Goal: Task Accomplishment & Management: Manage account settings

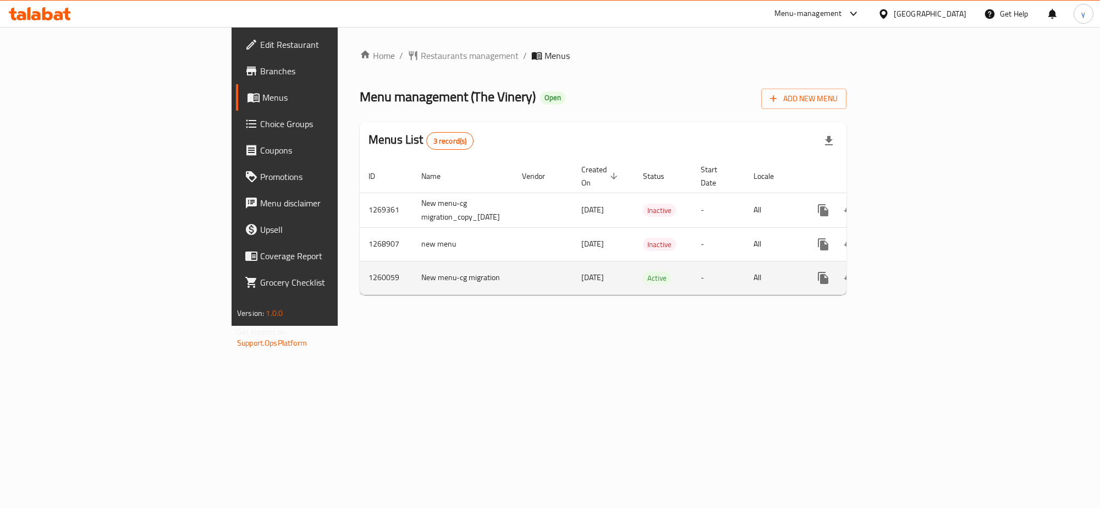
click at [925, 282] on td "enhanced table" at bounding box center [862, 278] width 123 height 34
click at [909, 271] on icon "enhanced table" at bounding box center [902, 277] width 13 height 13
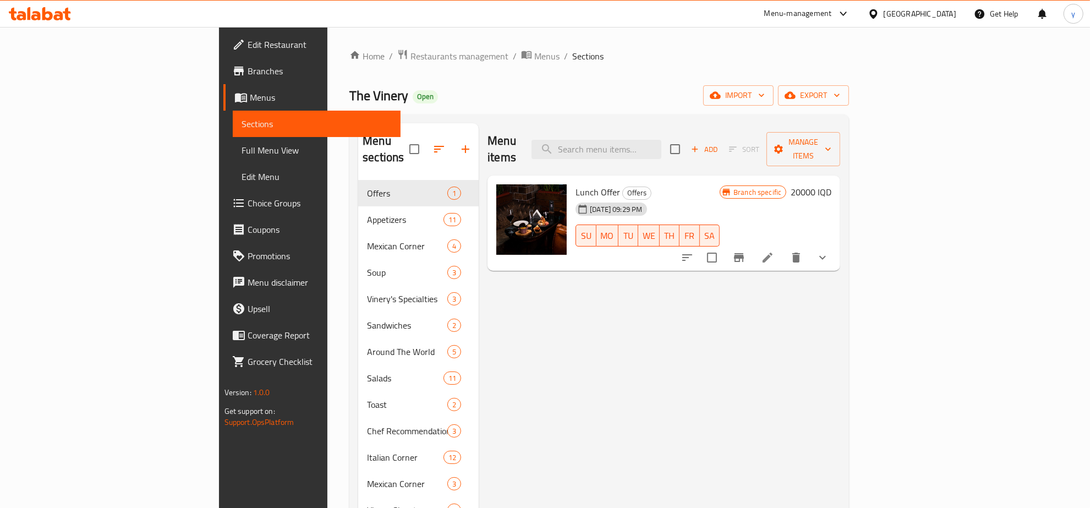
click at [669, 157] on div "Menu items Add Sort Manage items" at bounding box center [663, 149] width 353 height 52
click at [661, 147] on input "search" at bounding box center [596, 149] width 130 height 19
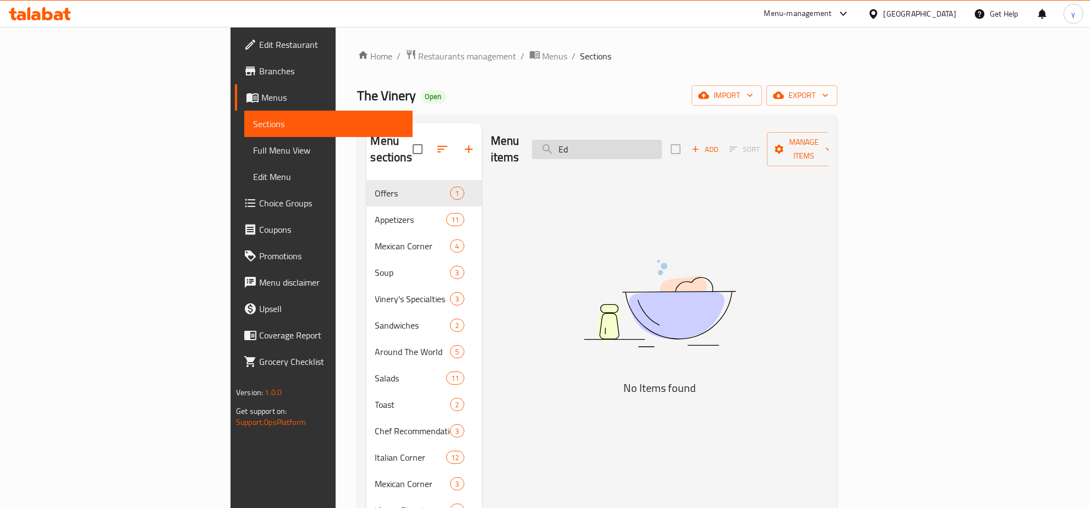
type input "E"
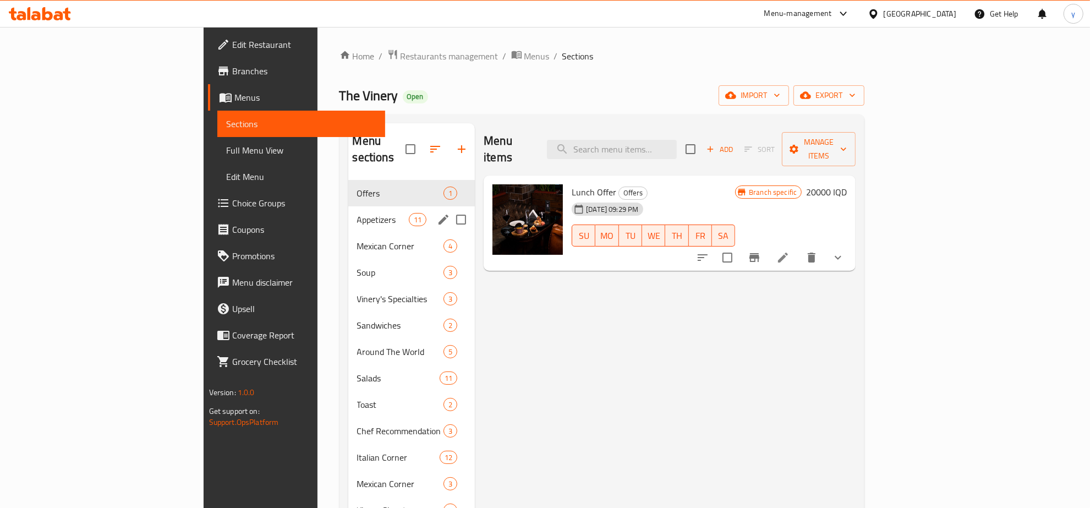
click at [357, 213] on span "Appetizers" at bounding box center [383, 219] width 52 height 13
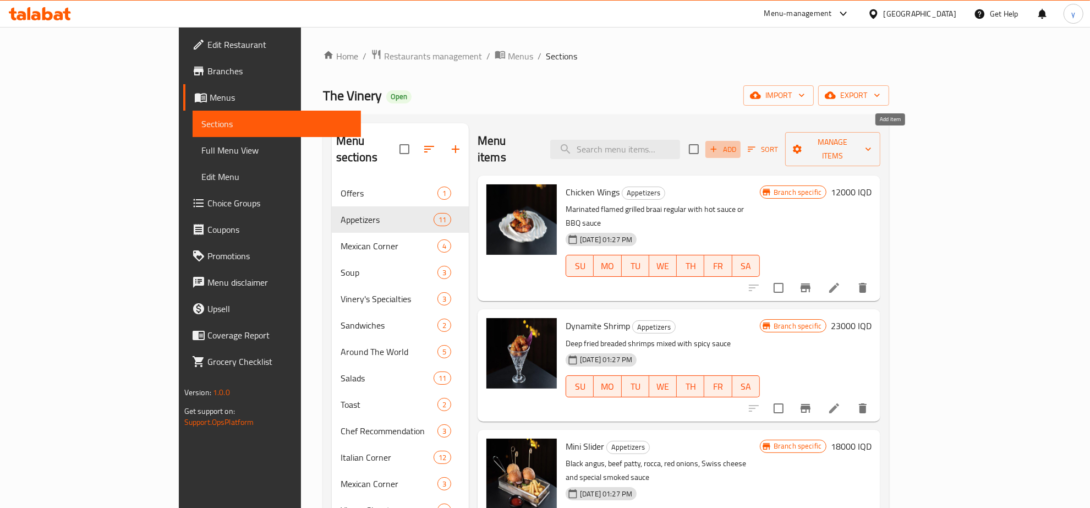
click at [738, 143] on span "Add" at bounding box center [723, 149] width 30 height 13
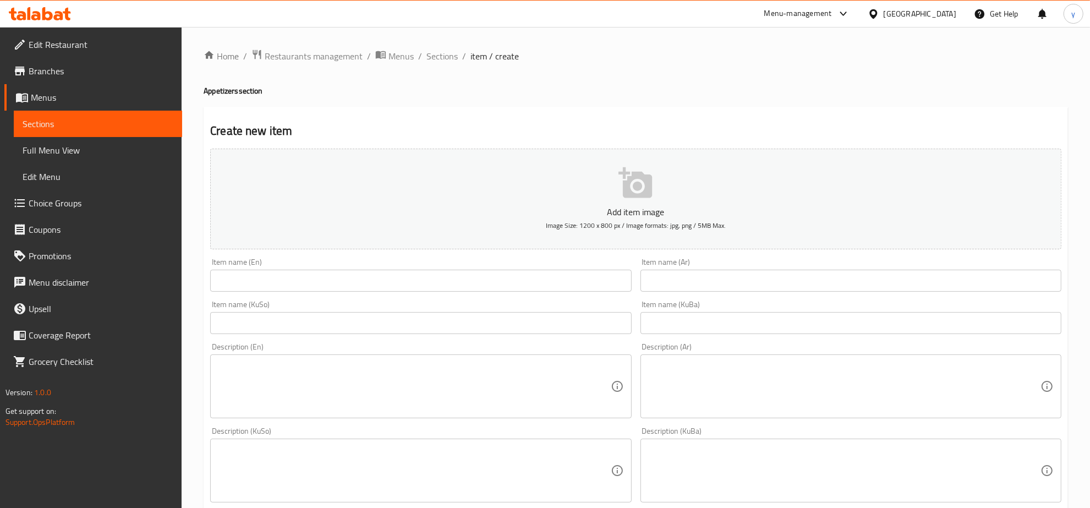
click at [471, 285] on input "text" at bounding box center [420, 281] width 421 height 22
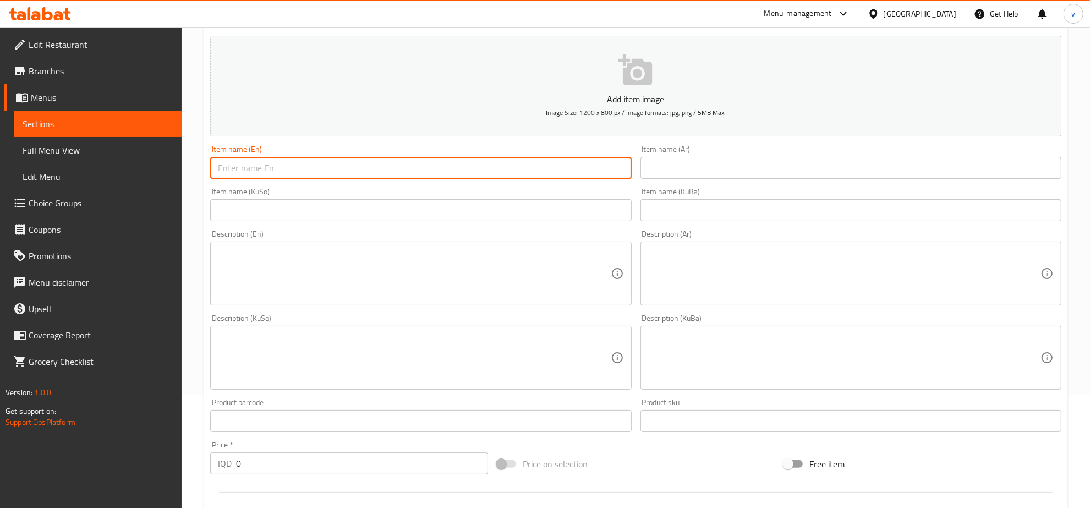
scroll to position [229, 0]
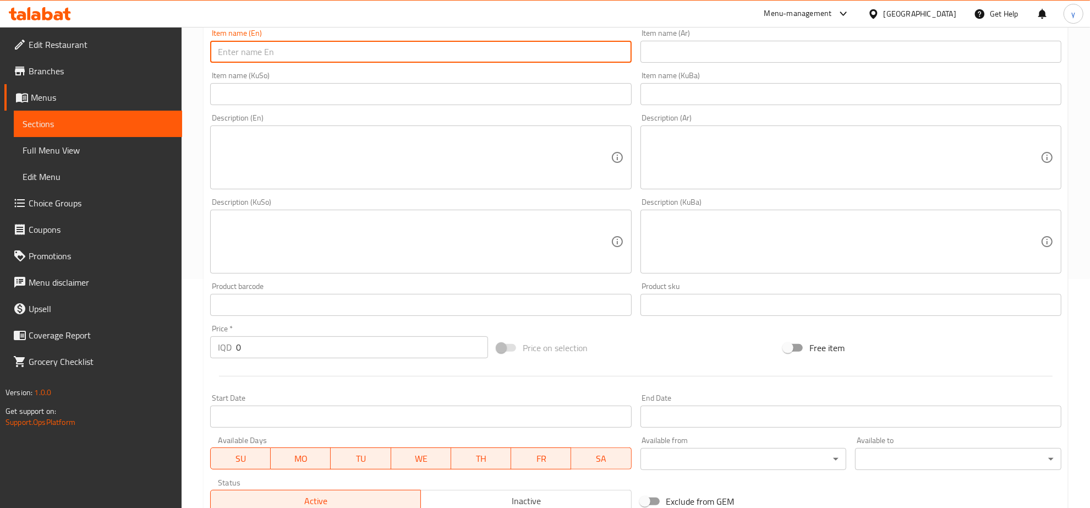
click at [515, 134] on textarea at bounding box center [414, 157] width 392 height 52
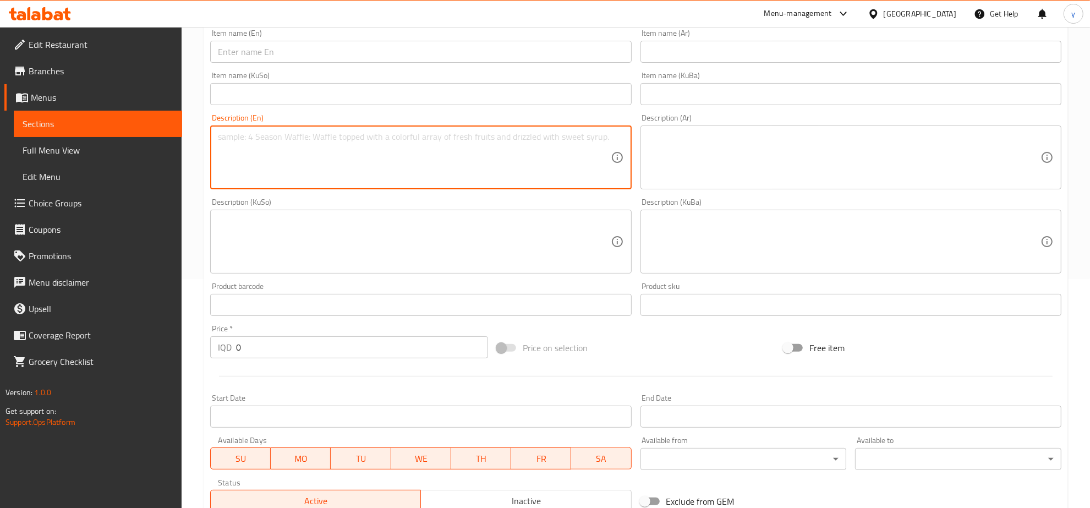
paste textarea "Edamame with sea salt"
type textarea "Edamame with sea salt"
click at [471, 45] on input "text" at bounding box center [420, 52] width 421 height 22
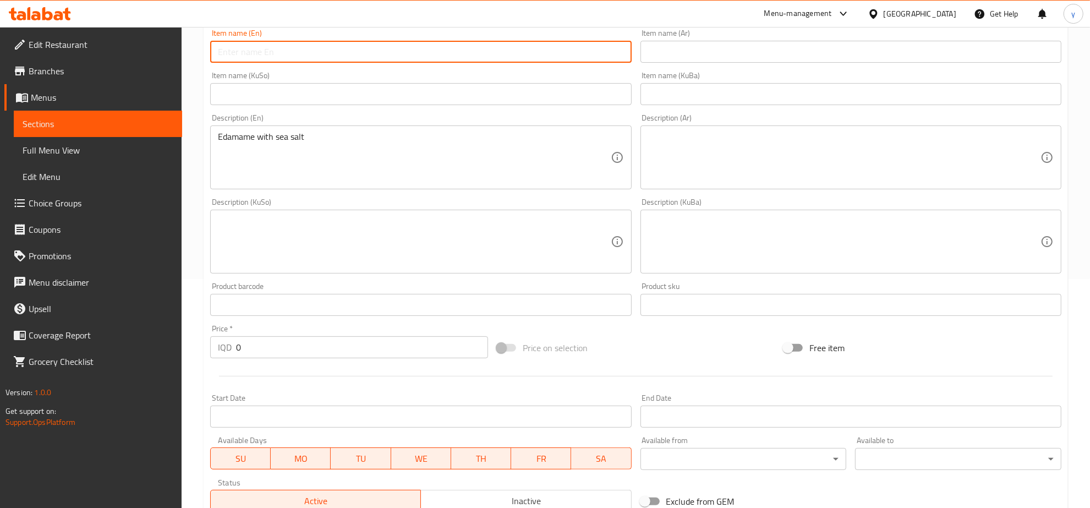
paste input "Edamame"
type input "Edamame"
click at [739, 50] on input "text" at bounding box center [850, 52] width 421 height 22
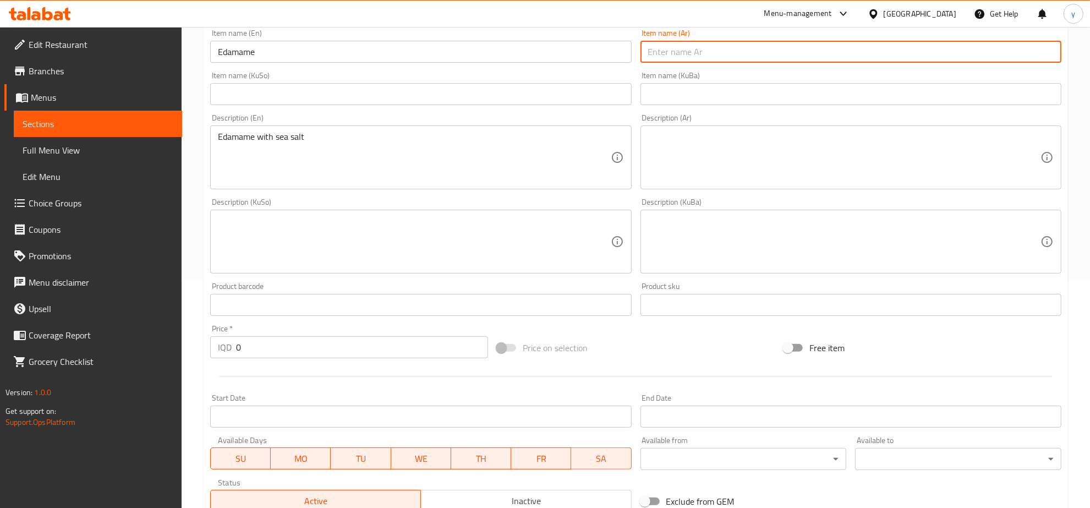
paste input "ايدامامي"
click at [590, 95] on input "text" at bounding box center [420, 94] width 421 height 22
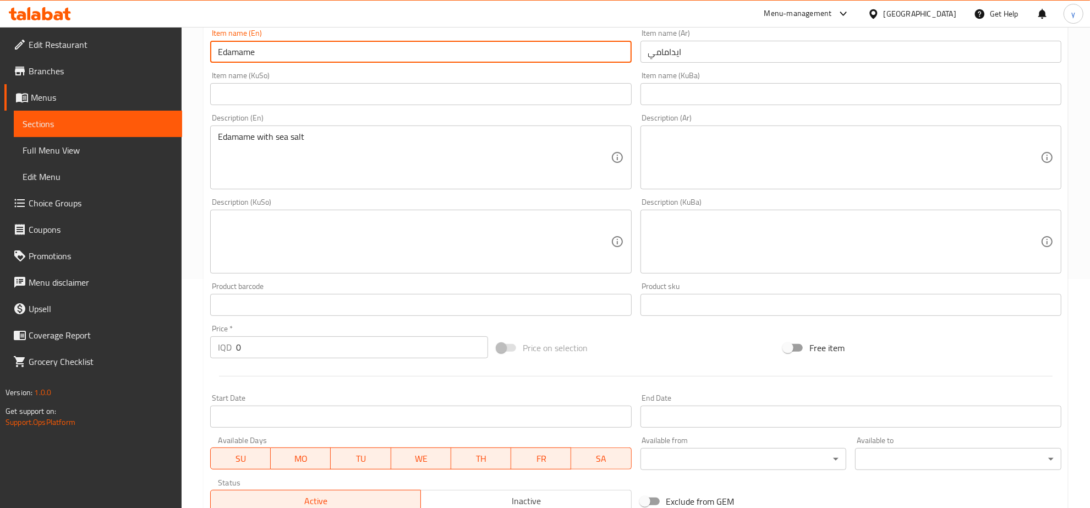
click at [250, 48] on input "Edamame" at bounding box center [420, 52] width 421 height 22
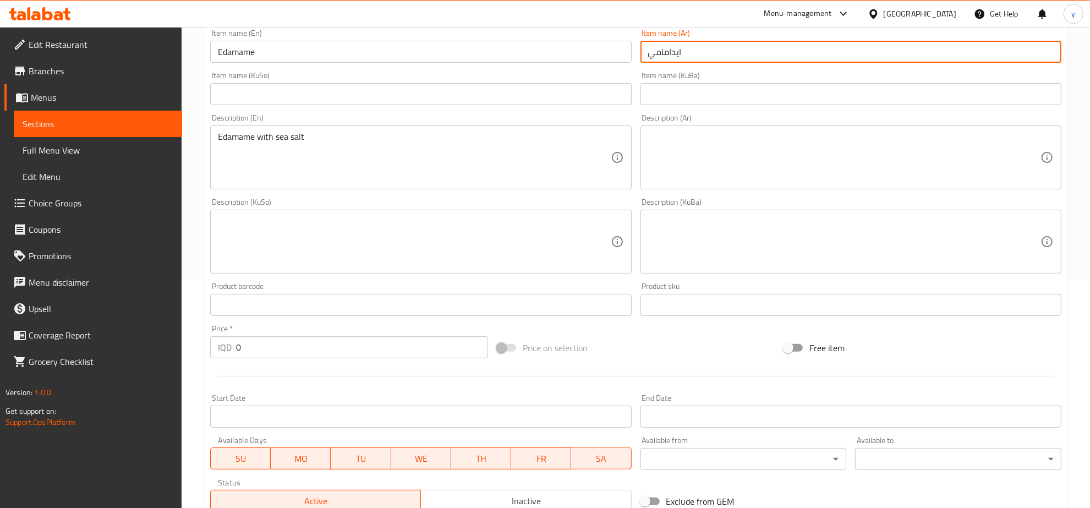
click at [679, 59] on input "ايدامامي" at bounding box center [850, 52] width 421 height 22
paste input "text"
type input "ادامامي"
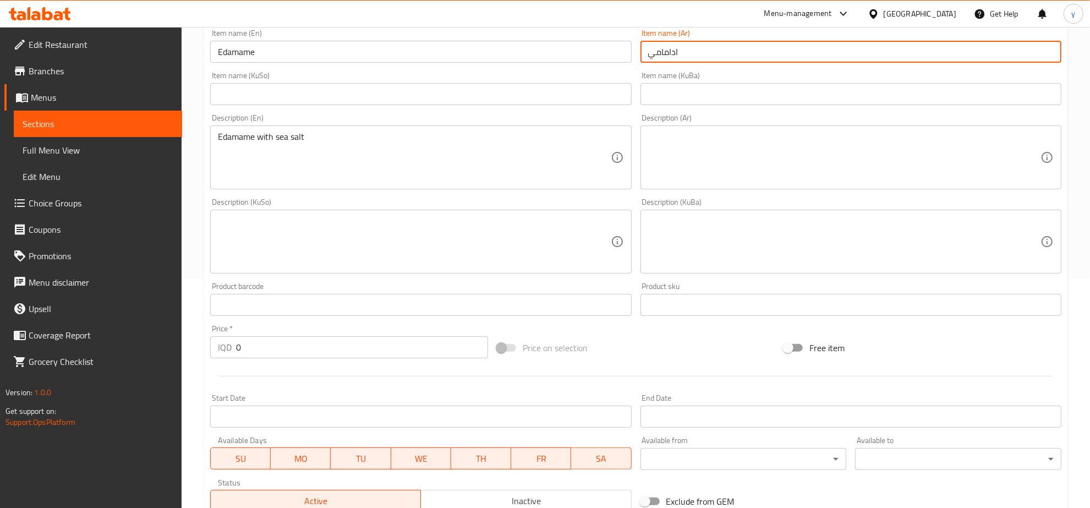
click at [584, 91] on input "text" at bounding box center [420, 94] width 421 height 22
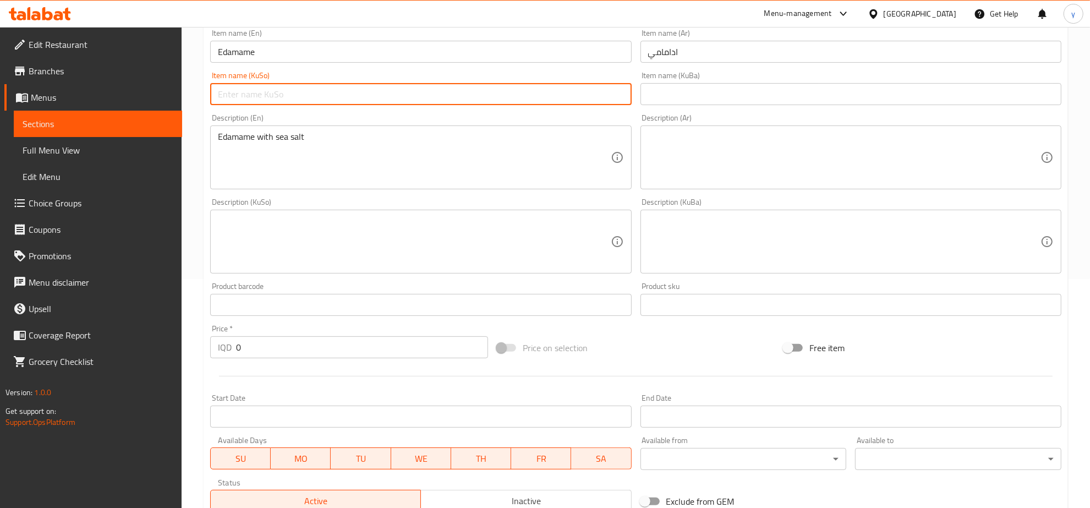
paste input "ئەدامامی"
type input "ئەدامامی"
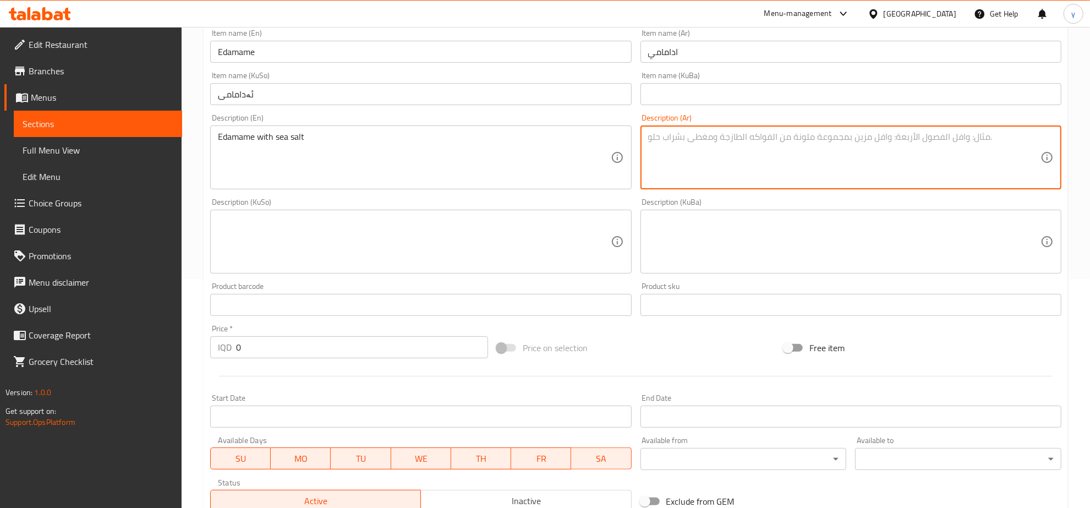
click at [688, 152] on textarea at bounding box center [844, 157] width 392 height 52
paste textarea "ادامامي"
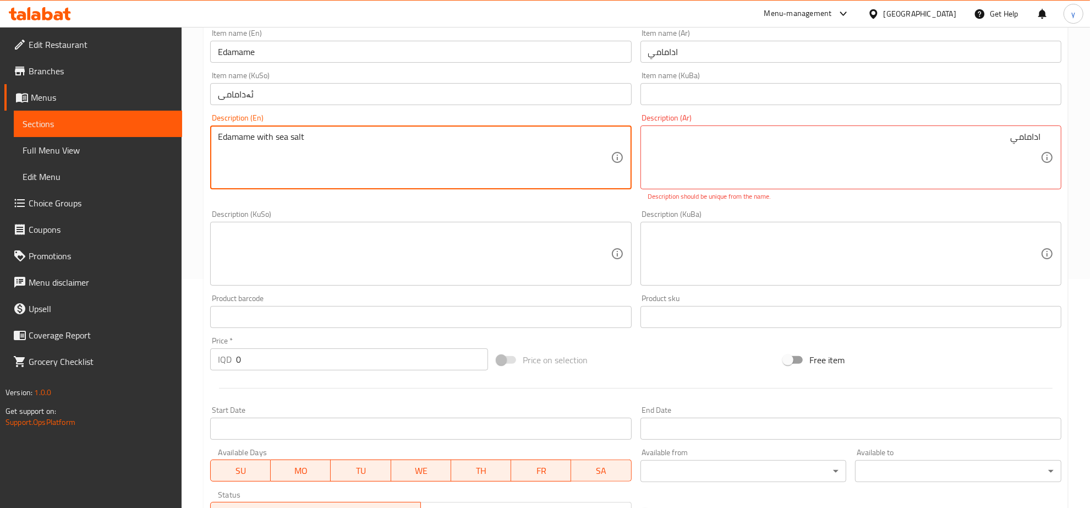
drag, startPoint x: 308, startPoint y: 141, endPoint x: 210, endPoint y: 147, distance: 98.1
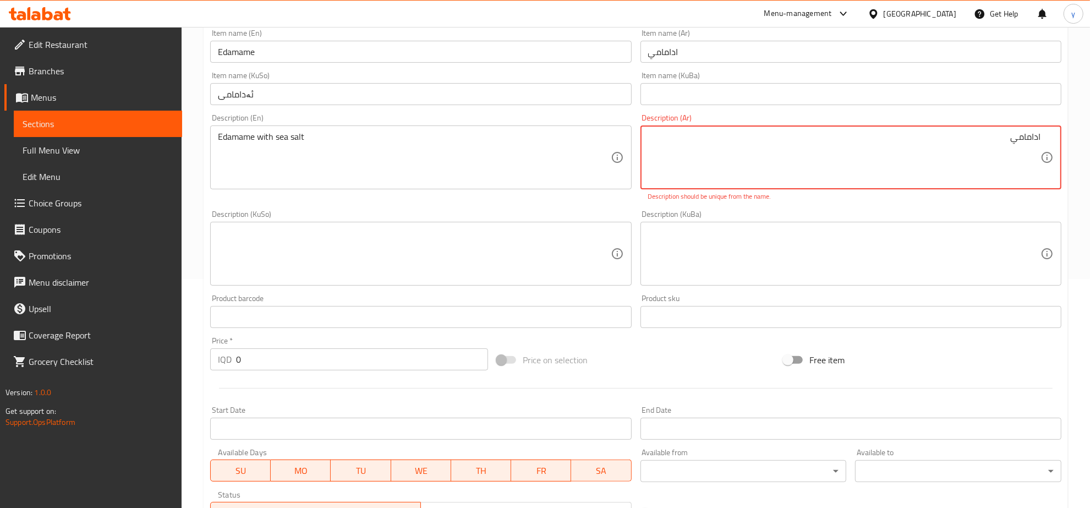
paste textarea "مع ملح البحر"
click at [978, 139] on textarea "ادامامي مع ملح البحر" at bounding box center [844, 157] width 392 height 52
click at [953, 142] on textarea "ادامامي مع ملح بحر" at bounding box center [844, 157] width 392 height 52
type textarea "ادامامي مع ملح بحري"
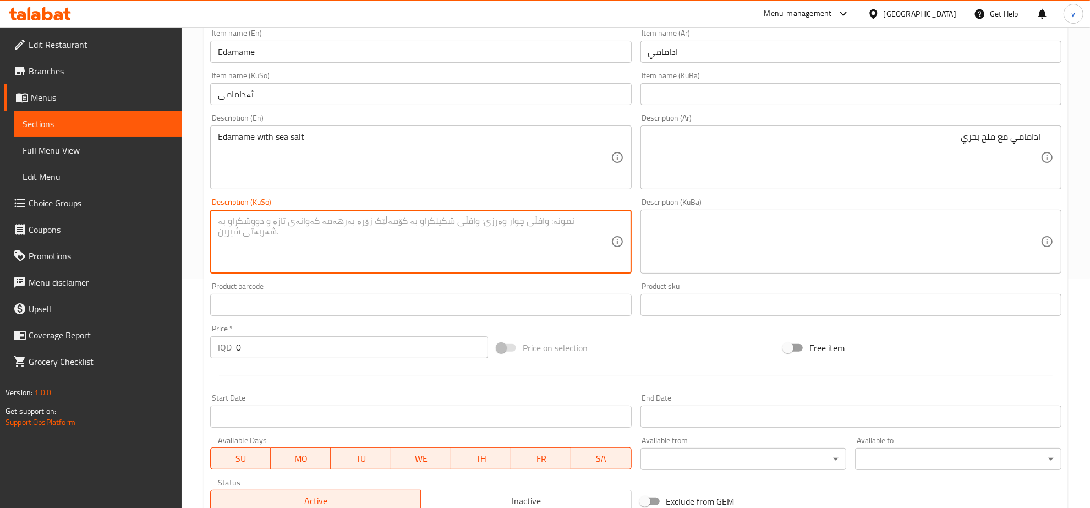
click at [584, 245] on textarea at bounding box center [414, 242] width 392 height 52
paste textarea "ئەدامامی"
type textarea "ئەدامامی لەگەل خوێی دەریایی"
click at [252, 354] on input "0" at bounding box center [362, 347] width 252 height 22
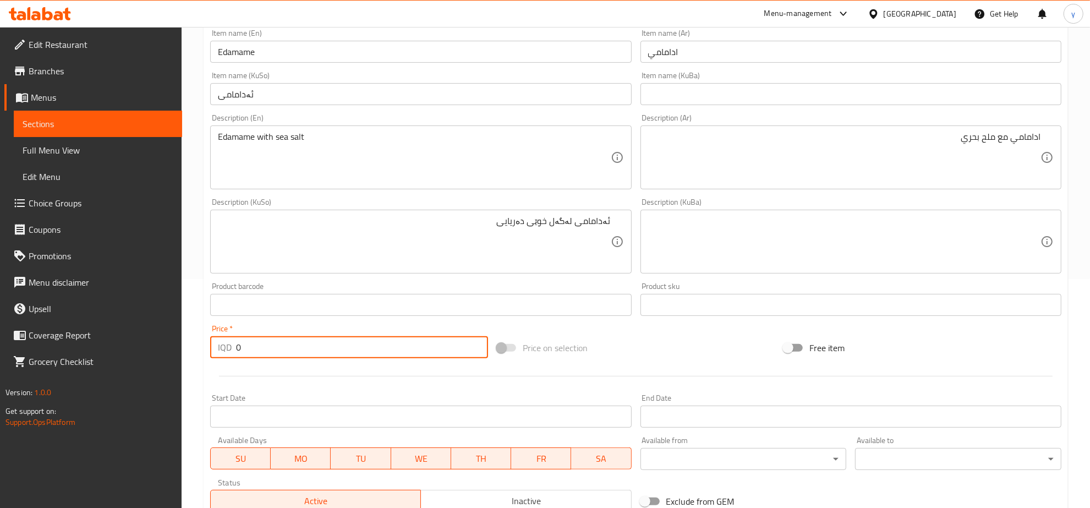
click at [252, 354] on input "0" at bounding box center [362, 347] width 252 height 22
type input "8250"
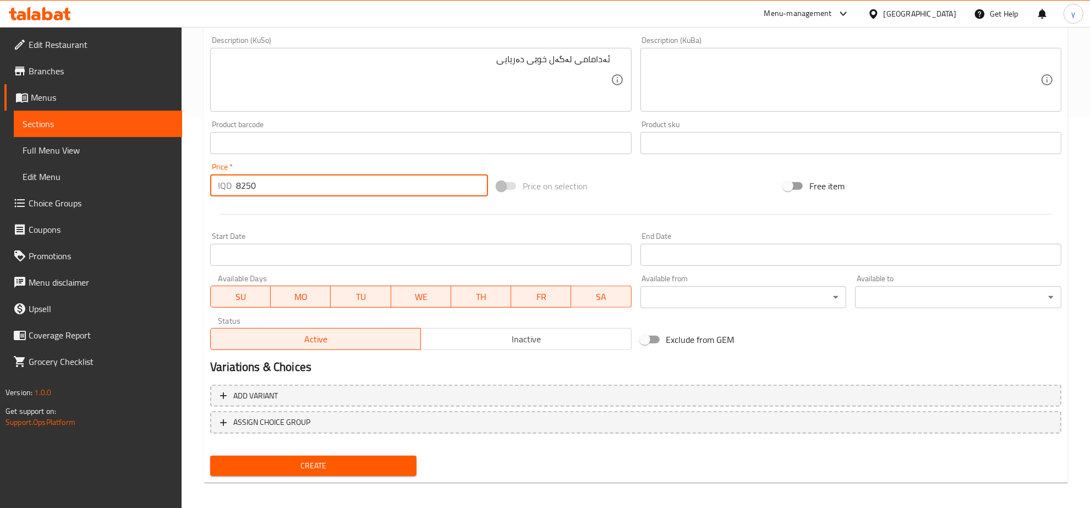
scroll to position [394, 0]
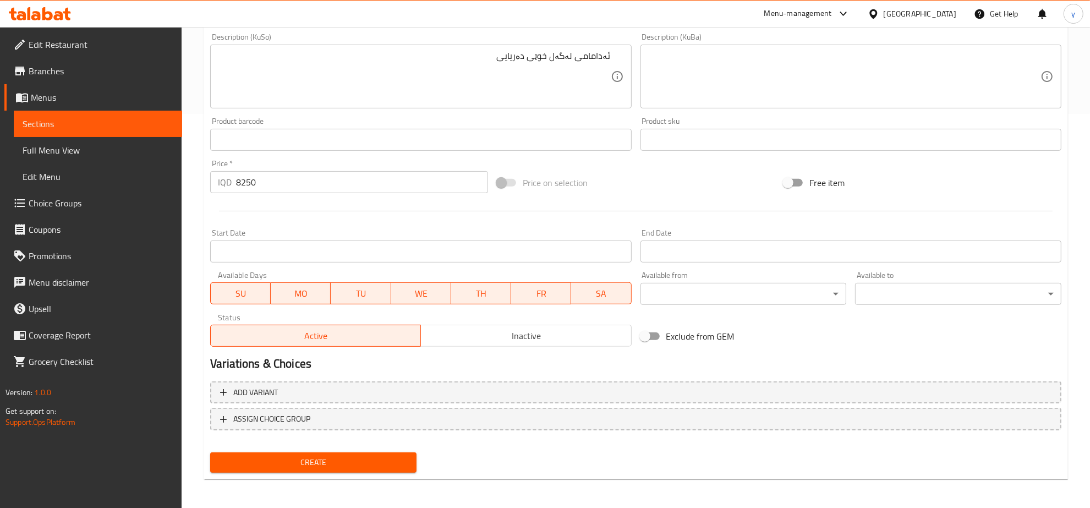
click at [326, 471] on div "Create" at bounding box center [313, 462] width 215 height 29
click at [334, 461] on span "Create" at bounding box center [313, 462] width 189 height 14
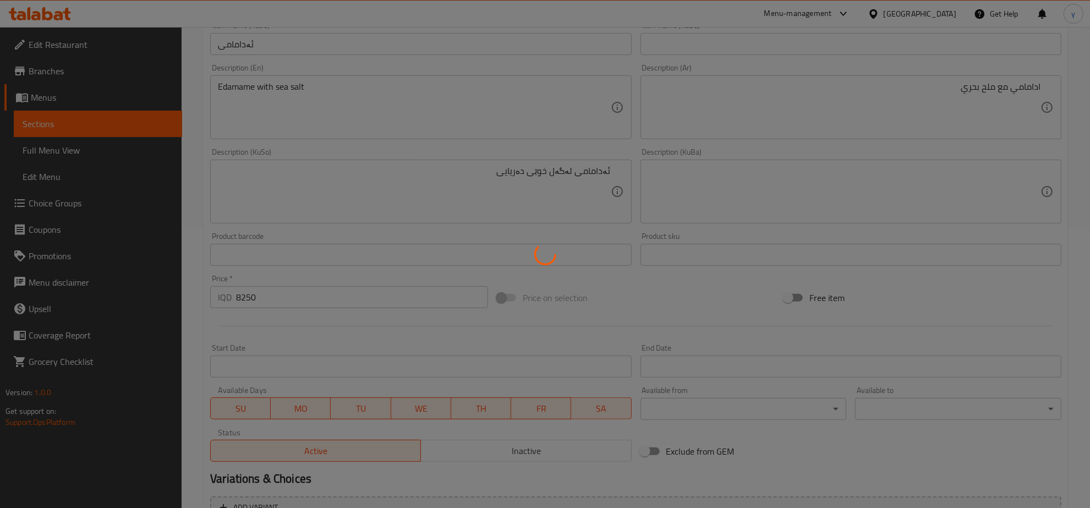
type input "0"
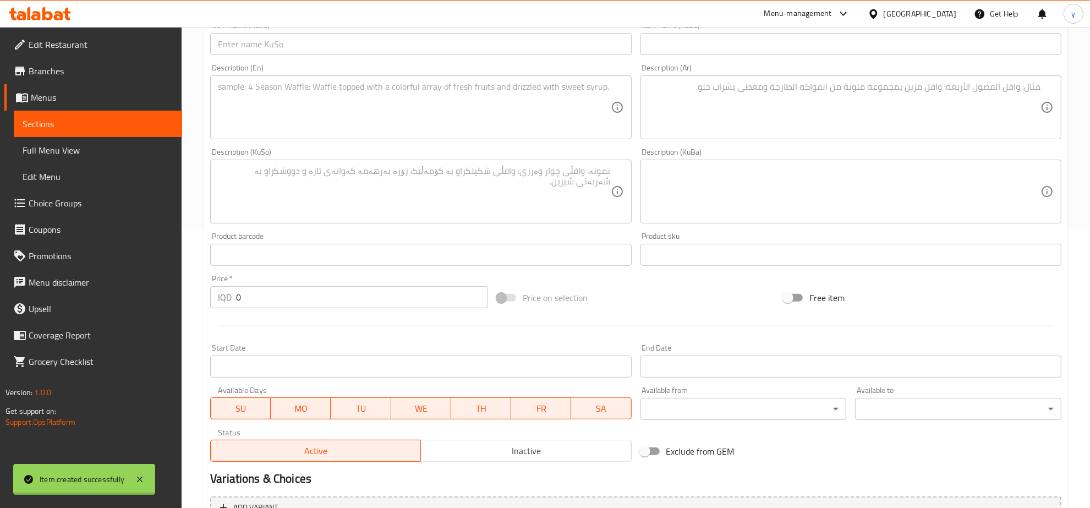
scroll to position [50, 0]
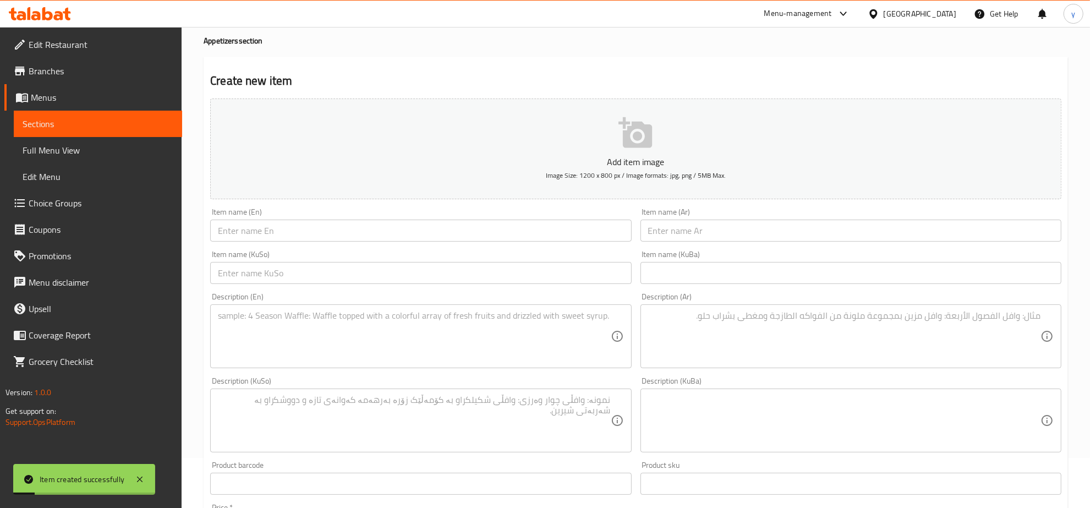
click at [100, 191] on link "Choice Groups" at bounding box center [93, 203] width 178 height 26
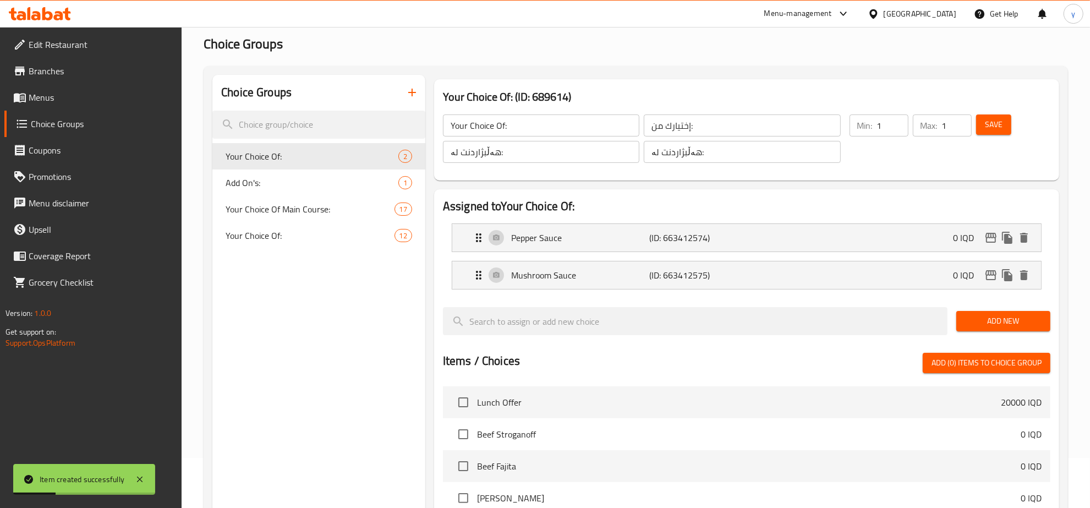
click at [127, 92] on div "Edit Restaurant Branches Menus Choice Groups Coupons Promotions Menu disclaimer…" at bounding box center [545, 392] width 1090 height 831
click at [127, 92] on span "Menus" at bounding box center [101, 97] width 145 height 13
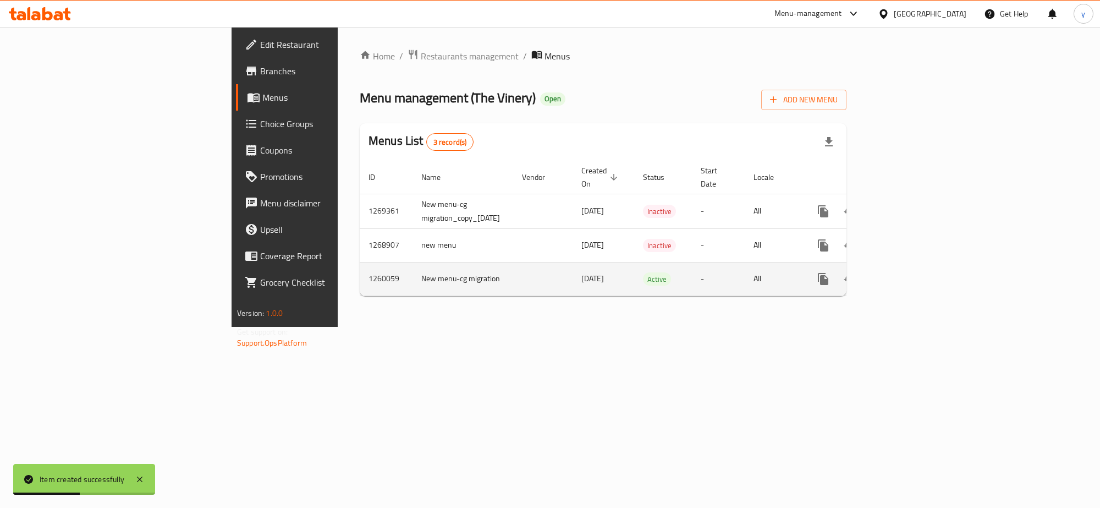
click at [916, 270] on link "enhanced table" at bounding box center [902, 279] width 26 height 26
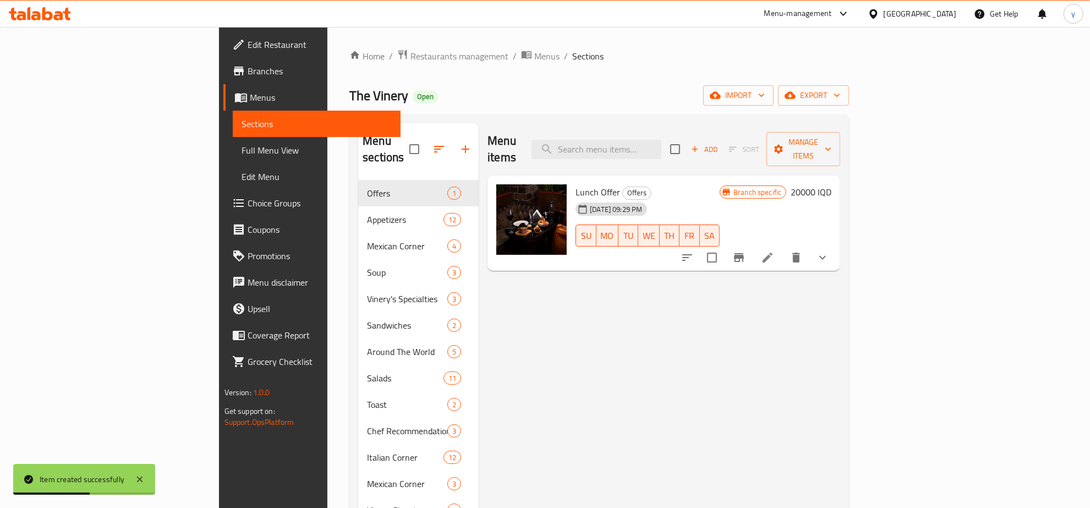
click at [241, 149] on span "Full Menu View" at bounding box center [316, 150] width 151 height 13
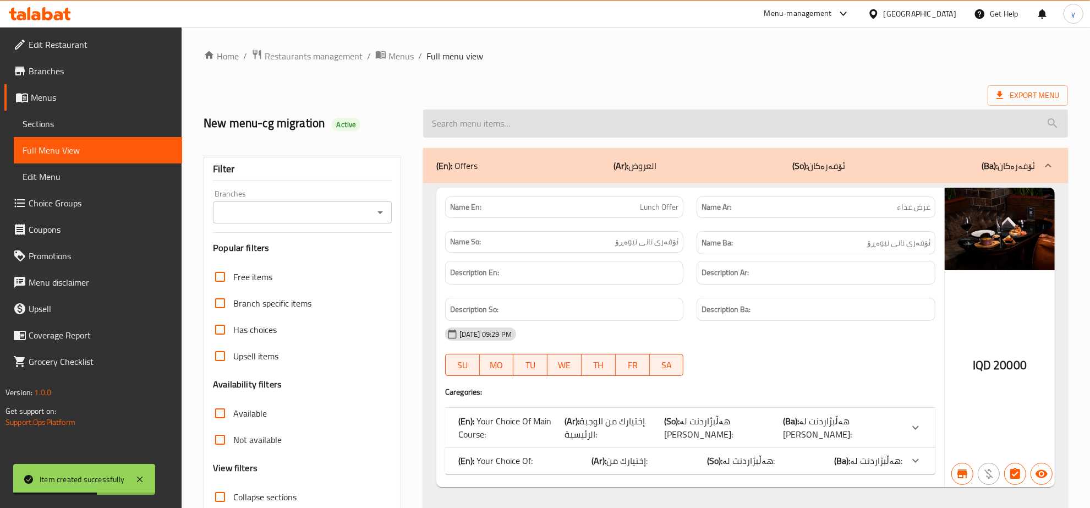
click at [615, 123] on input "search" at bounding box center [745, 123] width 645 height 28
paste input "Edamame"
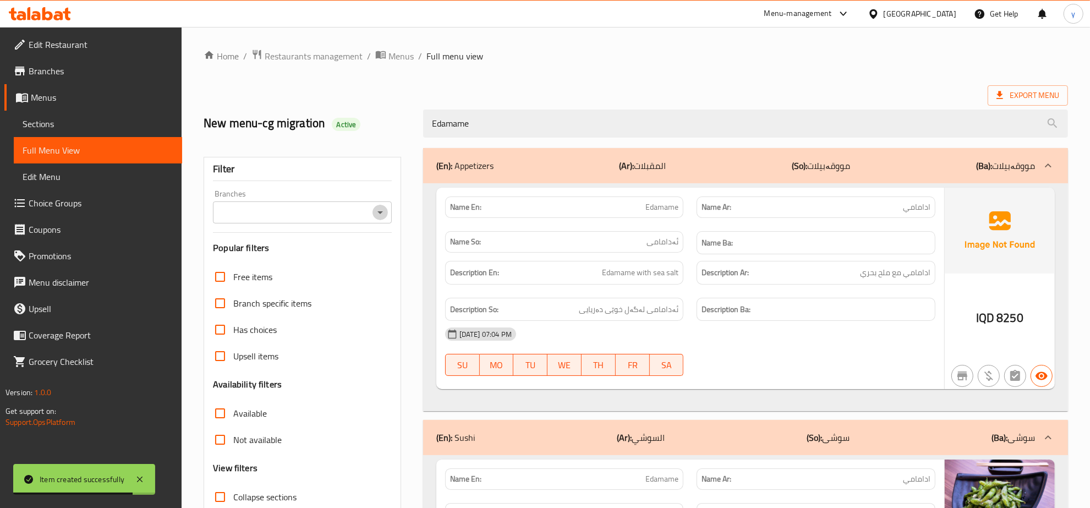
drag, startPoint x: 384, startPoint y: 212, endPoint x: 376, endPoint y: 217, distance: 9.9
click at [384, 212] on icon "Open" at bounding box center [379, 212] width 13 height 13
type input "Edamame"
click at [337, 251] on li "The Vinery, Empire" at bounding box center [302, 260] width 178 height 20
type input "The Vinery, Empire"
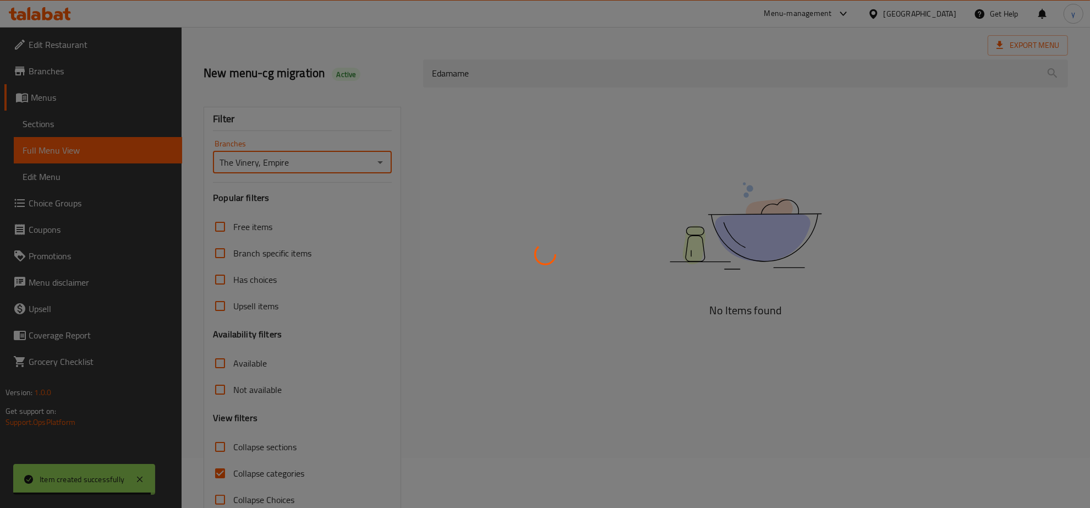
scroll to position [78, 0]
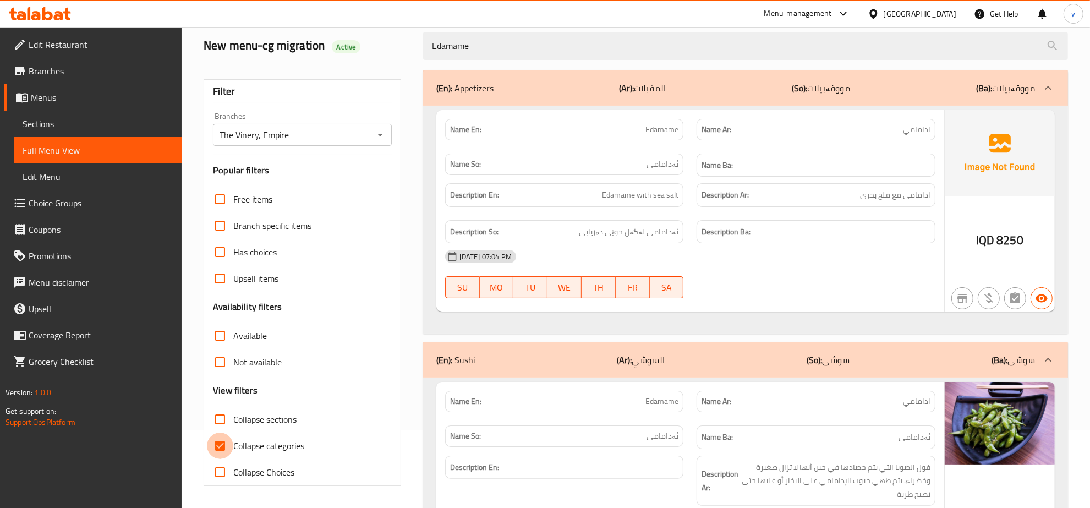
click at [217, 448] on input "Collapse categories" at bounding box center [220, 445] width 26 height 26
checkbox input "false"
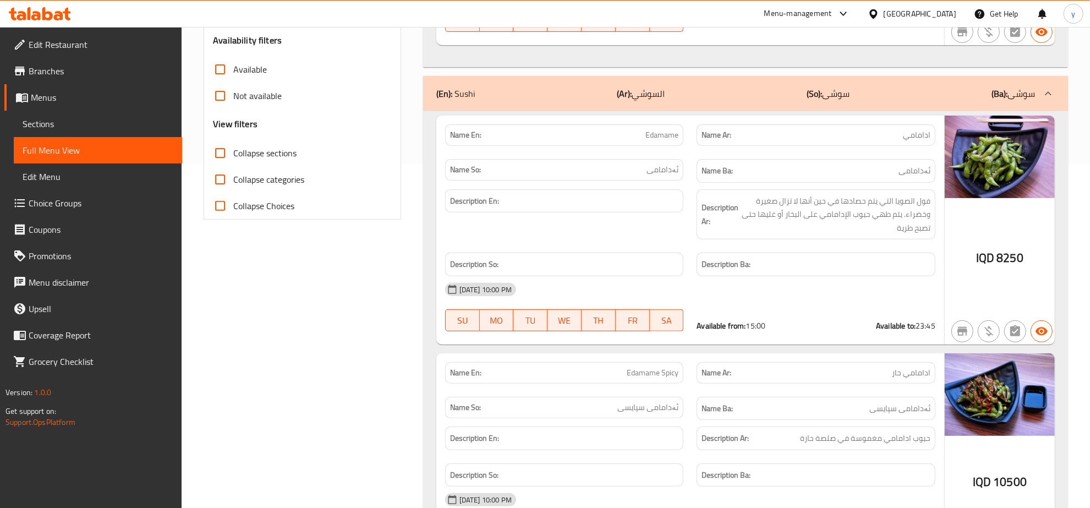
scroll to position [229, 0]
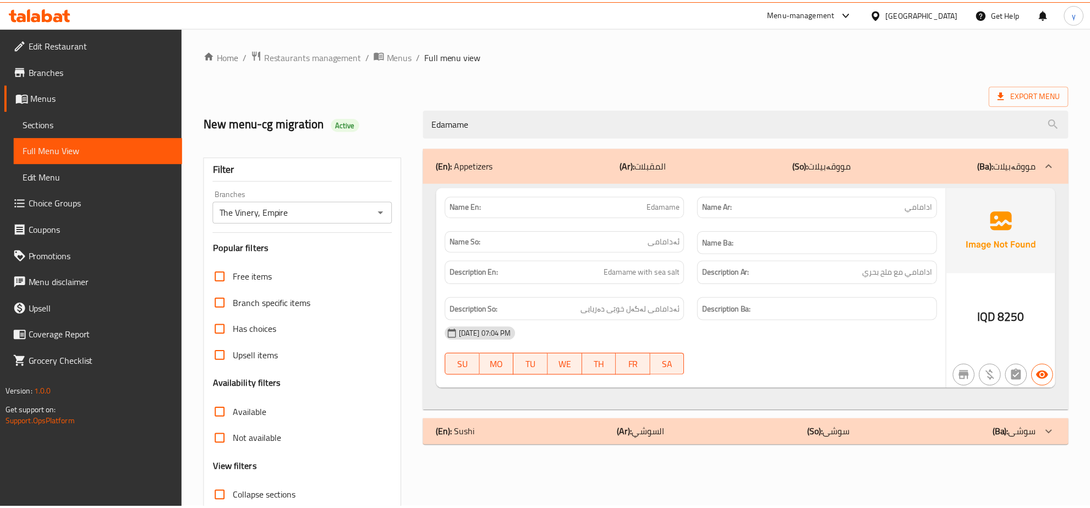
scroll to position [78, 0]
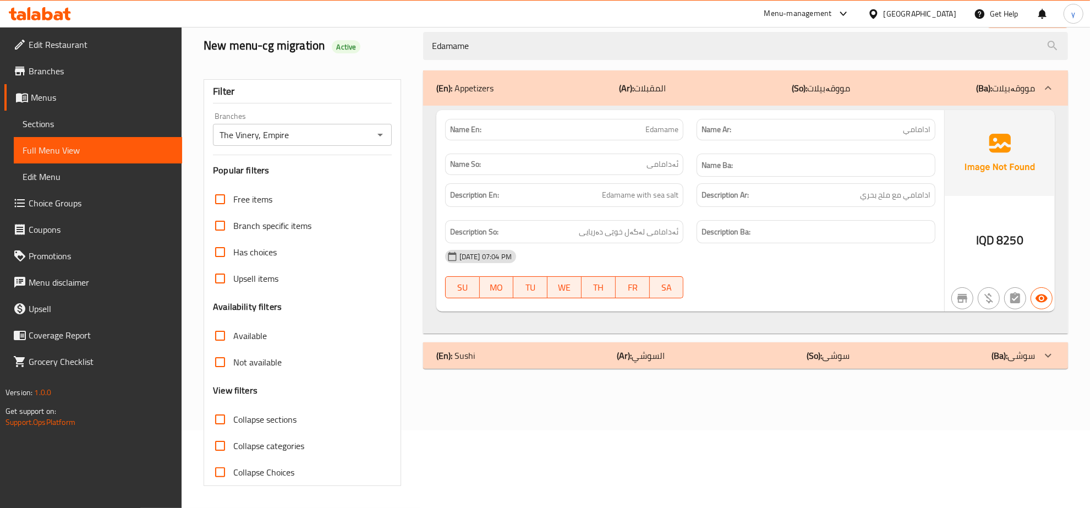
click at [23, 7] on icon at bounding box center [40, 13] width 62 height 13
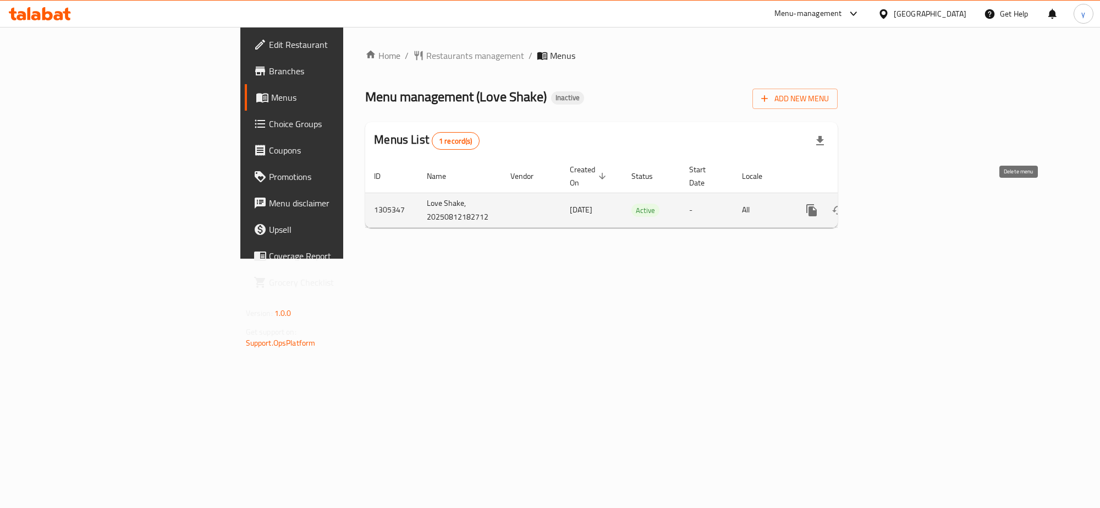
click at [868, 205] on icon "enhanced table" at bounding box center [865, 210] width 8 height 10
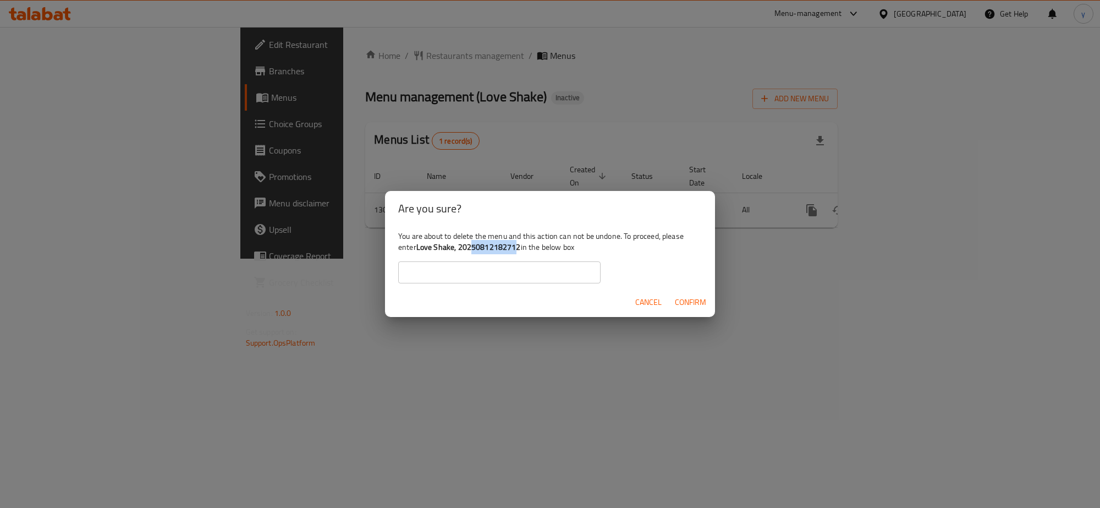
drag, startPoint x: 518, startPoint y: 248, endPoint x: 469, endPoint y: 251, distance: 48.5
click at [469, 251] on b "Love Shake, 20250812182712" at bounding box center [468, 247] width 105 height 14
click at [530, 249] on div "You are about to delete the menu and this action can not be undone. To proceed,…" at bounding box center [550, 257] width 330 height 62
click at [649, 300] on span "Cancel" at bounding box center [648, 302] width 26 height 14
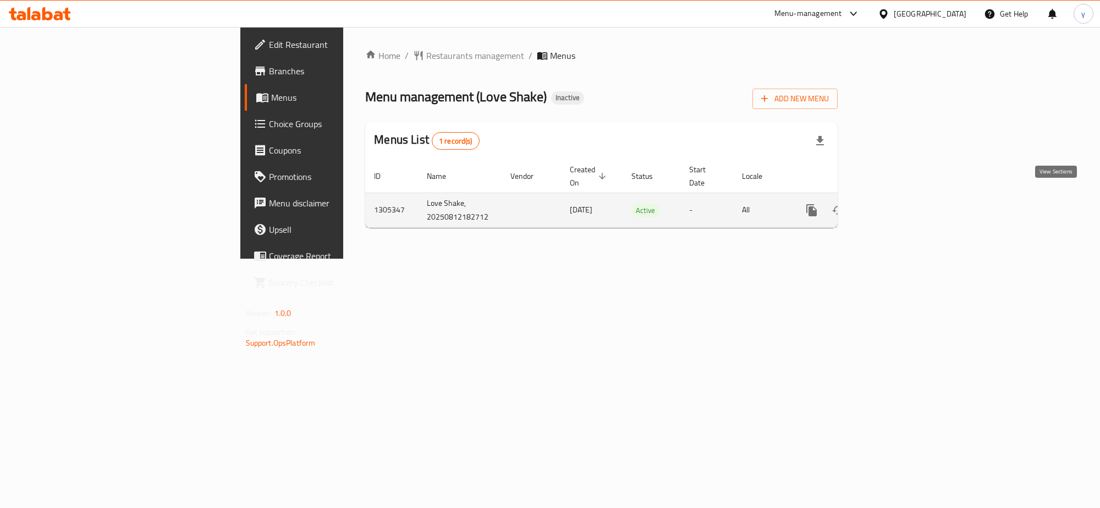
click at [904, 200] on link "enhanced table" at bounding box center [891, 210] width 26 height 26
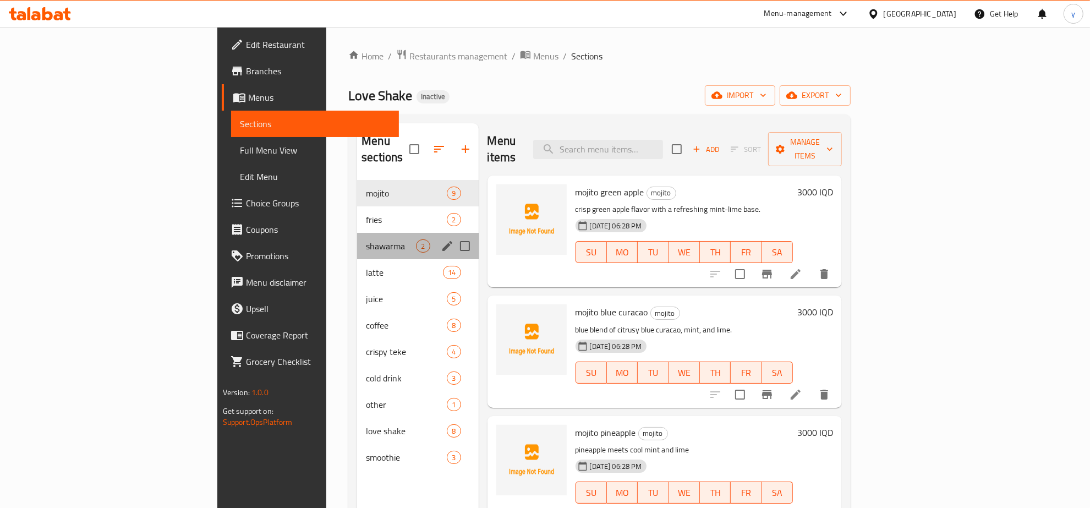
click at [357, 233] on div "shawarma 2" at bounding box center [417, 246] width 121 height 26
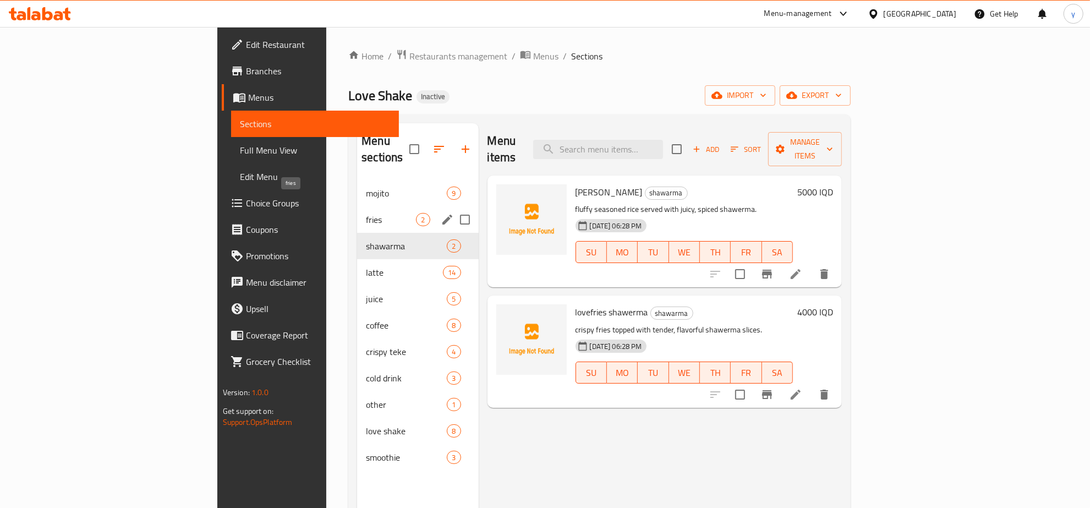
click at [366, 213] on span "fries" at bounding box center [391, 219] width 50 height 13
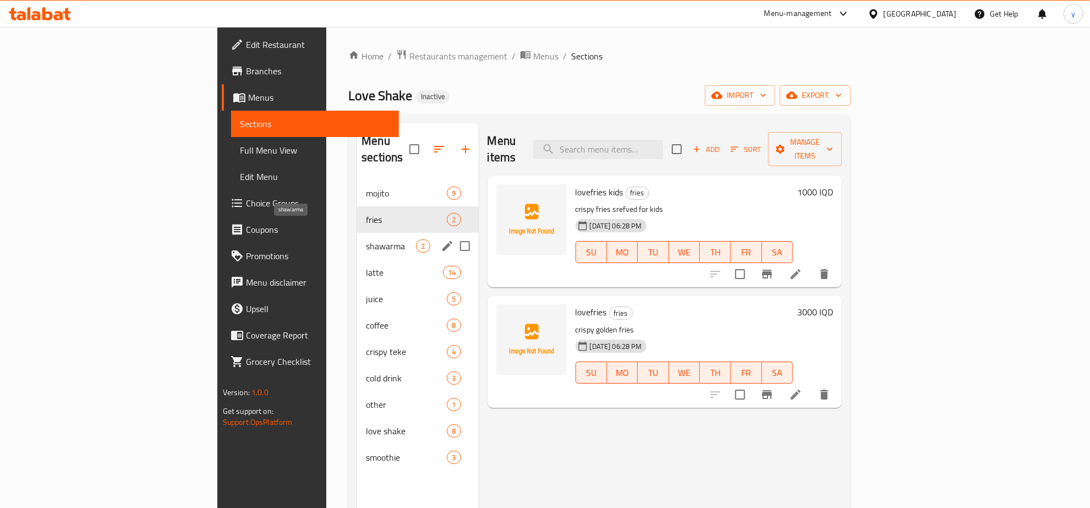
click at [366, 239] on span "shawarma" at bounding box center [391, 245] width 50 height 13
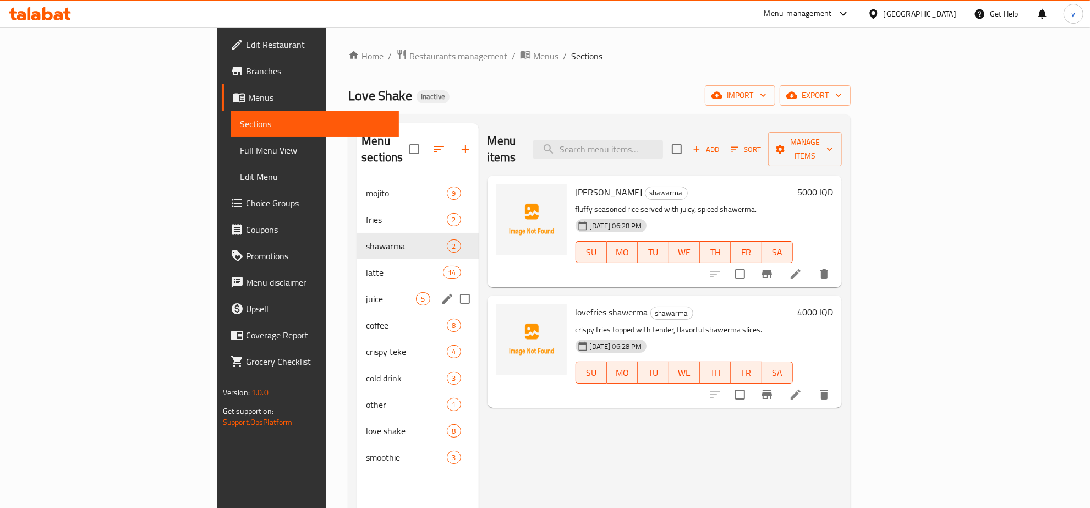
click at [357, 285] on div "juice 5" at bounding box center [417, 298] width 121 height 26
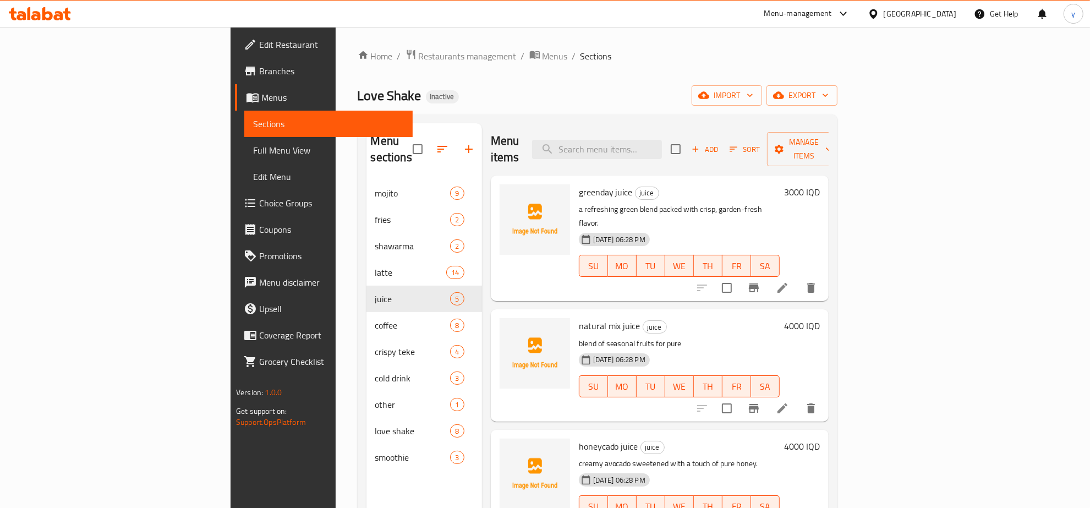
click at [824, 274] on div at bounding box center [756, 287] width 135 height 26
click at [789, 281] on icon at bounding box center [782, 287] width 13 height 13
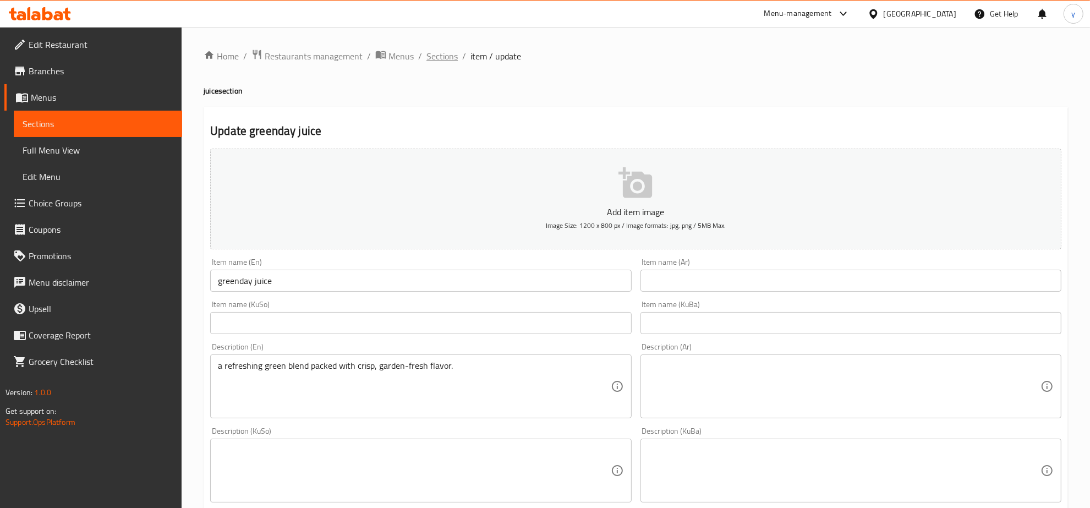
click at [444, 53] on span "Sections" at bounding box center [441, 56] width 31 height 13
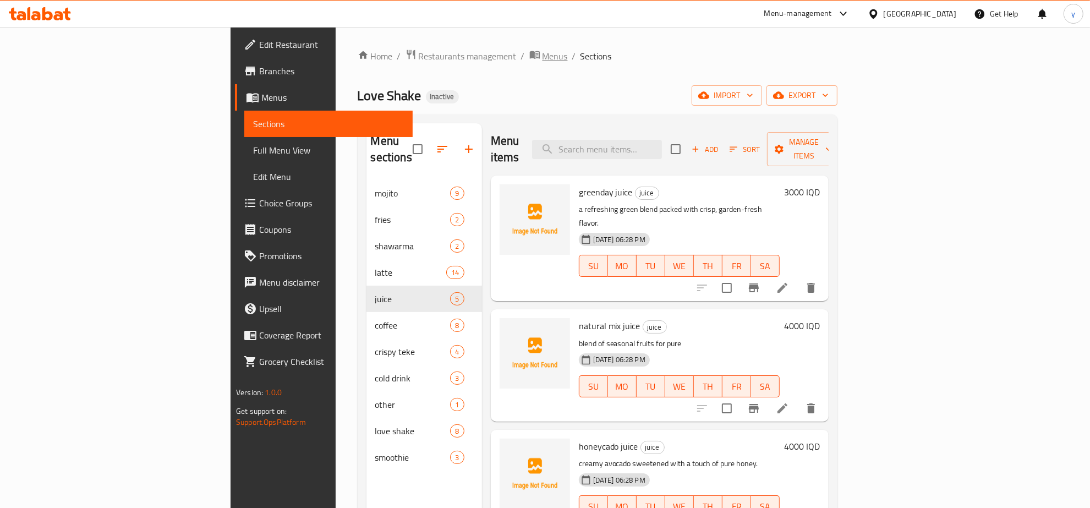
click at [542, 55] on span "Menus" at bounding box center [554, 56] width 25 height 13
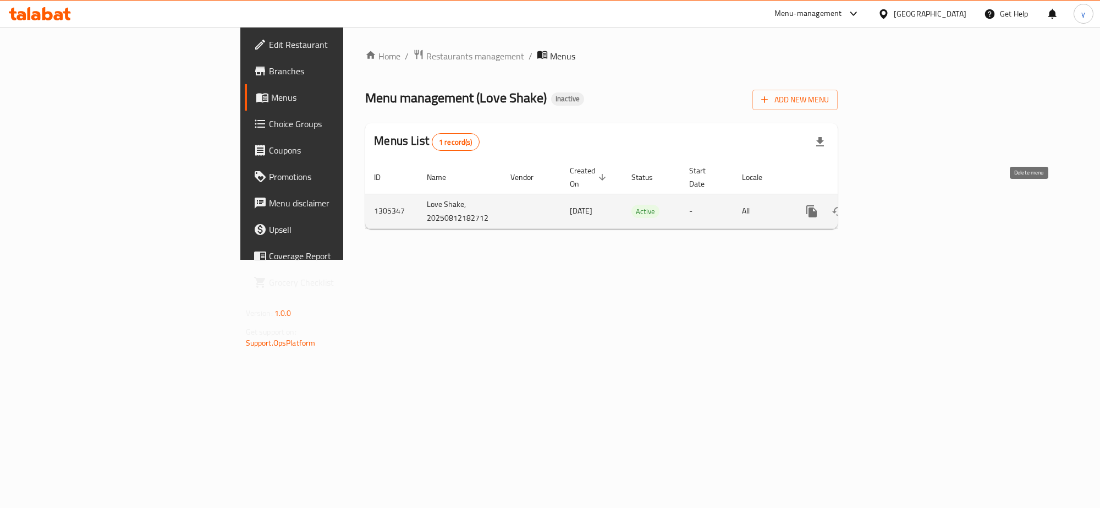
click at [871, 205] on icon "enhanced table" at bounding box center [864, 211] width 13 height 13
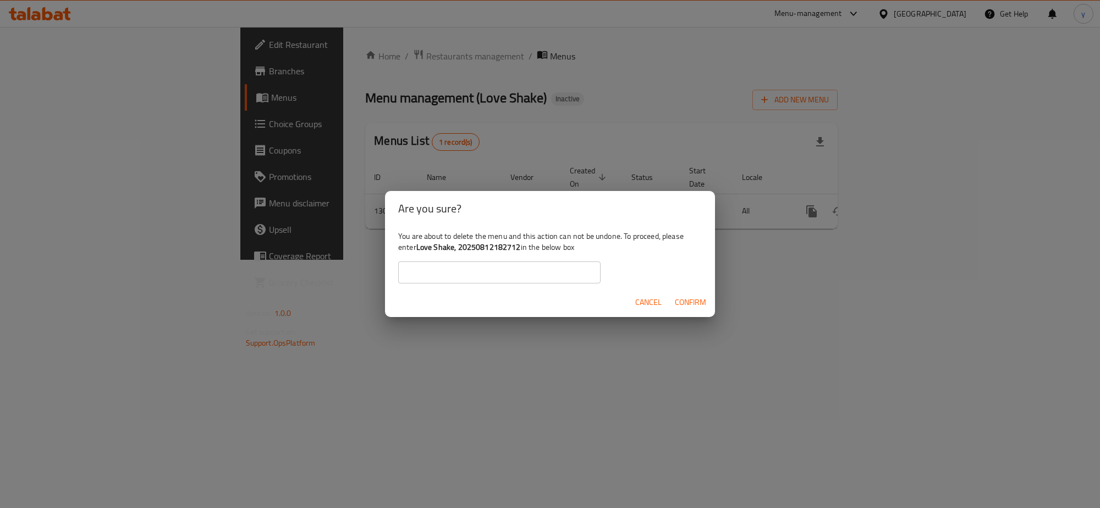
click at [521, 249] on div "You are about to delete the menu and this action can not be undone. To proceed,…" at bounding box center [550, 257] width 330 height 62
drag, startPoint x: 520, startPoint y: 248, endPoint x: 419, endPoint y: 251, distance: 101.3
click at [419, 251] on div "You are about to delete the menu and this action can not be undone. To proceed,…" at bounding box center [550, 257] width 330 height 62
copy b "Love Shake, 20250812182712"
click at [447, 276] on input "text" at bounding box center [499, 272] width 202 height 22
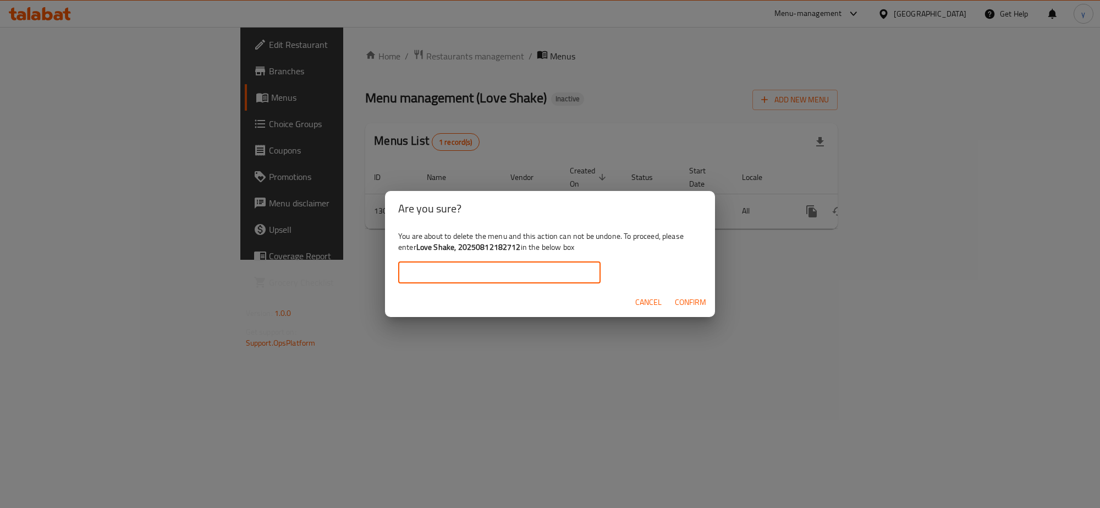
paste input "Love Shake, 20250812182712"
type input "Love Shake, 20250812182712"
click at [677, 295] on span "Confirm" at bounding box center [690, 302] width 31 height 14
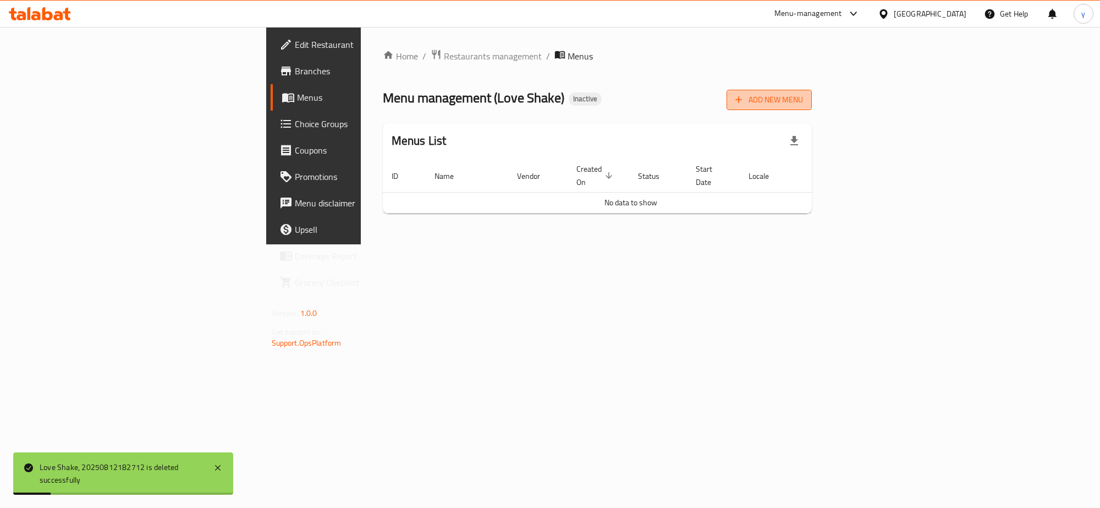
click at [744, 96] on icon "button" at bounding box center [738, 99] width 11 height 11
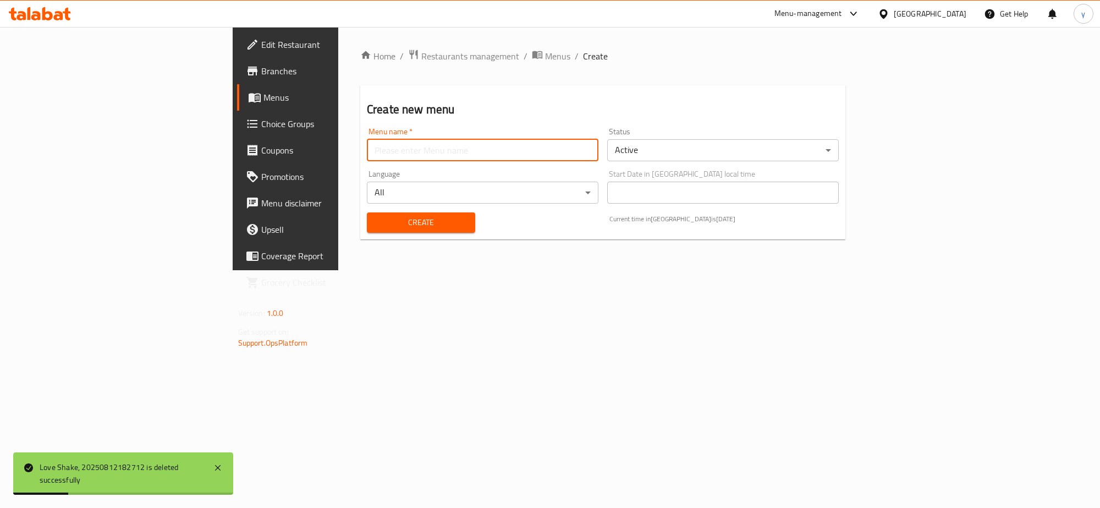
click at [504, 140] on input "text" at bounding box center [483, 150] width 232 height 22
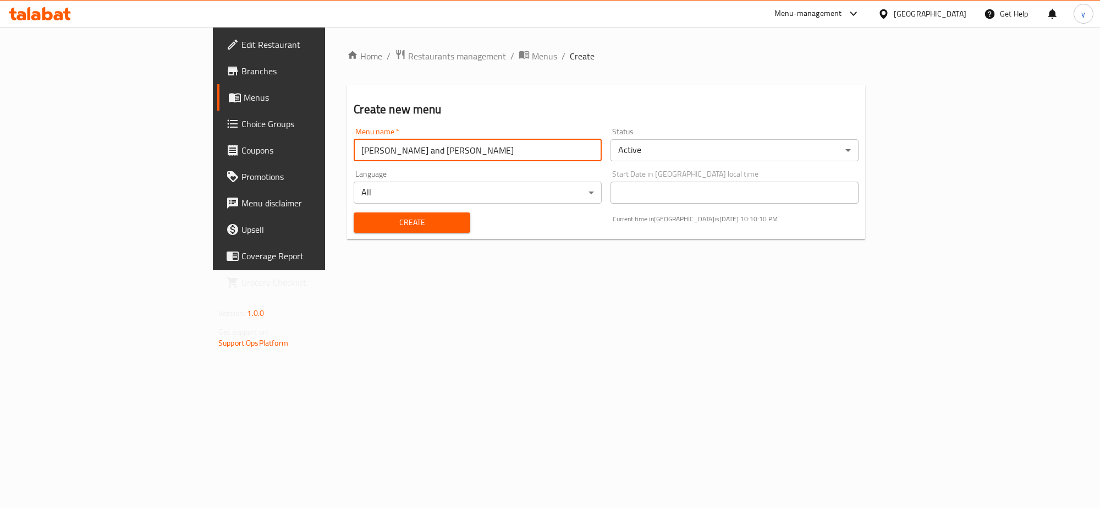
type input "[PERSON_NAME] and [PERSON_NAME]"
click at [367, 216] on span "Create" at bounding box center [411, 223] width 98 height 14
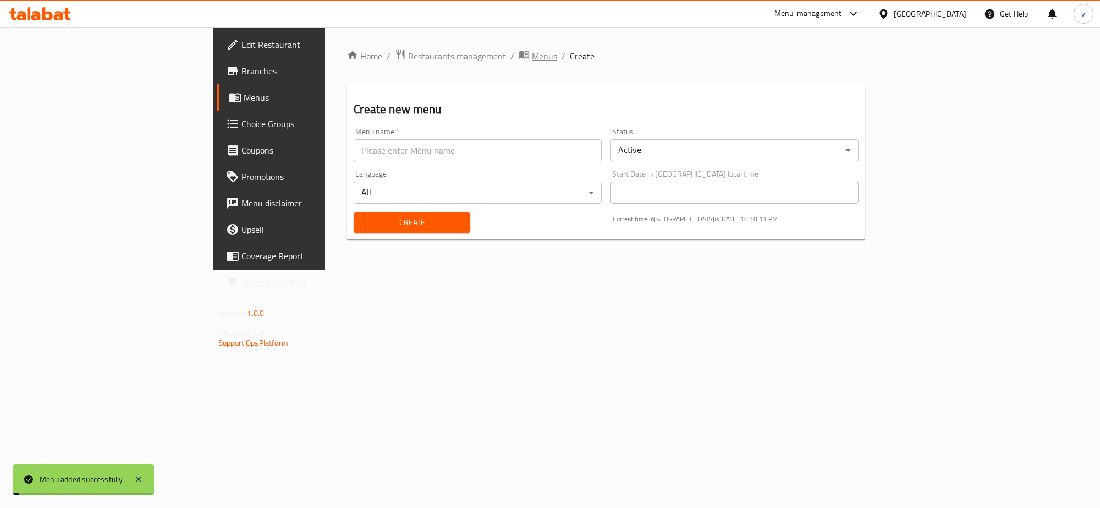
click at [532, 50] on span "Menus" at bounding box center [544, 56] width 25 height 13
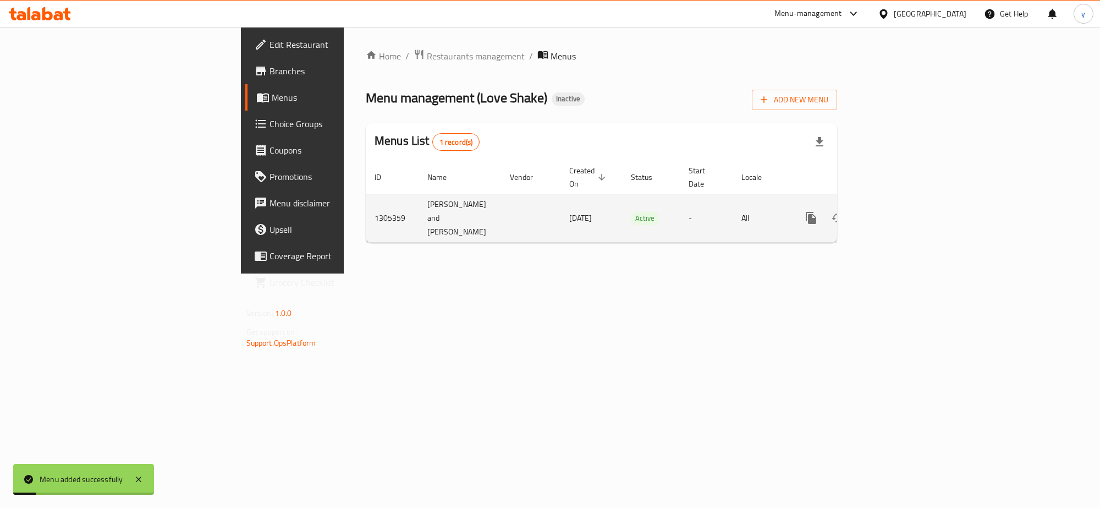
click at [897, 211] on icon "enhanced table" at bounding box center [890, 217] width 13 height 13
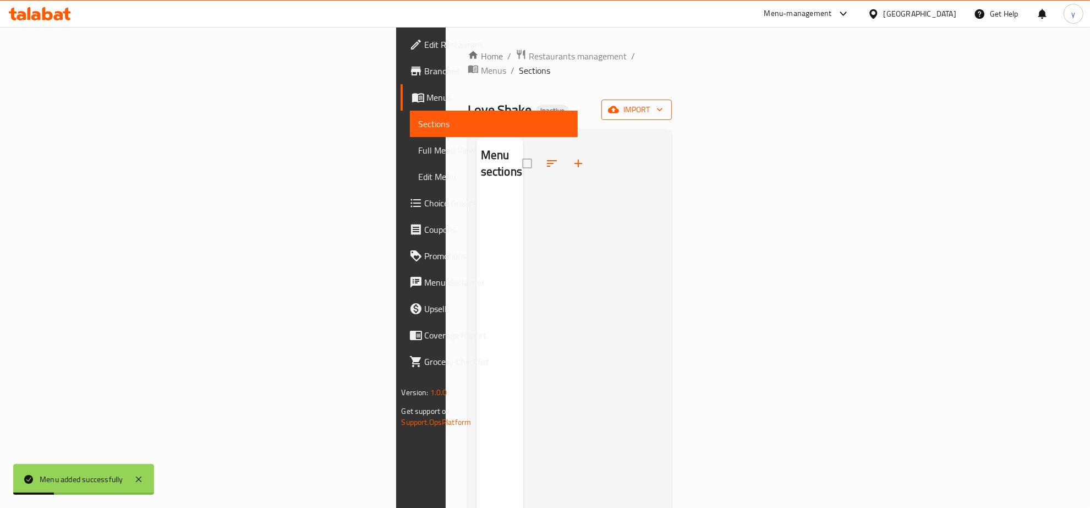
click at [663, 103] on span "import" at bounding box center [636, 110] width 53 height 14
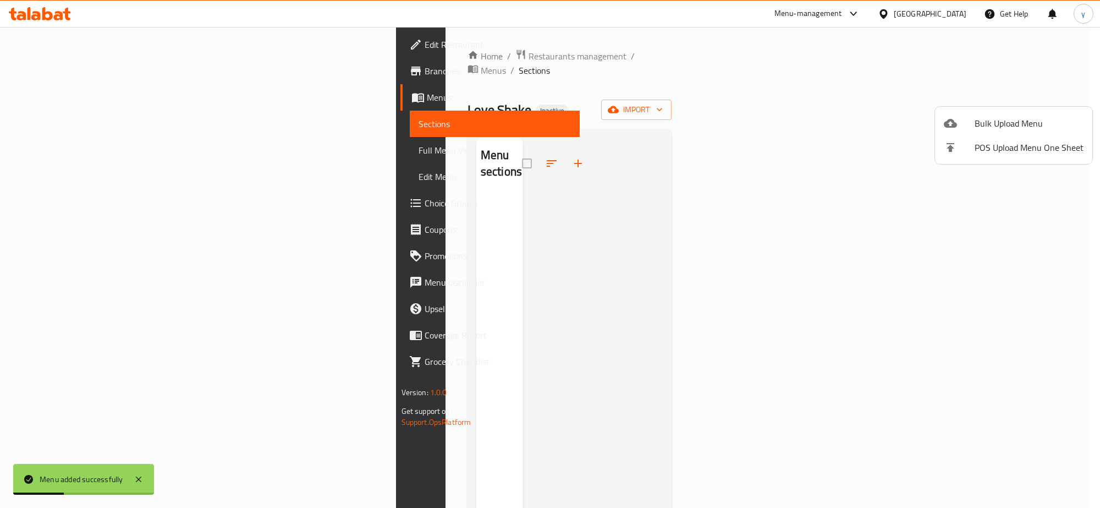
drag, startPoint x: 795, startPoint y: 130, endPoint x: 430, endPoint y: 146, distance: 365.6
click at [743, 133] on div at bounding box center [550, 254] width 1100 height 508
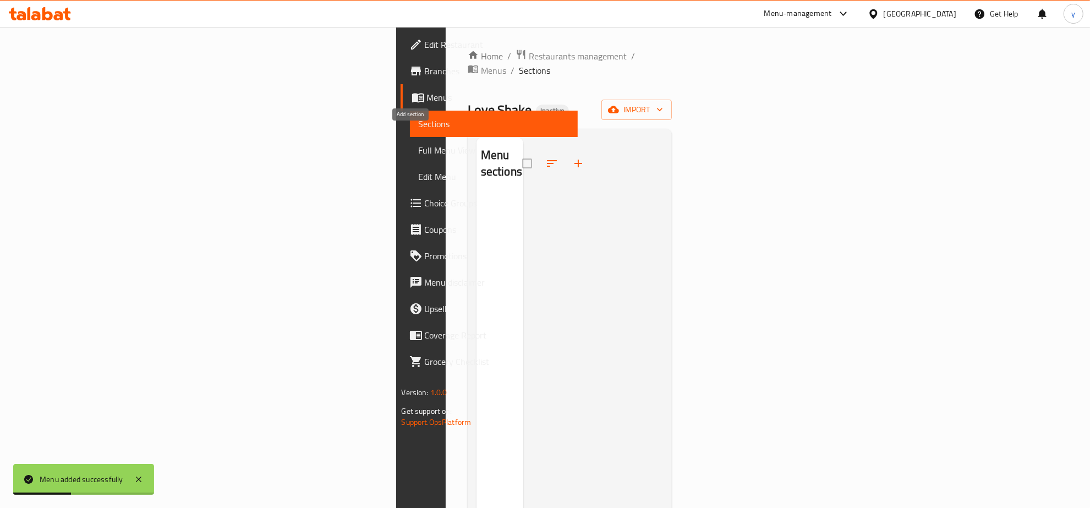
click at [571, 157] on icon "button" at bounding box center [577, 163] width 13 height 13
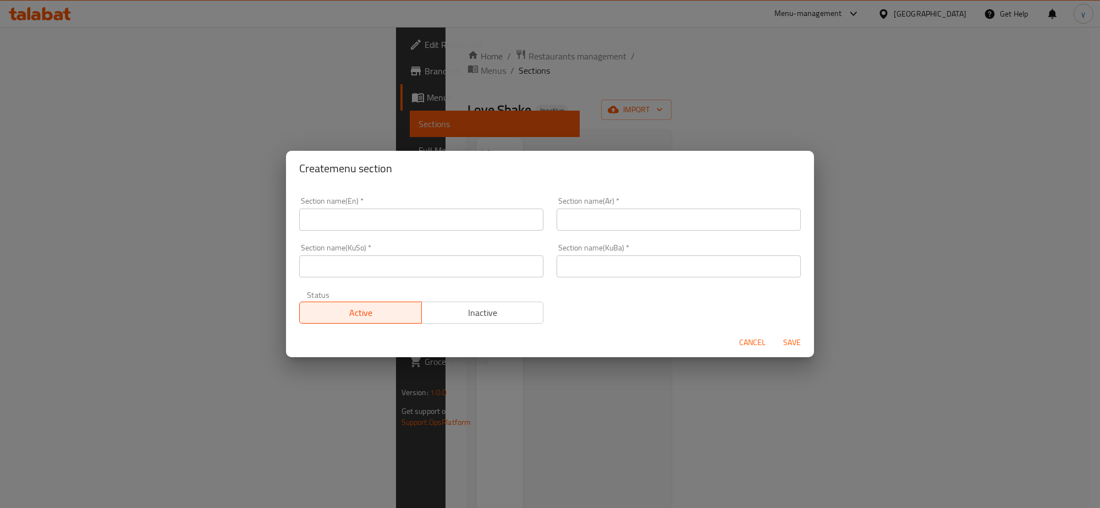
click at [420, 219] on input "text" at bounding box center [421, 219] width 244 height 22
paste input "Love Shake"
type input "Love Shake"
click at [592, 218] on input "text" at bounding box center [679, 219] width 244 height 22
type input "ل"
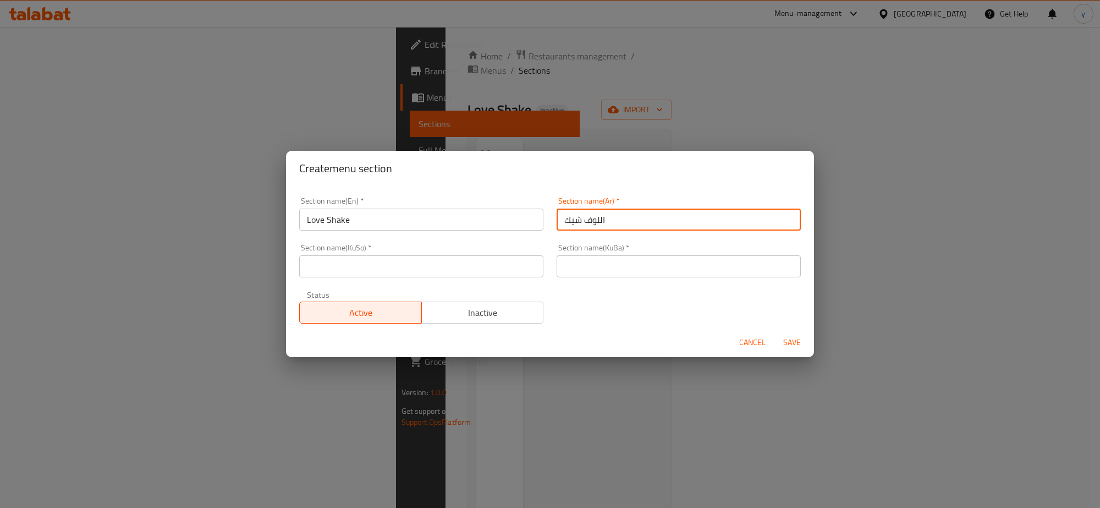
type input "اللوف شيك"
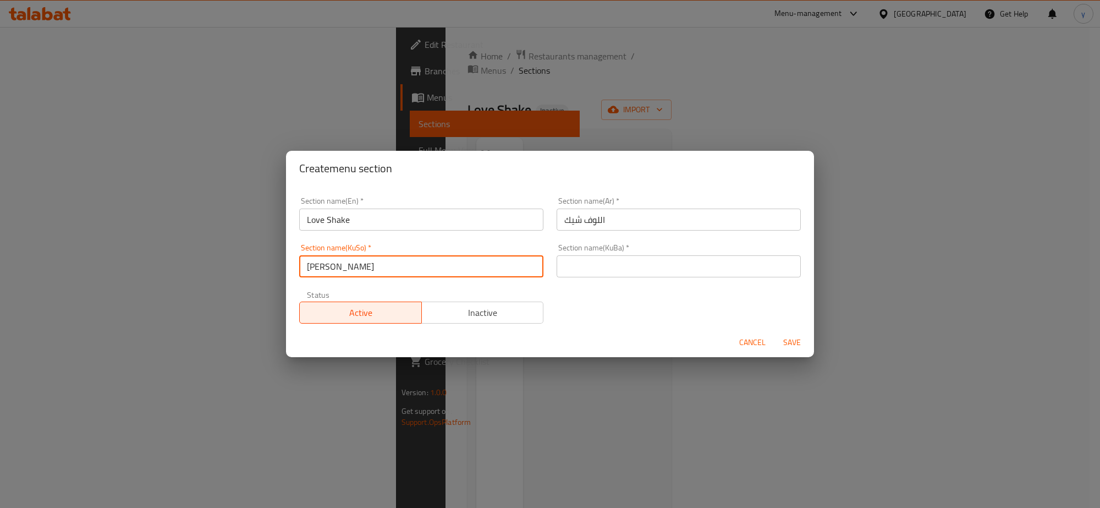
click at [459, 251] on div "Section name(KuSo)   * لۆڤ شەی Section name(KuSo) *" at bounding box center [421, 261] width 244 height 34
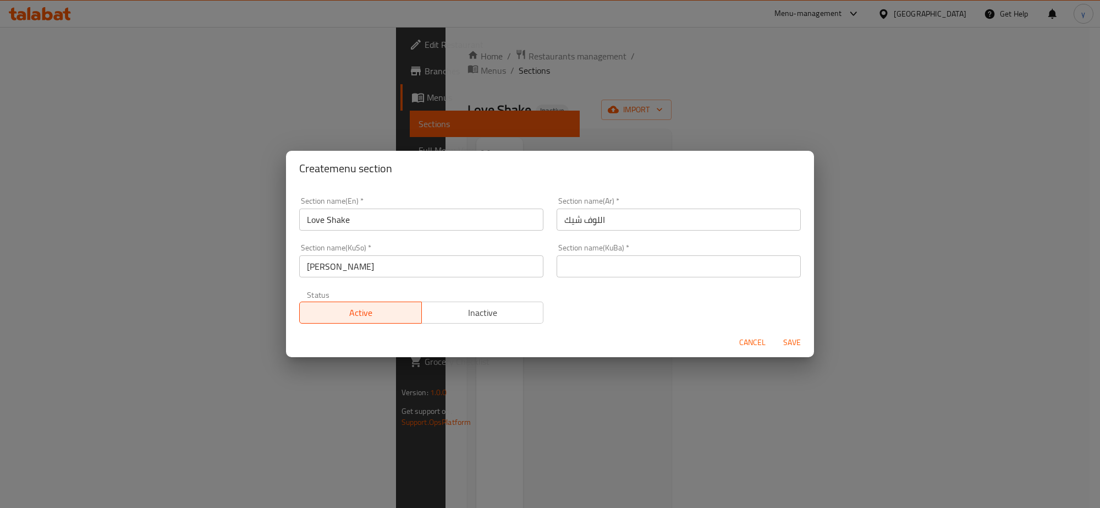
click at [468, 267] on input "لۆڤ شەی" at bounding box center [421, 266] width 244 height 22
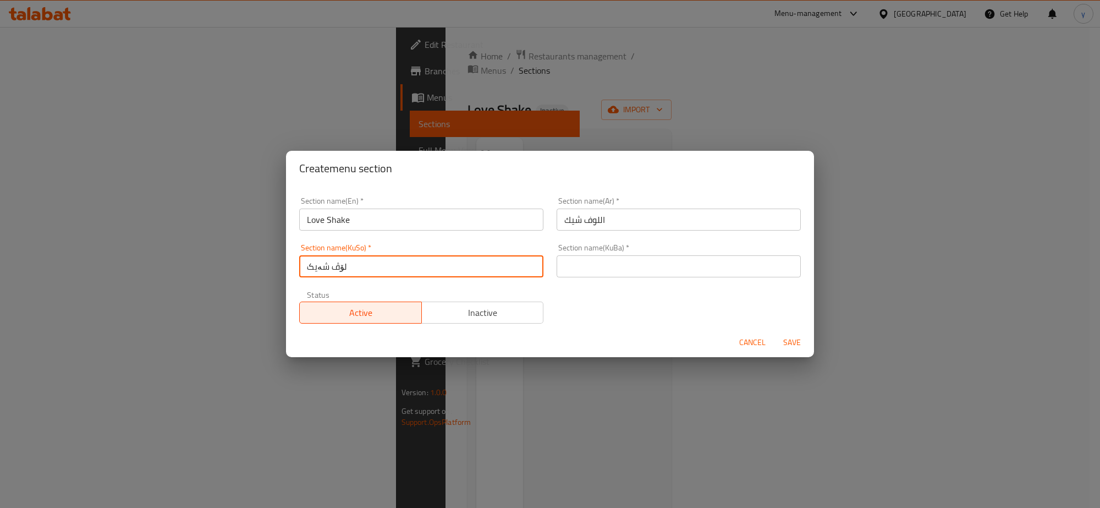
type input "لۆڤ شەیک"
click at [550, 267] on div "Section name(KuBa)   * Section name(KuBa) *" at bounding box center [678, 260] width 257 height 47
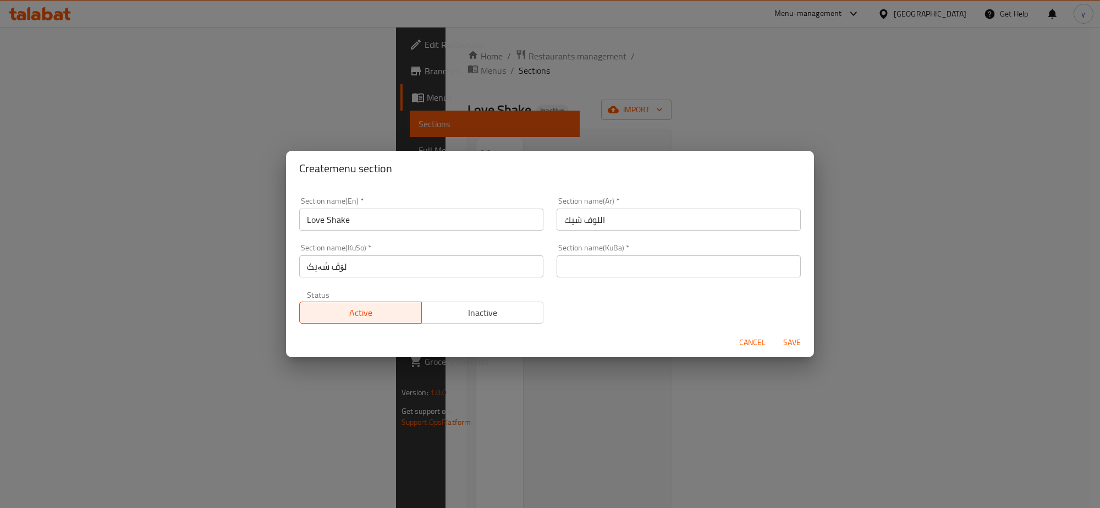
drag, startPoint x: 564, startPoint y: 263, endPoint x: 608, endPoint y: 275, distance: 45.1
click at [564, 263] on input "text" at bounding box center [679, 266] width 244 height 22
paste input "لۆڤ شەیک"
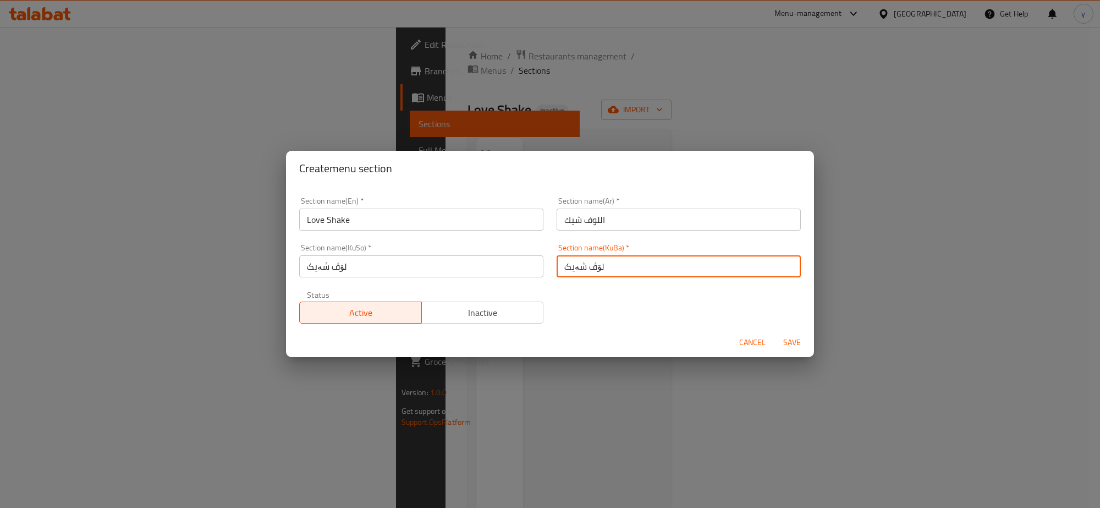
type input "لۆڤ شەیک"
click at [793, 333] on button "Save" at bounding box center [791, 342] width 35 height 20
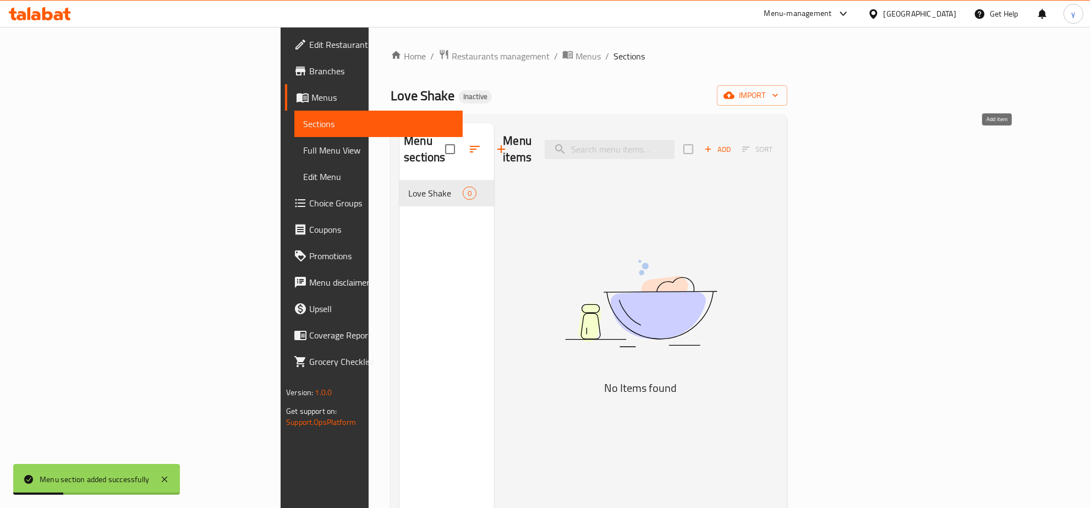
click at [732, 143] on span "Add" at bounding box center [717, 149] width 30 height 13
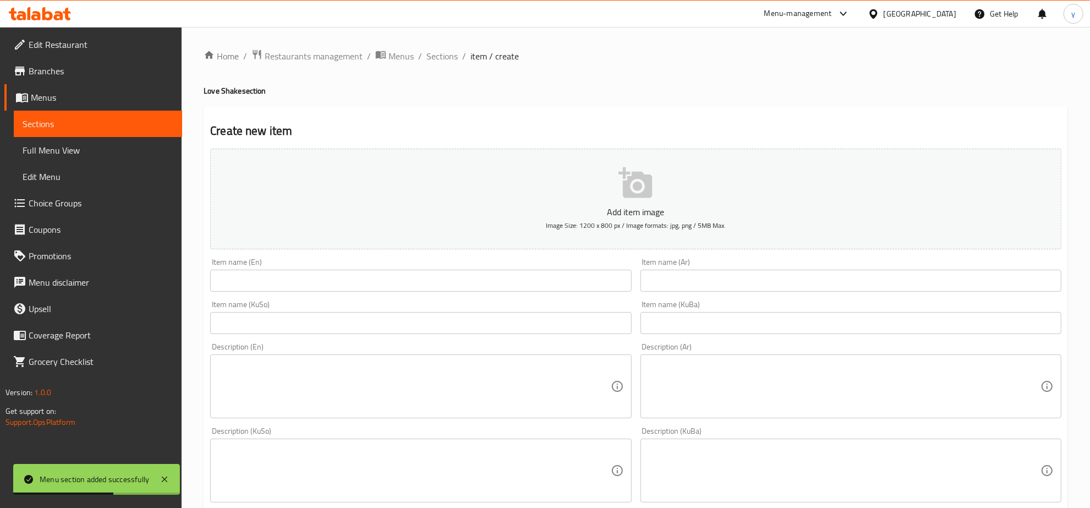
click at [153, 505] on div "Edit Restaurant Branches Menus Sections Full Menu View Edit Menu Choice Groups …" at bounding box center [91, 281] width 182 height 508
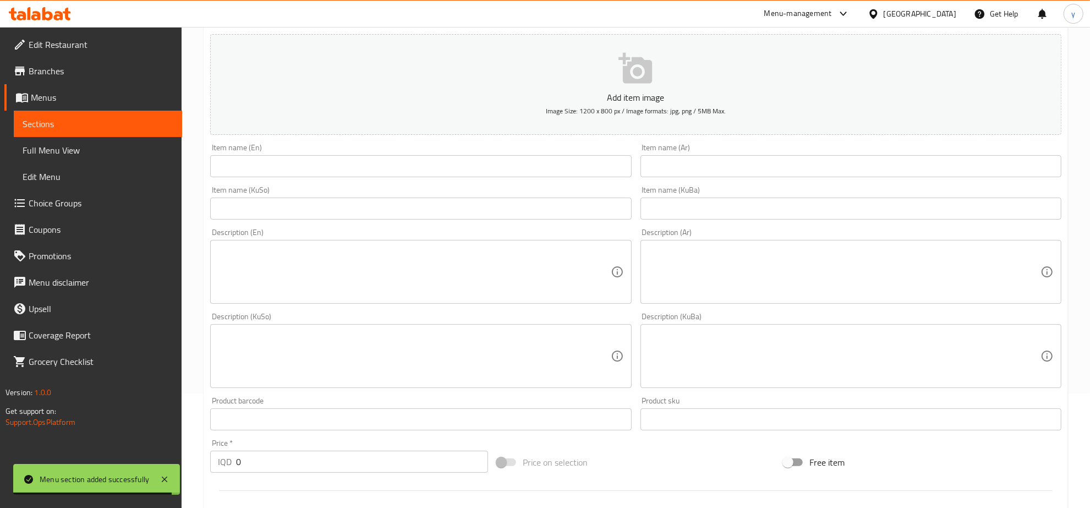
click at [391, 262] on textarea at bounding box center [414, 272] width 392 height 52
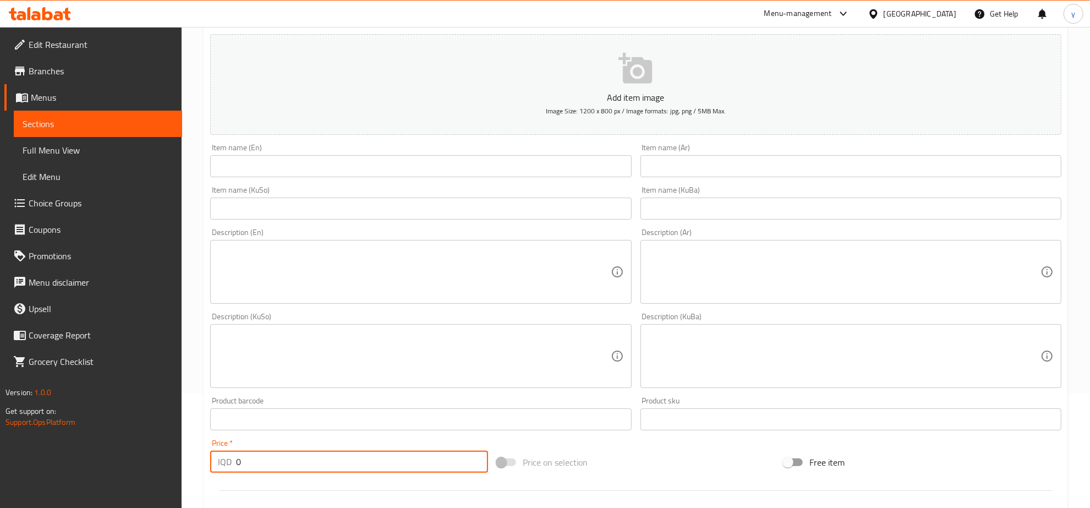
click at [254, 455] on input "0" at bounding box center [362, 461] width 252 height 22
paste input "400"
type input "4000"
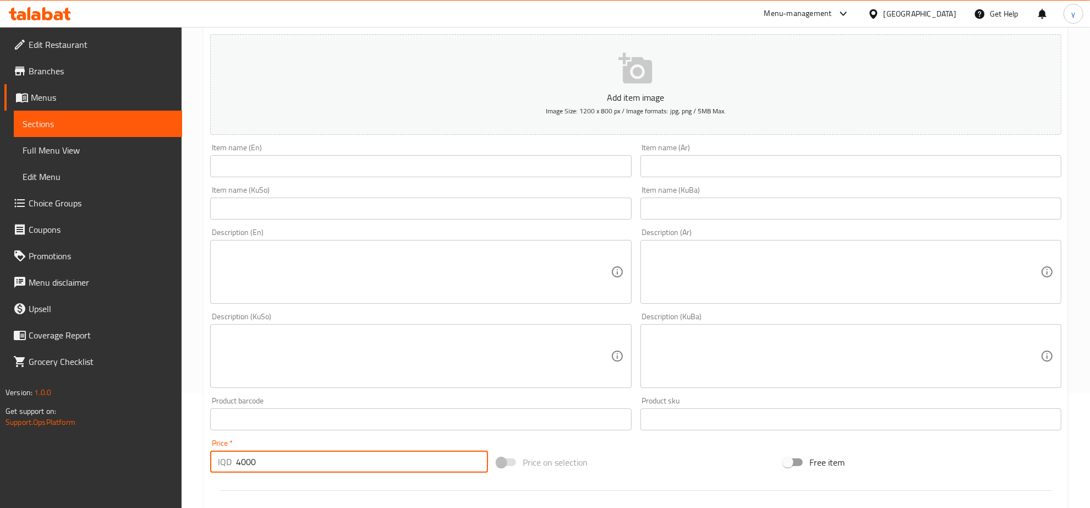
click at [288, 166] on input "text" at bounding box center [420, 166] width 421 height 22
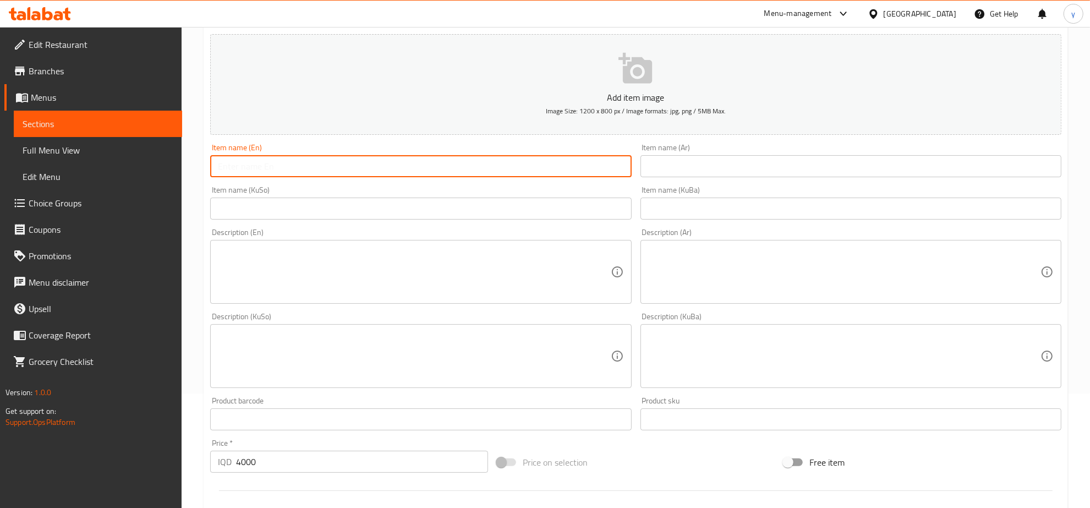
paste input "Ristretto Caramel LoveShake"
click at [306, 166] on input "Ristretto Caramel LoveShake" at bounding box center [420, 166] width 421 height 22
click at [300, 169] on input "Ristretto Caramel LoveShake" at bounding box center [420, 166] width 421 height 22
click at [301, 167] on input "Ristretto Caramel LoveShake" at bounding box center [420, 166] width 421 height 22
type input "Ristretto Caramel Love Shake"
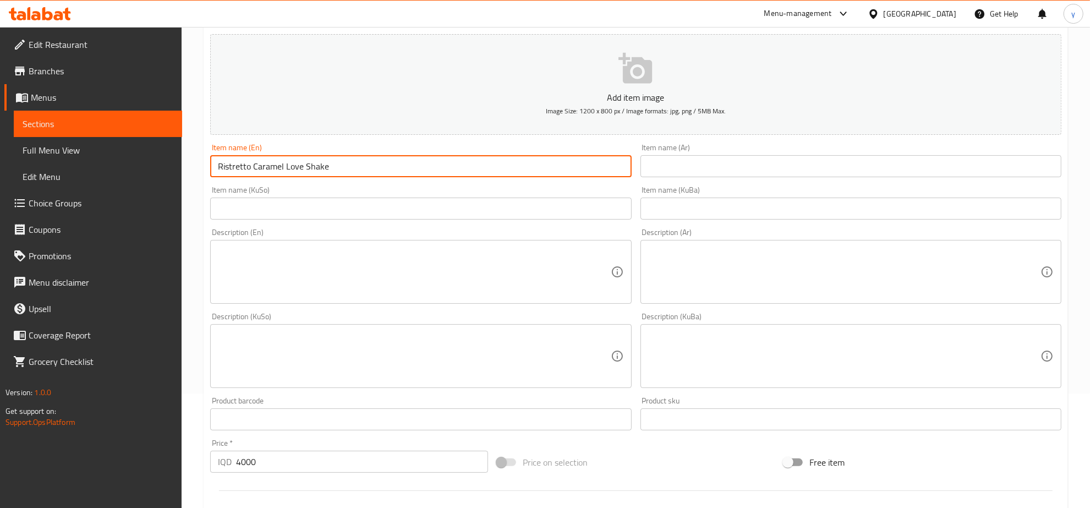
click at [700, 154] on div "Item name (Ar) Item name (Ar)" at bounding box center [850, 161] width 421 height 34
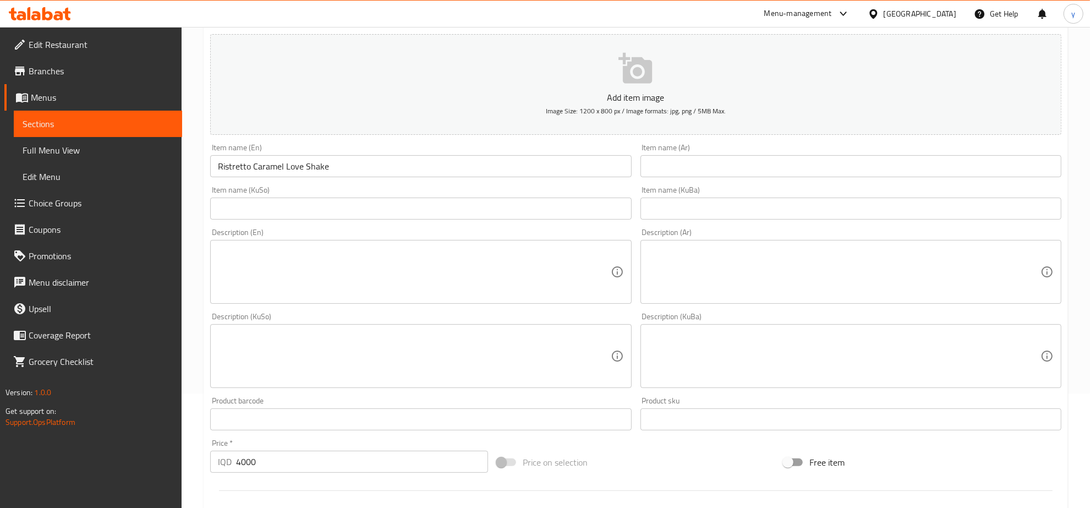
click at [704, 157] on input "text" at bounding box center [850, 166] width 421 height 22
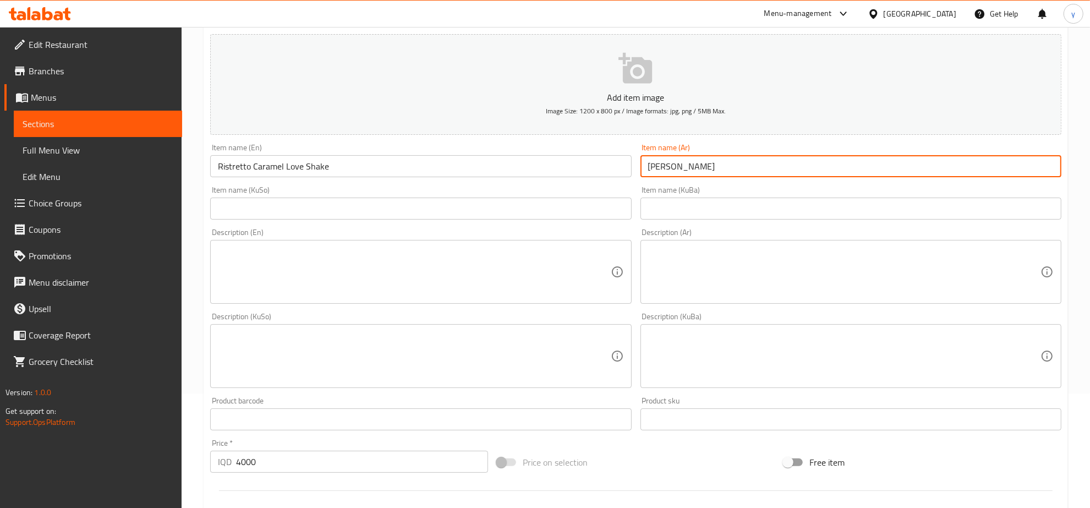
drag, startPoint x: 686, startPoint y: 169, endPoint x: 645, endPoint y: 167, distance: 41.9
click at [645, 167] on input "ريزوتو كراميل لوف شين" at bounding box center [850, 166] width 421 height 22
click at [1057, 161] on input "ريزوتو كراميل" at bounding box center [850, 166] width 421 height 22
paste input "لوف شين"
type input "لوف شين ريزوتو كراميل"
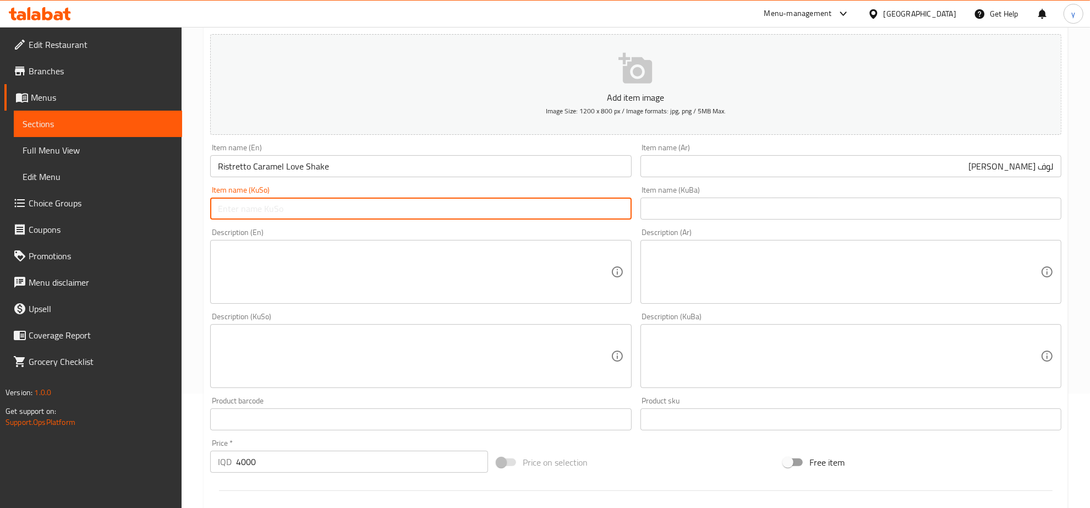
click at [562, 216] on input "text" at bounding box center [420, 208] width 421 height 22
type input "لۆڤ شیکی ڕیزۆتۆی کەرامێل"
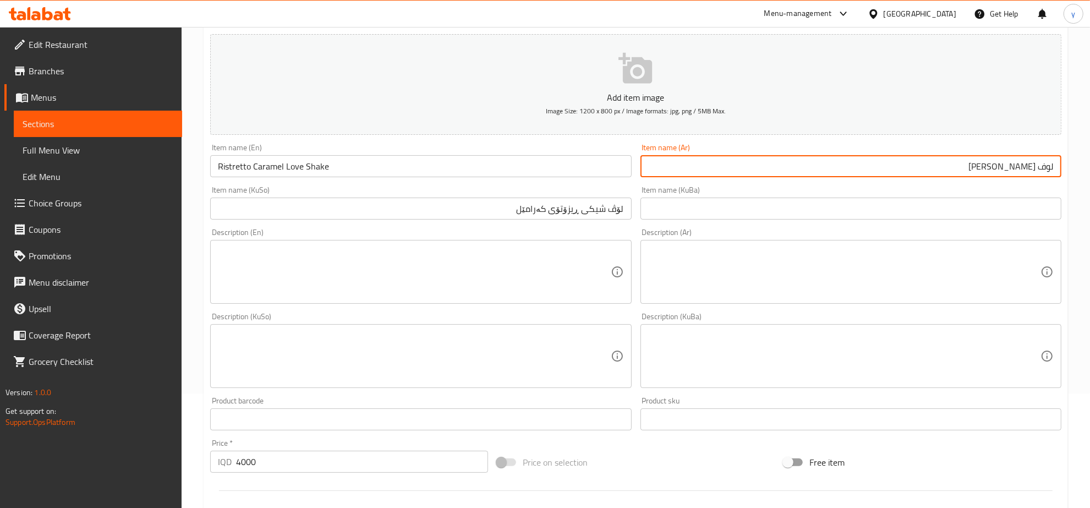
click at [1016, 168] on input "لوف شين ريزوتو كراميل" at bounding box center [850, 166] width 421 height 22
type input "لوف شيك ريزوتو كراميل"
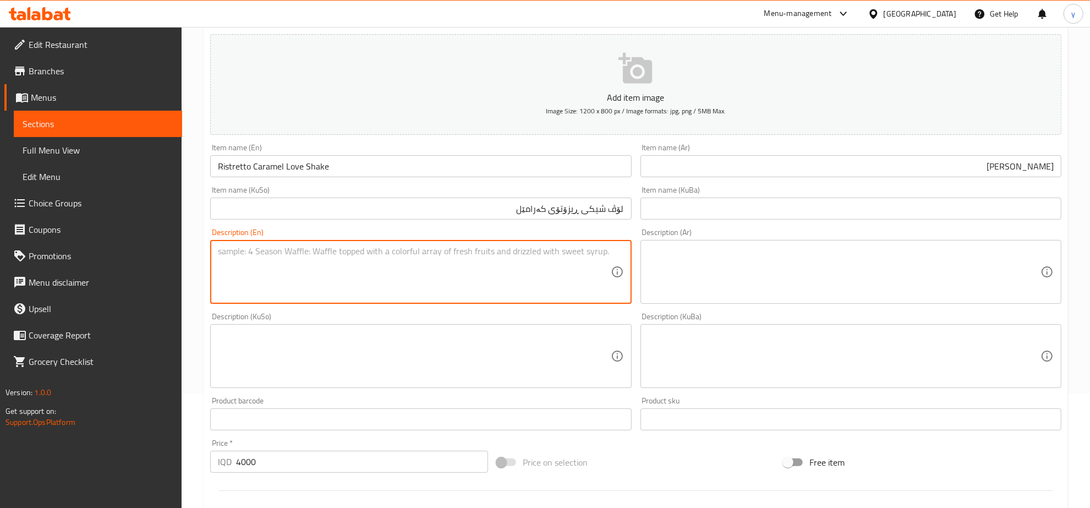
click at [564, 266] on textarea at bounding box center [414, 272] width 392 height 52
paste textarea "Bold ristretto coffee swirled with rich caramel and creamy milkshake"
type textarea "Bold ristretto coffee swirled with rich caramel and creamy milkshake"
click at [1007, 169] on input "لوف شيك ريزوتو كراميل" at bounding box center [850, 166] width 421 height 22
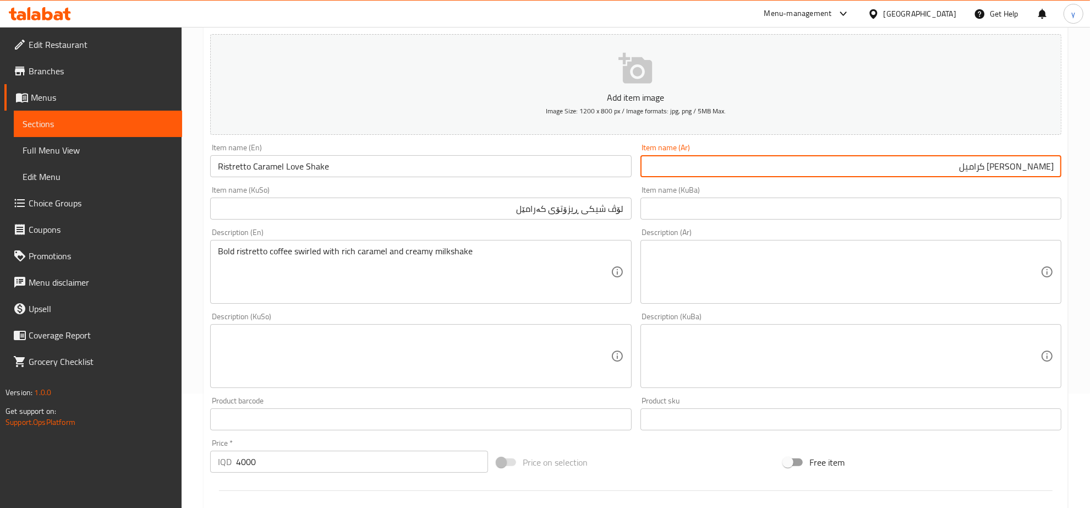
click at [998, 171] on input "لوف شيك ريستزوتو كراميل" at bounding box center [850, 166] width 421 height 22
drag, startPoint x: 980, startPoint y: 171, endPoint x: 970, endPoint y: 171, distance: 10.5
click at [970, 171] on input "لوف شيك ريستريتووتو كراميل" at bounding box center [850, 166] width 421 height 22
type input "[PERSON_NAME]"
click at [573, 208] on input "لۆڤ شیکی ڕیزۆتۆی کەرامێل" at bounding box center [420, 208] width 421 height 22
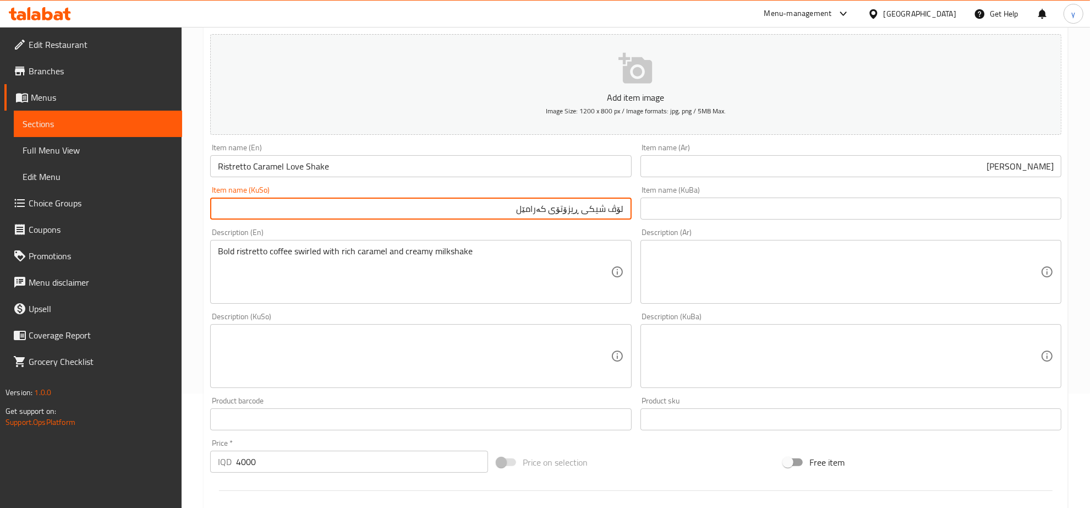
click at [573, 208] on input "لۆڤ شیکی ڕیزۆتۆی کەرامێل" at bounding box center [420, 208] width 421 height 22
type input "لۆڤ شیکی ڕێستریتۆی کەرامێل"
click at [688, 242] on div "Description (Ar)" at bounding box center [850, 272] width 421 height 64
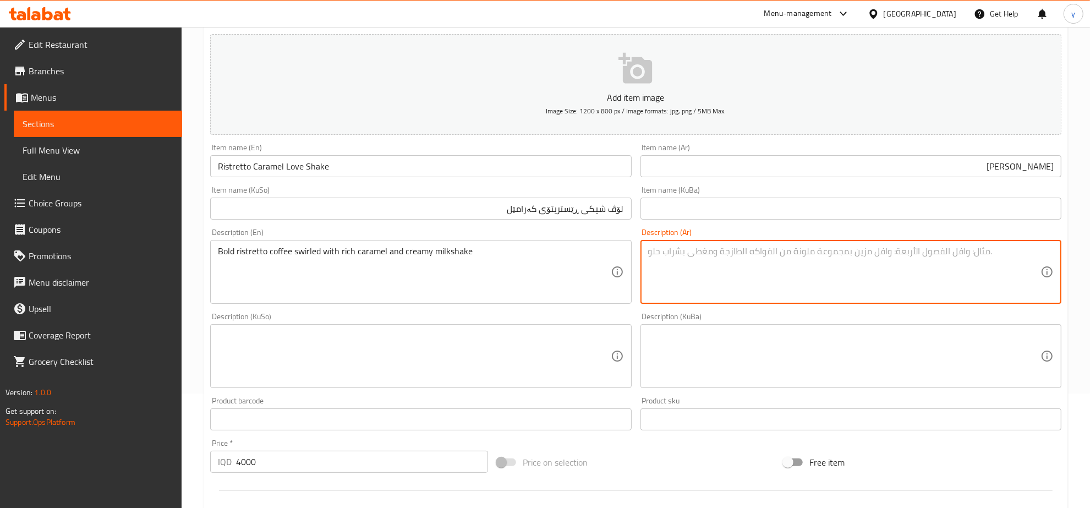
click at [768, 276] on textarea at bounding box center [844, 272] width 392 height 52
click at [994, 158] on input "[PERSON_NAME]" at bounding box center [850, 166] width 421 height 22
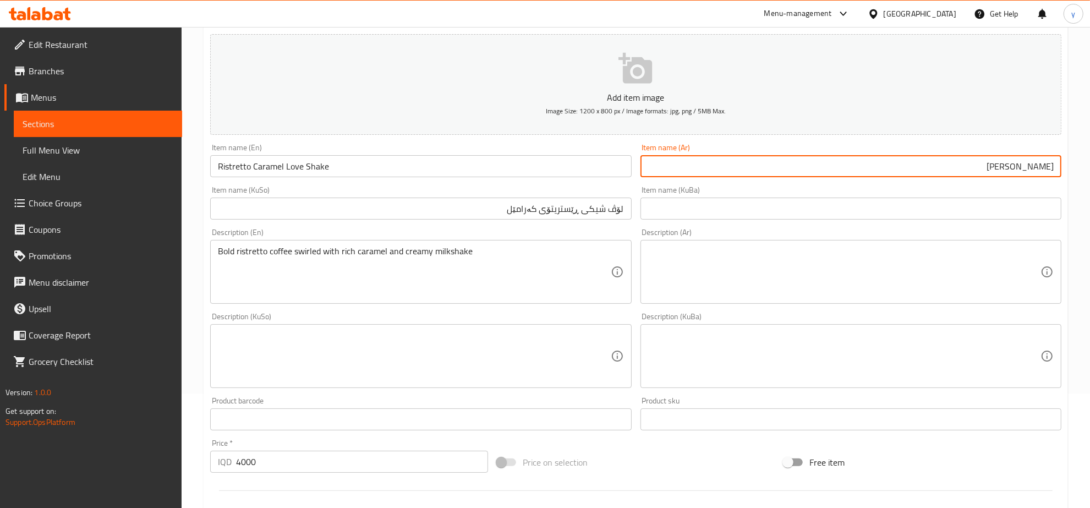
click at [994, 158] on input "[PERSON_NAME]" at bounding box center [850, 166] width 421 height 22
click at [1000, 249] on textarea at bounding box center [844, 272] width 392 height 52
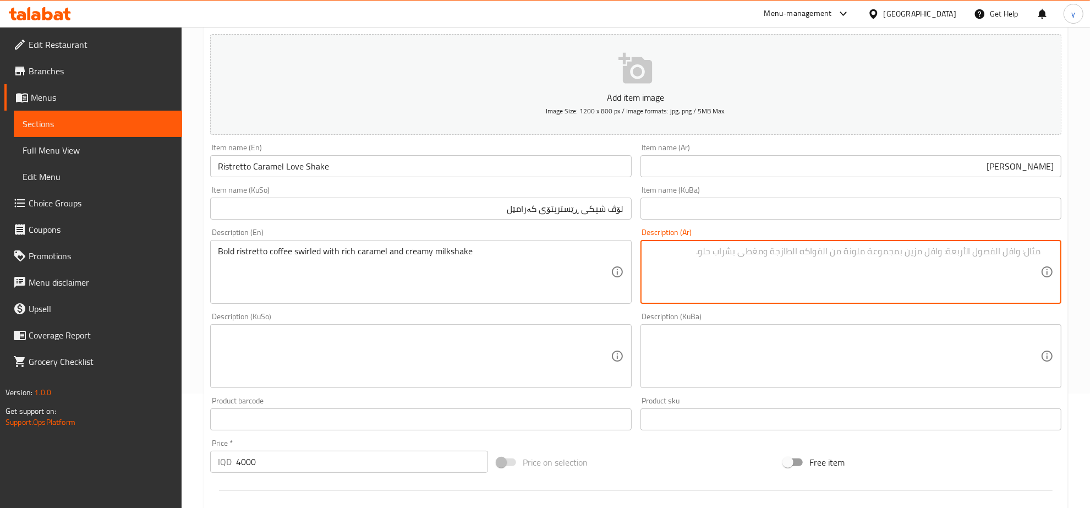
paste textarea "ريستريتو"
type textarea "قهوة ريستريتو بولد مخلوط مع"
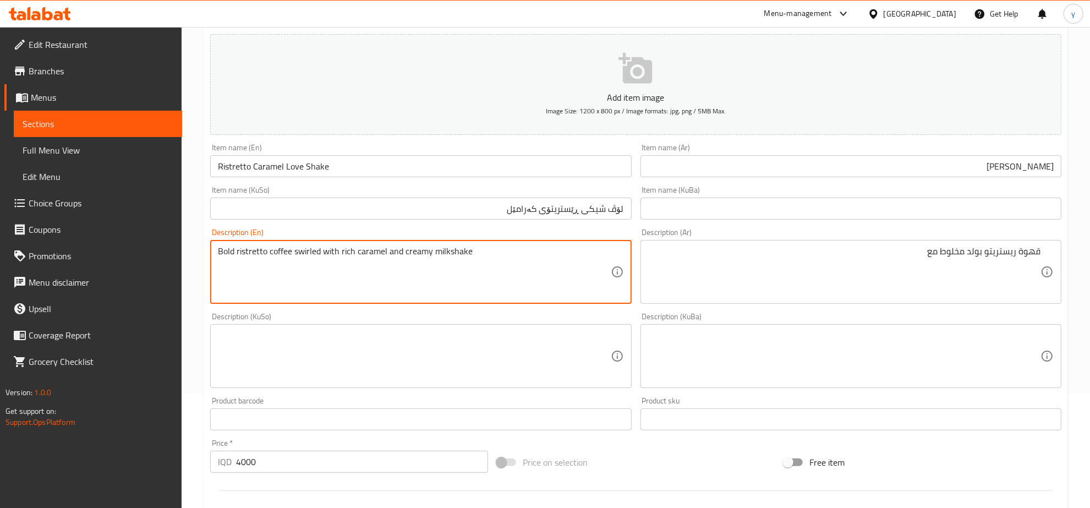
click at [351, 254] on textarea "Bold ristretto coffee swirled with rich caramel and creamy milkshake" at bounding box center [414, 272] width 392 height 52
type textarea "Bold ristretto coffee swirled with caramel and creamy milkshake"
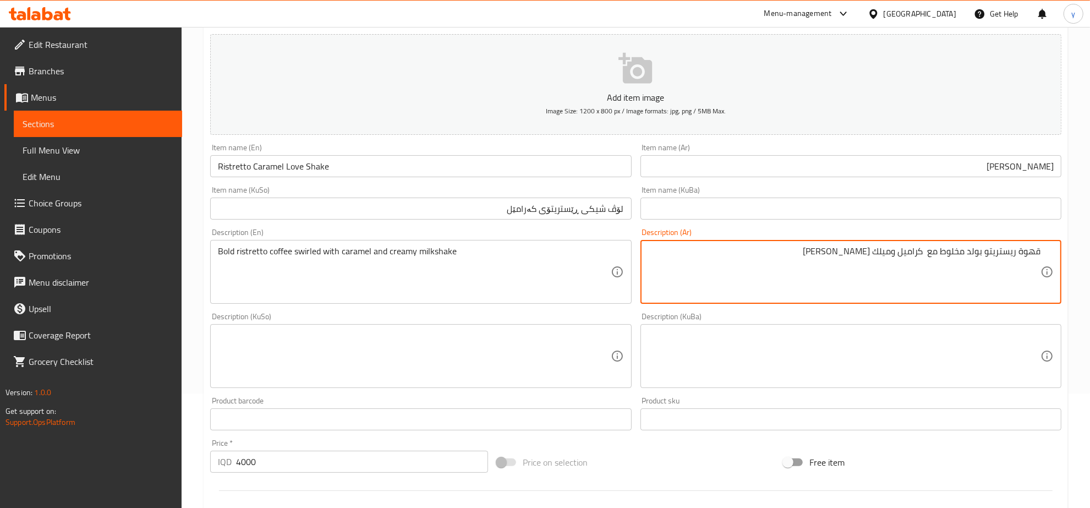
type textarea "قهوة ريستريتو بولد مخلوط مع كراميل وميلك [PERSON_NAME]"
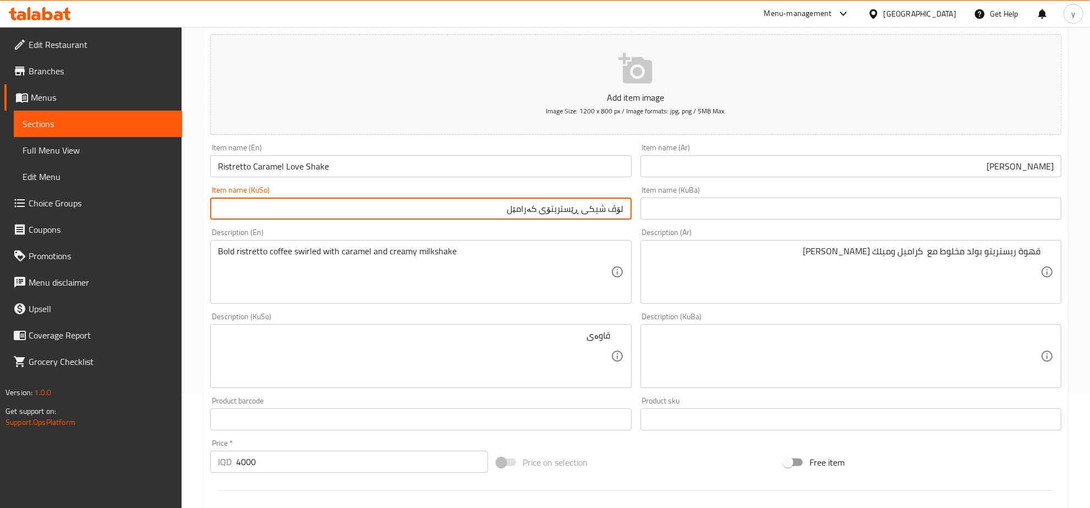
click at [558, 210] on input "لۆڤ شیکی ڕێستریتۆی کەرامێل" at bounding box center [420, 208] width 421 height 22
click at [551, 205] on input "لۆڤ شیکی ڕێستریتۆی کەرامێل" at bounding box center [420, 208] width 421 height 22
click at [557, 207] on input "لۆڤ شیکی ڕێستریتۆی کەرامێل" at bounding box center [420, 208] width 421 height 22
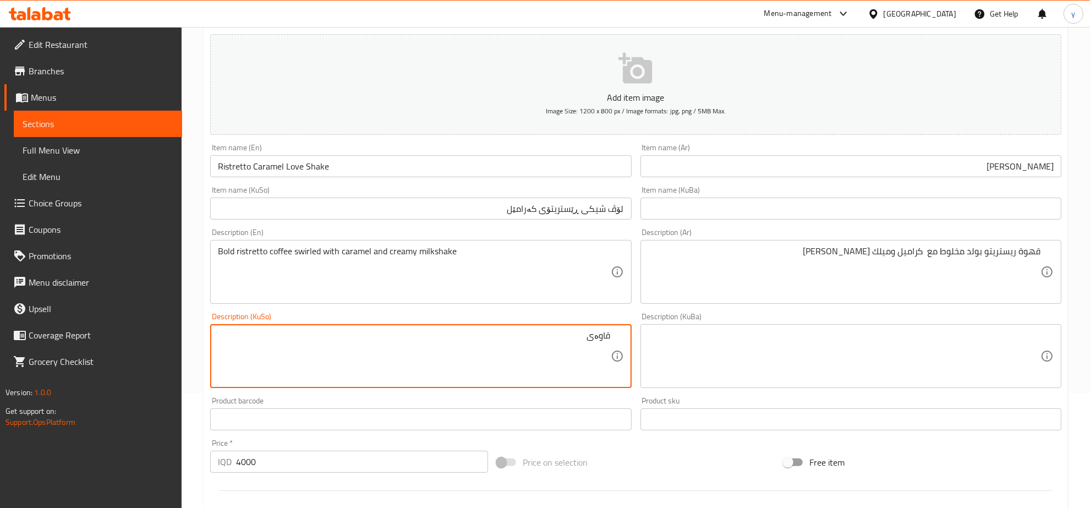
paste textarea "ڕێستریتۆی"
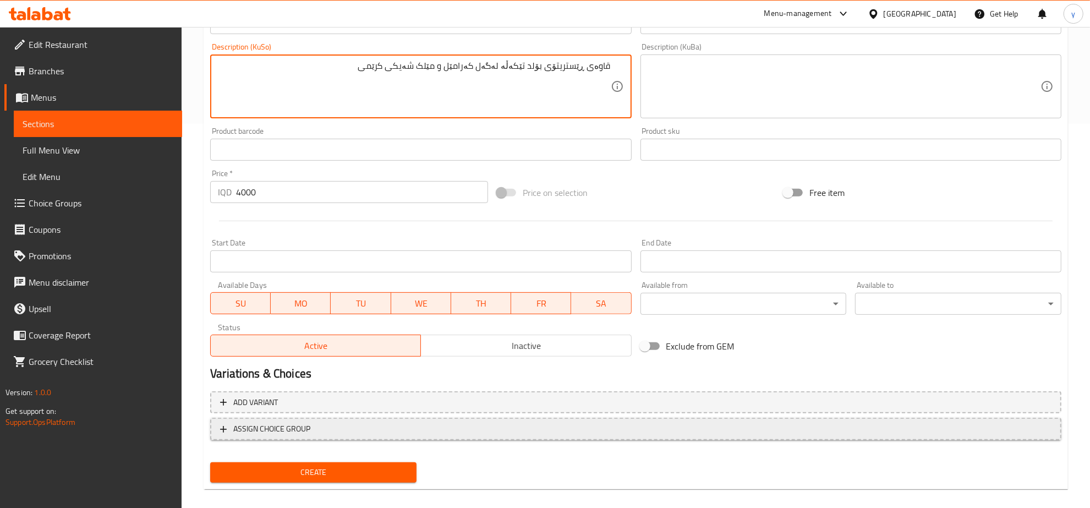
scroll to position [394, 0]
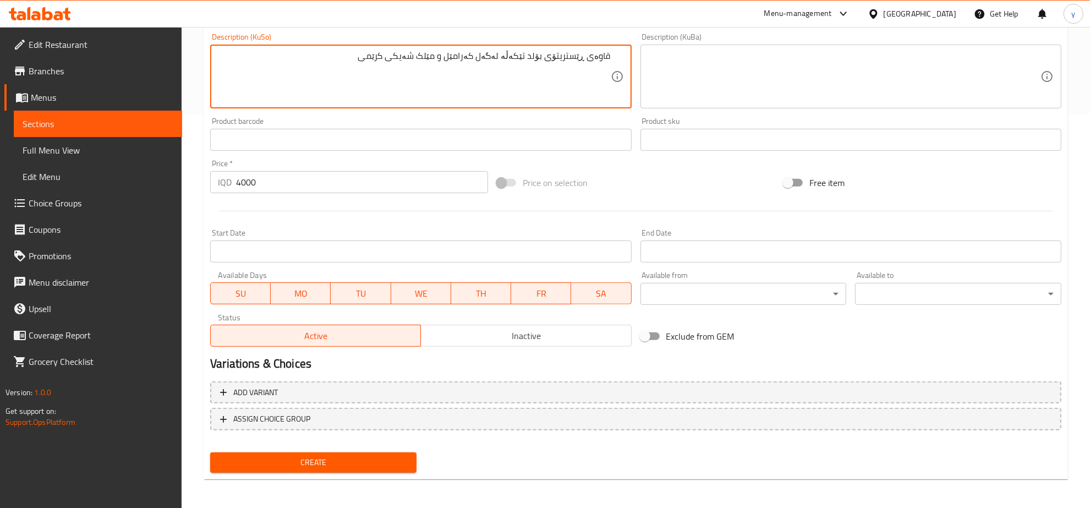
type textarea "قاوەی ڕێستریتۆی بۆلد تێکەڵە لەگەل کەرامێل و مێلک شەیکی کرێمی"
click at [345, 452] on button "Create" at bounding box center [313, 462] width 206 height 20
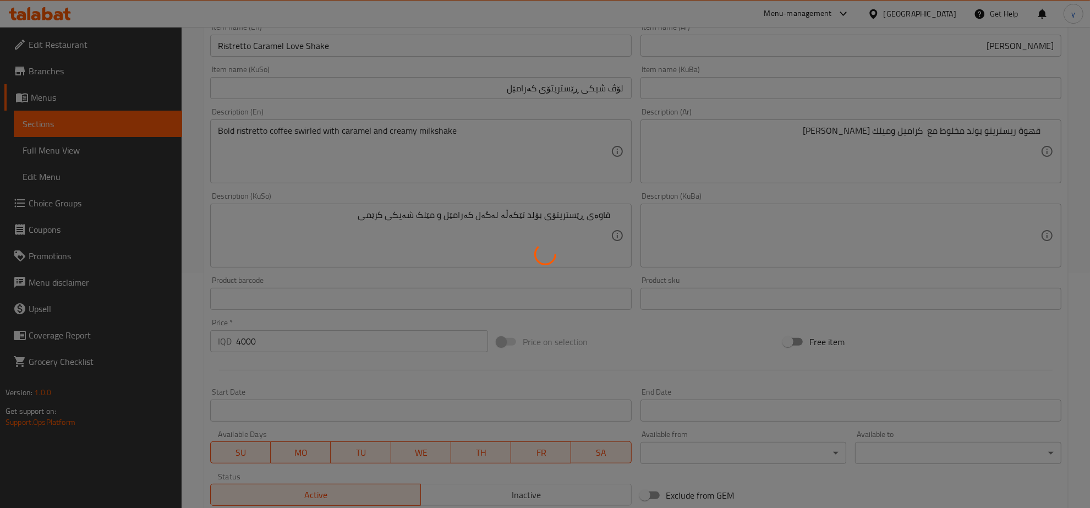
scroll to position [165, 0]
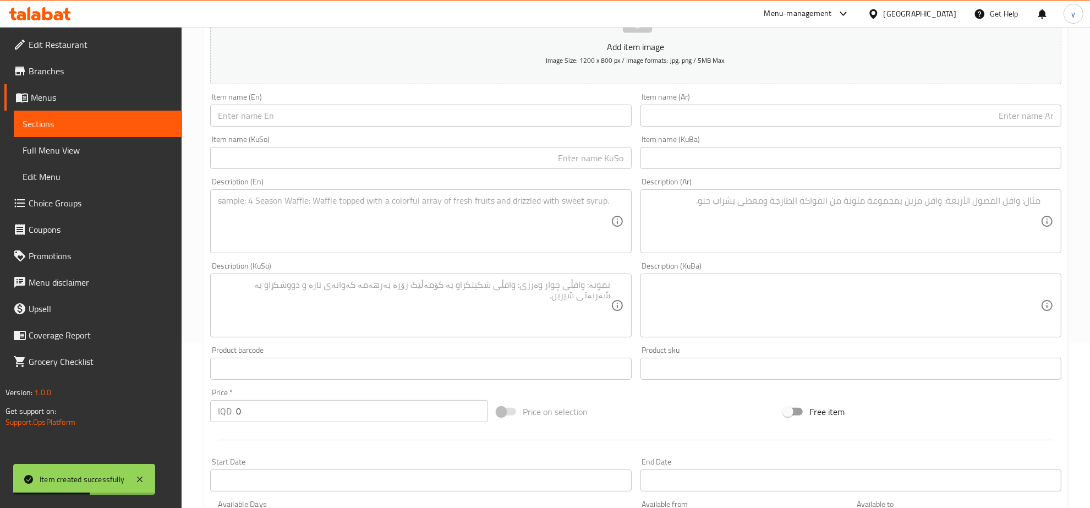
click at [271, 413] on input "0" at bounding box center [362, 411] width 252 height 22
paste input "400"
type input "4000"
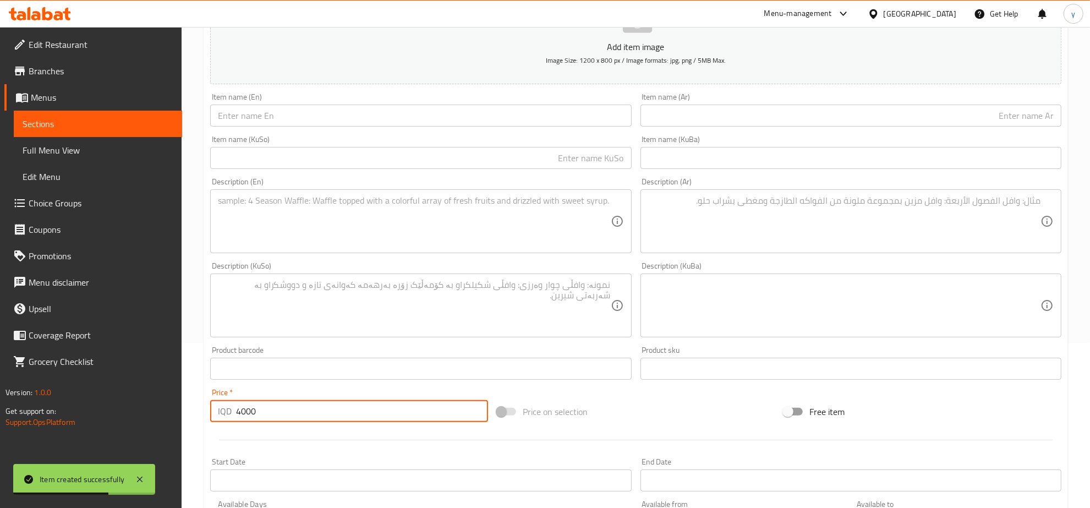
click at [322, 125] on input "text" at bounding box center [420, 116] width 421 height 22
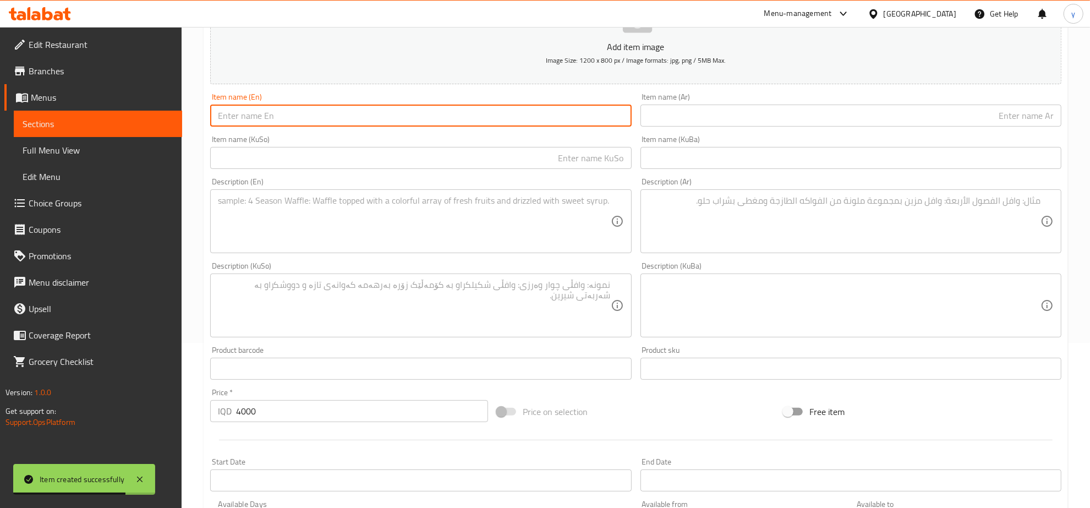
paste input "Strawberry LoveShake"
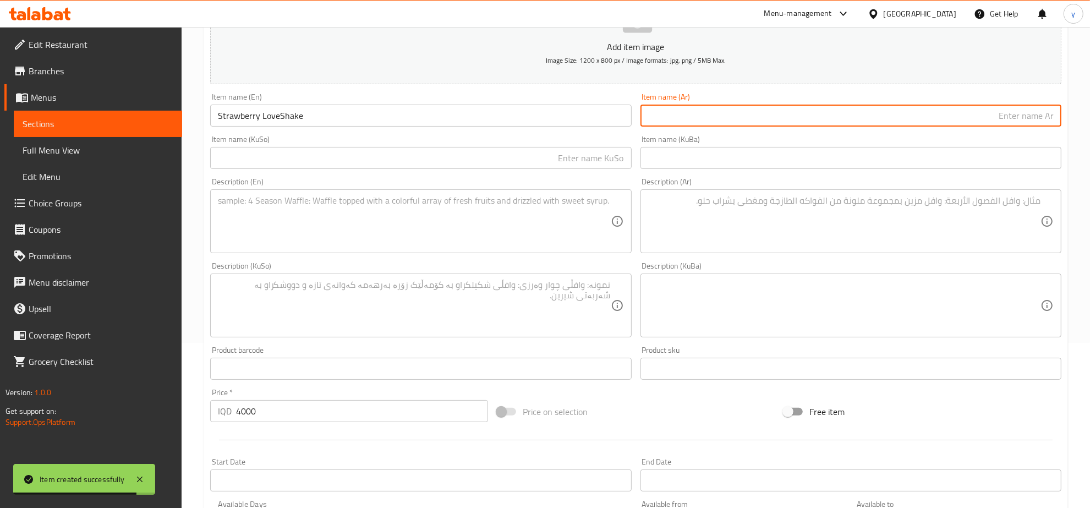
click at [722, 116] on input "text" at bounding box center [850, 116] width 421 height 22
click at [278, 119] on input "Strawberry LoveShake" at bounding box center [420, 116] width 421 height 22
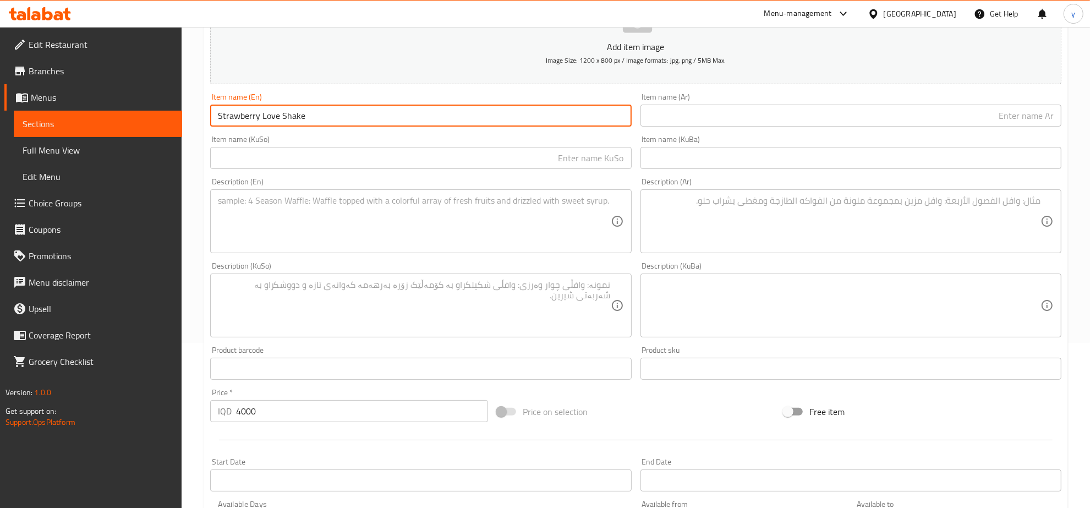
type input "Strawberry Love Shake"
click at [690, 124] on input "text" at bounding box center [850, 116] width 421 height 22
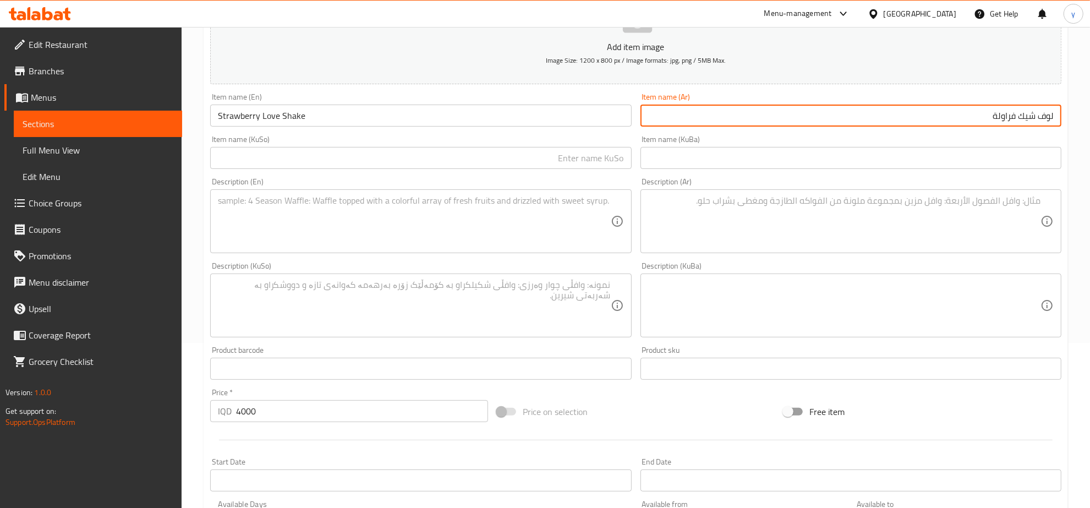
type input "لوف شيك فراولة"
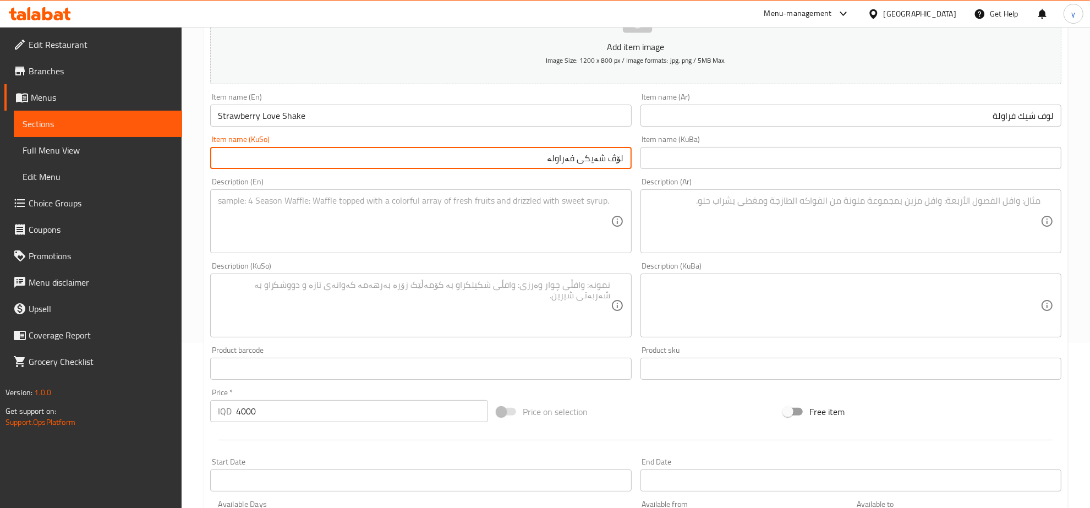
type input "لۆڤ شەیکی فەراولە"
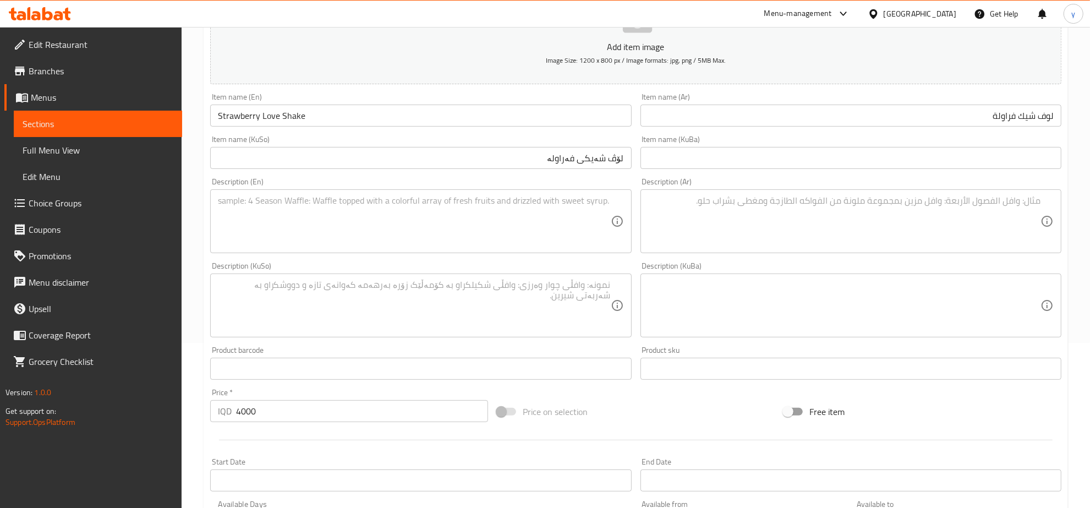
click at [463, 218] on textarea at bounding box center [414, 221] width 392 height 52
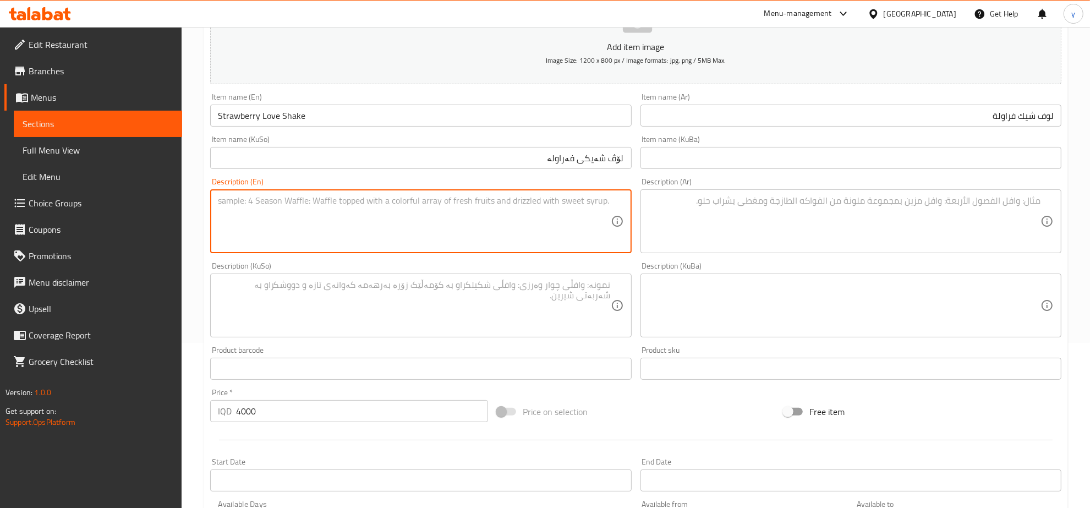
paste textarea "creamy shake bursting with the sweetness of ripe strawberries"
drag, startPoint x: 222, startPoint y: 200, endPoint x: 213, endPoint y: 207, distance: 11.3
click at [213, 207] on div "creamy shake bursting with the sweetness of ripe strawberries Description (En)" at bounding box center [420, 221] width 421 height 64
type textarea "Creamy shake bursting with the sweetness of ripe strawberries"
click at [778, 207] on textarea at bounding box center [844, 221] width 392 height 52
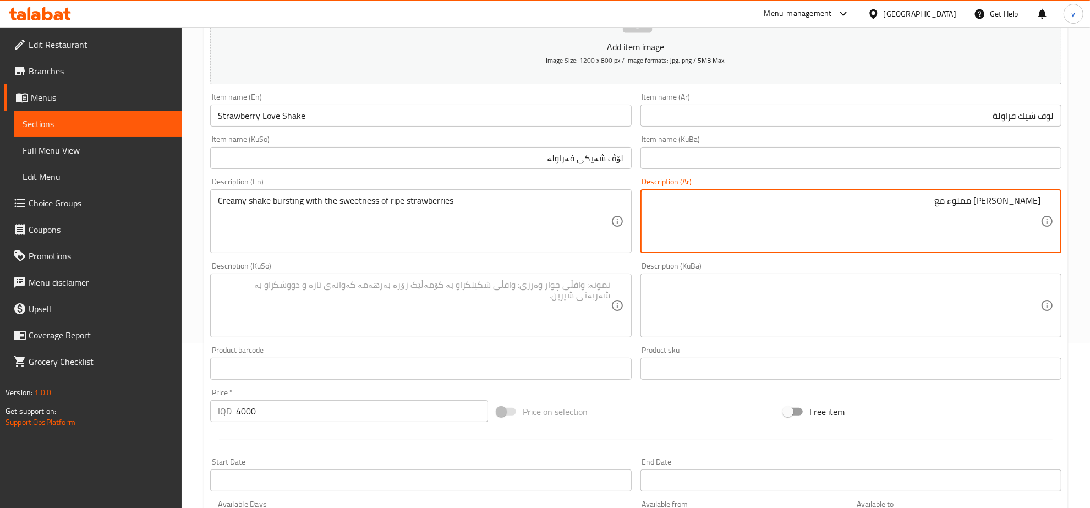
type textarea "شيك كريمي مملوء مع"
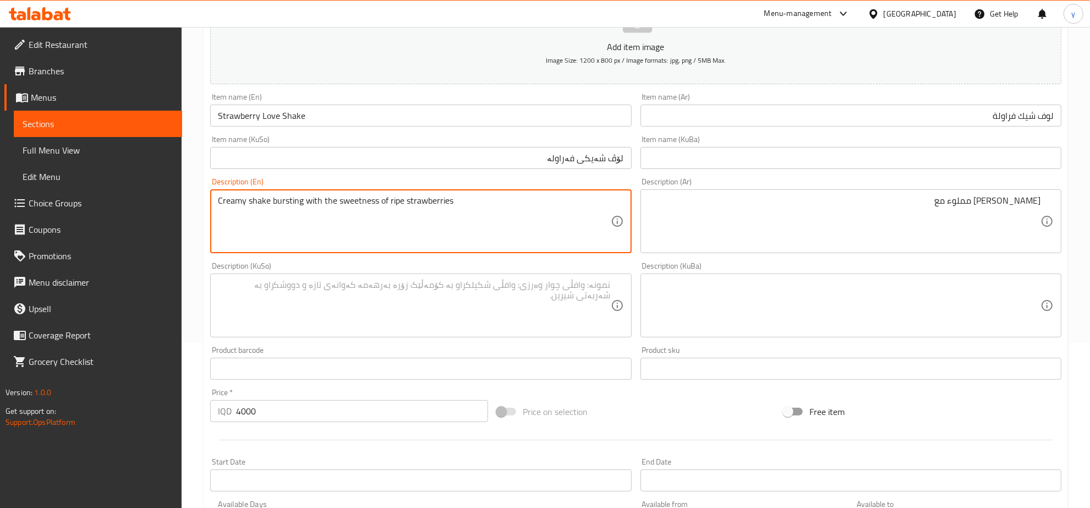
click at [333, 199] on textarea "Creamy shake bursting with the sweetness of ripe strawberries" at bounding box center [414, 221] width 392 height 52
click at [331, 201] on textarea "Creamy shake bursting with the sweetness of ripe strawberries" at bounding box center [414, 221] width 392 height 52
type textarea "Creamy shake bursting with sweetness of ripe strawberries"
click at [358, 202] on textarea "Creamy shake bursting with sweetness of ripe strawberries" at bounding box center [414, 221] width 392 height 52
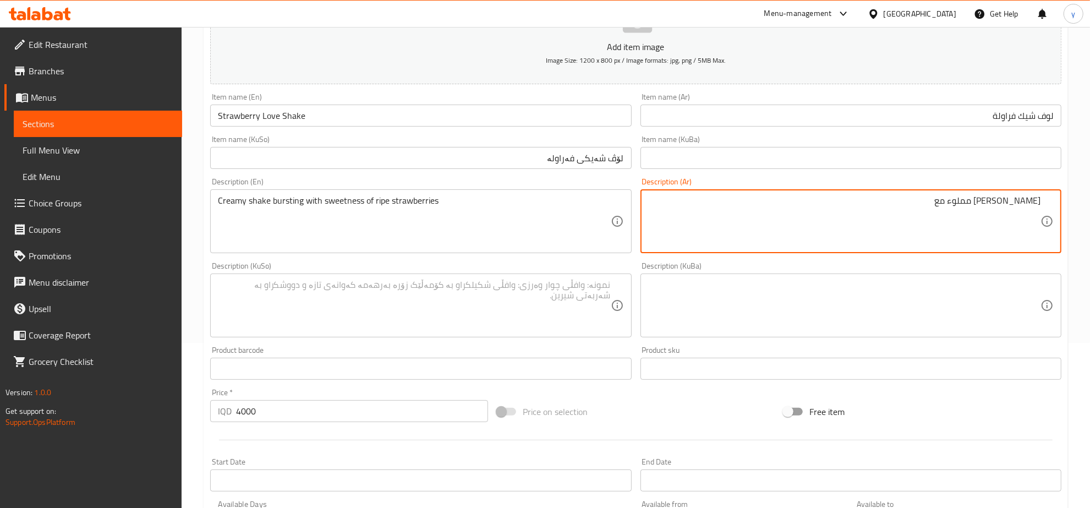
click at [961, 201] on textarea "شيك كريمي مملوء مع" at bounding box center [844, 221] width 392 height 52
click at [862, 196] on textarea "شيك كريمي مملوء مع" at bounding box center [844, 221] width 392 height 52
paste textarea "حلاوة"
type textarea "شيك كريمي مملوء مع حلاوة من فراولة طازجة"
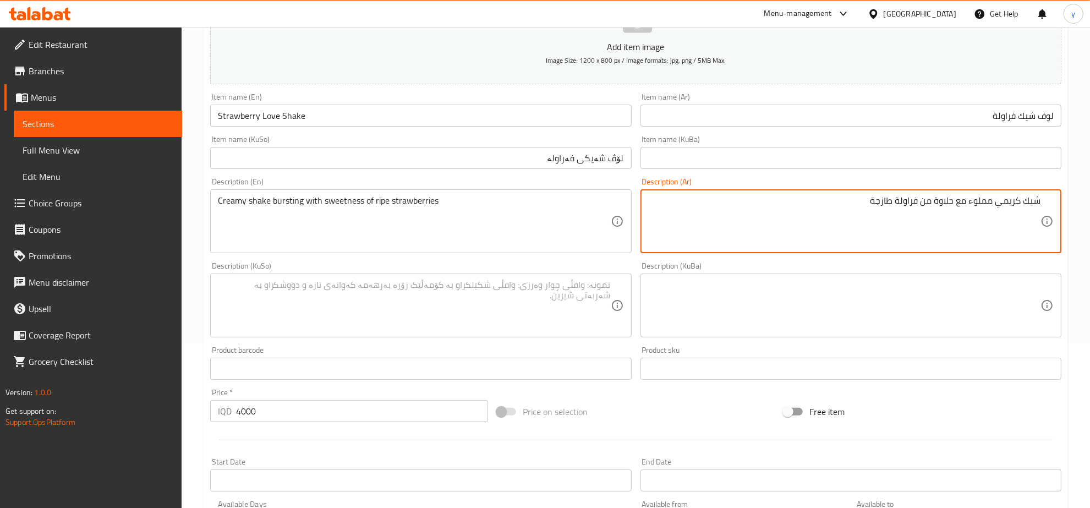
click at [543, 300] on textarea at bounding box center [414, 305] width 392 height 52
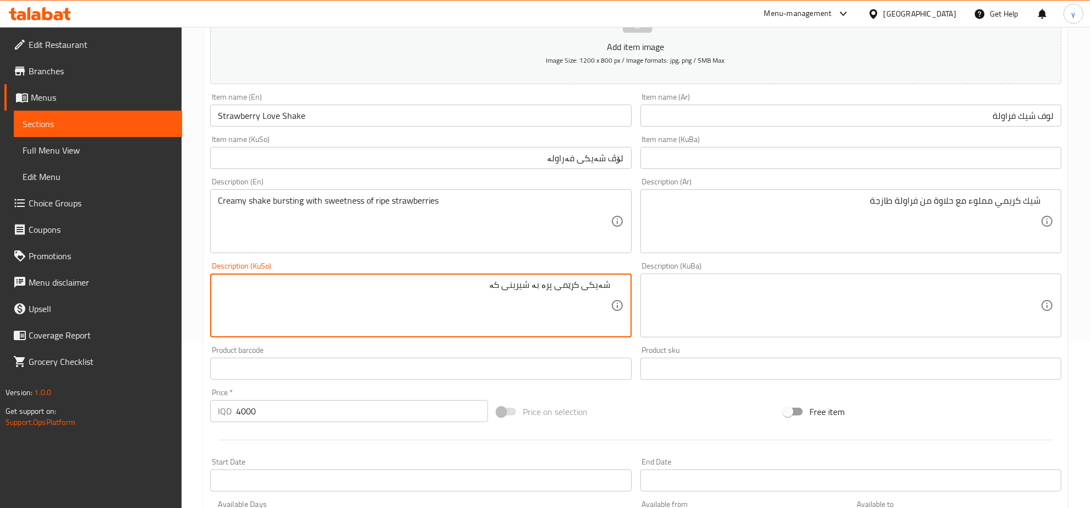
type textarea "شەیکی کرێمی پرە بە شیرینی کە"
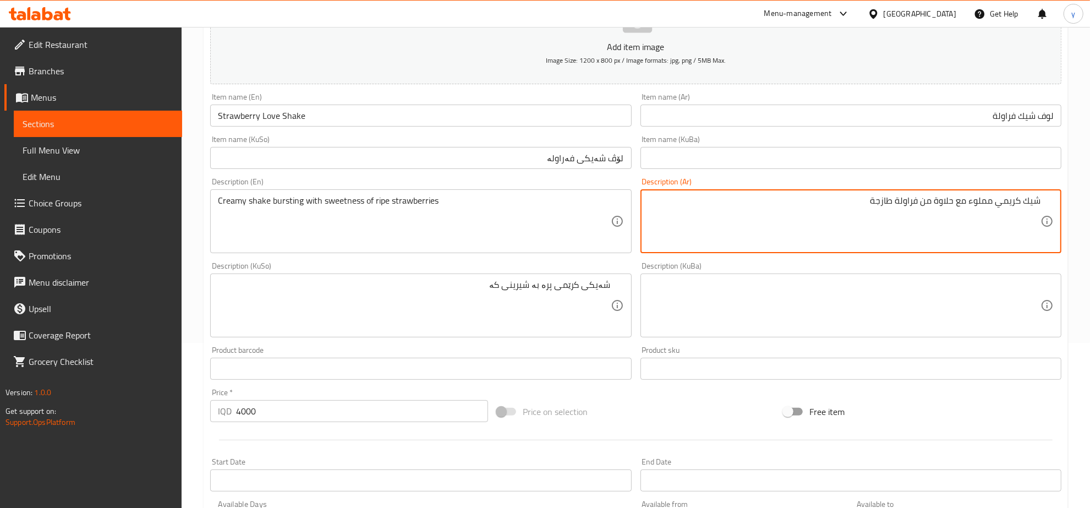
click at [964, 202] on textarea "شيك كريمي مملوء مع حلاوة من فراولة طازجة" at bounding box center [844, 221] width 392 height 52
type textarea "شيك كريمي مملوء بالحلاوة من فراولة طازجة"
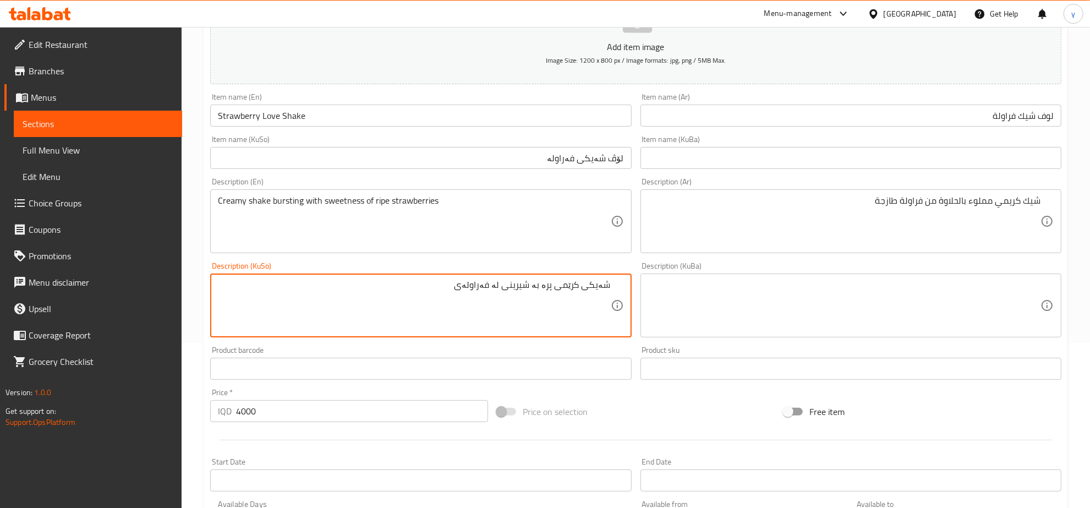
type textarea "شەیکی کرێمی پرە بە شیرینی لە فەراولەی"
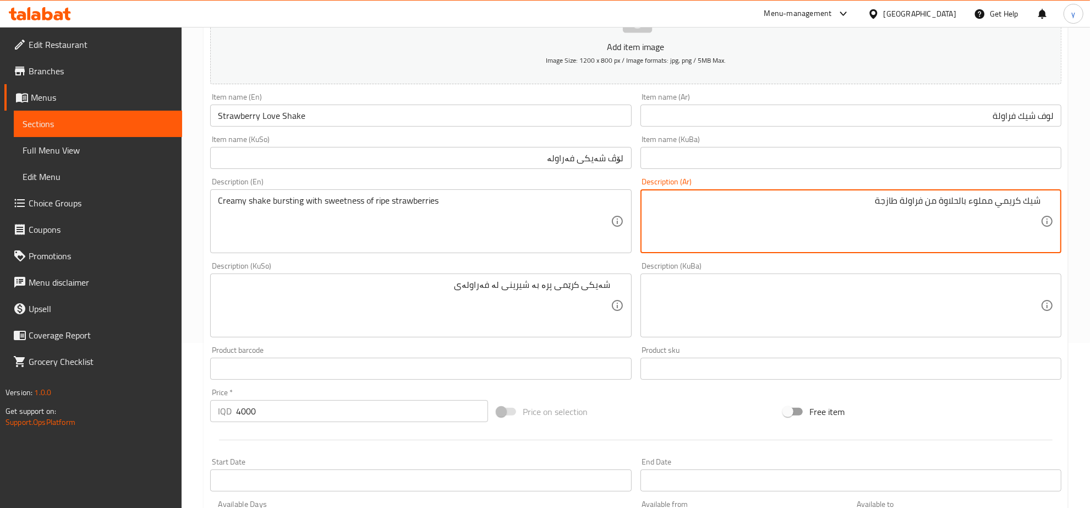
click at [883, 201] on textarea "شيك كريمي مملوء بالحلاوة من فراولة طازجة" at bounding box center [844, 221] width 392 height 52
type textarea "شيك كريمي مملوء بالحلاوة من فراولة ناضجة"
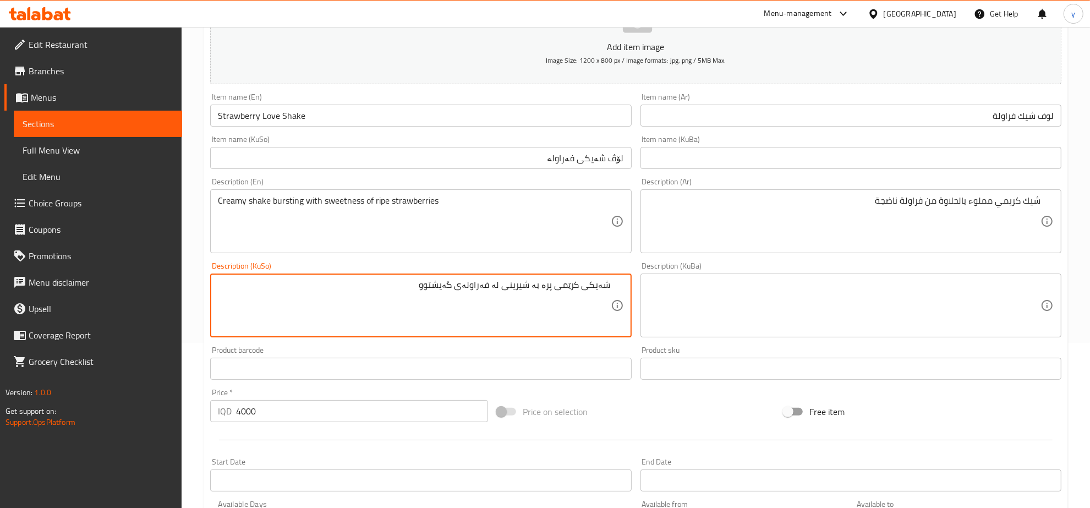
click at [448, 285] on textarea "شەیکی کرێمی پرە بە شیرینی لە فەراولەی گەیشتوو" at bounding box center [414, 305] width 392 height 52
click at [495, 315] on textarea "شەیکی کرێمی پرە بە شیرینی لە فەراولەی گەیشتوو" at bounding box center [414, 305] width 392 height 52
click at [888, 201] on textarea "شيك كريمي مملوء بالحلاوة من فراولة ناضجة" at bounding box center [844, 221] width 392 height 52
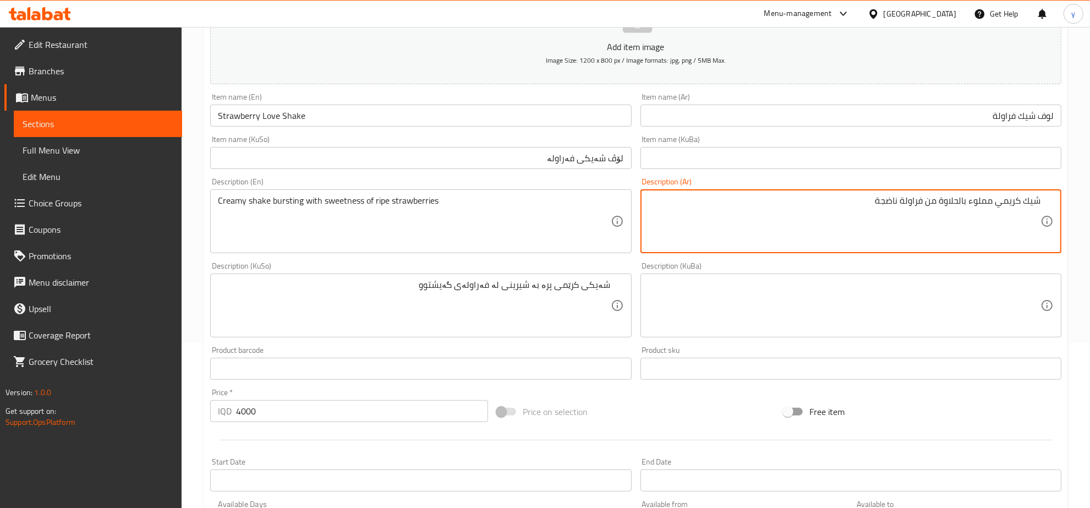
click at [444, 284] on textarea "شەیکی کرێمی پرە بە شیرینی لە فەراولەی گەیشتوو" at bounding box center [414, 305] width 392 height 52
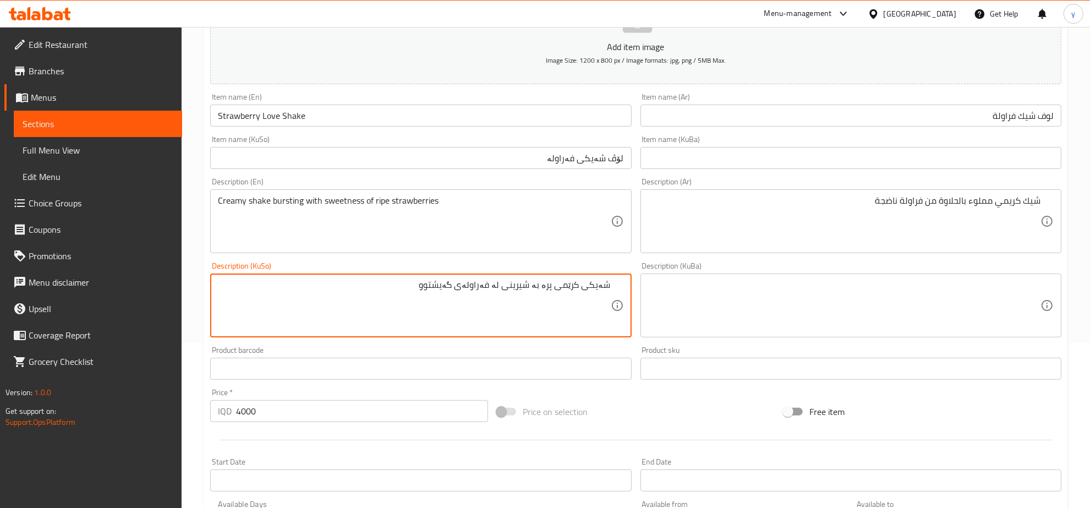
paste textarea "پێ"
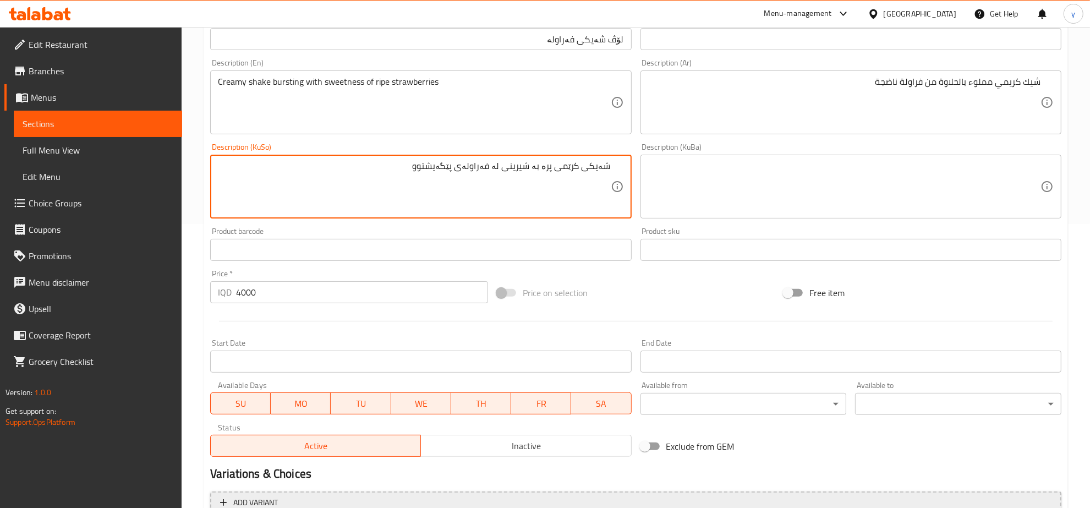
scroll to position [394, 0]
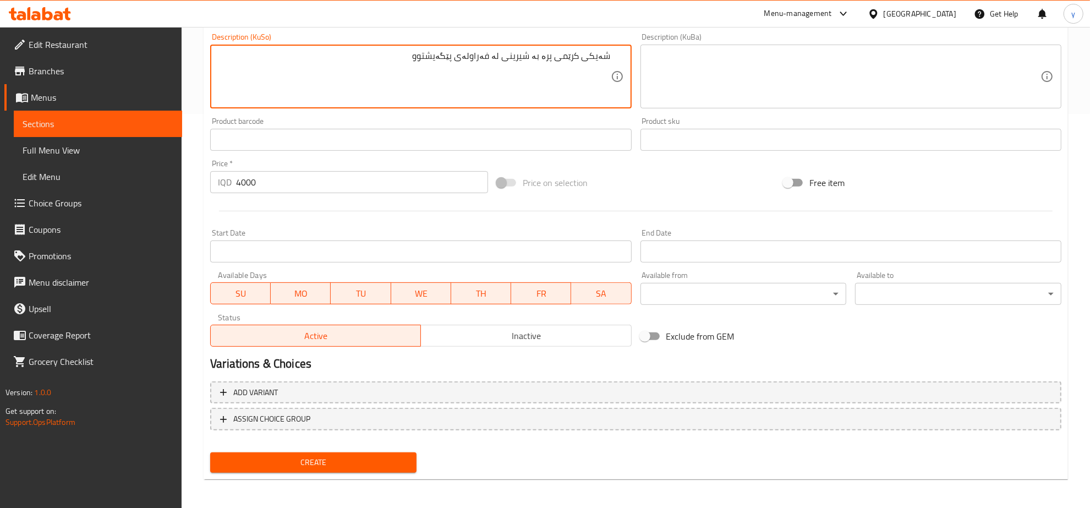
type textarea "شەیکی کرێمی پرە بە شیرینی لە فەراولەی پێگەیشتوو"
click at [310, 459] on span "Create" at bounding box center [313, 462] width 189 height 14
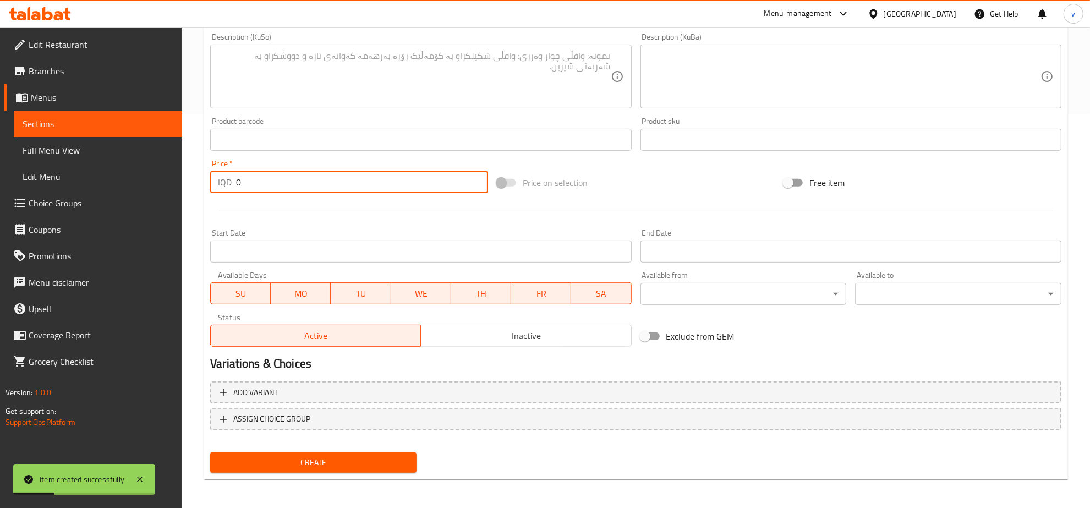
click at [297, 175] on input "0" at bounding box center [362, 182] width 252 height 22
paste input "400"
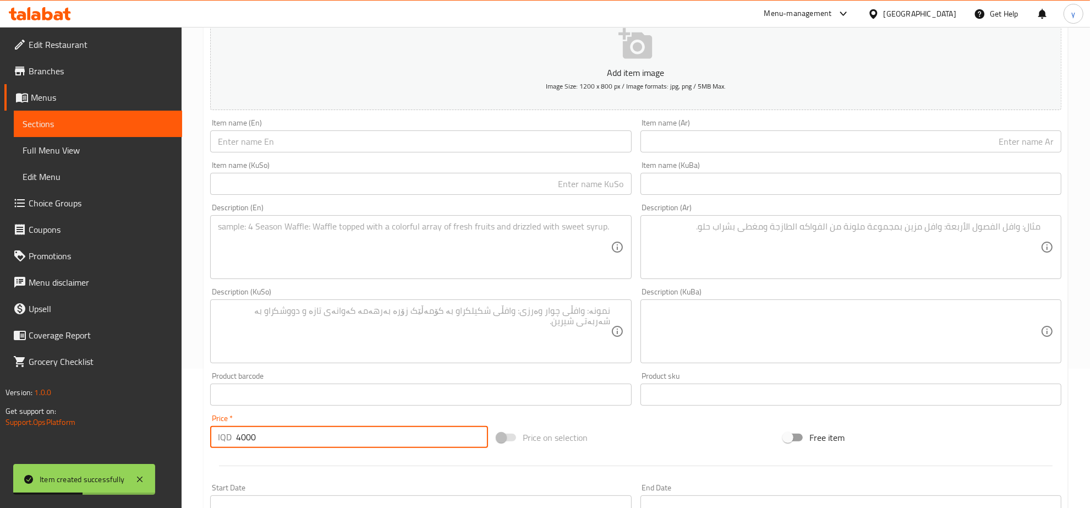
scroll to position [50, 0]
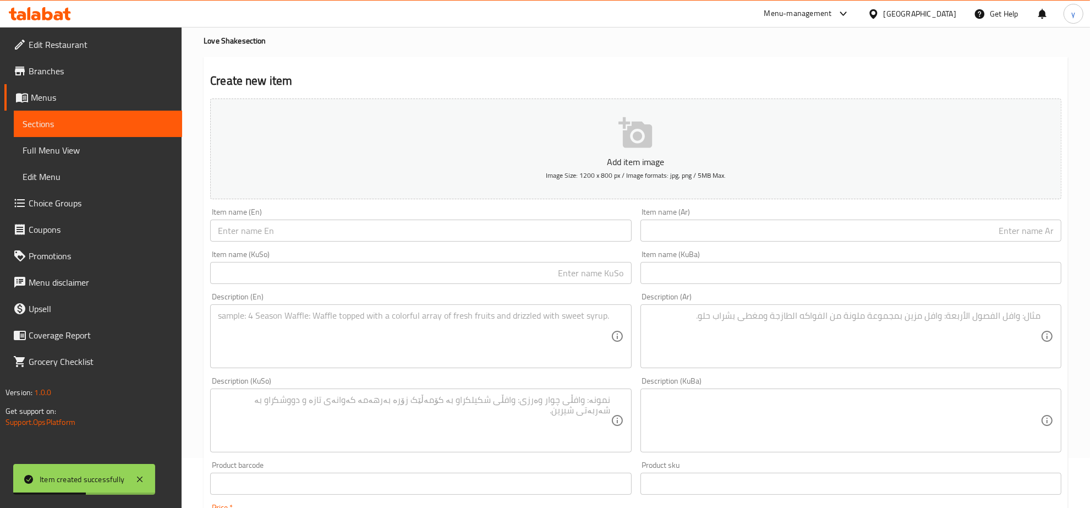
type input "4000"
click at [307, 245] on div "Item name (En) Item name (En)" at bounding box center [421, 225] width 430 height 42
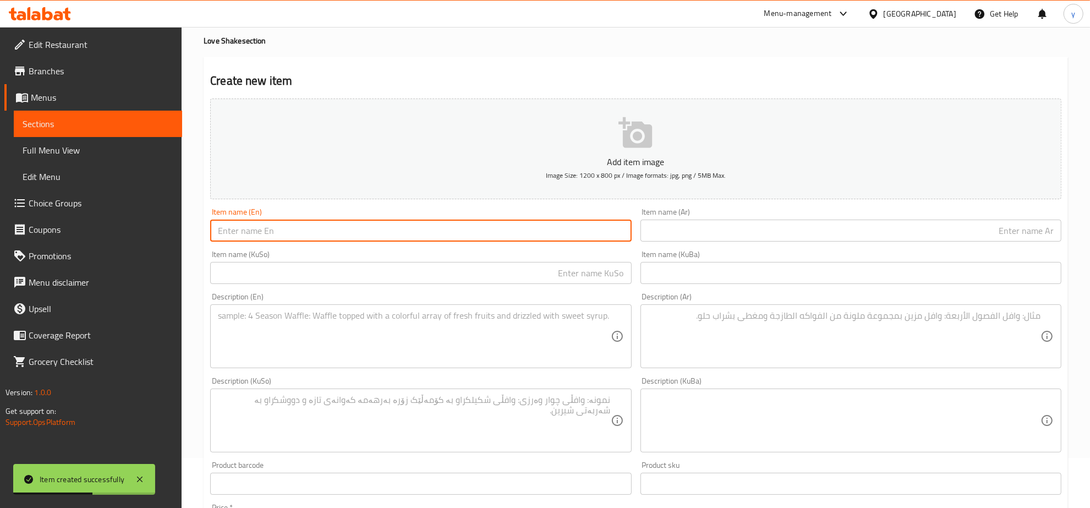
click at [311, 232] on input "text" at bounding box center [420, 230] width 421 height 22
paste input "Sumak LoveShake"
type input "Sumak LoveShake"
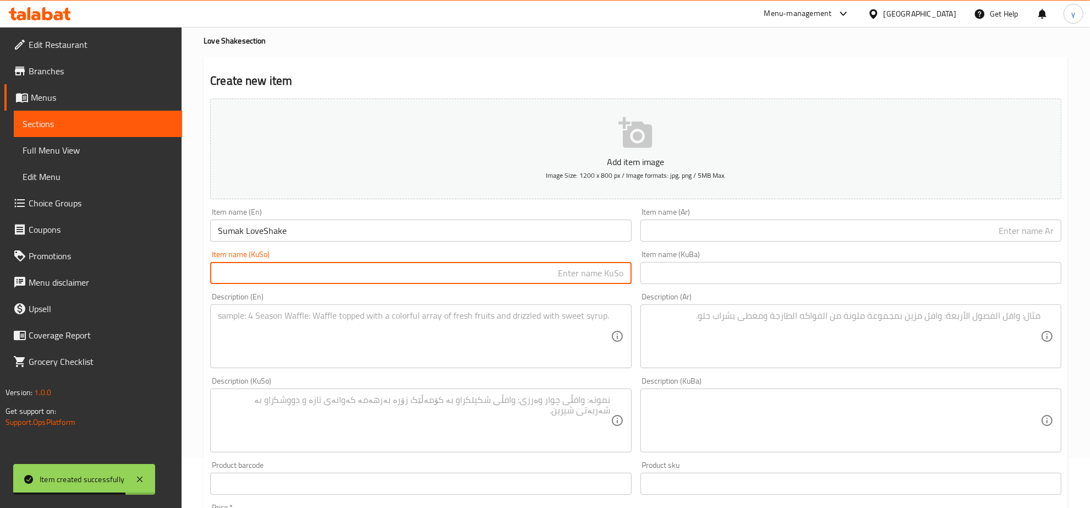
click at [479, 281] on input "text" at bounding box center [420, 273] width 421 height 22
drag, startPoint x: 609, startPoint y: 322, endPoint x: 557, endPoint y: 331, distance: 52.4
click at [609, 322] on textarea at bounding box center [414, 336] width 392 height 52
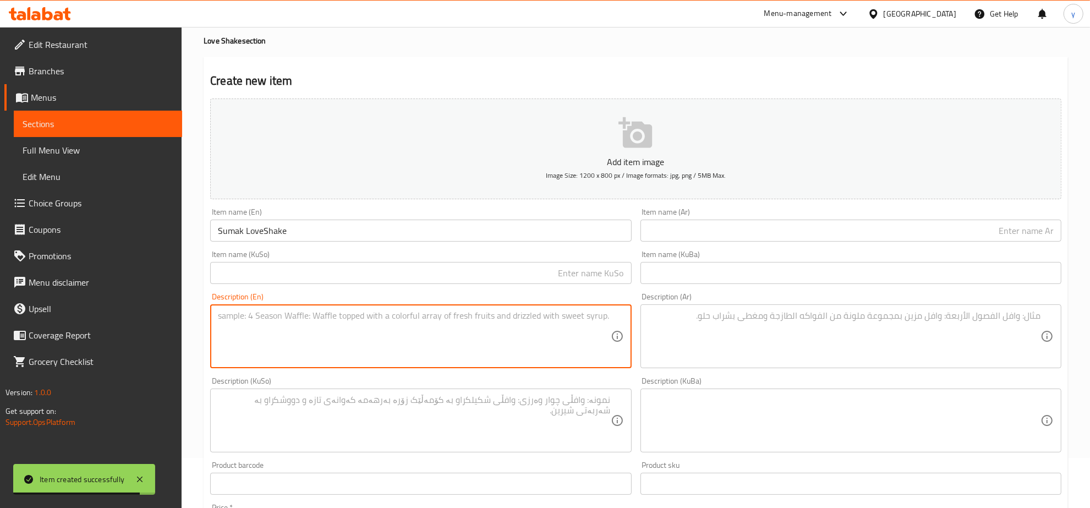
click at [444, 344] on textarea at bounding box center [414, 336] width 392 height 52
paste textarea "creamy blend with the tangy"
type textarea "creamy blend with the tangy"
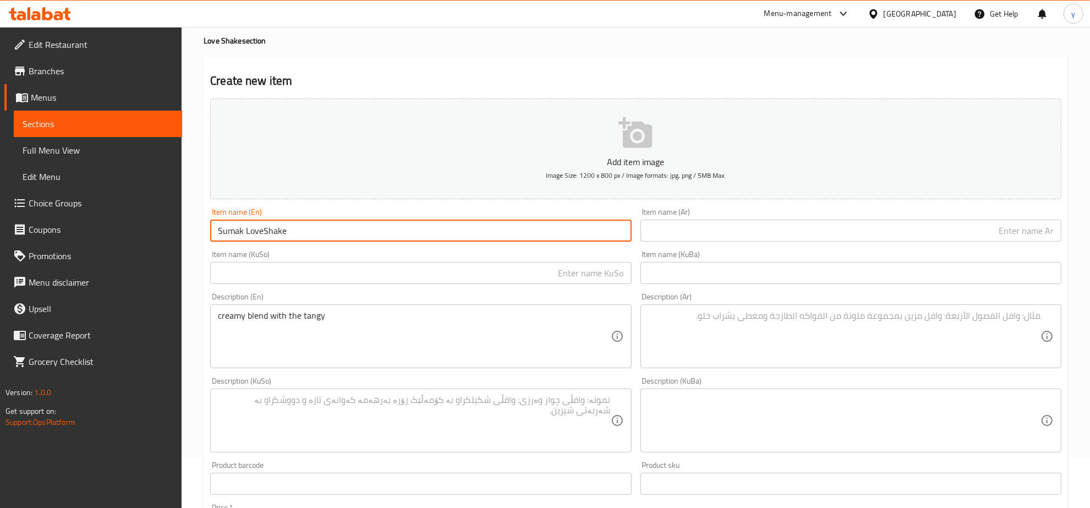
click at [265, 228] on input "Sumak LoveShake" at bounding box center [420, 230] width 421 height 22
click at [264, 232] on input "Sumak LoveShake" at bounding box center [420, 230] width 421 height 22
type input "Sumak Love Shake"
click at [778, 234] on input "text" at bounding box center [850, 230] width 421 height 22
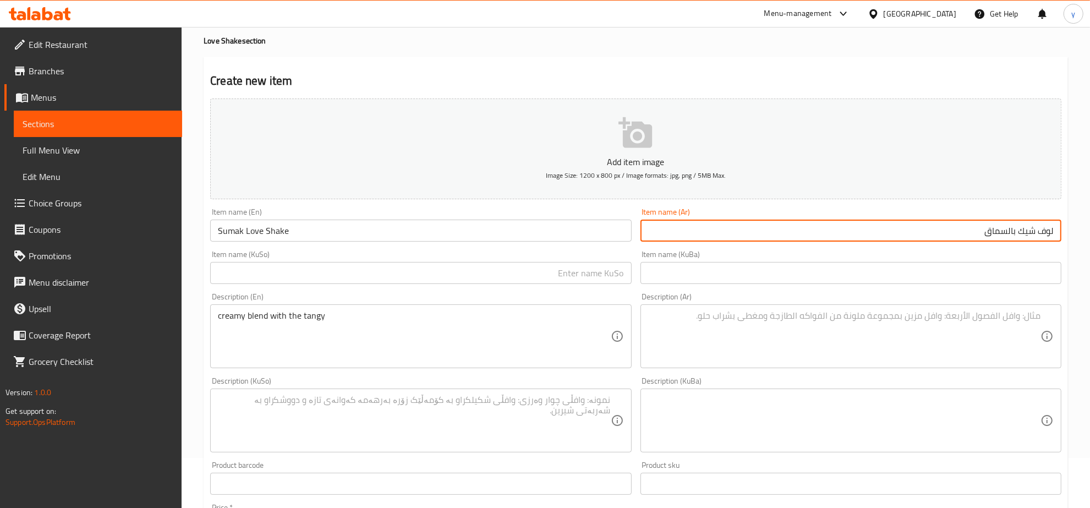
type input "لوف شيك بالسماق"
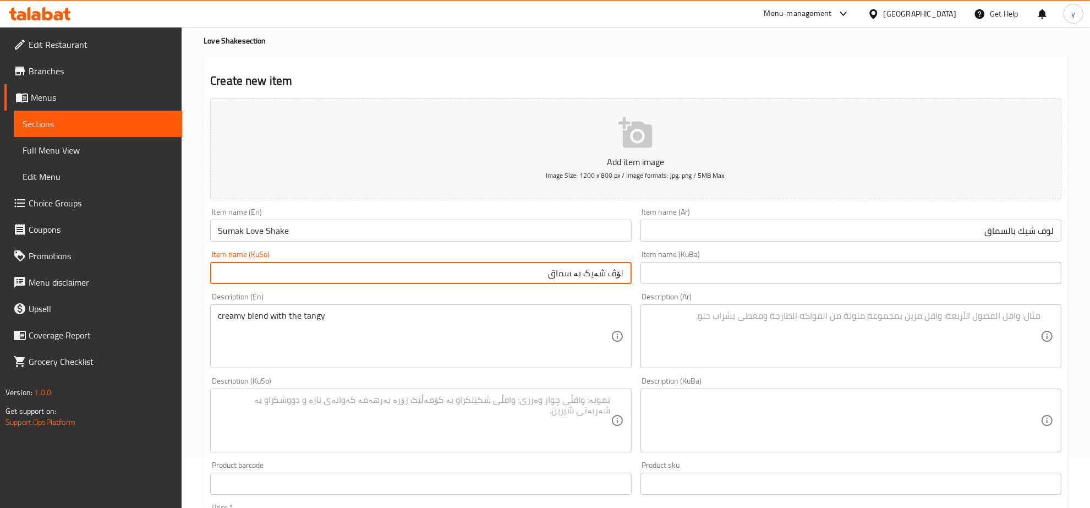
click at [570, 279] on input "لۆڤ شەیک بە سماق" at bounding box center [420, 273] width 421 height 22
type input "لۆڤ شەیک بە سماق"
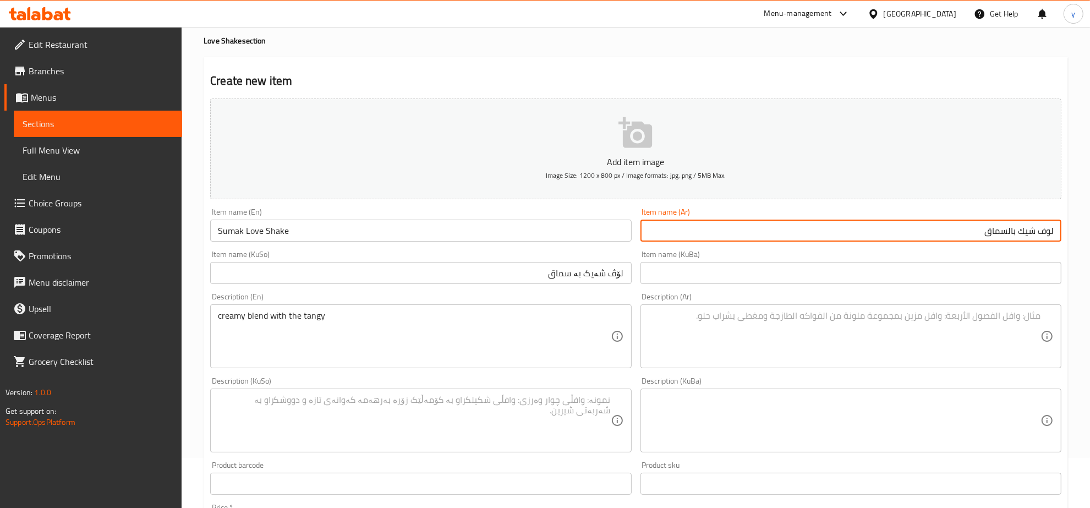
drag, startPoint x: 1009, startPoint y: 234, endPoint x: 931, endPoint y: 227, distance: 79.0
click at [931, 227] on input "لوف شيك بالسماق" at bounding box center [850, 230] width 421 height 22
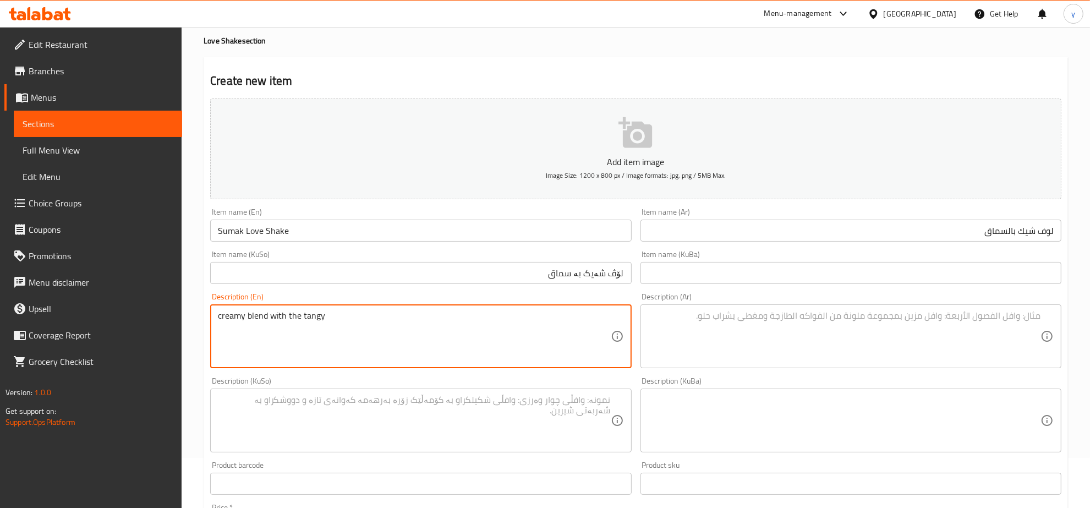
click at [218, 317] on textarea "creamy blend with the tangy" at bounding box center [414, 336] width 392 height 52
type textarea "Creamy blend with the tangy"
click at [749, 334] on textarea at bounding box center [844, 336] width 392 height 52
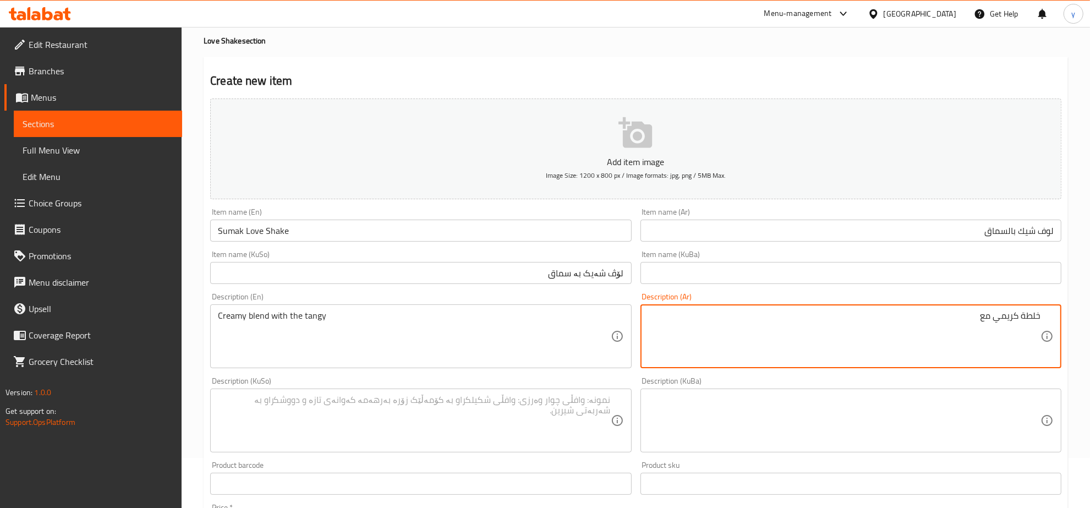
type textarea "خلطة كريمي مع"
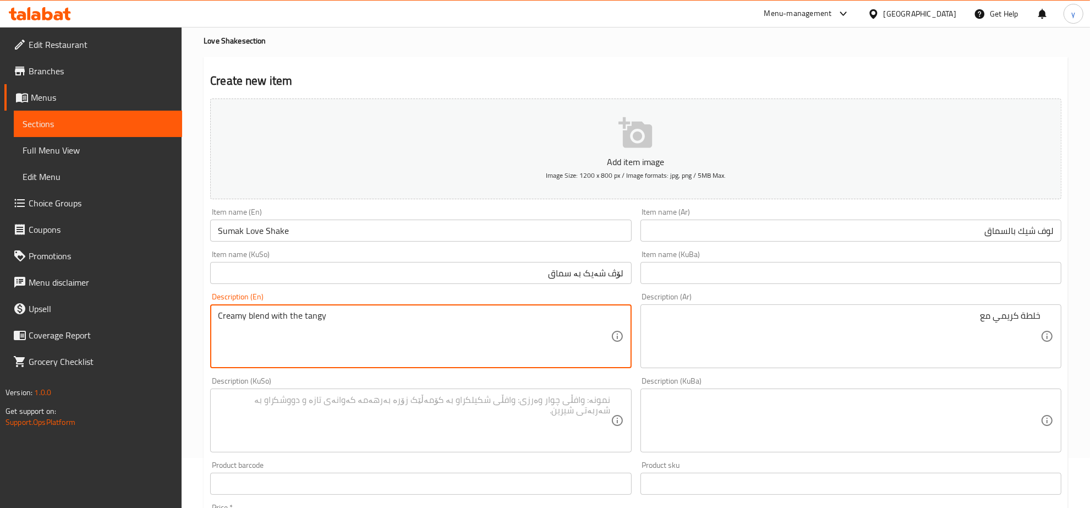
click at [297, 320] on textarea "Creamy blend with the tangy" at bounding box center [414, 336] width 392 height 52
click at [329, 311] on textarea "Creamy blend with tangy" at bounding box center [414, 336] width 392 height 52
drag, startPoint x: 315, startPoint y: 315, endPoint x: 284, endPoint y: 315, distance: 30.8
click at [284, 315] on textarea "Creamy blend with tangy" at bounding box center [414, 336] width 392 height 52
click at [273, 319] on textarea "Creamy blend with tangy" at bounding box center [414, 336] width 392 height 52
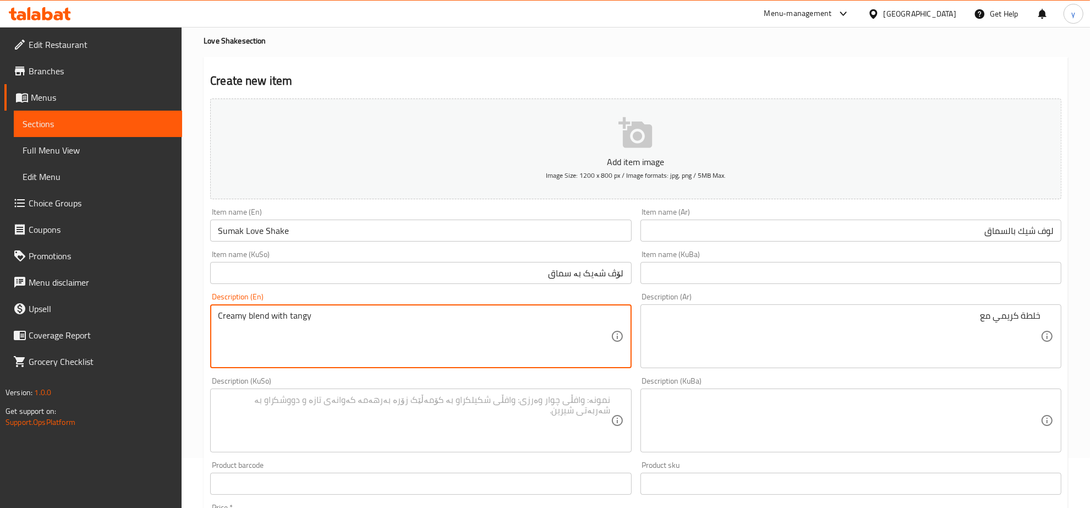
click at [273, 319] on textarea "Creamy blend with tangy" at bounding box center [414, 336] width 392 height 52
click at [292, 315] on textarea "Creamy blend tangy" at bounding box center [414, 336] width 392 height 52
click at [282, 317] on textarea "Creamy blend tangy" at bounding box center [414, 336] width 392 height 52
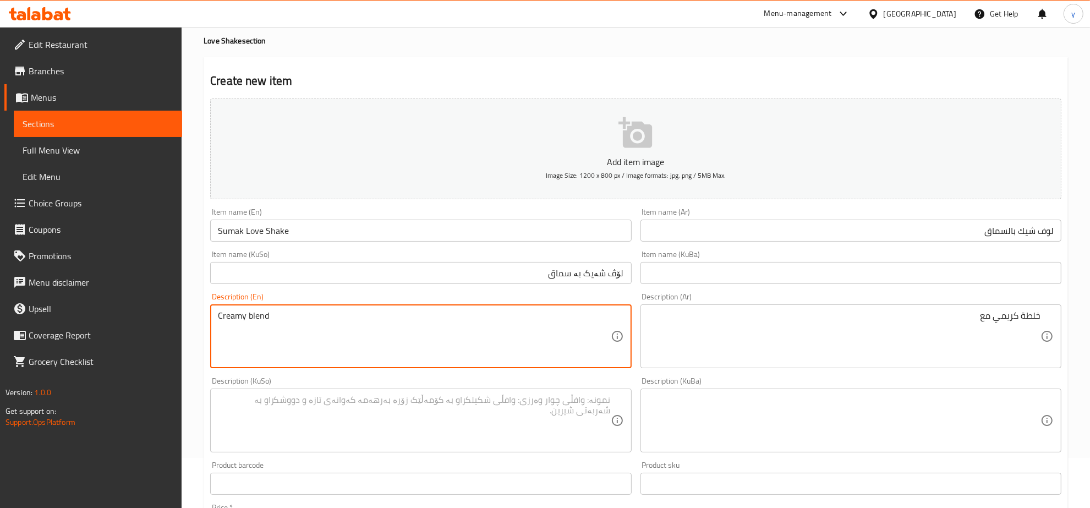
click at [248, 320] on textarea "Creamy blend" at bounding box center [414, 336] width 392 height 52
paste textarea "tangy"
type textarea "Creamy and tangy blend"
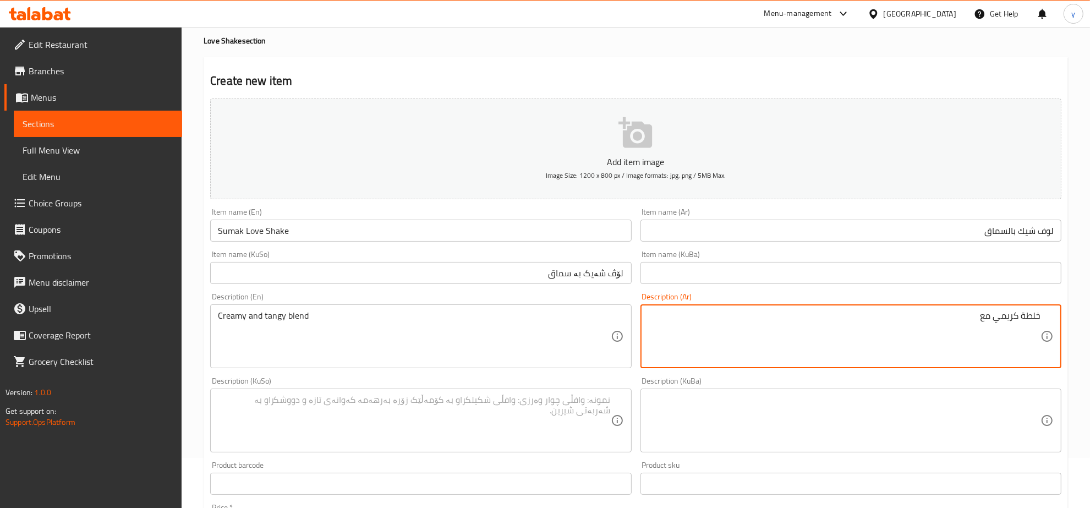
click at [987, 315] on textarea "خلطة كريمي مع" at bounding box center [844, 336] width 392 height 52
type textarea "خلطة كريمي ولاذع"
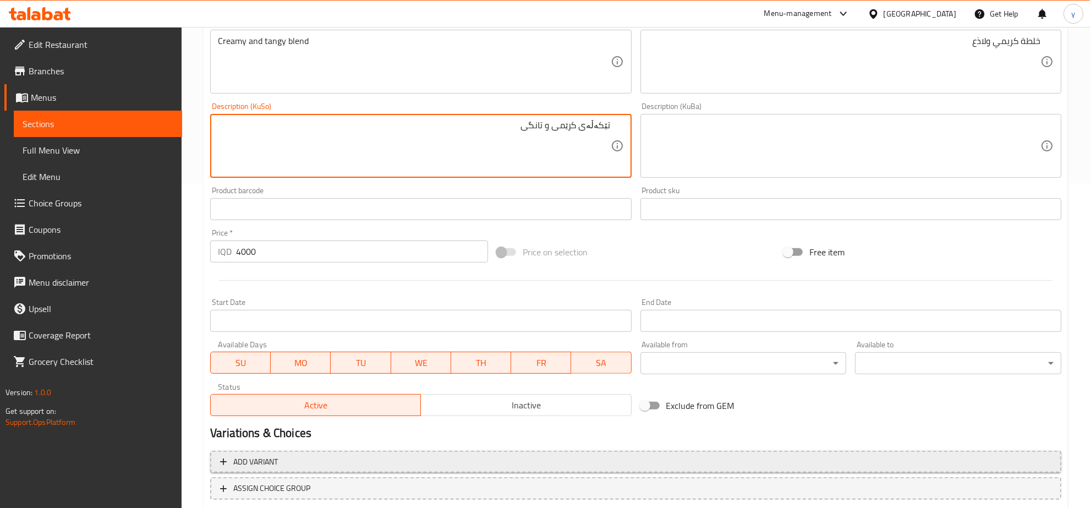
scroll to position [394, 0]
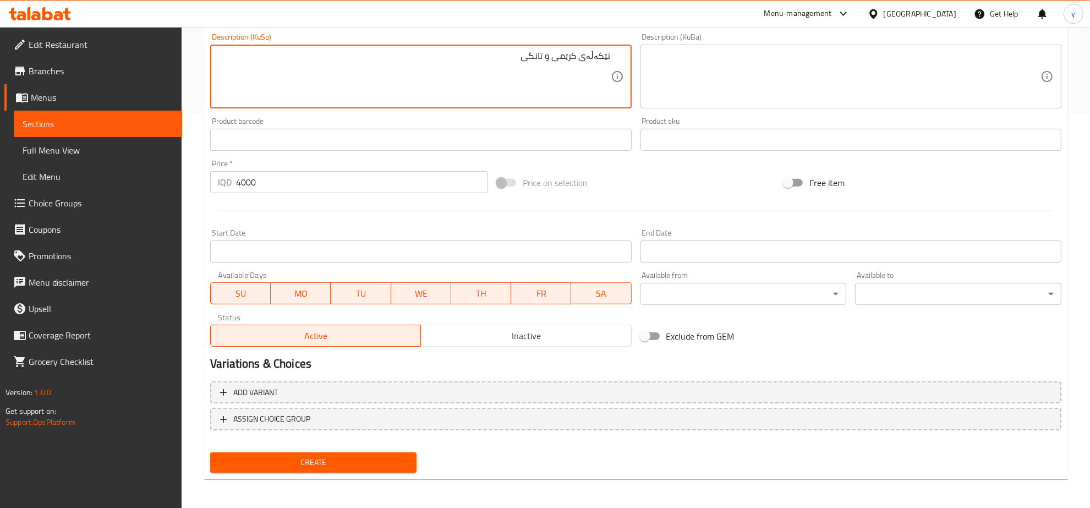
type textarea "تێکەڵەی کرێمی و تانگی"
click at [343, 452] on button "Create" at bounding box center [313, 462] width 206 height 20
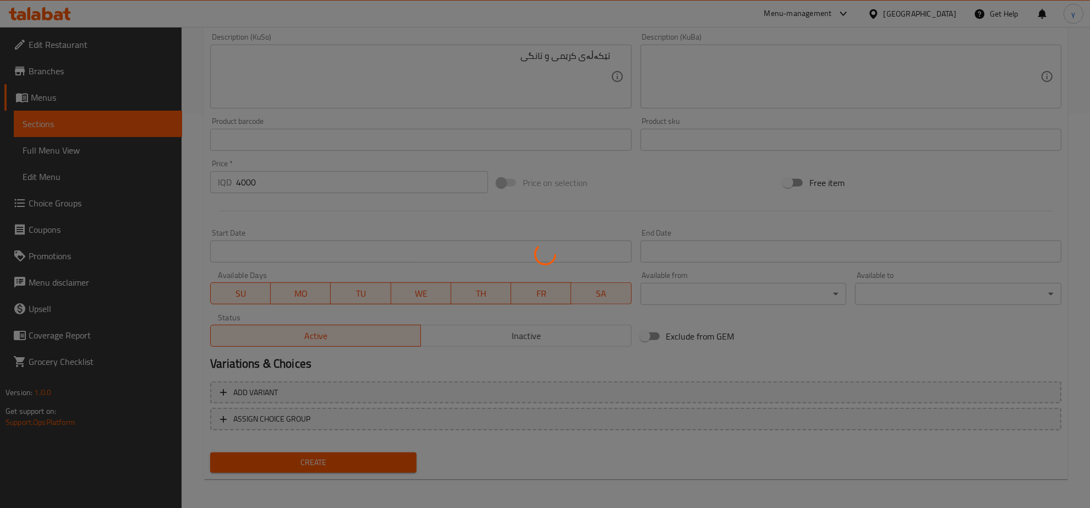
type input "0"
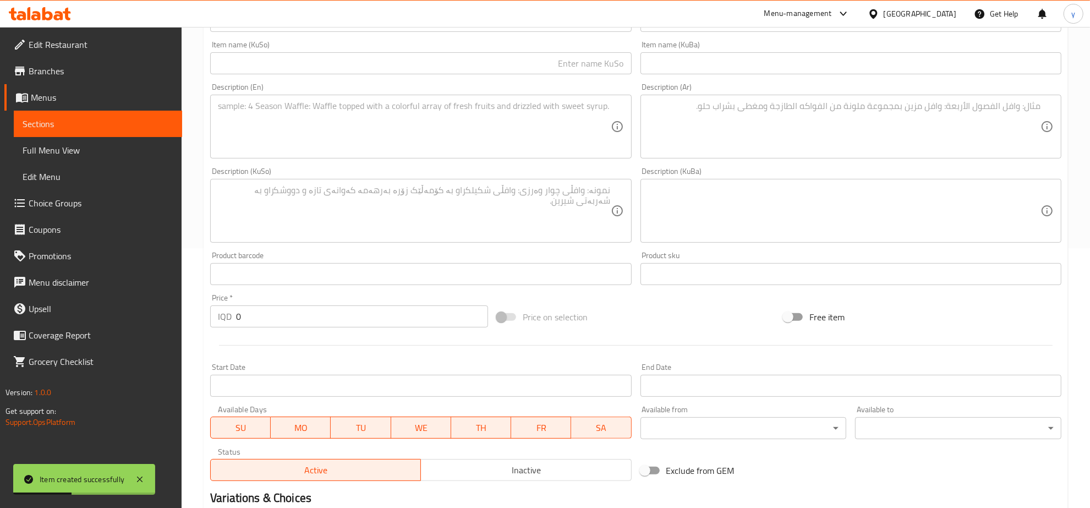
scroll to position [165, 0]
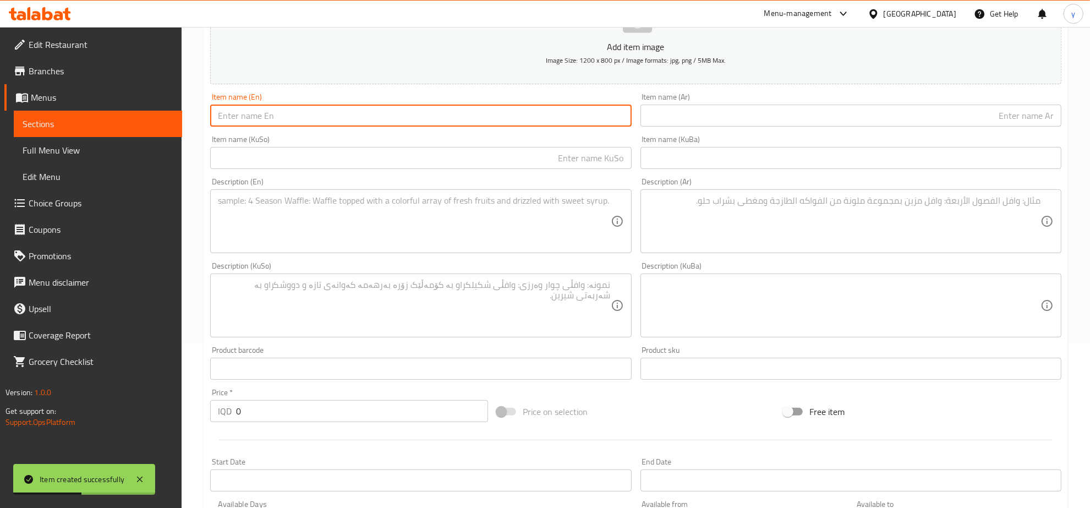
click at [532, 116] on input "text" at bounding box center [420, 116] width 421 height 22
paste input "Lotus LoveShake"
click at [259, 119] on input "Lotus LoveShake" at bounding box center [420, 116] width 421 height 22
type input "Lotus Love Shake"
click at [282, 180] on div "Description (En) Description (En)" at bounding box center [420, 215] width 421 height 75
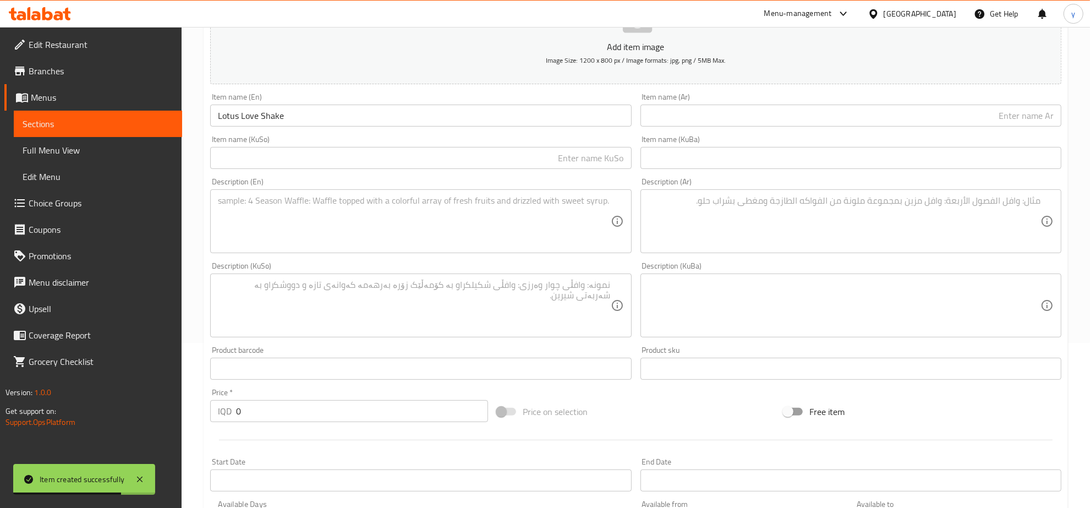
click at [282, 215] on textarea at bounding box center [414, 221] width 392 height 52
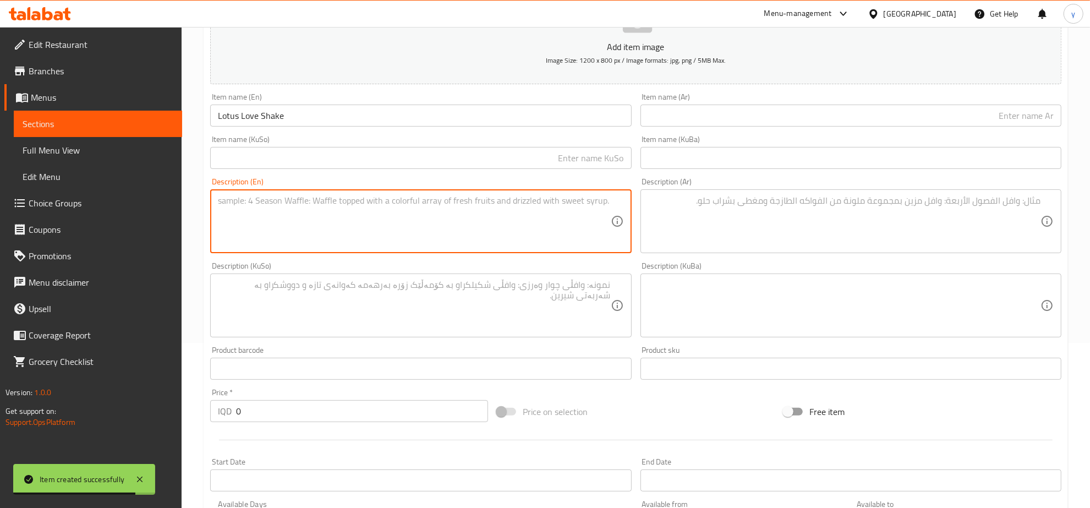
paste textarea "Velvety milkshake infused with the irresistible flavor of Lotus Biscoff"
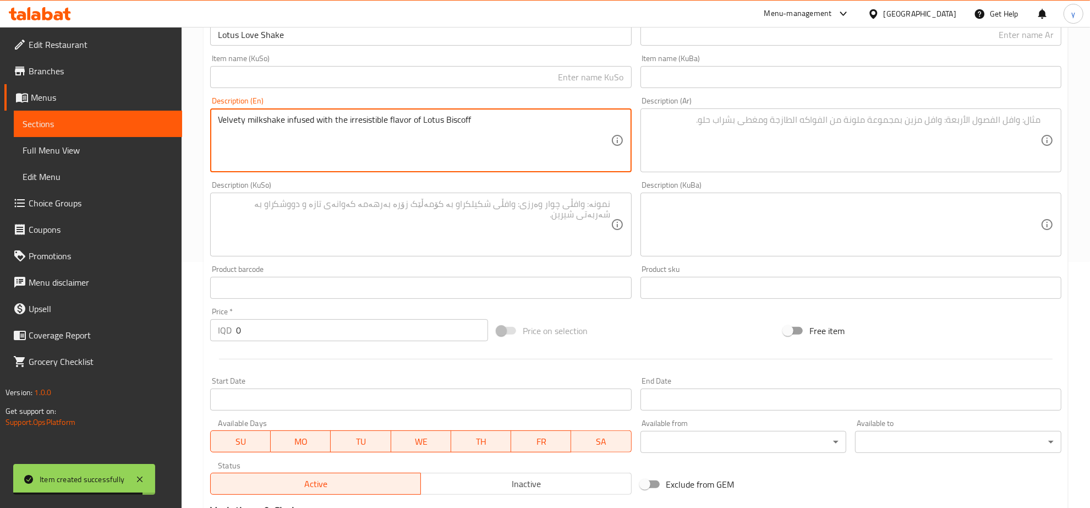
scroll to position [279, 0]
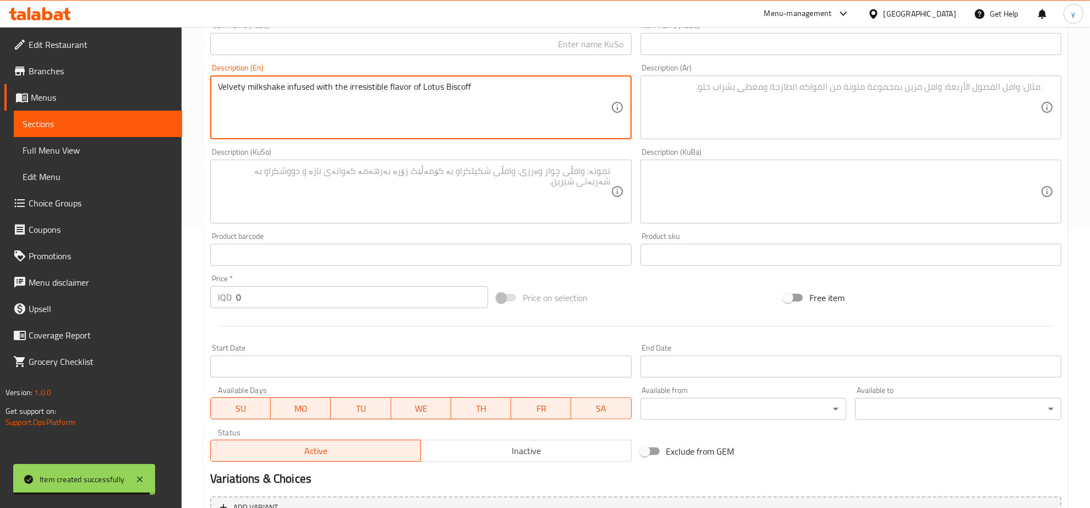
type textarea "Velvety milkshake infused with the irresistible flavor of Lotus Biscoff"
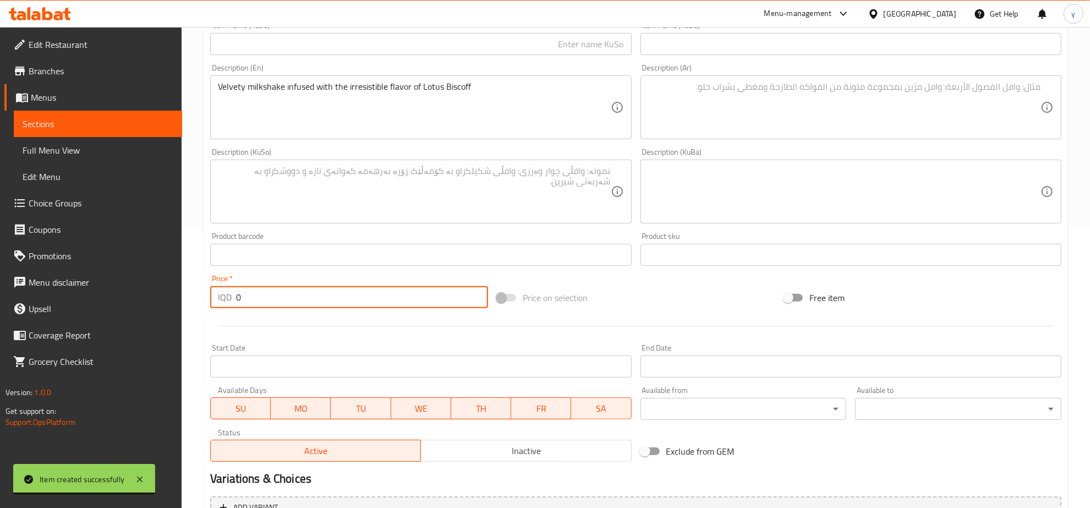
drag, startPoint x: 252, startPoint y: 289, endPoint x: 228, endPoint y: 300, distance: 25.9
click at [228, 300] on div "IQD 0 Price *" at bounding box center [349, 297] width 278 height 22
paste input "400"
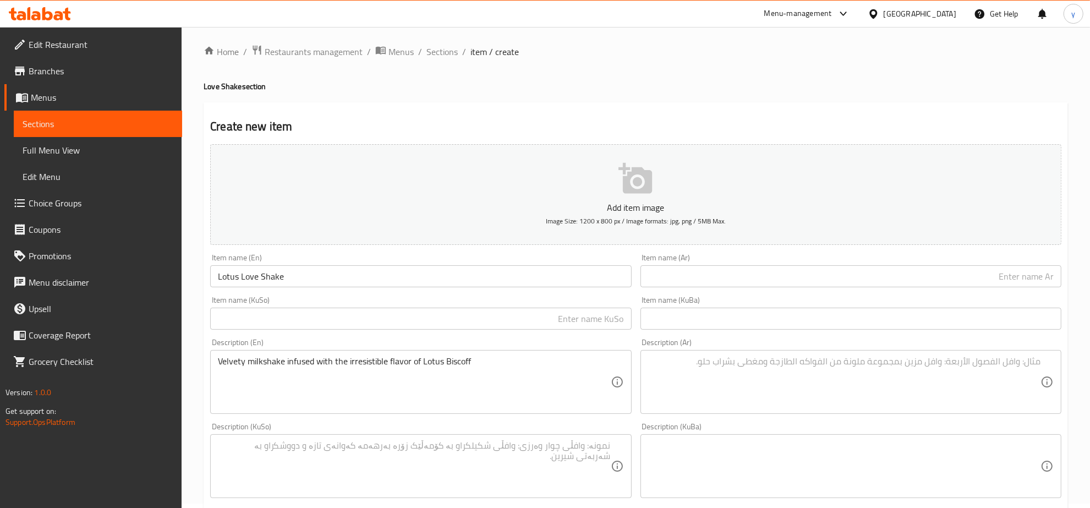
scroll to position [0, 0]
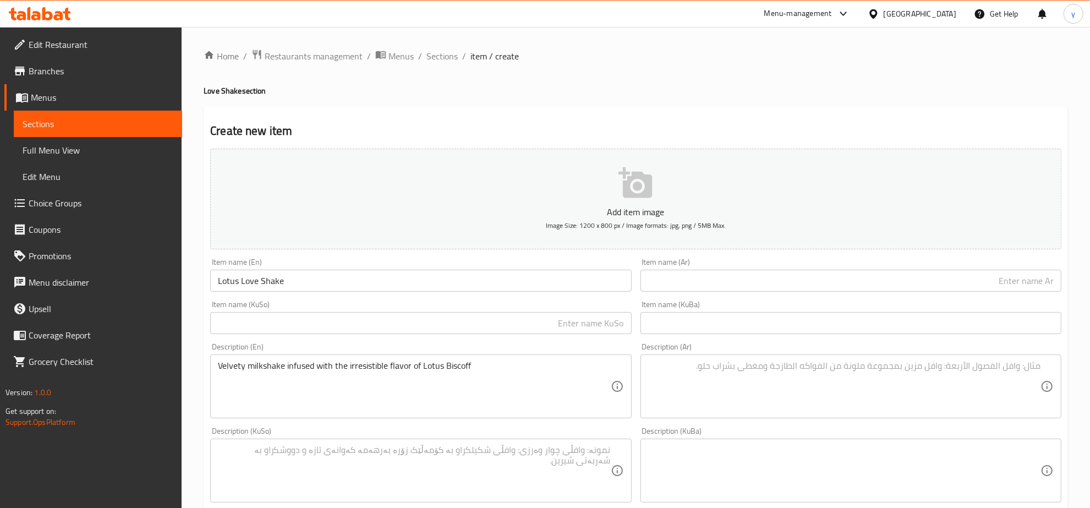
type input "4000"
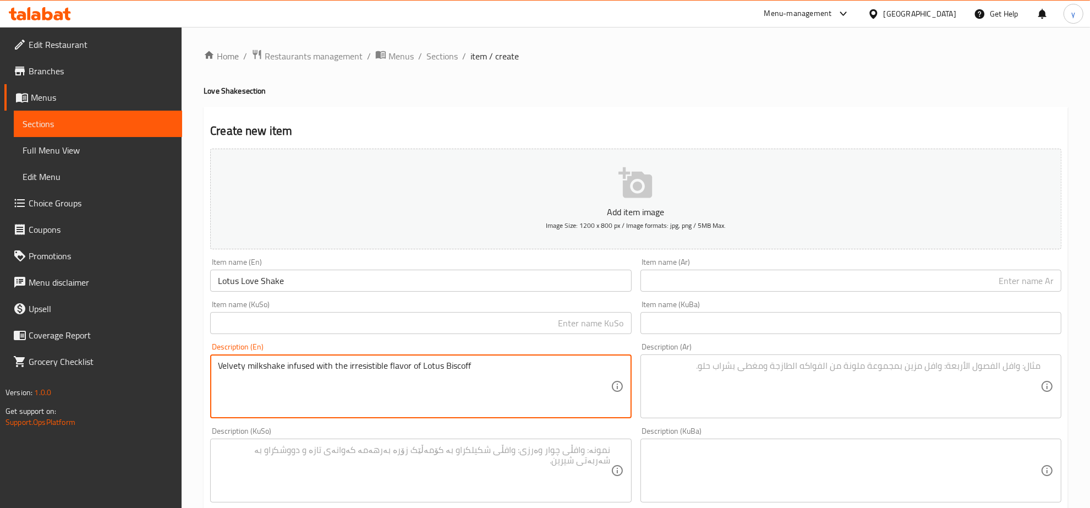
drag, startPoint x: 386, startPoint y: 366, endPoint x: 347, endPoint y: 365, distance: 38.5
type textarea "Velvety milkshake infused with the flavor of Lotus Biscoff"
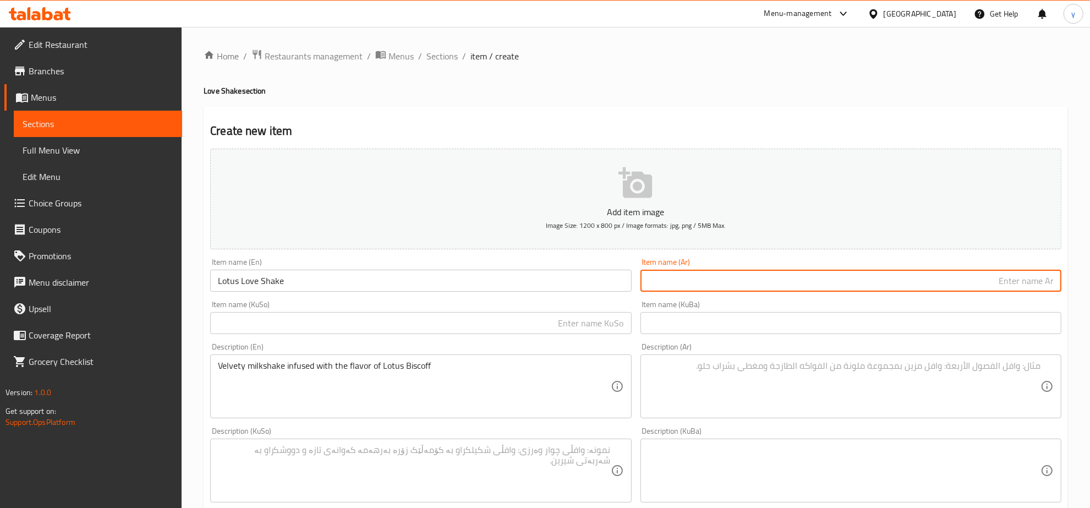
click at [724, 278] on input "text" at bounding box center [850, 281] width 421 height 22
type input "[PERSON_NAME]"
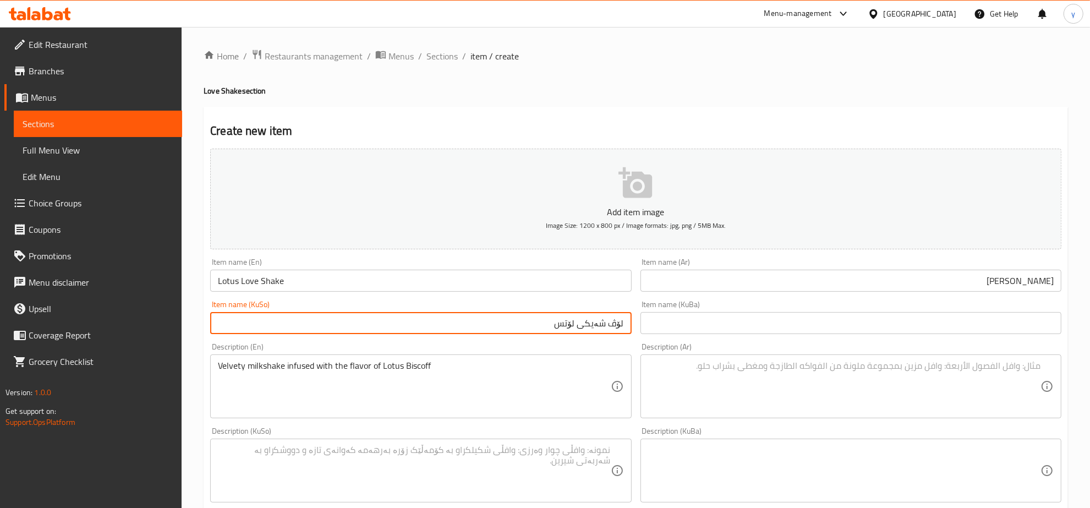
type input "لۆڤ شەیکی لۆتس"
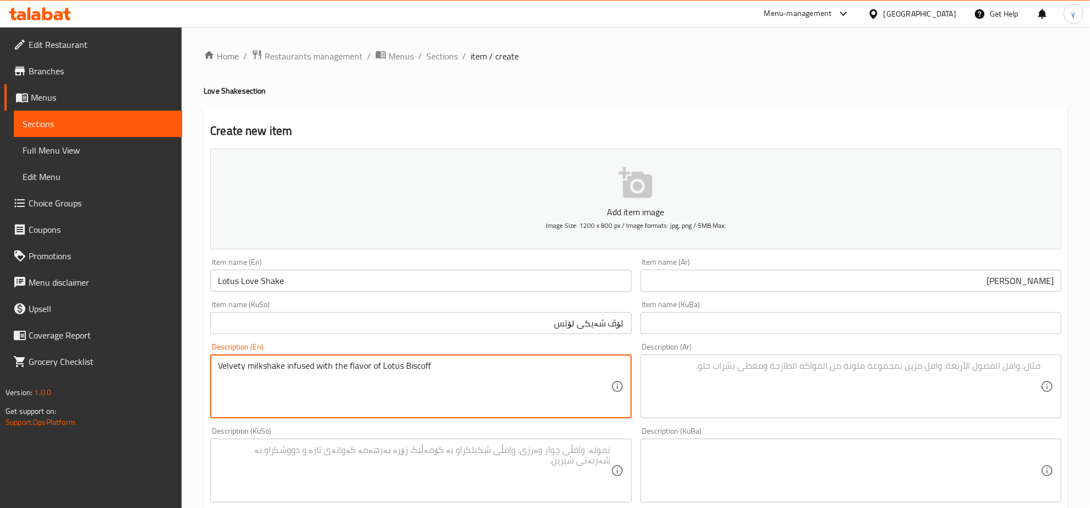
drag, startPoint x: 406, startPoint y: 364, endPoint x: 403, endPoint y: 378, distance: 14.6
type textarea "Velvety milkshake infused with the flavor of Lotus biscoff"
click at [672, 377] on textarea at bounding box center [844, 386] width 392 height 52
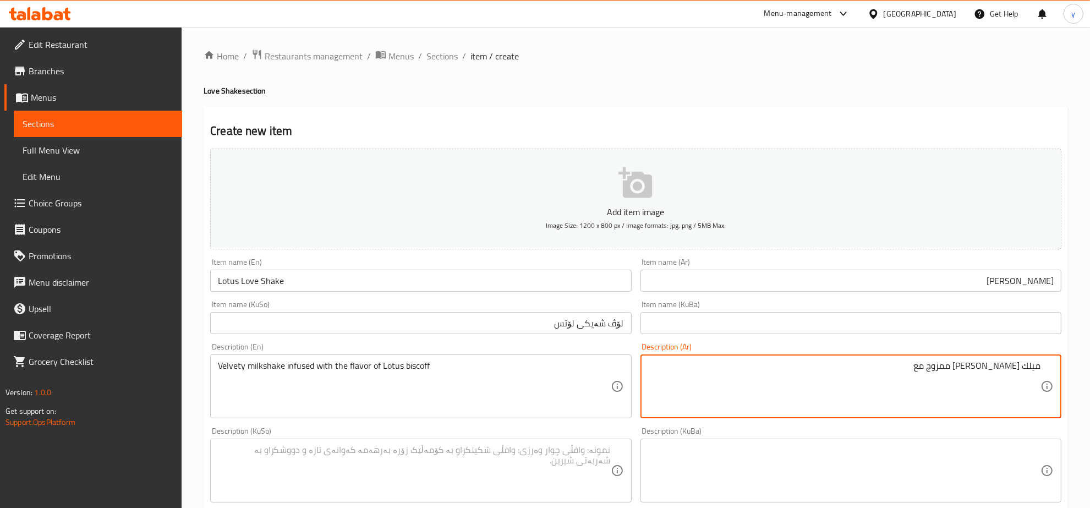
type textarea "ميلك شيك فلفيتي ممزوج مع"
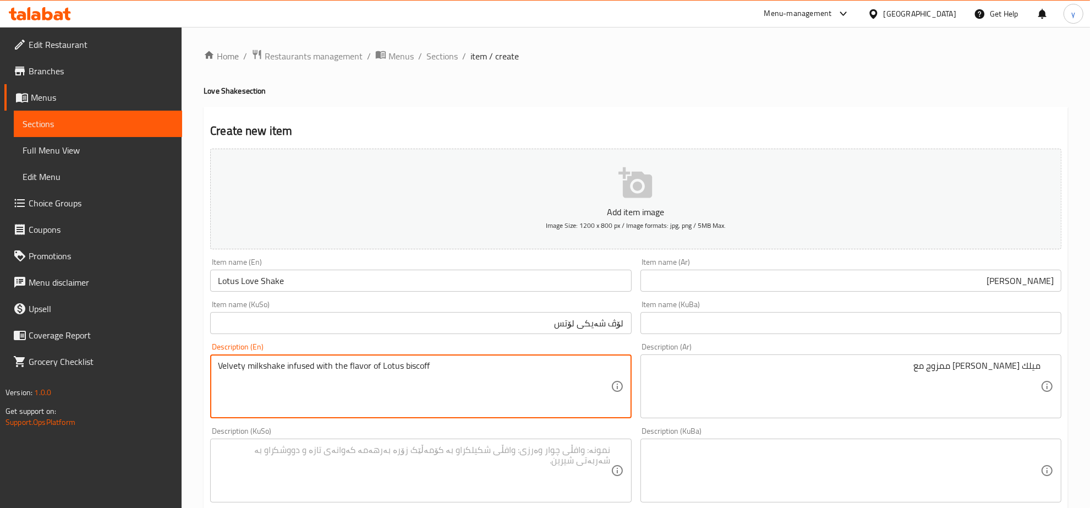
click at [342, 367] on textarea "Velvety milkshake infused with the flavor of Lotus biscoff" at bounding box center [414, 386] width 392 height 52
click at [361, 366] on textarea "Velvety milkshake infused with flavor of Lotus biscoff" at bounding box center [414, 386] width 392 height 52
click at [341, 363] on textarea "Velvety milkshake infused with flavor Lotus biscoff" at bounding box center [414, 386] width 392 height 52
click at [413, 369] on textarea "Velvety milkshake infused with Lotus biscoff" at bounding box center [414, 386] width 392 height 52
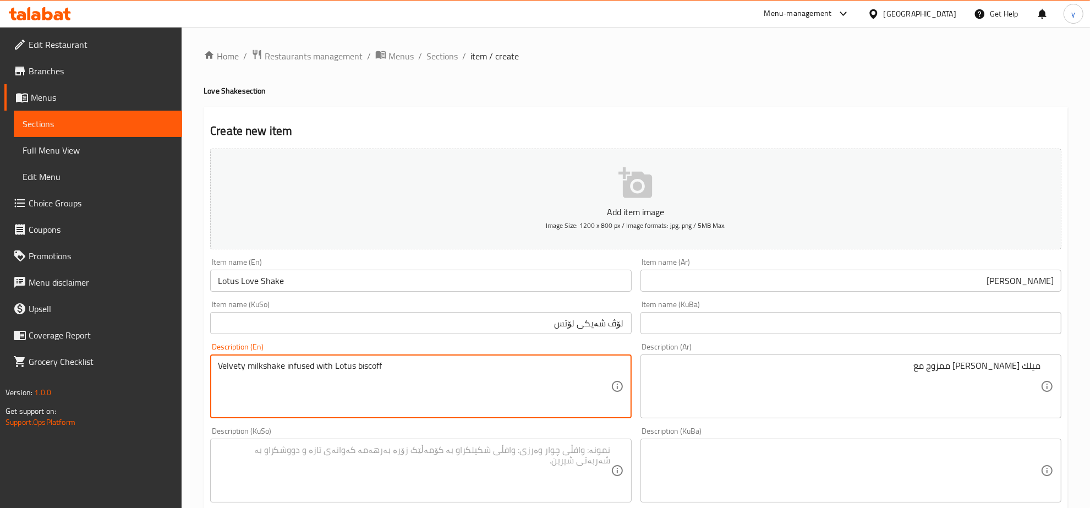
paste textarea "flavor"
click at [360, 366] on textarea "Velvety milkshake infused with Lotus biscoff flavor" at bounding box center [414, 386] width 392 height 52
type textarea "Velvety milkshake infused with Lotus biscoff flavor"
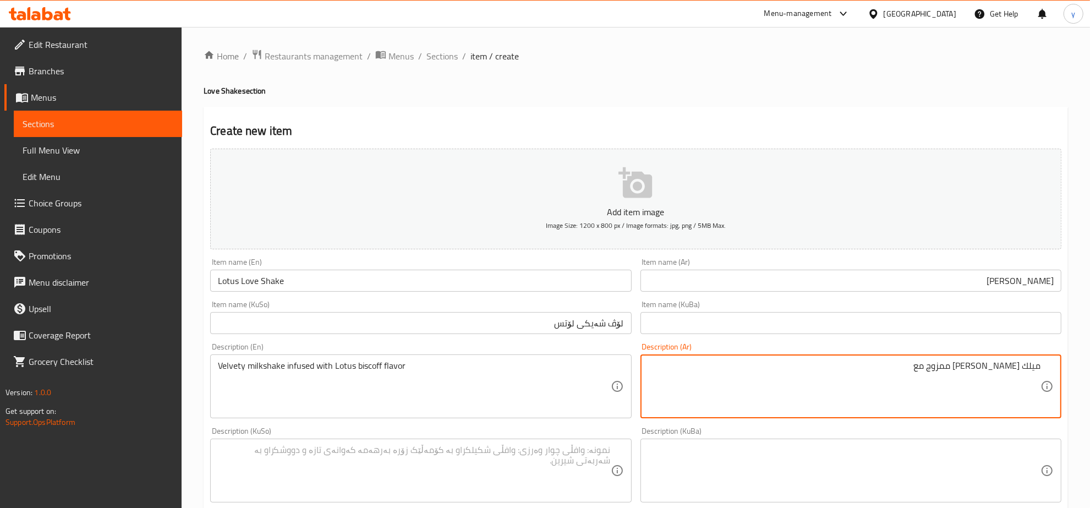
drag, startPoint x: 360, startPoint y: 366, endPoint x: 738, endPoint y: 369, distance: 377.9
type textarea "ميلك شيك فلفيتي ممزوج مع نكهة [PERSON_NAME]"
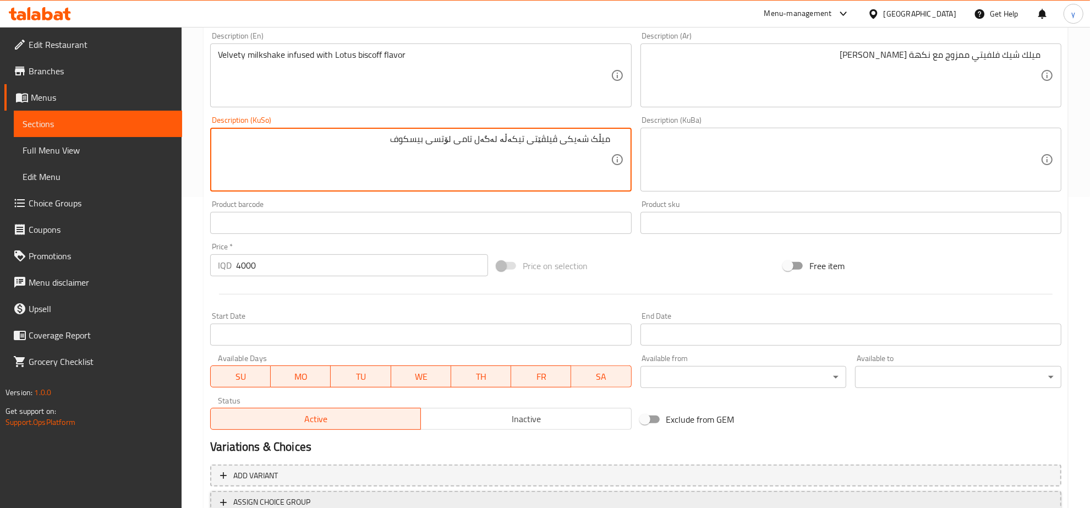
scroll to position [394, 0]
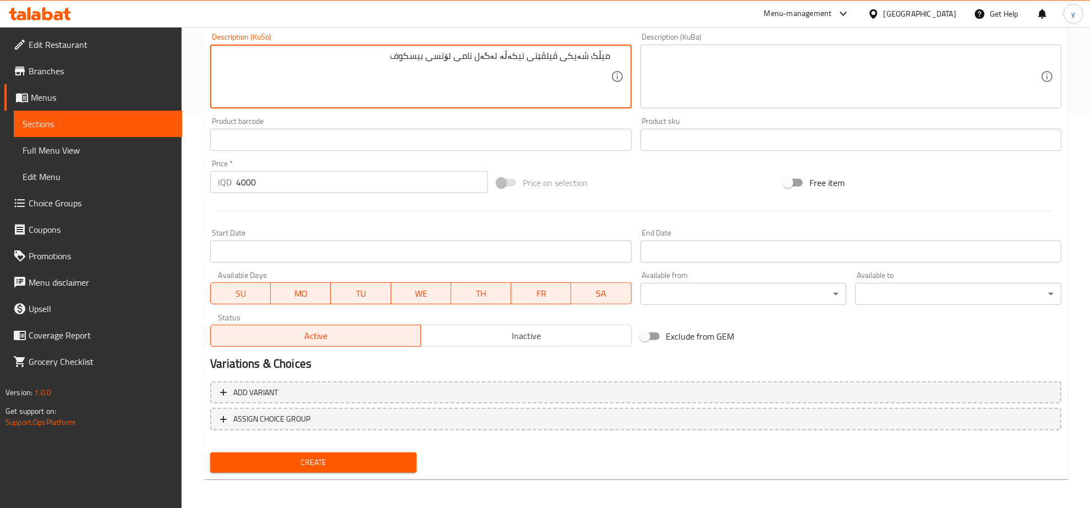
type textarea "میڵک شەیکی ڤیلڤێتی تیکەڵە لەگەل تامی لۆتسی بیسکوف"
click at [370, 465] on span "Create" at bounding box center [313, 462] width 189 height 14
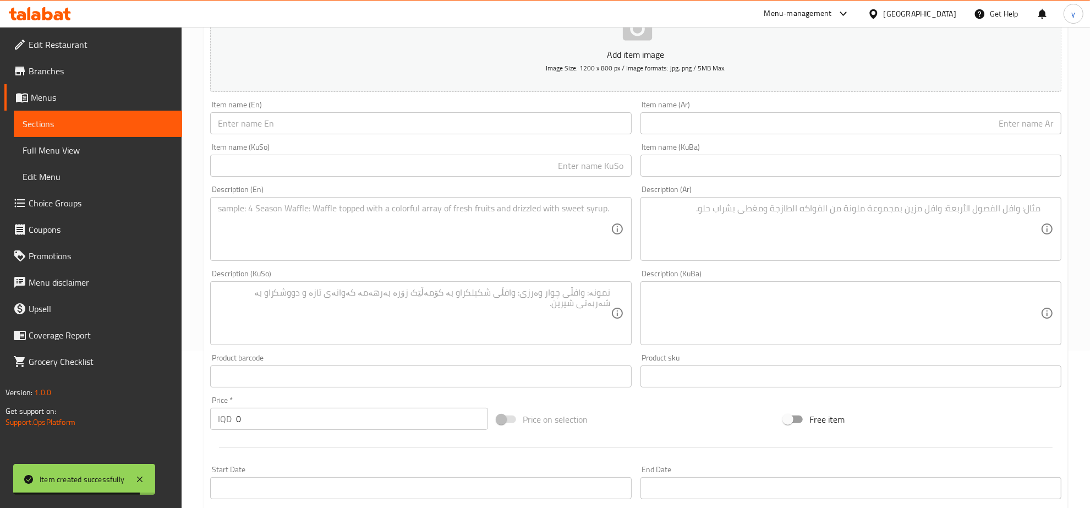
scroll to position [279, 0]
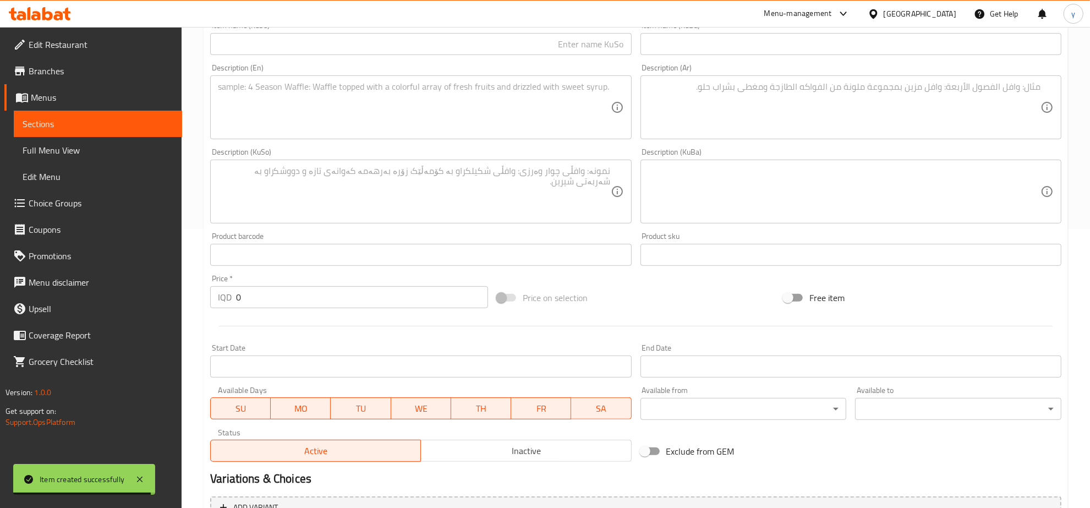
drag, startPoint x: 231, startPoint y: 299, endPoint x: 248, endPoint y: 295, distance: 16.9
click at [222, 300] on div "IQD 0 Price *" at bounding box center [349, 297] width 278 height 22
paste input "400"
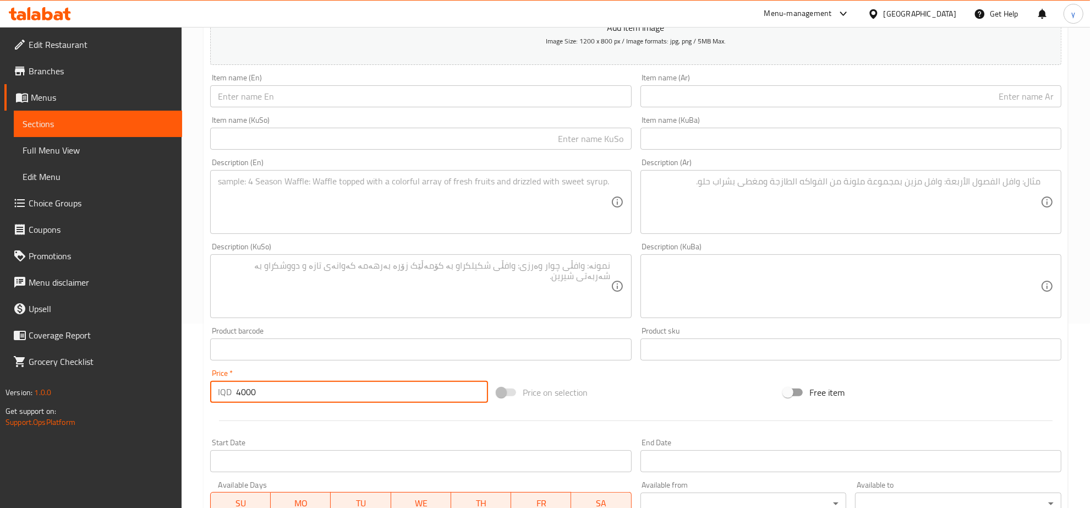
scroll to position [165, 0]
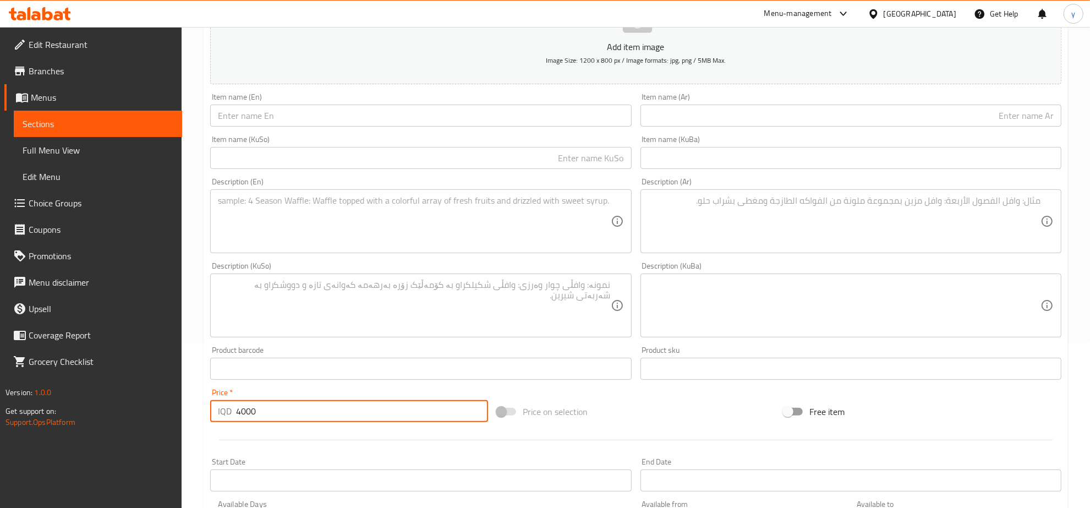
type input "4000"
click at [305, 123] on input "text" at bounding box center [420, 116] width 421 height 22
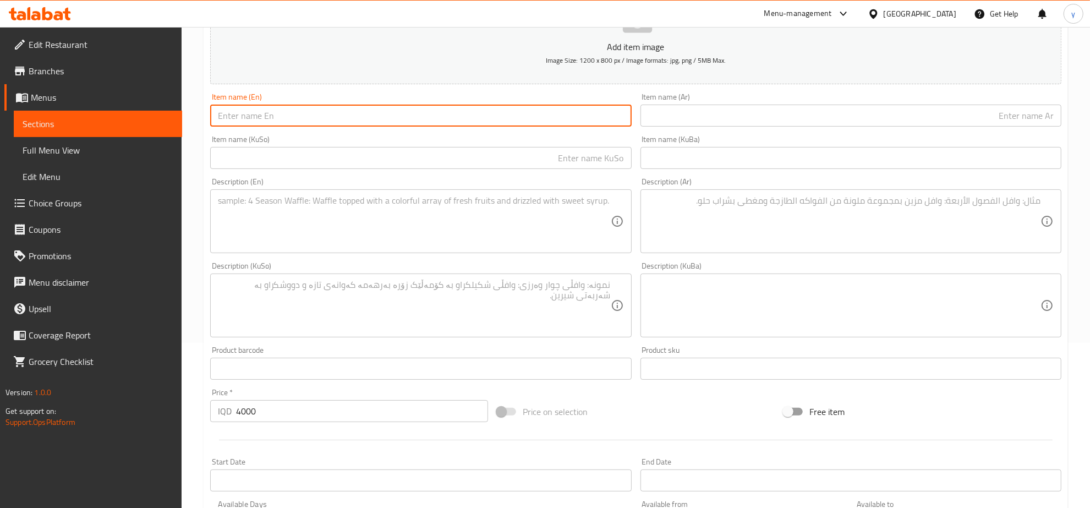
paste input "Pistachio LoveShake"
click at [271, 117] on input "Pistachio LoveShake" at bounding box center [420, 116] width 421 height 22
type input "Pistachio Love Shake"
click at [307, 160] on input "text" at bounding box center [420, 158] width 421 height 22
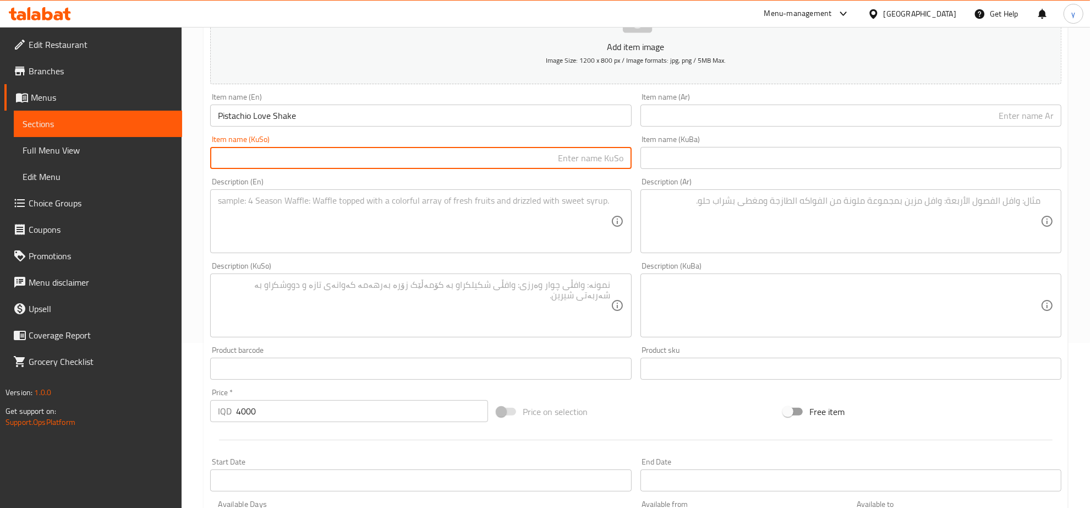
click at [316, 208] on textarea at bounding box center [414, 221] width 392 height 52
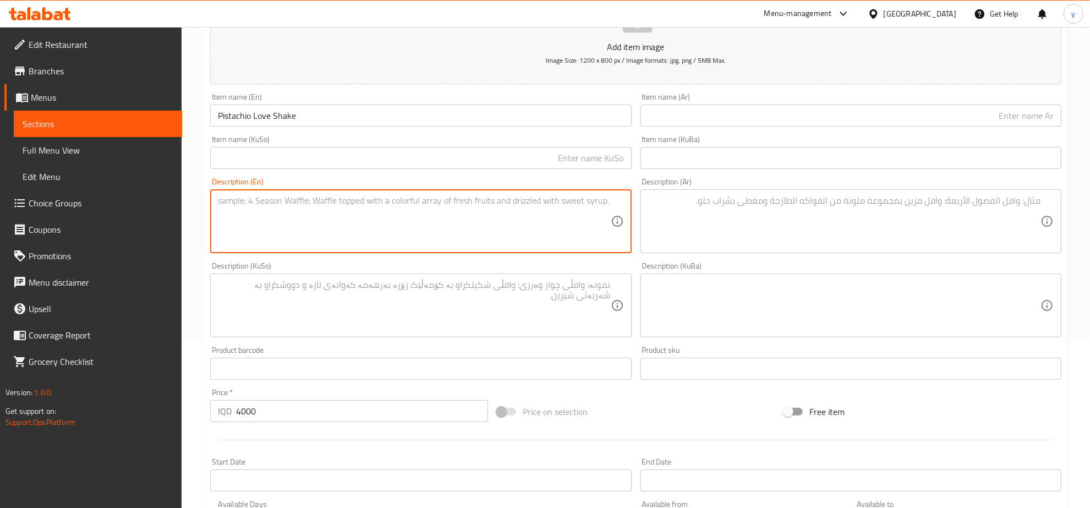
paste textarea "pistachio flavor in a silky, nutty milkshake treat"
click at [310, 201] on textarea "pistachio flavor in a silky, nutty milkshake treat" at bounding box center [414, 221] width 392 height 52
click at [288, 196] on textarea "pistachio flavor in a silk nutty milkshake treat" at bounding box center [414, 221] width 392 height 52
click at [297, 206] on textarea "pistachio flavor in silk nutty milkshake treat" at bounding box center [414, 221] width 392 height 52
type textarea "pistachio flavor in a silky, nutty milkshake treat"
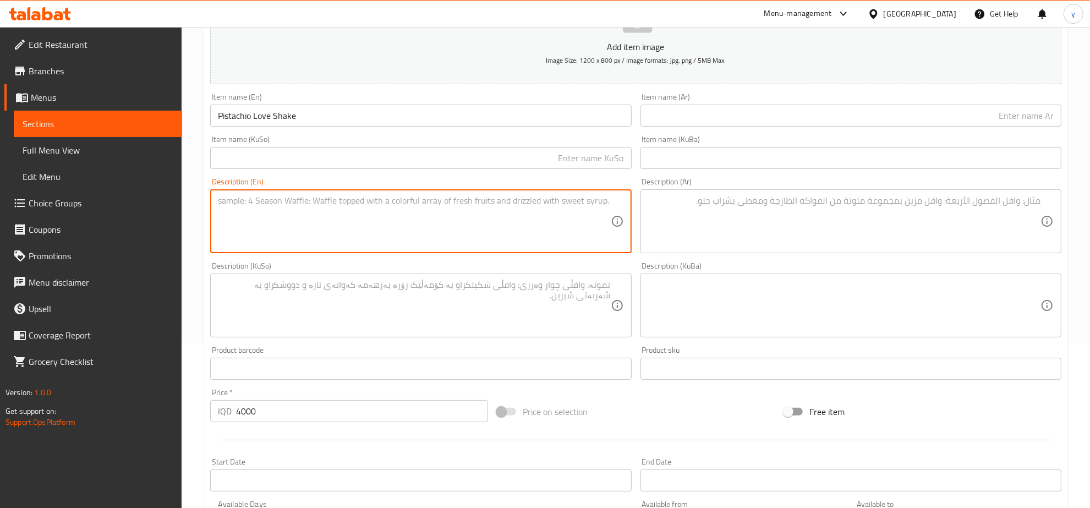
paste textarea "pistachio flavor in a silky, nutty milkshake treat"
drag, startPoint x: 311, startPoint y: 206, endPoint x: 306, endPoint y: 212, distance: 7.4
click at [306, 212] on textarea "pistachio flavor in a silky, nutty milkshake treat" at bounding box center [414, 221] width 392 height 52
click at [305, 199] on textarea "pistachio flavor in a silky and nutty milkshake treat" at bounding box center [414, 221] width 392 height 52
click at [306, 204] on textarea "pistachio flavor in a silky and nutty milkshake treat" at bounding box center [414, 221] width 392 height 52
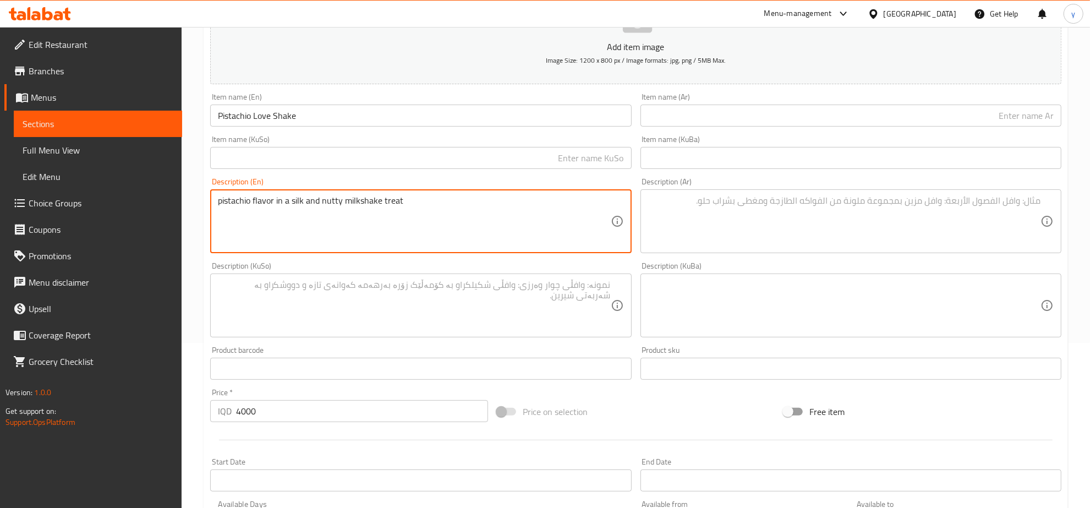
click at [288, 204] on textarea "pistachio flavor in a silk and nutty milkshake treat" at bounding box center [414, 221] width 392 height 52
click at [297, 200] on textarea "pistachio flavor in silk and nutty milkshake treat" at bounding box center [414, 221] width 392 height 52
click at [293, 201] on textarea "pistachio flavor in silky and nutty milkshake treat" at bounding box center [414, 221] width 392 height 52
drag, startPoint x: 297, startPoint y: 200, endPoint x: 287, endPoint y: 205, distance: 11.8
click at [287, 205] on textarea "pistachio flavor in silky and nutty milkshake treat" at bounding box center [414, 221] width 392 height 52
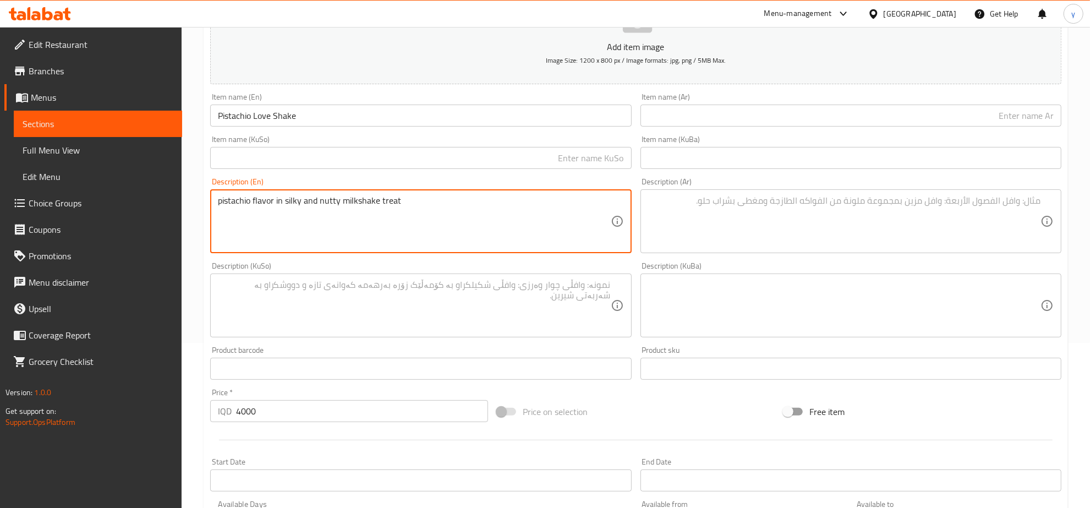
type textarea "pistachio flavor in silky and nutty milkshake treat"
click at [393, 216] on textarea "pistachio flavor in silky and nutty milkshake treat" at bounding box center [414, 221] width 392 height 52
click at [759, 226] on textarea at bounding box center [844, 221] width 392 height 52
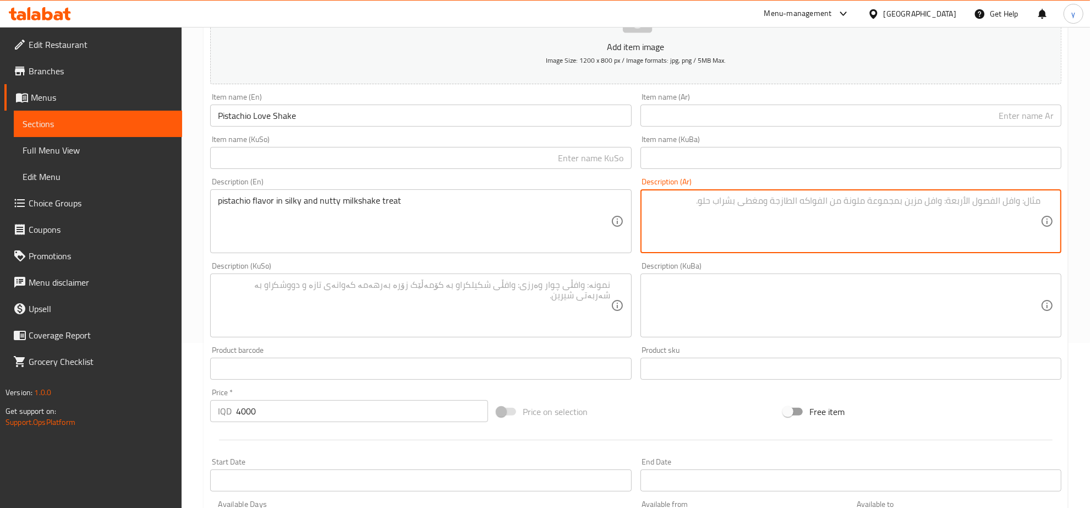
click at [644, 114] on input "text" at bounding box center [850, 116] width 421 height 22
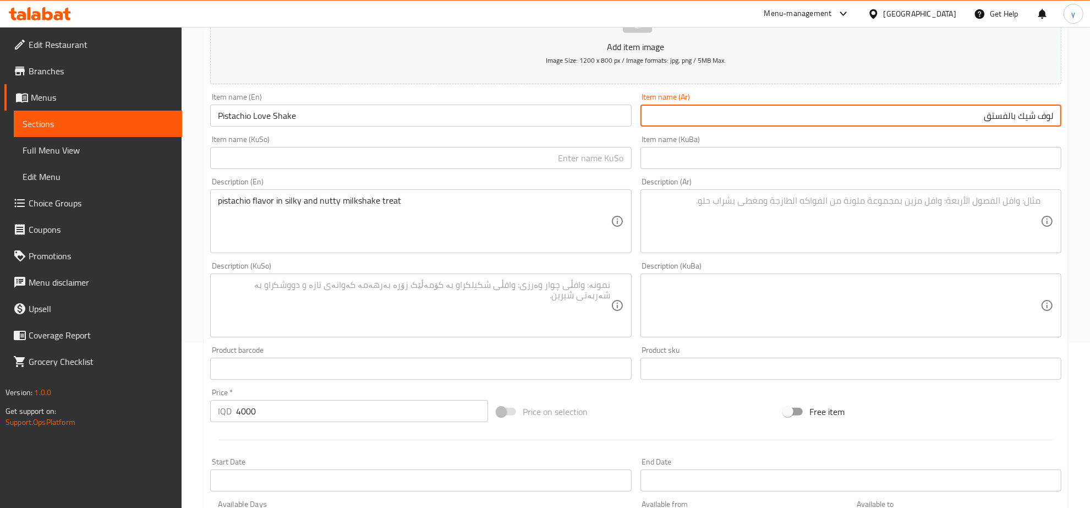
type input "لوف شيك بالفستق"
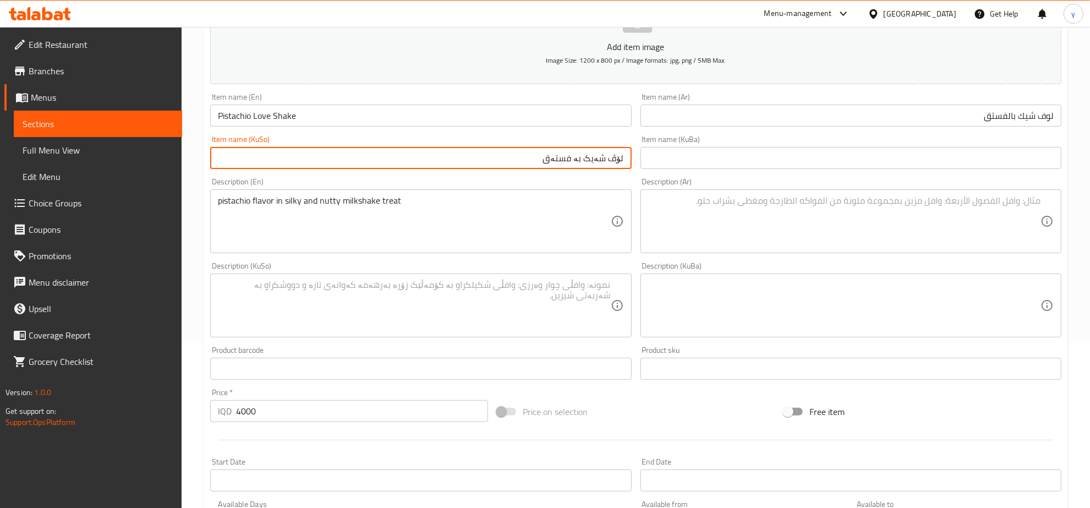
type input "لۆڤ شەیک بە فستەق"
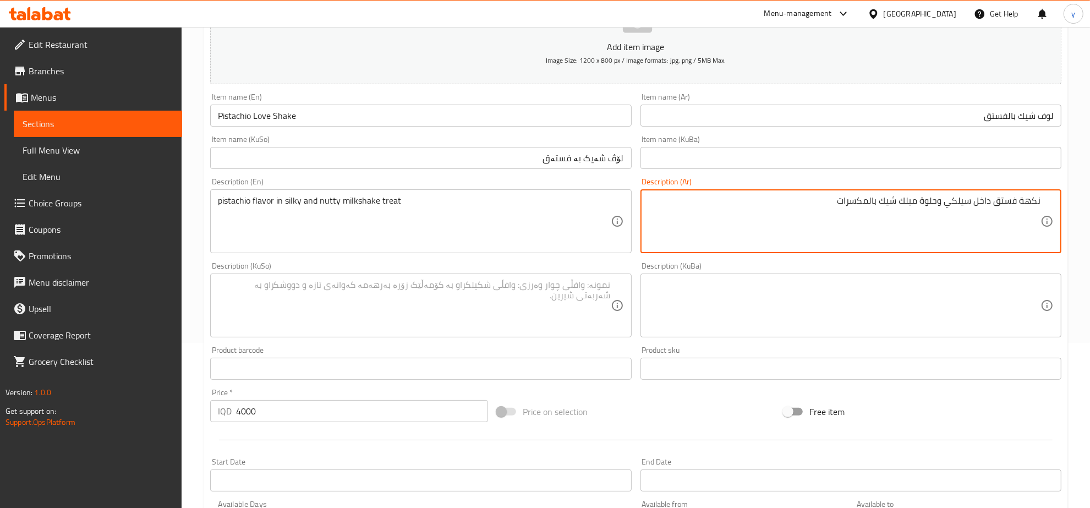
type textarea "نكهة فستق داخل سيلكي وحلوة ميلك شيك بالمكسرات"
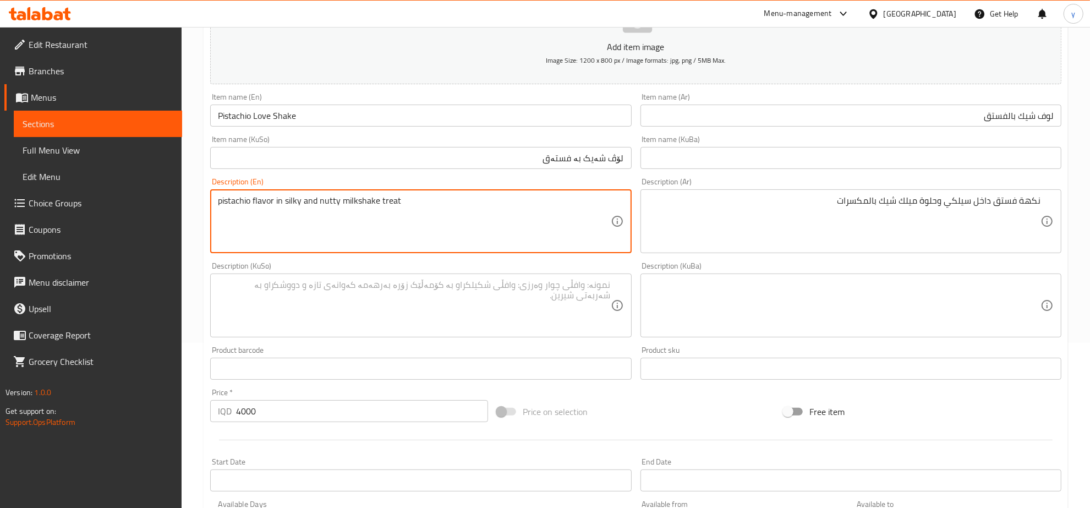
click at [446, 198] on textarea "pistachio flavor in silky and nutty milkshake treat" at bounding box center [414, 221] width 392 height 52
click at [576, 286] on textarea at bounding box center [414, 305] width 392 height 52
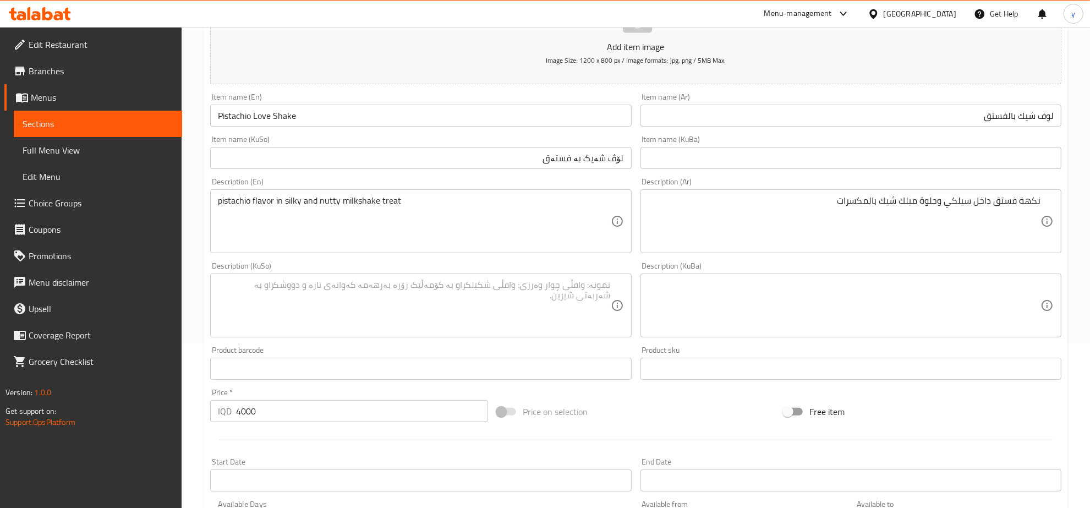
click at [487, 341] on div "Description (KuSo) Description (KuSo)" at bounding box center [421, 299] width 430 height 84
click at [499, 323] on textarea at bounding box center [414, 305] width 392 height 52
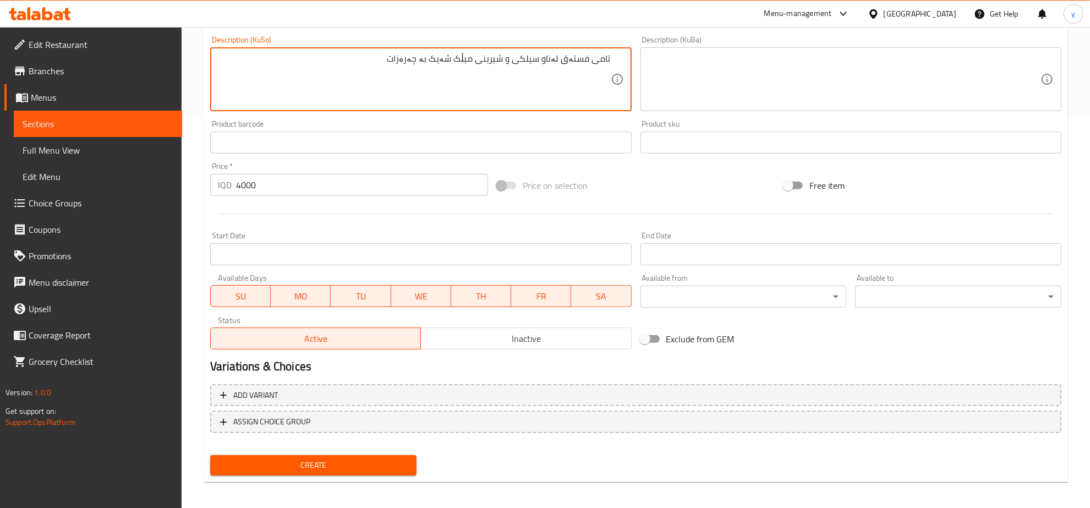
scroll to position [394, 0]
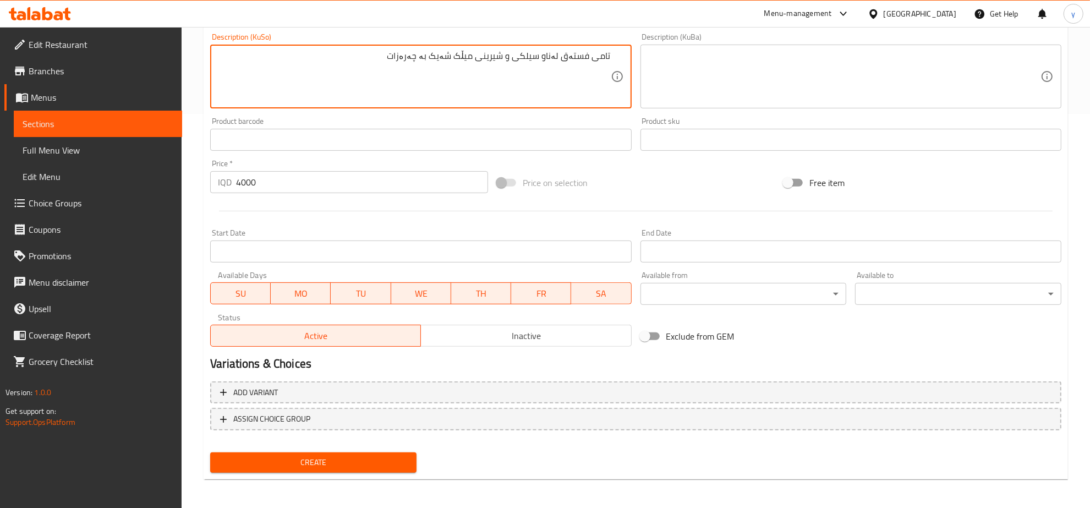
type textarea "تامی فستەق لەناو سیلکی و شیرینی میڵک شەیک بە چەرەزات"
click at [337, 463] on span "Create" at bounding box center [313, 462] width 189 height 14
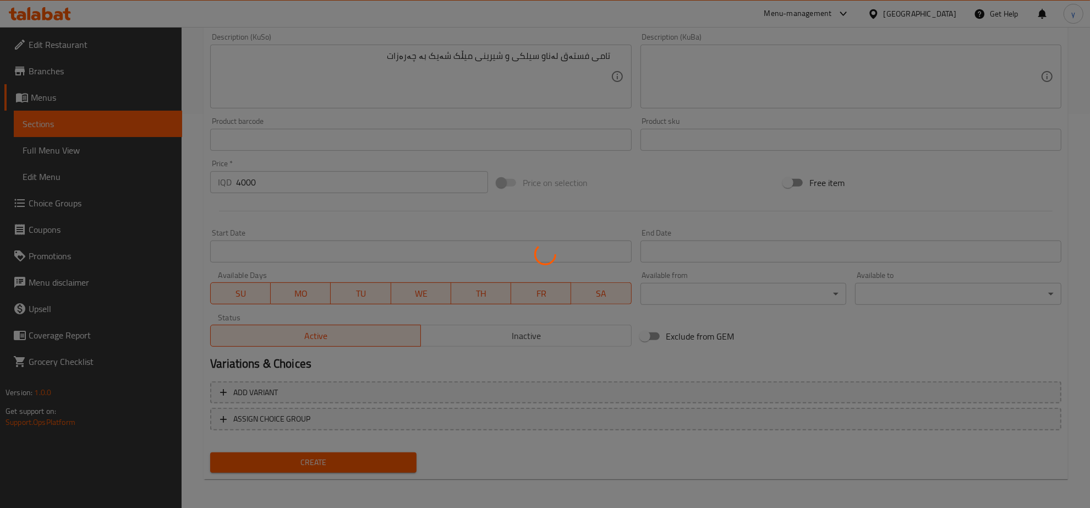
type input "0"
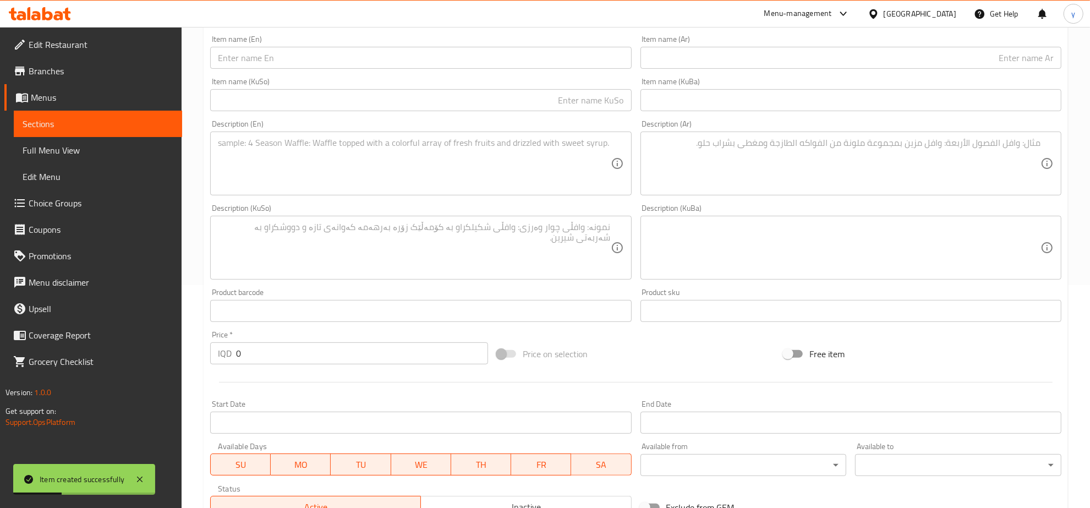
scroll to position [50, 0]
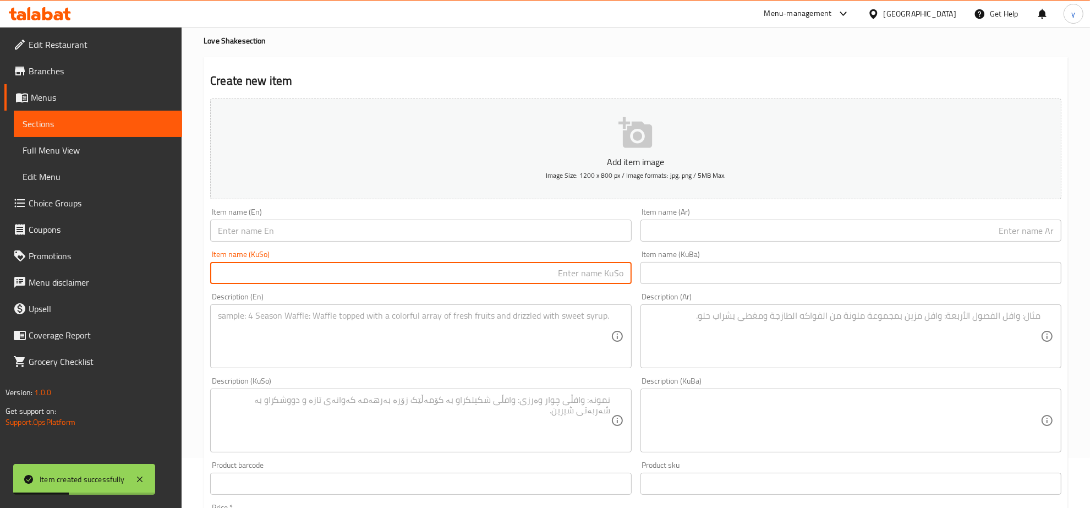
drag, startPoint x: 364, startPoint y: 270, endPoint x: 363, endPoint y: 309, distance: 39.1
click at [363, 273] on input "text" at bounding box center [420, 273] width 421 height 22
click at [363, 311] on textarea at bounding box center [414, 336] width 392 height 52
paste textarea "trio of milk, dark, and white chocolate in one creamy shake."
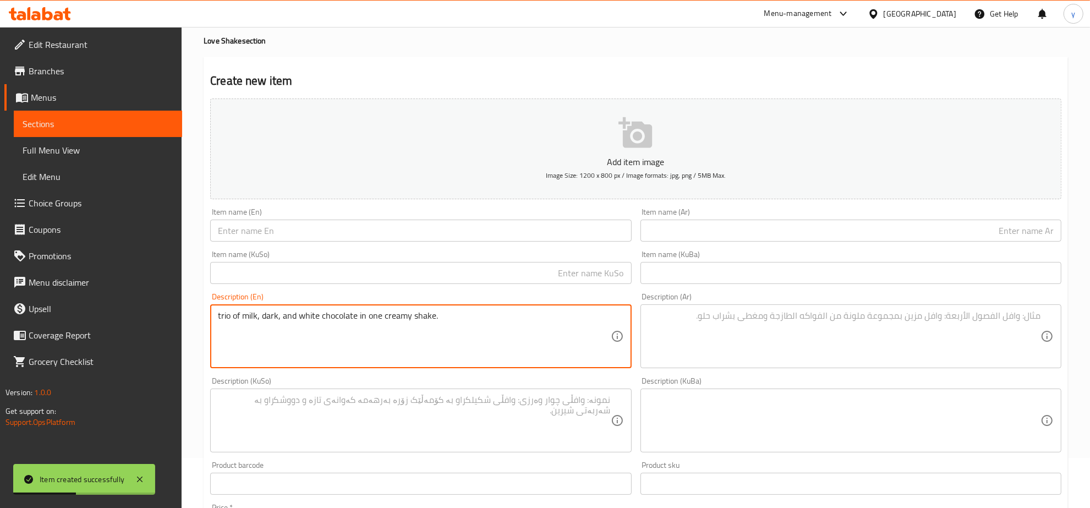
type textarea "trio of milk, dark, and white chocolate in one creamy shake."
click at [339, 232] on input "text" at bounding box center [420, 230] width 421 height 22
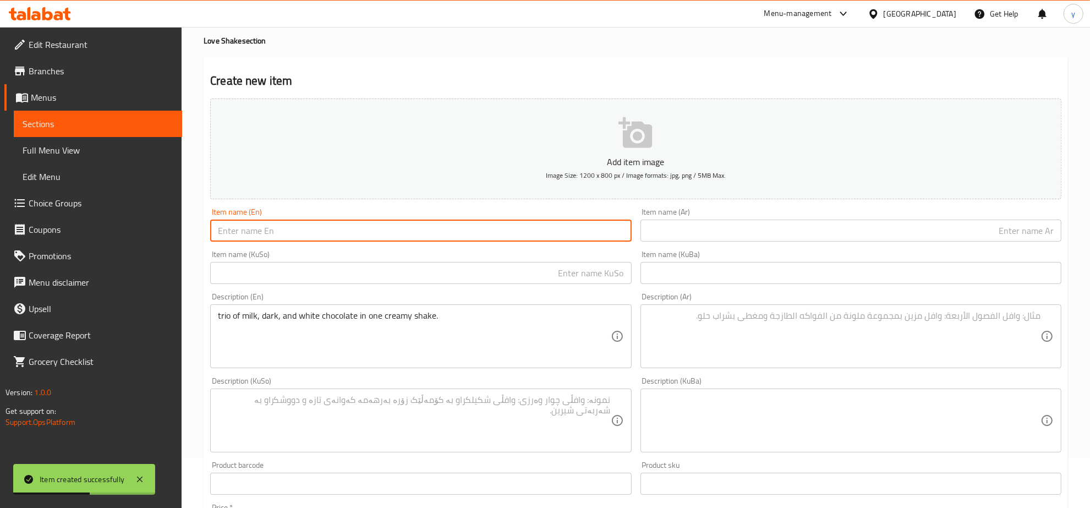
paste input "Triple Chocolate LoveShake"
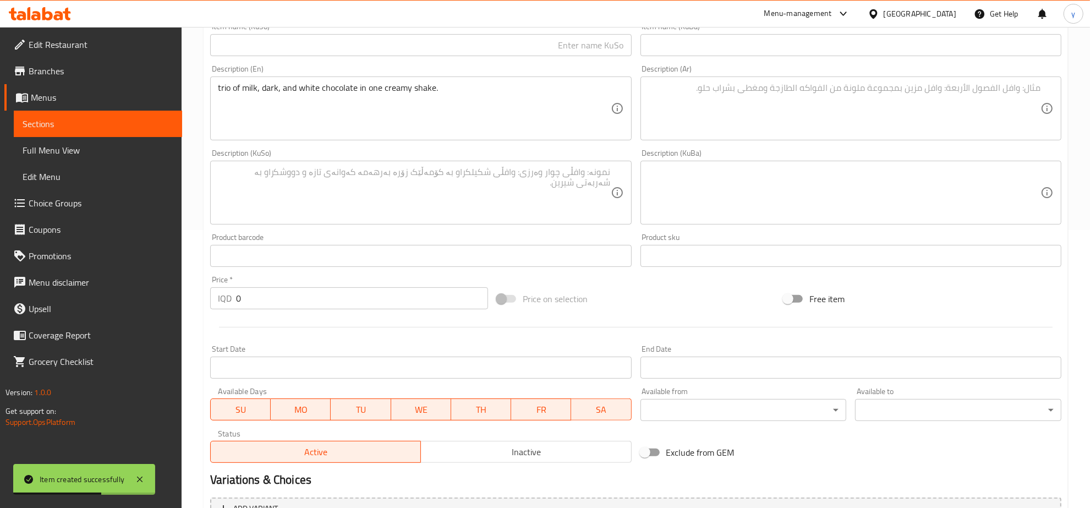
scroll to position [279, 0]
type input "Triple Chocolate LoveShake"
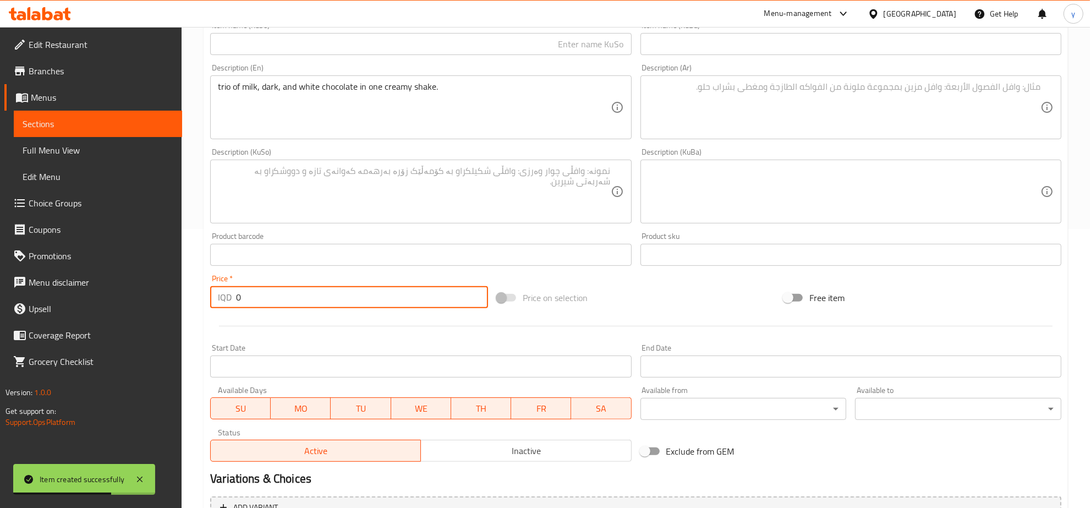
click at [252, 298] on input "0" at bounding box center [362, 297] width 252 height 22
paste input "number"
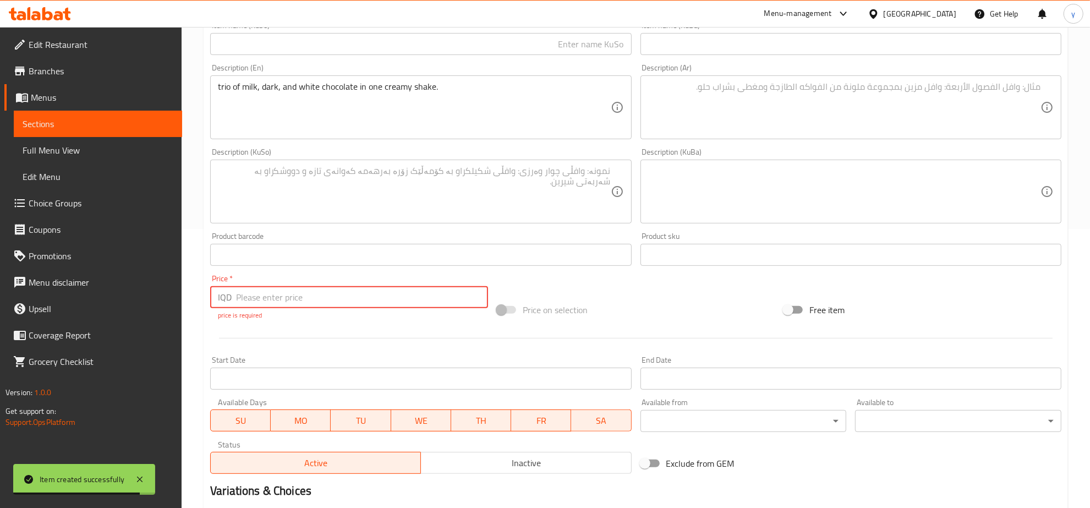
click at [261, 293] on input "number" at bounding box center [362, 297] width 252 height 22
paste input "4000"
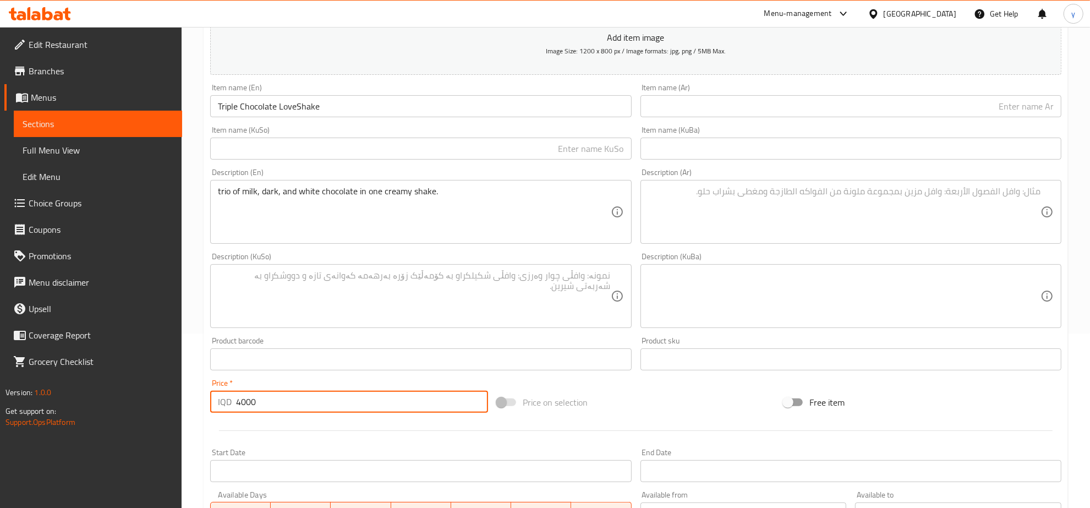
scroll to position [165, 0]
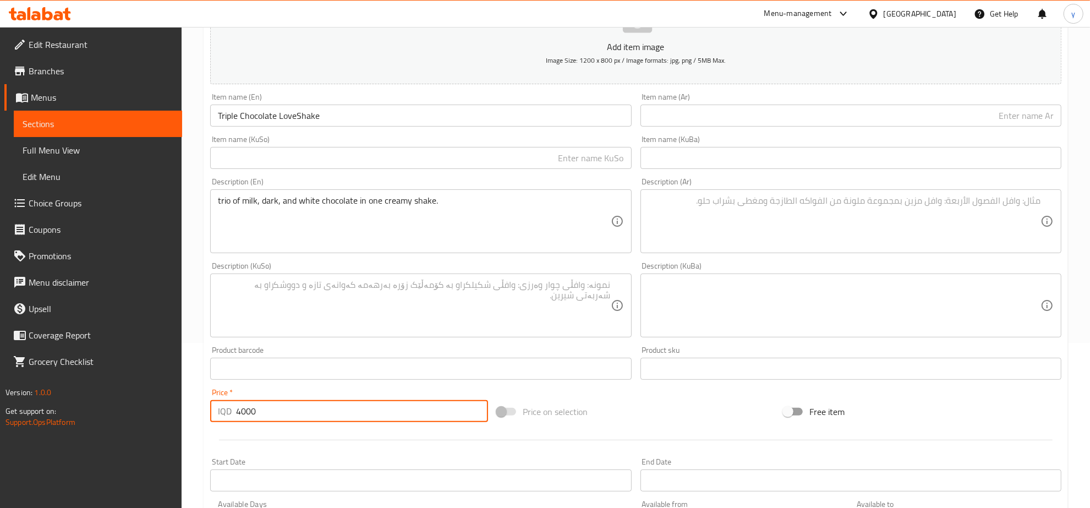
type input "4000"
click at [296, 117] on input "Triple Chocolate LoveShake" at bounding box center [420, 116] width 421 height 22
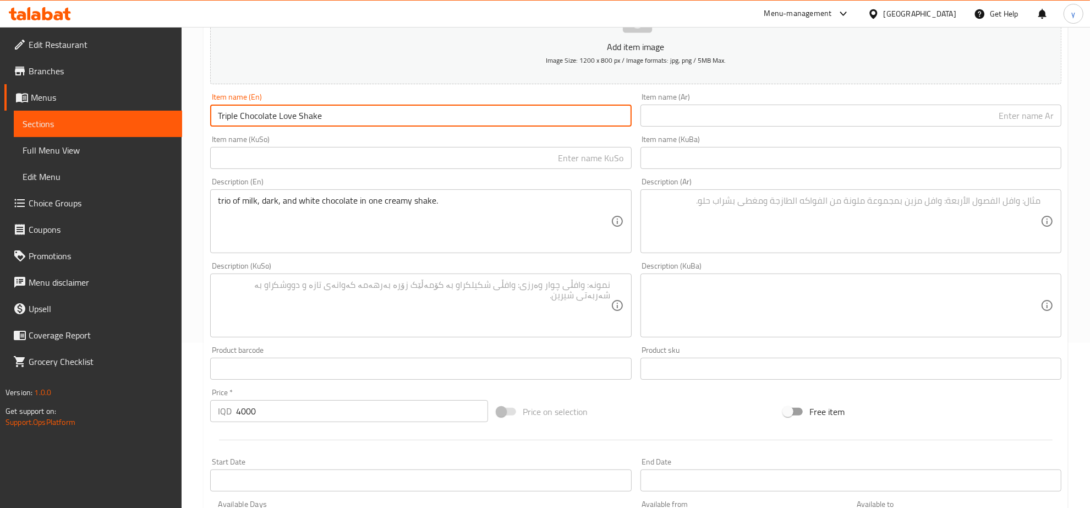
type input "Triple Chocolate Love Shake"
click at [735, 103] on div "Item name (Ar) Item name (Ar)" at bounding box center [850, 110] width 421 height 34
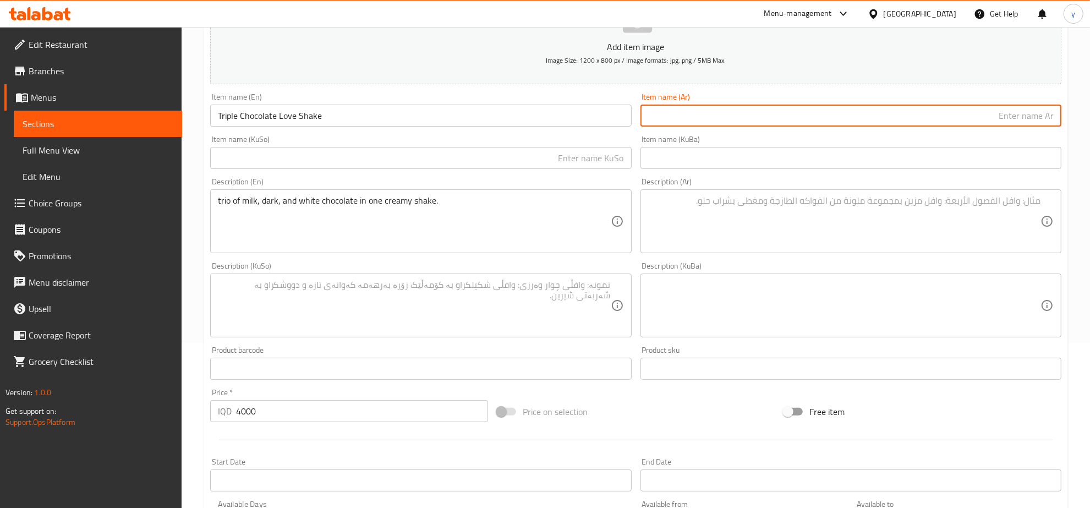
click at [716, 114] on input "text" at bounding box center [850, 116] width 421 height 22
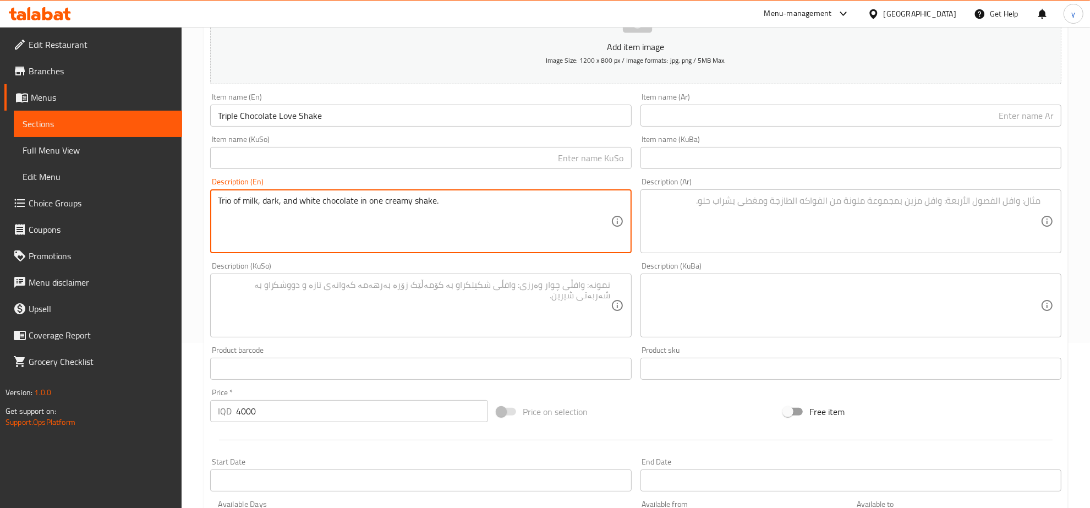
click at [743, 127] on div "Item name (Ar) Item name (Ar)" at bounding box center [851, 110] width 430 height 42
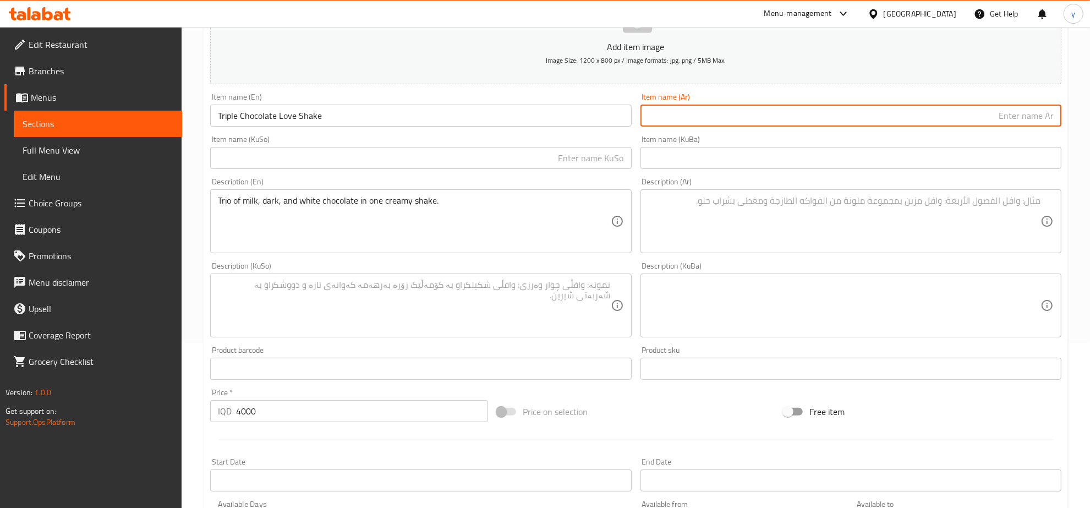
click at [752, 116] on input "text" at bounding box center [850, 116] width 421 height 22
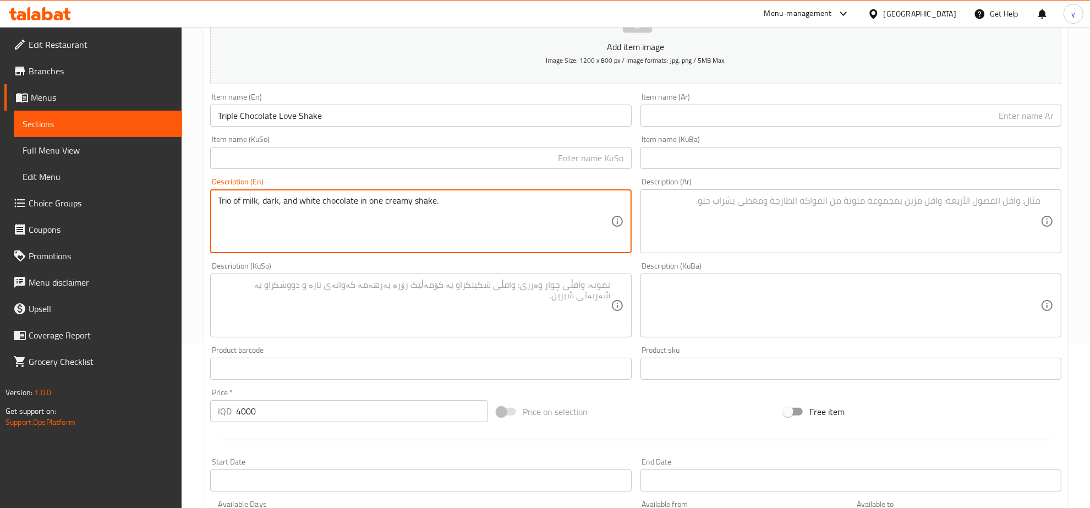
click at [279, 205] on textarea "Trio of milk, dark, and white chocolate in one creamy shake." at bounding box center [414, 221] width 392 height 52
click at [278, 201] on textarea "Trio of milk, dark, and white chocolate in one creamy shake." at bounding box center [414, 221] width 392 height 52
click at [282, 200] on textarea "Trio of milk, dark, and white chocolate in one creamy shake." at bounding box center [414, 221] width 392 height 52
click at [711, 122] on input "text" at bounding box center [850, 116] width 421 height 22
click at [339, 202] on textarea "Trio of milk, dark and white chocolate in one creamy shake." at bounding box center [414, 221] width 392 height 52
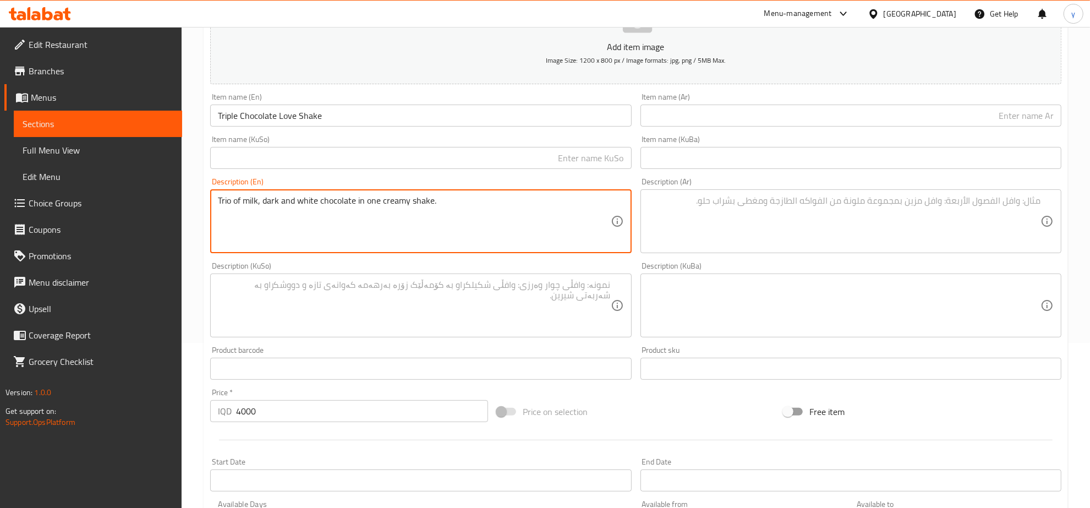
click at [279, 201] on textarea "Trio of milk, dark and white chocolate in one creamy shake." at bounding box center [414, 221] width 392 height 52
click at [282, 197] on textarea "Trio of milk, dark and white chocolate in one creamy shake." at bounding box center [414, 221] width 392 height 52
paste textarea "chocolate"
type textarea "Trio of milk, dark chocolate and white chocolate in one creamy shake."
click at [820, 109] on input "text" at bounding box center [850, 116] width 421 height 22
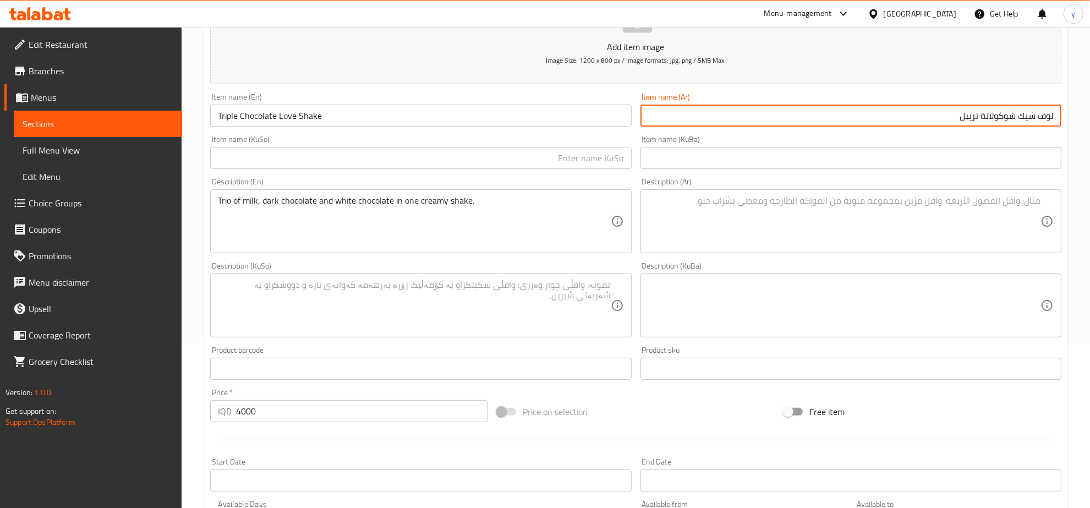
type input "لوف شيك شوكولاتة تريبل"
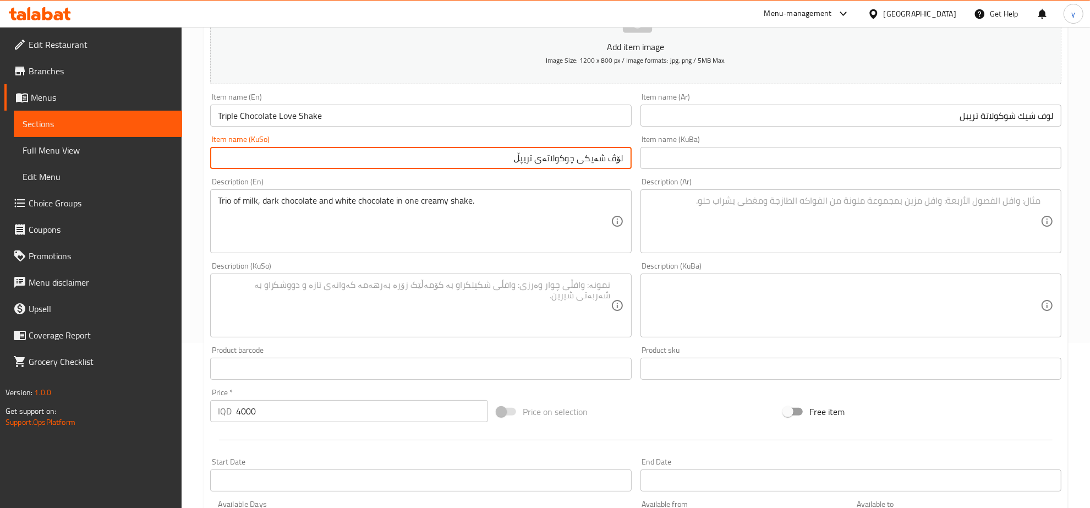
type input "لۆڤ شەیکی چوکولاتەی تریپڵ"
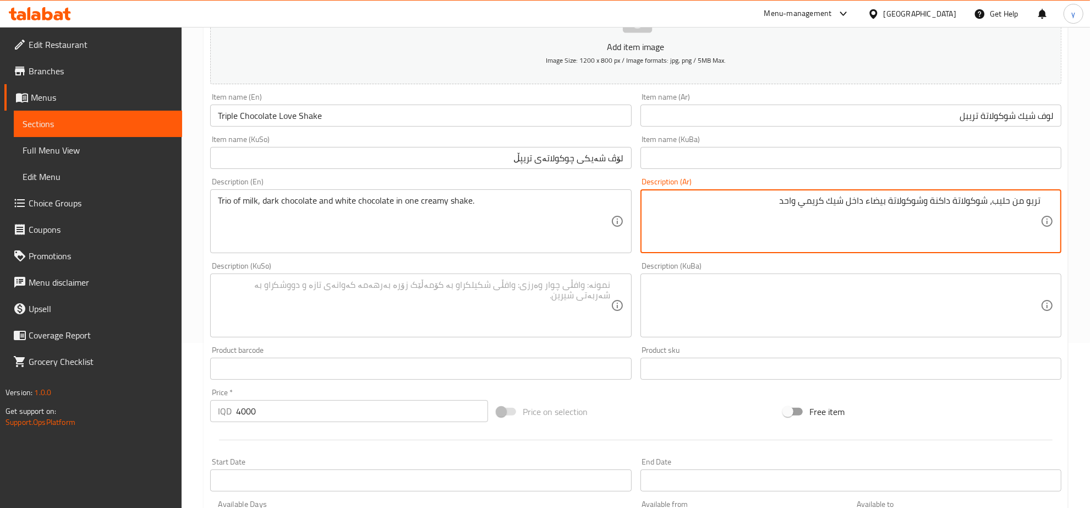
type textarea "تريو من حليب، شوكولاتة داكنة وشوكولاتة بيضاء داخل شيك كريمي واحد"
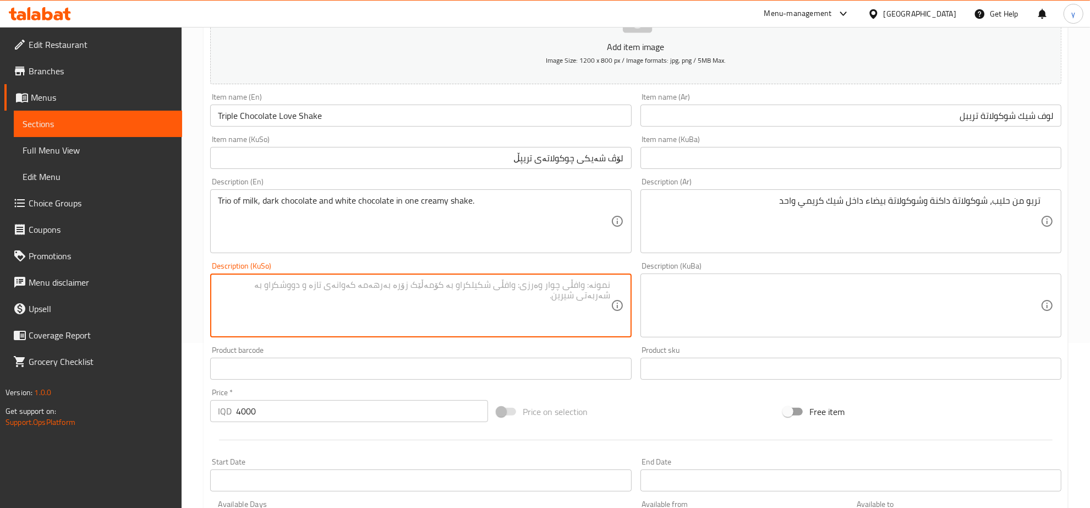
click at [556, 305] on textarea at bounding box center [414, 305] width 392 height 52
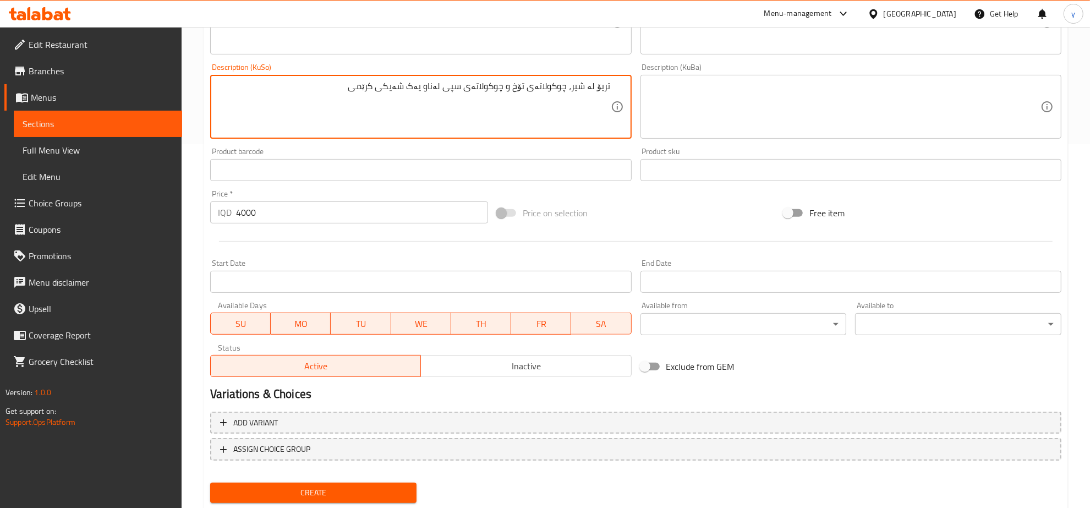
scroll to position [394, 0]
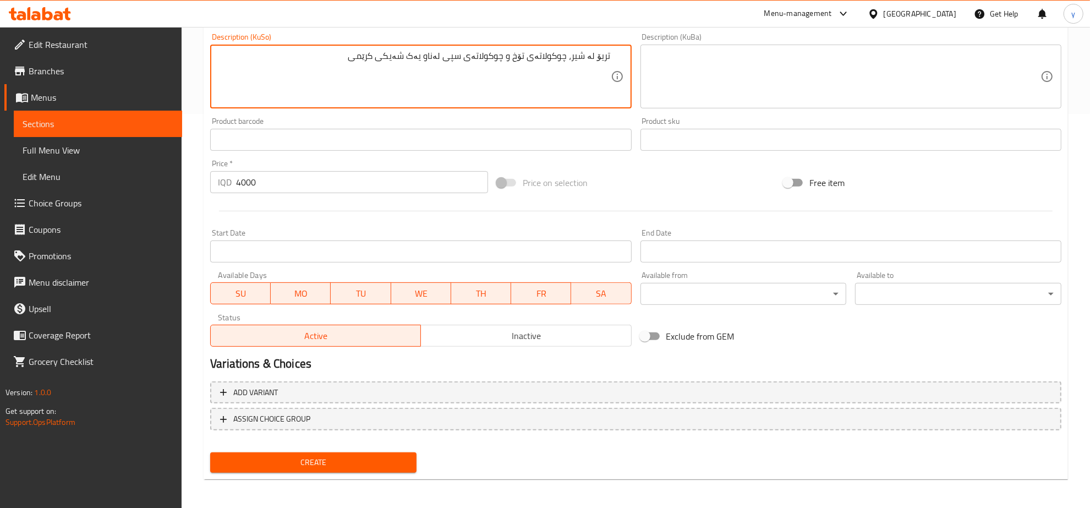
type textarea "تریۆ لە شیر، چوکولاتەی تۆخ و چوکولاتەی سپی لەناو یەک شەیکی کرێمی"
click at [347, 455] on span "Create" at bounding box center [313, 462] width 189 height 14
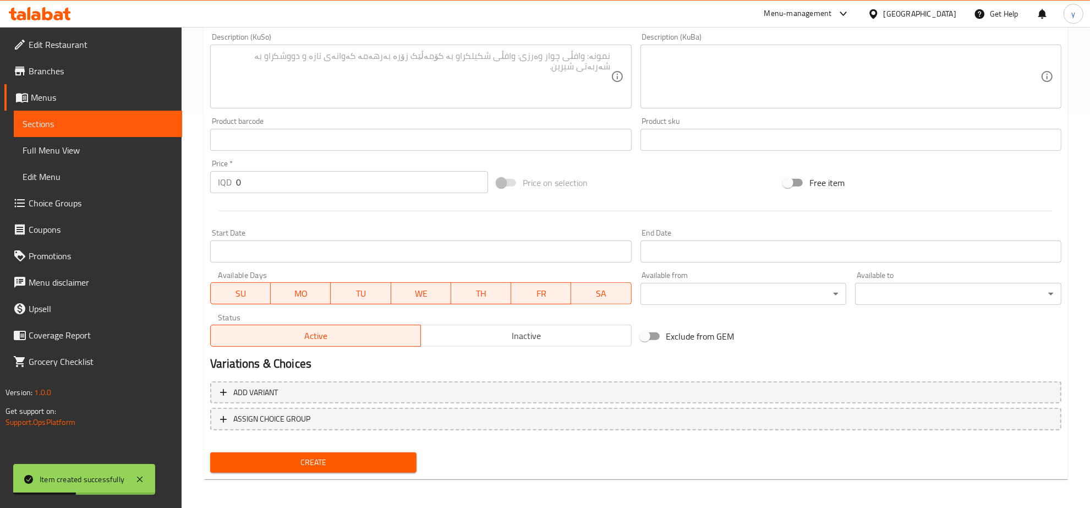
click at [230, 174] on div "IQD 0 Price *" at bounding box center [349, 182] width 278 height 22
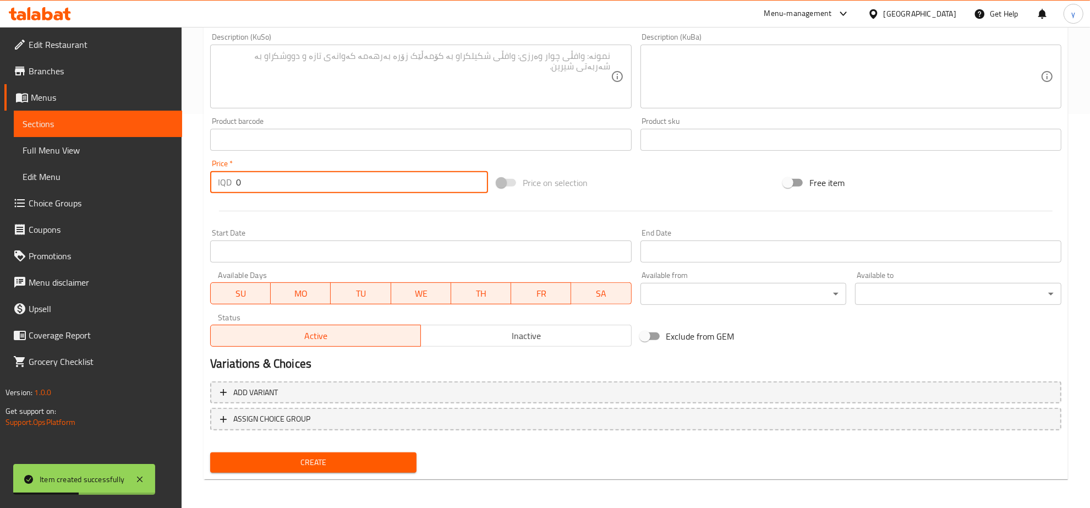
paste input "400"
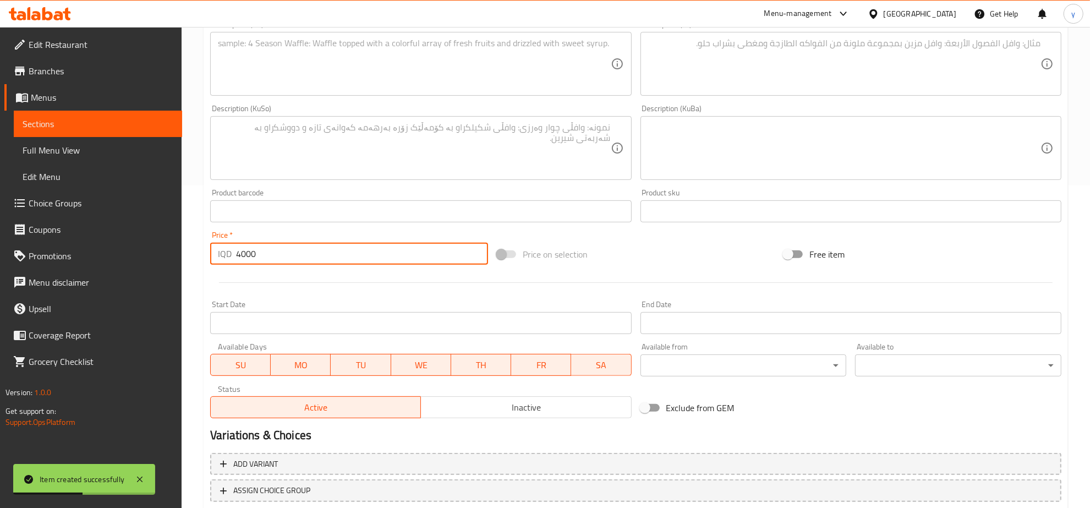
scroll to position [279, 0]
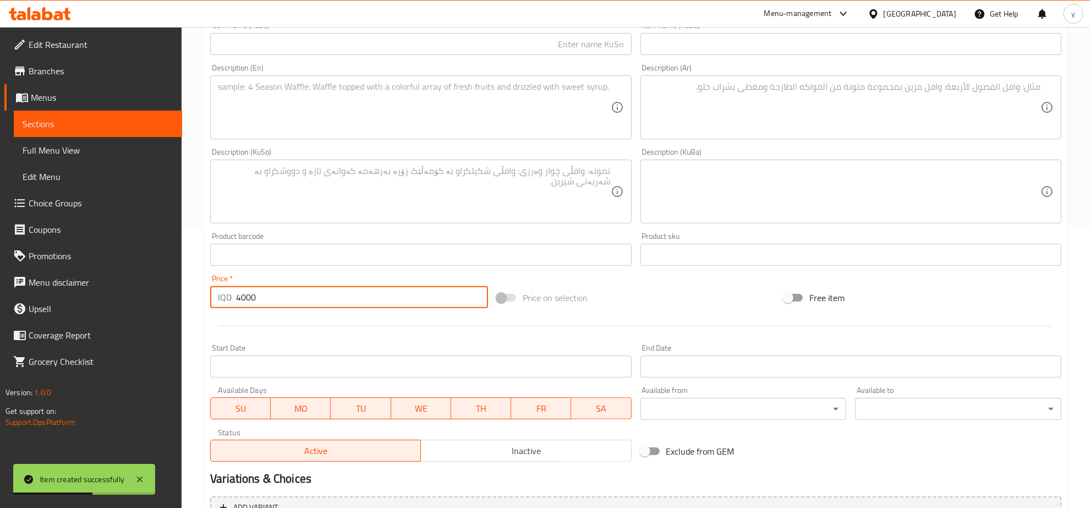
type input "4000"
click at [325, 22] on div "Menu-management Iraq Get Help y" at bounding box center [545, 14] width 1090 height 26
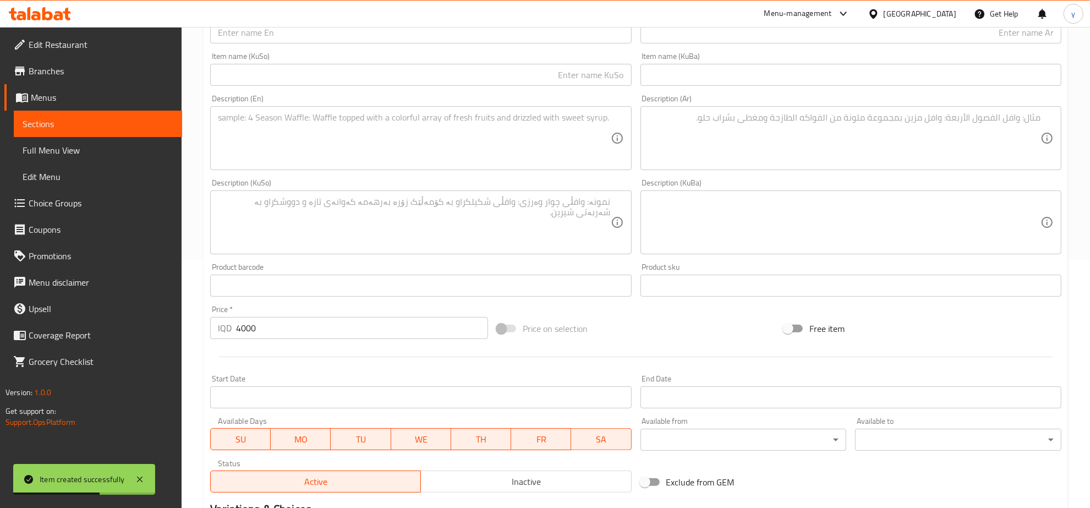
scroll to position [50, 0]
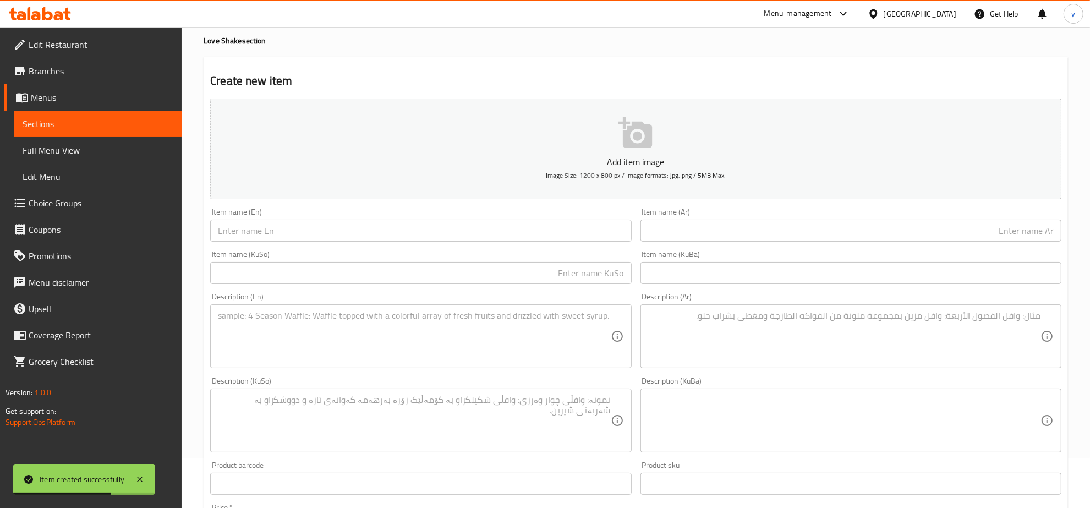
click at [279, 245] on div "Item name (En) Item name (En)" at bounding box center [421, 225] width 430 height 42
click at [283, 229] on input "text" at bounding box center [420, 230] width 421 height 22
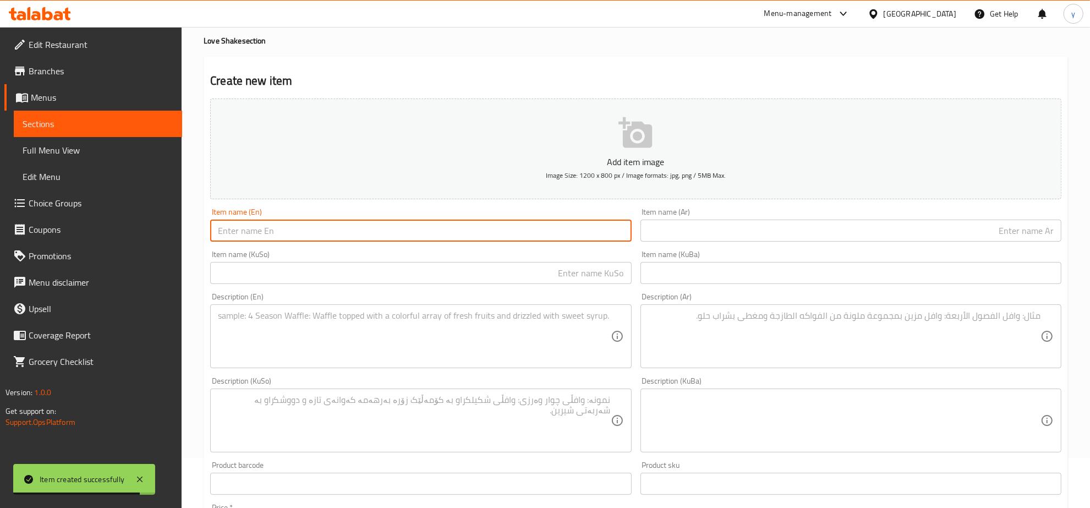
paste input "Oreo LoveShake"
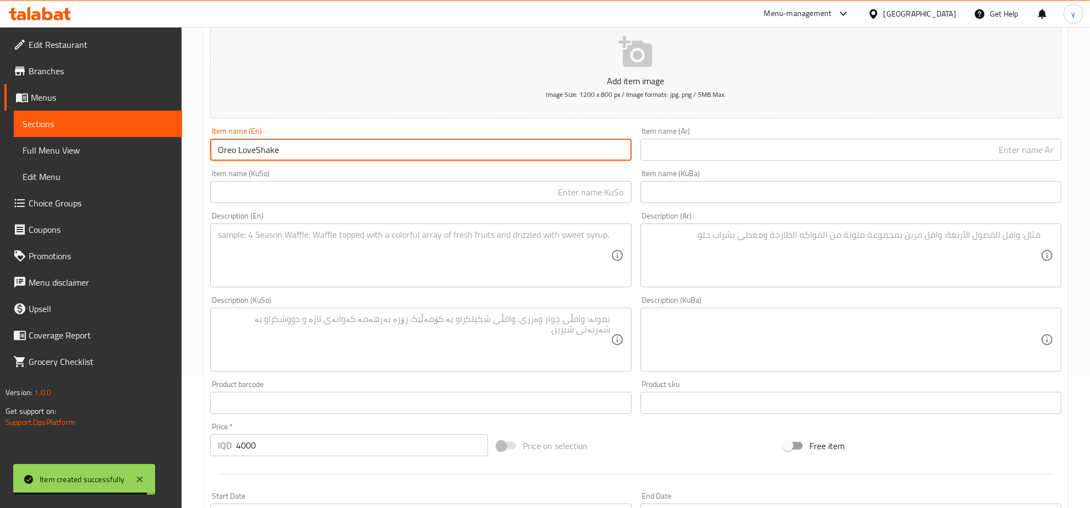
scroll to position [165, 0]
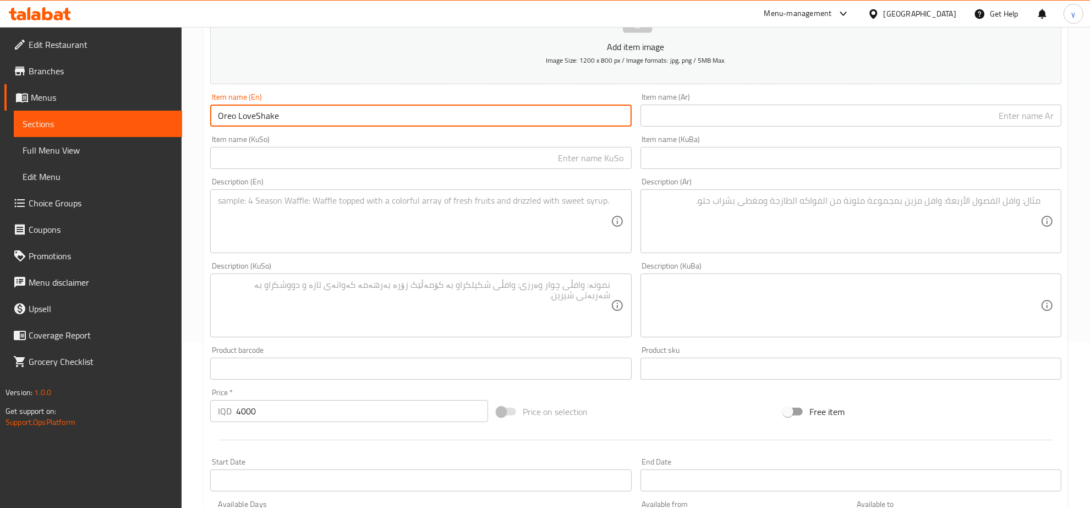
click at [253, 117] on input "Oreo LoveShake" at bounding box center [420, 116] width 421 height 22
type input "Oreo Love Shake"
click at [267, 194] on div "Description (En)" at bounding box center [420, 221] width 421 height 64
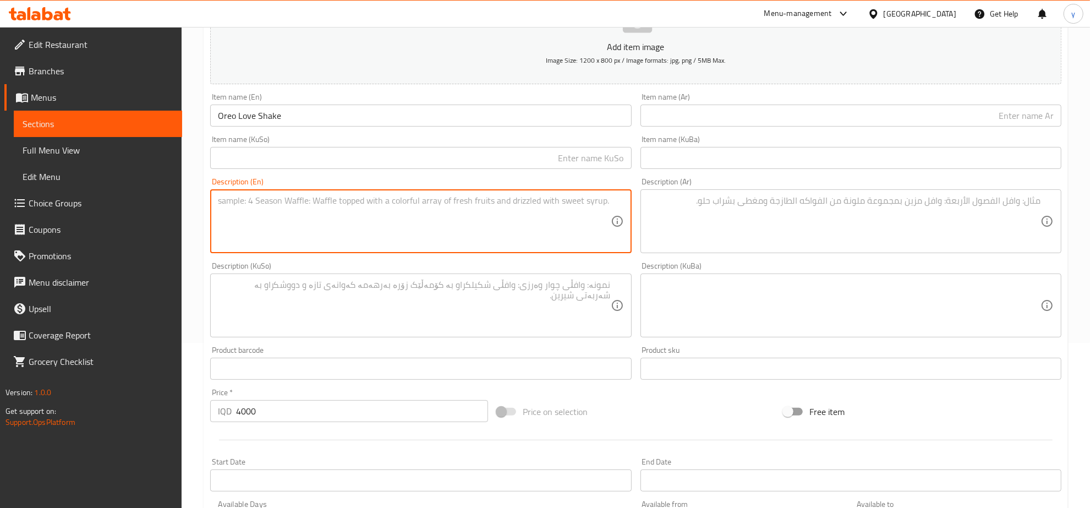
paste textarea "Classic Oreo cookies crushed into a smooth, creamy milkshake"
click at [245, 202] on textarea "Classic Oreo cookies crushed into a smooth, creamy milkshake" at bounding box center [414, 221] width 392 height 52
click at [342, 199] on textarea "Classic oreo cookies crushed into a smooth, creamy milkshake" at bounding box center [414, 221] width 392 height 52
click at [345, 199] on textarea "Classic oreo cookies crushed into a smooth, creamy milkshake" at bounding box center [414, 221] width 392 height 52
click at [372, 205] on textarea "Classic oreo cookies crushed into smooth, creamy milkshake" at bounding box center [414, 221] width 392 height 52
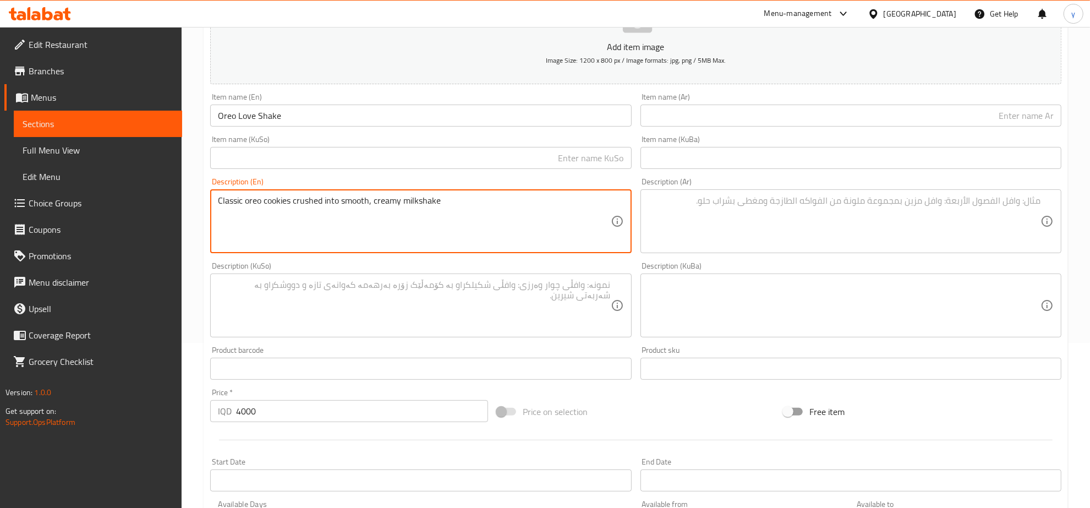
click at [377, 201] on textarea "Classic oreo cookies crushed into smooth, creamy milkshake" at bounding box center [414, 221] width 392 height 52
click at [367, 206] on textarea "Classic oreo cookies crushed into smooth, creamy milkshake" at bounding box center [414, 221] width 392 height 52
type textarea "Classic oreo cookies crushed into smooth and creamy milkshake"
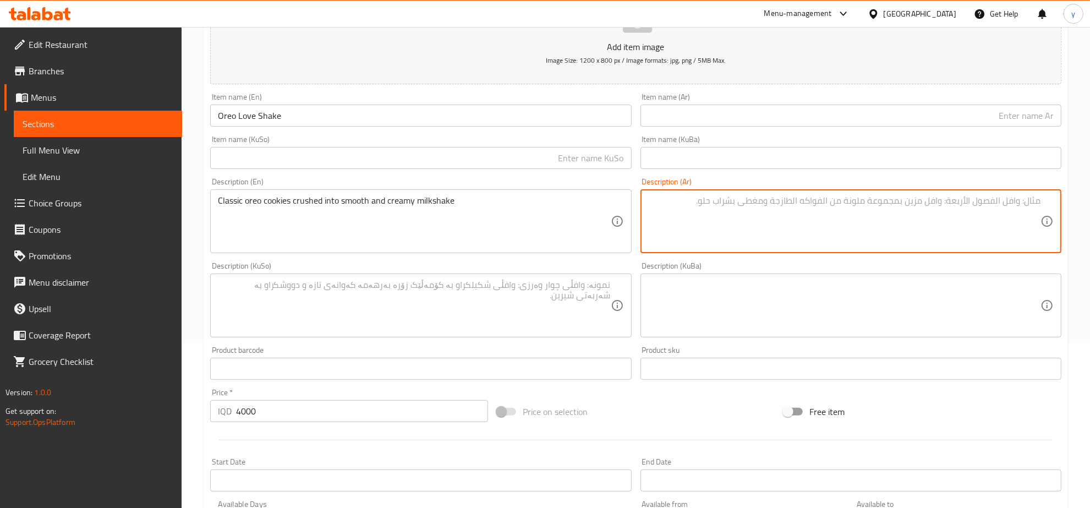
click at [719, 210] on textarea at bounding box center [844, 221] width 392 height 52
click at [656, 117] on input "text" at bounding box center [850, 116] width 421 height 22
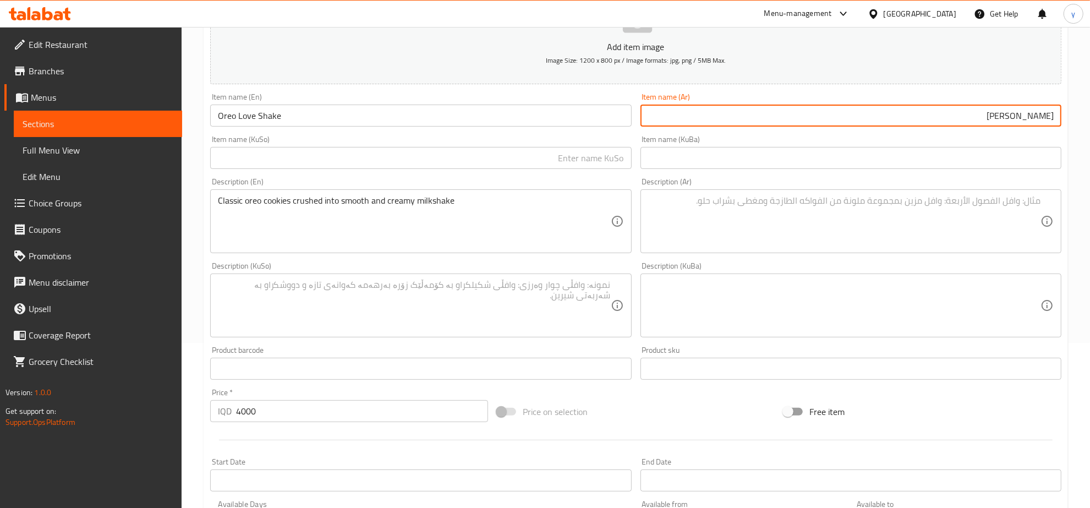
type input "[PERSON_NAME]"
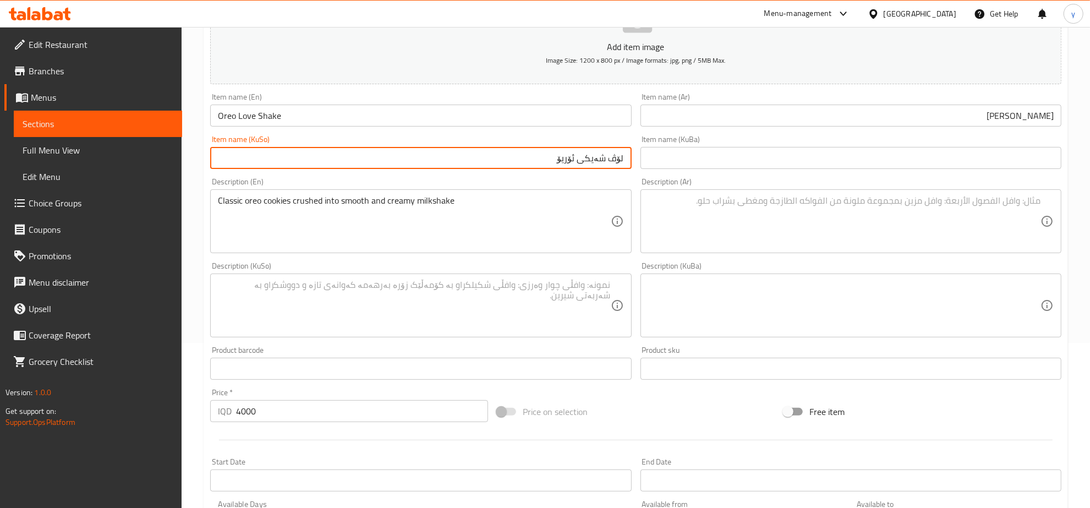
type input "لۆڤ شەیکی ئۆریۆ"
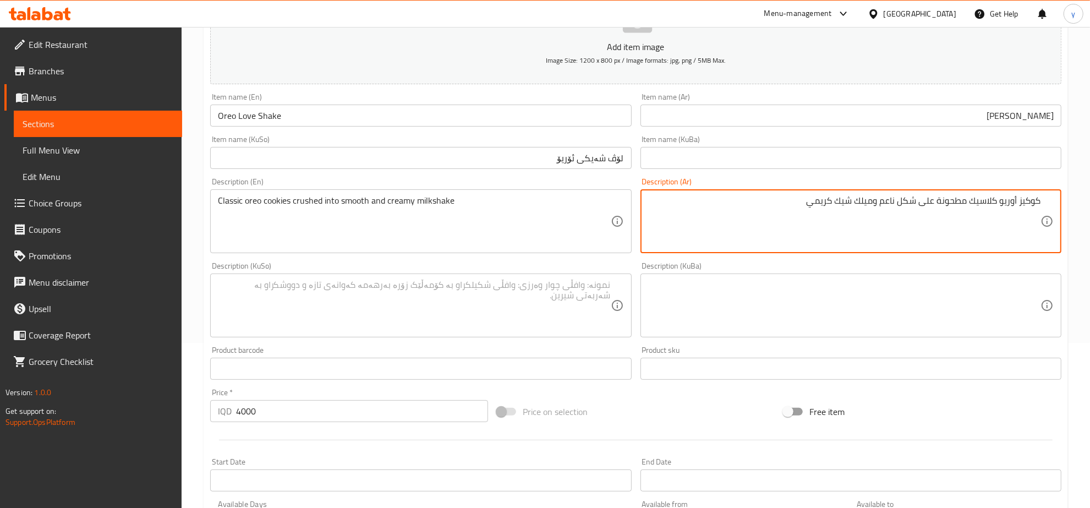
type textarea "كوكيز أوريو كلاسيك مطحونة على شكل ناعم وميلك شيك كريمي"
click at [545, 289] on textarea at bounding box center [414, 305] width 392 height 52
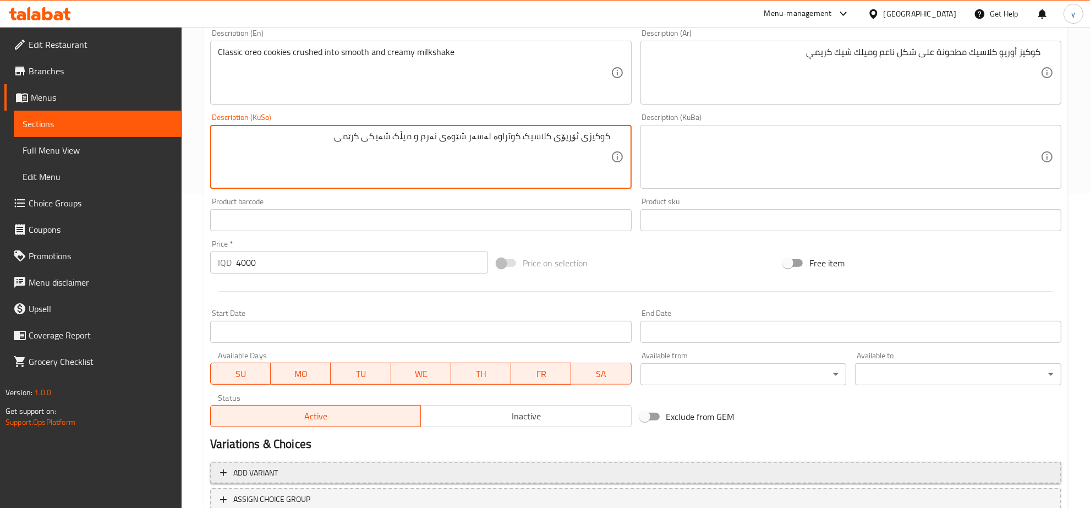
scroll to position [394, 0]
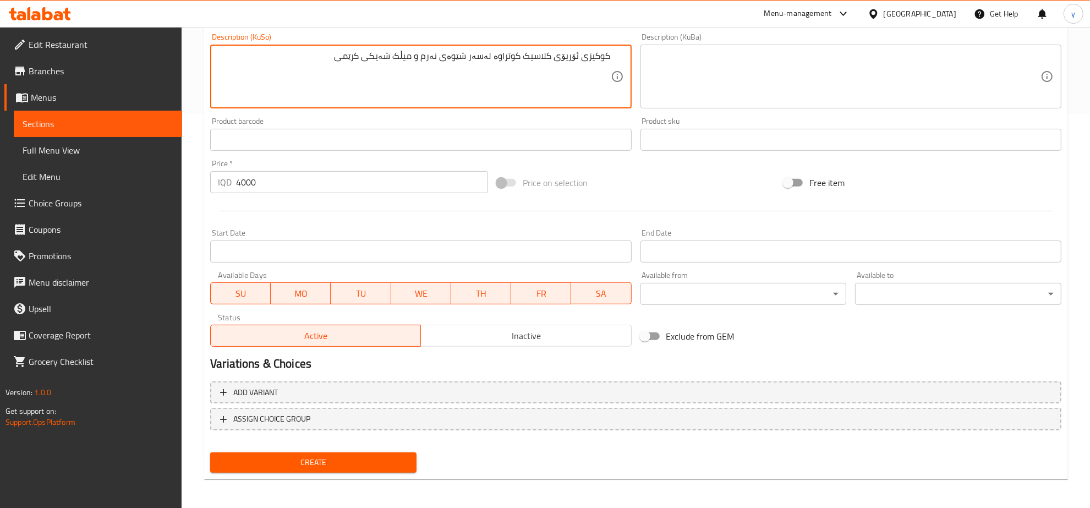
type textarea "کوکیزی ئۆریۆی کلاسیک کوتراوە لەسەر شێوەی نەرم و میڵک شەیکی کرێمی"
click at [330, 452] on button "Create" at bounding box center [313, 462] width 206 height 20
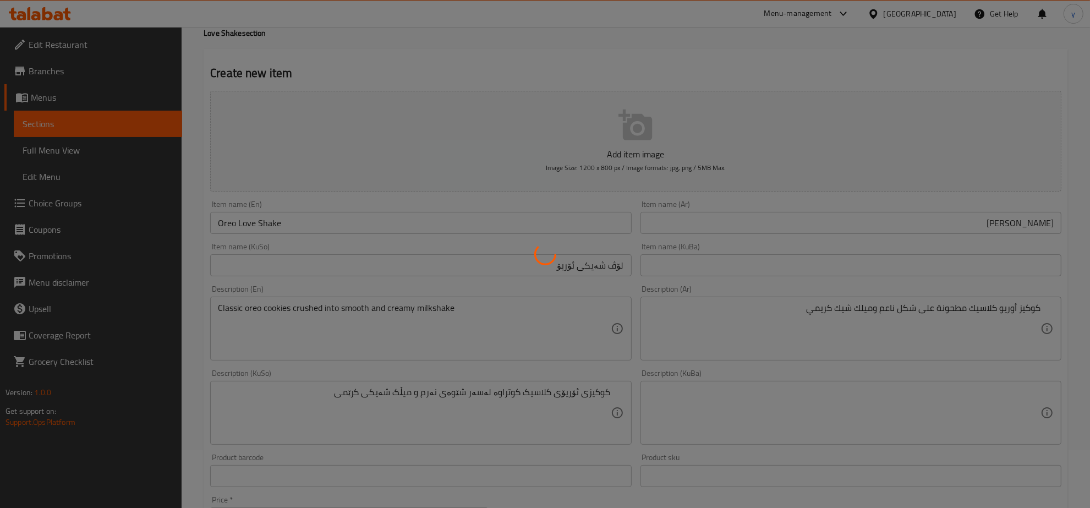
scroll to position [50, 0]
type input "0"
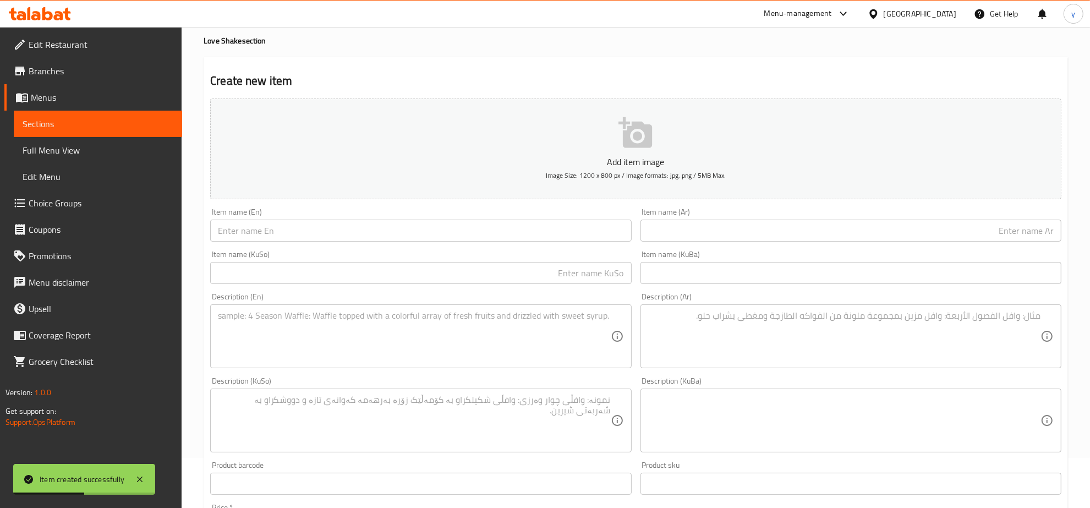
click at [705, 243] on div "Item name (Ar) Item name (Ar)" at bounding box center [851, 225] width 430 height 42
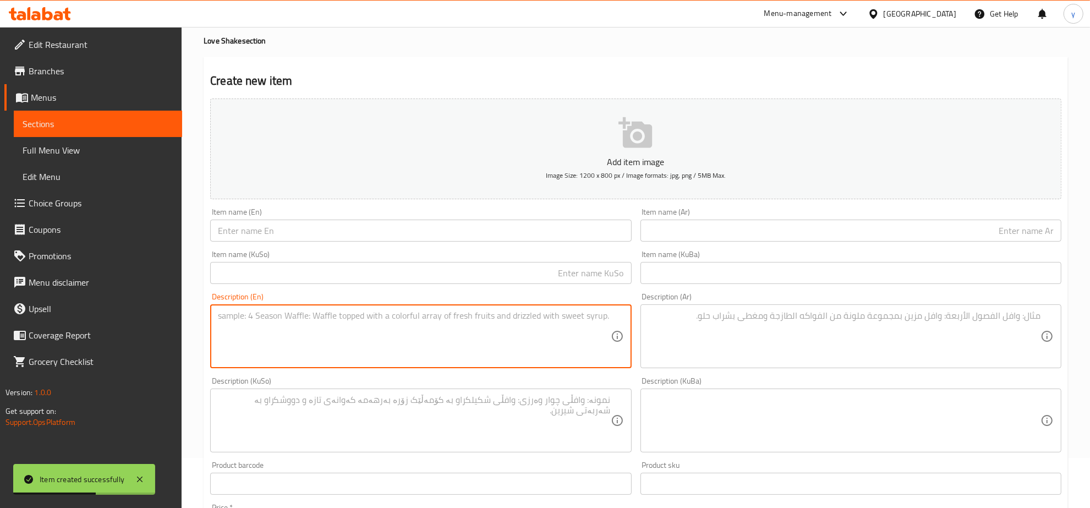
click at [507, 355] on textarea at bounding box center [414, 336] width 392 height 52
paste textarea "pomegranate flavor meets creamy milkshake"
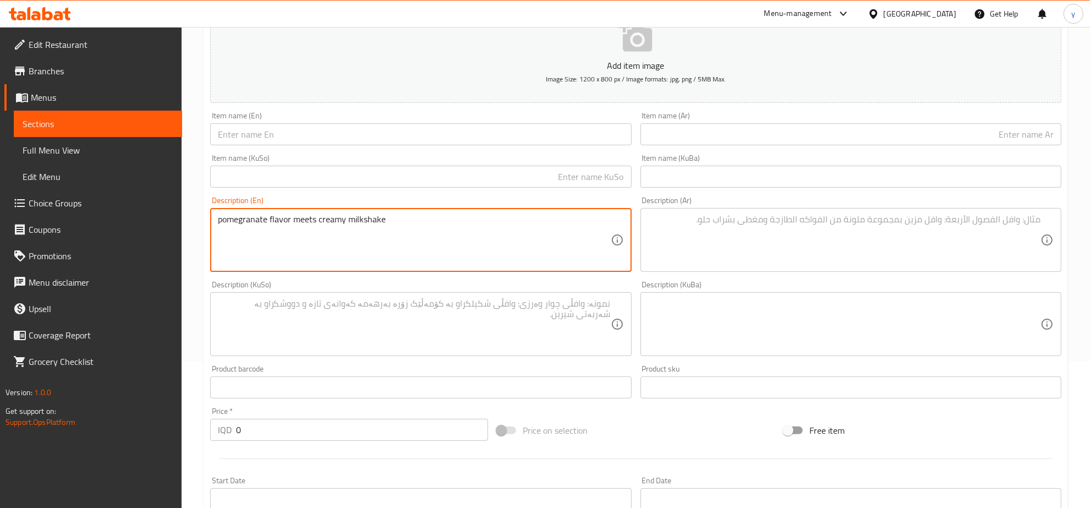
scroll to position [279, 0]
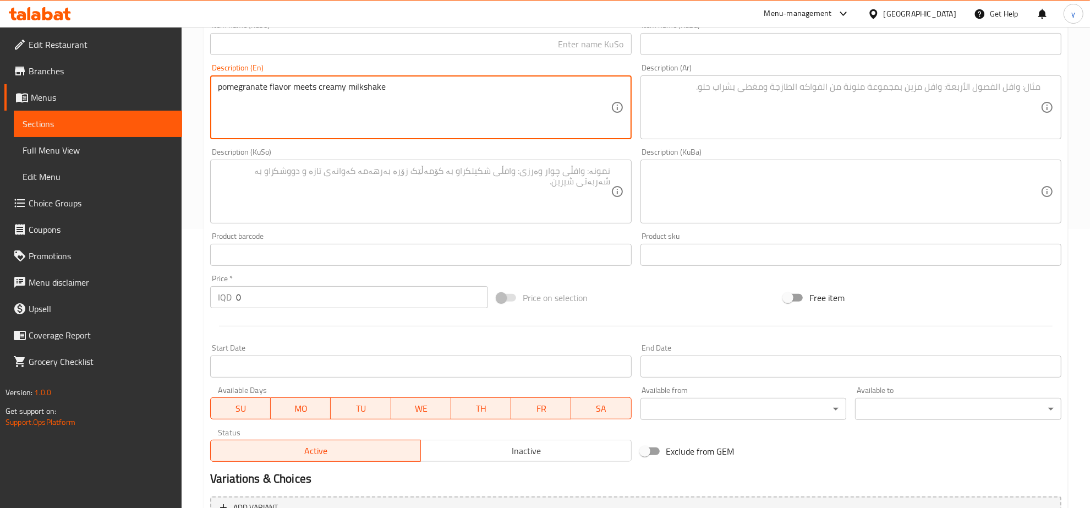
type textarea "pomegranate flavor meets creamy milkshake"
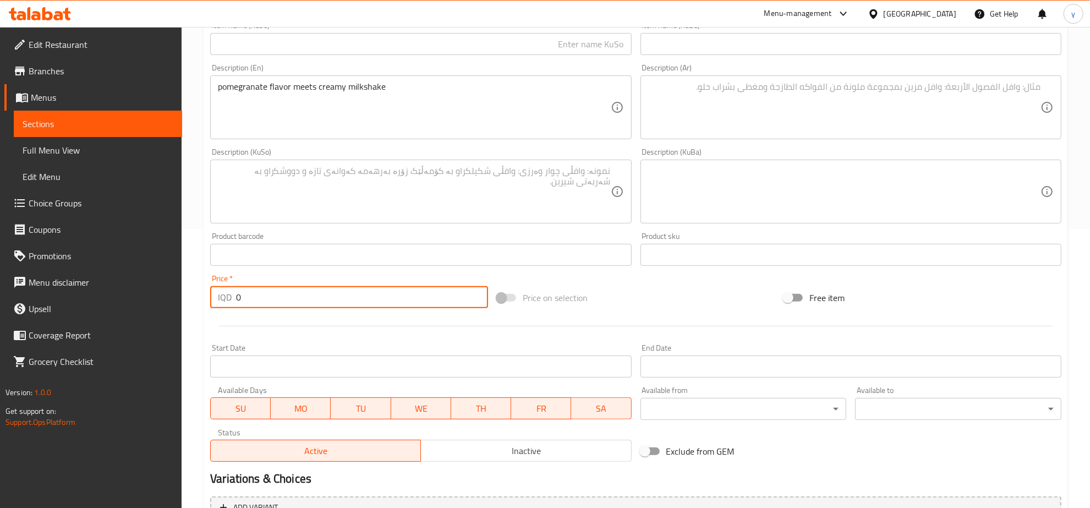
drag, startPoint x: 250, startPoint y: 295, endPoint x: 221, endPoint y: 300, distance: 30.1
click at [221, 300] on div "IQD 0 Price *" at bounding box center [349, 297] width 278 height 22
paste input "400"
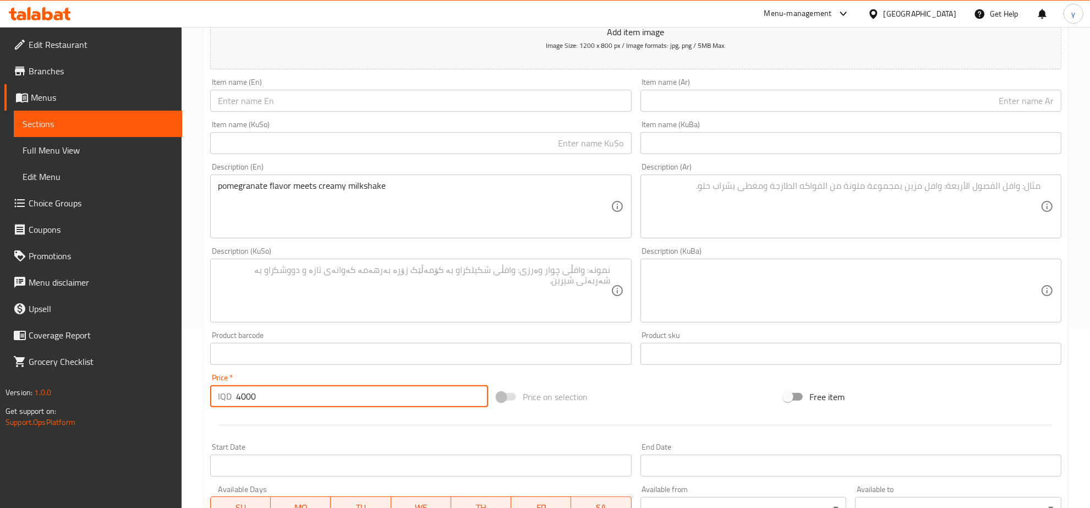
scroll to position [50, 0]
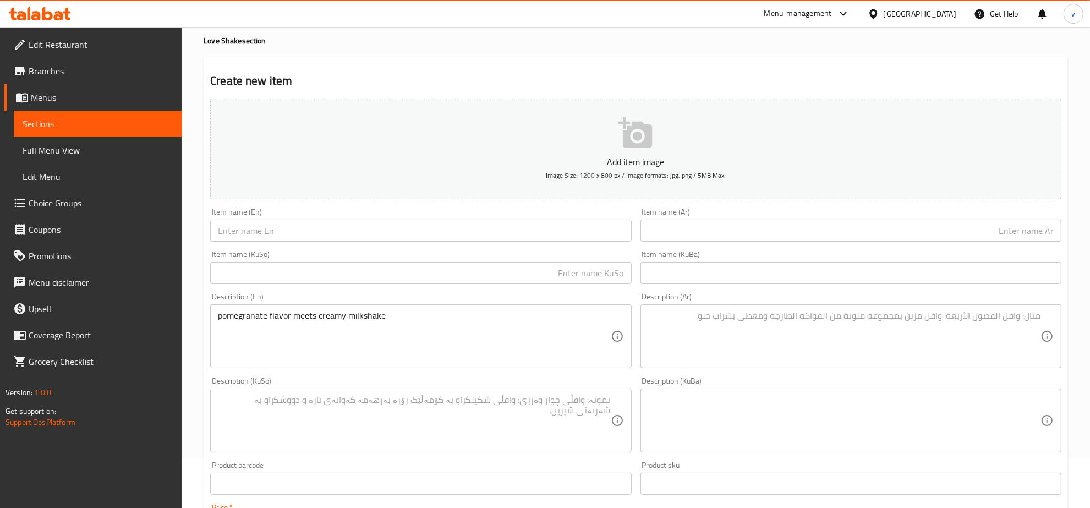
type input "4000"
click at [307, 229] on input "text" at bounding box center [420, 230] width 421 height 22
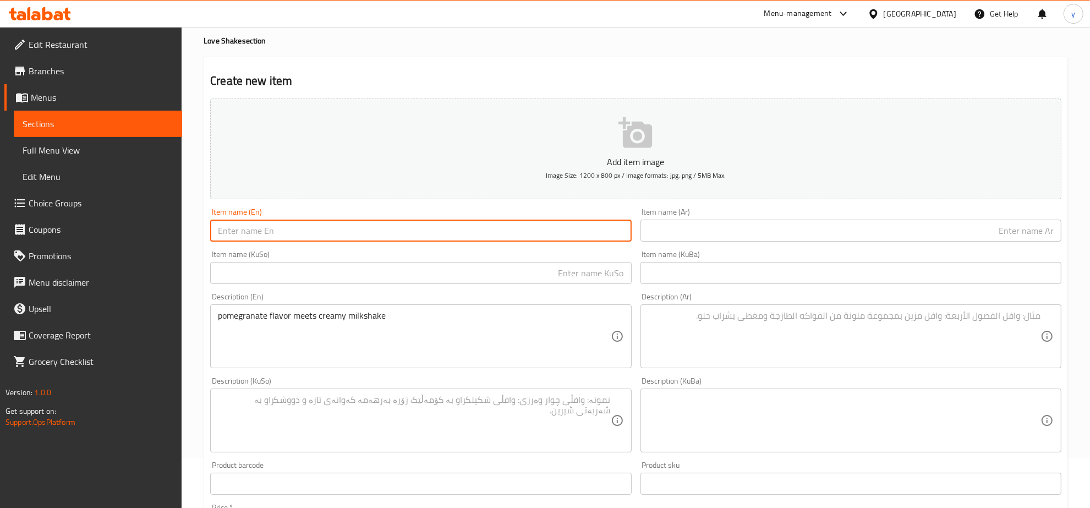
paste input "Hinar LoveShake"
click at [259, 234] on input "Hinar LoveShake" at bounding box center [420, 230] width 421 height 22
click at [757, 232] on input "text" at bounding box center [850, 230] width 421 height 22
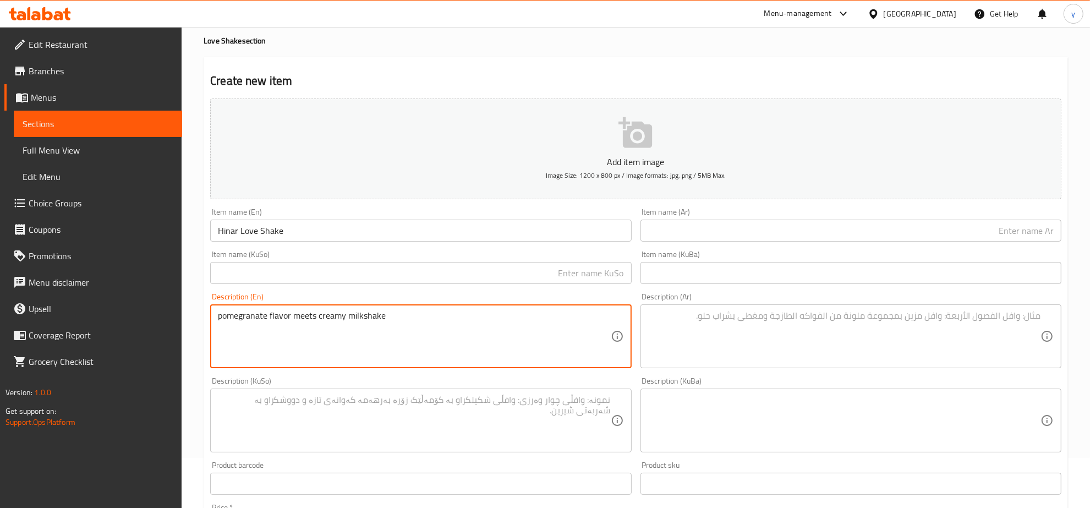
click at [253, 314] on textarea "pomegranate flavor meets creamy milkshake" at bounding box center [414, 336] width 392 height 52
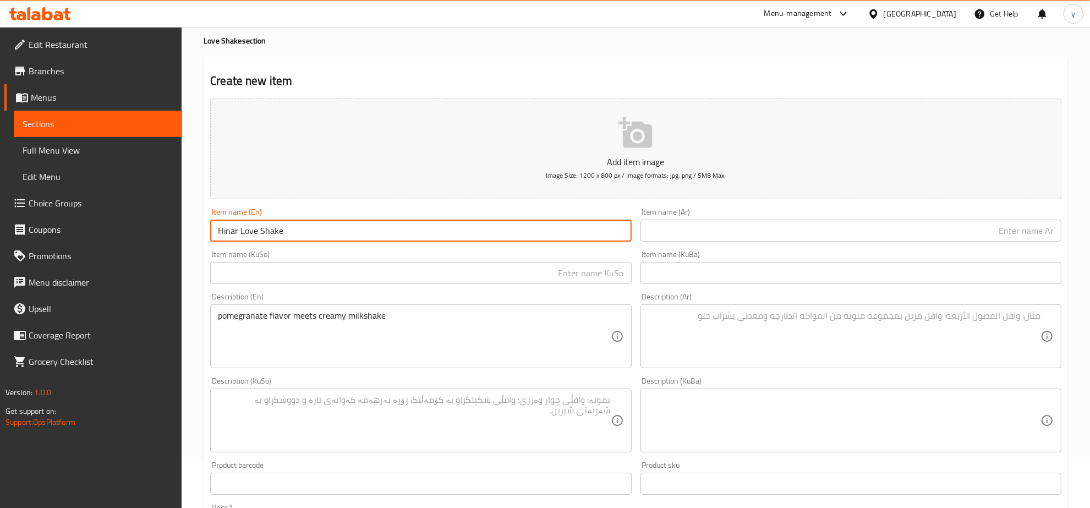
click at [232, 232] on input "Hinar Love Shake" at bounding box center [420, 230] width 421 height 22
paste input "pomegranate"
drag, startPoint x: 224, startPoint y: 237, endPoint x: 216, endPoint y: 237, distance: 8.3
click at [216, 237] on input "pomegranate Love Shake" at bounding box center [420, 230] width 421 height 22
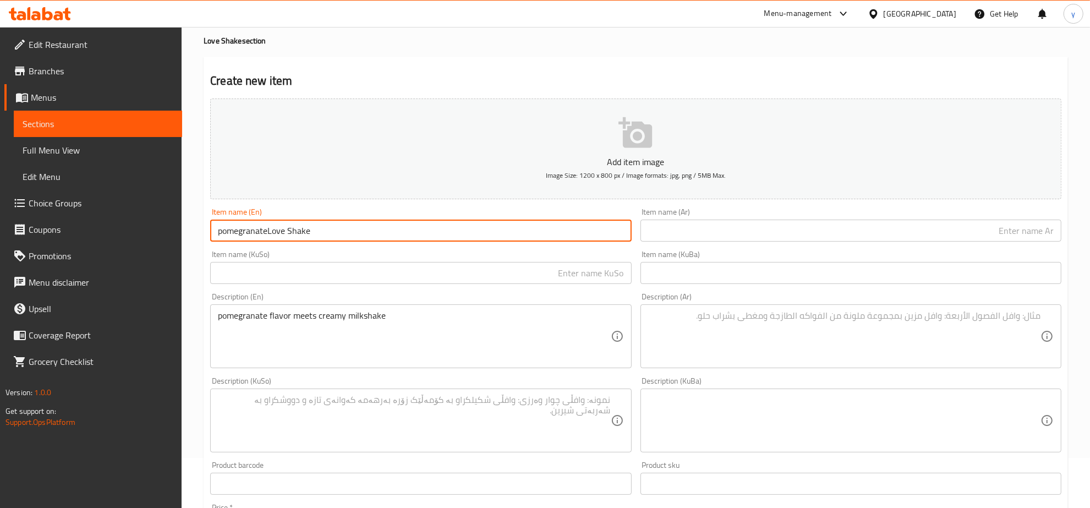
type input "Hinar Love Shake"
click at [253, 246] on div "Item name (KuSo) Item name (KuSo)" at bounding box center [421, 267] width 430 height 42
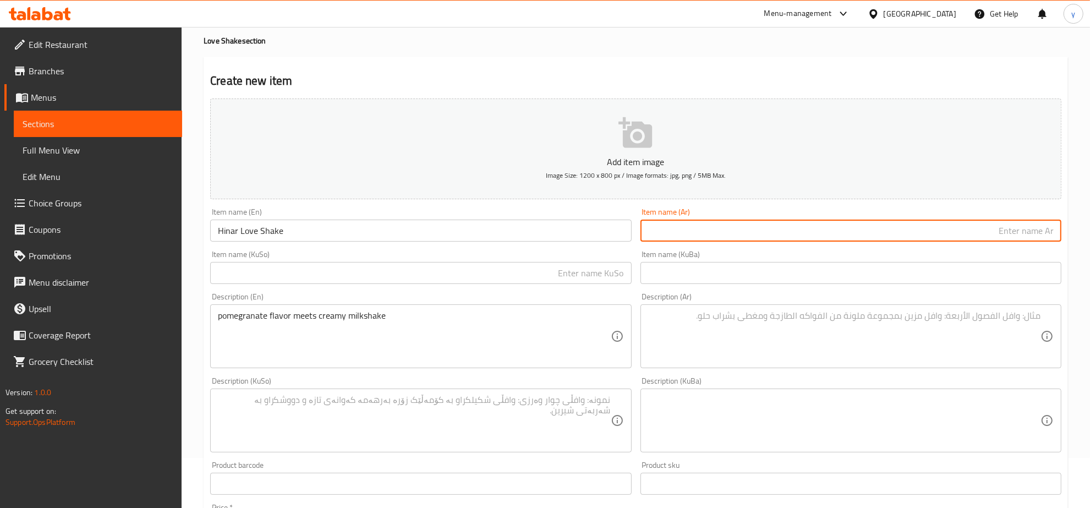
click at [831, 232] on input "text" at bounding box center [850, 230] width 421 height 22
type input "[PERSON_NAME]"
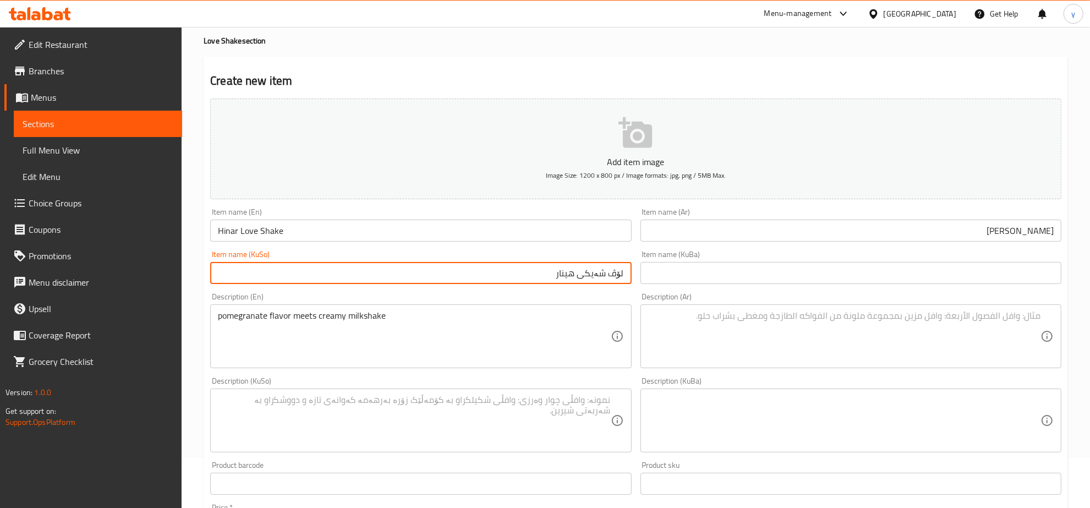
type input "لۆڤ شەیکی هینار"
click at [554, 271] on input "لۆڤ شەیکی هینار" at bounding box center [420, 273] width 421 height 22
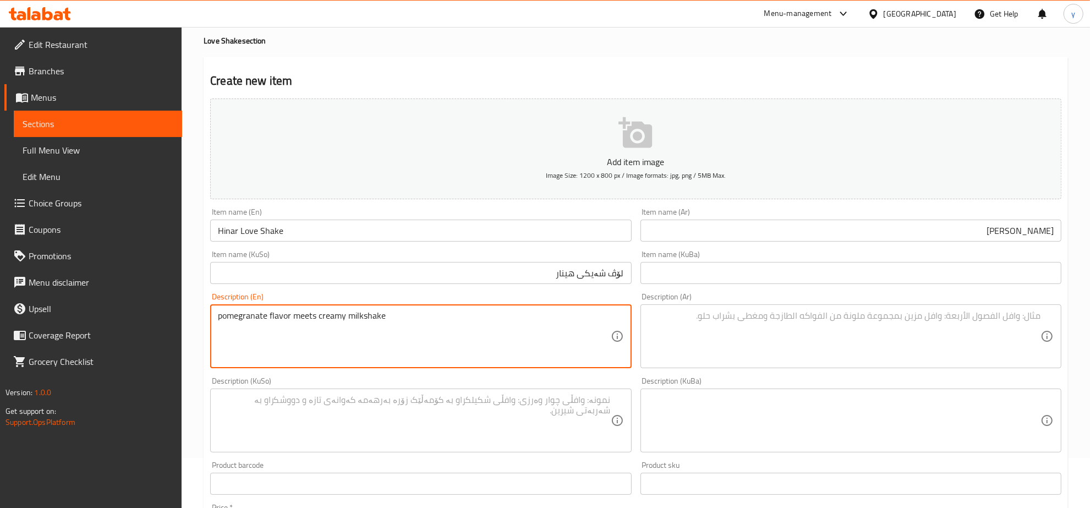
click at [223, 317] on textarea "pomegranate flavor meets creamy milkshake" at bounding box center [414, 336] width 392 height 52
type textarea "Pomegranate flavor meets creamy milkshake"
click at [781, 320] on textarea at bounding box center [844, 336] width 392 height 52
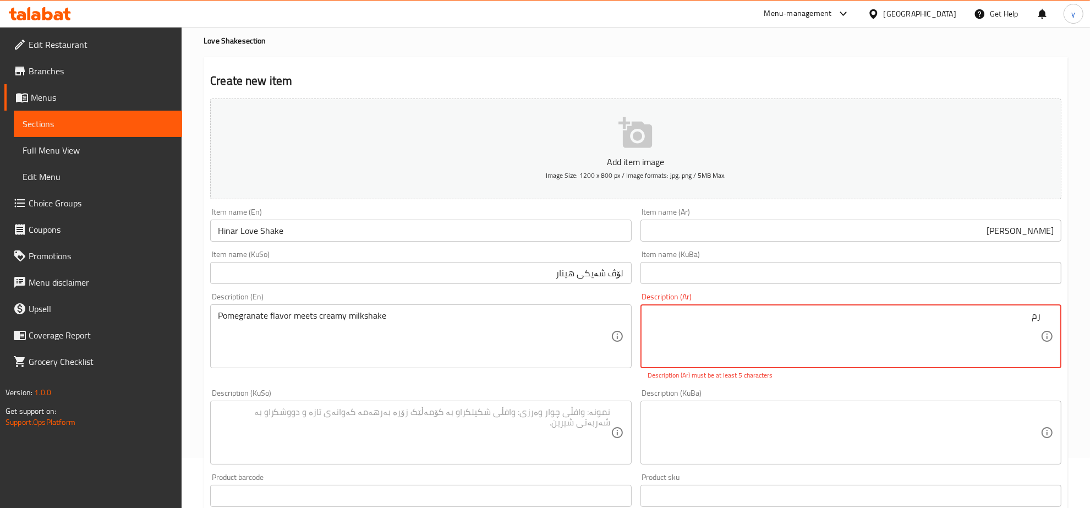
type textarea "ر"
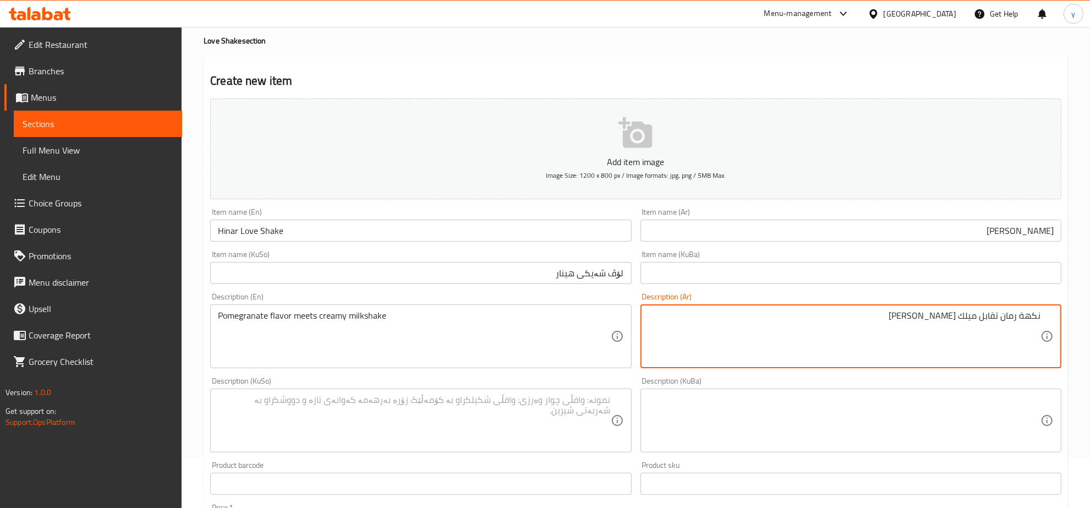
type textarea "نكهة رمان تقابل ميلك [PERSON_NAME]"
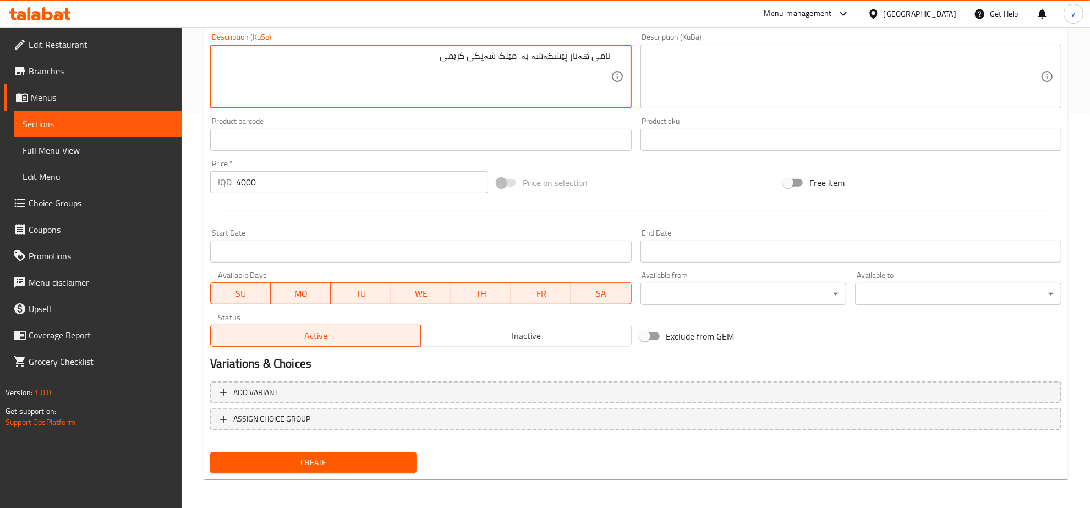
type textarea "تامی هەنار پێشکەشە بە مێلک شەیکی کرێمی"
click at [363, 458] on span "Create" at bounding box center [313, 462] width 189 height 14
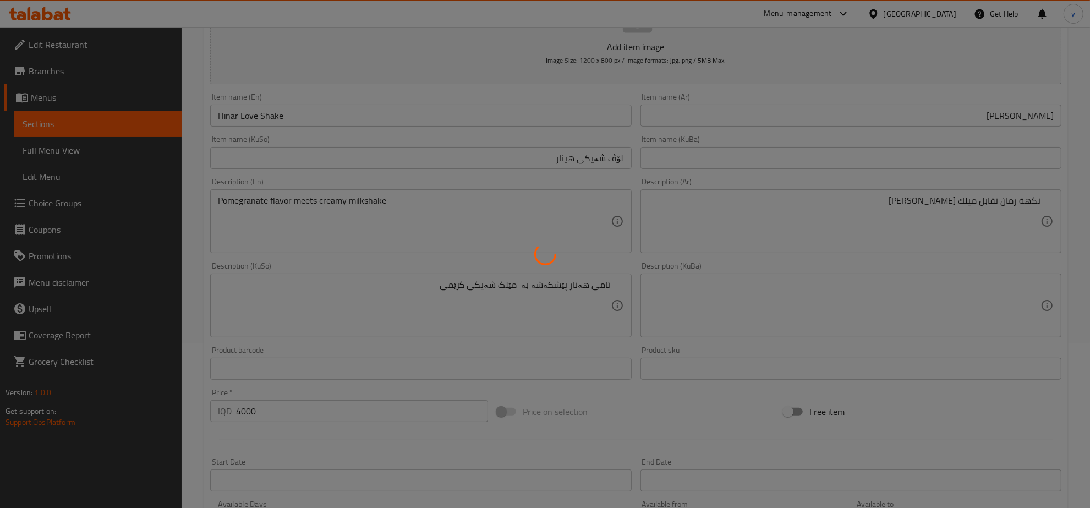
type input "0"
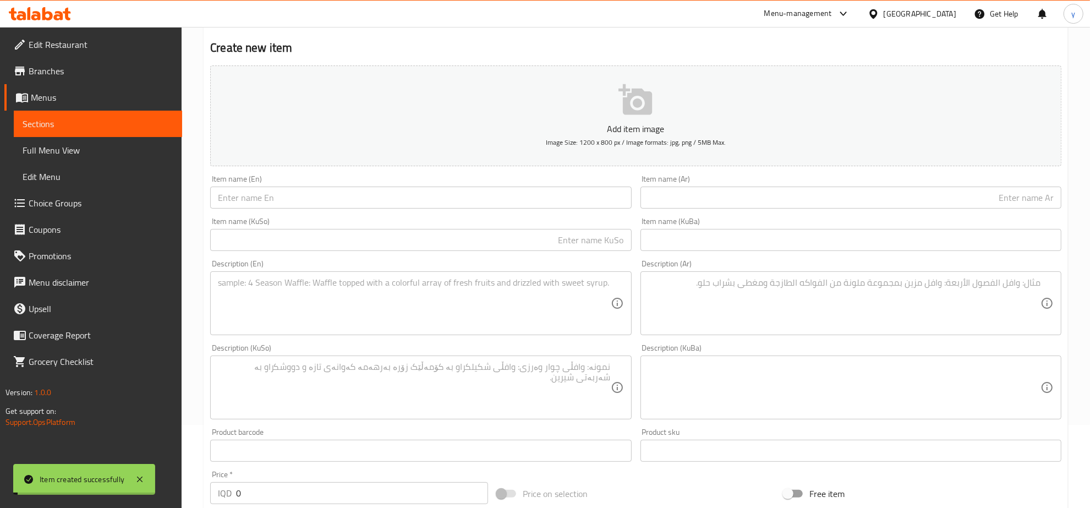
scroll to position [0, 0]
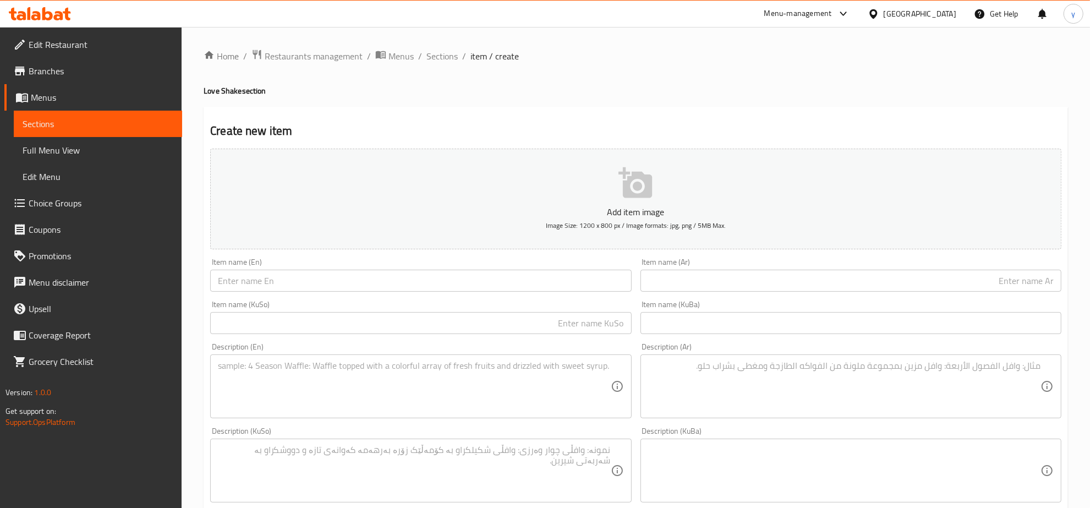
click at [70, 122] on span "Sections" at bounding box center [98, 123] width 151 height 13
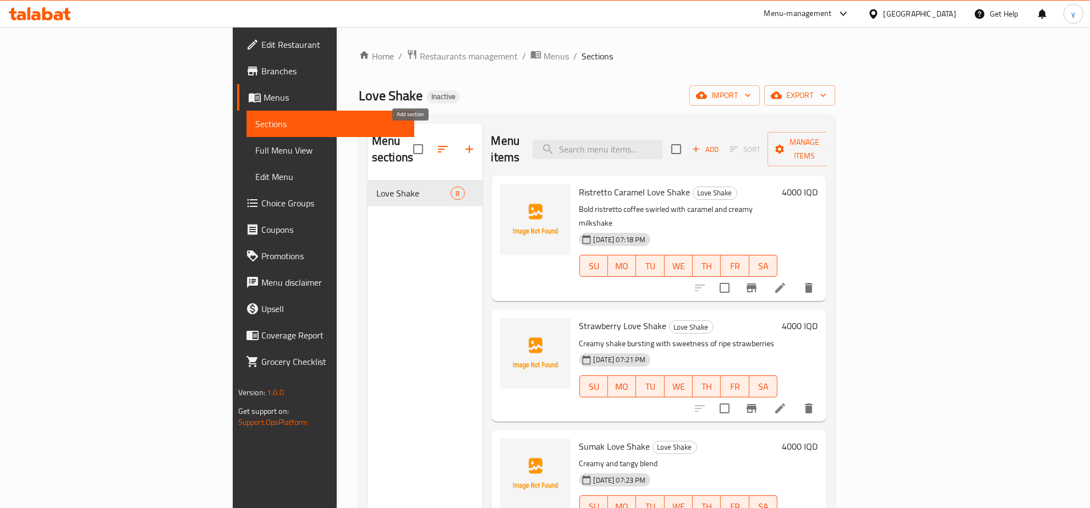
click at [463, 145] on icon "button" at bounding box center [469, 148] width 13 height 13
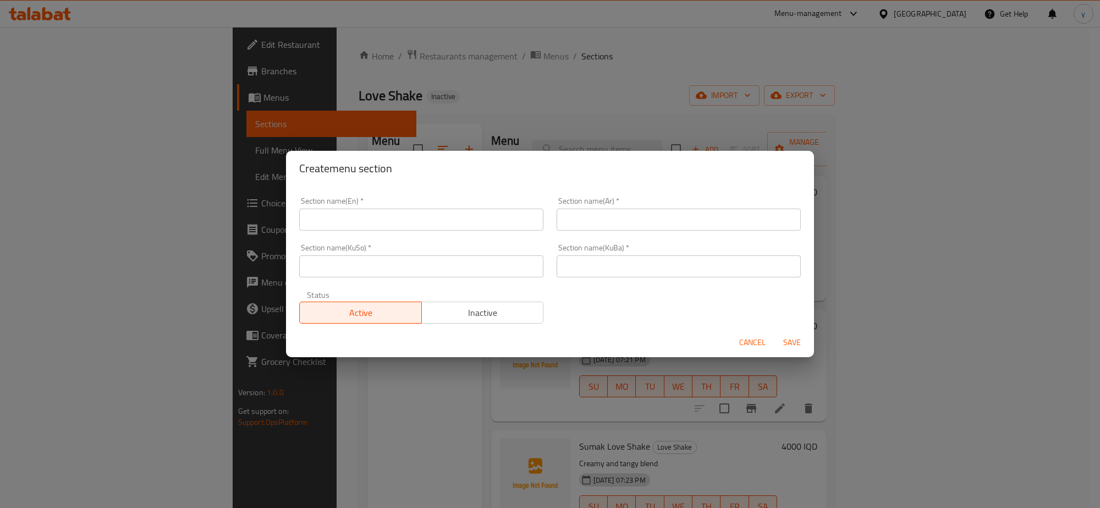
click at [378, 216] on input "text" at bounding box center [421, 219] width 244 height 22
paste input "Crispy Tek"
type input "Crispy Teke"
click at [686, 217] on input "text" at bounding box center [679, 219] width 244 height 22
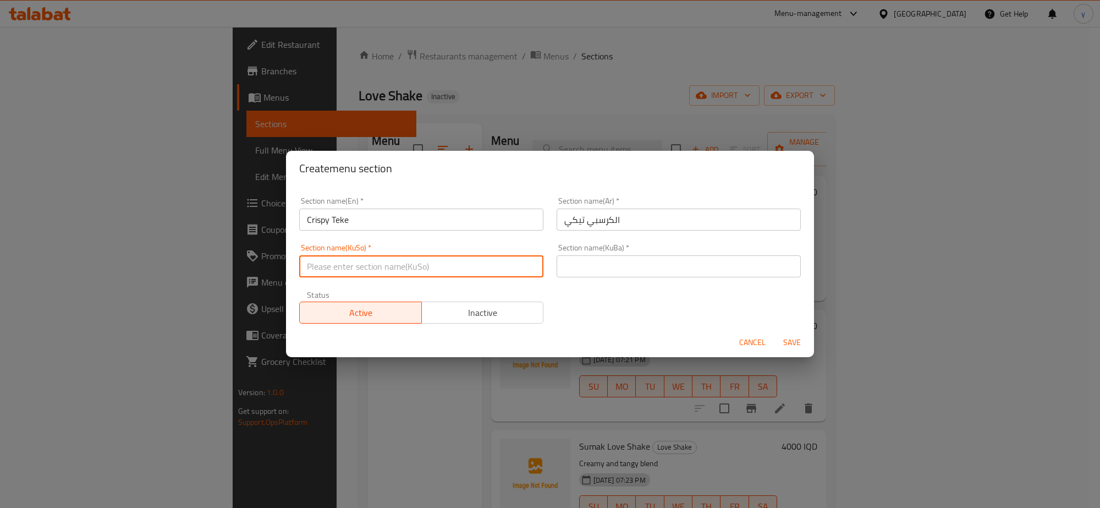
click at [622, 222] on input "الكرسبي تيكي" at bounding box center [679, 219] width 244 height 22
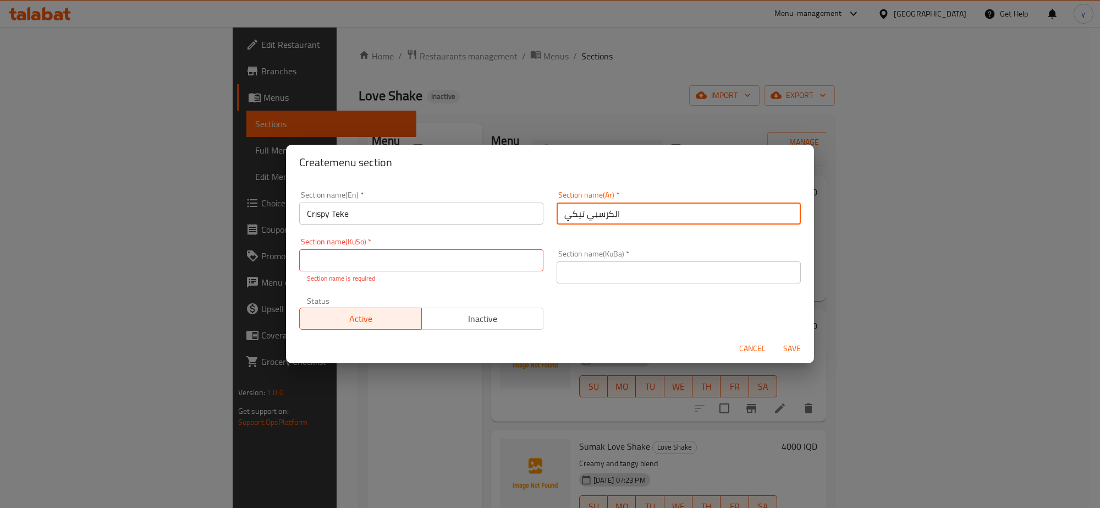
click at [622, 222] on input "الكرسبي تيكي" at bounding box center [679, 213] width 244 height 22
click at [606, 222] on input "الكرسبي تيكي" at bounding box center [679, 213] width 244 height 22
click at [607, 221] on input "الكرسبي تيكي" at bounding box center [679, 213] width 244 height 22
click at [765, 221] on input "الكرسبي تيكي" at bounding box center [679, 213] width 244 height 22
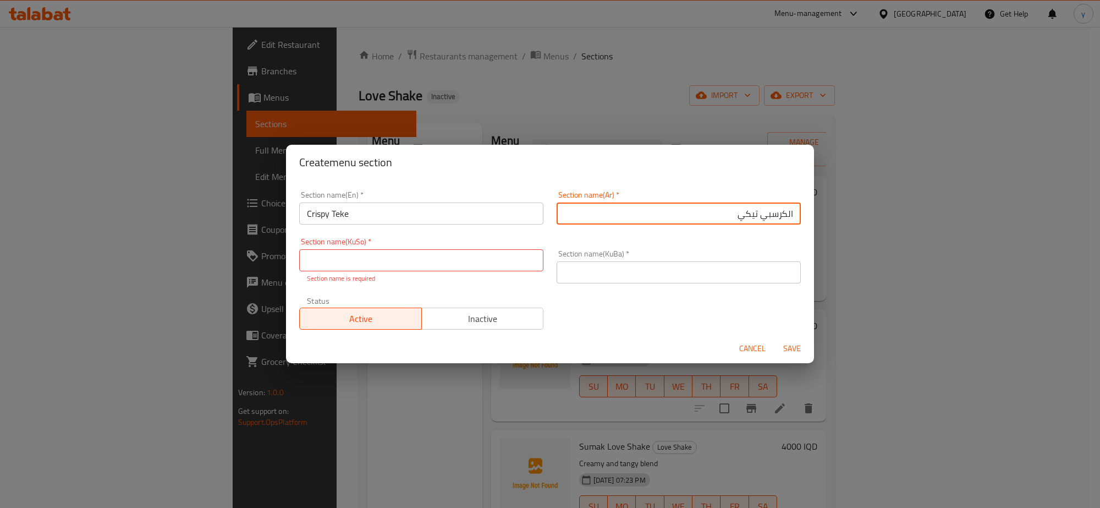
click at [765, 221] on input "الكرسبي تيكي" at bounding box center [679, 213] width 244 height 22
click at [719, 221] on input "تيكي" at bounding box center [679, 213] width 244 height 22
paste input "الكرسبي"
click at [766, 216] on input "تيكيالكرسبي" at bounding box center [679, 213] width 244 height 22
click at [755, 213] on input "تيكي الكرسبي" at bounding box center [679, 213] width 244 height 22
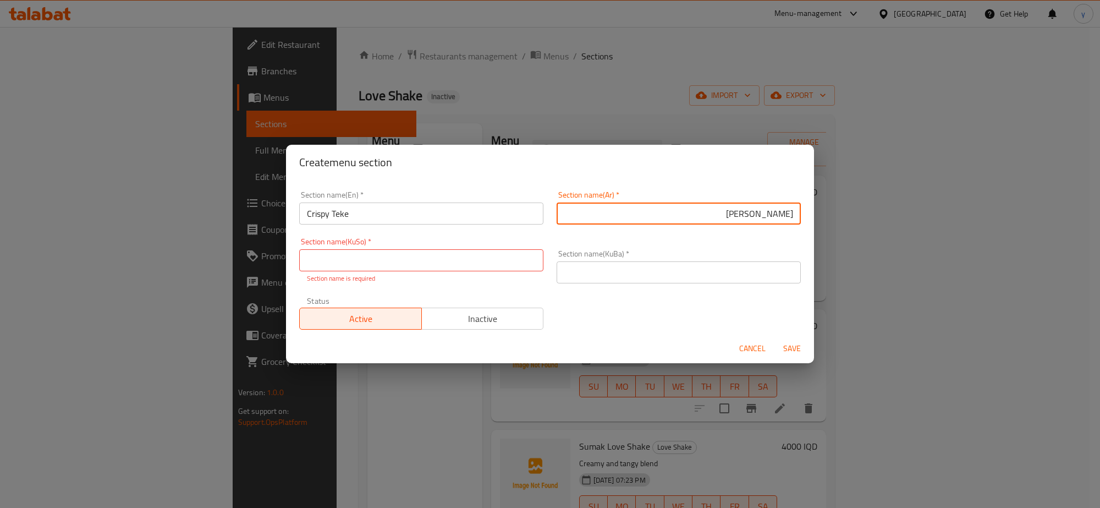
click at [779, 215] on input "تيكي كرسبي" at bounding box center [679, 213] width 244 height 22
click at [782, 215] on input "تيكي كرسبي" at bounding box center [679, 213] width 244 height 22
type input "التيكي كرسبي"
click at [529, 272] on div "Section name(KuSo)   * Section name(KuSo) * Section name is required" at bounding box center [421, 261] width 244 height 46
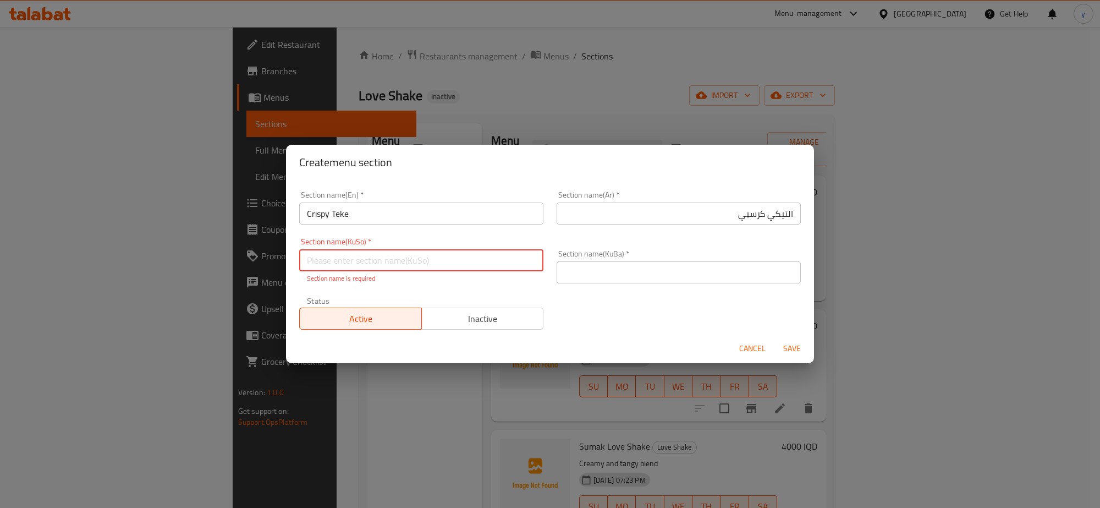
click at [531, 257] on input "text" at bounding box center [421, 260] width 244 height 22
type input "[PERSON_NAME]"
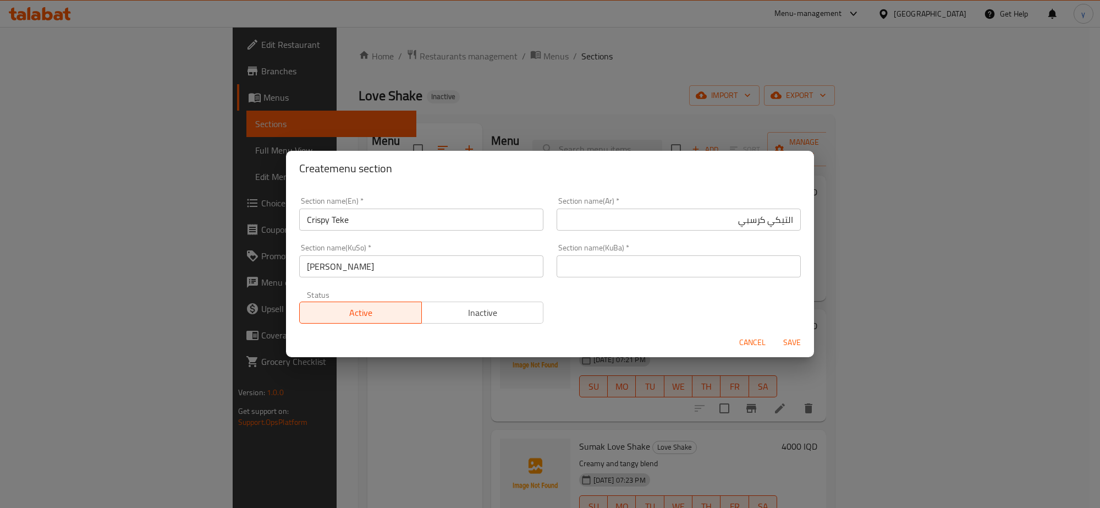
click at [585, 260] on div "Section name(KuBa)   * Section name(KuBa) *" at bounding box center [679, 261] width 244 height 34
click at [611, 259] on input "text" at bounding box center [679, 266] width 244 height 22
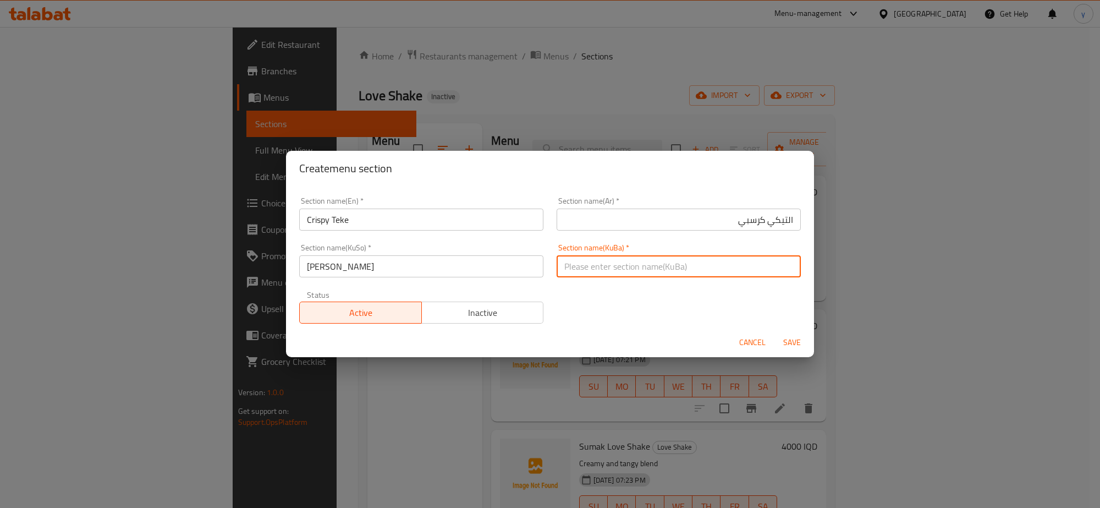
paste input "[PERSON_NAME]"
type input "[PERSON_NAME]"
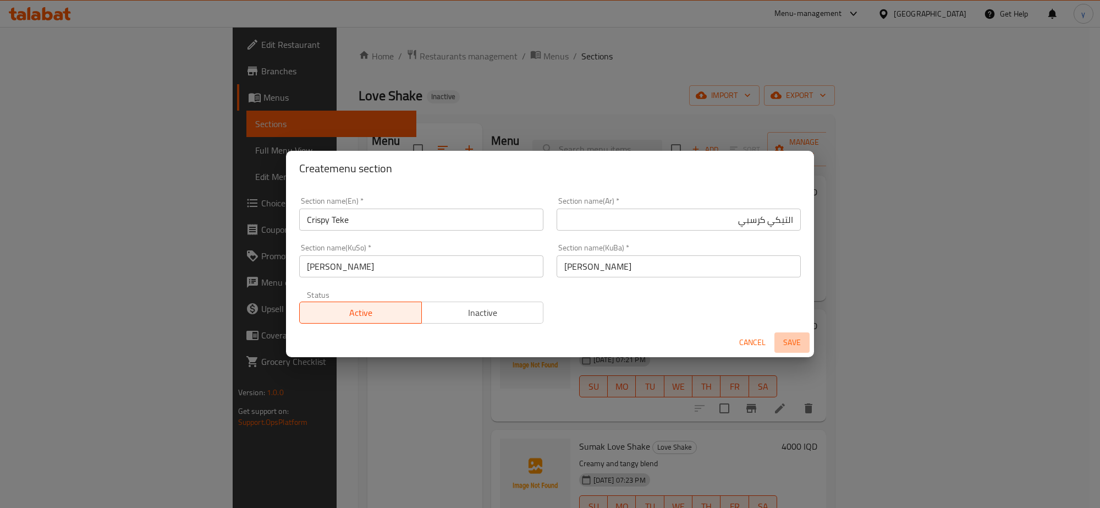
click at [794, 348] on span "Save" at bounding box center [792, 343] width 26 height 14
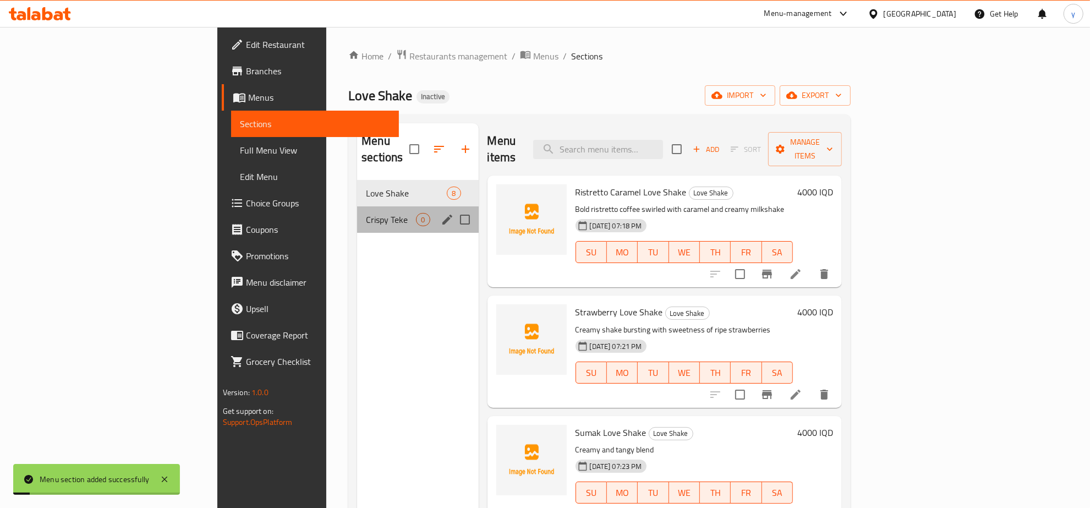
click at [366, 213] on span "Crispy Teke" at bounding box center [391, 219] width 50 height 13
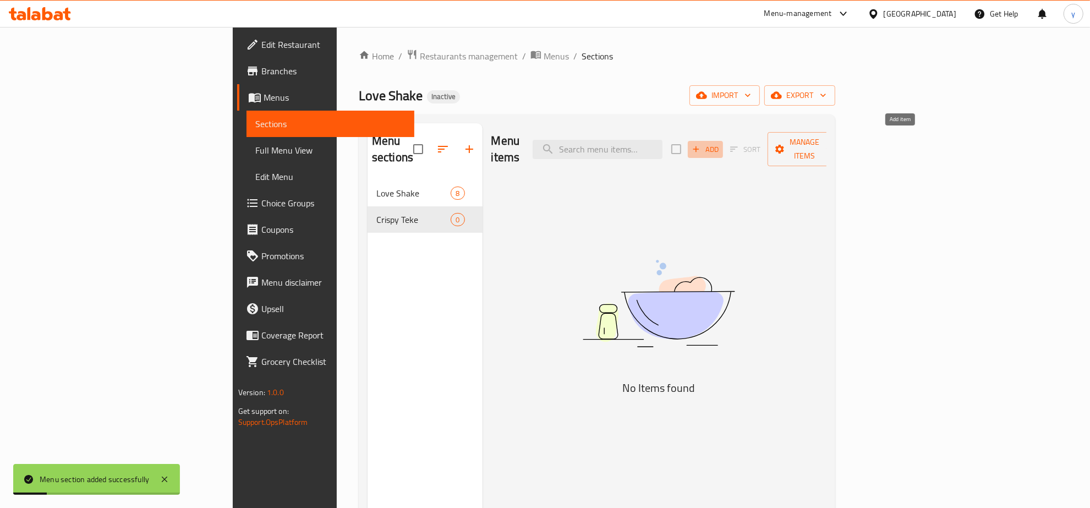
click at [701, 146] on icon "button" at bounding box center [696, 149] width 10 height 10
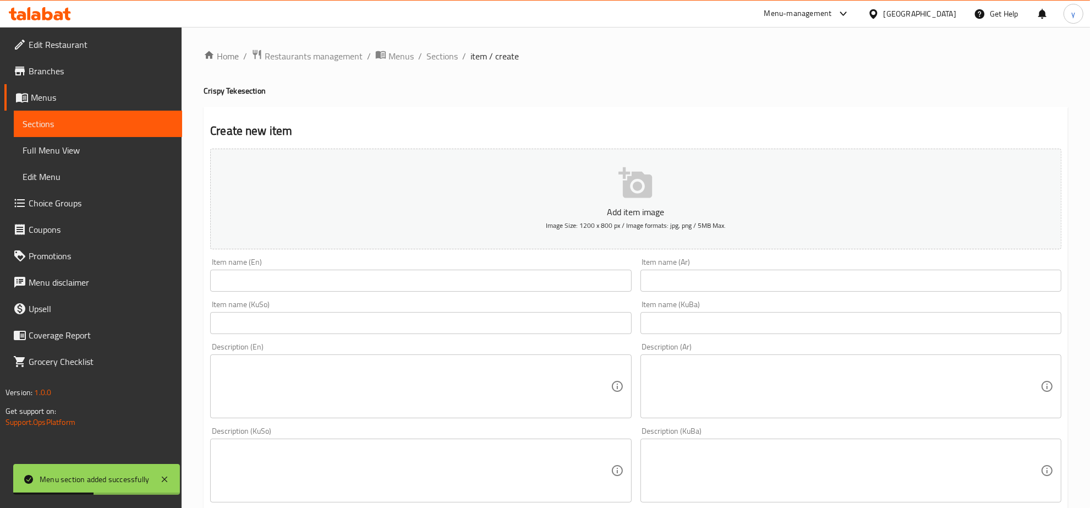
click at [470, 266] on div "Item name (En) Item name (En)" at bounding box center [420, 275] width 421 height 34
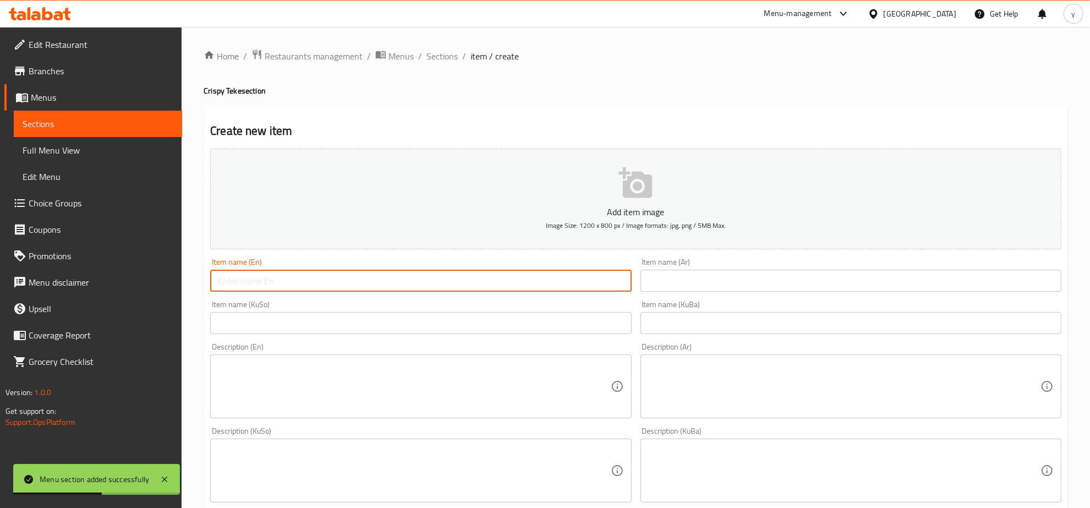
click at [470, 271] on input "text" at bounding box center [420, 281] width 421 height 22
paste input "LoveFries Crispy TeKe"
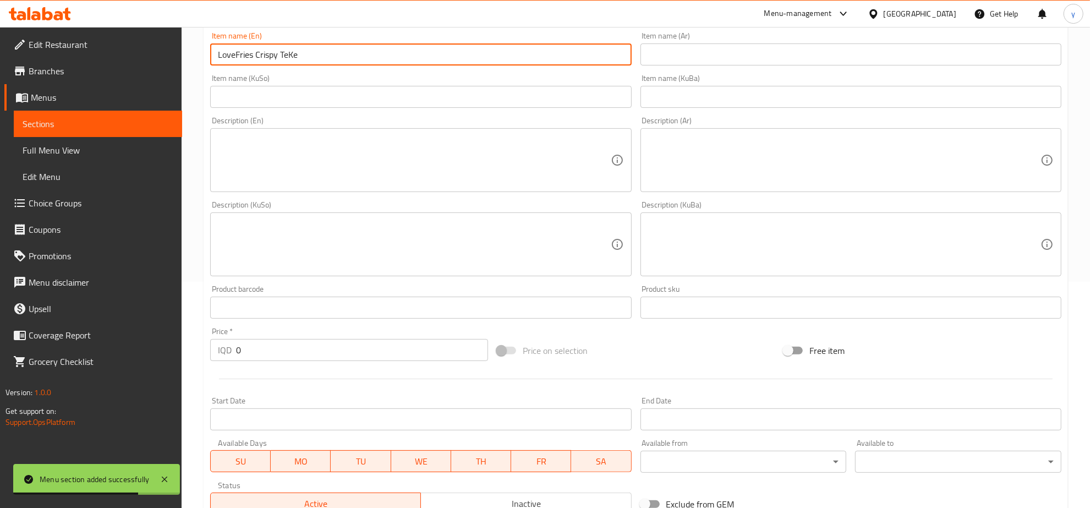
scroll to position [229, 0]
type input "LoveFries Crispy TeKe"
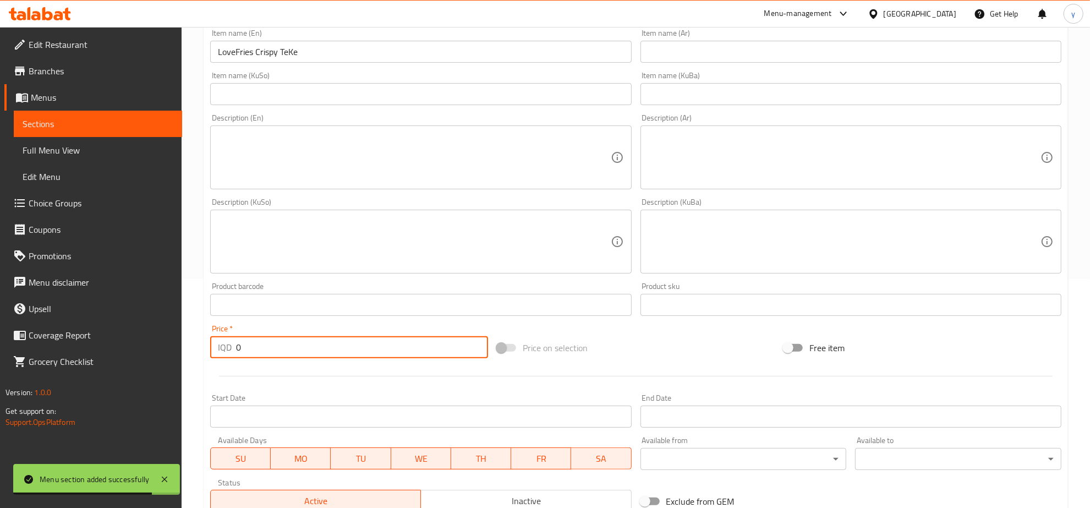
drag, startPoint x: 248, startPoint y: 337, endPoint x: 212, endPoint y: 350, distance: 37.8
click at [212, 350] on div "IQD 0 Price *" at bounding box center [349, 347] width 278 height 22
paste input "500"
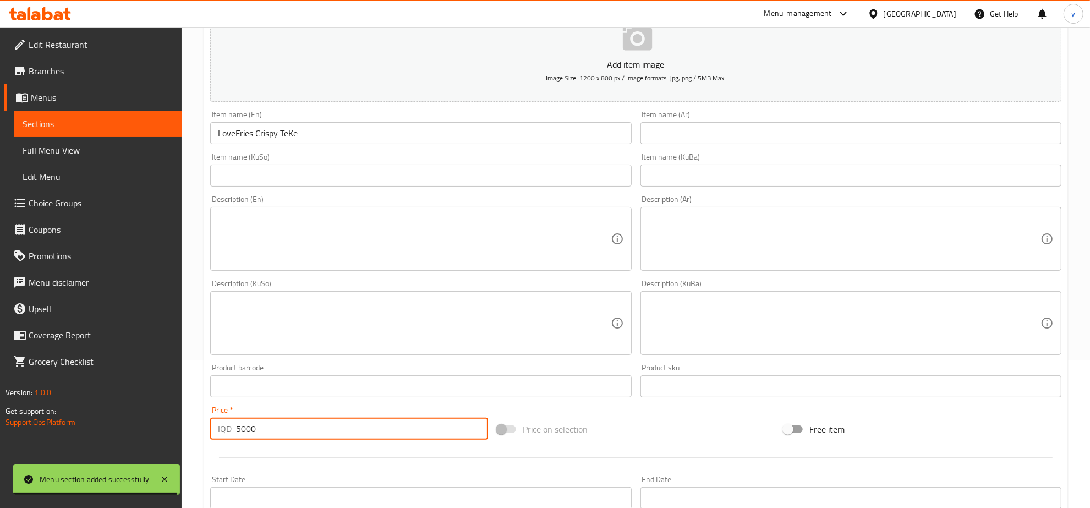
scroll to position [114, 0]
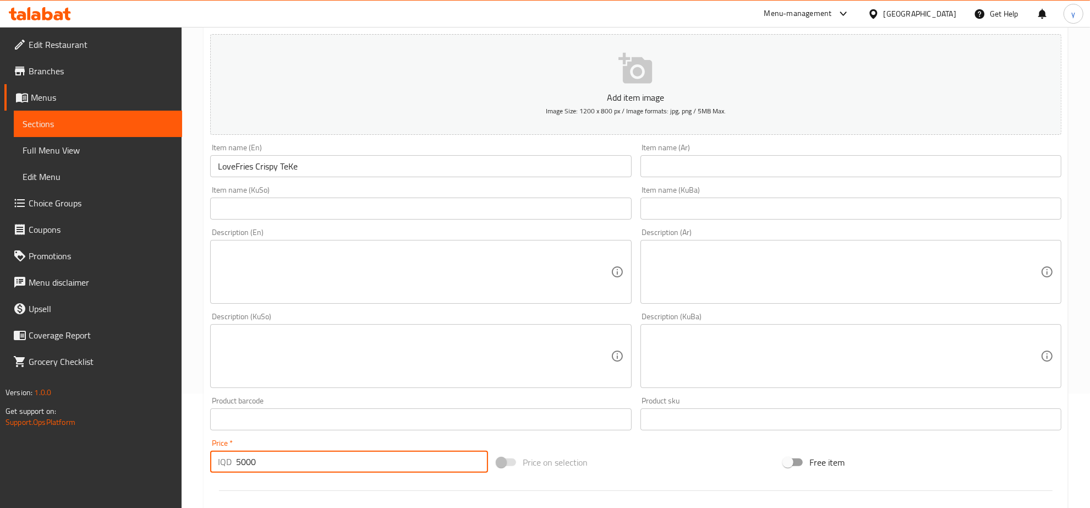
type input "5000"
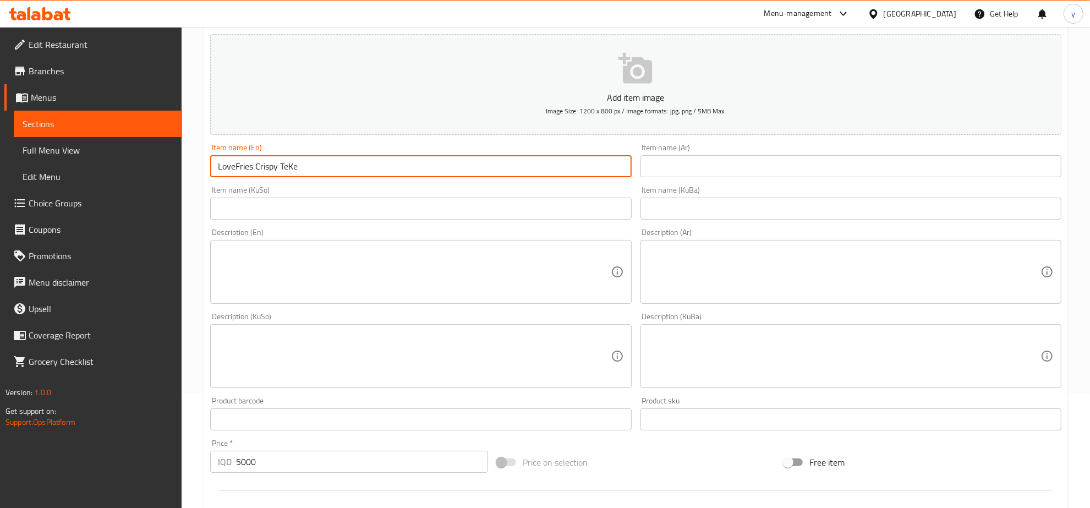
click at [234, 165] on input "LoveFries Crispy TeKe" at bounding box center [420, 166] width 421 height 22
type input "Love Fries Crispy TeKe"
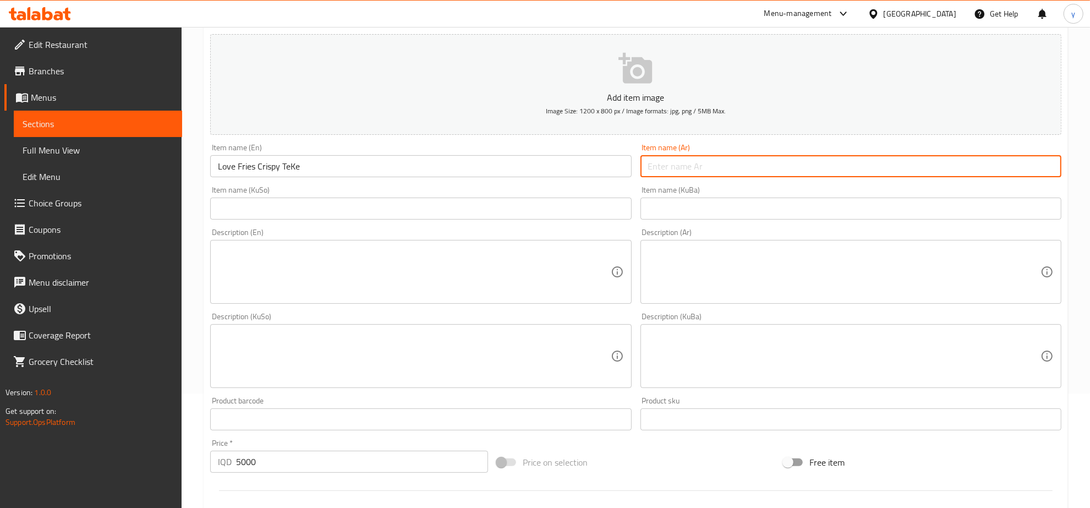
click at [691, 176] on input "text" at bounding box center [850, 166] width 421 height 22
type input "ل"
type input "ف"
type input "[PERSON_NAME]"
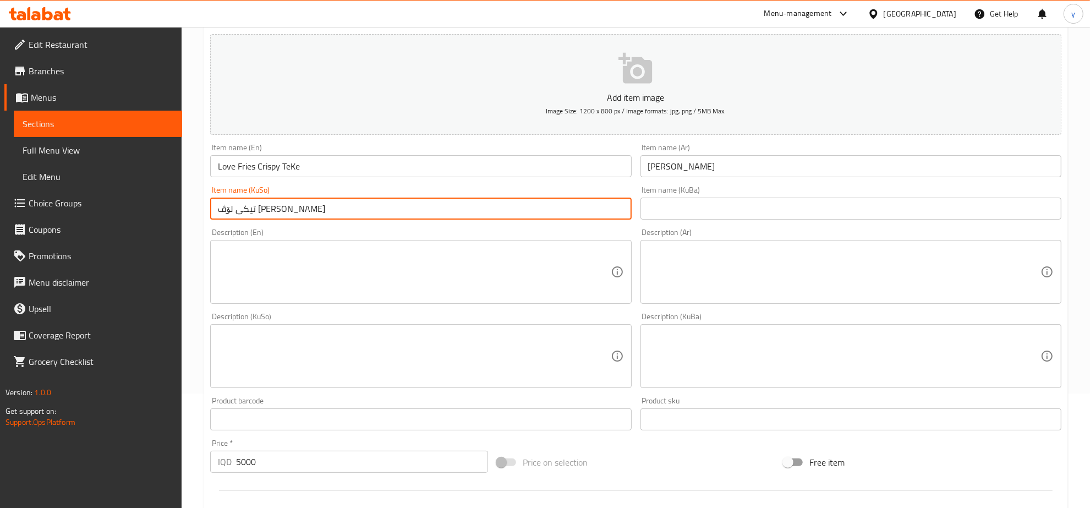
click at [235, 211] on input "تیکی لۆڤ فرایزی کریپسی" at bounding box center [420, 208] width 421 height 22
click at [240, 210] on input "تیکی لۆڤ فرایزی کریپسی" at bounding box center [420, 208] width 421 height 22
drag, startPoint x: 235, startPoint y: 210, endPoint x: 226, endPoint y: 215, distance: 10.8
click at [226, 215] on input "تیکی لۆڤ فرایزی کریپسی" at bounding box center [420, 208] width 421 height 22
type input "تیکی لۆڤ [PERSON_NAME]"
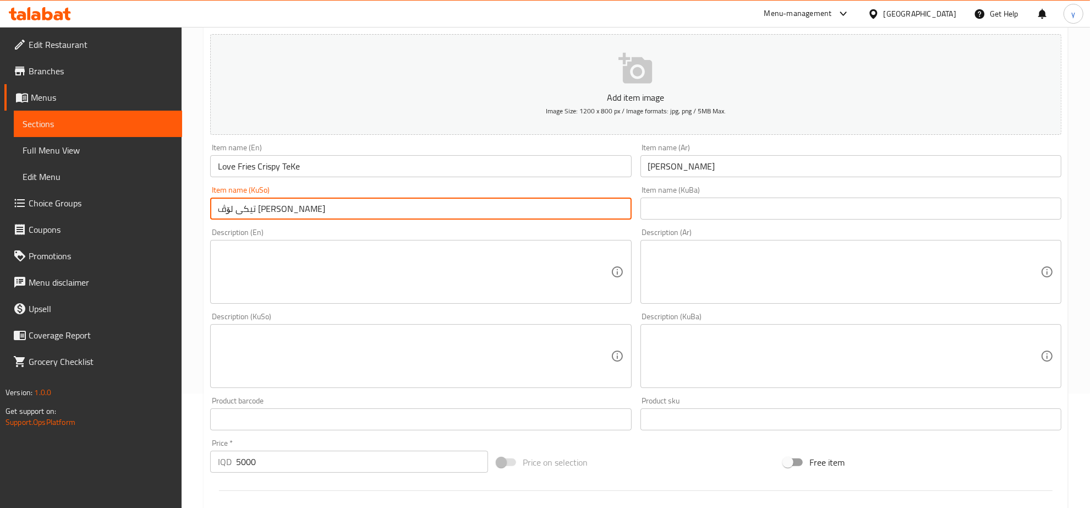
click at [535, 261] on textarea at bounding box center [414, 272] width 392 height 52
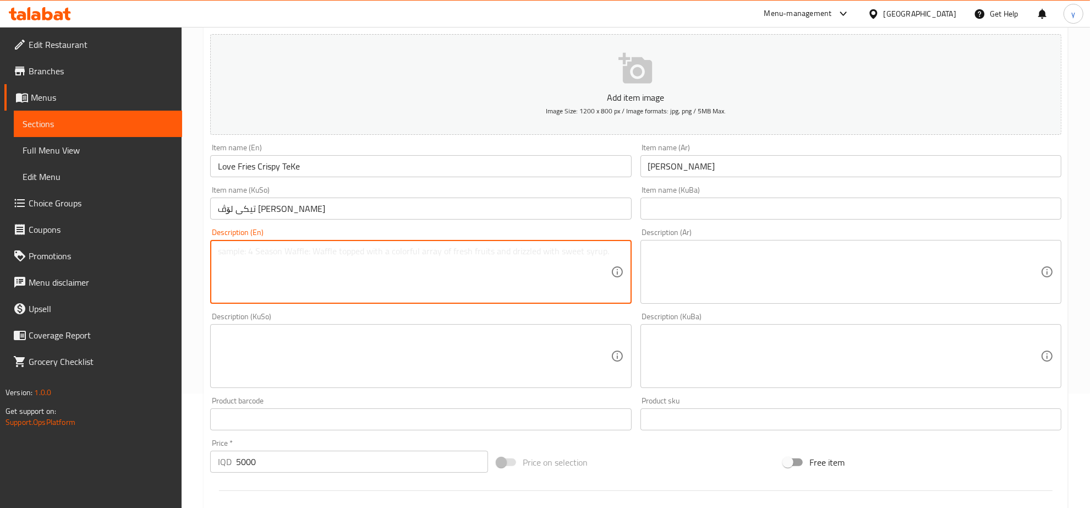
paste textarea "crispy fries served with tender, flavorful TeKe bites"
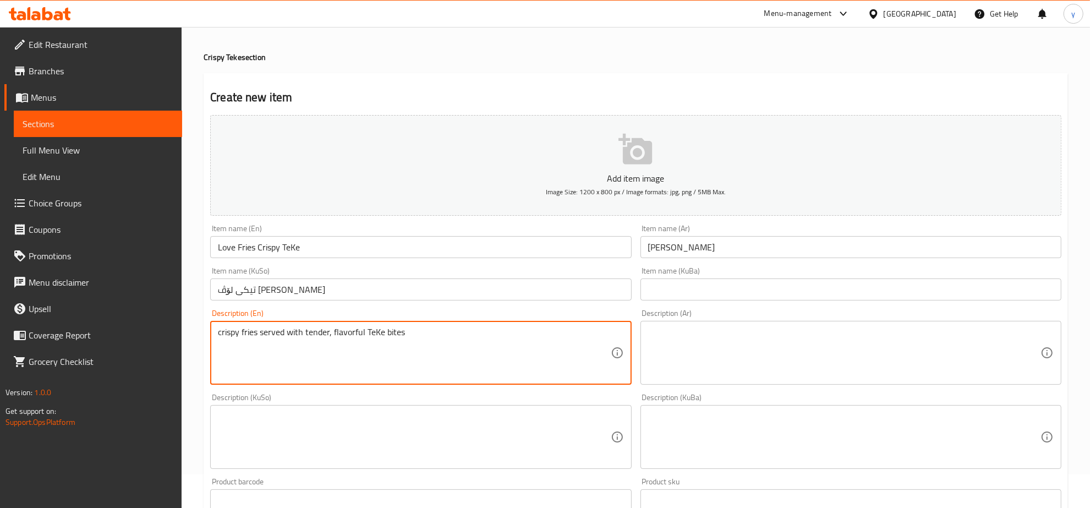
scroll to position [0, 0]
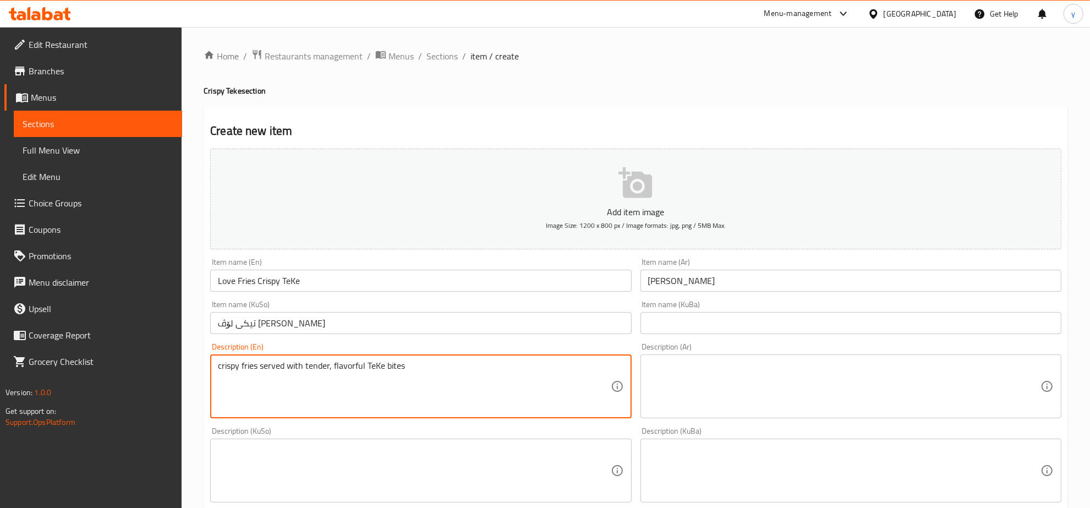
drag, startPoint x: 366, startPoint y: 364, endPoint x: 370, endPoint y: 369, distance: 6.6
click at [370, 369] on textarea "crispy fries served with tender, flavorful TeKe bites" at bounding box center [414, 386] width 392 height 52
click at [332, 369] on textarea "crispy fries served with tender, flavorful teKe bites" at bounding box center [414, 386] width 392 height 52
drag, startPoint x: 333, startPoint y: 369, endPoint x: 327, endPoint y: 372, distance: 6.9
click at [327, 372] on textarea "crispy fries served with tender, flavorful teKe bites" at bounding box center [414, 386] width 392 height 52
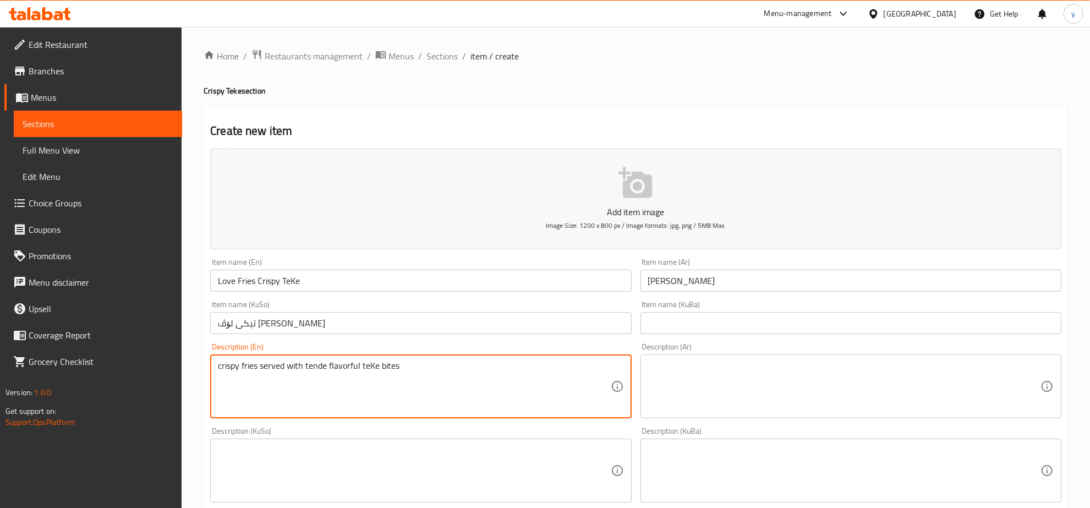
click at [326, 367] on textarea "crispy fries served with tende flavorful teKe bites" at bounding box center [414, 386] width 392 height 52
type textarea "crispy fries served with tender and flavorful teKe bites"
click at [724, 369] on textarea at bounding box center [844, 386] width 392 height 52
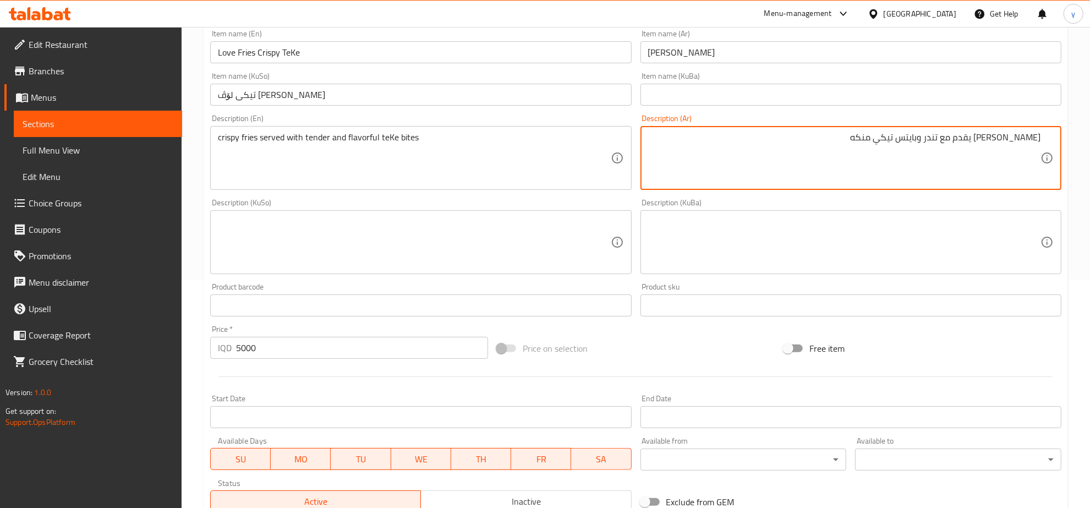
scroll to position [229, 0]
click at [565, 235] on textarea at bounding box center [414, 242] width 392 height 52
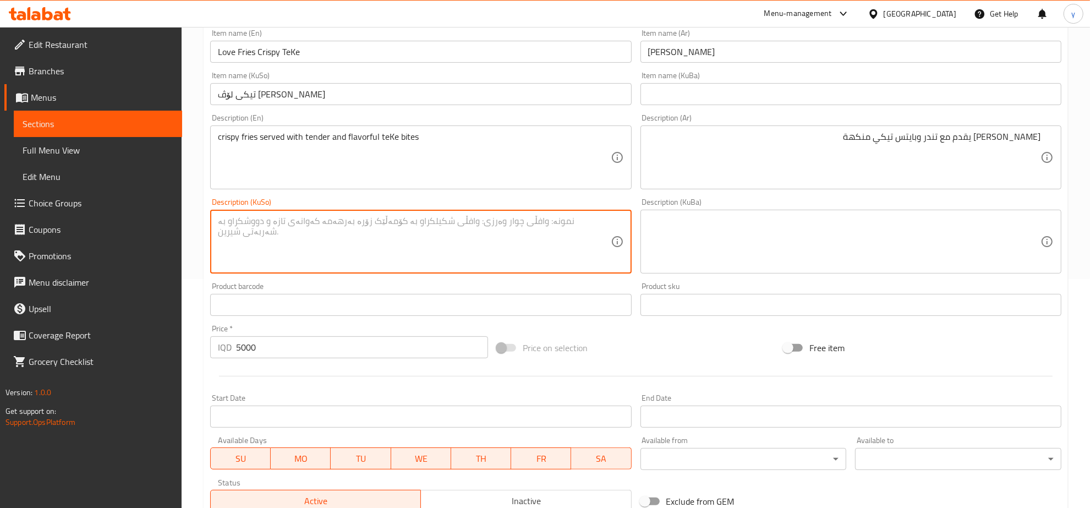
click at [534, 253] on textarea at bounding box center [414, 242] width 392 height 52
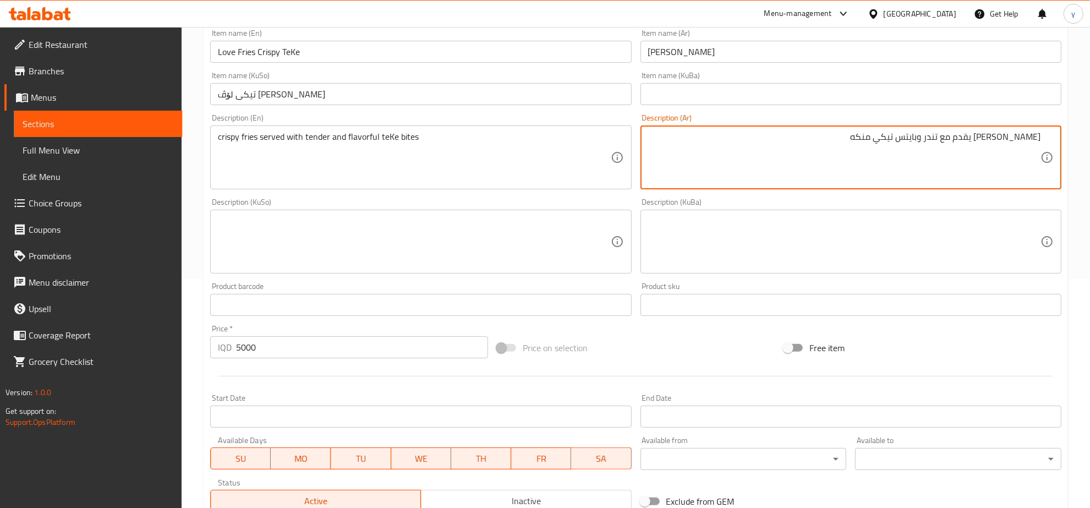
type textarea "[PERSON_NAME] يقدم مع تندر و[PERSON_NAME] منكه"
click at [523, 223] on textarea at bounding box center [414, 242] width 392 height 52
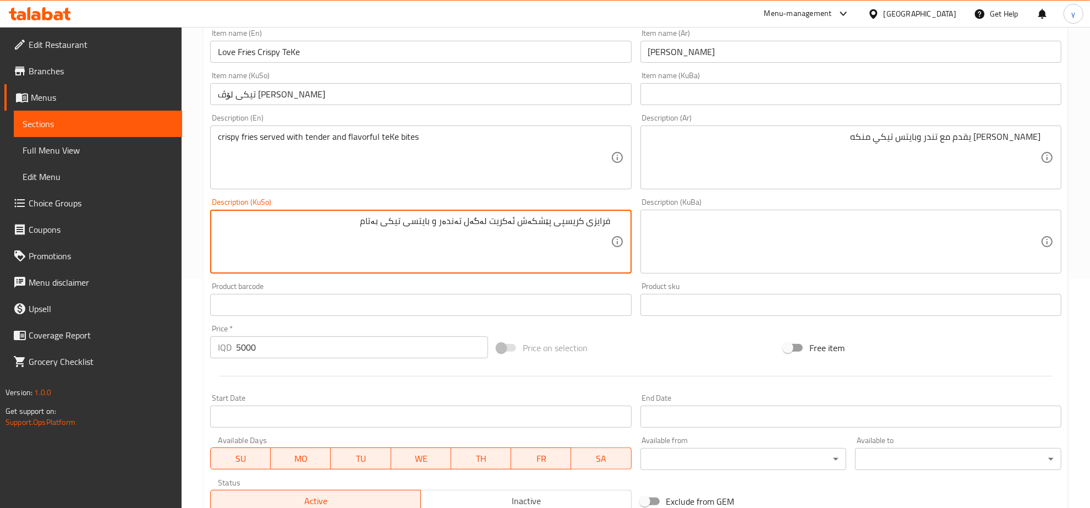
click at [389, 227] on textarea "فرایزی کریسپی پێشکەش ئەکریت لەگەل تەندەر و بایتسی تیکی بەتام" at bounding box center [414, 242] width 392 height 52
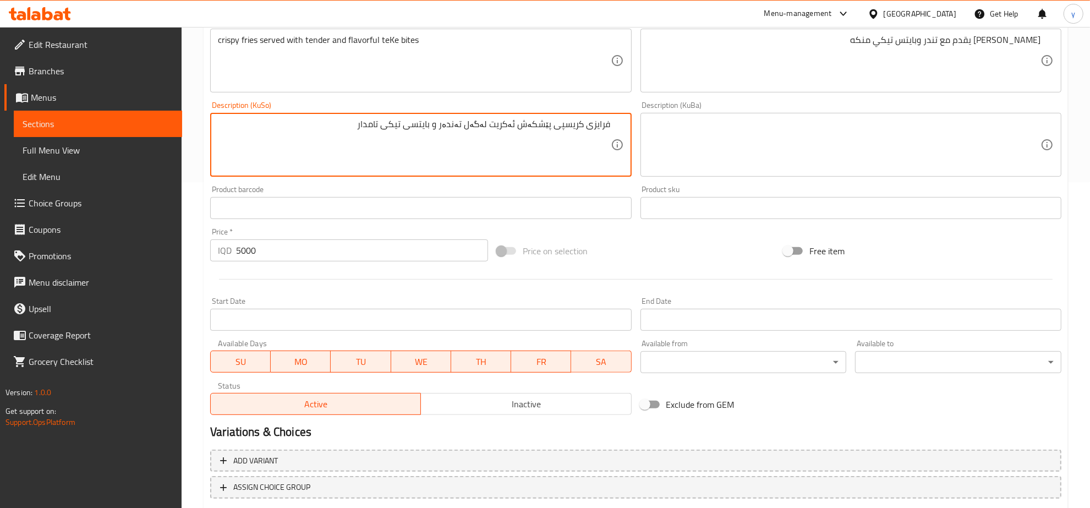
scroll to position [394, 0]
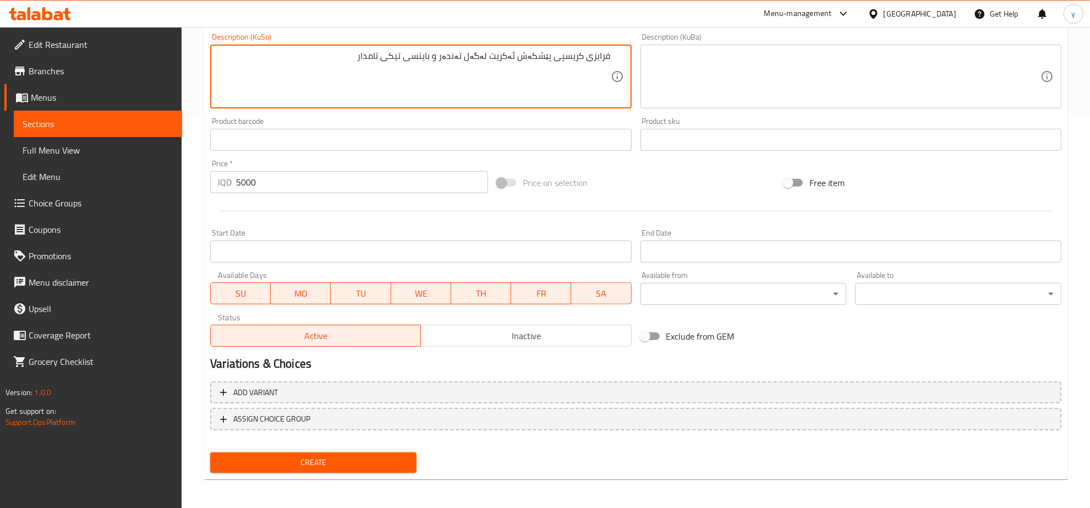
type textarea "فرایزی کریسپی پێشکەش ئەکریت لەگەل تەندەر و بایتسی تیکی تامدار"
click at [355, 474] on div "Create" at bounding box center [313, 462] width 215 height 29
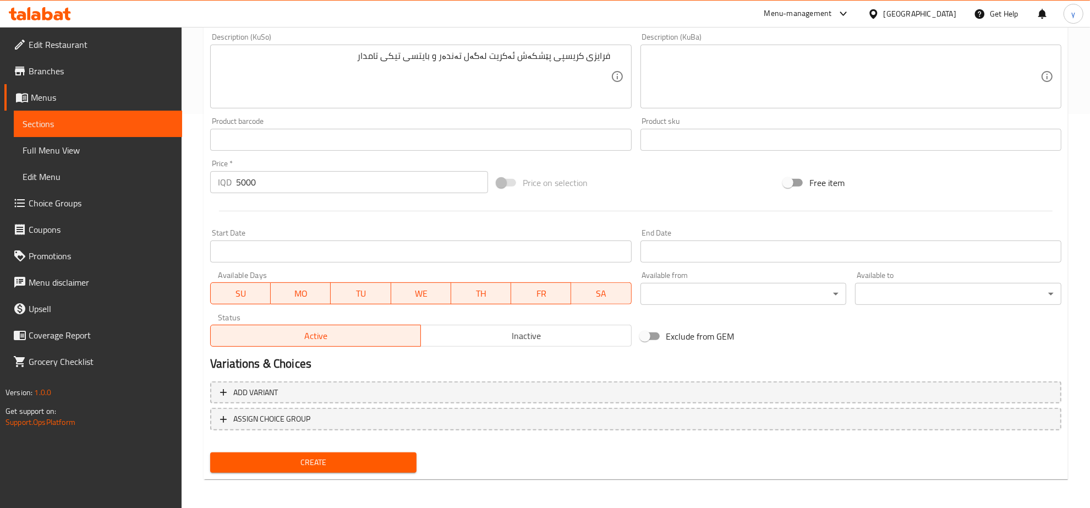
click at [364, 465] on span "Create" at bounding box center [313, 462] width 189 height 14
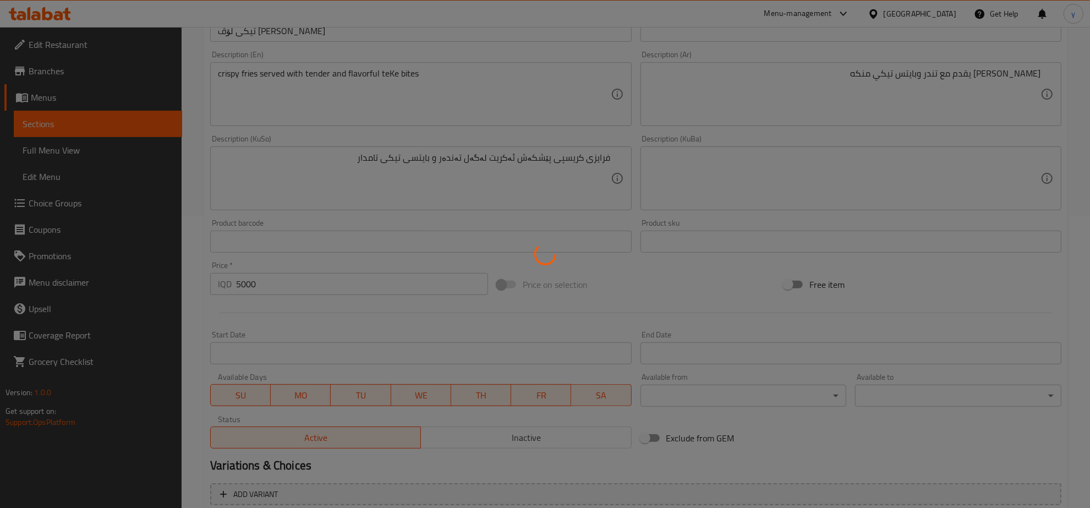
scroll to position [165, 0]
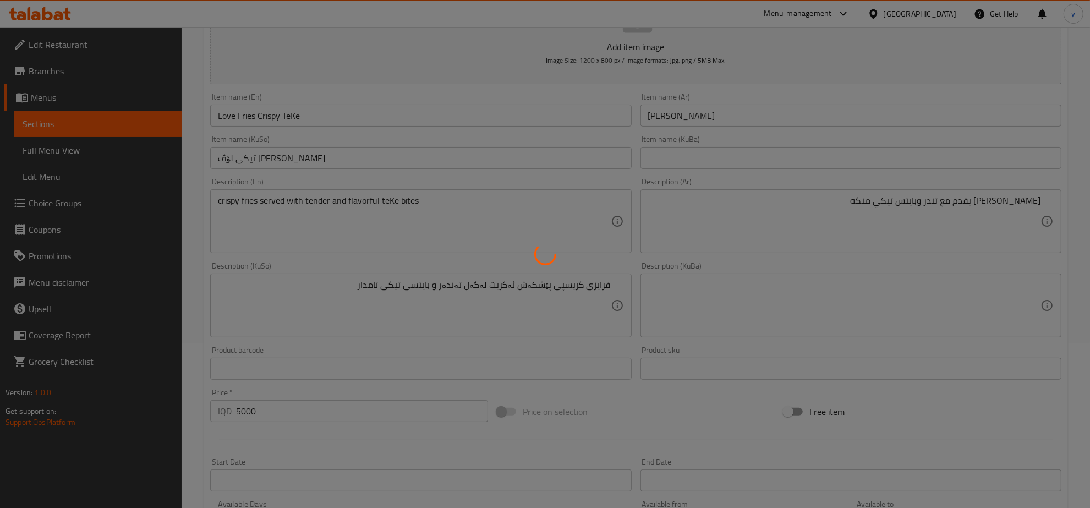
type input "0"
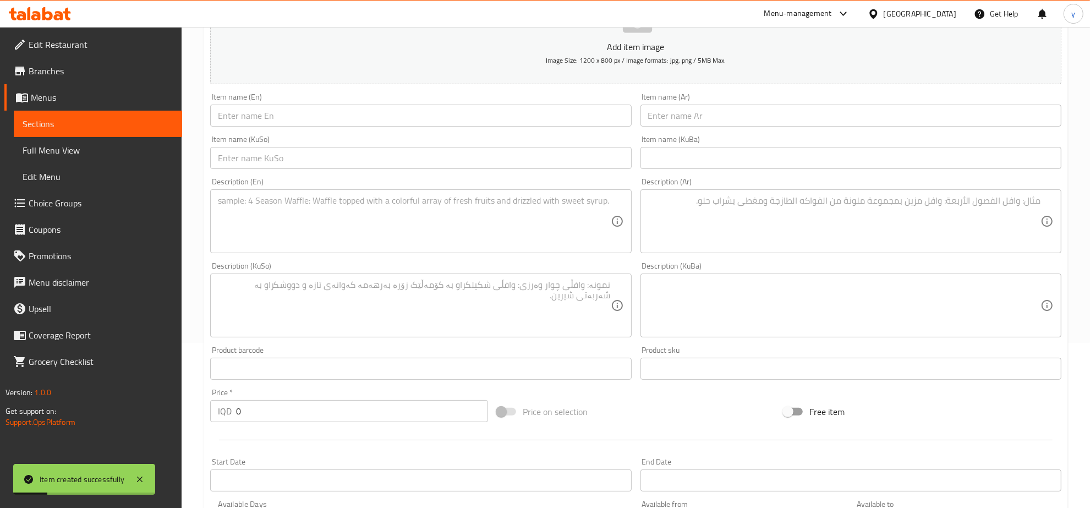
click at [397, 213] on textarea at bounding box center [414, 221] width 392 height 52
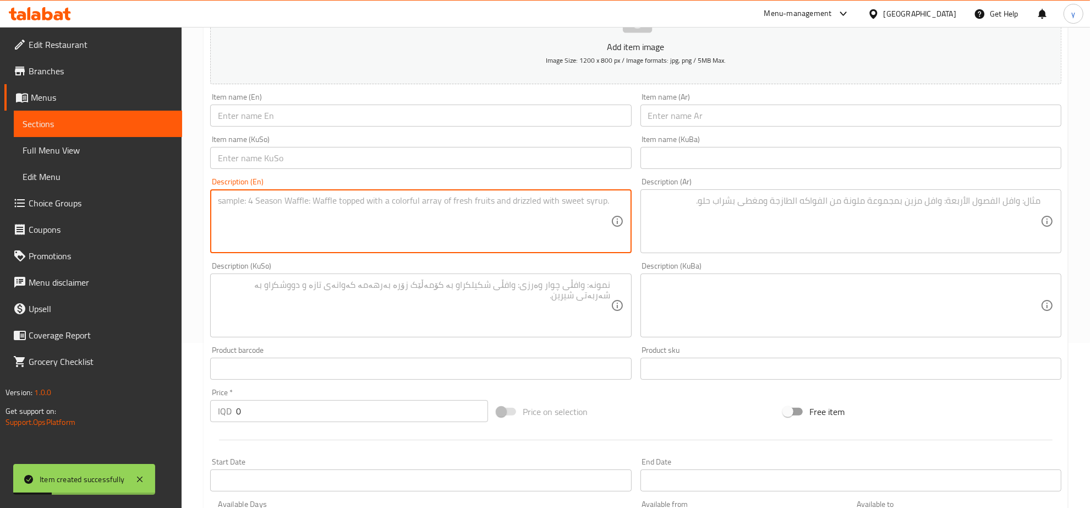
paste textarea "5000"
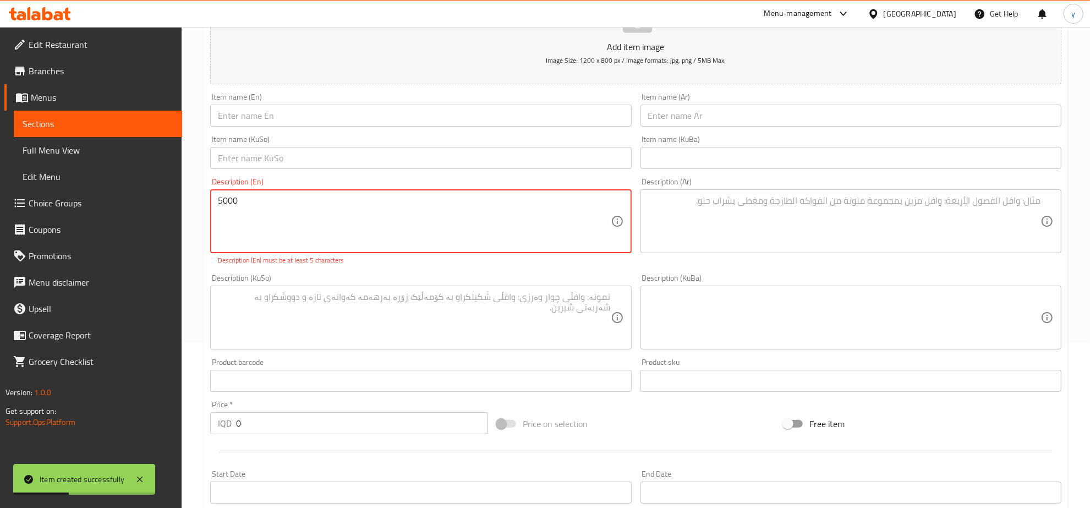
type textarea "5000"
drag, startPoint x: 243, startPoint y: 417, endPoint x: 224, endPoint y: 430, distance: 23.0
click at [224, 430] on div "IQD 0 Price *" at bounding box center [349, 423] width 278 height 22
paste input "500"
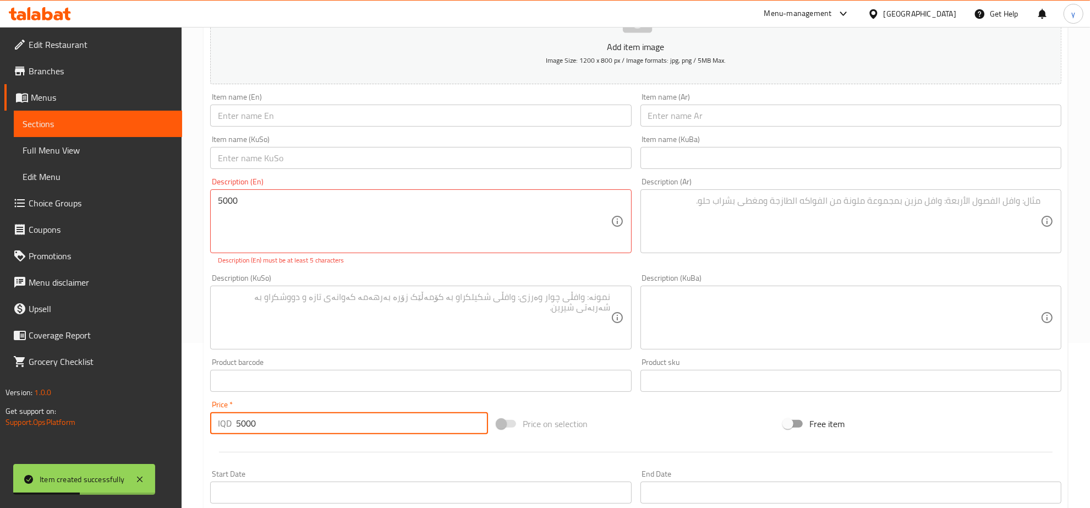
type input "5000"
click at [266, 237] on textarea "5000" at bounding box center [414, 221] width 392 height 52
paste textarea "Fluffy rice paired with crunchy, golden TeKe pieces"
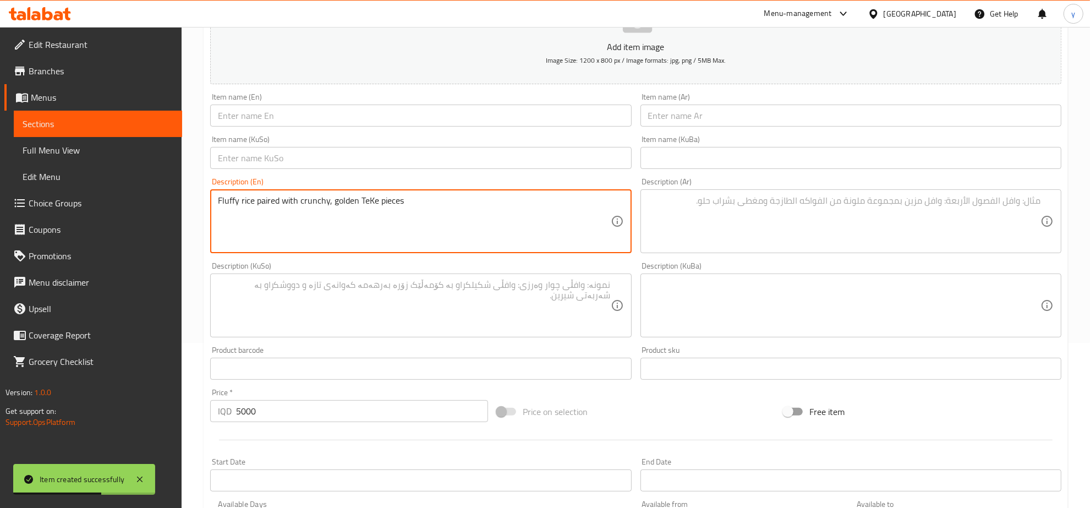
type textarea "Fluffy rice paired with crunchy, golden TeKe pieces"
click at [279, 117] on input "text" at bounding box center [420, 116] width 421 height 22
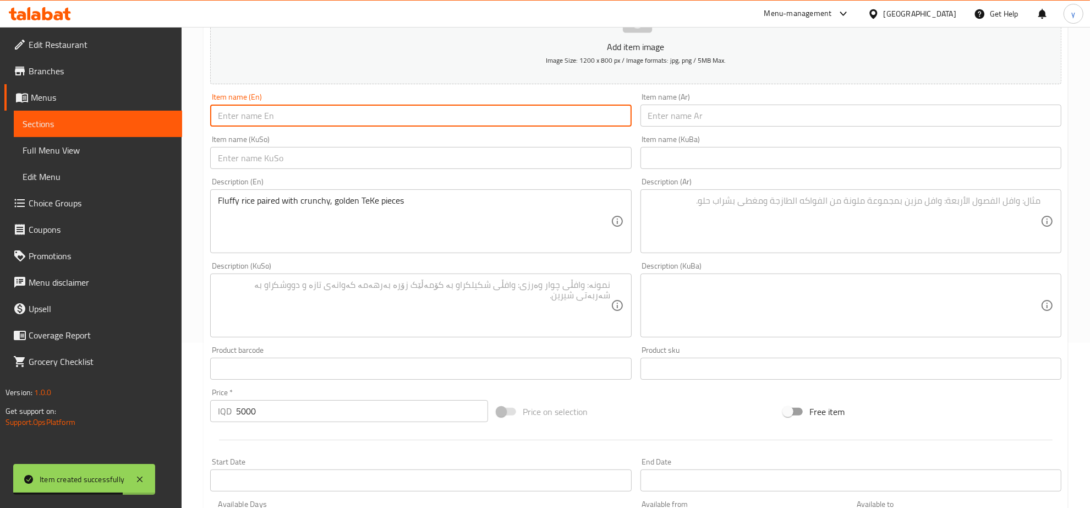
paste input "Rizo crispy Teke"
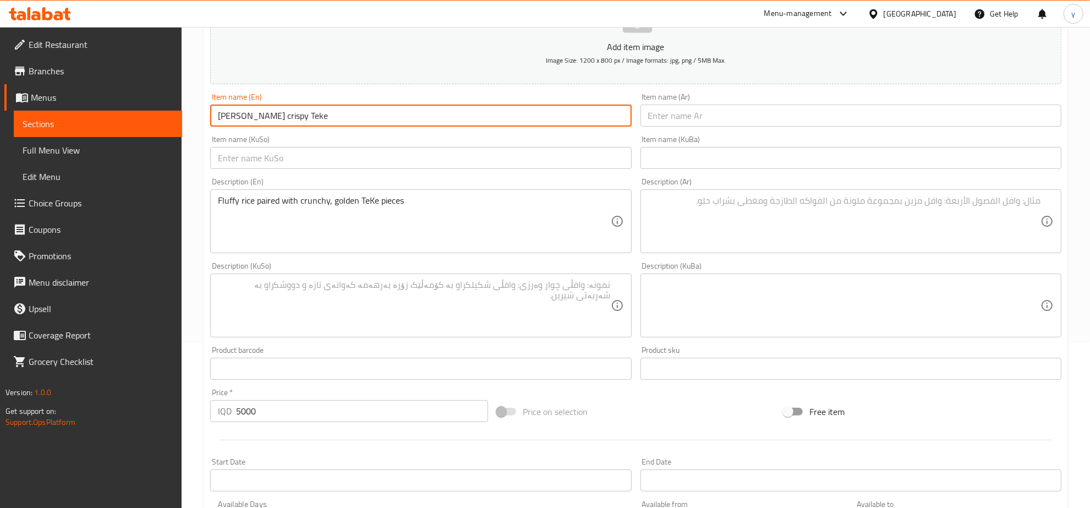
click at [241, 117] on input "Rizo crispy Teke" at bounding box center [420, 116] width 421 height 22
type input "[PERSON_NAME] Teke"
click at [694, 119] on input "text" at bounding box center [850, 116] width 421 height 22
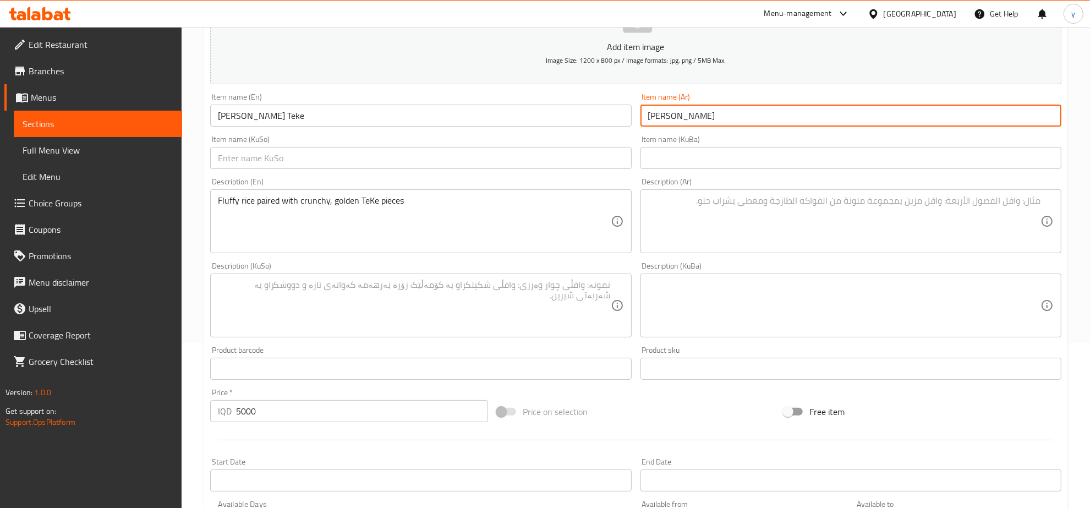
type input "[PERSON_NAME]"
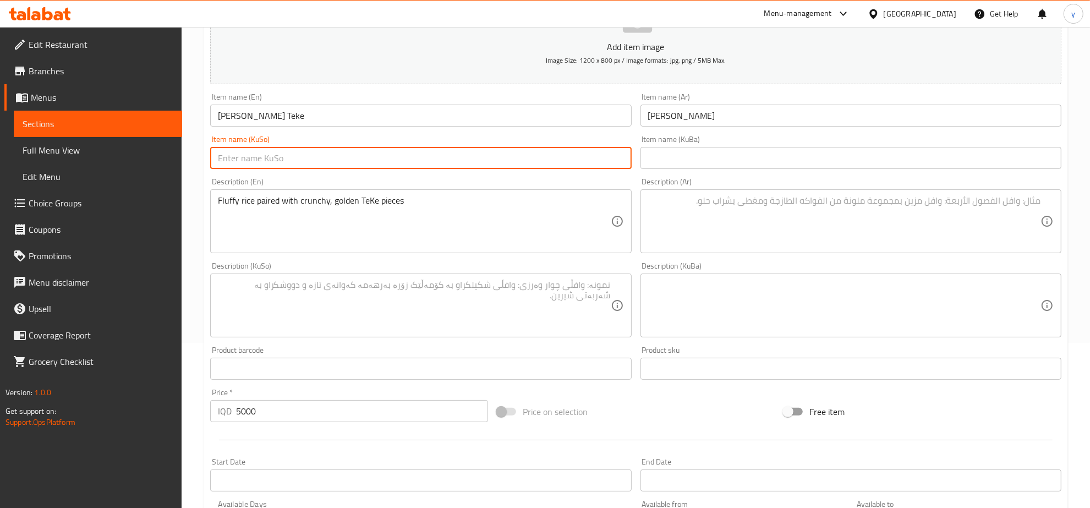
click at [502, 163] on input "text" at bounding box center [420, 158] width 421 height 22
type input "تیکی ڕیزۆی کریسپی"
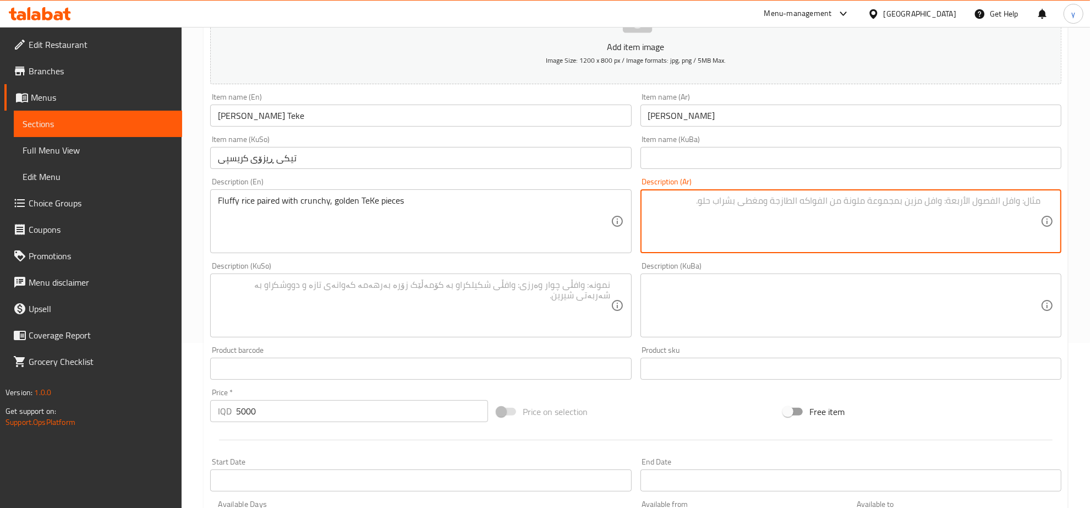
click at [768, 226] on textarea at bounding box center [844, 221] width 392 height 52
click at [271, 205] on textarea "Fluffy rice paired with crunchy, golden TeKe pieces" at bounding box center [414, 221] width 392 height 52
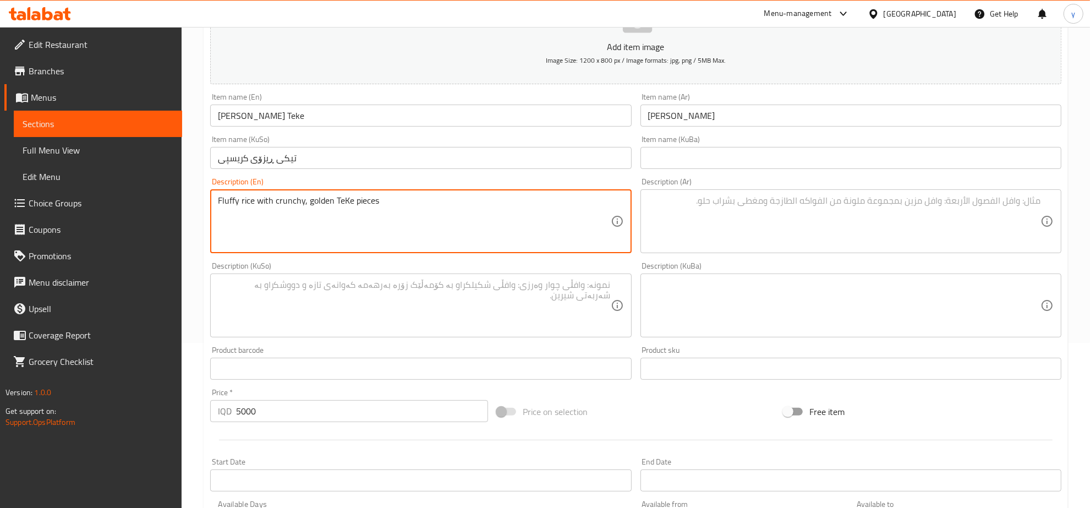
click at [303, 204] on textarea "Fluffy rice with crunchy, golden TeKe pieces" at bounding box center [414, 221] width 392 height 52
click at [306, 202] on textarea "Fluffy rice with crunchy, golden TeKe pieces" at bounding box center [414, 221] width 392 height 52
drag, startPoint x: 353, startPoint y: 199, endPoint x: 347, endPoint y: 204, distance: 7.8
click at [347, 204] on textarea "Fluffy rice with crunchy and golden TeKe pieces" at bounding box center [414, 221] width 392 height 52
type textarea "Fluffy rice with crunchy and golden teKe pieces"
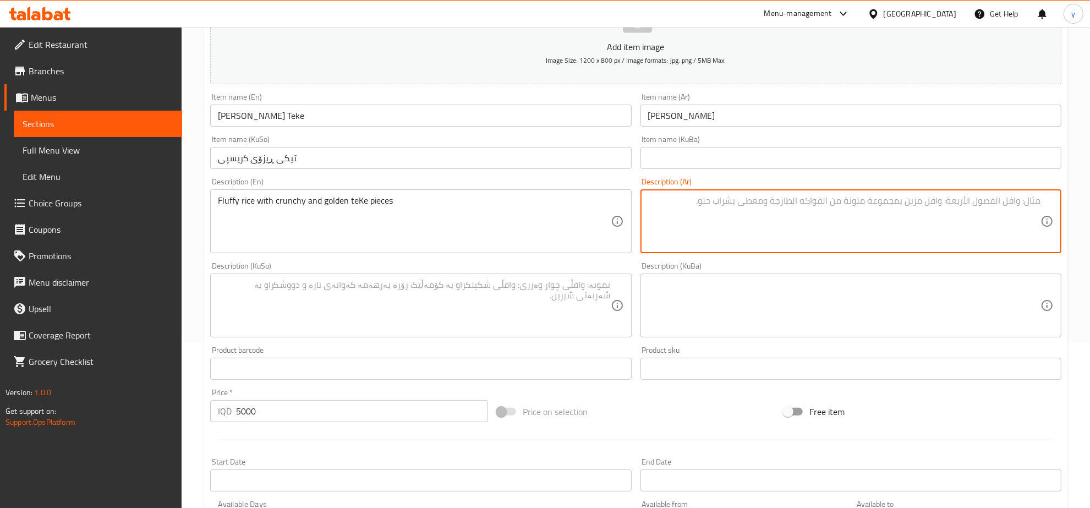
click at [685, 208] on textarea at bounding box center [844, 221] width 392 height 52
click at [958, 206] on textarea "أرز ناعم مع تيكي كرانجي" at bounding box center [844, 221] width 392 height 52
paste textarea
type textarea "أرز ناعم مع قطع [PERSON_NAME] و[PERSON_NAME]"
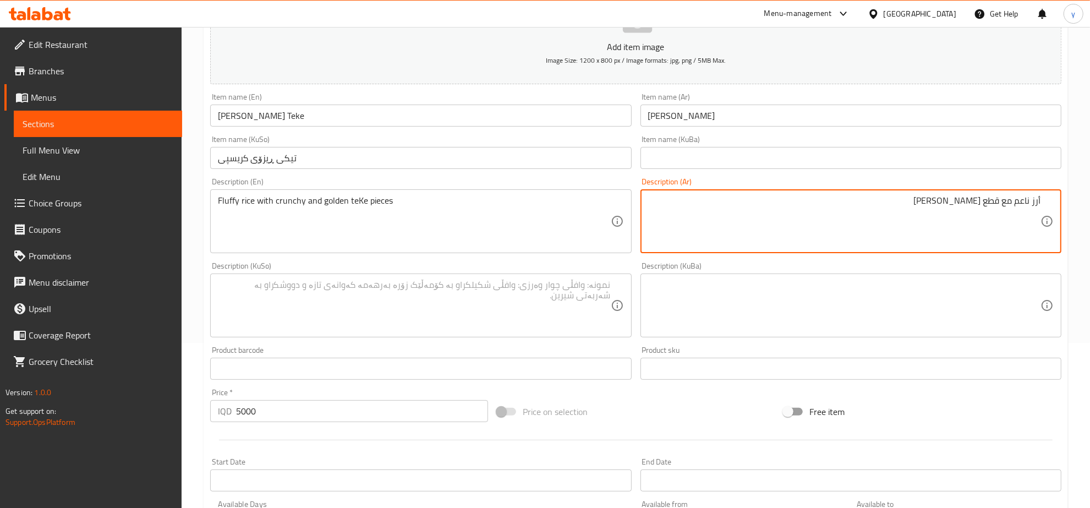
click at [465, 295] on textarea at bounding box center [414, 305] width 392 height 52
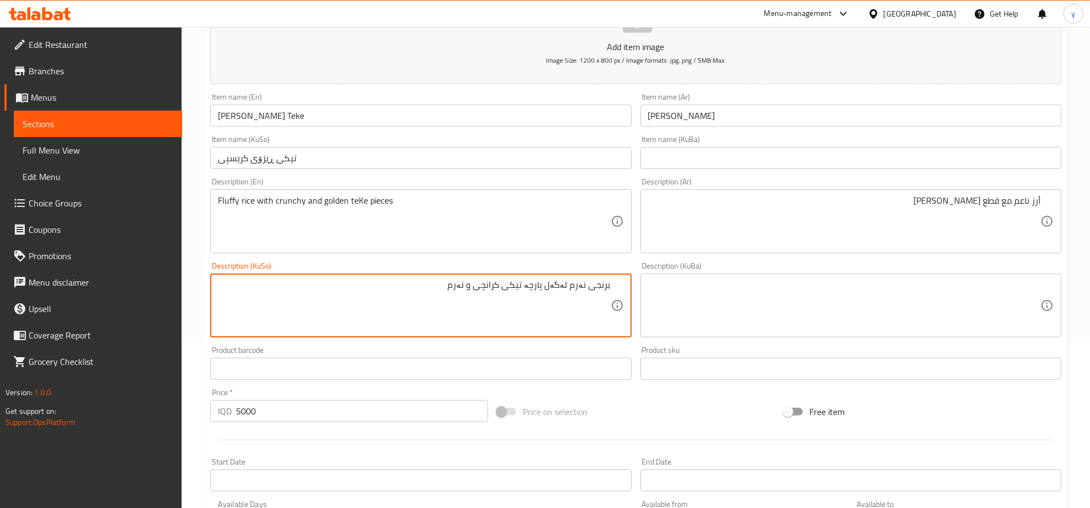
click at [463, 288] on textarea "برنجی نەرم لەگەل پارچە تیکی کرانچی و نەرم" at bounding box center [414, 305] width 392 height 52
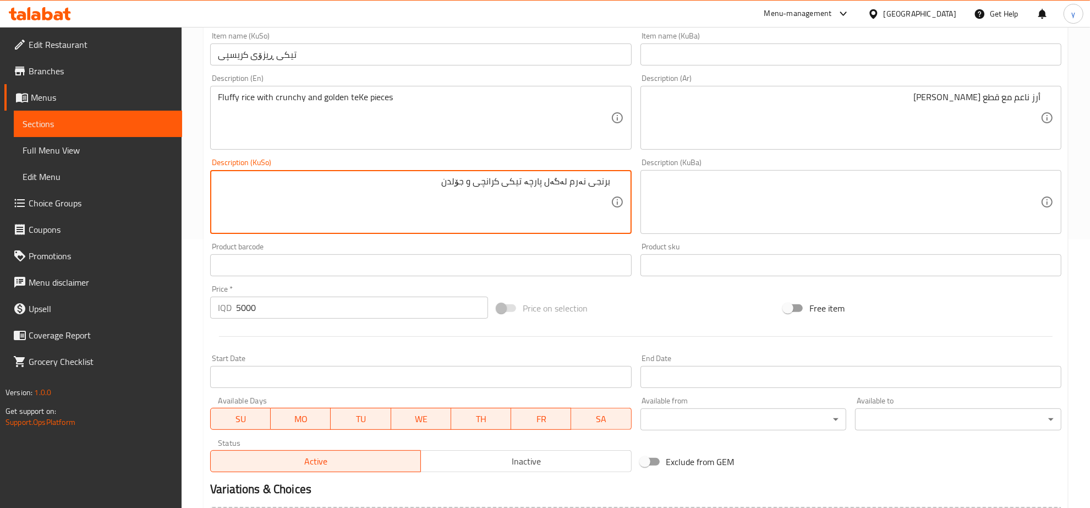
scroll to position [394, 0]
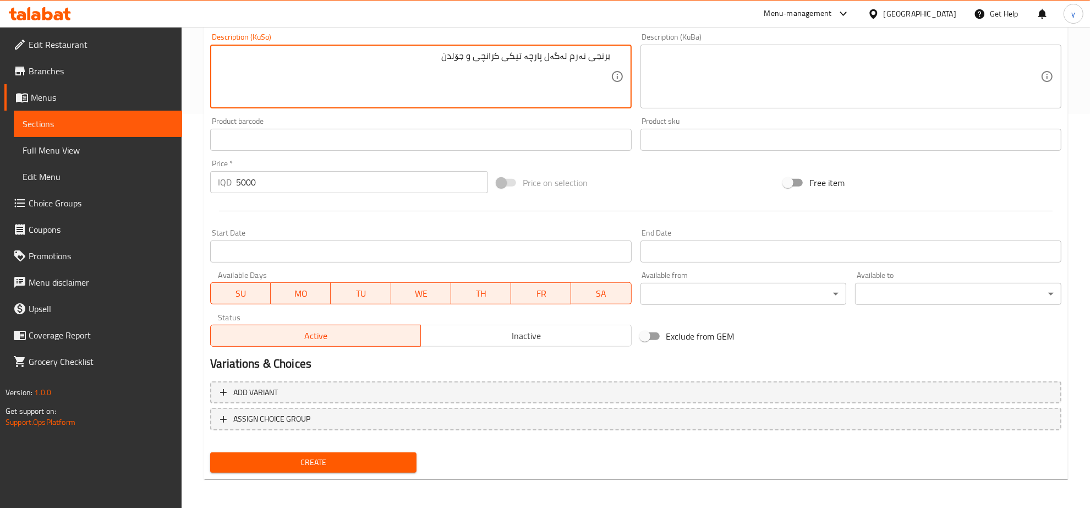
type textarea "برنجی نەرم لەگەل پارچە تیکی کرانچی و جۆلدن"
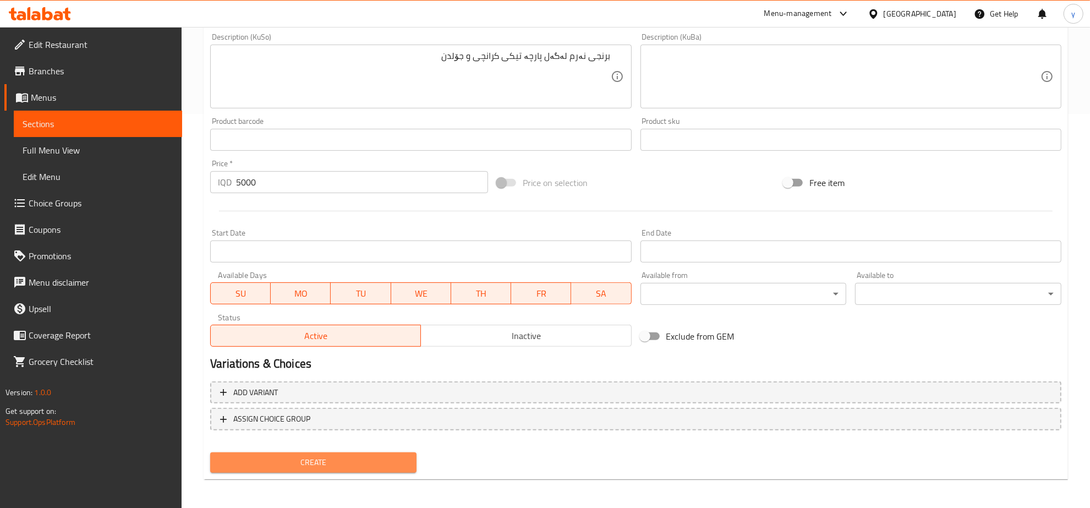
click at [325, 455] on span "Create" at bounding box center [313, 462] width 189 height 14
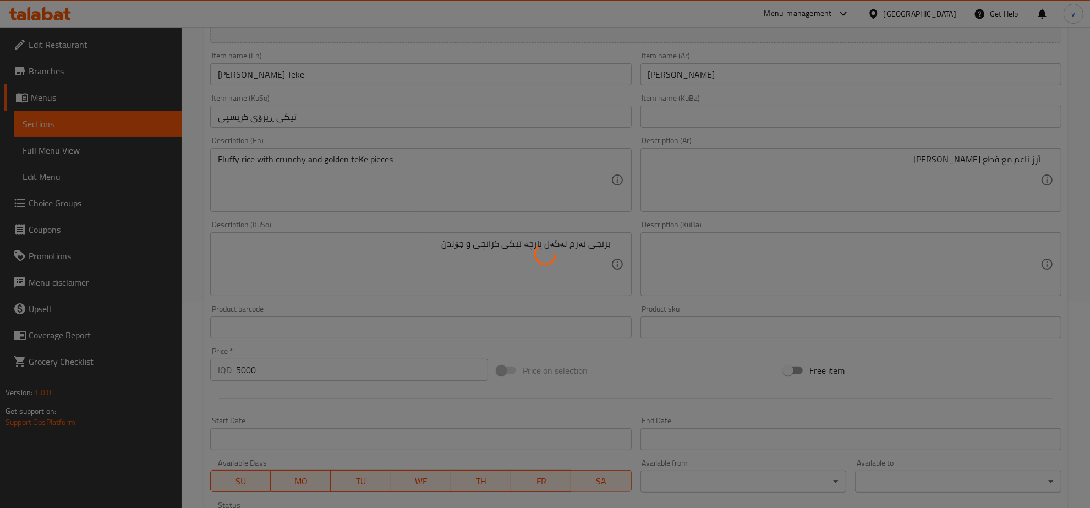
scroll to position [165, 0]
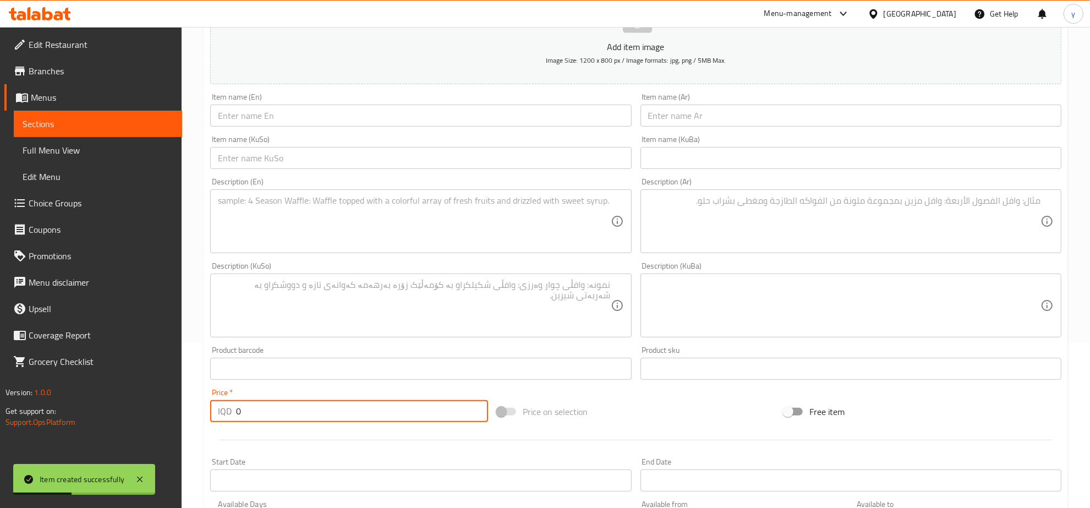
drag, startPoint x: 248, startPoint y: 403, endPoint x: 251, endPoint y: 393, distance: 10.6
click at [231, 416] on div "IQD 0 Price *" at bounding box center [349, 411] width 278 height 22
paste input "500"
type input "5000"
click at [307, 113] on input "text" at bounding box center [420, 116] width 421 height 22
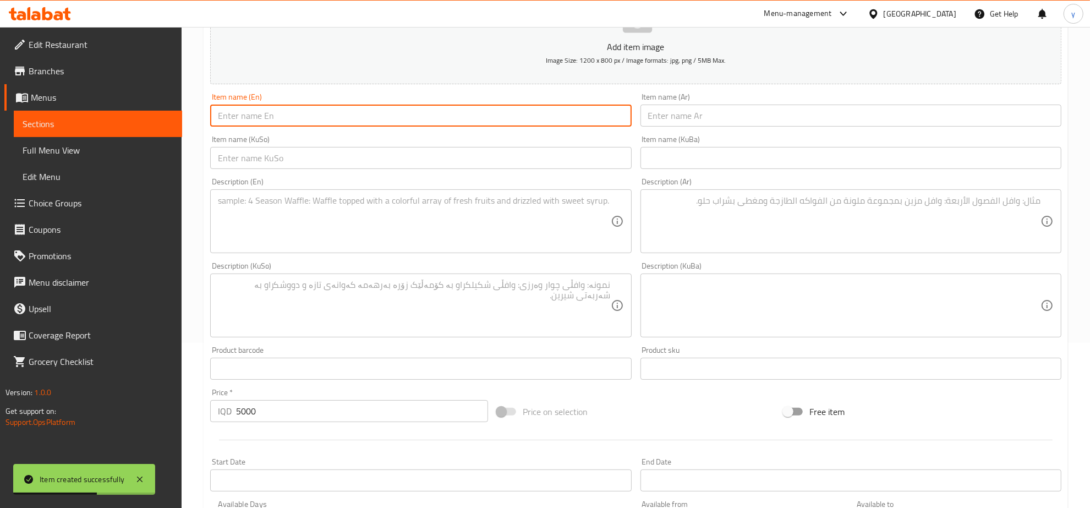
paste input "[PERSON_NAME]"
type input "[PERSON_NAME]"
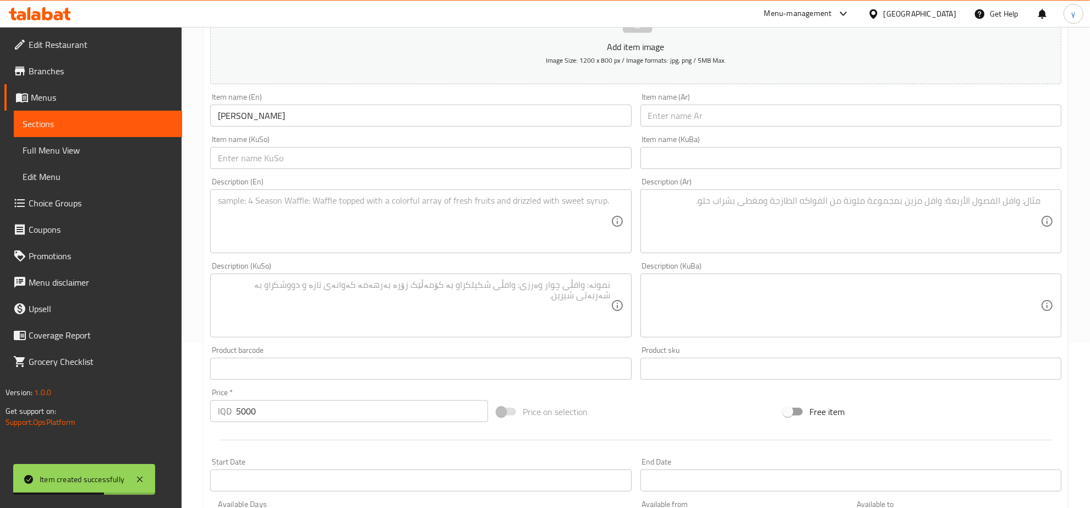
click at [308, 185] on div "Description (En) Description (En)" at bounding box center [420, 215] width 421 height 75
click at [300, 221] on textarea at bounding box center [414, 221] width 392 height 52
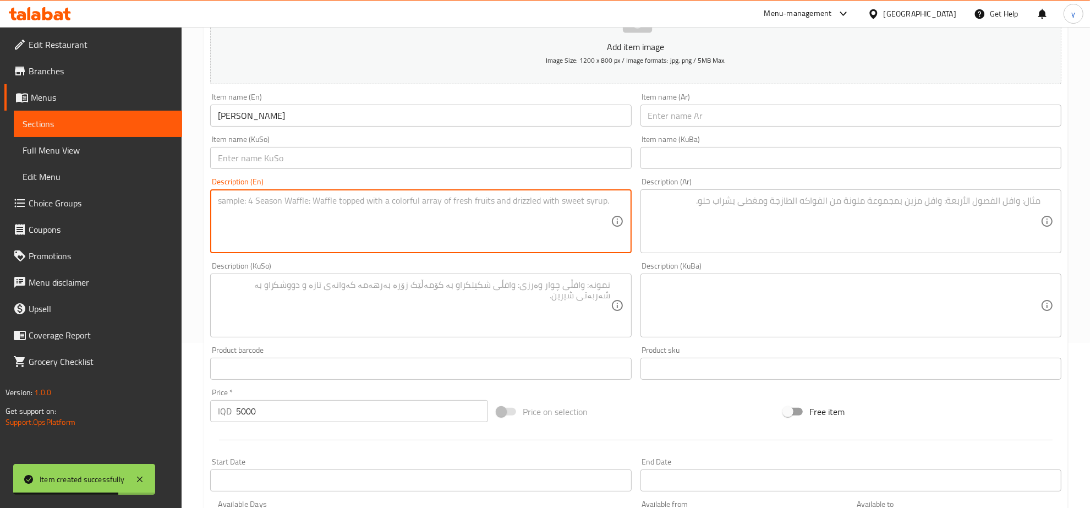
paste textarea "seasoned rice topped with juicy, savory TeKe."
click at [265, 103] on div "Item name (En) Rizo Teke Item name (En)" at bounding box center [420, 110] width 421 height 34
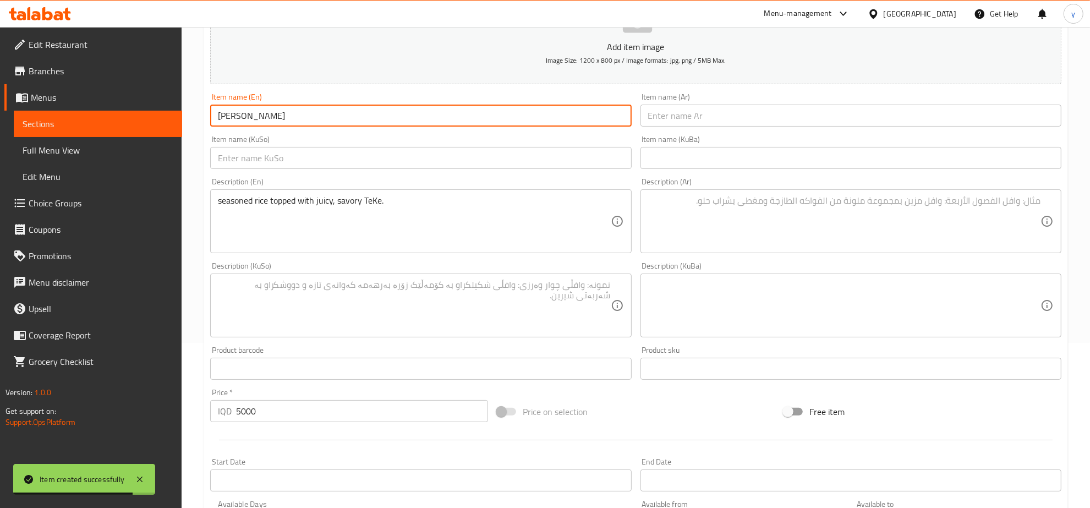
click at [268, 116] on input "[PERSON_NAME]" at bounding box center [420, 116] width 421 height 22
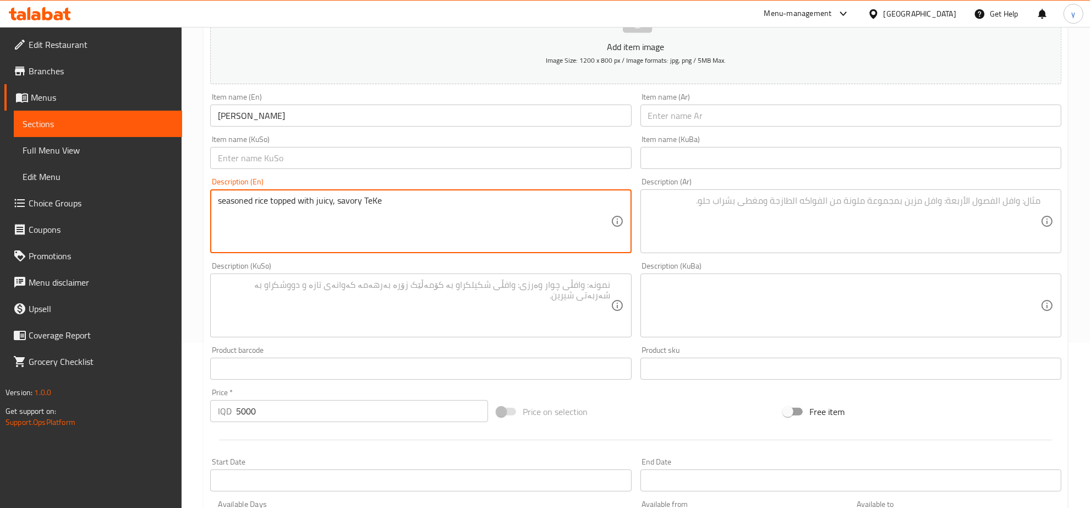
click at [364, 205] on textarea "seasoned rice topped with juicy, savory TeKe" at bounding box center [414, 221] width 392 height 52
click at [336, 204] on textarea "seasoned rice topped with juicy, savory teKe" at bounding box center [414, 221] width 392 height 52
type textarea "seasoned rice topped with juicy and savory teKe"
click at [329, 111] on input "[PERSON_NAME]" at bounding box center [420, 116] width 421 height 22
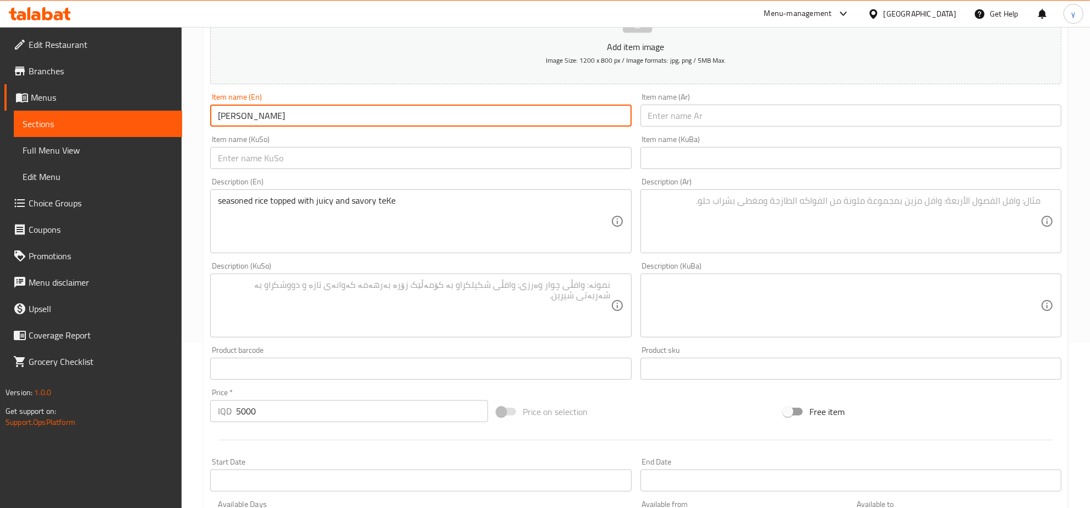
click at [329, 111] on input "[PERSON_NAME]" at bounding box center [420, 116] width 421 height 22
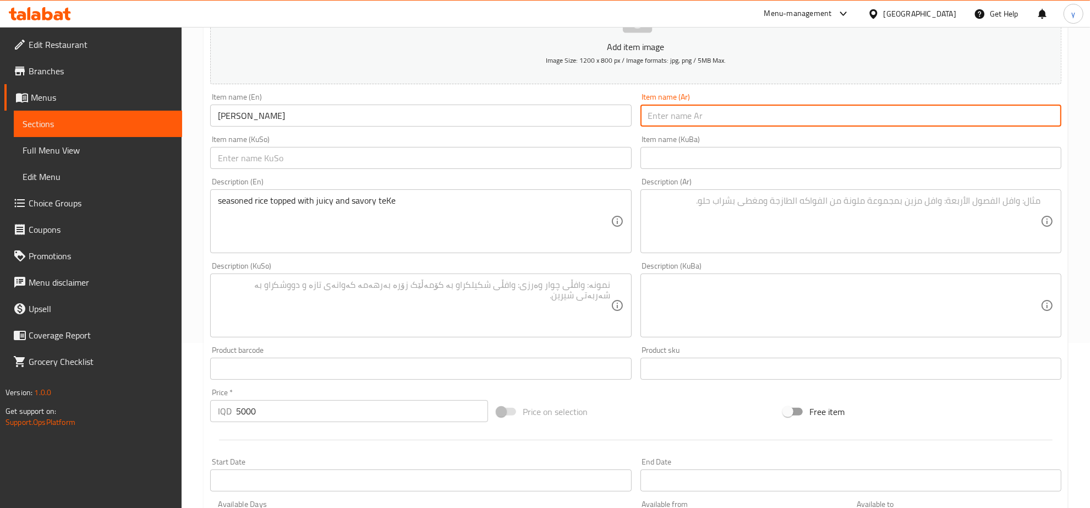
click at [713, 119] on input "text" at bounding box center [850, 116] width 421 height 22
paste input "[PERSON_NAME]"
type input "[PERSON_NAME]"
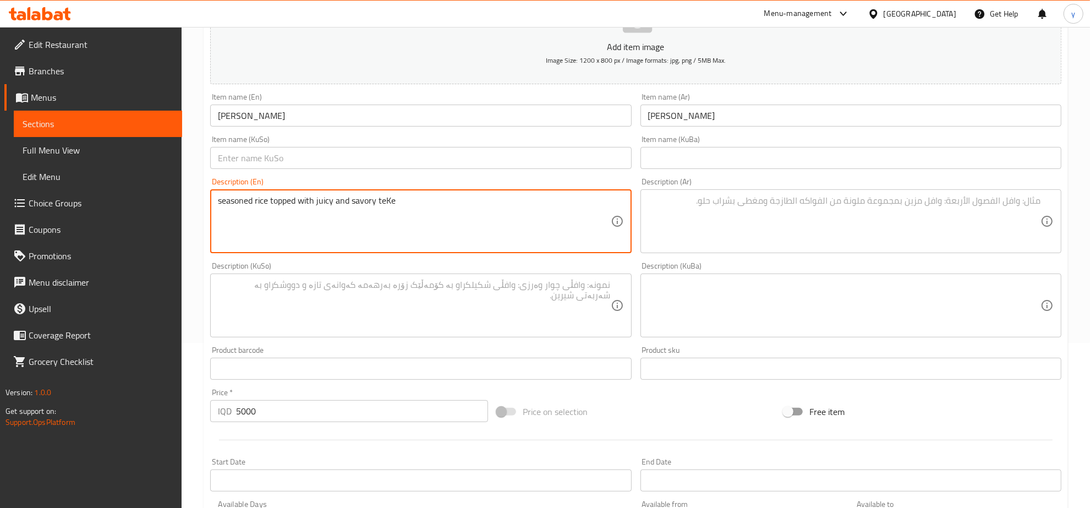
click at [435, 212] on textarea "seasoned rice topped with juicy and savory teKe" at bounding box center [414, 221] width 392 height 52
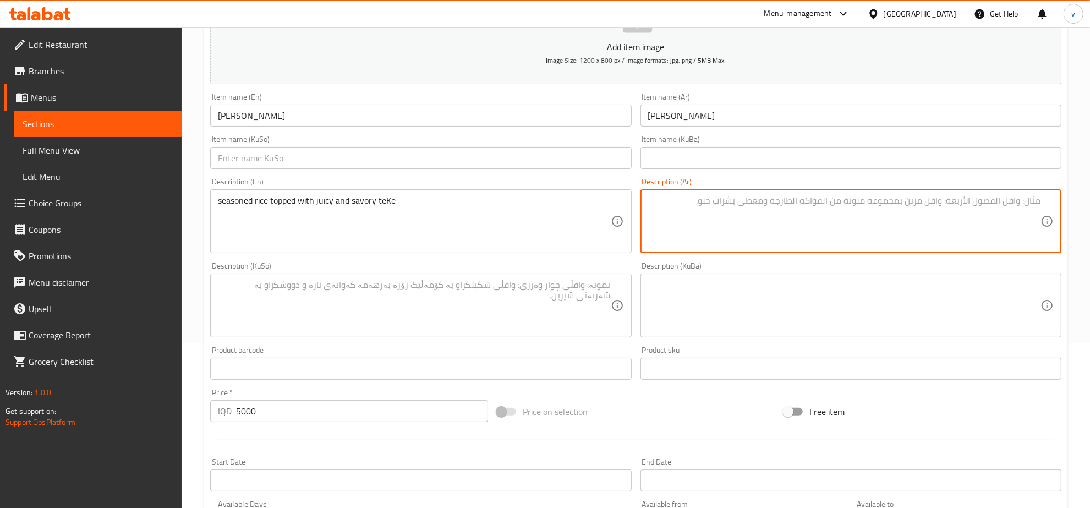
click at [719, 205] on textarea at bounding box center [844, 221] width 392 height 52
paste textarea "أرز متبل مغطى مع [PERSON_NAME] ومالح"
type textarea "أرز متبل مغطى مع [PERSON_NAME] ومالح"
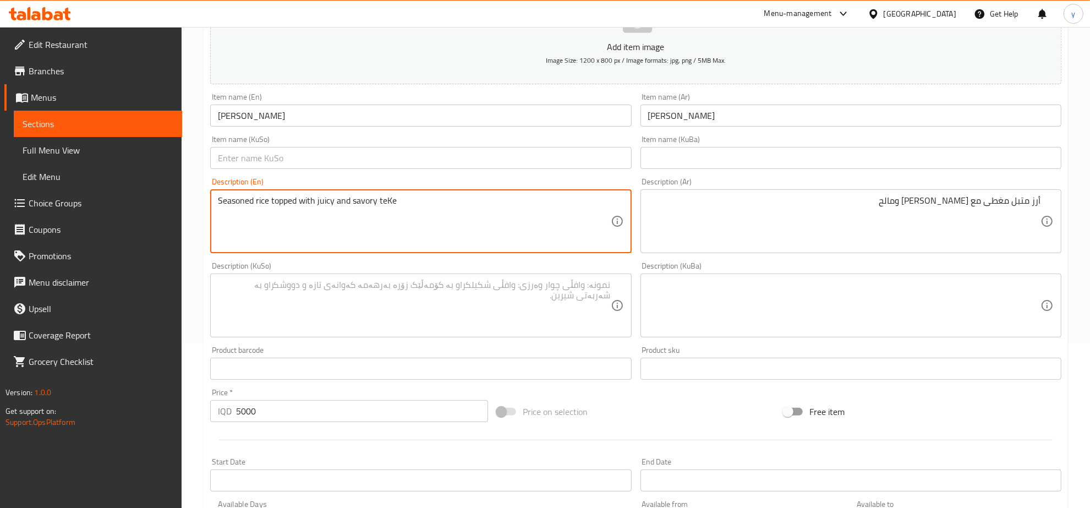
type textarea "Seasoned rice topped with juicy and savory teKe"
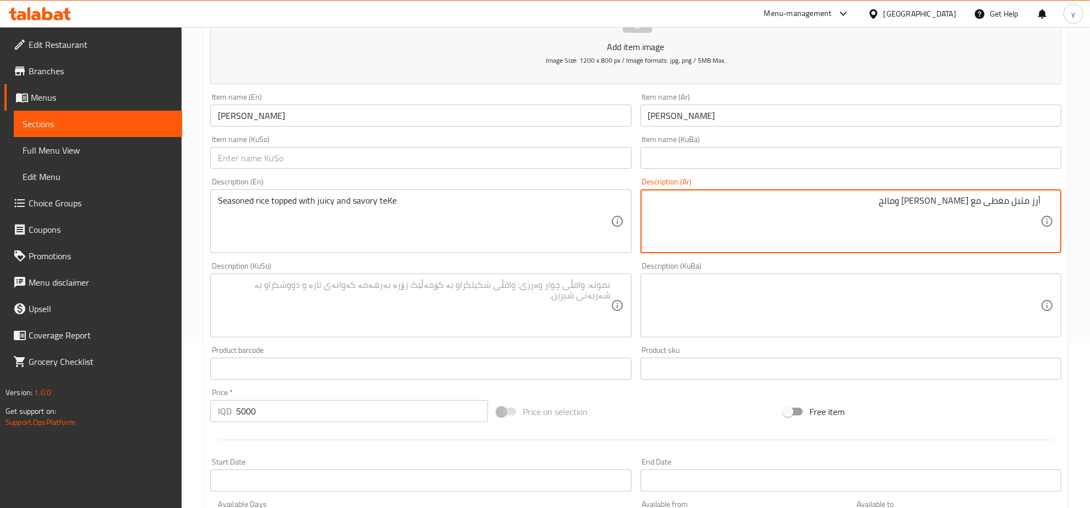
click at [592, 305] on textarea at bounding box center [414, 305] width 392 height 52
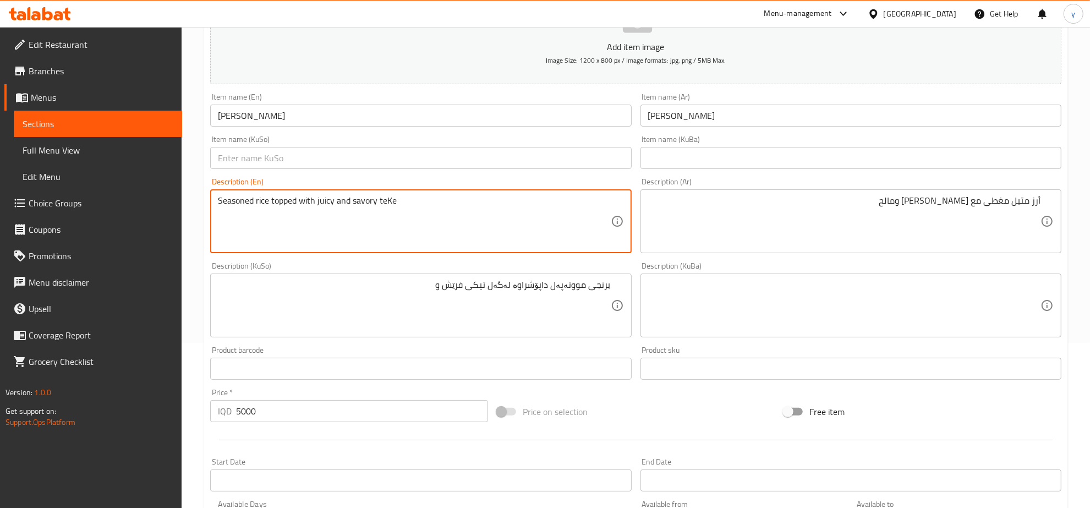
click at [362, 196] on textarea "Seasoned rice topped with juicy and savory teKe" at bounding box center [414, 221] width 392 height 52
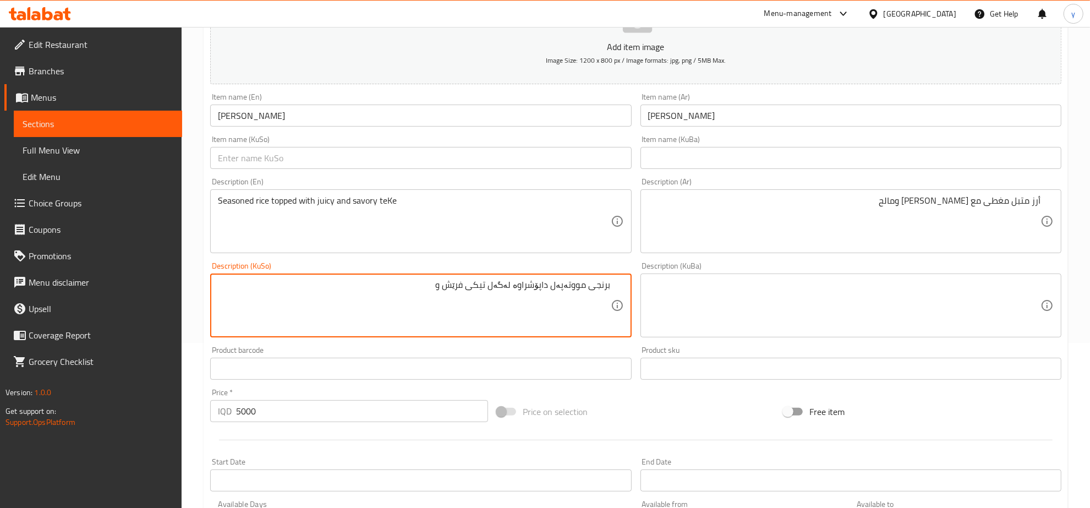
click at [432, 289] on textarea "برنجی مووتەپەل داپۆشراوە لەگەل تیکی فرێش و" at bounding box center [414, 305] width 392 height 52
paste textarea "سوێر"
type textarea "برنجی مووتەپەل داپۆشراوە لەگەل تیکی فرێش و سوێر"
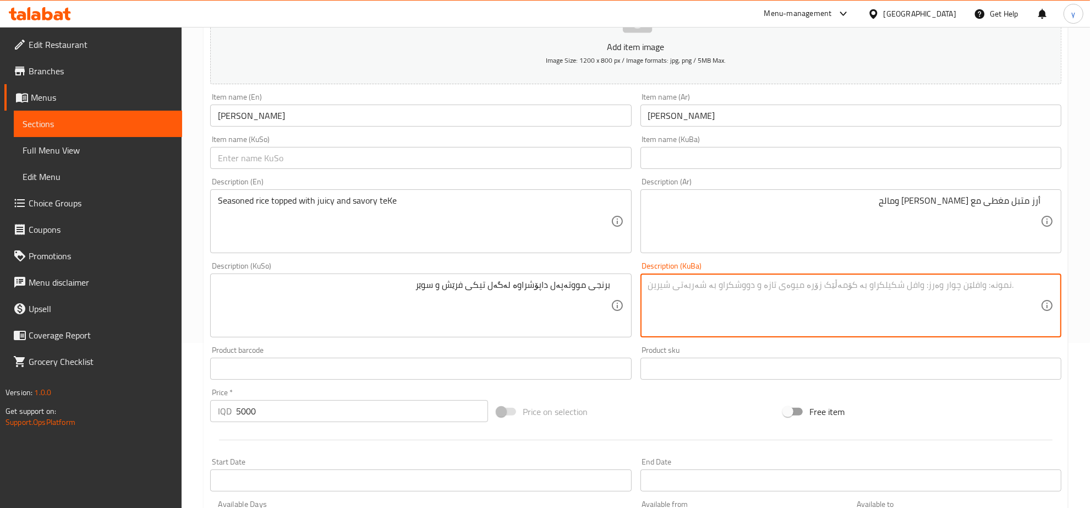
click at [682, 303] on textarea at bounding box center [844, 305] width 392 height 52
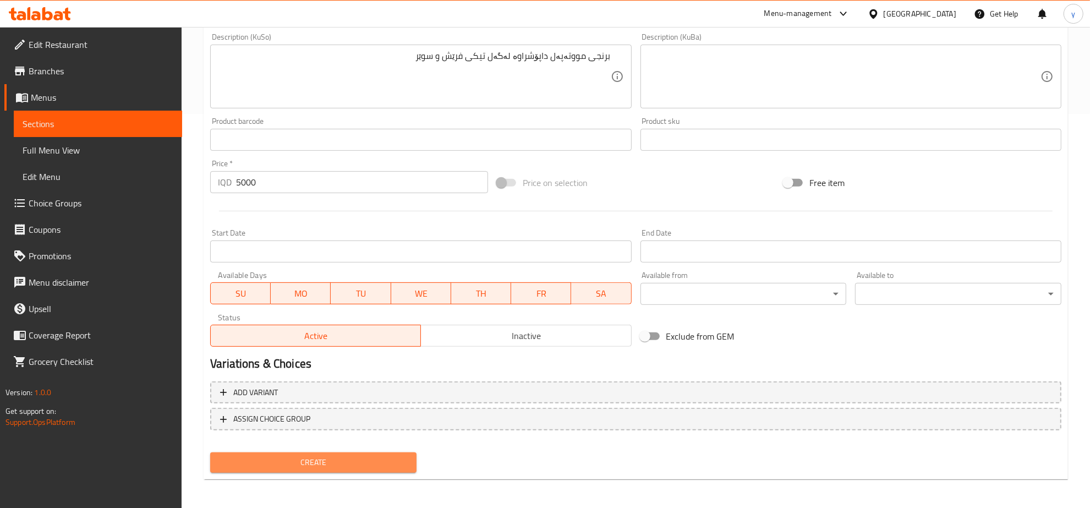
click at [384, 452] on button "Create" at bounding box center [313, 462] width 206 height 20
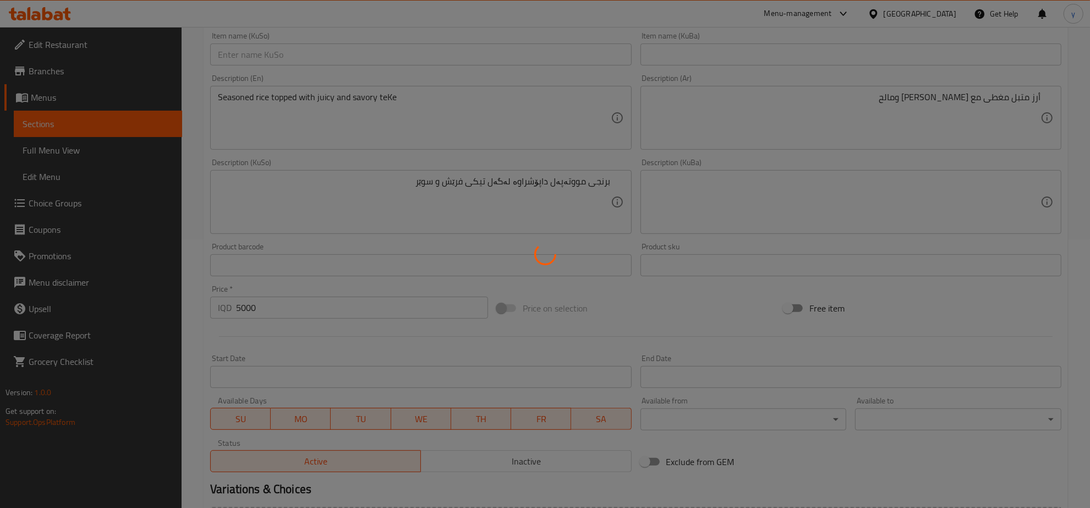
scroll to position [165, 0]
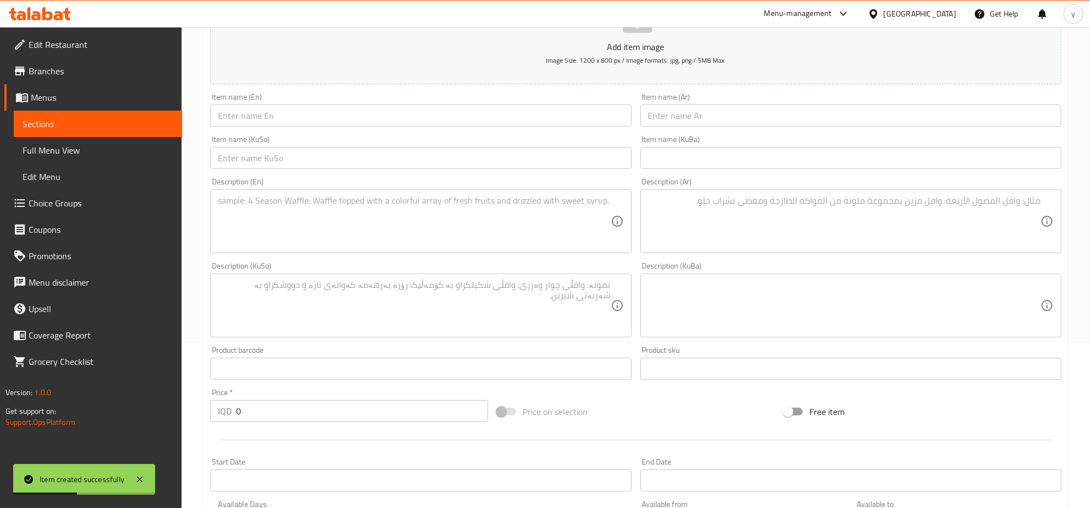
click at [254, 409] on input "0" at bounding box center [362, 411] width 252 height 22
paste input "500"
type input "5000"
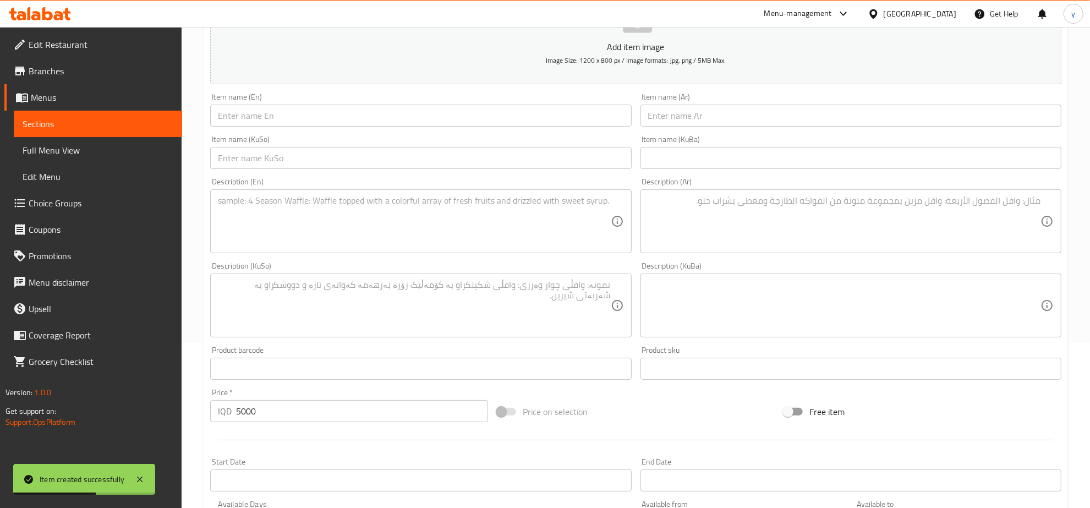
click at [270, 128] on div "Item name (En) Item name (En)" at bounding box center [421, 110] width 430 height 42
click at [270, 127] on div "Item name (En) Item name (En)" at bounding box center [421, 110] width 430 height 42
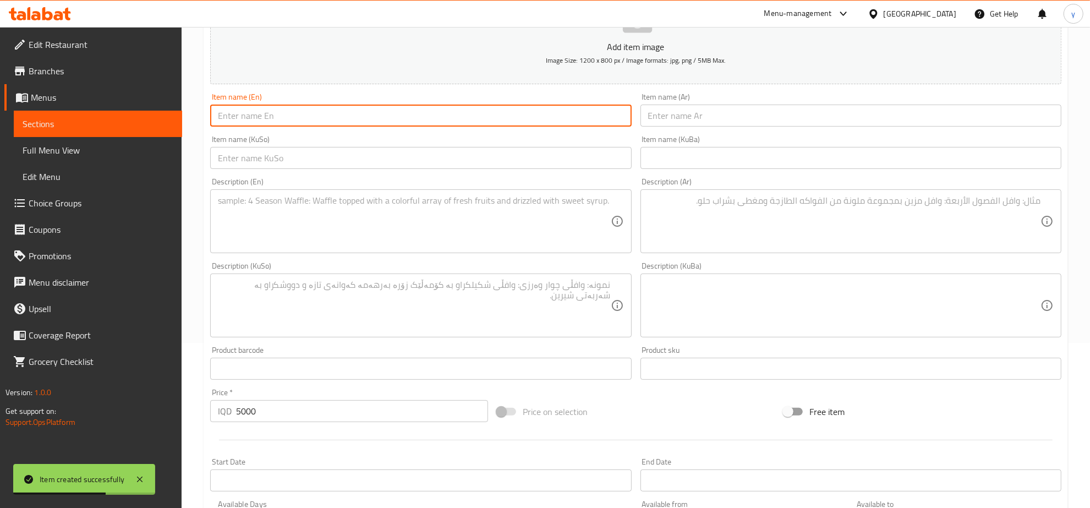
click at [272, 122] on input "text" at bounding box center [420, 116] width 421 height 22
paste input "LoveFries TeKe"
type input "LoveFries TeKe"
click at [273, 213] on textarea at bounding box center [414, 221] width 392 height 52
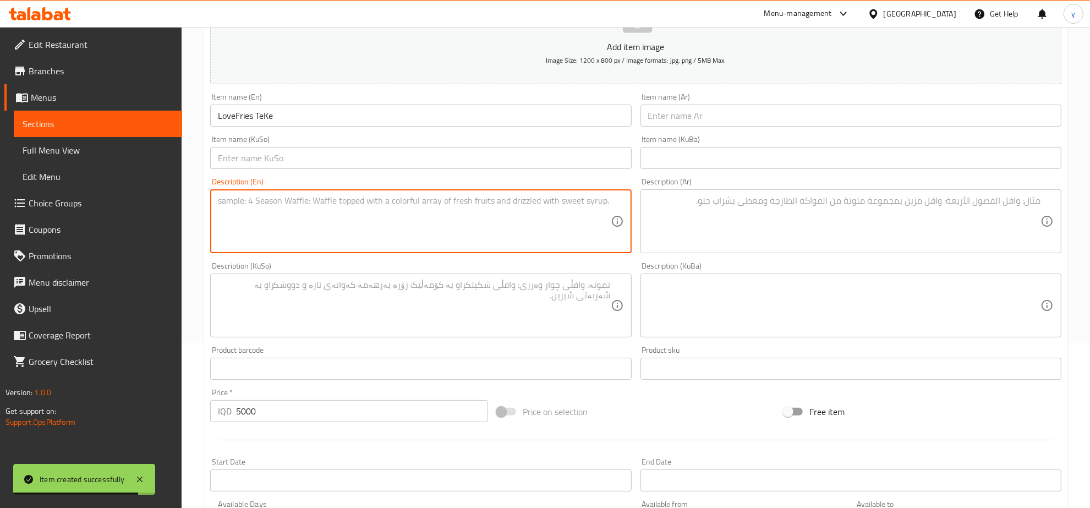
paste textarea "Classic fries with delicious, perfectly cooked TeKe"
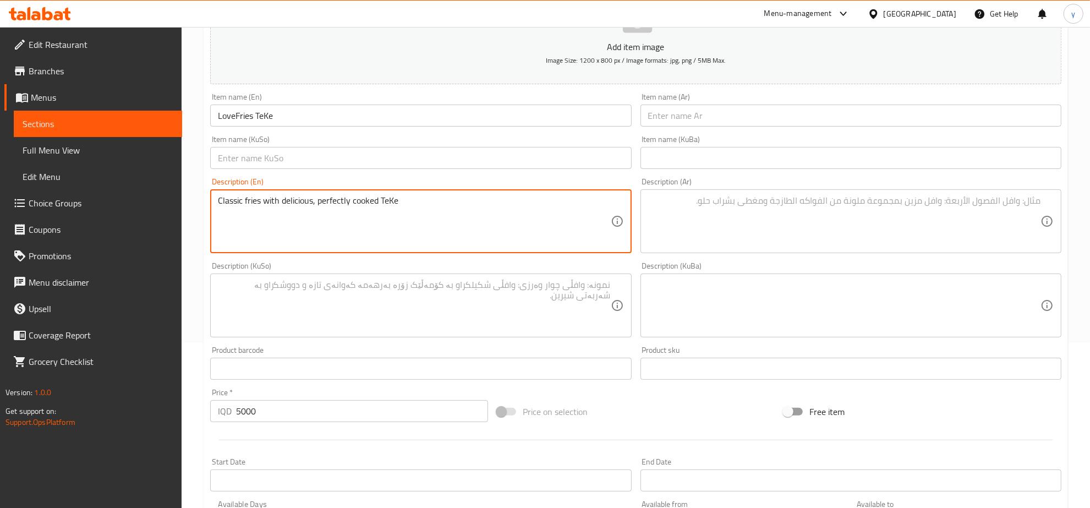
click at [384, 199] on textarea "Classic fries with delicious, perfectly cooked TeKe" at bounding box center [414, 221] width 392 height 52
click at [314, 205] on textarea "Classic fries with delicious, perfectly cooked teKe" at bounding box center [414, 221] width 392 height 52
drag, startPoint x: 312, startPoint y: 201, endPoint x: 306, endPoint y: 199, distance: 6.4
click at [306, 199] on textarea "Classic fries with deliciou, perfectly cooked teKe" at bounding box center [414, 221] width 392 height 52
click at [333, 194] on div "Classic fries with deliciou, perfectly cooked teKe Description (En)" at bounding box center [420, 221] width 421 height 64
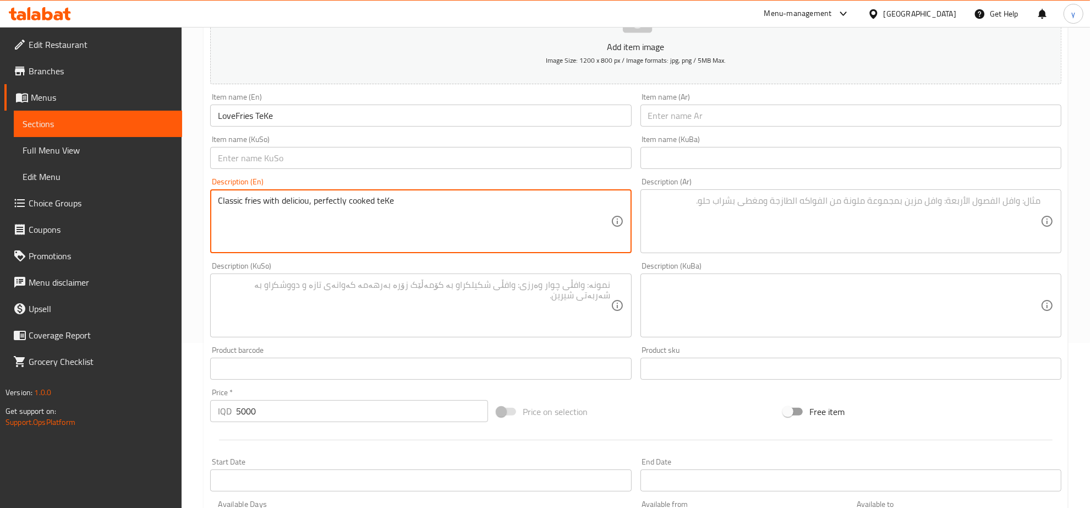
click at [333, 194] on div "Classic fries with deliciou, perfectly cooked teKe Description (En)" at bounding box center [420, 221] width 421 height 64
click at [338, 205] on textarea "Classic fries with deliciou, perfectly cooked teKe" at bounding box center [414, 221] width 392 height 52
click at [309, 200] on textarea "Classic fries with deliciou, cooked teKe" at bounding box center [414, 221] width 392 height 52
click at [310, 204] on textarea "Classic fries with deliciou, cooked teKe" at bounding box center [414, 221] width 392 height 52
click at [311, 205] on textarea "Classic fries with deliciou, cooked teKe" at bounding box center [414, 221] width 392 height 52
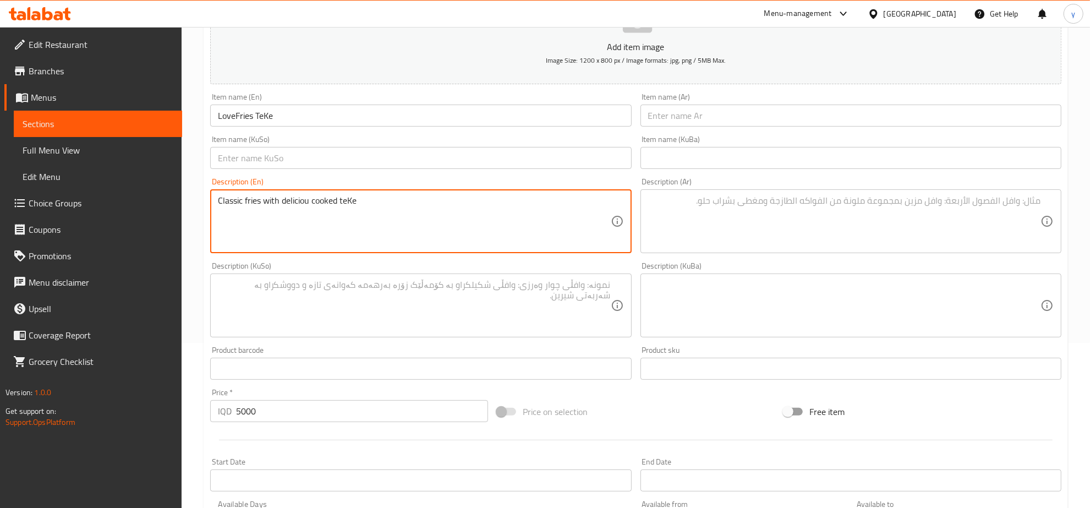
type textarea "Classic fries with deliciou cooked teKe"
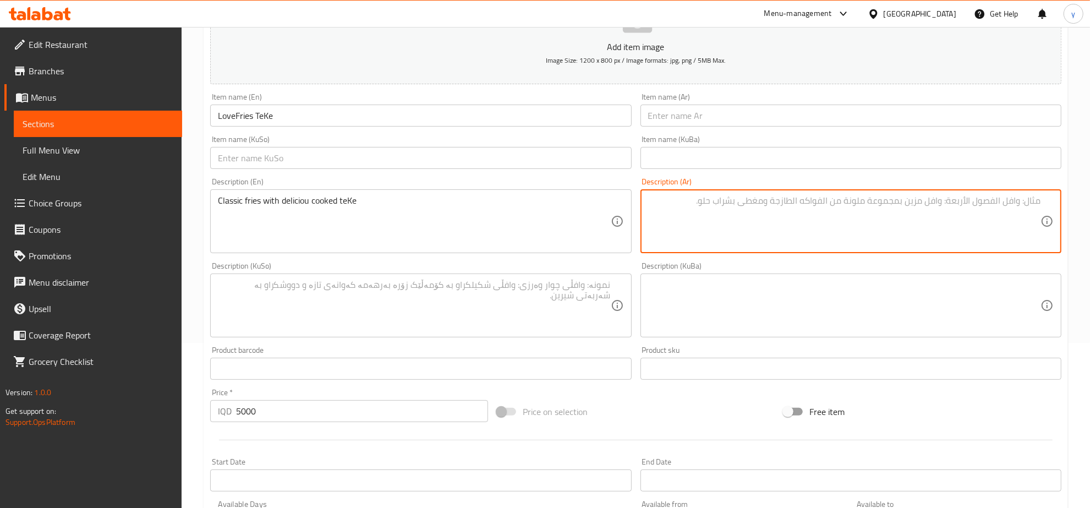
click at [743, 226] on textarea at bounding box center [844, 221] width 392 height 52
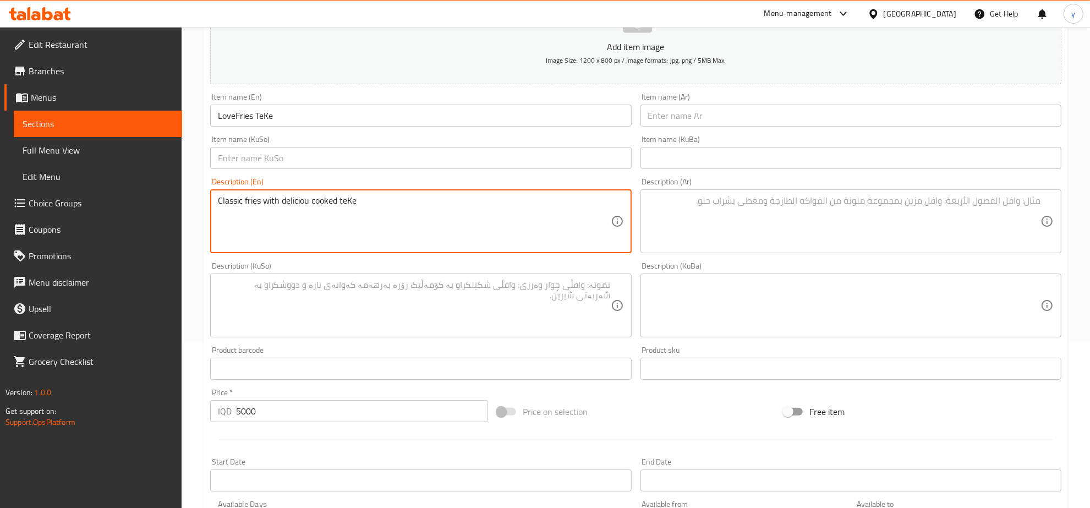
click at [268, 212] on textarea "Classic fries with deliciou cooked teKe" at bounding box center [414, 221] width 392 height 52
click at [684, 205] on textarea at bounding box center [844, 221] width 392 height 52
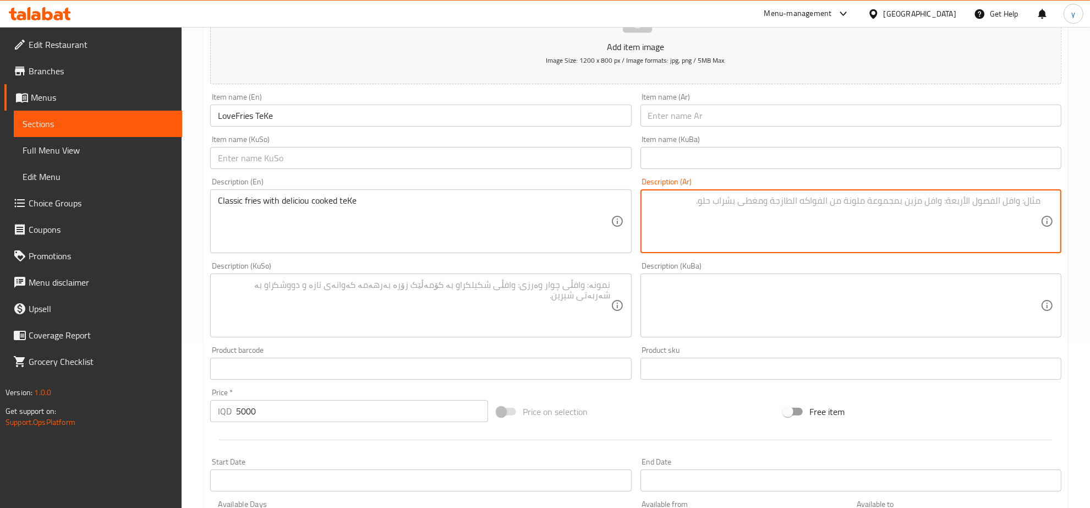
paste textarea "[PERSON_NAME] مع [PERSON_NAME] لذيذة"
type textarea "[PERSON_NAME] مع [PERSON_NAME] لذيذة"
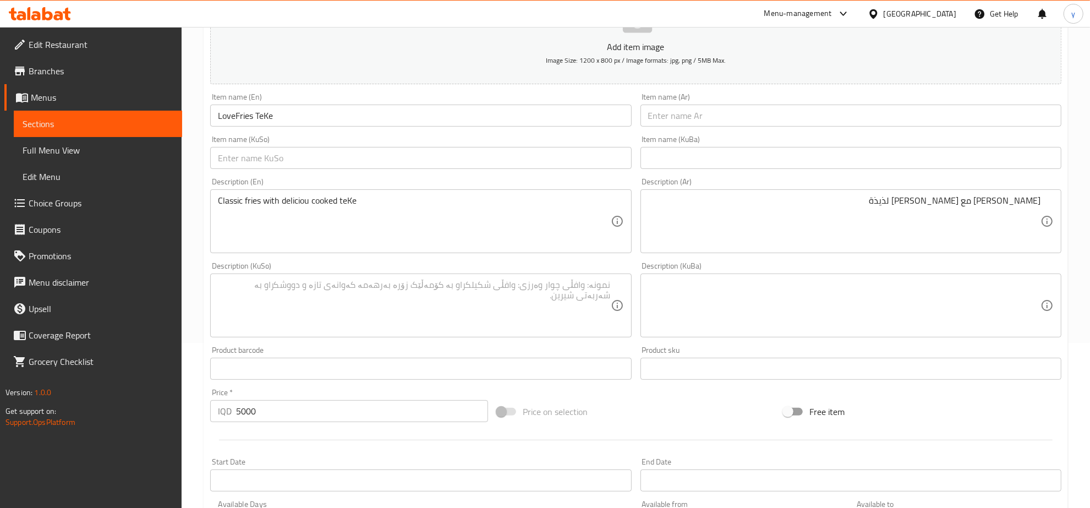
click at [570, 270] on div "Description (KuSo) Description (KuSo)" at bounding box center [420, 299] width 421 height 75
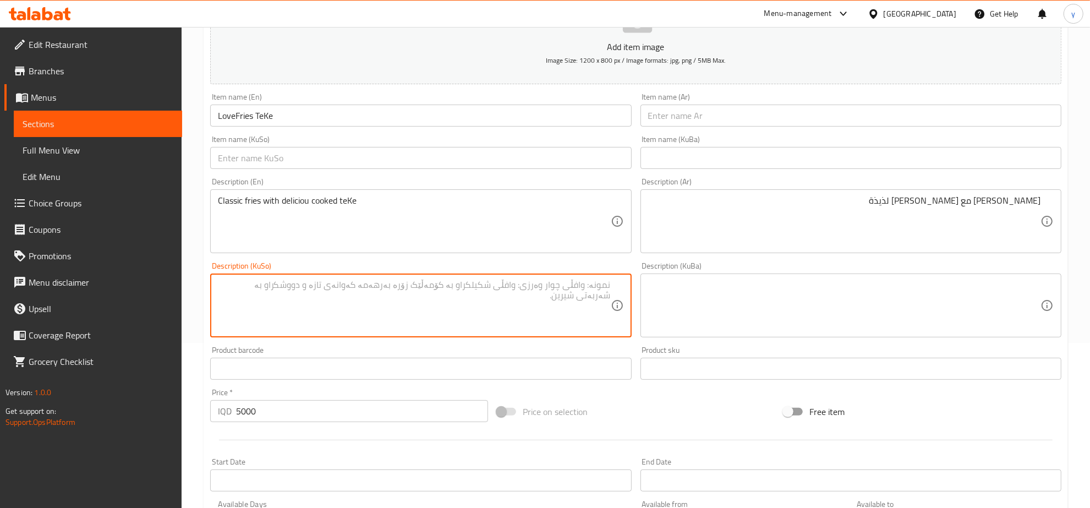
click at [563, 281] on textarea at bounding box center [414, 305] width 392 height 52
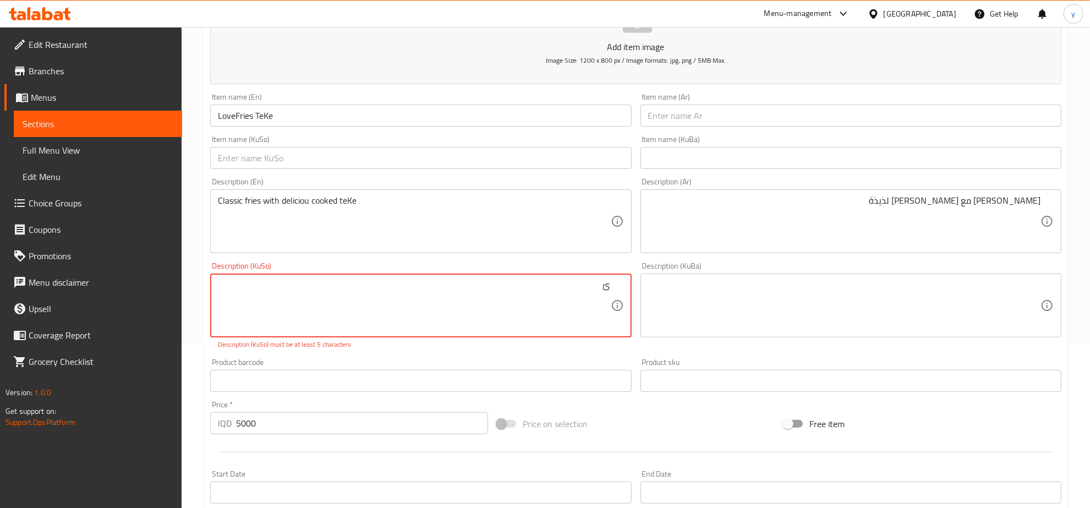
type textarea "ئ"
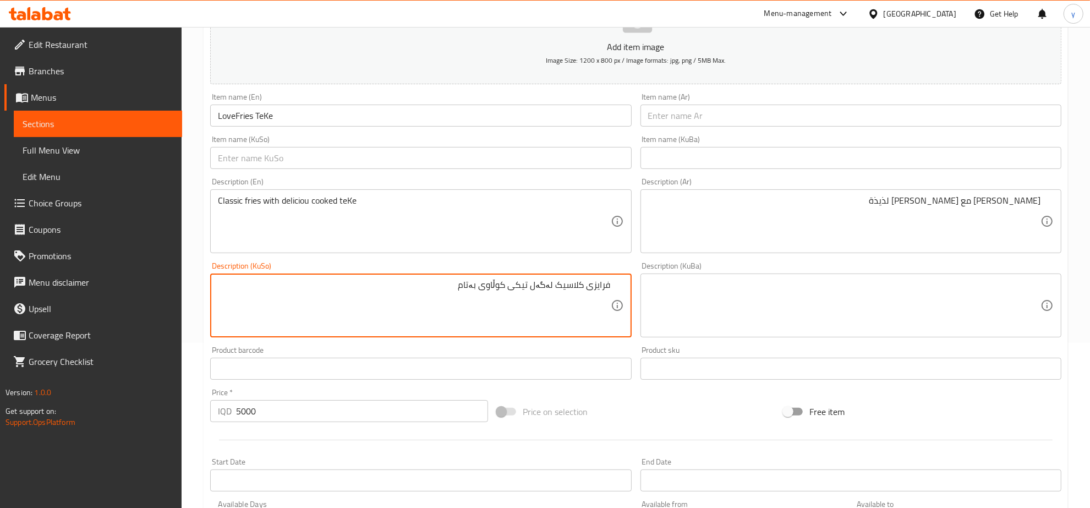
type textarea "فرایزی کلاسیک لەگەل تیکی کوڵاوی بەتام"
click at [234, 113] on input "LoveFries TeKe" at bounding box center [420, 116] width 421 height 22
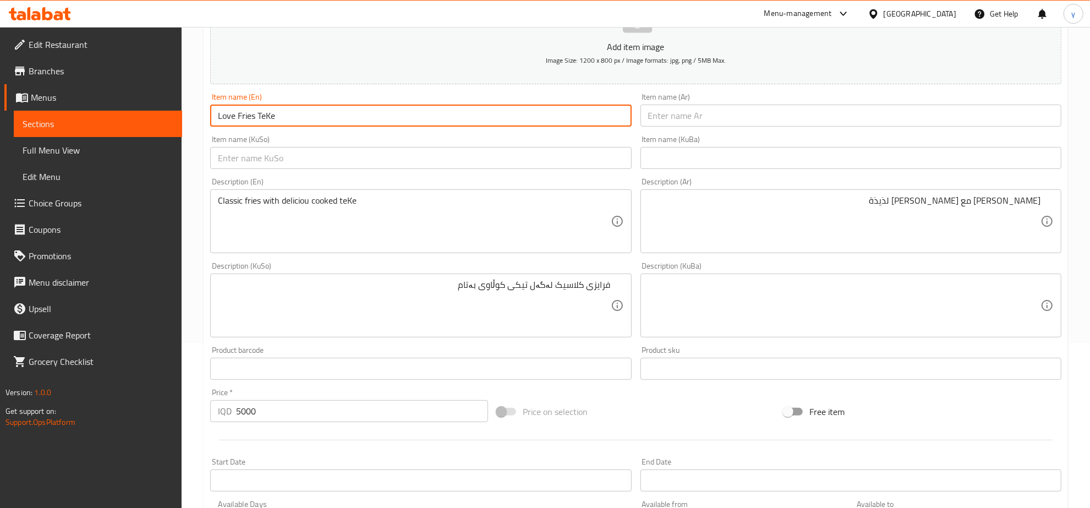
type input "Love Fries TeKe"
click at [707, 123] on input "text" at bounding box center [850, 116] width 421 height 22
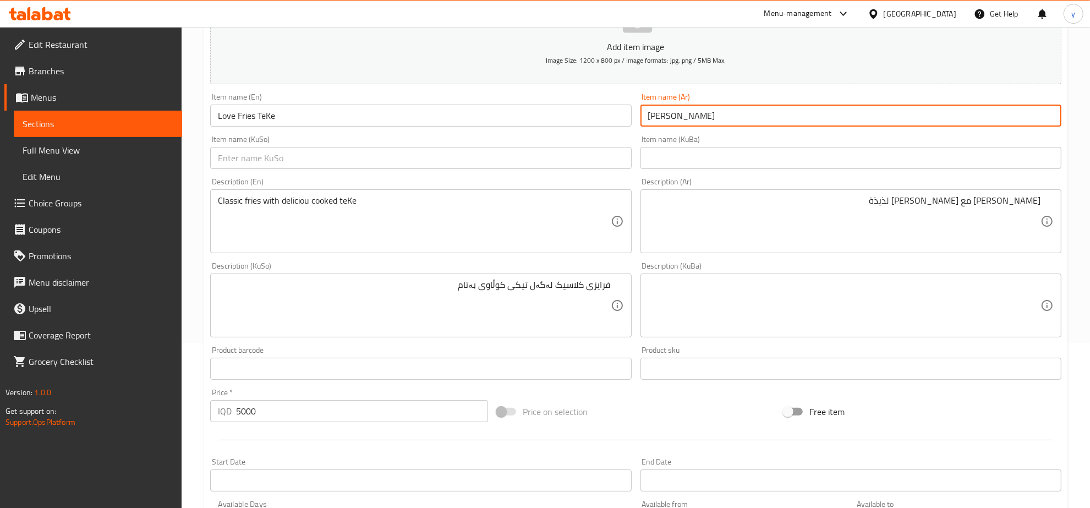
type input "[PERSON_NAME]"
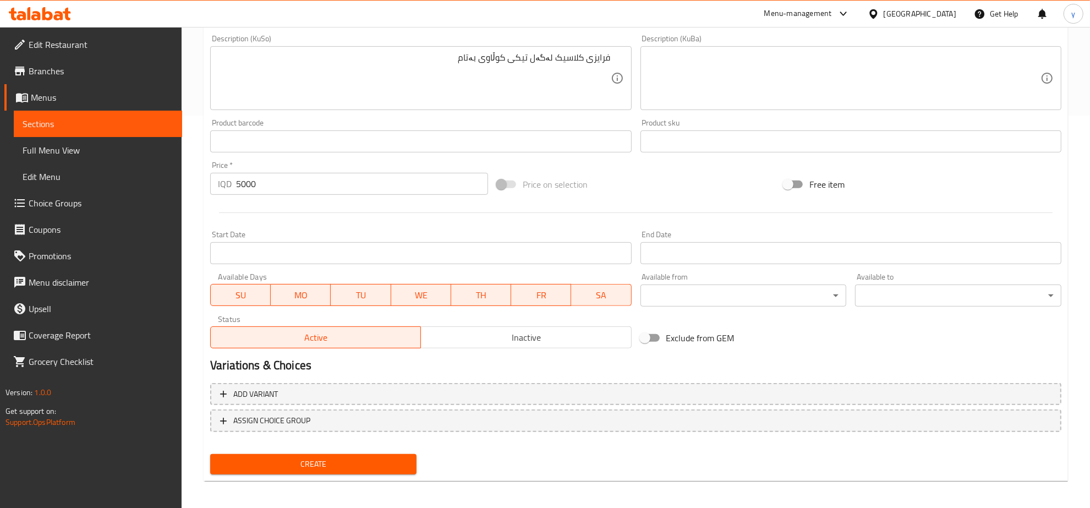
scroll to position [394, 0]
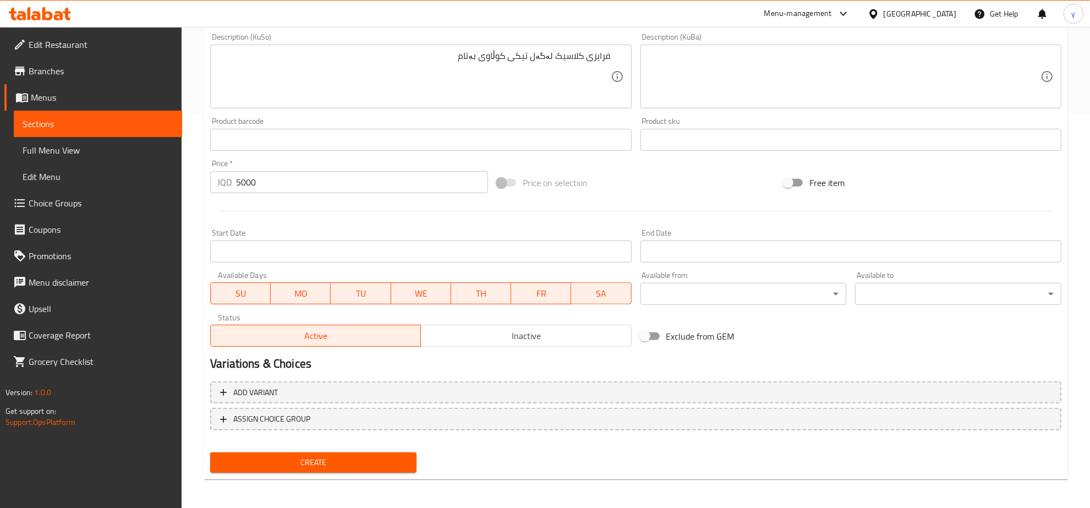
type input "تیکی لۆڤ فرایز"
click at [391, 460] on span "Create" at bounding box center [313, 462] width 189 height 14
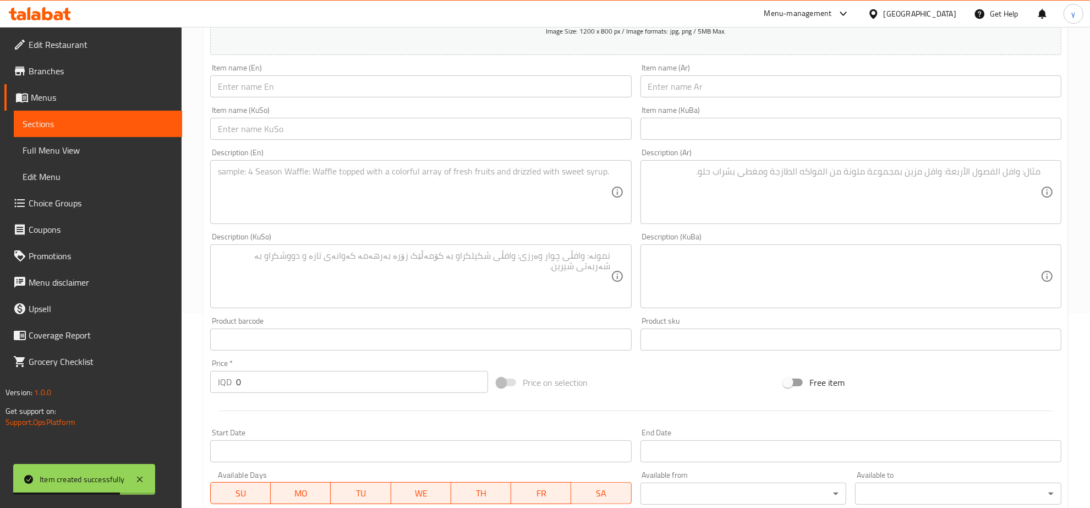
scroll to position [0, 0]
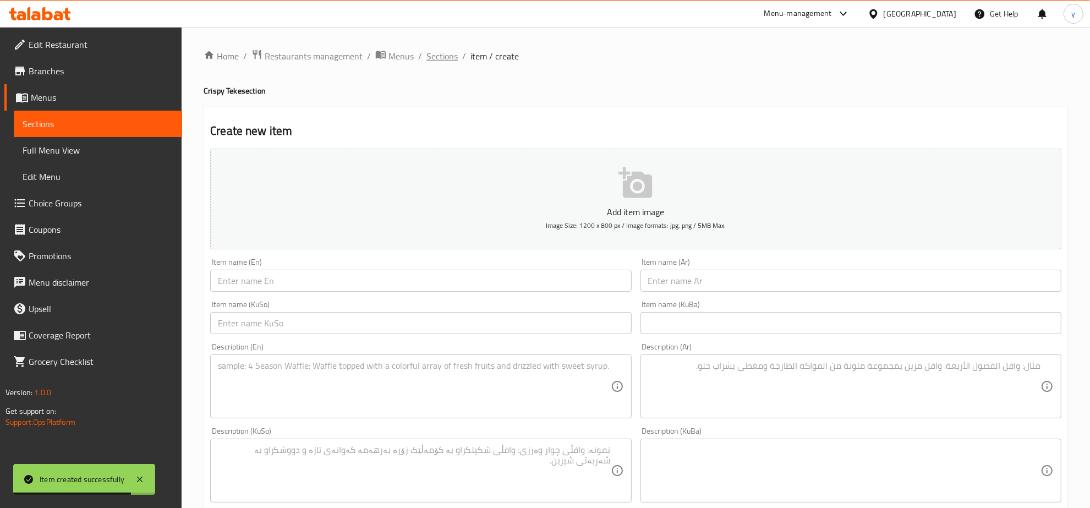
click at [441, 55] on span "Sections" at bounding box center [441, 56] width 31 height 13
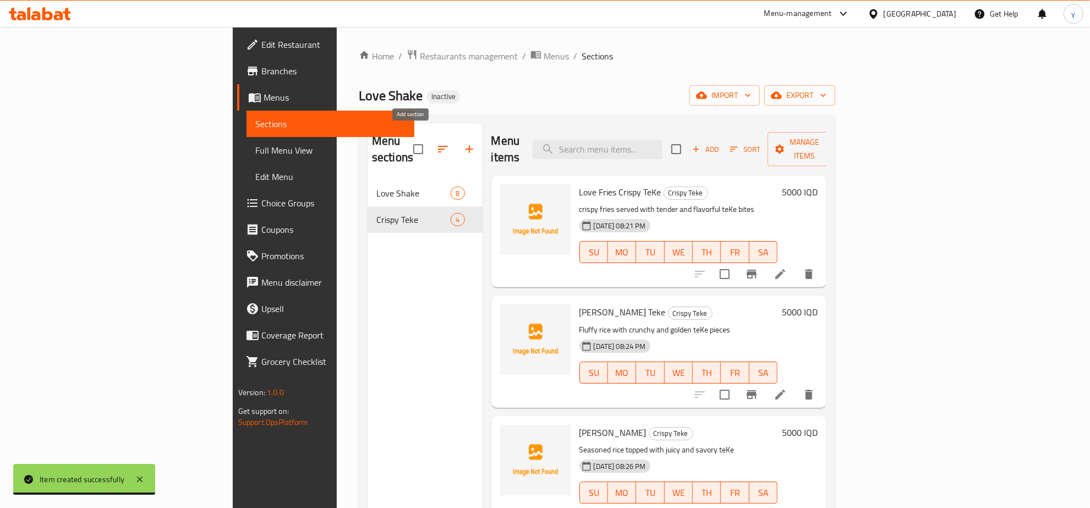
click at [463, 142] on icon "button" at bounding box center [469, 148] width 13 height 13
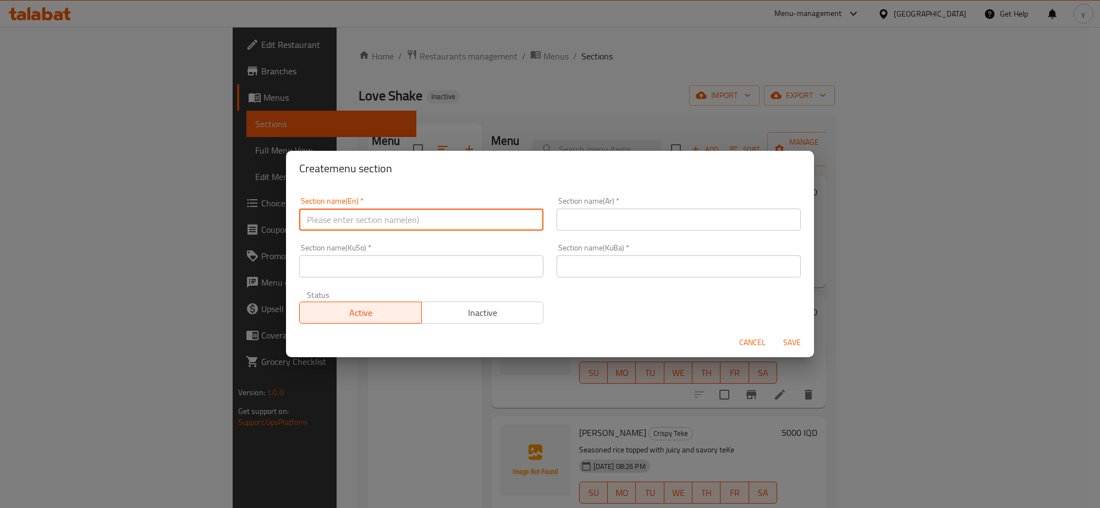
click at [405, 221] on input "text" at bounding box center [421, 219] width 244 height 22
paste input "Juice"
click at [567, 222] on input "text" at bounding box center [679, 219] width 244 height 22
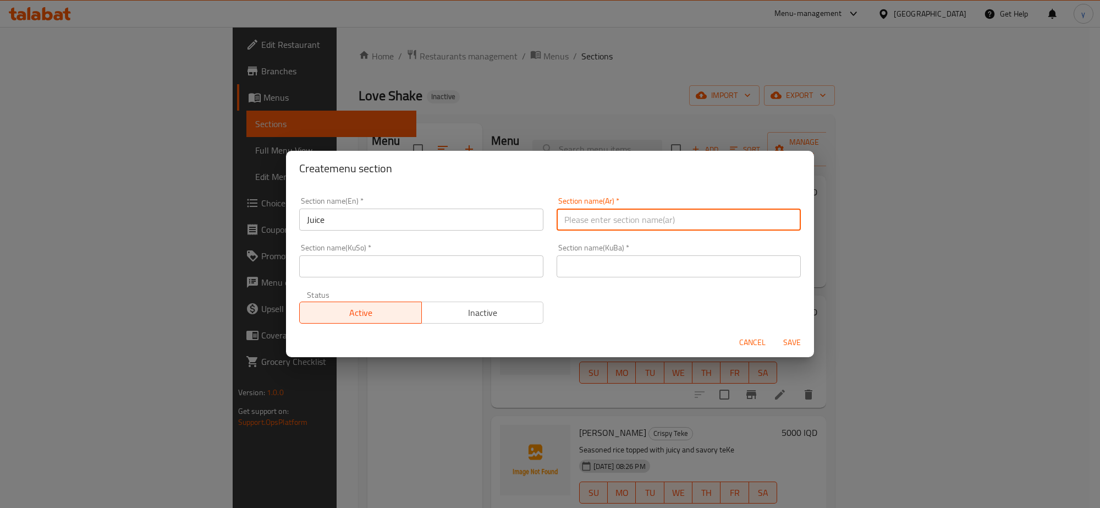
click at [468, 226] on input "Juice" at bounding box center [421, 219] width 244 height 22
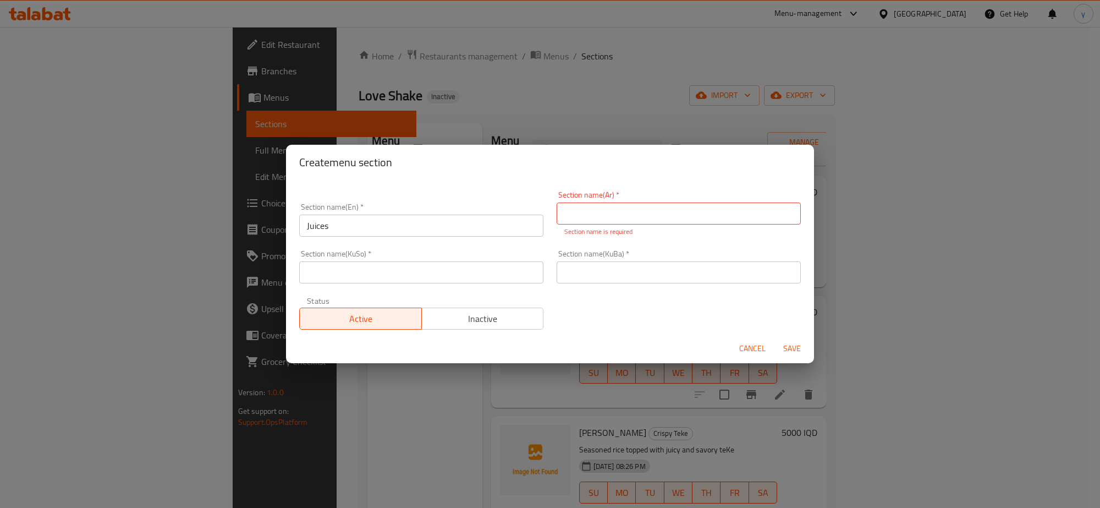
click at [607, 227] on p "Section name is required" at bounding box center [678, 232] width 229 height 10
click at [608, 223] on input "text" at bounding box center [679, 213] width 244 height 22
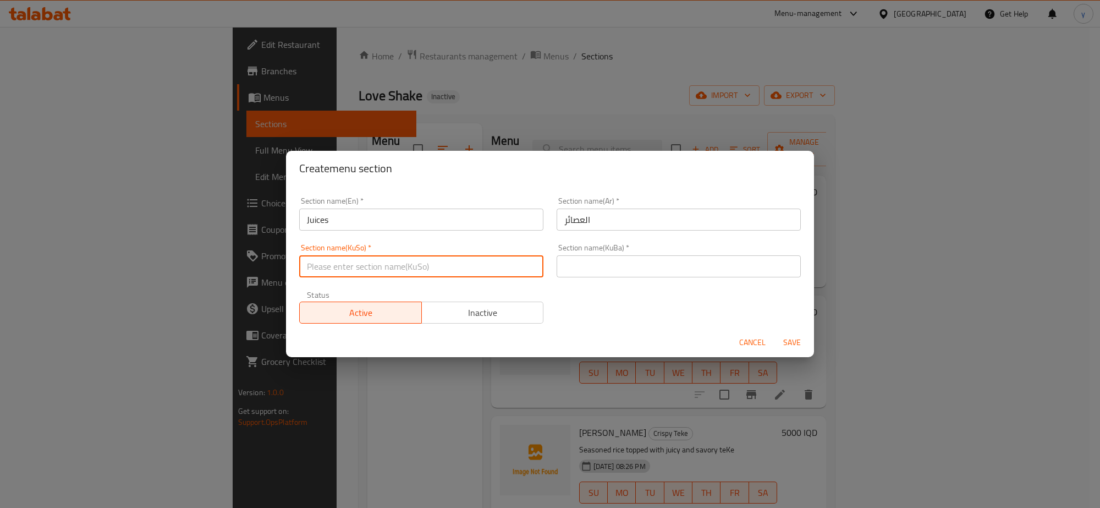
click at [530, 271] on input "text" at bounding box center [421, 266] width 244 height 22
click at [583, 270] on input "text" at bounding box center [679, 266] width 244 height 22
paste input "شەربەتەکان"
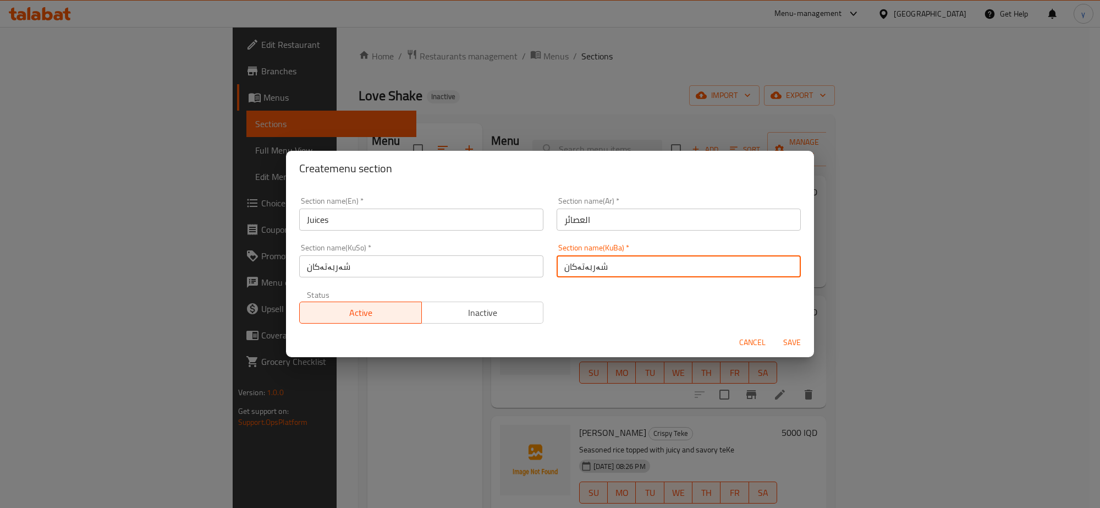
click at [798, 350] on button "Save" at bounding box center [791, 342] width 35 height 20
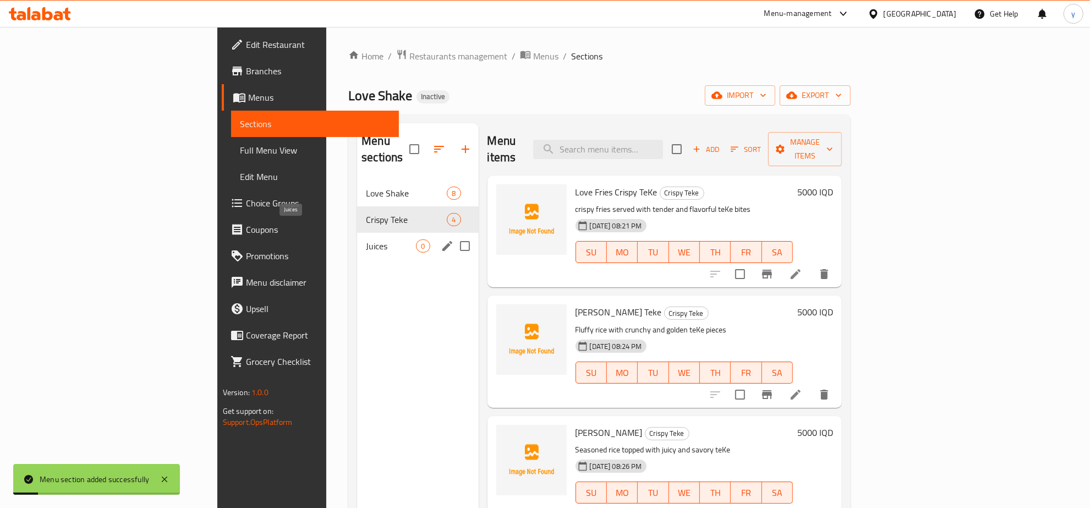
click at [366, 239] on span "Juices" at bounding box center [391, 245] width 50 height 13
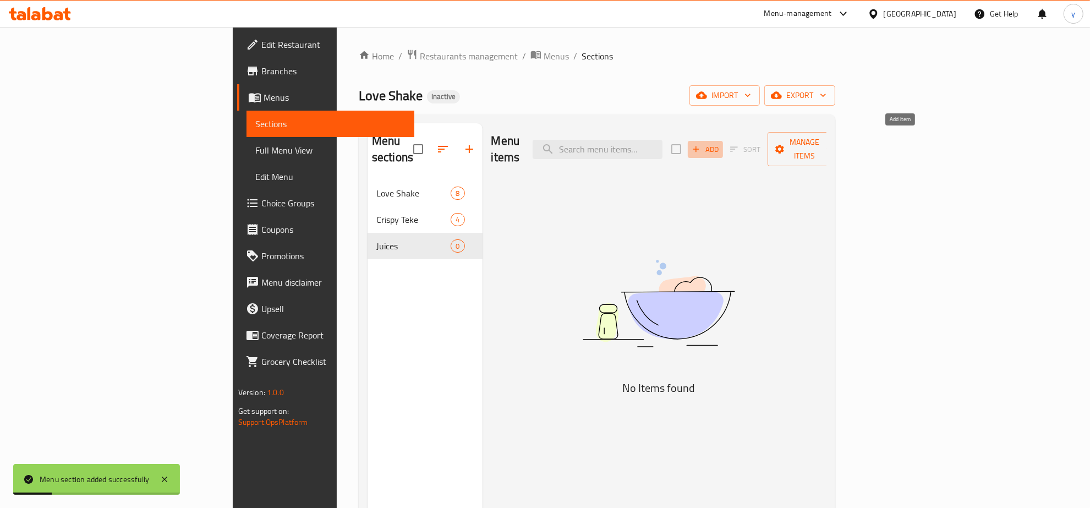
click at [720, 143] on span "Add" at bounding box center [705, 149] width 30 height 13
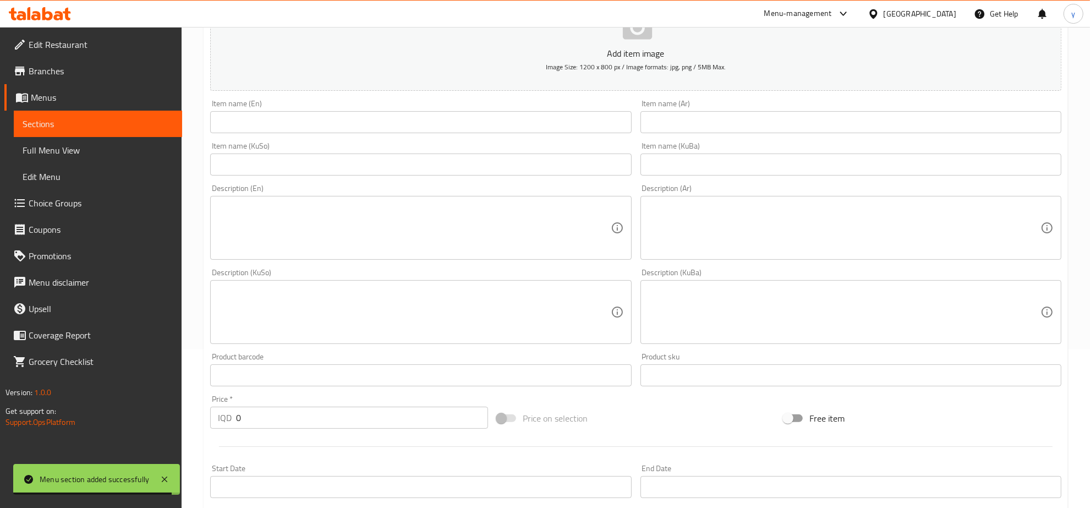
scroll to position [344, 0]
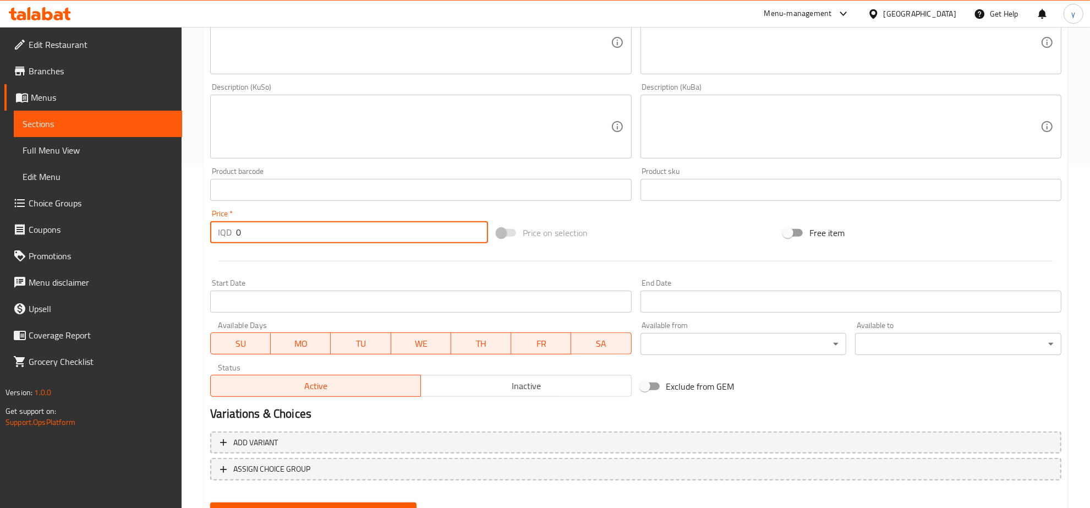
drag, startPoint x: 234, startPoint y: 230, endPoint x: 460, endPoint y: 256, distance: 227.0
click at [236, 230] on input "0" at bounding box center [362, 232] width 252 height 22
paste input "300"
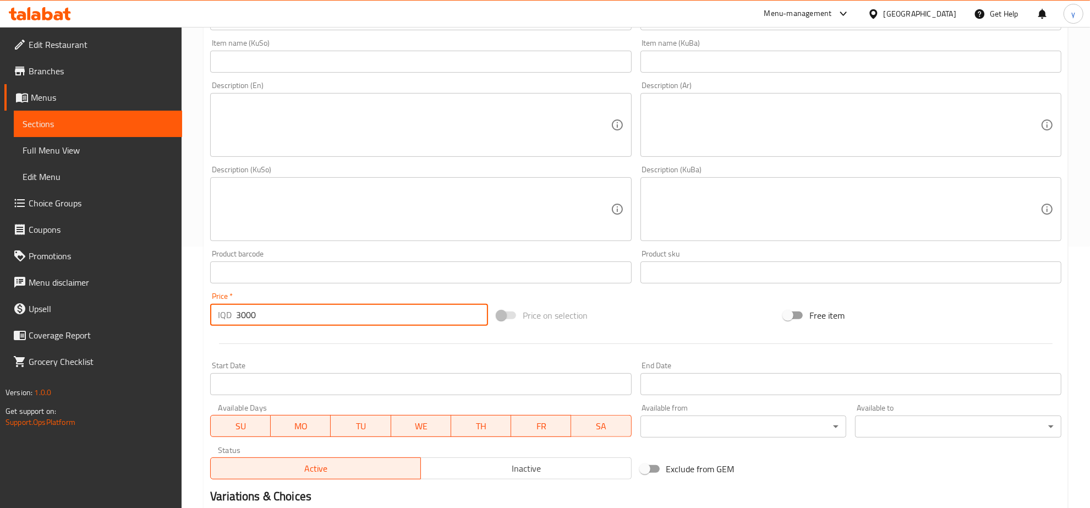
scroll to position [229, 0]
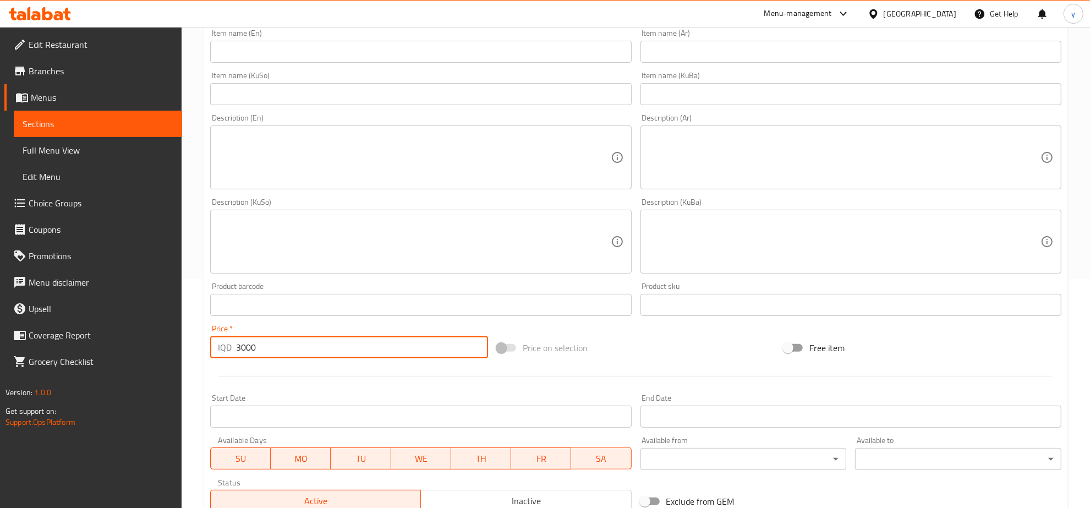
click at [347, 47] on input "text" at bounding box center [420, 52] width 421 height 22
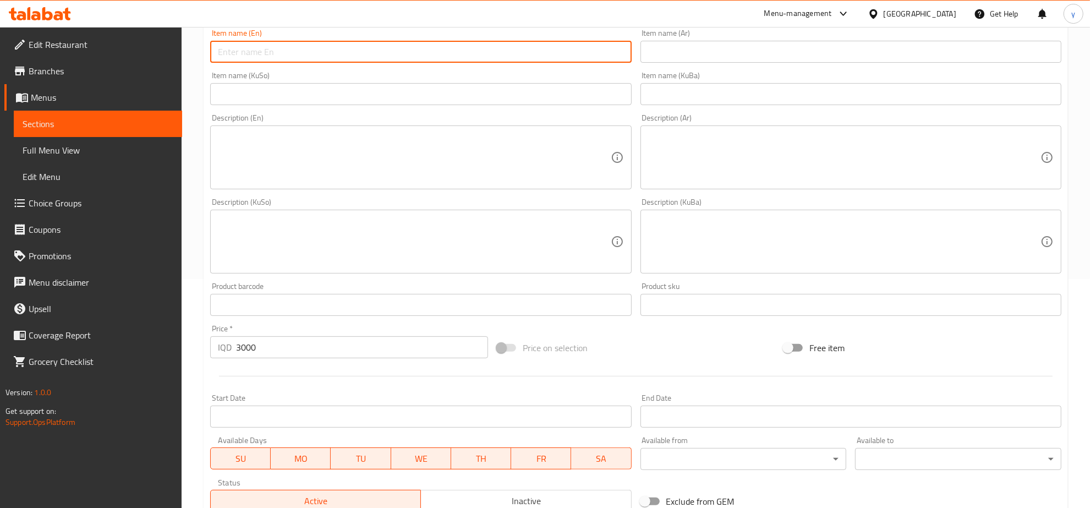
paste input "GreenDay juice"
click at [241, 57] on input "GreenDay juice" at bounding box center [420, 52] width 421 height 22
drag, startPoint x: 277, startPoint y: 53, endPoint x: 430, endPoint y: 57, distance: 153.5
click at [227, 61] on input "Green Day juice" at bounding box center [420, 52] width 421 height 22
click at [685, 53] on input "text" at bounding box center [850, 52] width 421 height 22
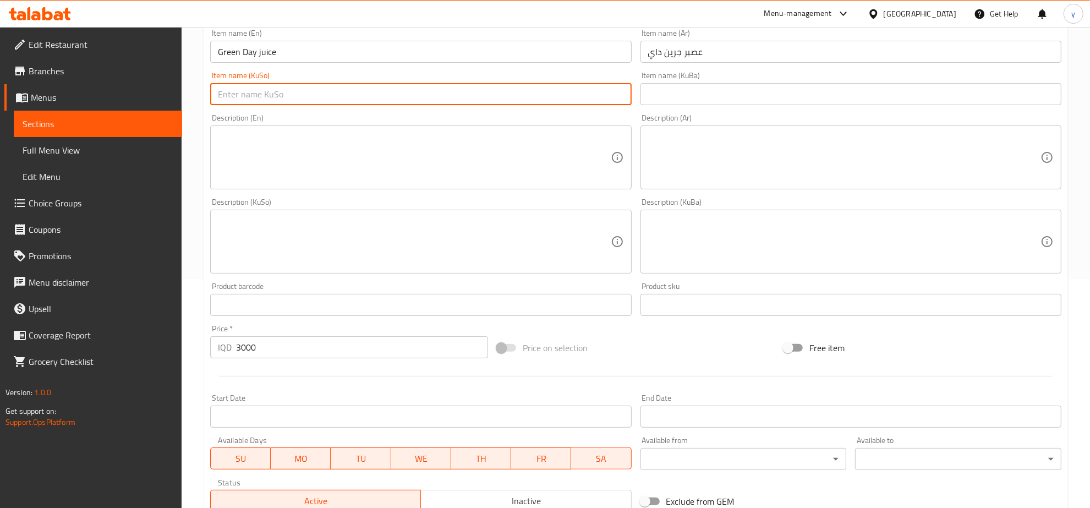
click at [608, 92] on input "text" at bounding box center [420, 94] width 421 height 22
click at [532, 152] on textarea at bounding box center [414, 157] width 392 height 52
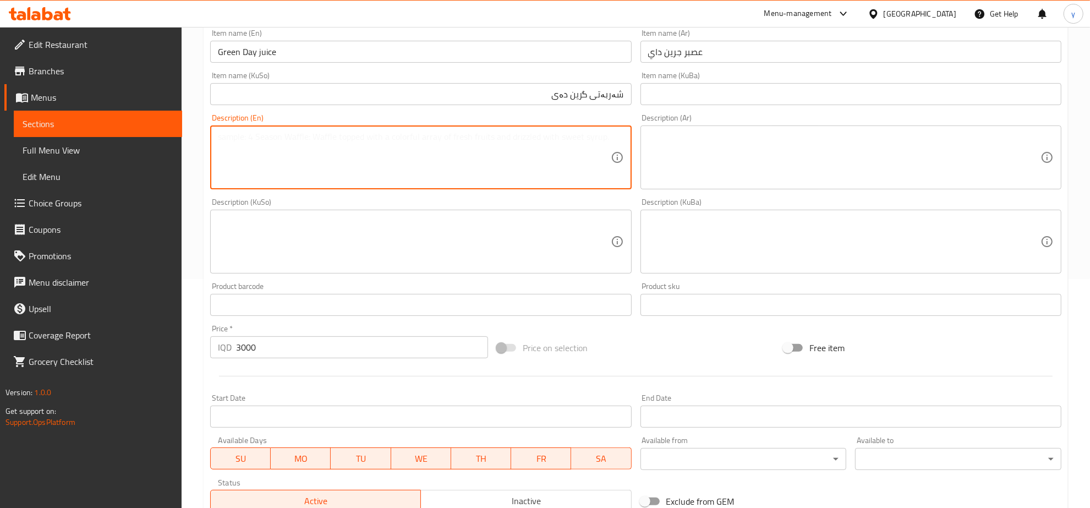
paste textarea "A refreshing green blend packed with crisp, garden-fresh flavor."
click at [403, 133] on textarea "A refreshing green blend packed with crisp, garden-fresh flavor" at bounding box center [414, 157] width 392 height 52
drag, startPoint x: 224, startPoint y: 138, endPoint x: 216, endPoint y: 136, distance: 8.9
click at [216, 136] on div "A refreshing green blend packed with crisp, garden fresh flavor Description (En)" at bounding box center [420, 157] width 421 height 64
drag, startPoint x: 254, startPoint y: 135, endPoint x: 200, endPoint y: 138, distance: 54.6
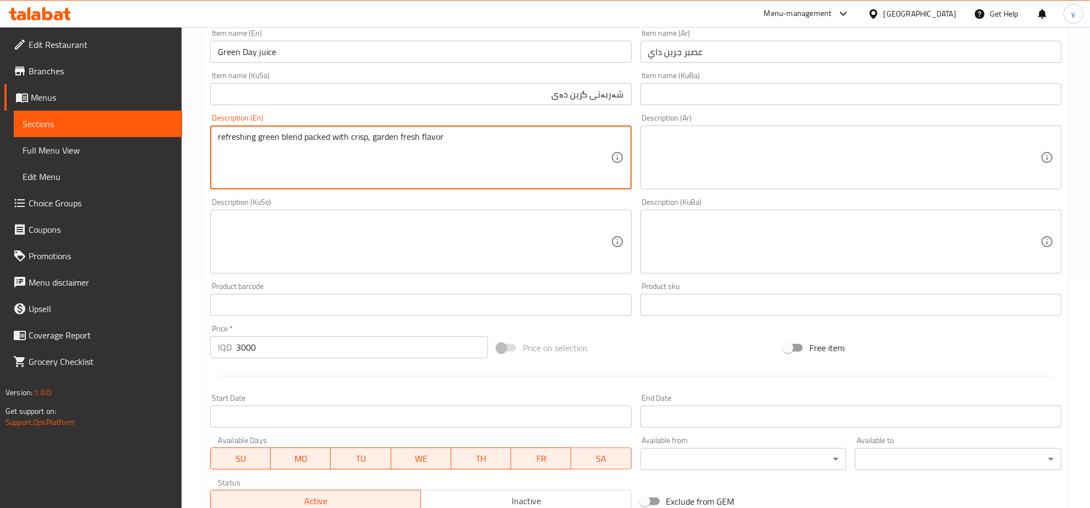
click at [200, 138] on div "Home / Restaurants management / Menus / Sections / item / create Juices section…" at bounding box center [636, 236] width 908 height 877
click at [350, 138] on textarea "Fresh green blend packed with crisp, garden fresh flavor" at bounding box center [414, 157] width 392 height 52
click at [380, 141] on textarea "Fresh green blend packed with crisp and garden fresh flavor" at bounding box center [414, 157] width 392 height 52
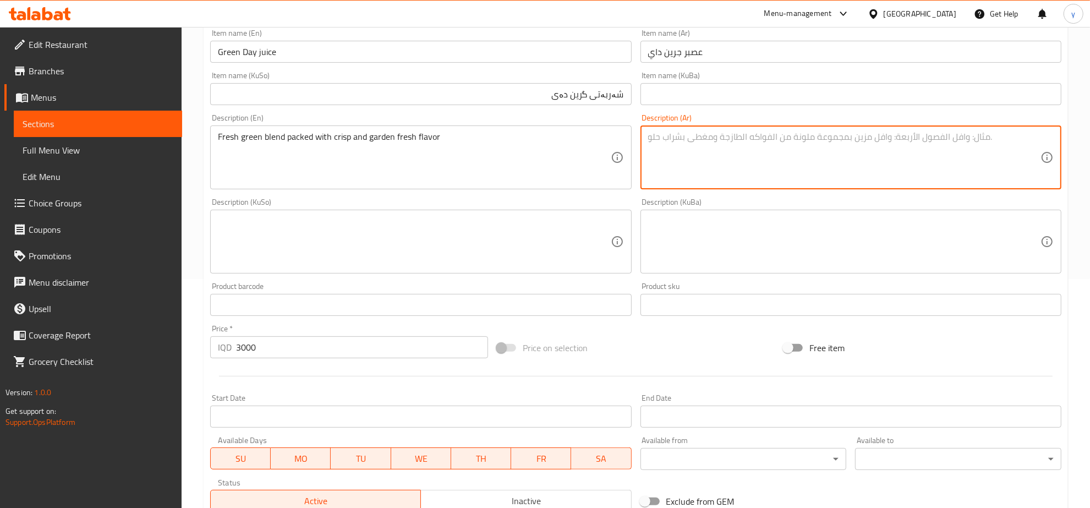
click at [705, 142] on textarea at bounding box center [844, 157] width 392 height 52
paste textarea "مزيج أخضر طازج محشو كريسب ونكهة جاردين طازجة"
click at [568, 235] on textarea at bounding box center [414, 242] width 392 height 52
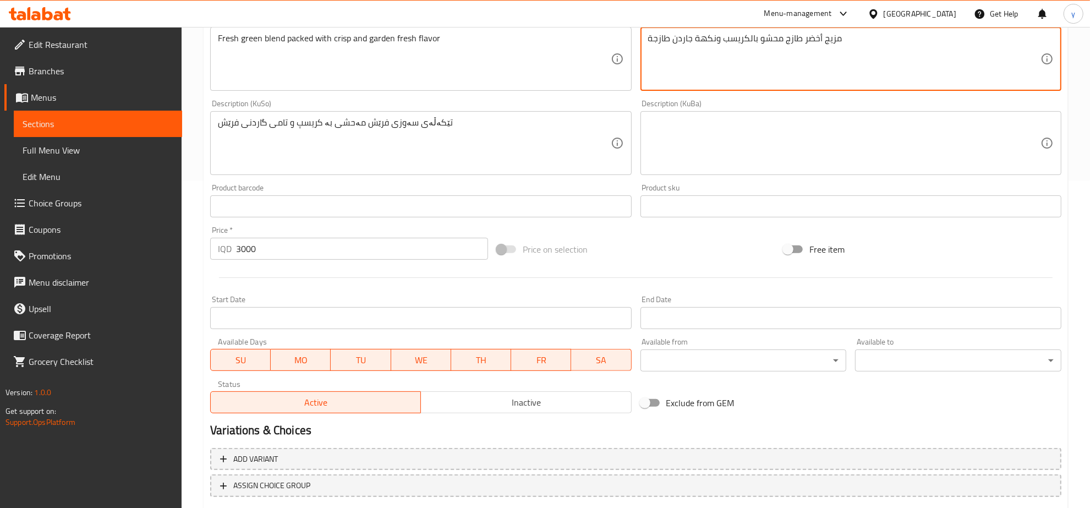
scroll to position [394, 0]
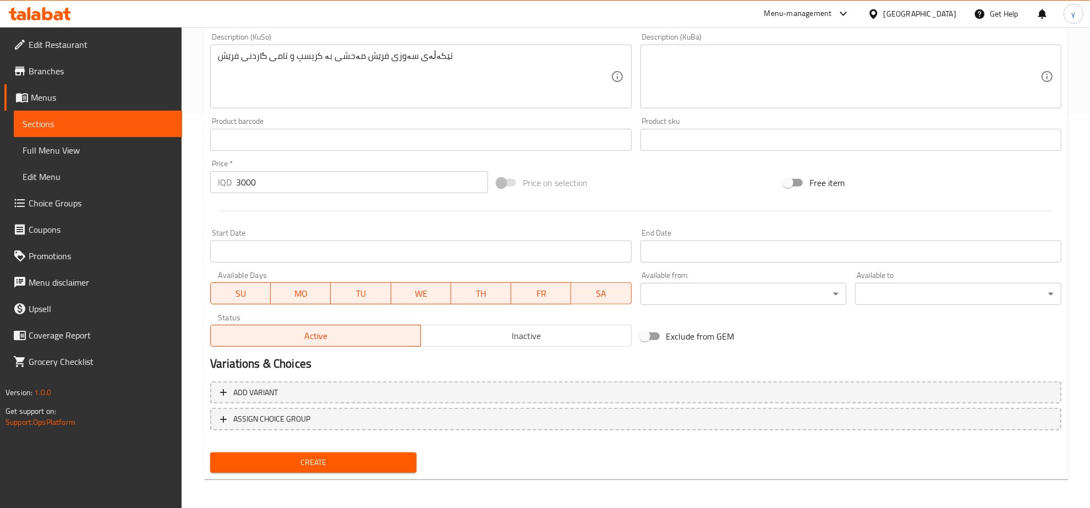
click at [336, 449] on div "Create" at bounding box center [313, 462] width 215 height 29
click at [336, 452] on button "Create" at bounding box center [313, 462] width 206 height 20
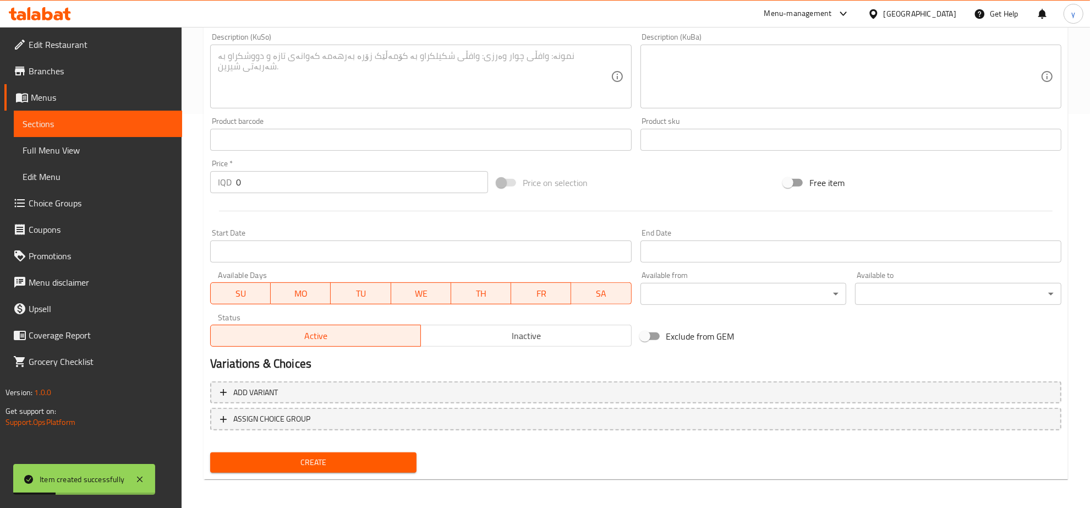
click at [329, 193] on div "Price   * IQD 0 Price *" at bounding box center [349, 176] width 287 height 42
click at [336, 185] on input "0" at bounding box center [362, 182] width 252 height 22
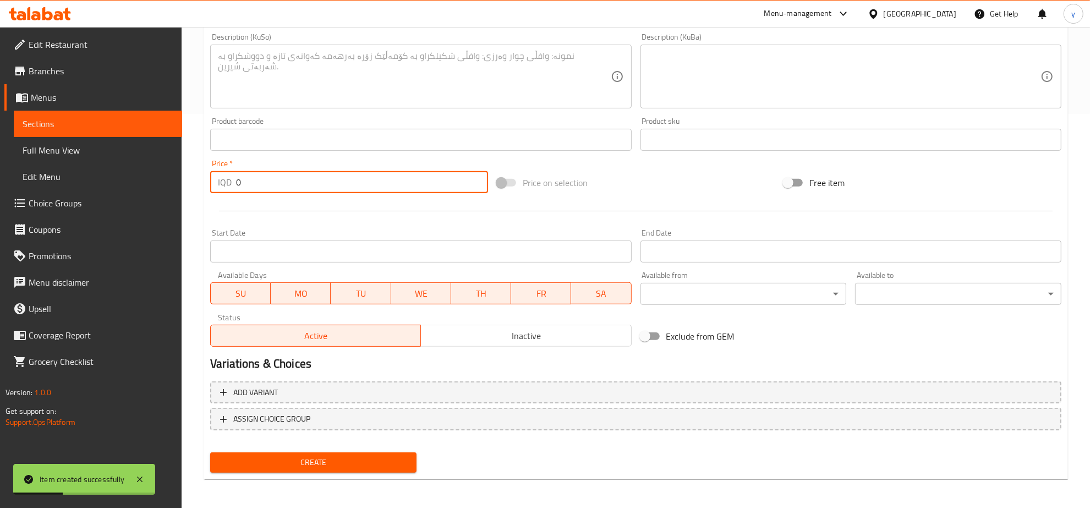
click at [336, 185] on input "0" at bounding box center [362, 182] width 252 height 22
paste input "300"
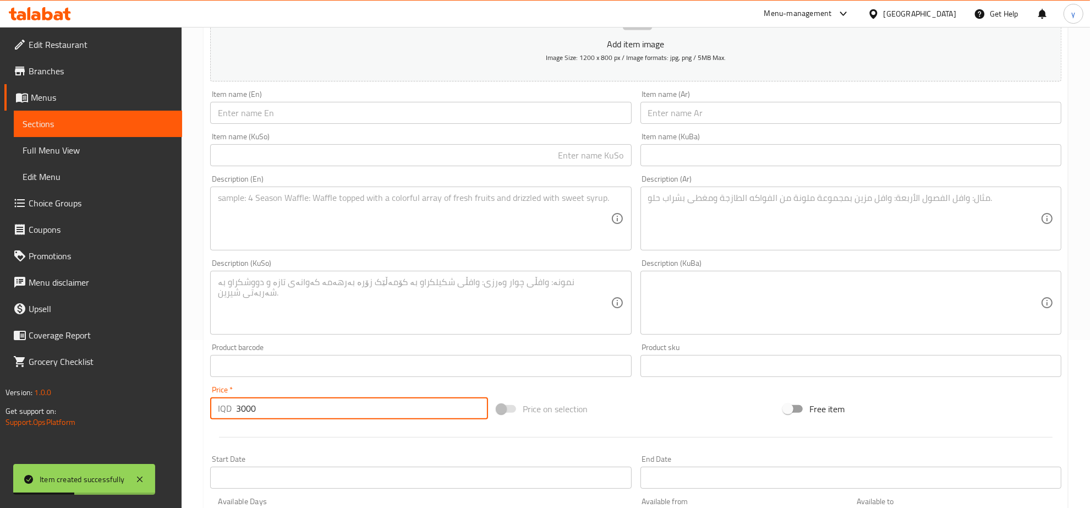
scroll to position [165, 0]
click at [318, 112] on input "text" at bounding box center [420, 116] width 421 height 22
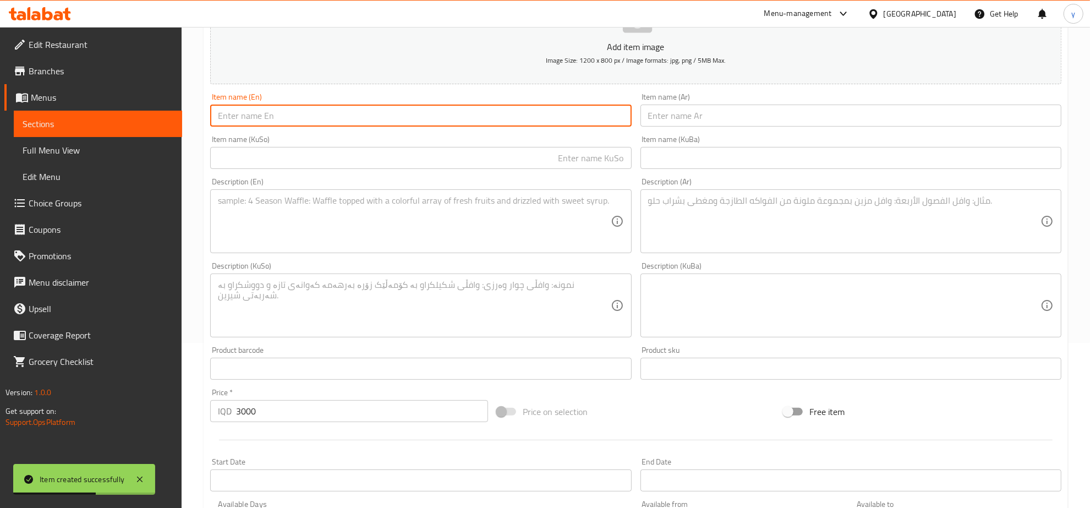
paste input "Orange Juice"
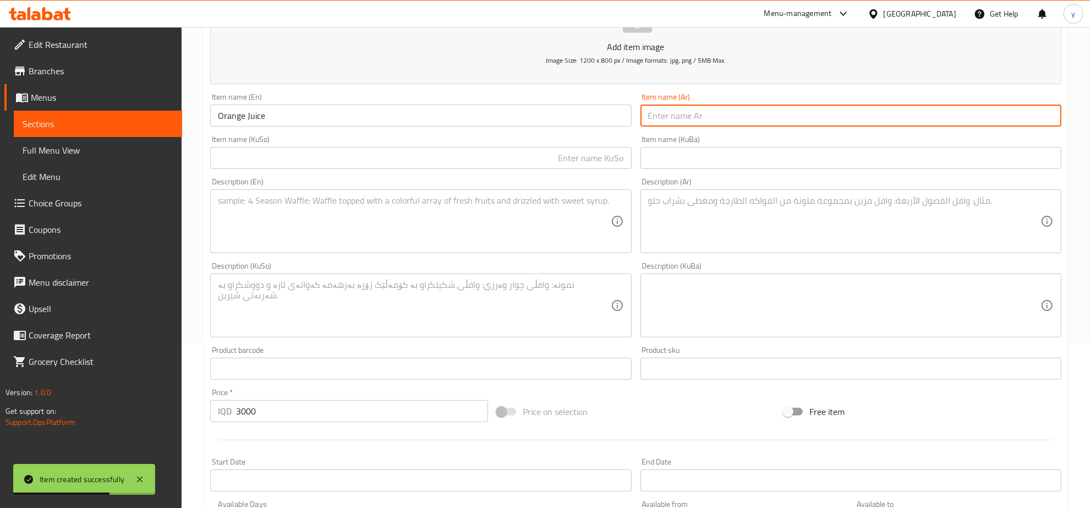
click at [695, 113] on input "text" at bounding box center [850, 116] width 421 height 22
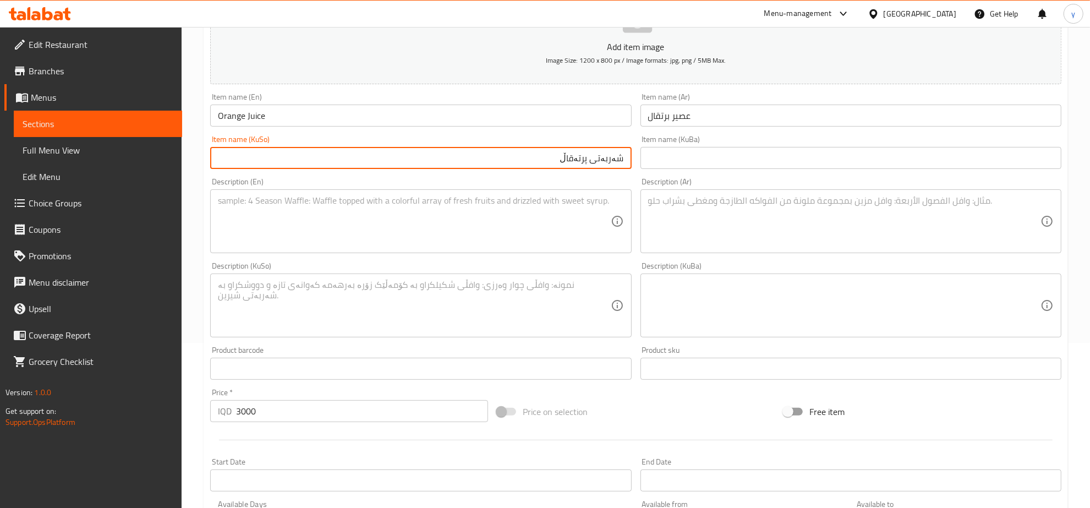
click at [597, 241] on textarea at bounding box center [414, 221] width 392 height 52
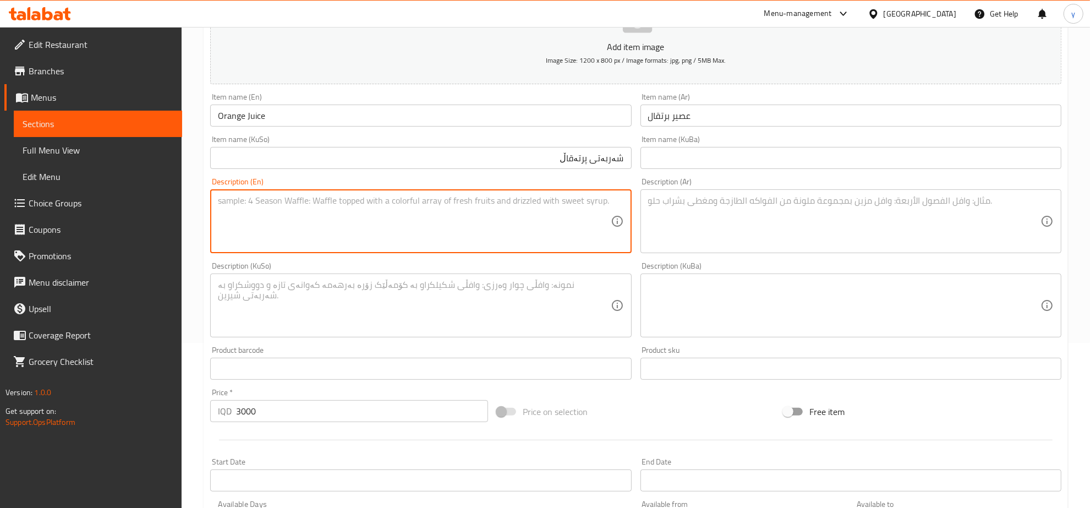
paste textarea "Freshly squeezed oranges for a bright, tangy burst of vitamin C"
click at [350, 207] on textarea "Freshly squeezed oranges for a bright, tangy burst of vitamin C" at bounding box center [414, 221] width 392 height 52
click at [326, 201] on textarea "Freshly squeezed oranges for, tangy burst of vitamin C" at bounding box center [414, 221] width 392 height 52
click at [327, 201] on textarea "Freshly squeezed oranges for, tangy burst of vitamin C" at bounding box center [414, 221] width 392 height 52
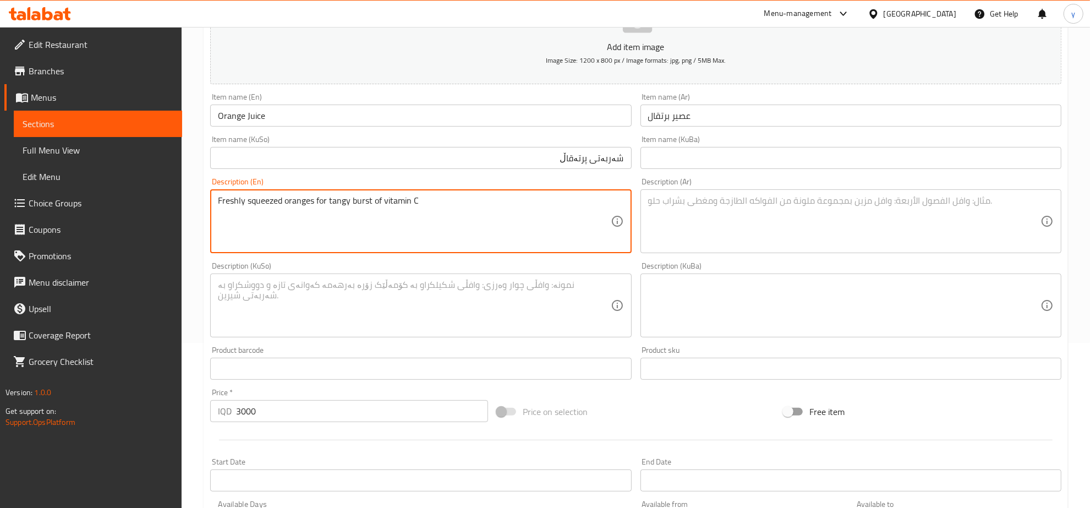
drag, startPoint x: 422, startPoint y: 200, endPoint x: 213, endPoint y: 207, distance: 208.6
click at [213, 207] on div "Freshly squeezed oranges for tangy burst of vitamin C Description (En)" at bounding box center [420, 221] width 421 height 64
click at [364, 205] on textarea "Freshly squeezed oranges for tangy burst of vitamin C" at bounding box center [414, 221] width 392 height 52
click at [361, 212] on textarea "Freshly squeezed oranges for tangy burst of vitamin C" at bounding box center [414, 221] width 392 height 52
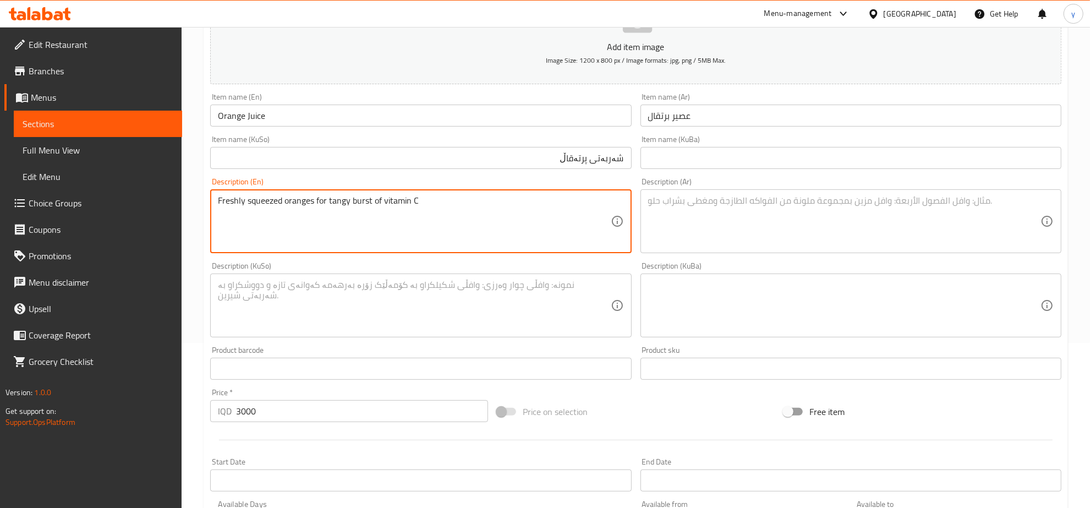
drag, startPoint x: 378, startPoint y: 196, endPoint x: 419, endPoint y: 199, distance: 40.8
click at [419, 199] on textarea "Freshly squeezed oranges for tangy burst of vitamin C" at bounding box center [414, 221] width 392 height 52
drag, startPoint x: 420, startPoint y: 199, endPoint x: 319, endPoint y: 206, distance: 100.9
click at [319, 206] on textarea "Freshly squeezed oranges for tangy burst of vitamin C" at bounding box center [414, 221] width 392 height 52
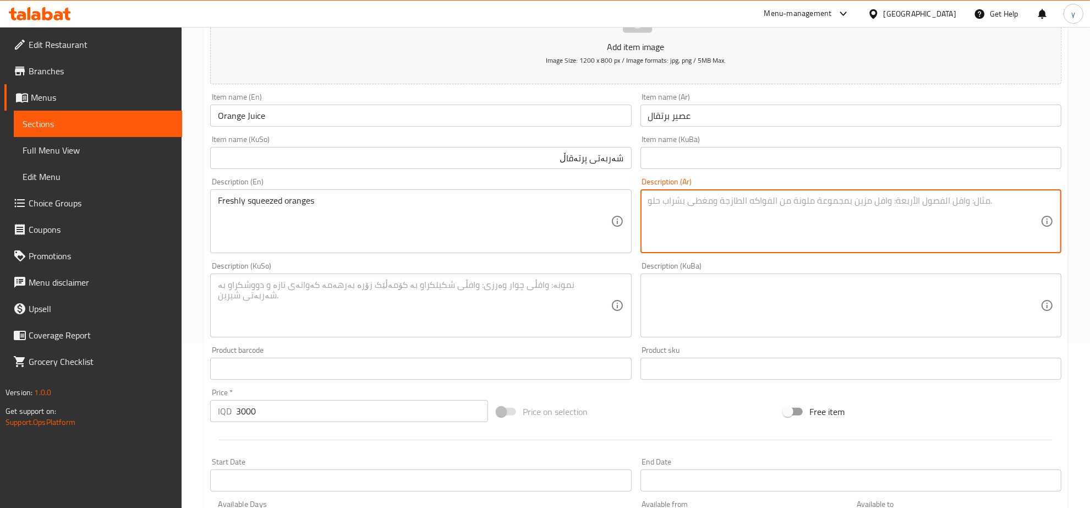
click at [691, 199] on textarea at bounding box center [844, 221] width 392 height 52
click at [333, 254] on div "Description (En) Freshly squeezed oranges Description (En)" at bounding box center [421, 215] width 430 height 84
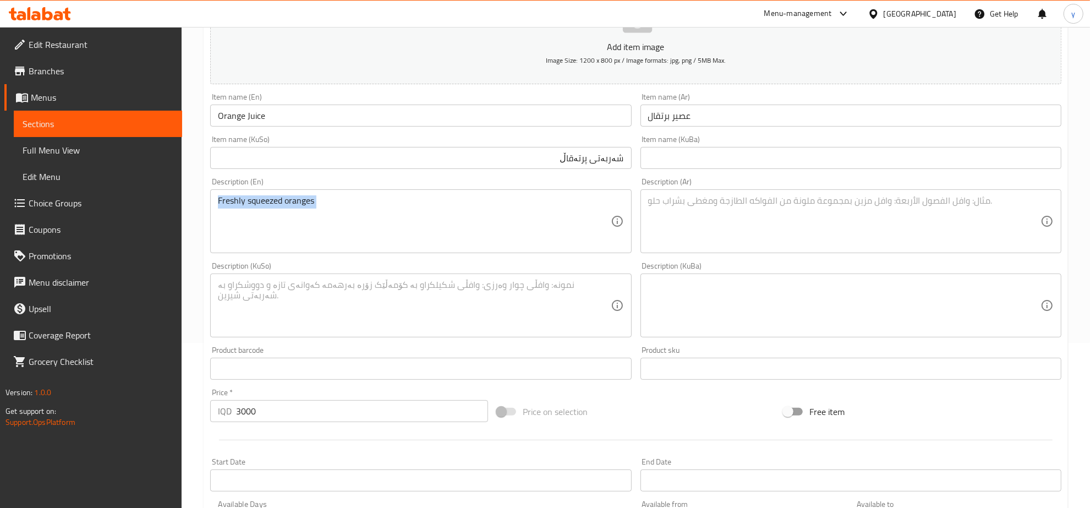
click at [333, 254] on div "Description (En) Freshly squeezed oranges Description (En)" at bounding box center [421, 215] width 430 height 84
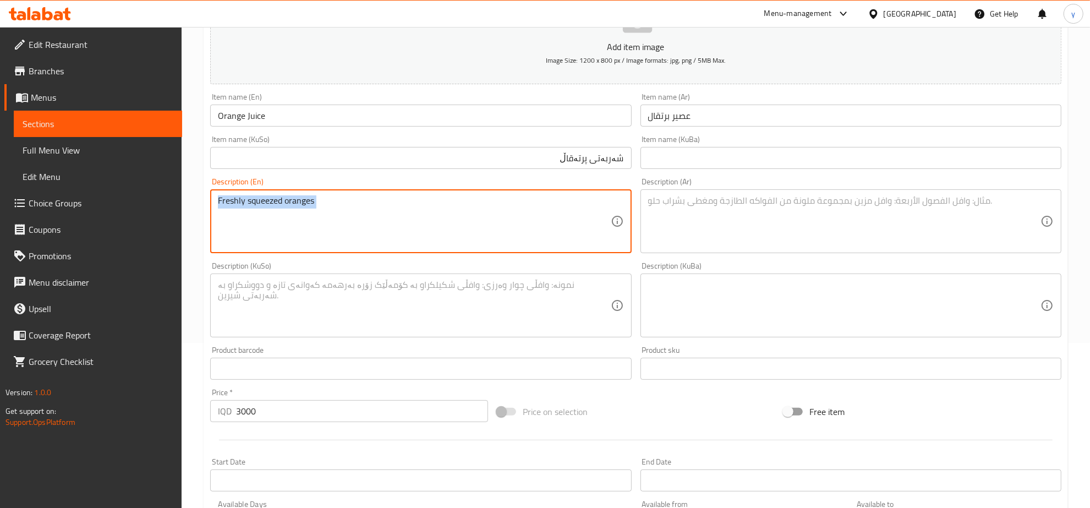
click at [345, 219] on textarea "Freshly squeezed oranges" at bounding box center [414, 221] width 392 height 52
click at [361, 207] on textarea "Freshly squeezed oranges" at bounding box center [414, 221] width 392 height 52
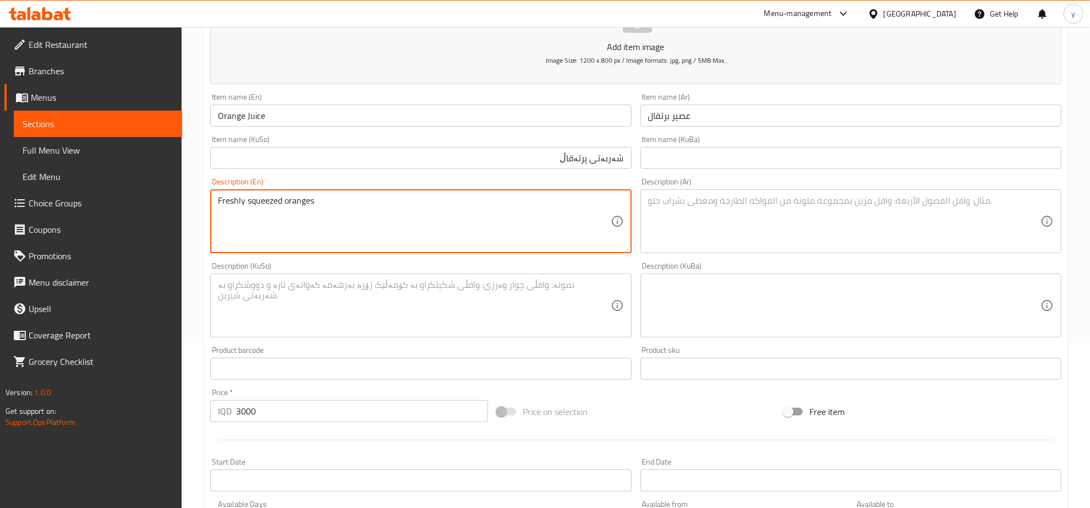
click at [361, 207] on textarea "Freshly squeezed oranges" at bounding box center [414, 221] width 392 height 52
paste textarea
click at [707, 220] on textarea at bounding box center [844, 221] width 392 height 52
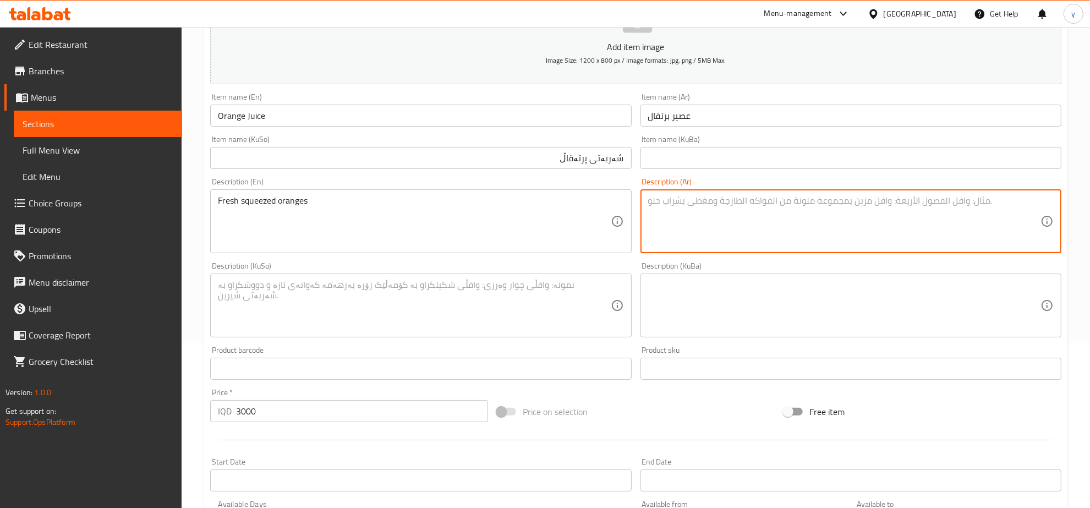
paste textarea "برتقال طازج معصور"
click at [527, 300] on textarea at bounding box center [414, 305] width 392 height 52
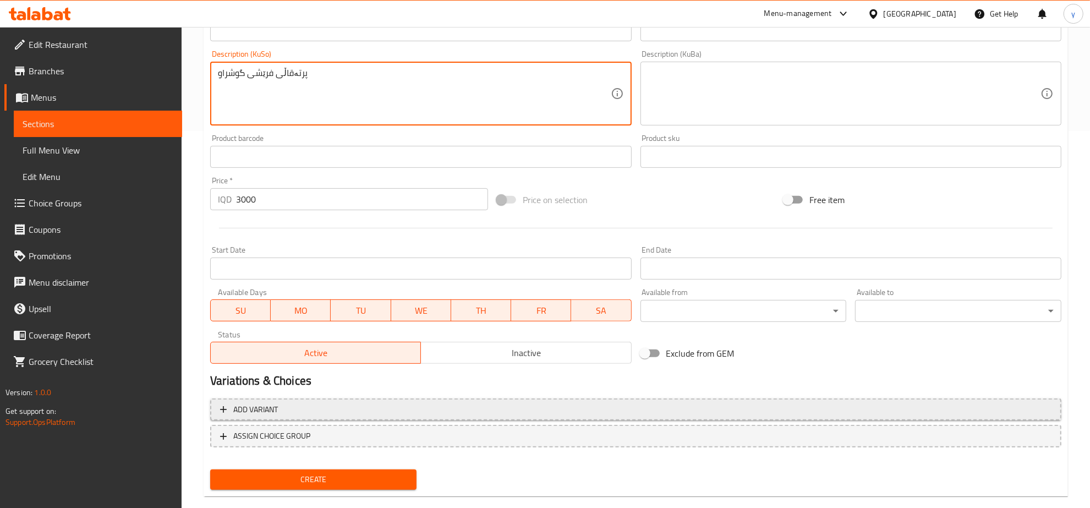
scroll to position [394, 0]
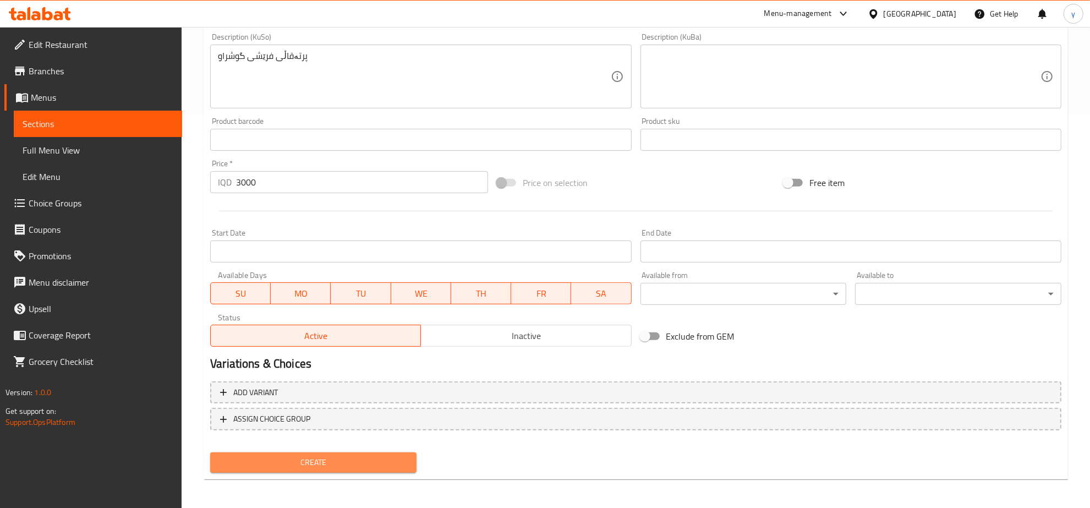
click at [352, 455] on span "Create" at bounding box center [313, 462] width 189 height 14
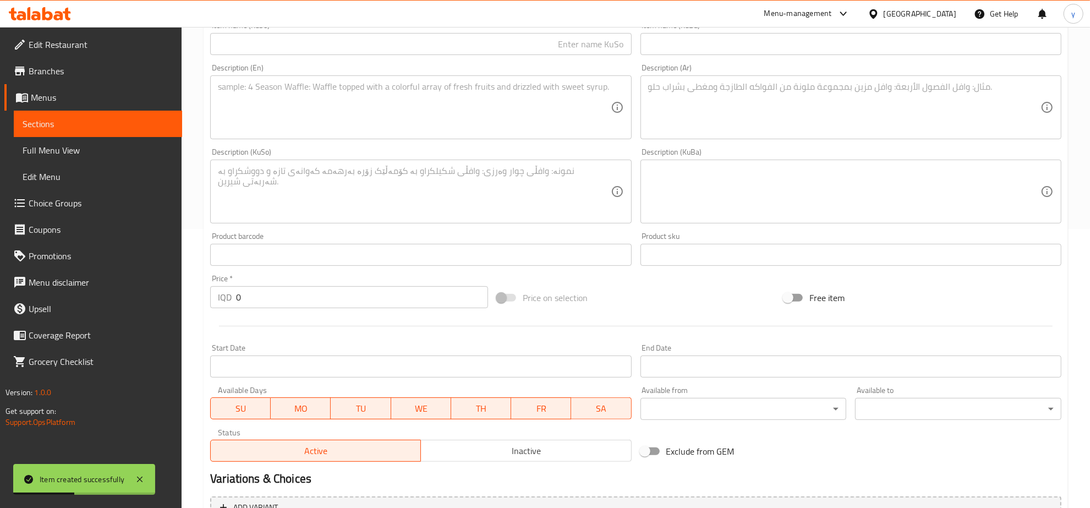
scroll to position [165, 0]
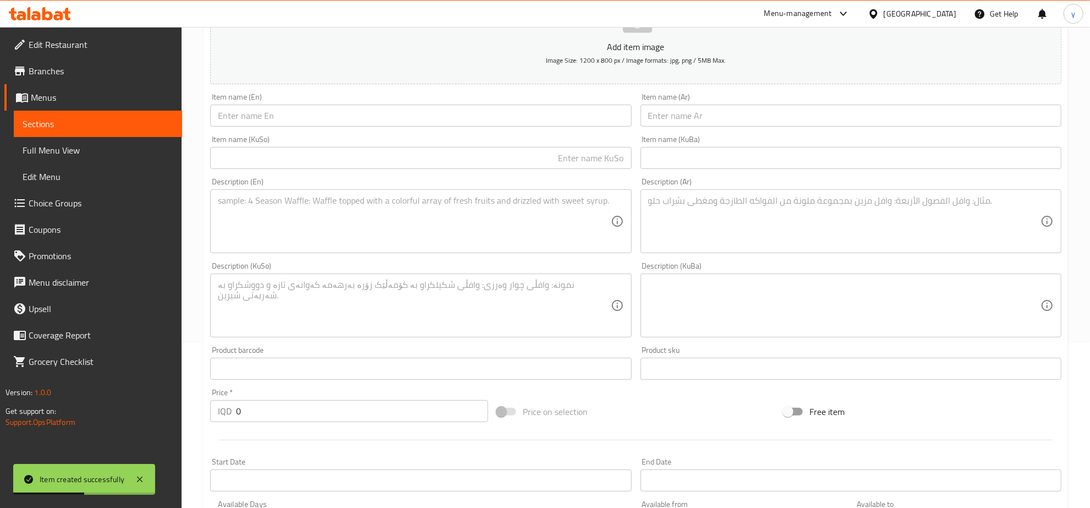
click at [253, 411] on input "0" at bounding box center [362, 411] width 252 height 22
paste input "400"
click at [289, 119] on input "text" at bounding box center [420, 116] width 421 height 22
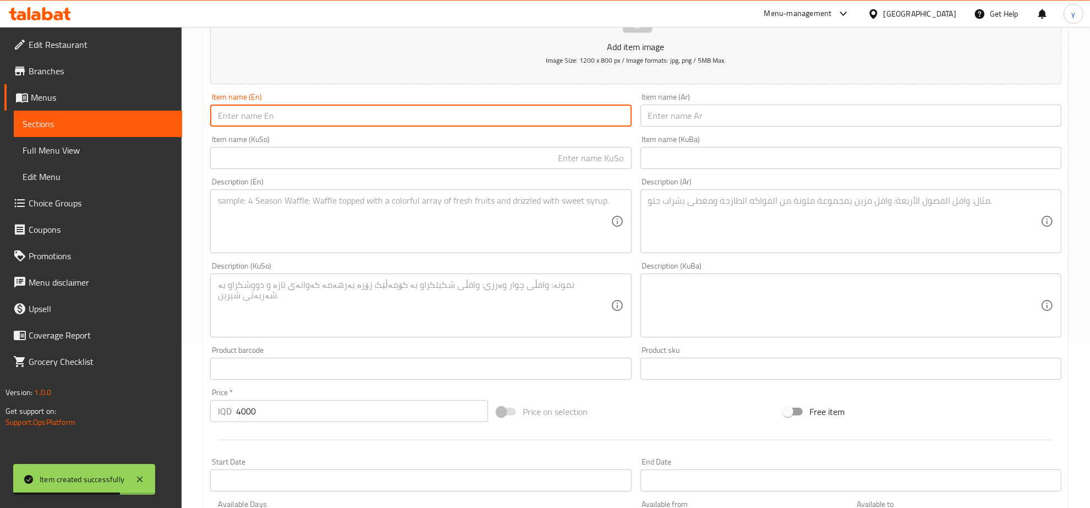
paste input "Honeycado juice"
click at [243, 116] on input "Honeycado juice" at bounding box center [420, 116] width 421 height 22
click at [647, 111] on input "text" at bounding box center [850, 116] width 421 height 22
click at [266, 114] on input "Honey Cado juice" at bounding box center [420, 116] width 421 height 22
click at [641, 113] on input "text" at bounding box center [850, 116] width 421 height 22
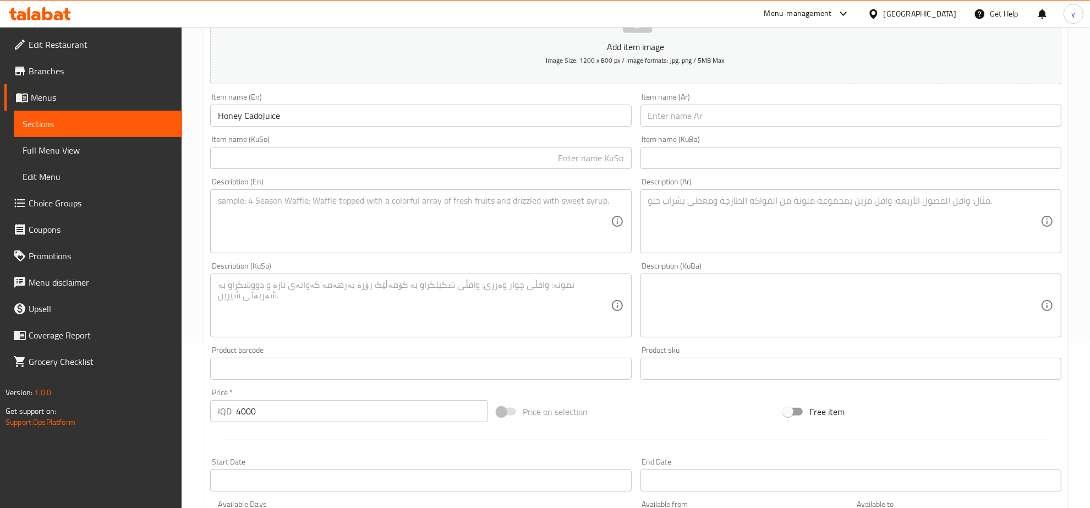
click at [263, 117] on input "Honey CadoJuice" at bounding box center [420, 116] width 421 height 22
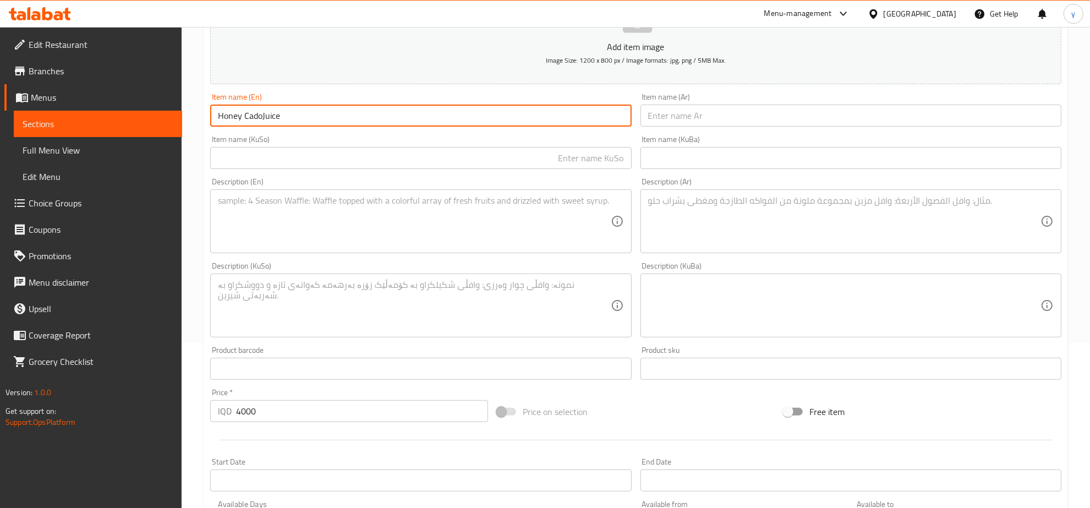
click at [261, 117] on input "Honey CadoJuice" at bounding box center [420, 116] width 421 height 22
drag, startPoint x: 617, startPoint y: 119, endPoint x: 647, endPoint y: 119, distance: 30.8
click at [628, 119] on input "Honey Cado Juice" at bounding box center [420, 116] width 421 height 22
click at [653, 118] on input "text" at bounding box center [850, 116] width 421 height 22
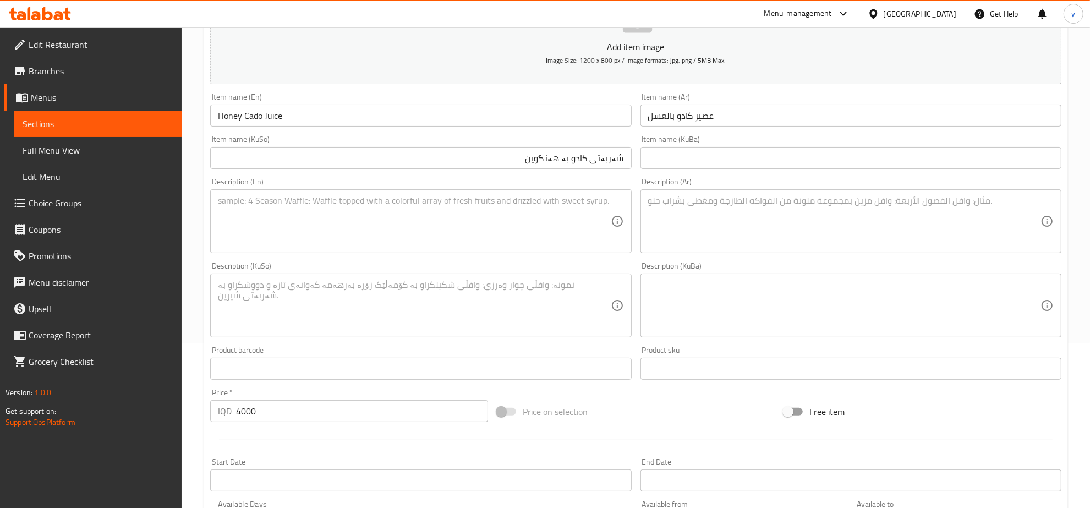
click at [432, 253] on div "Description (En)" at bounding box center [420, 221] width 421 height 64
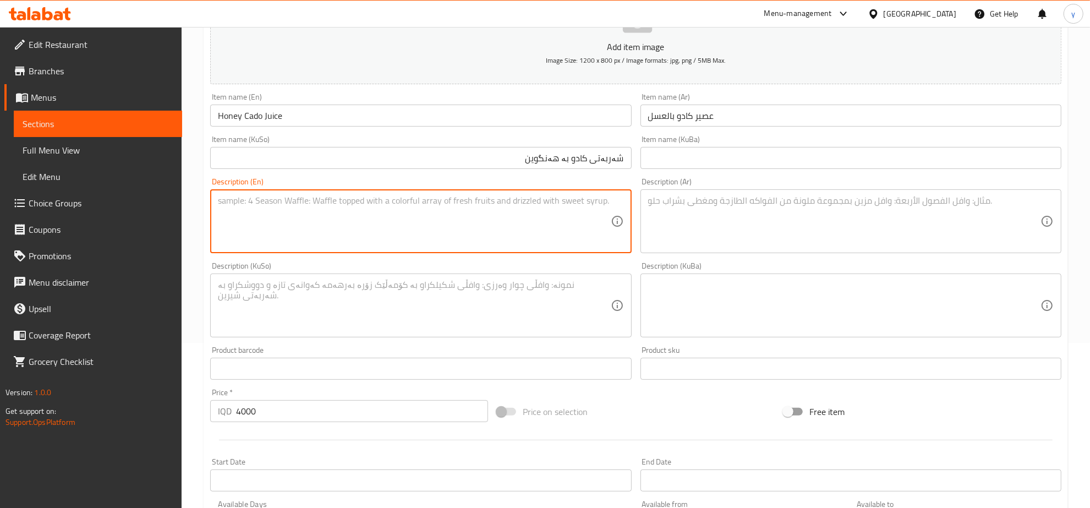
paste textarea "Creamy avocado sweetened with pure honey"
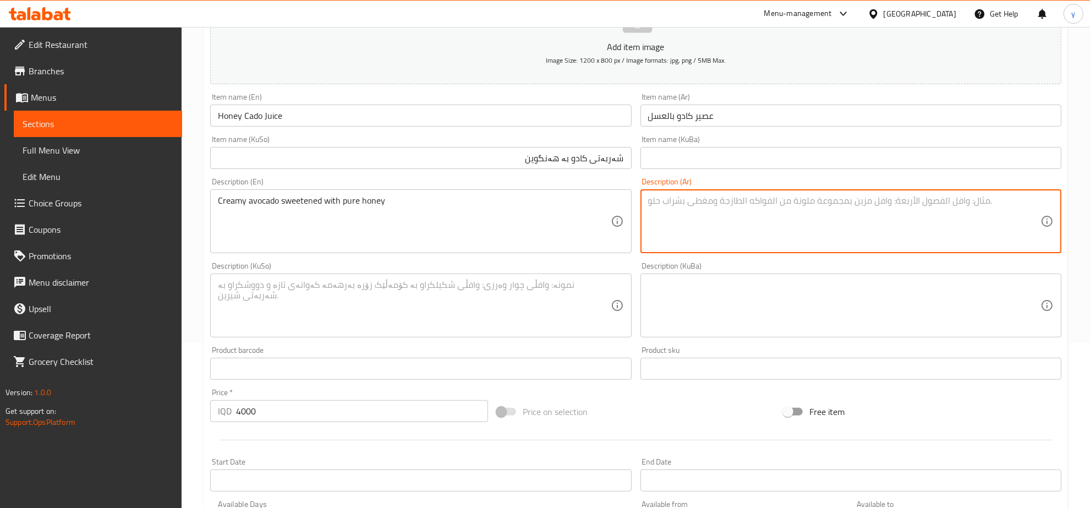
click at [730, 199] on textarea at bounding box center [844, 221] width 392 height 52
paste textarea "أفوكادو كريمي محلى بعسل نقي"
click at [518, 295] on textarea at bounding box center [414, 305] width 392 height 52
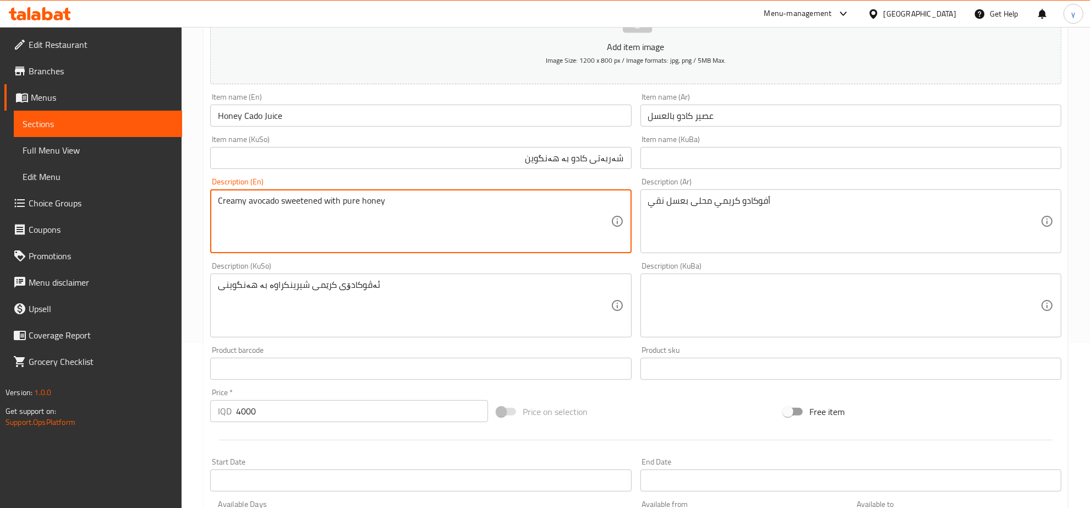
click at [347, 196] on textarea "Creamy avocado sweetened with pure honey" at bounding box center [414, 221] width 392 height 52
click at [427, 277] on div "ئەڤوکادۆی کرێمی شیرینکراوە بە هەنگوینی Description (KuSo)" at bounding box center [420, 305] width 421 height 64
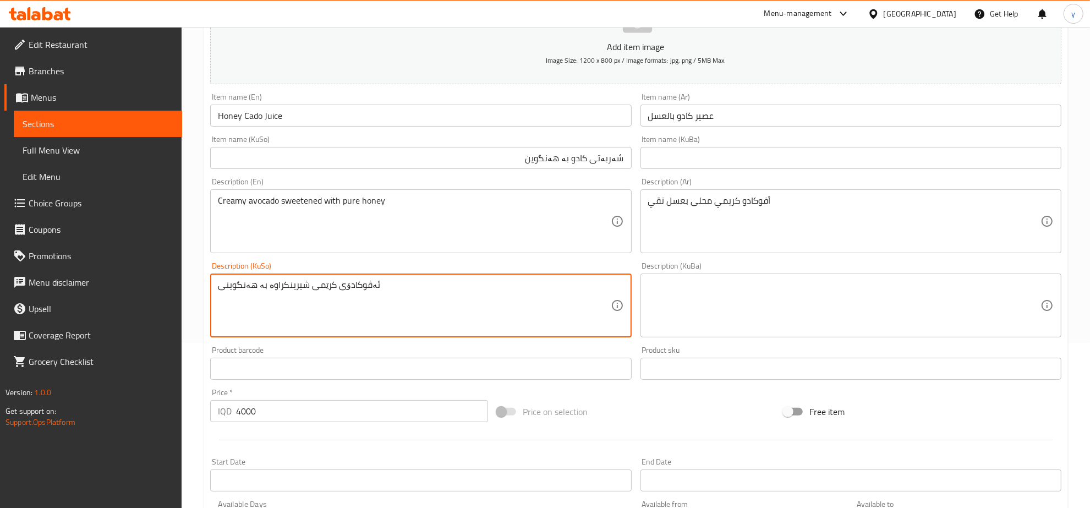
paste textarea "پاک"
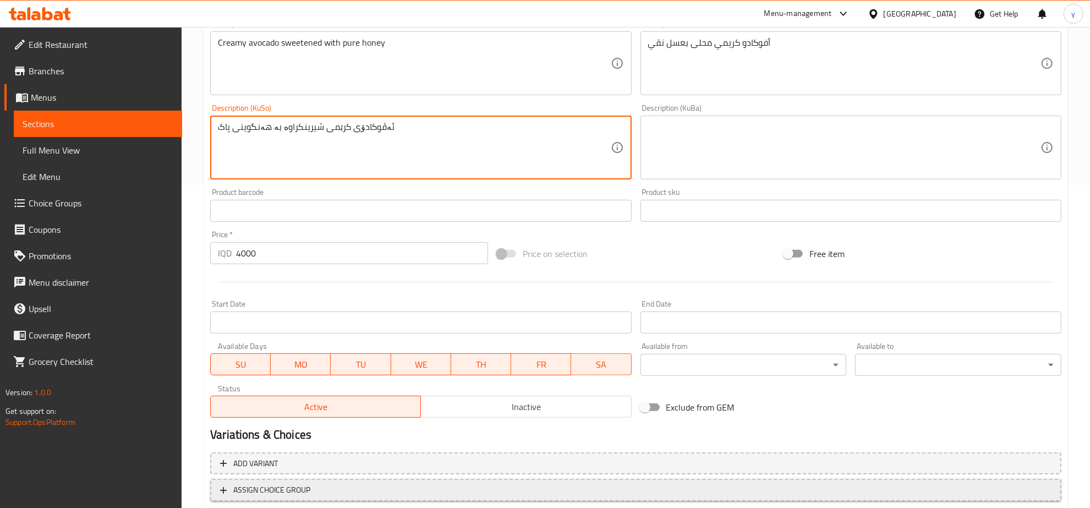
scroll to position [394, 0]
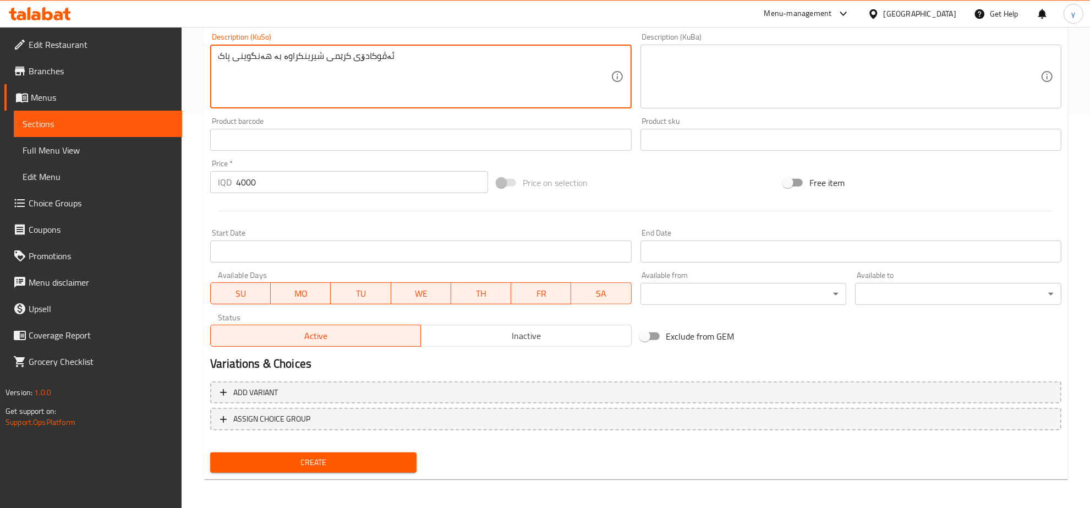
click at [338, 457] on span "Create" at bounding box center [313, 462] width 189 height 14
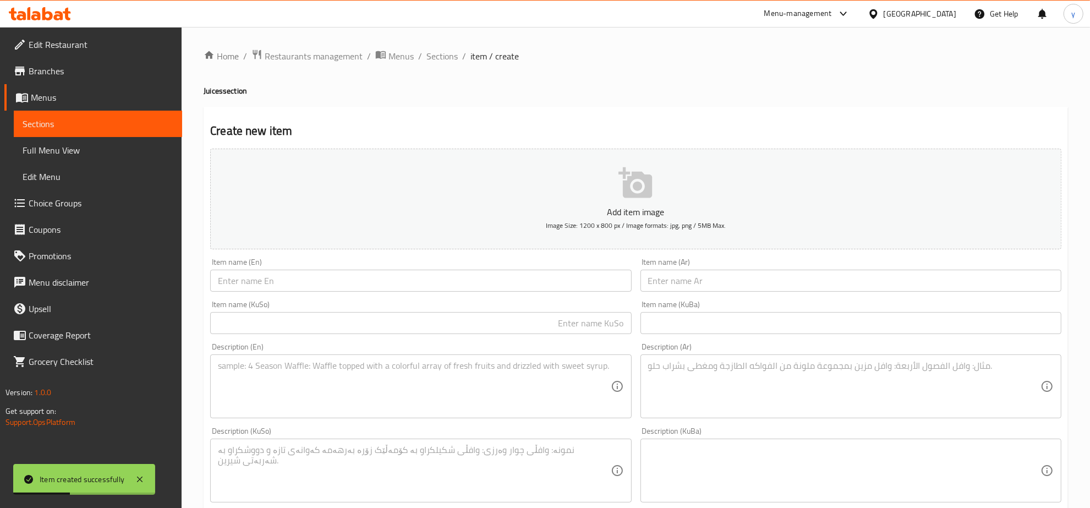
scroll to position [344, 0]
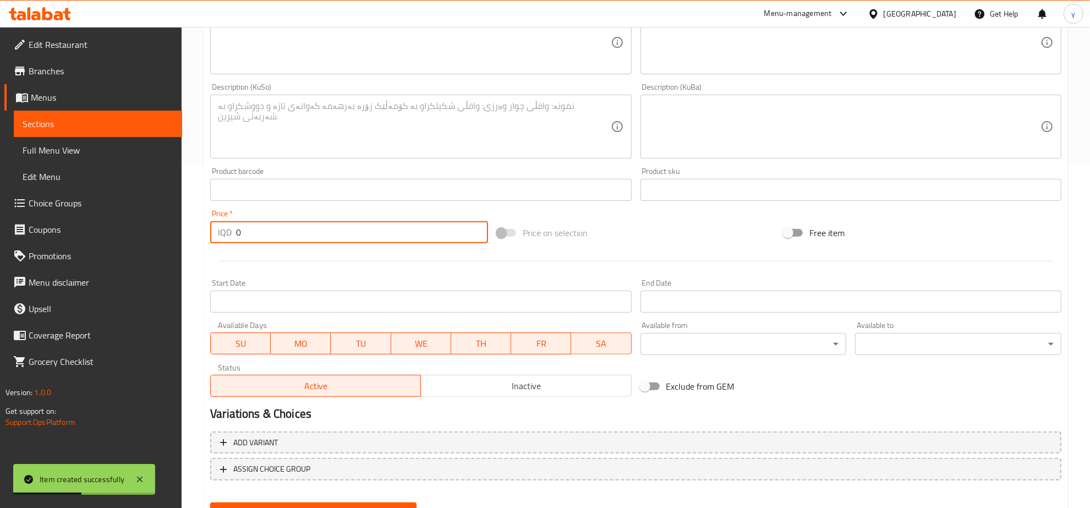
drag, startPoint x: 246, startPoint y: 237, endPoint x: 228, endPoint y: 235, distance: 17.6
click at [223, 235] on div "IQD 0 Price *" at bounding box center [349, 232] width 278 height 22
paste input "400"
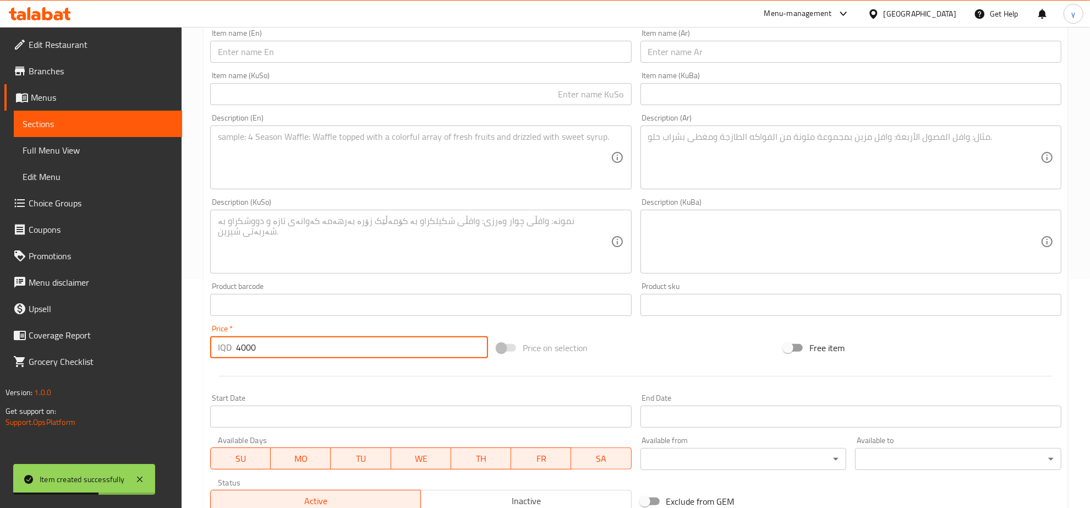
drag, startPoint x: 279, startPoint y: 50, endPoint x: 279, endPoint y: 56, distance: 5.5
click at [279, 50] on input "text" at bounding box center [420, 52] width 421 height 22
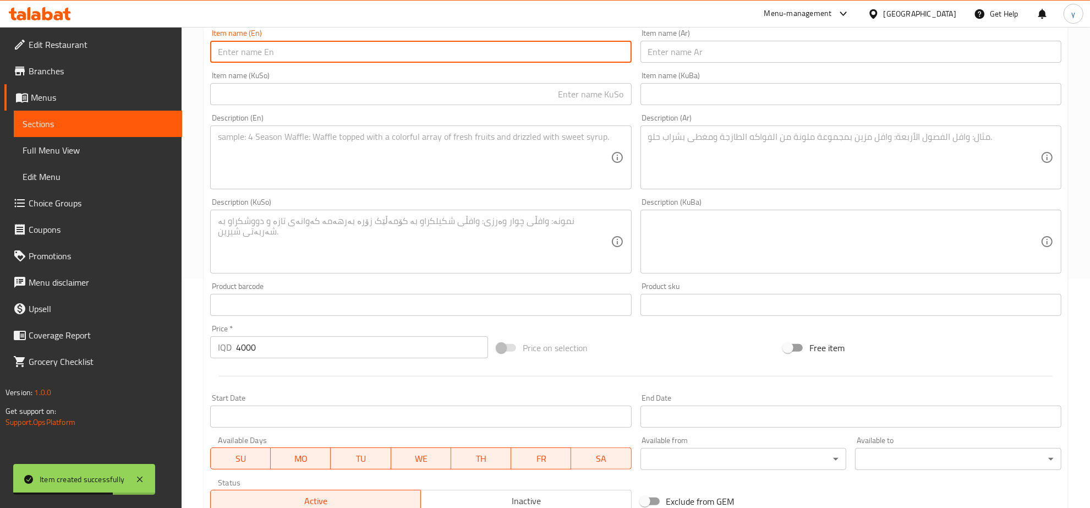
paste input "Natural Mix juice"
click at [348, 166] on textarea at bounding box center [414, 157] width 392 height 52
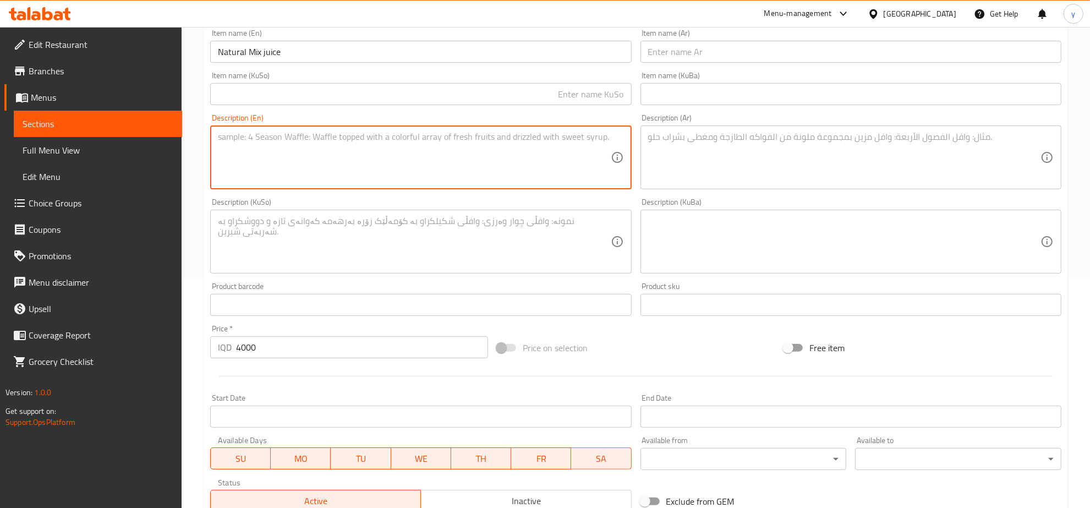
paste textarea "Blend of pure seasonal fruits"
click at [701, 145] on textarea at bounding box center [844, 157] width 392 height 52
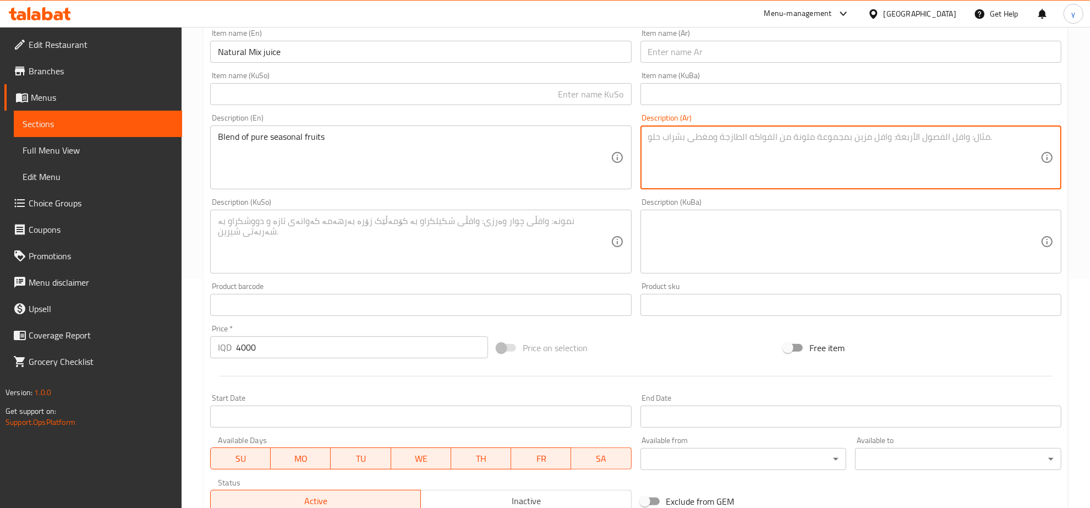
paste textarea "مزيج من فواكه موسمية نقية"
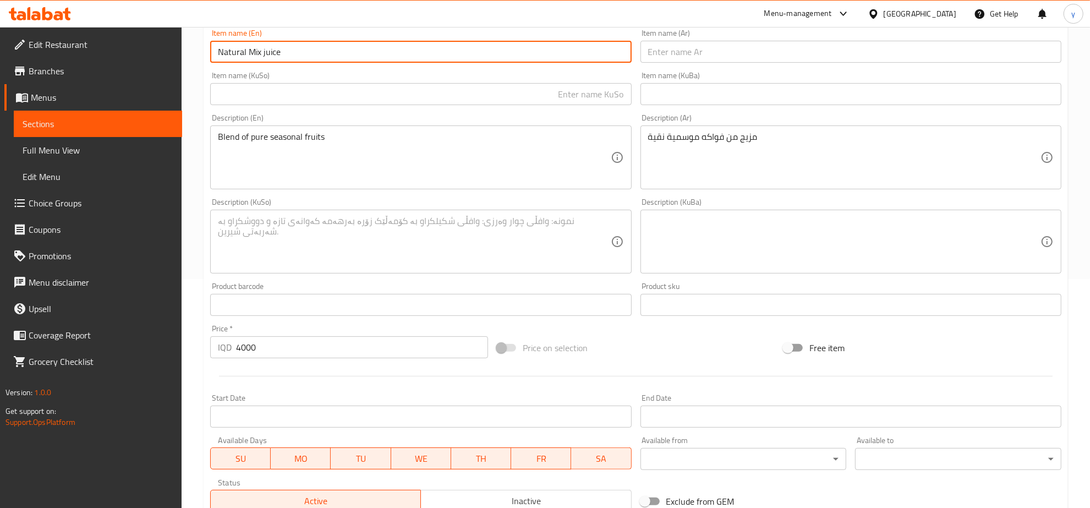
click at [378, 48] on input "Natural Mix juice" at bounding box center [420, 52] width 421 height 22
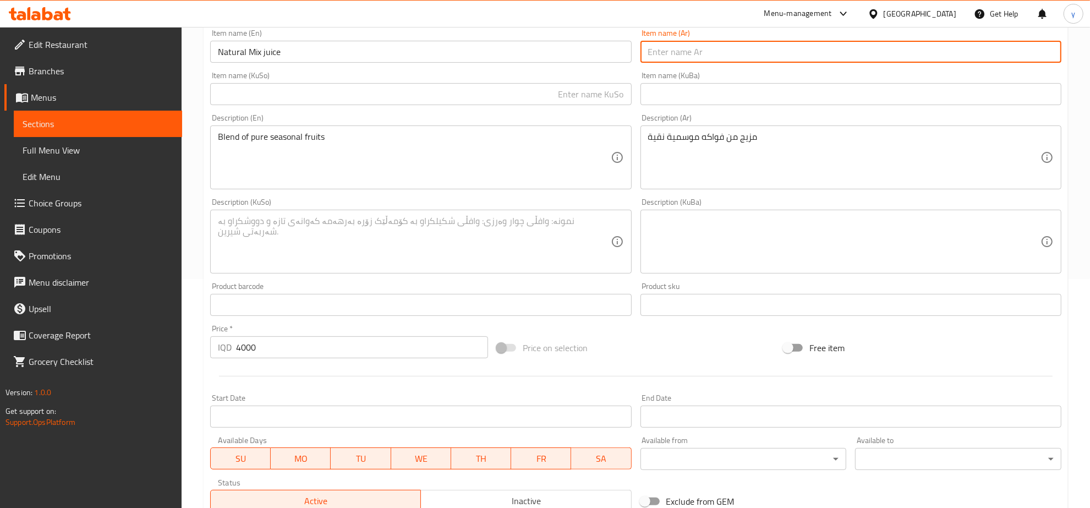
click at [708, 51] on input "text" at bounding box center [850, 52] width 421 height 22
paste input "عصير طبيعي مشكل"
click at [579, 83] on input "text" at bounding box center [420, 94] width 421 height 22
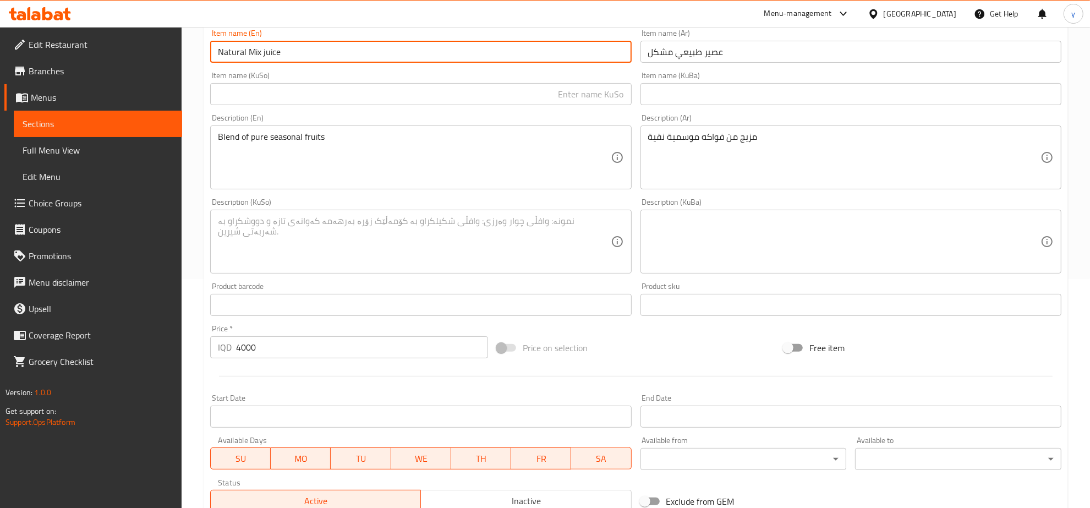
click at [262, 54] on input "Natural Mix juice" at bounding box center [420, 52] width 421 height 22
drag, startPoint x: 315, startPoint y: 84, endPoint x: 320, endPoint y: 90, distance: 7.5
click at [315, 84] on input "text" at bounding box center [420, 94] width 421 height 22
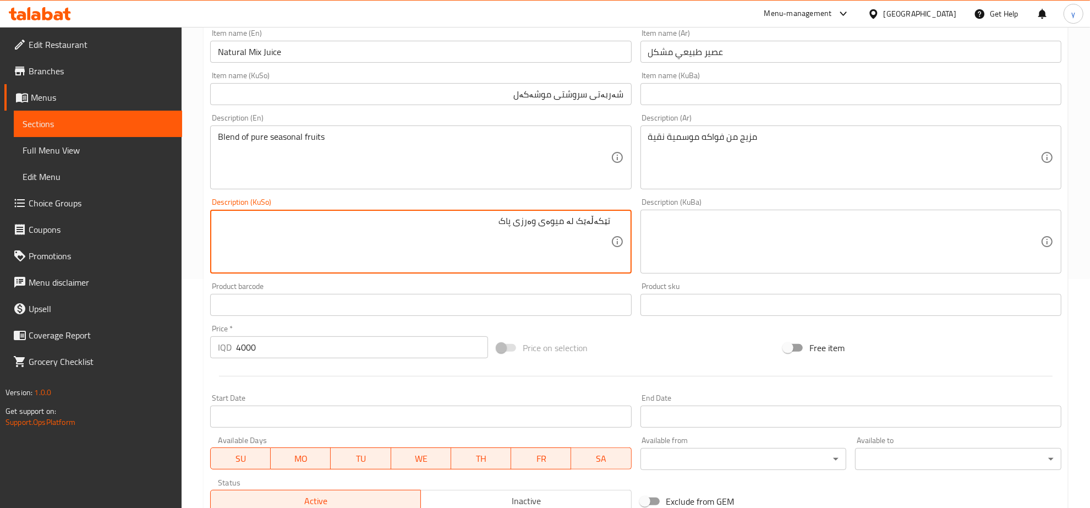
scroll to position [394, 0]
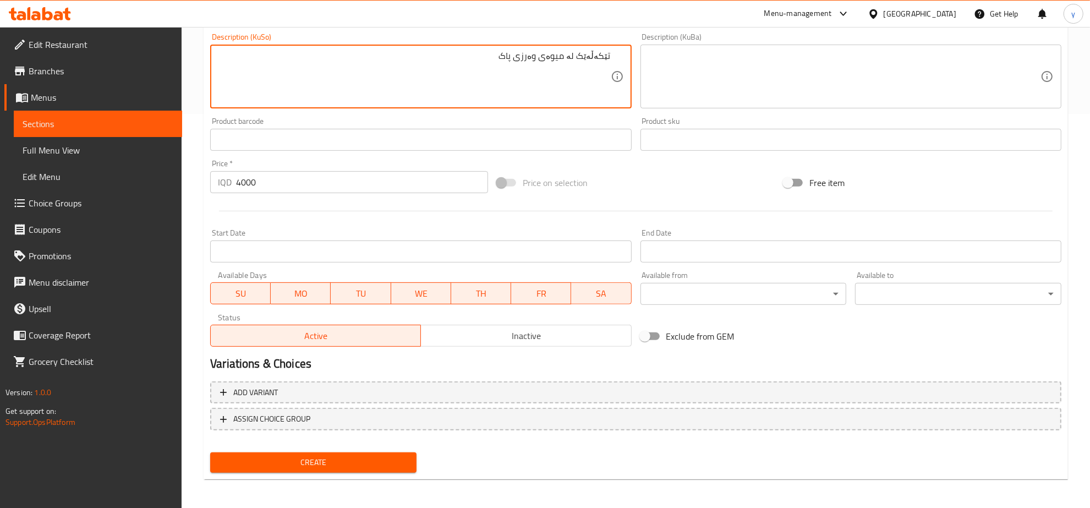
click at [344, 474] on div "Create" at bounding box center [313, 462] width 215 height 29
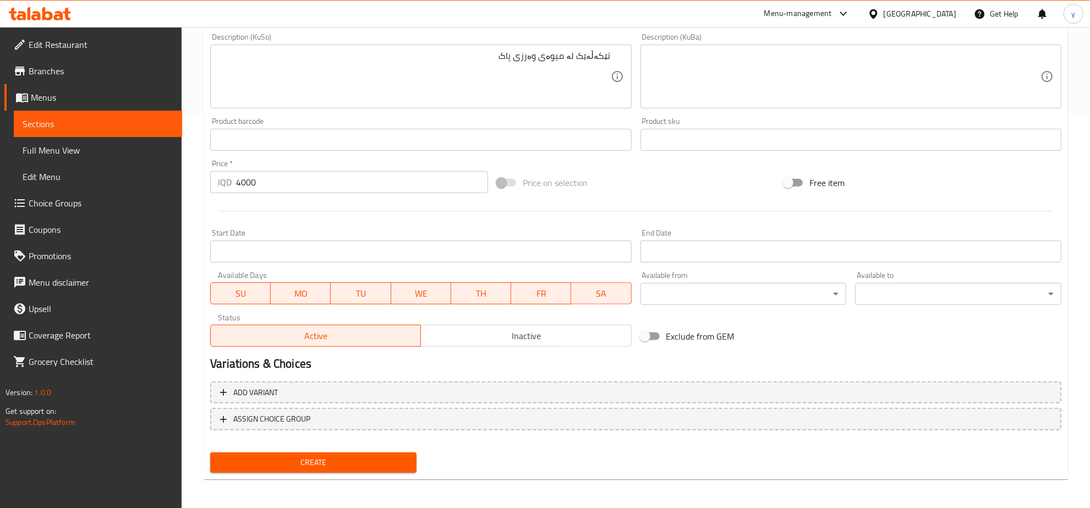
click at [350, 466] on span "Create" at bounding box center [313, 462] width 189 height 14
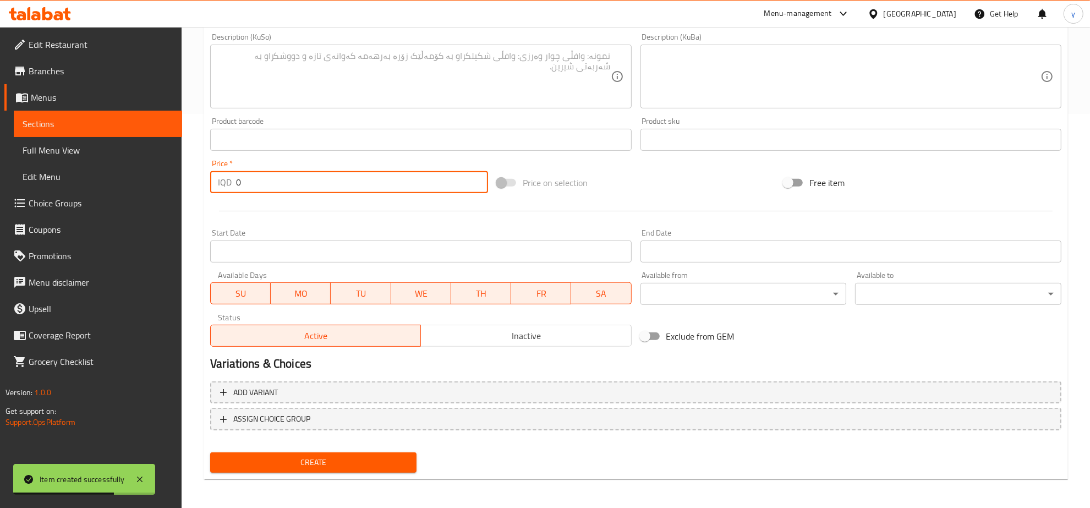
drag, startPoint x: 230, startPoint y: 180, endPoint x: 238, endPoint y: 188, distance: 10.9
click at [228, 180] on div "IQD 0 Price *" at bounding box center [349, 182] width 278 height 22
paste input "300"
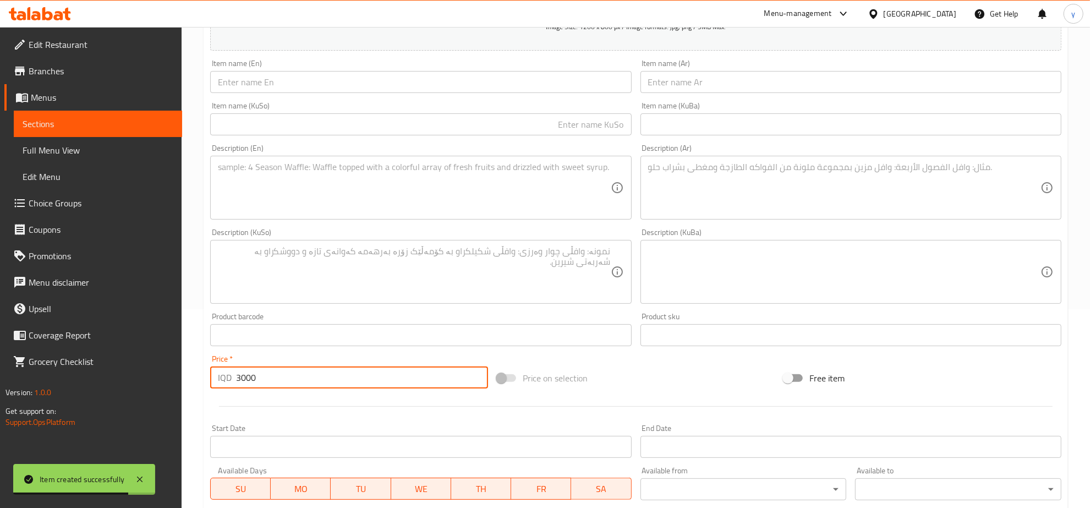
scroll to position [165, 0]
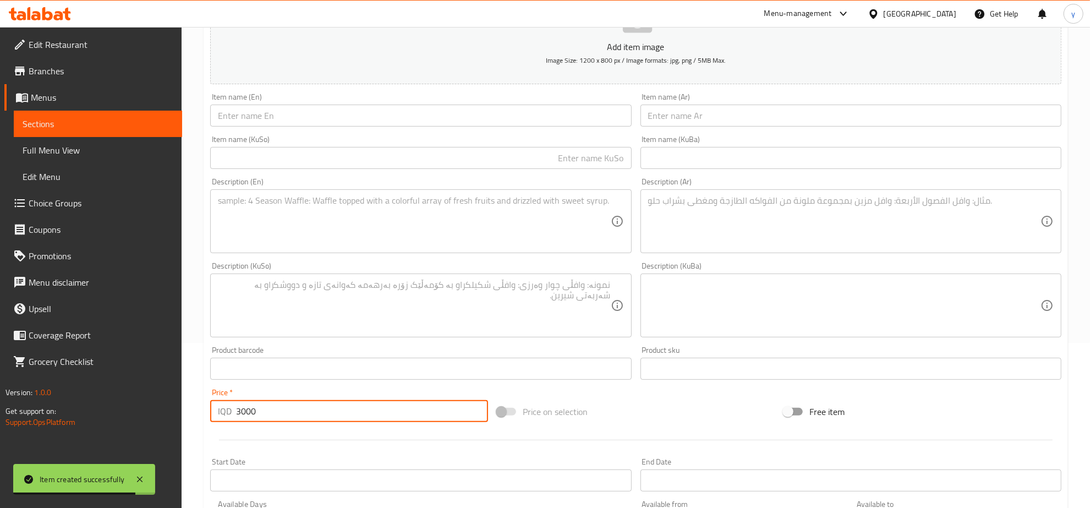
click at [323, 101] on div "Item name (En) Item name (En)" at bounding box center [420, 110] width 421 height 34
click at [311, 117] on input "text" at bounding box center [420, 116] width 421 height 22
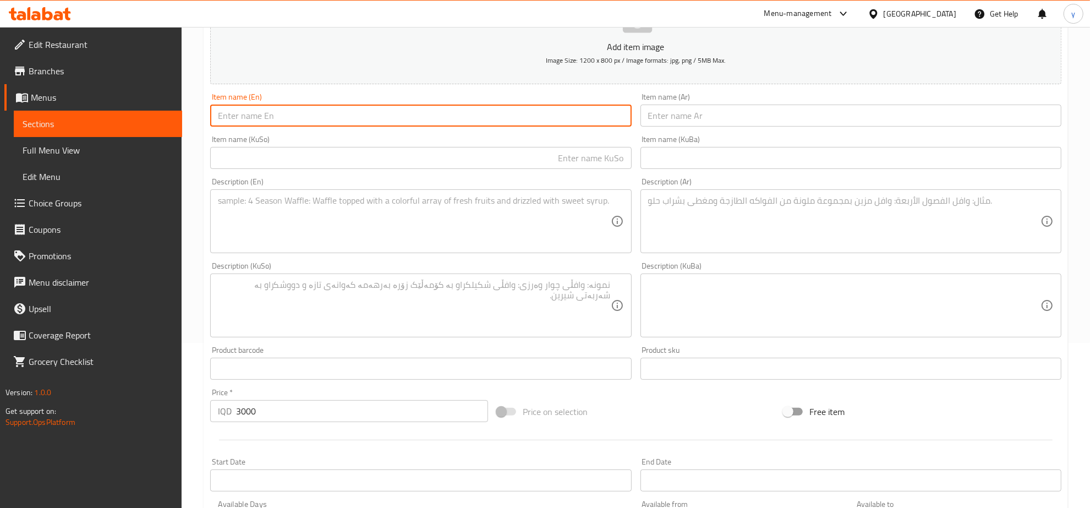
paste input "Sweet Milknana juice"
click at [309, 200] on textarea at bounding box center [414, 221] width 392 height 52
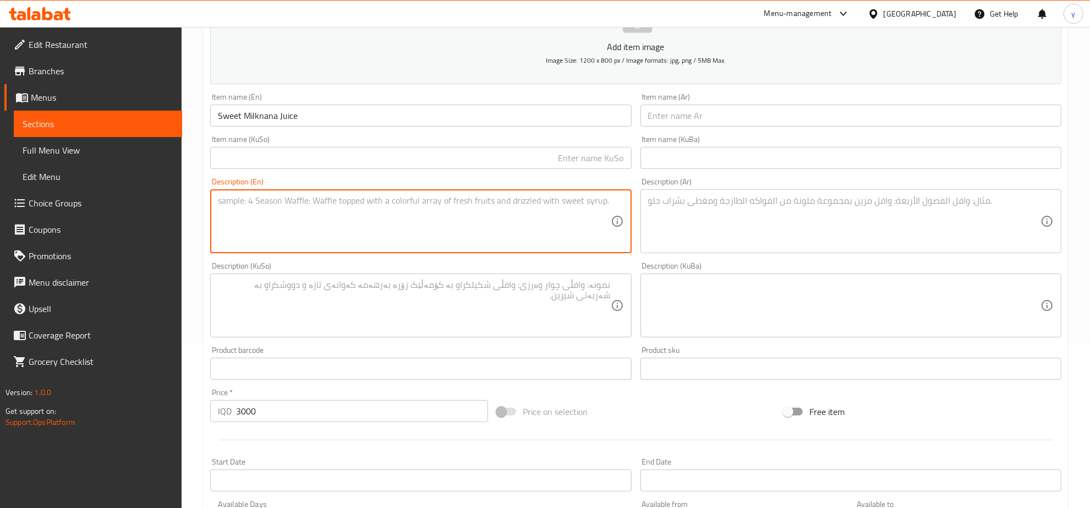
paste textarea "Smooth banana blended with milk for a sweet, creamy treat"
click at [735, 204] on textarea at bounding box center [844, 221] width 392 height 52
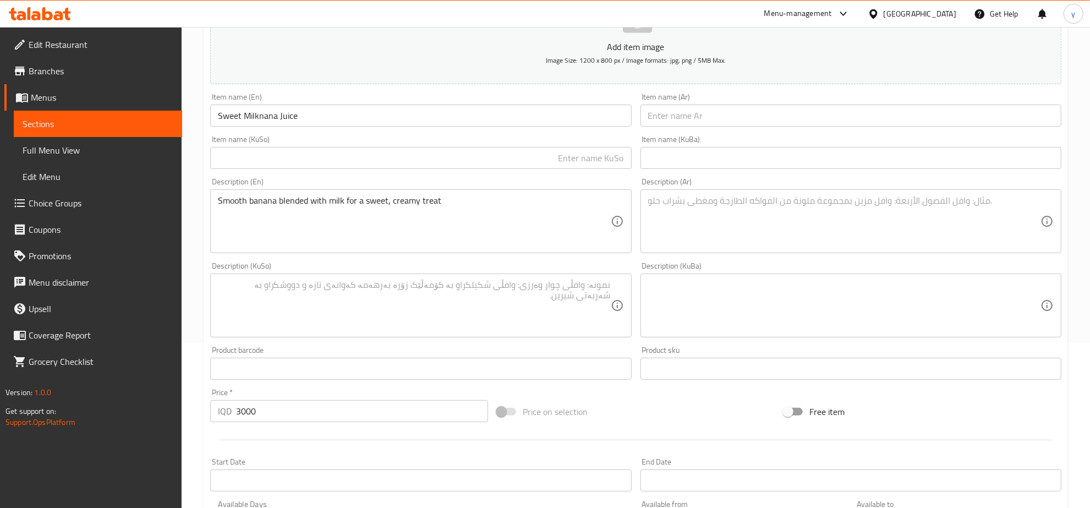
click at [471, 193] on div "Smooth banana blended with milk for a sweet, creamy treat Description (En)" at bounding box center [420, 221] width 421 height 64
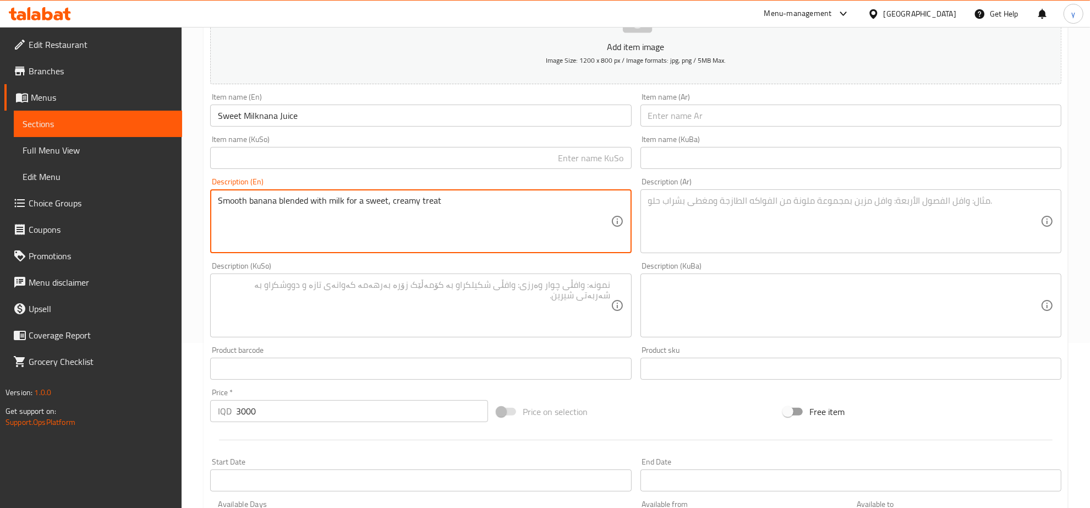
click at [476, 204] on textarea "Smooth banana blended with milk for a sweet, creamy treat" at bounding box center [414, 221] width 392 height 52
click at [428, 201] on textarea "Smooth banana blended with milk for a sweet, creamy treat" at bounding box center [414, 221] width 392 height 52
click at [430, 199] on textarea "Smooth banana blended with milk for a sweet, creamy treat" at bounding box center [414, 221] width 392 height 52
click at [361, 202] on textarea "Smooth banana blended with milk for a sweet, creamy treat" at bounding box center [414, 221] width 392 height 52
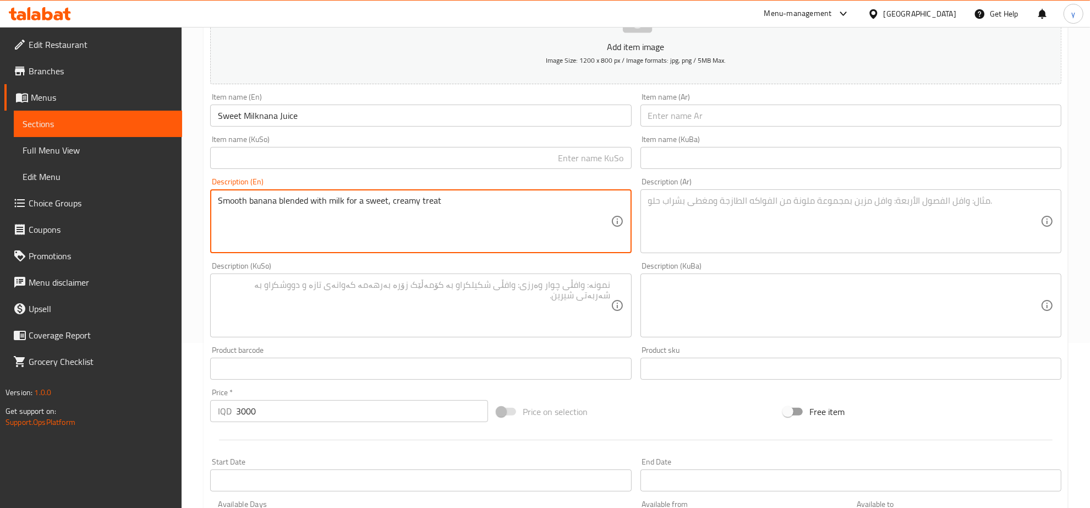
click at [362, 202] on textarea "Smooth banana blended with milk for a sweet, creamy treat" at bounding box center [414, 221] width 392 height 52
paste textarea "sweet and"
click at [304, 252] on div "Smooth banana blended with milk for sweet and creamy treat Description (En)" at bounding box center [420, 221] width 421 height 64
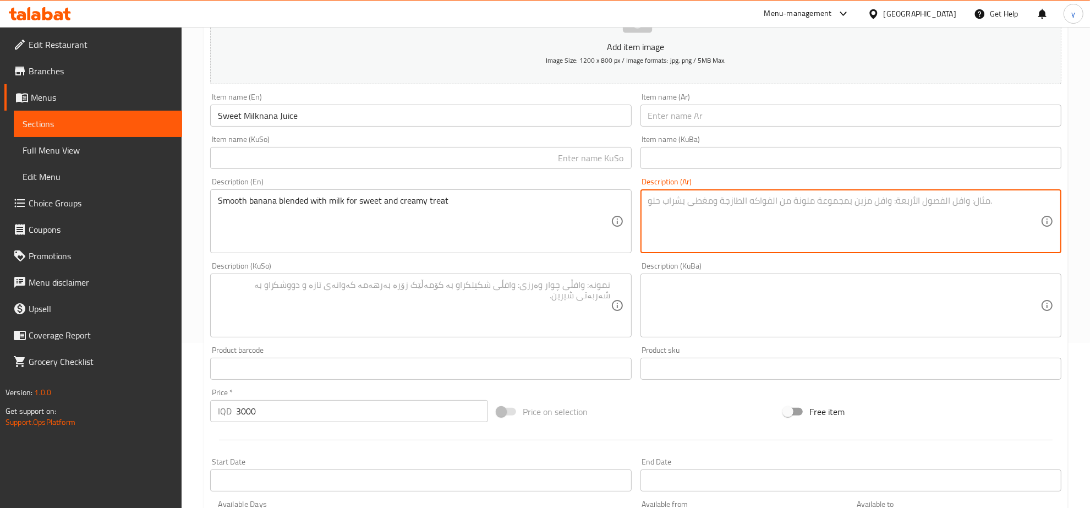
click at [719, 212] on textarea at bounding box center [844, 221] width 392 height 52
paste textarea "موز ناعم ممزوج بالحليب لحلوى حلوة وكريمية"
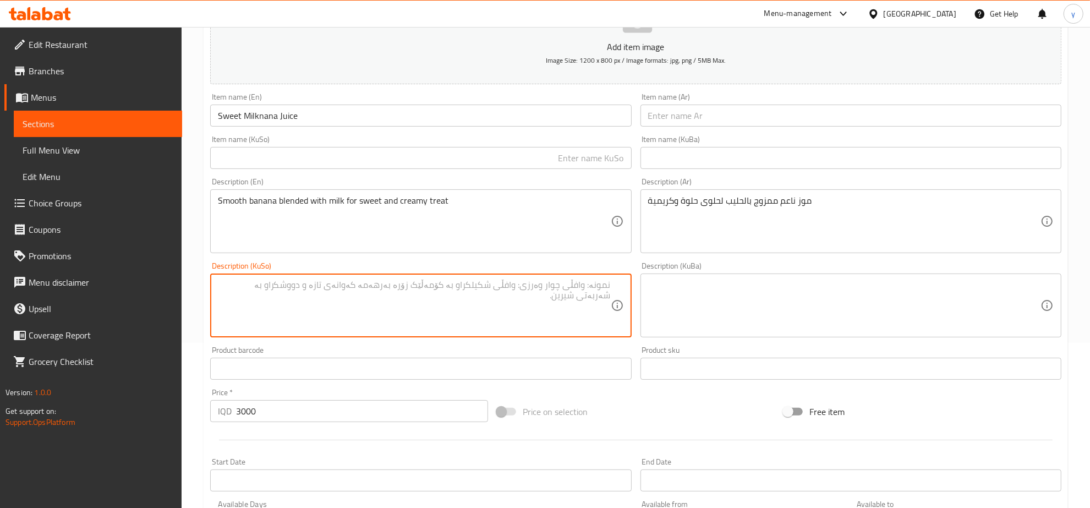
click at [510, 292] on textarea at bounding box center [414, 305] width 392 height 52
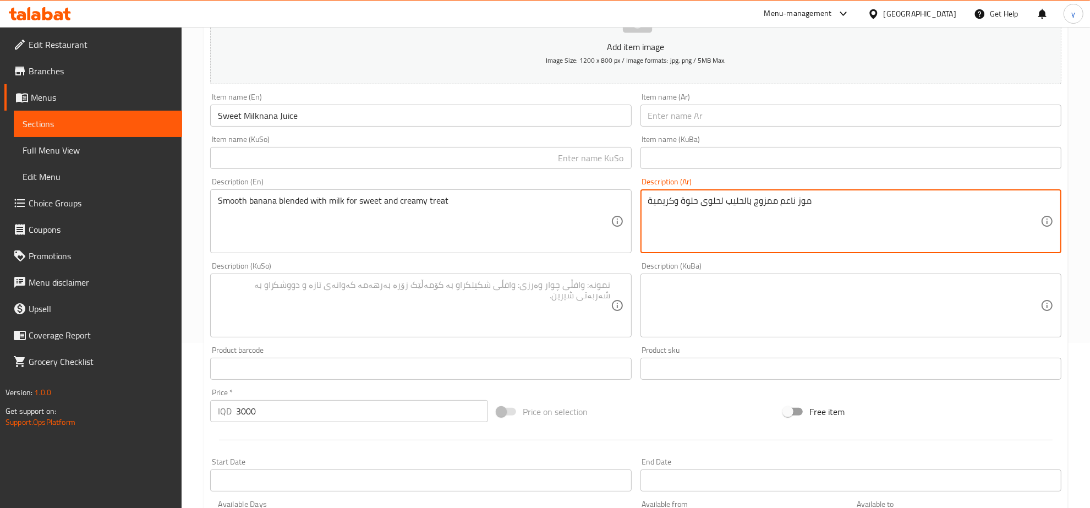
drag, startPoint x: 700, startPoint y: 202, endPoint x: 722, endPoint y: 204, distance: 22.1
click at [722, 204] on textarea "موز ناعم ممزوج بالحليب لحلوى حلوة وكريمية" at bounding box center [844, 221] width 392 height 52
click at [695, 231] on textarea "موز ناعم ممزوج بالحليب لحلوى حلوة وكريمية" at bounding box center [844, 221] width 392 height 52
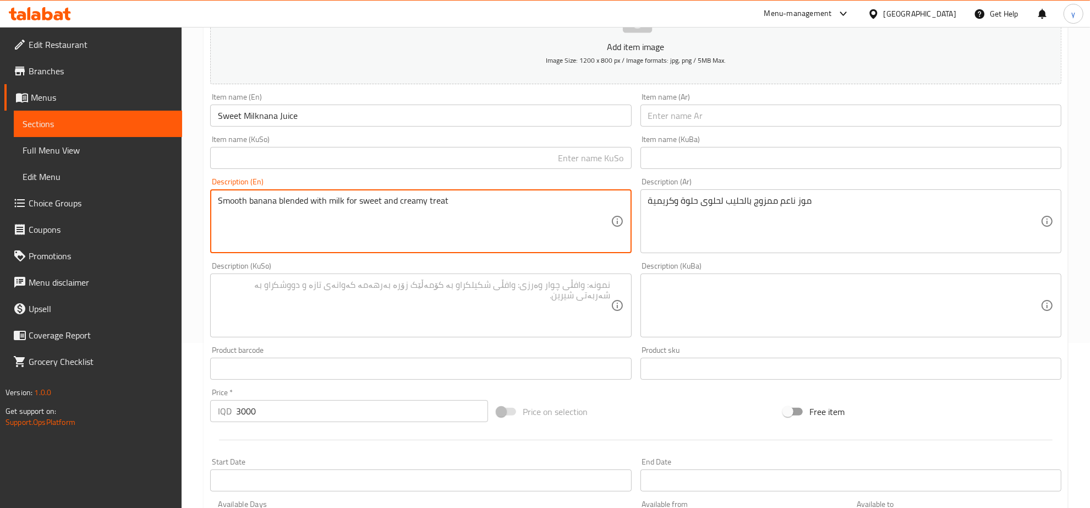
click at [431, 199] on textarea "Smooth banana blended with milk for sweet and creamy treat" at bounding box center [414, 221] width 392 height 52
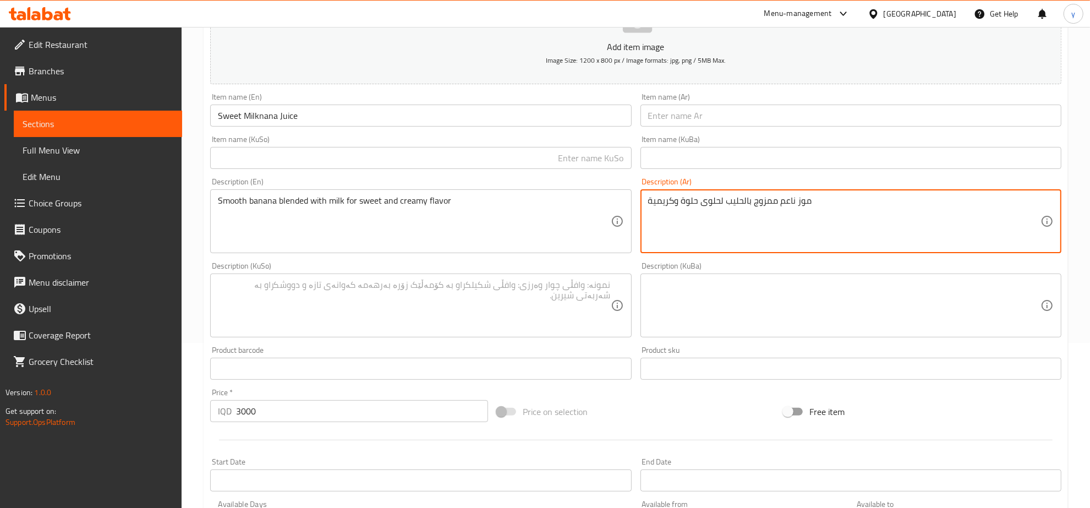
click at [716, 202] on textarea "موز ناعم ممزوج بالحليب لحلوى حلوة وكريمية" at bounding box center [844, 221] width 392 height 52
click at [723, 200] on textarea "موز ناعم ممزوج بالحليب لحلوى حلوة وكريمية" at bounding box center [844, 221] width 392 height 52
click at [711, 199] on textarea "موز ناعم ممزوج بالحليب لحلوى حلوة وكريمية" at bounding box center [844, 221] width 392 height 52
drag, startPoint x: 721, startPoint y: 196, endPoint x: 702, endPoint y: 200, distance: 19.5
click at [702, 200] on textarea "موز ناعم ممزوج بالحليب لحلوى حلوة وكريمية" at bounding box center [844, 221] width 392 height 52
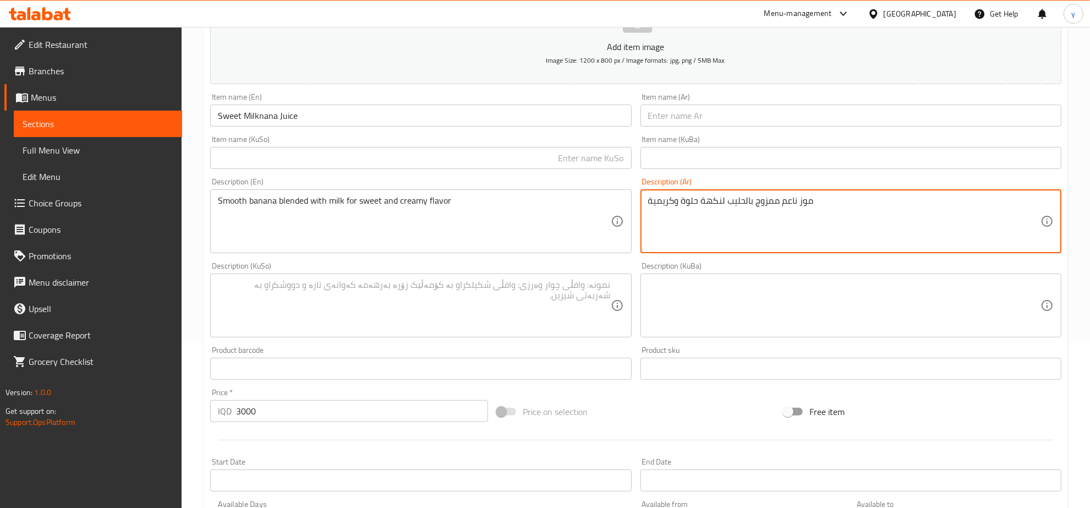
click at [733, 114] on input "text" at bounding box center [850, 116] width 421 height 22
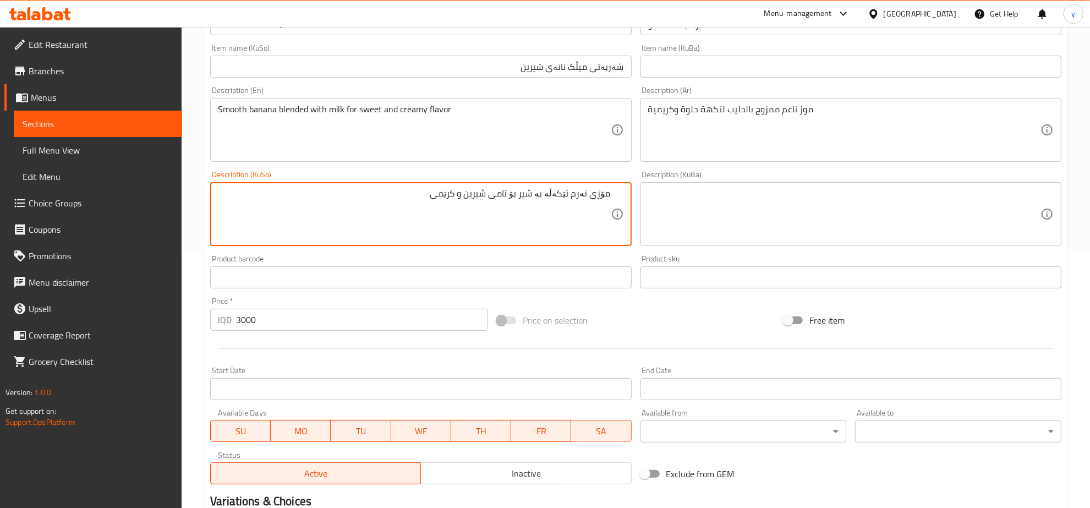
scroll to position [394, 0]
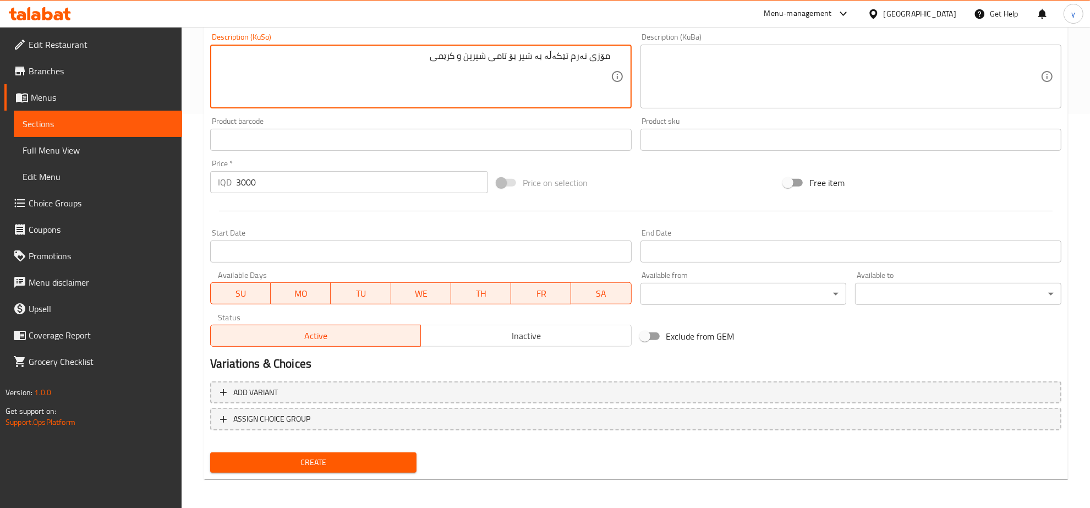
click at [323, 460] on span "Create" at bounding box center [313, 462] width 189 height 14
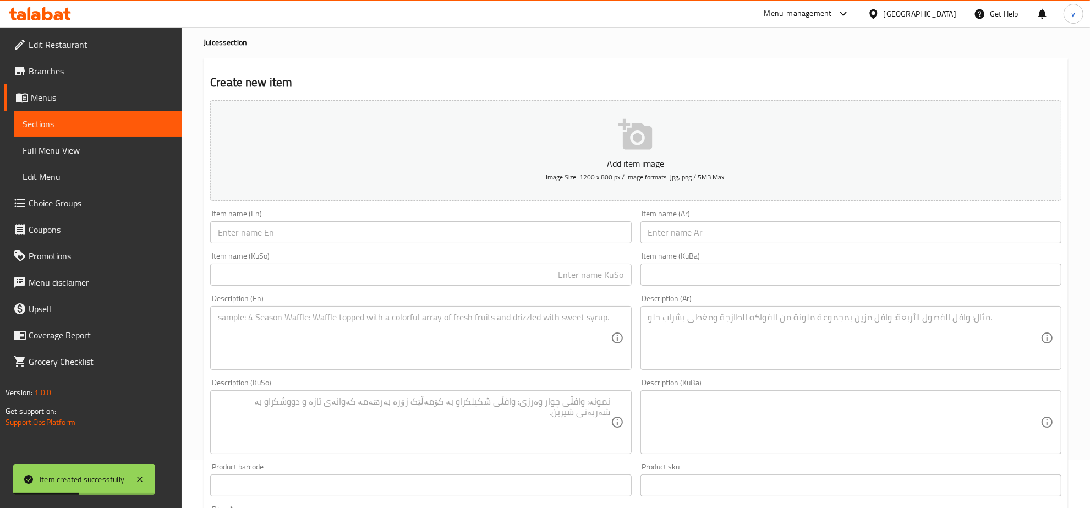
scroll to position [0, 0]
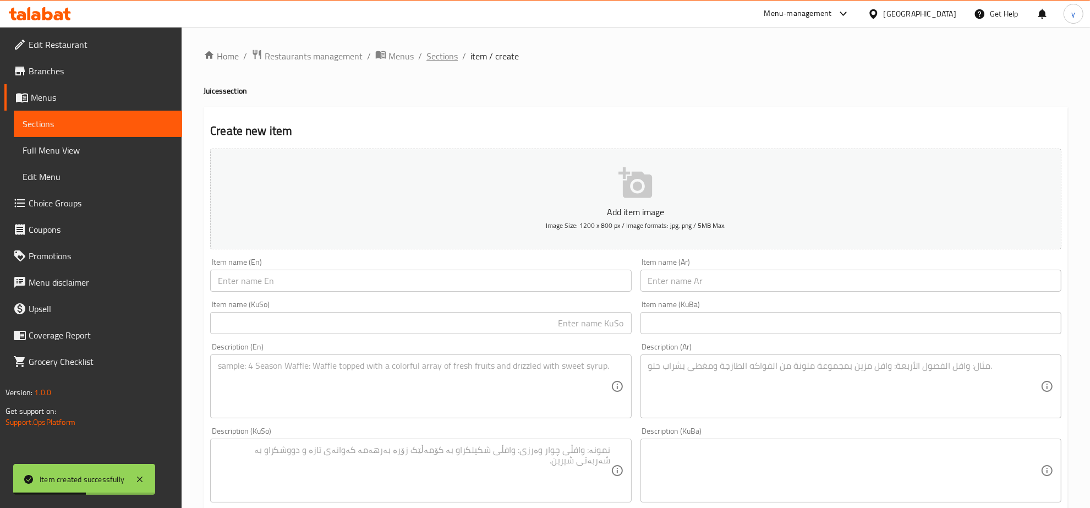
click at [432, 56] on span "Sections" at bounding box center [441, 56] width 31 height 13
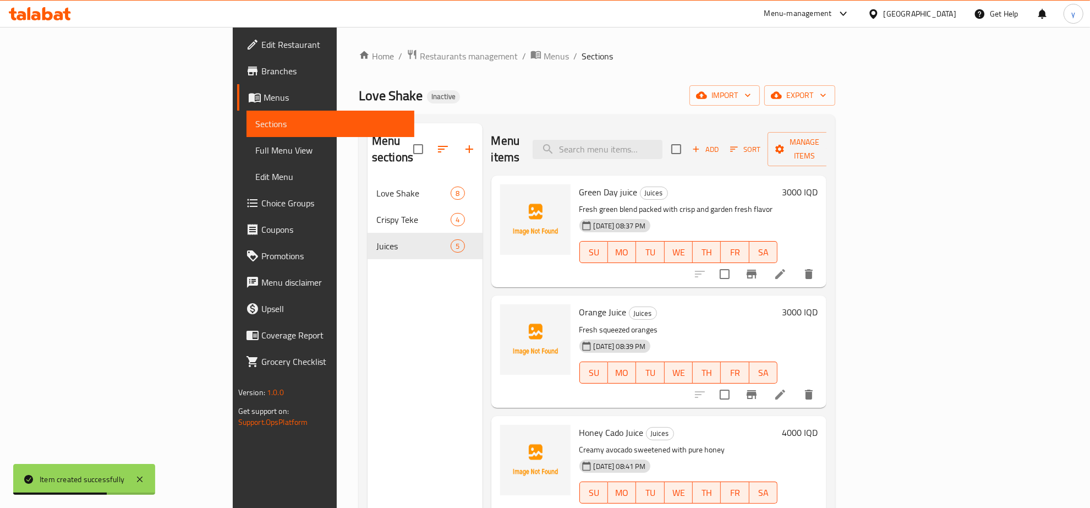
click at [463, 144] on icon "button" at bounding box center [469, 148] width 13 height 13
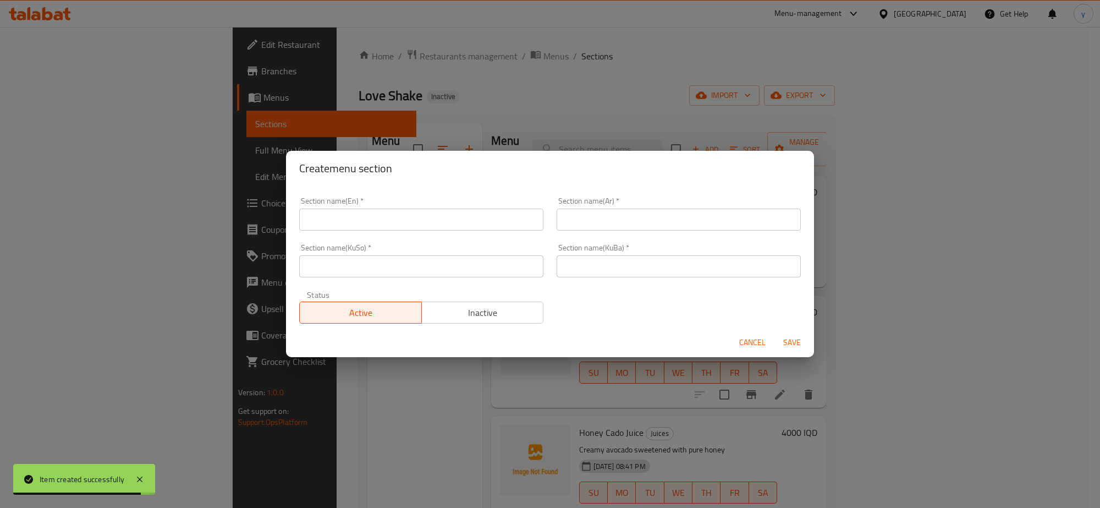
click at [416, 205] on div "Section name(En)   * Section name(En) *" at bounding box center [421, 214] width 244 height 34
click at [414, 224] on input "text" at bounding box center [421, 219] width 244 height 22
paste input "Cold Drink"
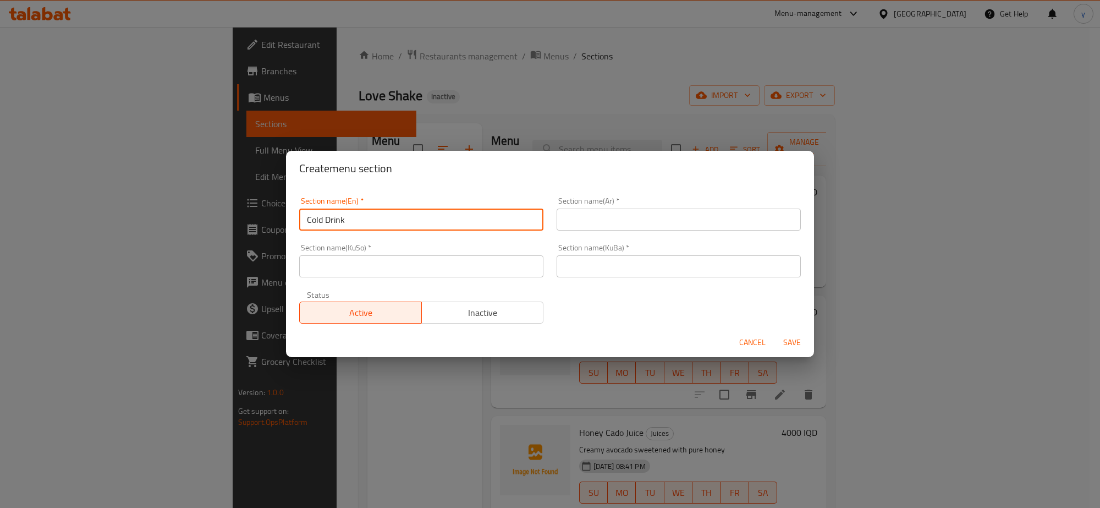
drag, startPoint x: 526, startPoint y: 281, endPoint x: 521, endPoint y: 270, distance: 11.6
click at [521, 279] on div "Section name(KuSo)   * Section name(KuSo) *" at bounding box center [421, 260] width 257 height 47
click at [524, 265] on input "text" at bounding box center [421, 266] width 244 height 22
paste input "خواردنەوە ساردەکان"
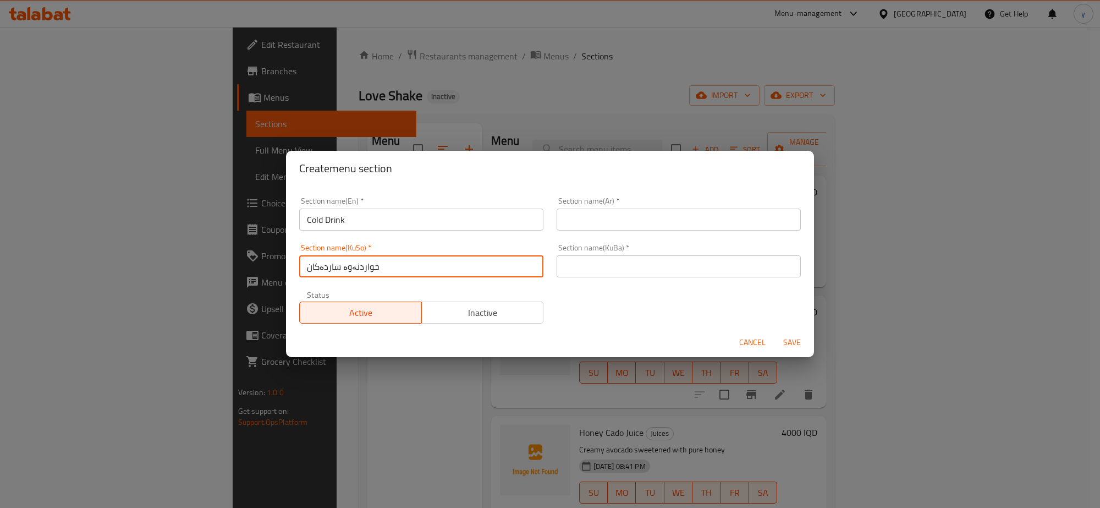
drag, startPoint x: 559, startPoint y: 260, endPoint x: 567, endPoint y: 256, distance: 8.1
click at [559, 260] on input "text" at bounding box center [679, 266] width 244 height 22
paste input "خواردنەوە ساردەکان"
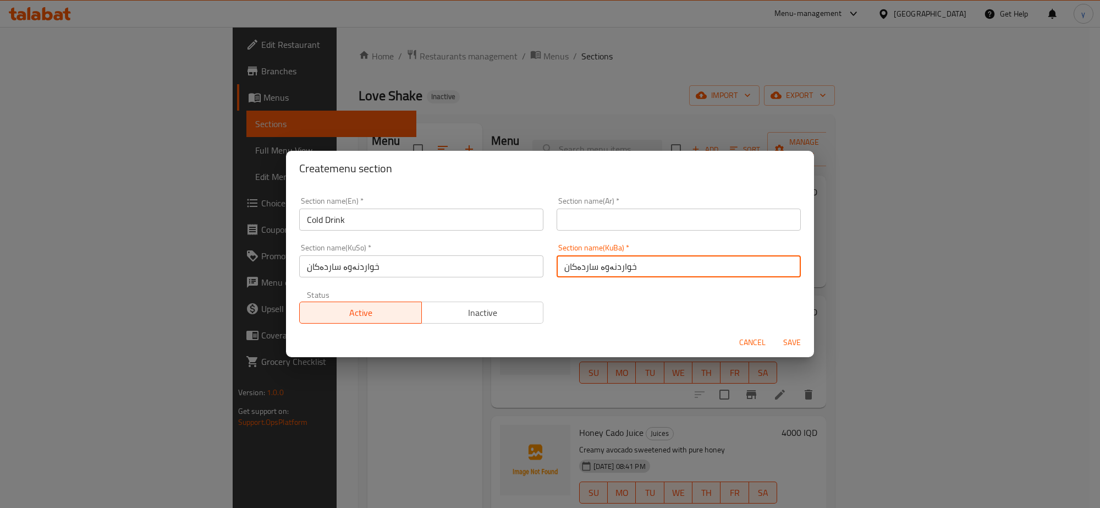
click at [589, 216] on input "text" at bounding box center [679, 219] width 244 height 22
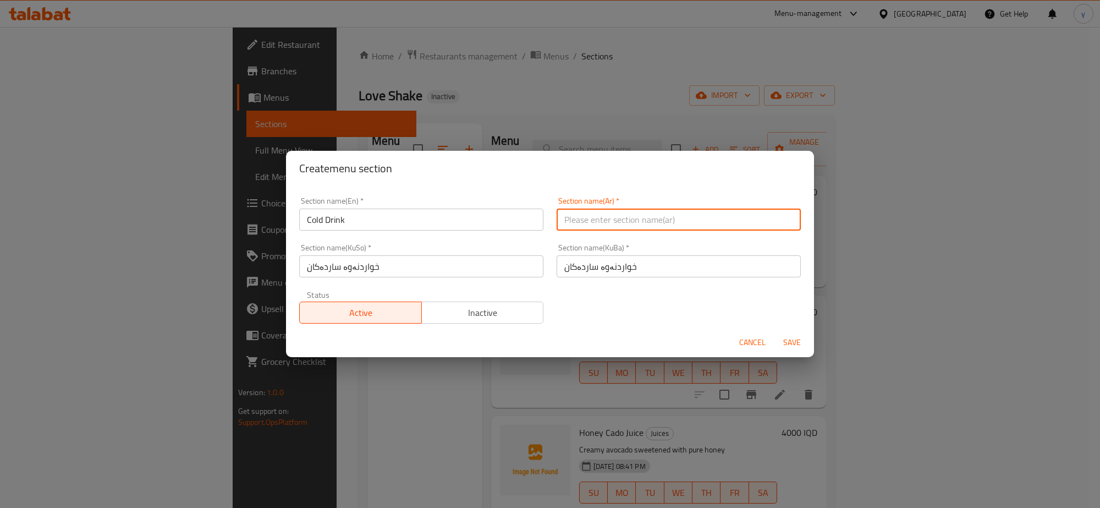
paste input "المشروبات الباردة"
click at [799, 341] on span "Save" at bounding box center [792, 343] width 26 height 14
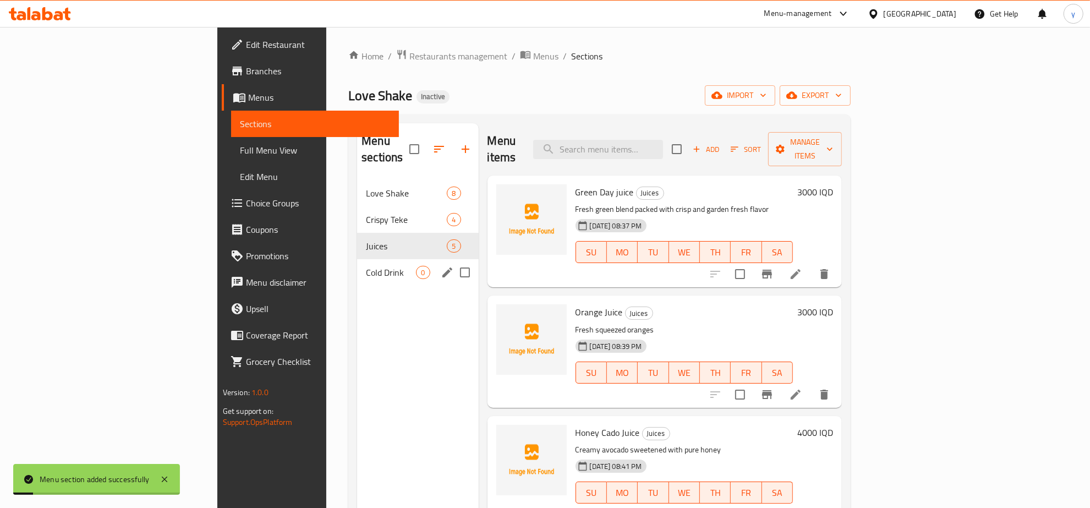
click at [366, 266] on span "Cold Drink" at bounding box center [391, 272] width 50 height 13
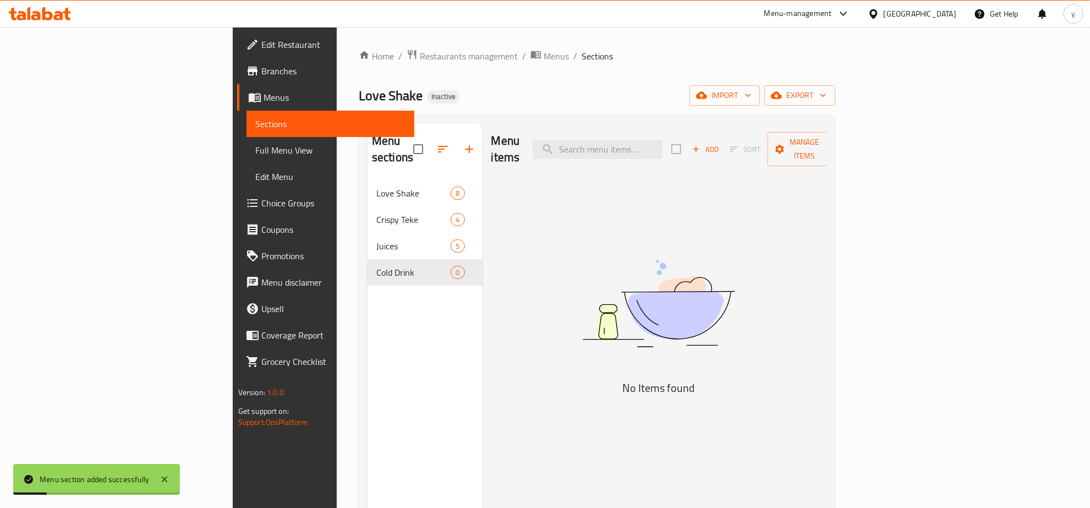
click at [720, 143] on span "Add" at bounding box center [705, 149] width 30 height 13
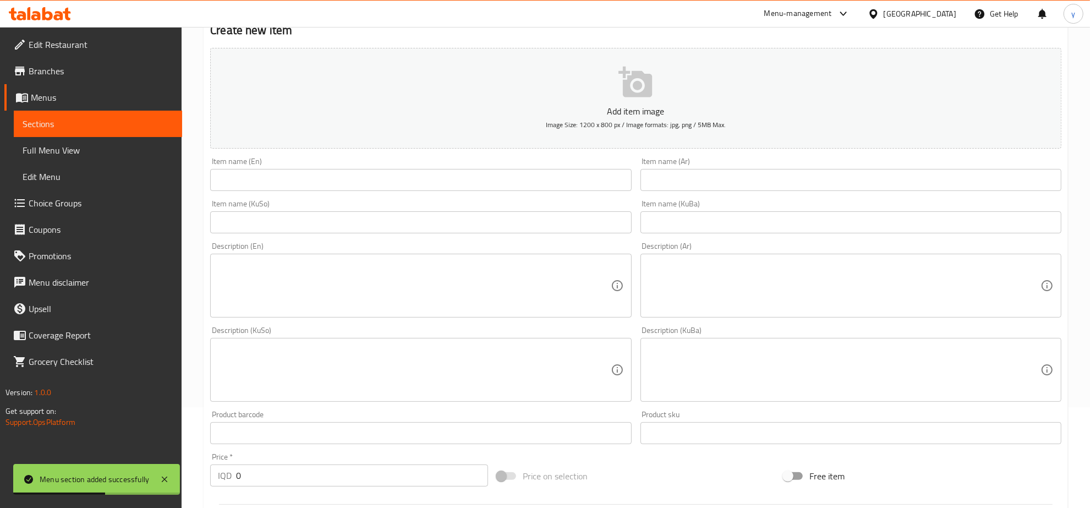
scroll to position [229, 0]
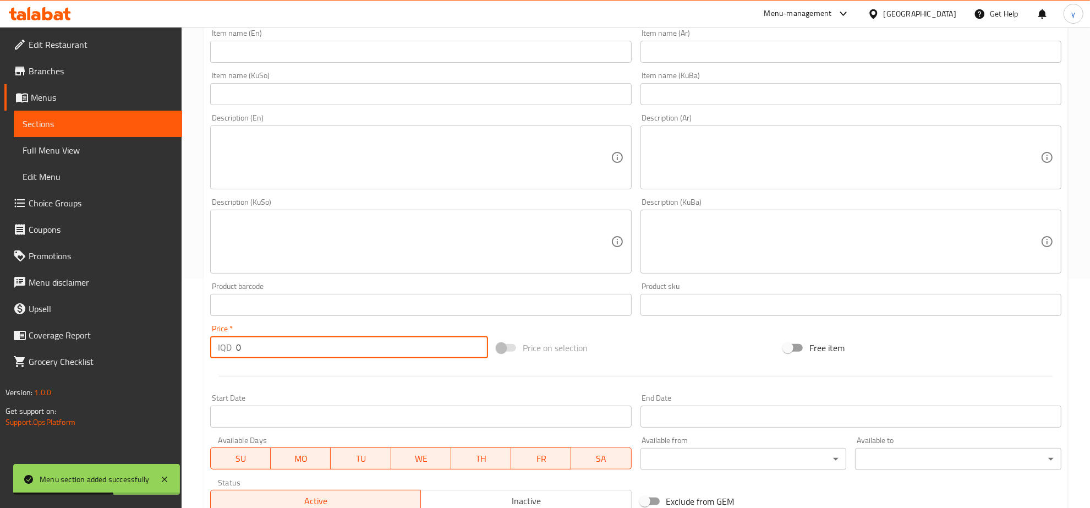
drag, startPoint x: 281, startPoint y: 348, endPoint x: 218, endPoint y: 350, distance: 62.2
click at [199, 350] on div "Home / Restaurants management / Menus / Sections / item / create Cold Drink sec…" at bounding box center [636, 236] width 908 height 877
paste input "300"
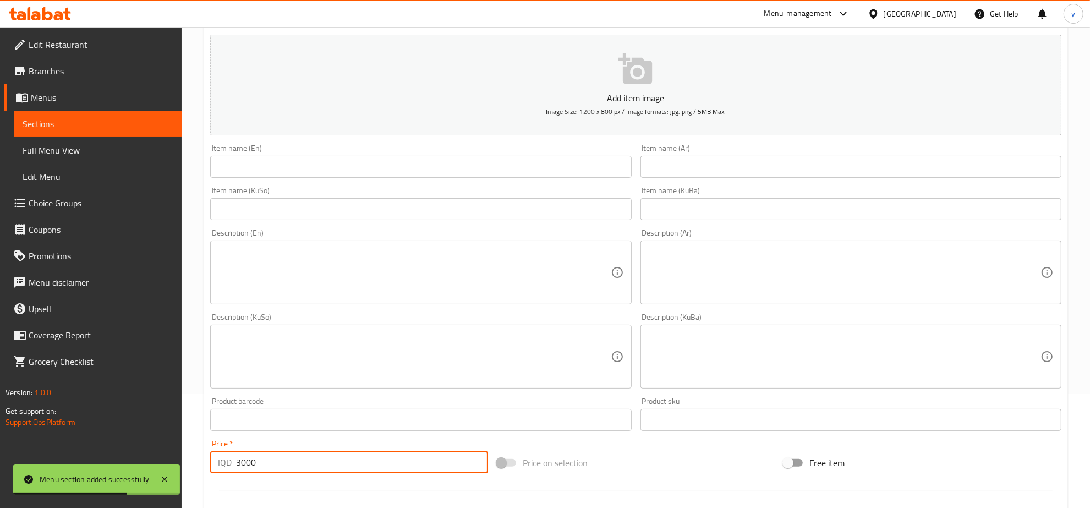
scroll to position [0, 0]
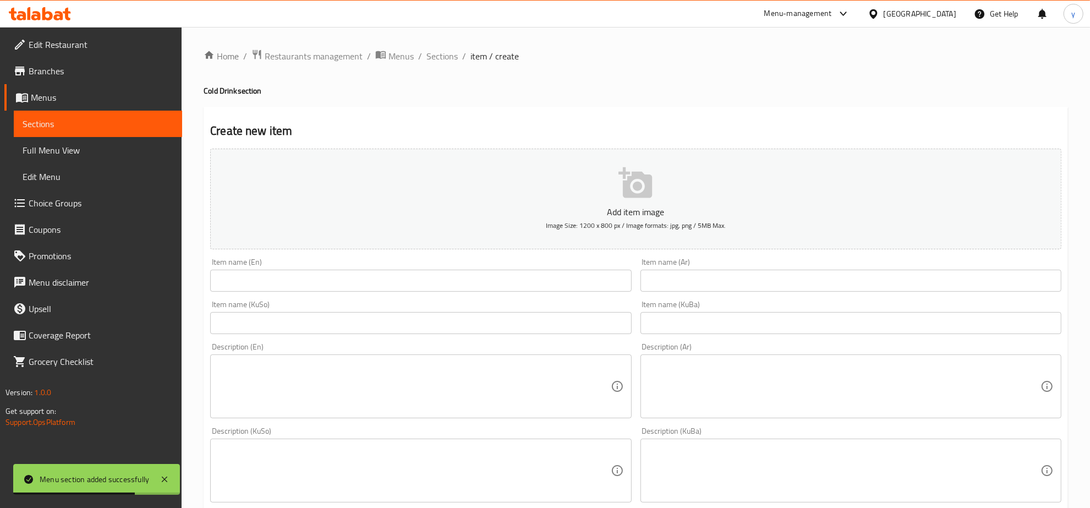
click at [349, 274] on input "text" at bounding box center [420, 281] width 421 height 22
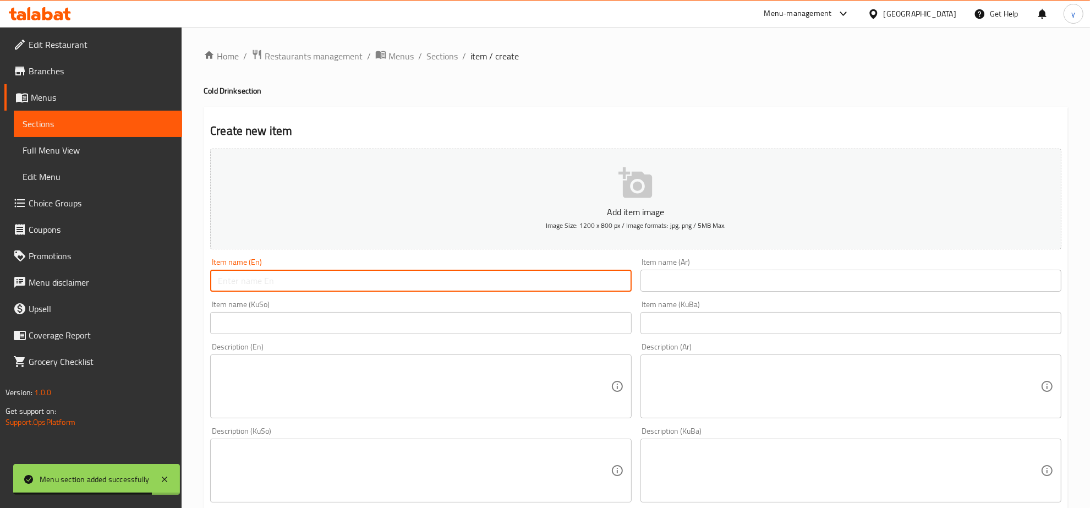
paste input "ced Amricano"
click at [215, 284] on input "ced Amricano" at bounding box center [420, 281] width 421 height 22
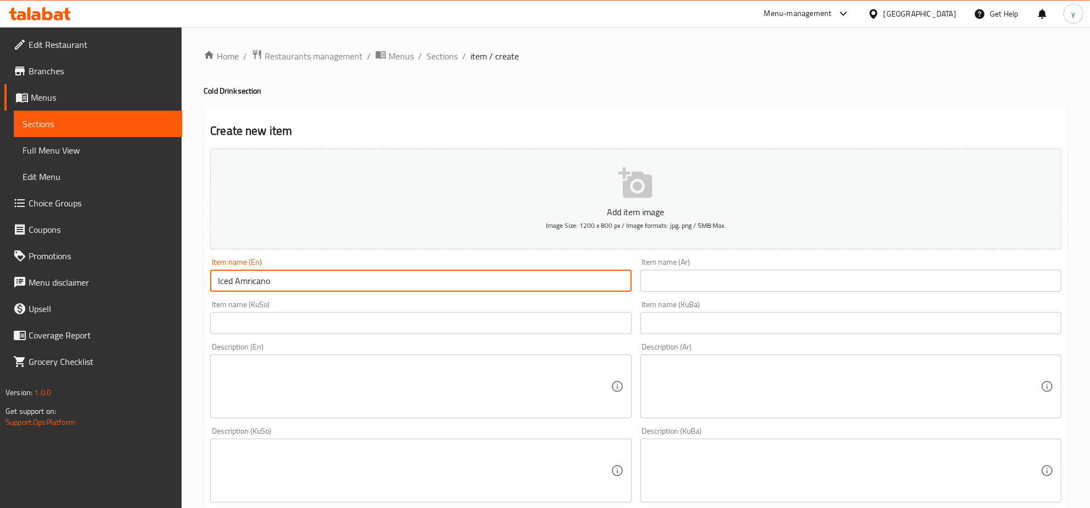
click at [230, 283] on input "Iced Amricano" at bounding box center [420, 281] width 421 height 22
click at [251, 279] on input "Iced Amricano" at bounding box center [420, 281] width 421 height 22
drag, startPoint x: 251, startPoint y: 279, endPoint x: 628, endPoint y: 339, distance: 382.1
click at [630, 340] on div "Description (En) Description (En)" at bounding box center [421, 380] width 430 height 84
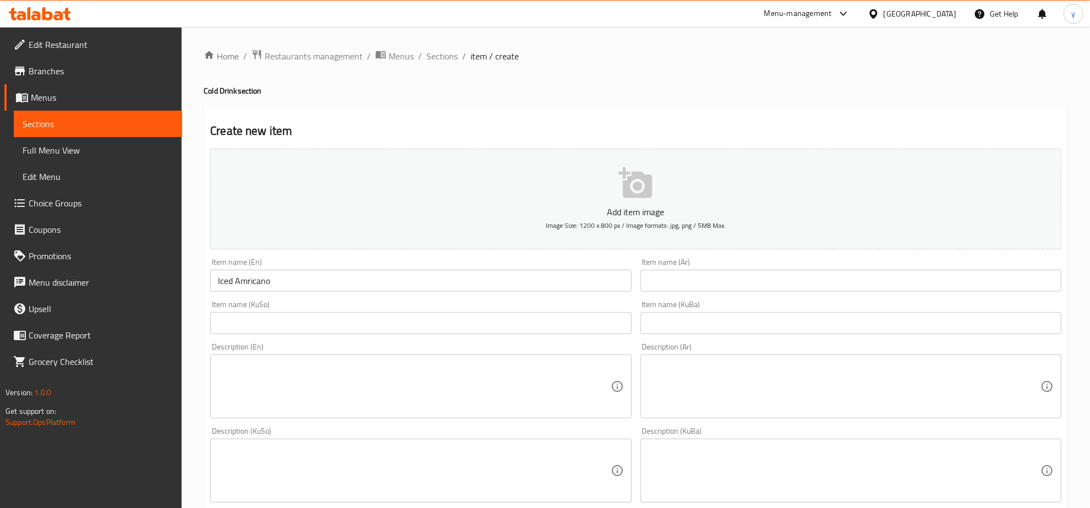
click at [672, 285] on input "text" at bounding box center [850, 281] width 421 height 22
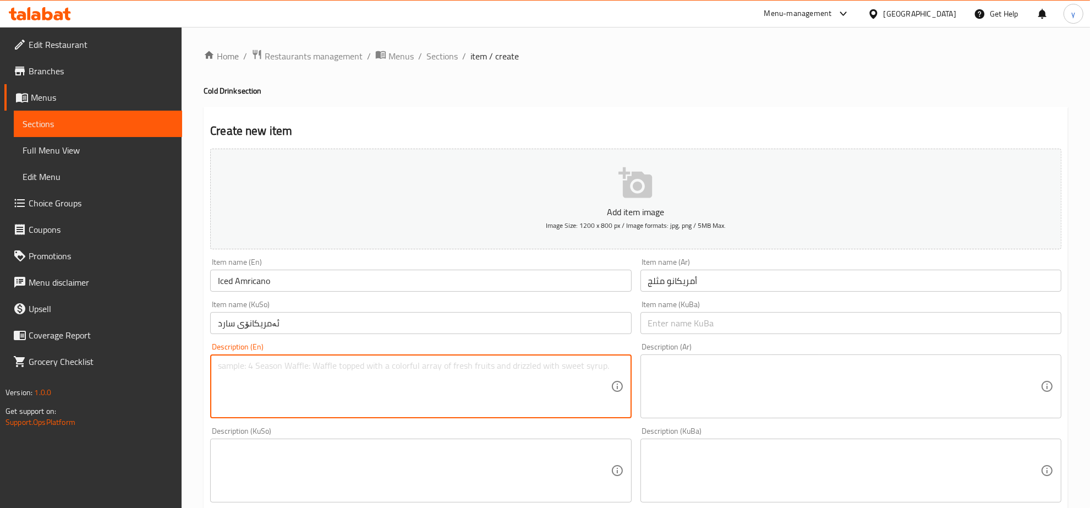
scroll to position [114, 0]
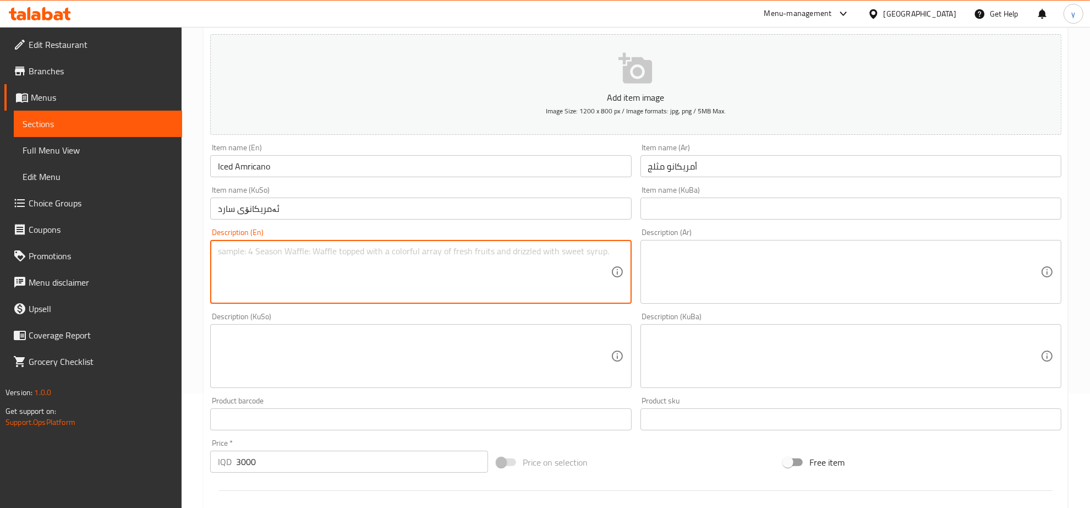
paste textarea "old espresso poured over ice"
click at [221, 249] on textarea "old espresso poured over ice" at bounding box center [414, 272] width 392 height 52
click at [234, 246] on textarea "old espresso poured over ice" at bounding box center [414, 272] width 392 height 52
drag, startPoint x: 222, startPoint y: 248, endPoint x: 211, endPoint y: 254, distance: 12.6
click at [211, 254] on div "old espresso poured over ice Description (En)" at bounding box center [420, 272] width 421 height 64
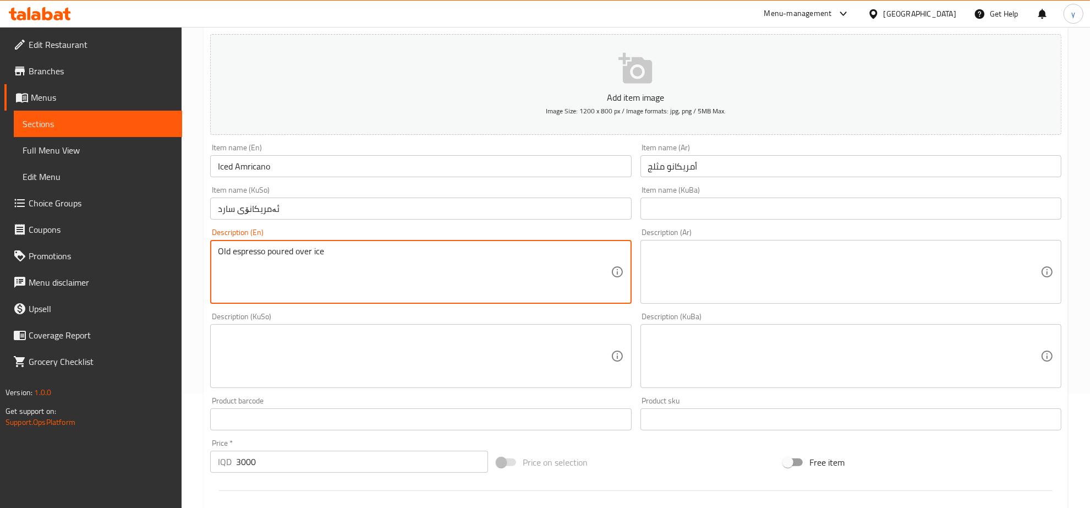
click at [218, 251] on textarea "Old espresso poured over ice" at bounding box center [414, 272] width 392 height 52
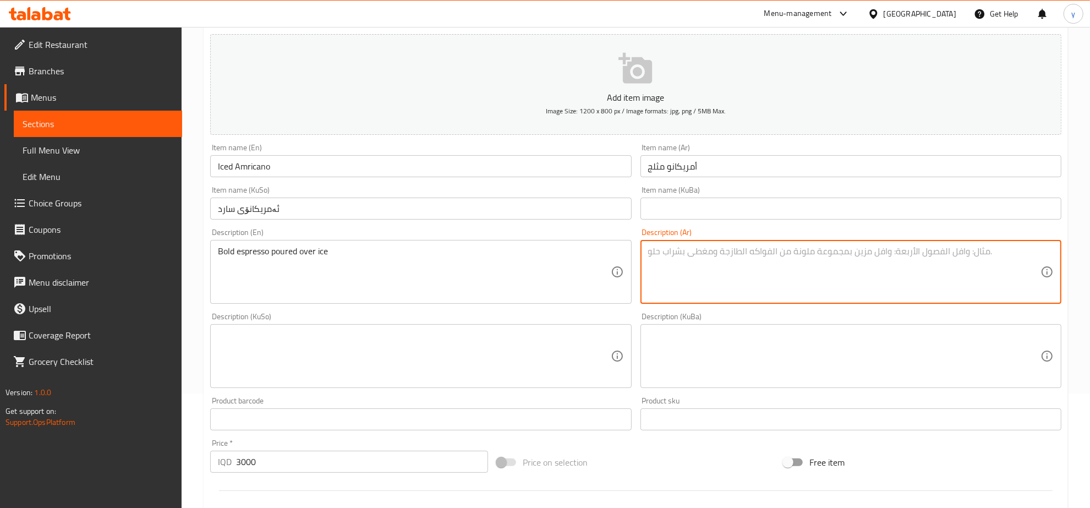
click at [730, 262] on textarea at bounding box center [844, 272] width 392 height 52
click at [900, 255] on textarea "إسبريسو بولد مغطى بالثلج" at bounding box center [844, 272] width 392 height 52
click at [498, 361] on textarea at bounding box center [414, 356] width 392 height 52
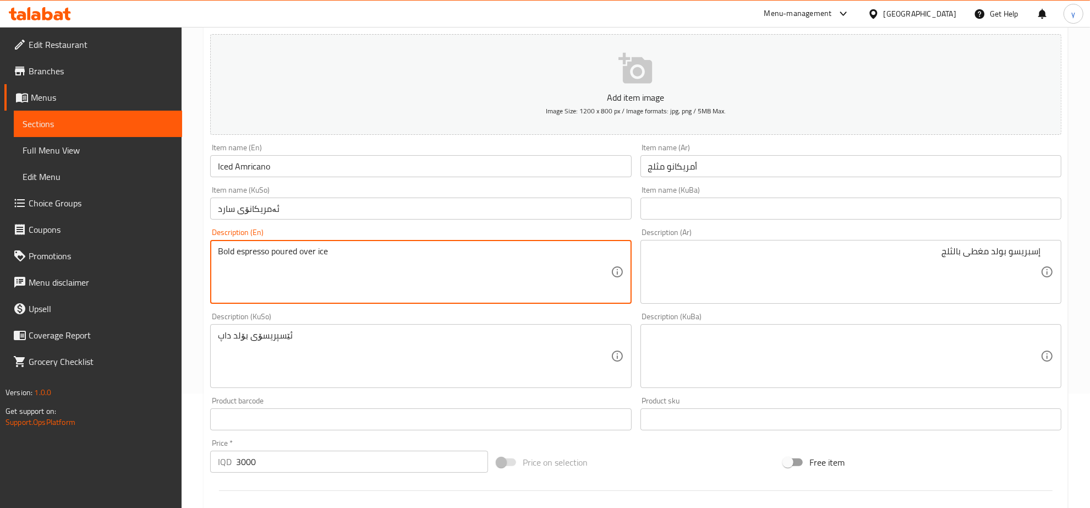
click at [244, 256] on textarea "Bold espresso poured over ice" at bounding box center [414, 272] width 392 height 52
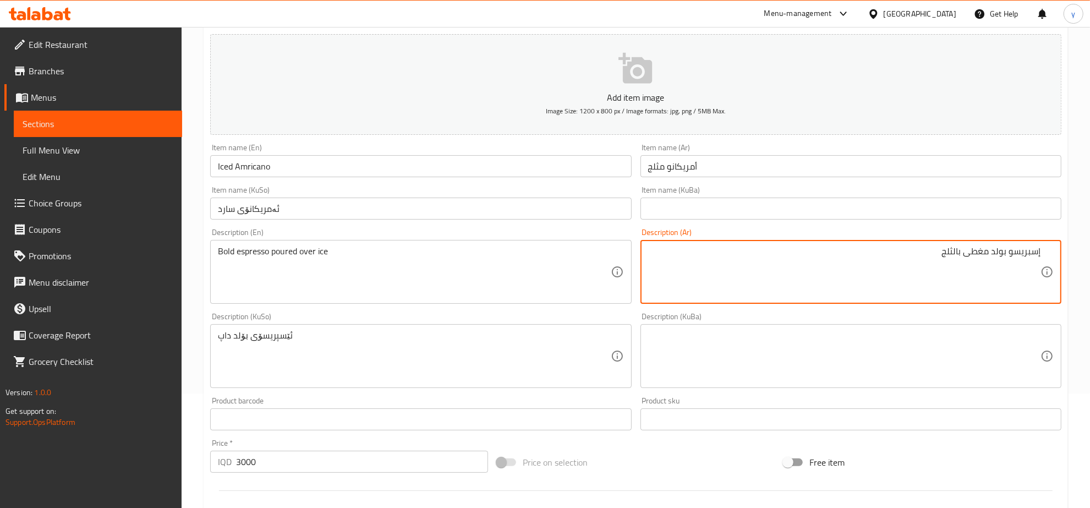
drag, startPoint x: 989, startPoint y: 248, endPoint x: 934, endPoint y: 253, distance: 55.2
click at [934, 253] on textarea "إسبريسو بولد مغطى بالثلج" at bounding box center [844, 272] width 392 height 52
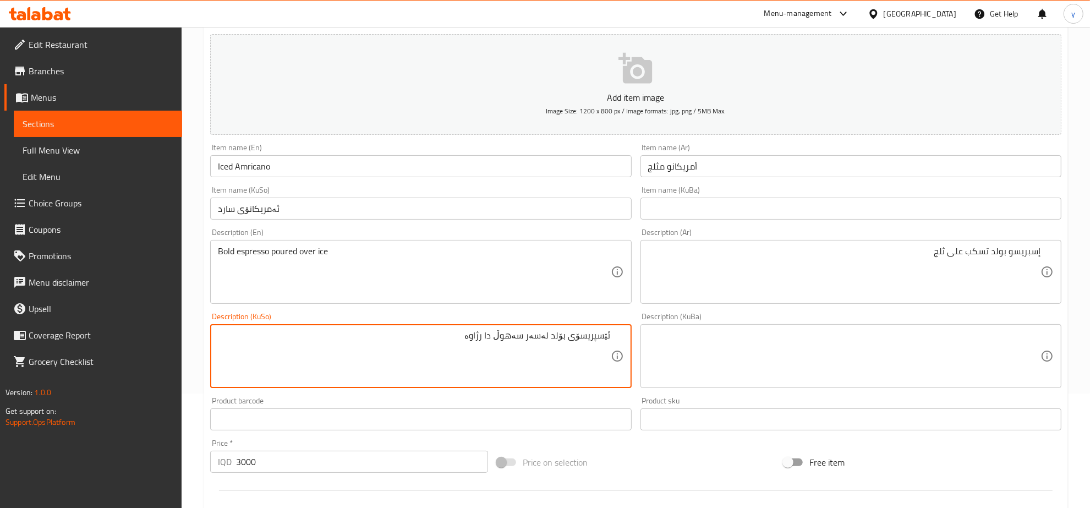
click at [493, 342] on textarea "ئێسپریسۆی بۆلد لەسەر سەهوڵ دا رژاوە" at bounding box center [414, 356] width 392 height 52
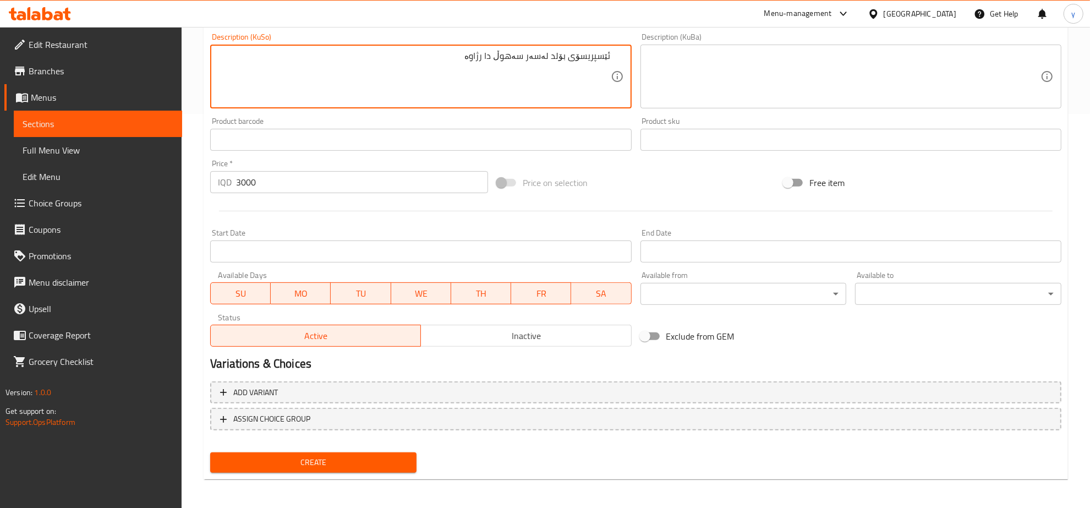
click at [337, 462] on span "Create" at bounding box center [313, 462] width 189 height 14
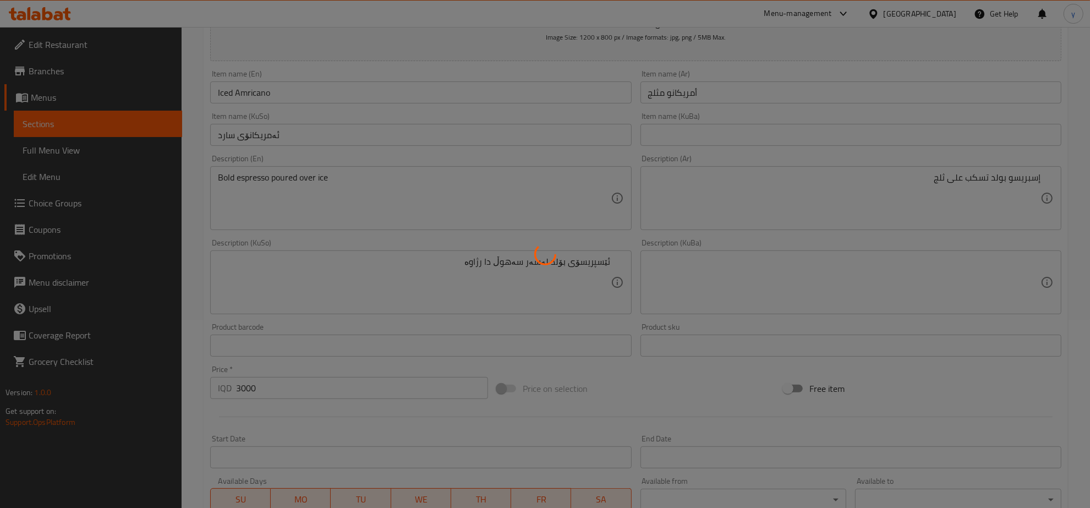
scroll to position [50, 0]
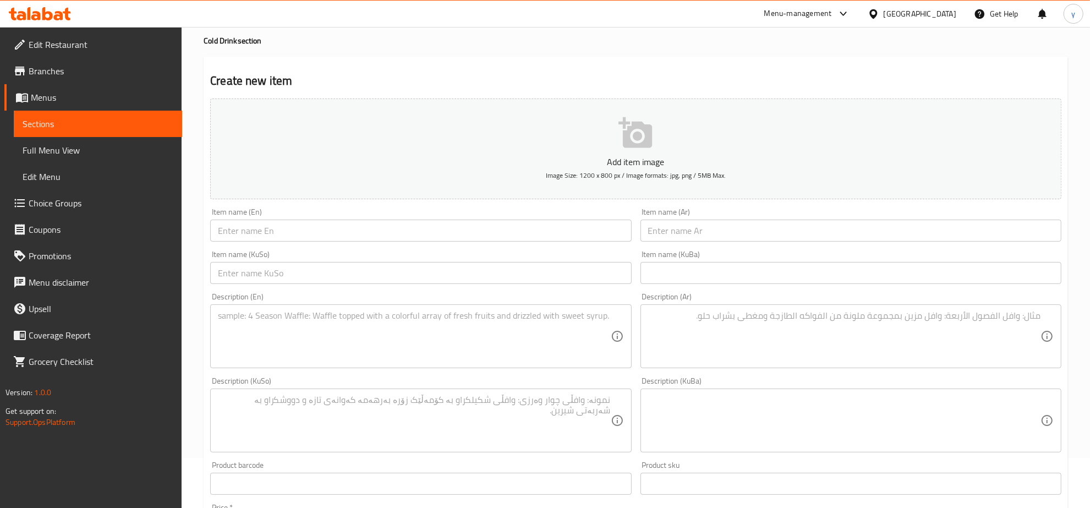
click at [389, 234] on input "text" at bounding box center [420, 230] width 421 height 22
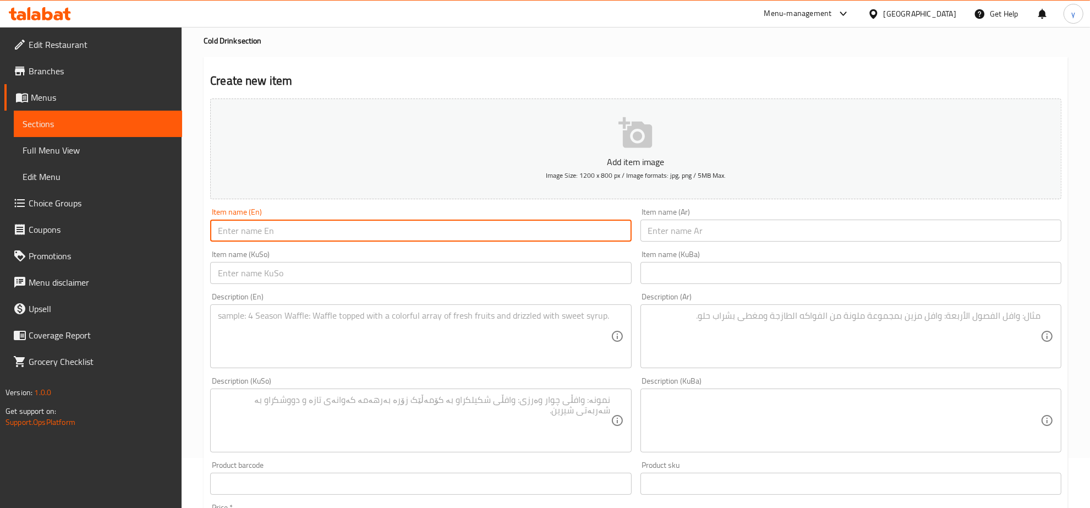
paste input "Iced White Mocha"
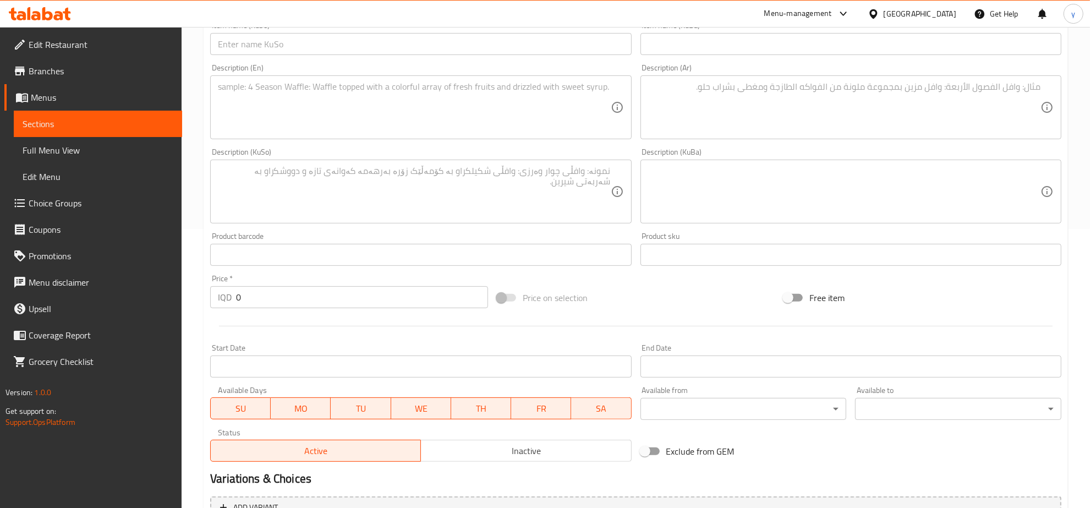
drag, startPoint x: 242, startPoint y: 295, endPoint x: 233, endPoint y: 298, distance: 9.7
click at [234, 297] on div "IQD 0 Price *" at bounding box center [349, 297] width 278 height 22
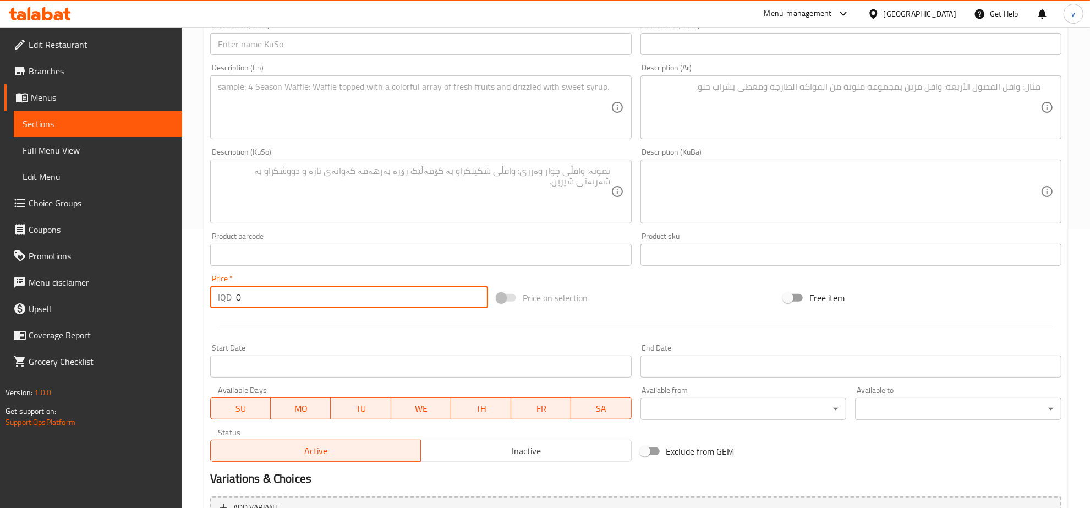
paste input "350"
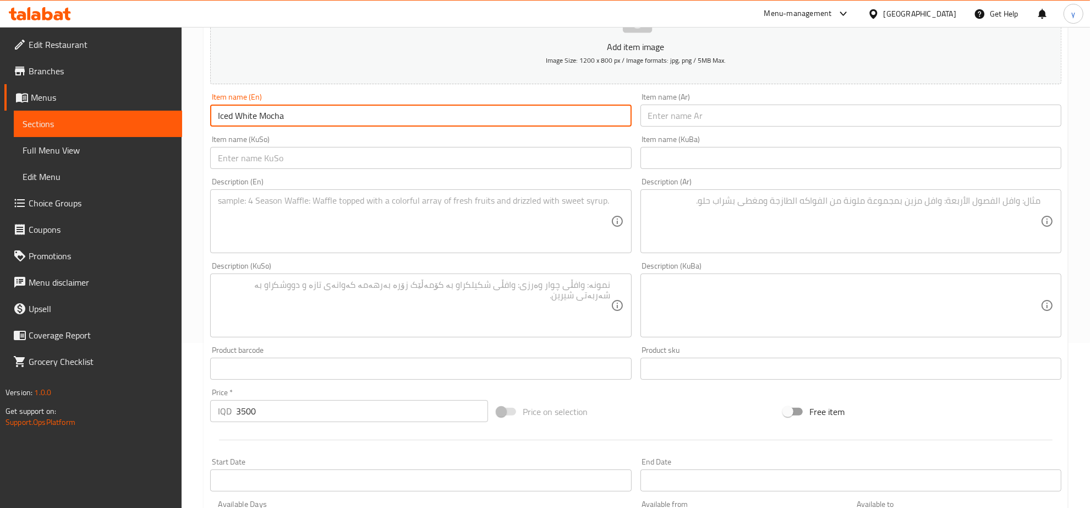
click at [340, 111] on input "Iced White Mocha" at bounding box center [420, 116] width 421 height 22
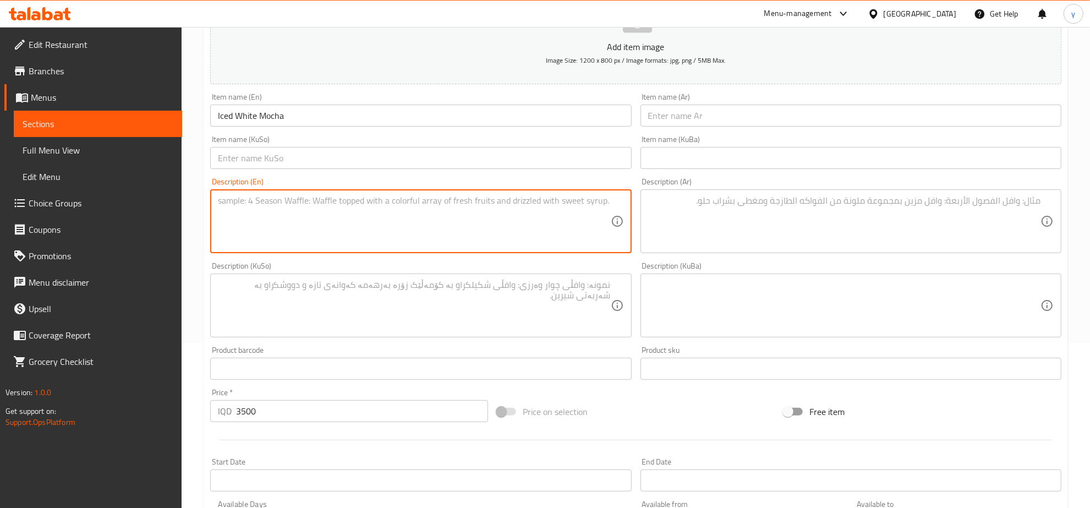
click at [347, 241] on textarea at bounding box center [414, 221] width 392 height 52
paste textarea "Chilled espresso with creamy milk and sweet white chocolate"
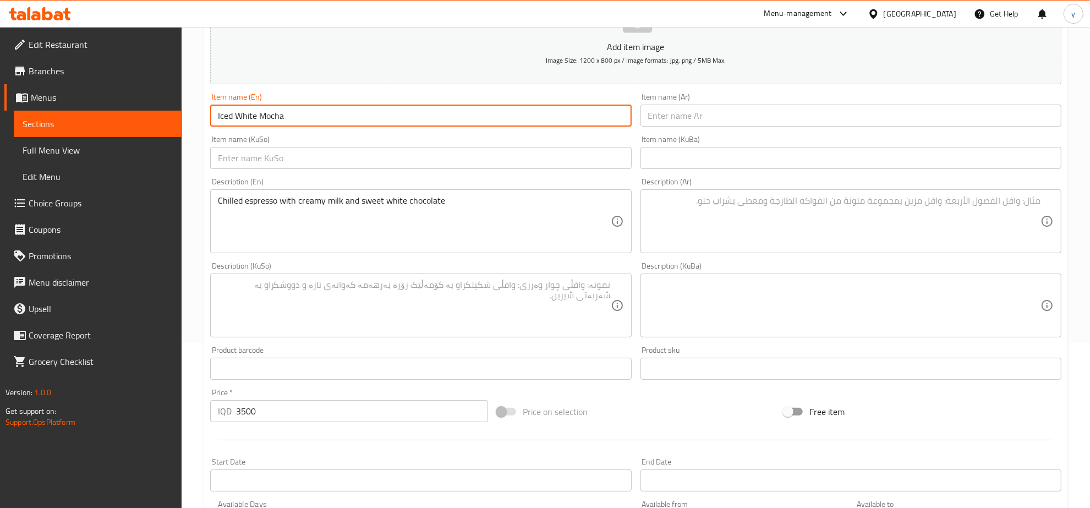
click at [285, 105] on input "Iced White Mocha" at bounding box center [420, 116] width 421 height 22
drag, startPoint x: 711, startPoint y: 106, endPoint x: 713, endPoint y: 117, distance: 10.7
click at [712, 106] on input "text" at bounding box center [850, 116] width 421 height 22
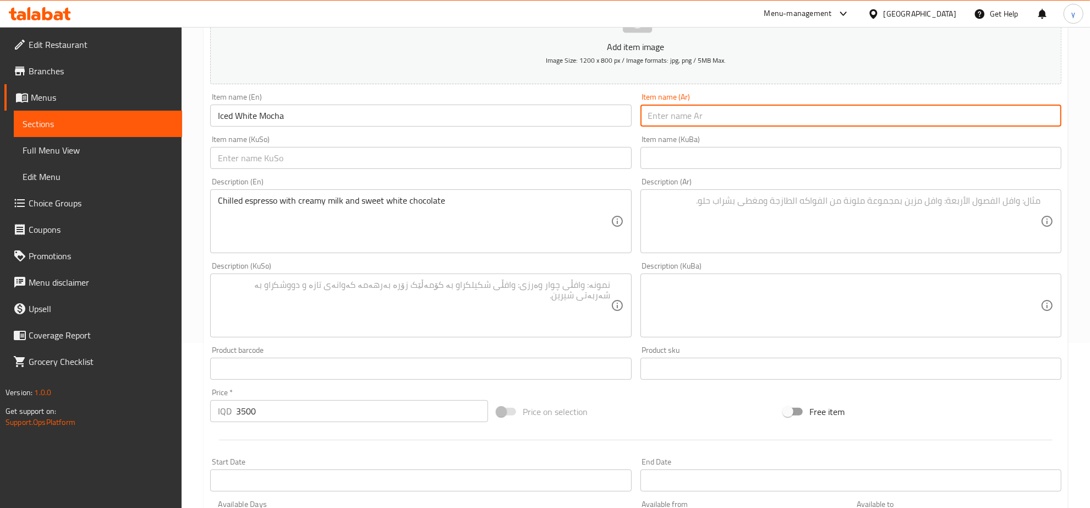
paste input "موكا أبيض مثلج"
click at [608, 151] on input "text" at bounding box center [420, 158] width 421 height 22
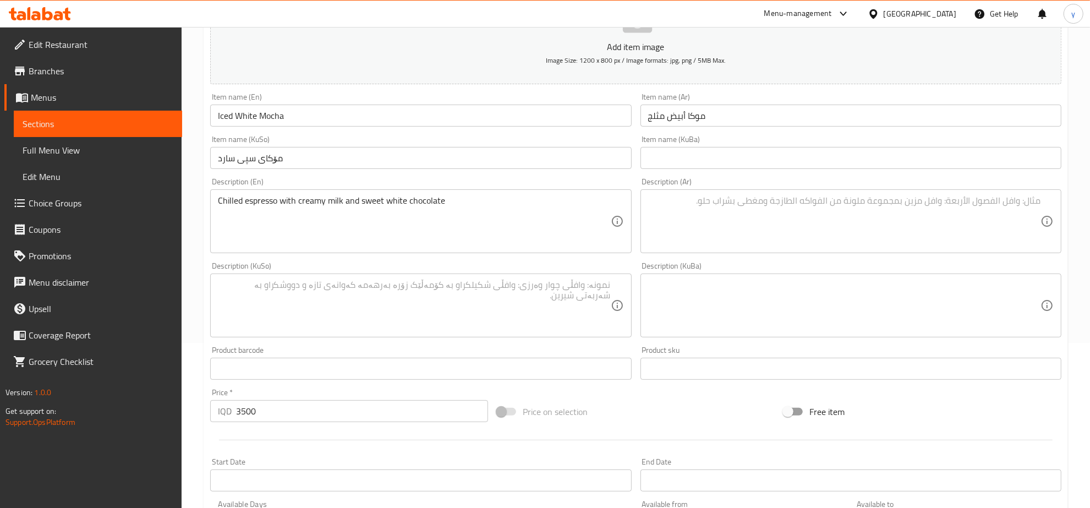
click at [422, 190] on div "Chilled espresso with creamy milk and sweet white chocolate Description (En)" at bounding box center [420, 221] width 421 height 64
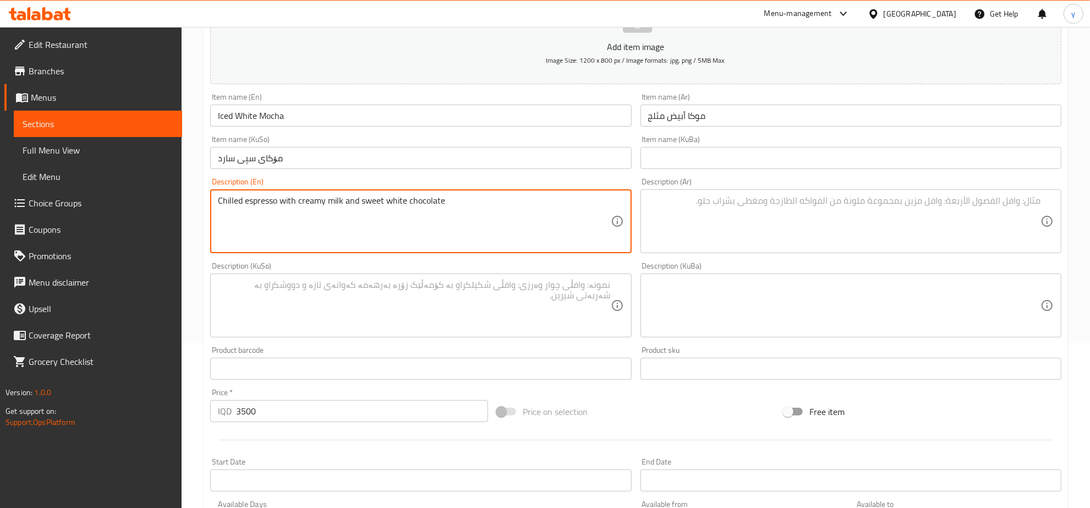
click at [420, 204] on textarea "Chilled espresso with creamy milk and sweet white chocolate" at bounding box center [414, 221] width 392 height 52
click at [774, 198] on textarea at bounding box center [844, 221] width 392 height 52
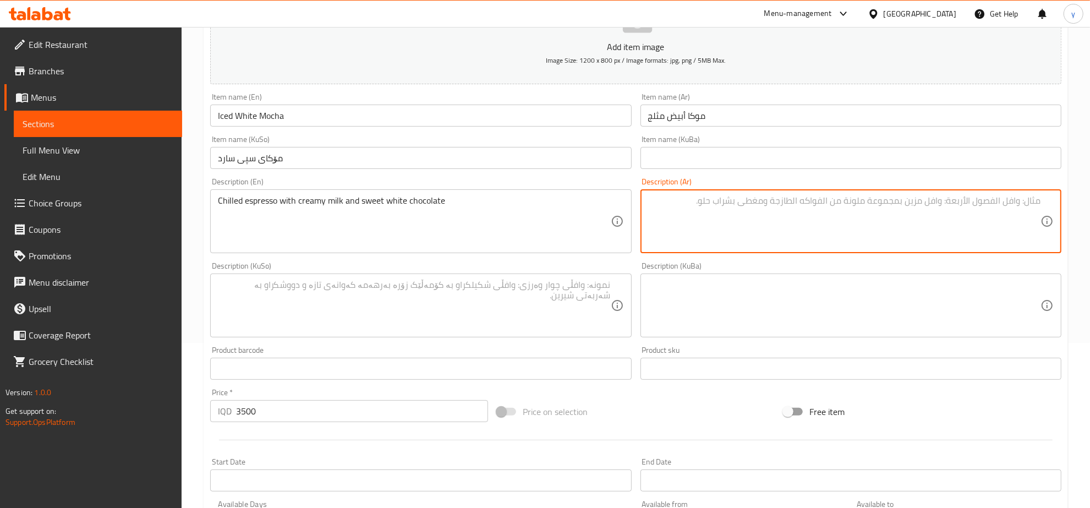
paste textarea "إسبريسو مبرد مع حليب كريمي وشوكولاتة بيضاء حلوة"
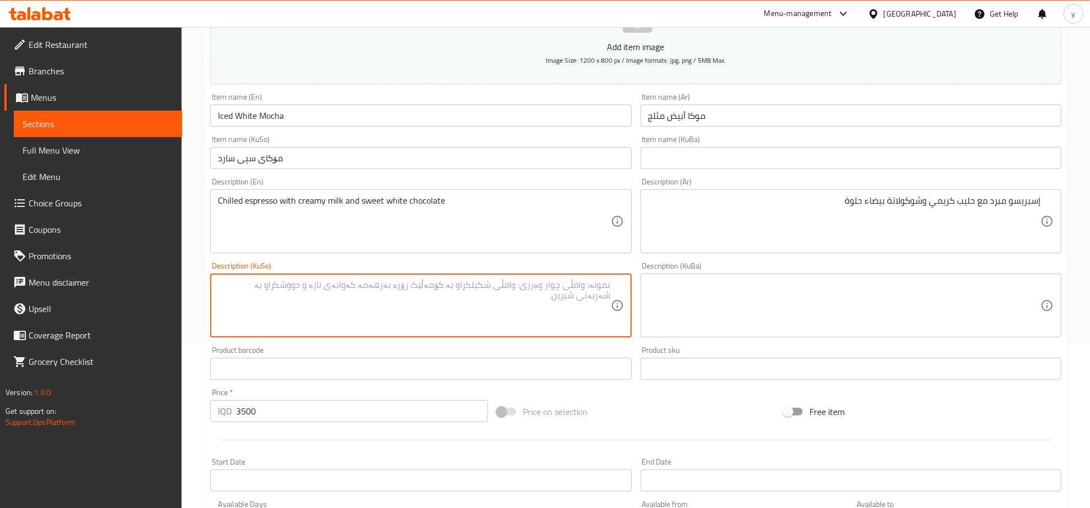
click at [579, 312] on textarea at bounding box center [414, 305] width 392 height 52
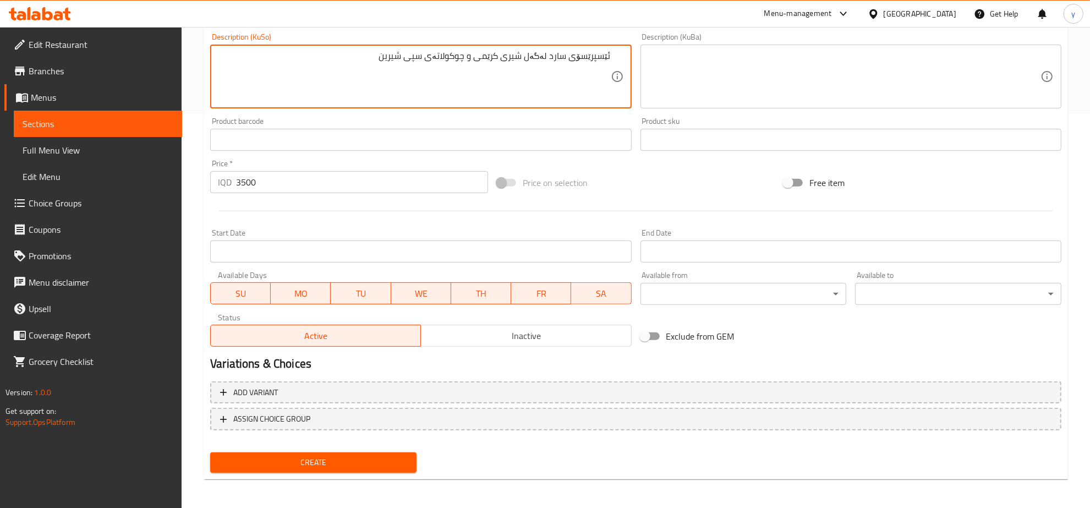
click at [320, 465] on span "Create" at bounding box center [313, 462] width 189 height 14
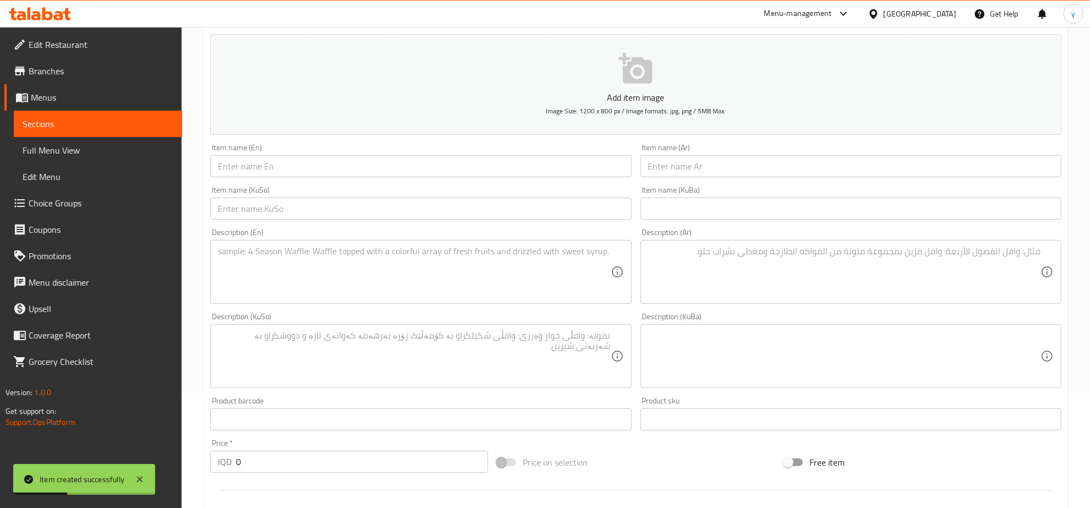
scroll to position [344, 0]
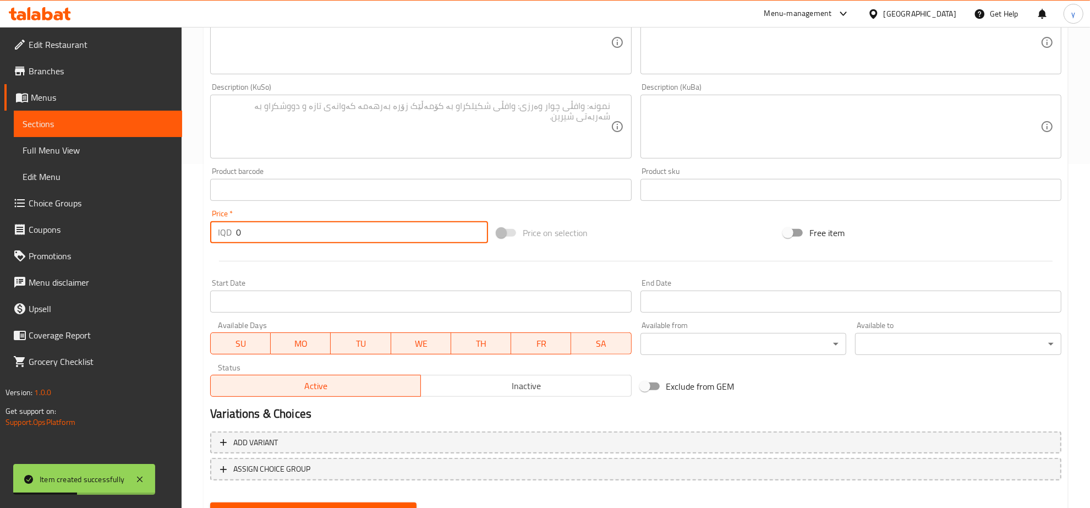
drag, startPoint x: 259, startPoint y: 232, endPoint x: 232, endPoint y: 233, distance: 26.4
click at [232, 233] on div "IQD 0 Price *" at bounding box center [349, 232] width 278 height 22
paste input "400"
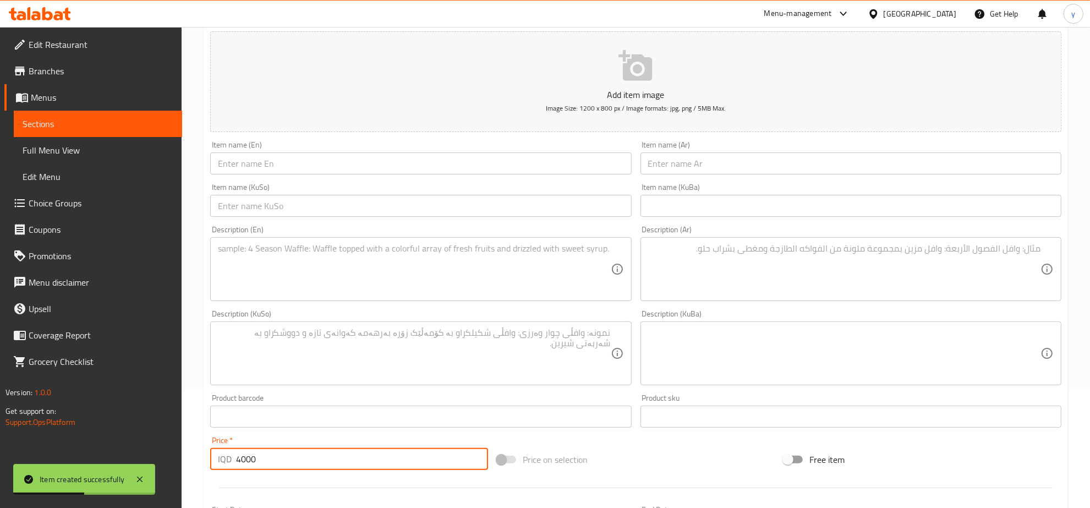
scroll to position [114, 0]
click at [311, 178] on div "Item name (En) Item name (En)" at bounding box center [421, 160] width 430 height 42
click at [323, 163] on input "text" at bounding box center [420, 166] width 421 height 22
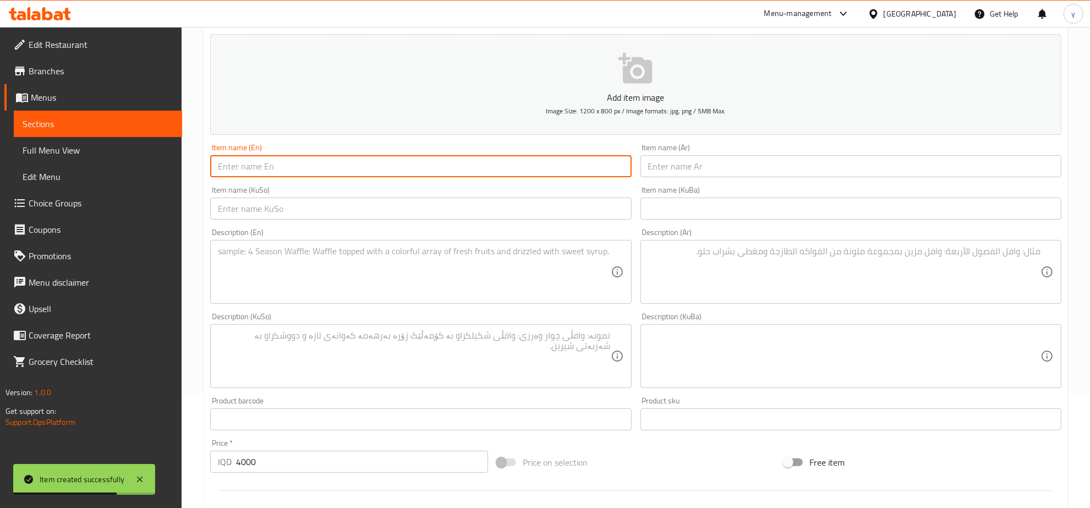
paste input "Iced Orange Espresso"
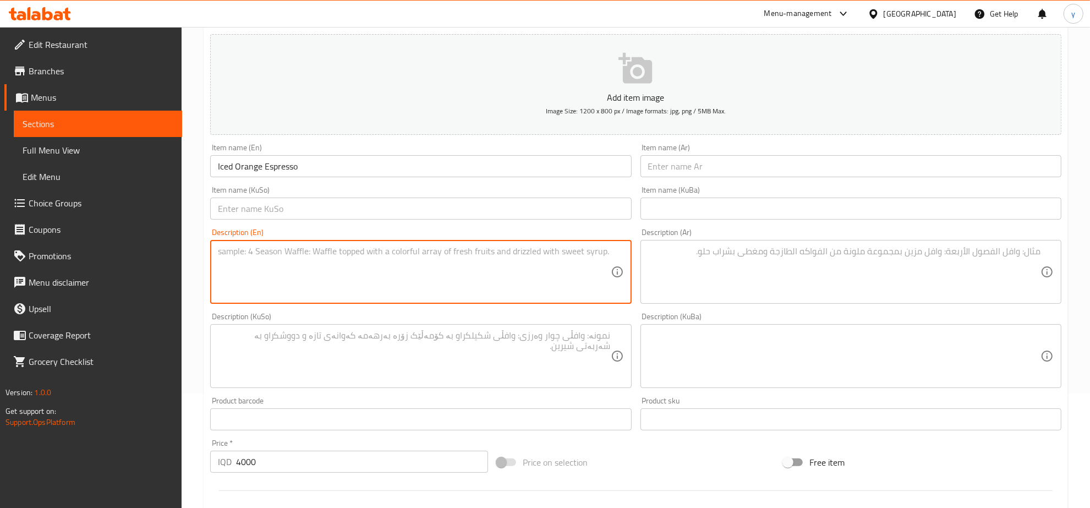
click at [473, 268] on textarea at bounding box center [414, 272] width 392 height 52
paste textarea "orange essence paired with rich, iced espresso."
click at [304, 250] on textarea "orange essence paired with rich, iced espresso." at bounding box center [414, 272] width 392 height 52
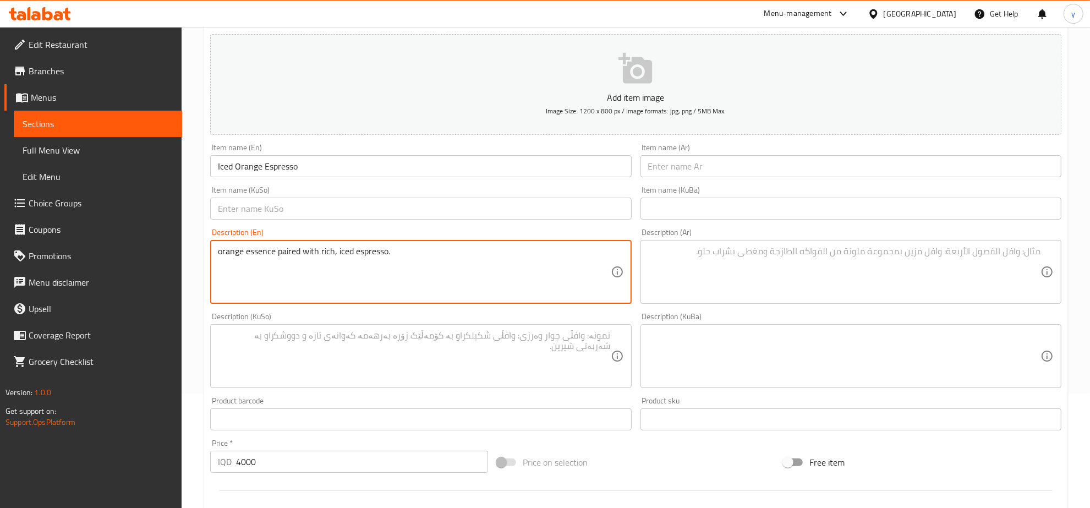
click at [382, 272] on textarea "orange essence paired with rich, iced espresso." at bounding box center [414, 272] width 392 height 52
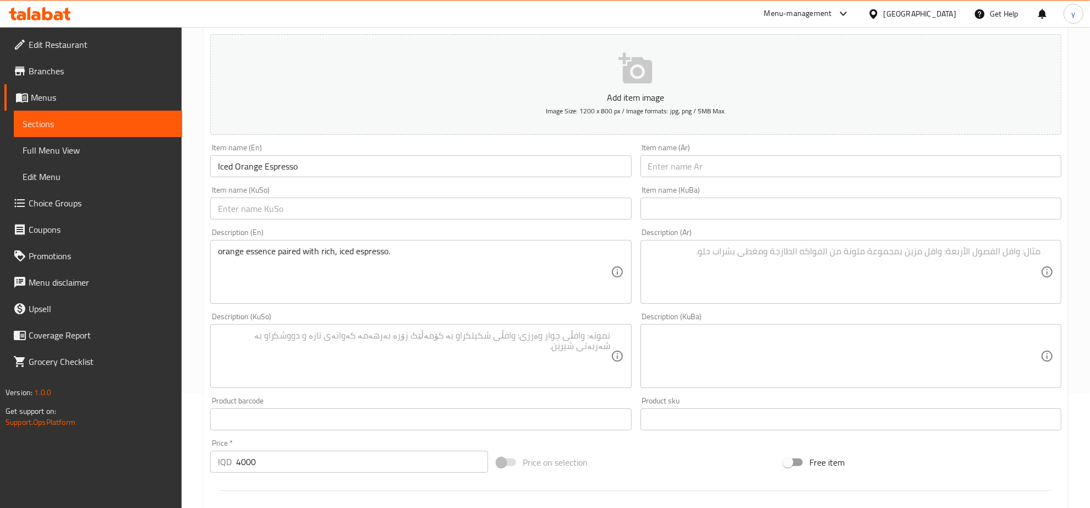
click at [396, 242] on div "orange essence paired with rich, iced espresso. Description (En)" at bounding box center [420, 272] width 421 height 64
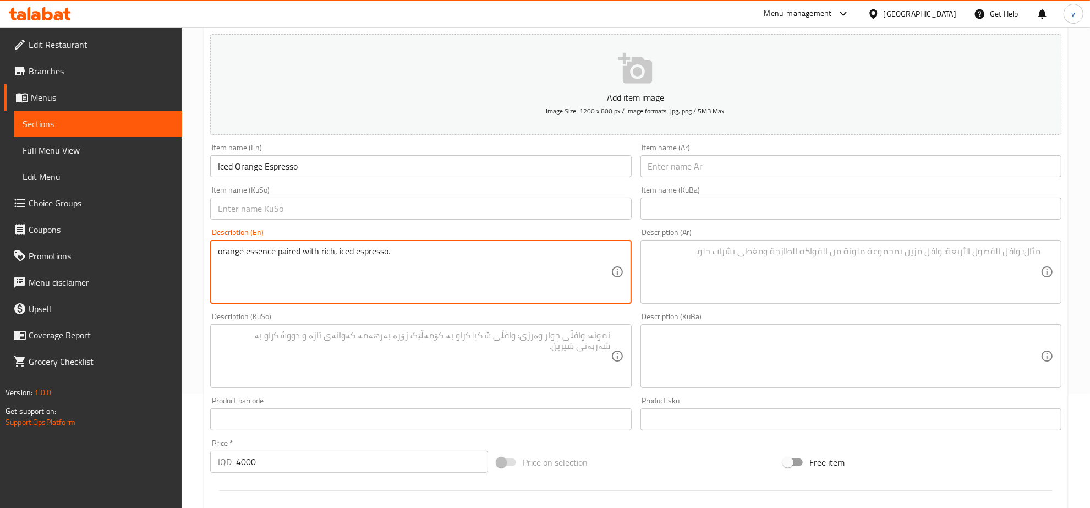
click at [391, 250] on textarea "orange essence paired with rich, iced espresso." at bounding box center [414, 272] width 392 height 52
paste
click at [455, 273] on textarea "orange essence paired with rich, iced espressoorange essence with iced espresso" at bounding box center [414, 272] width 392 height 52
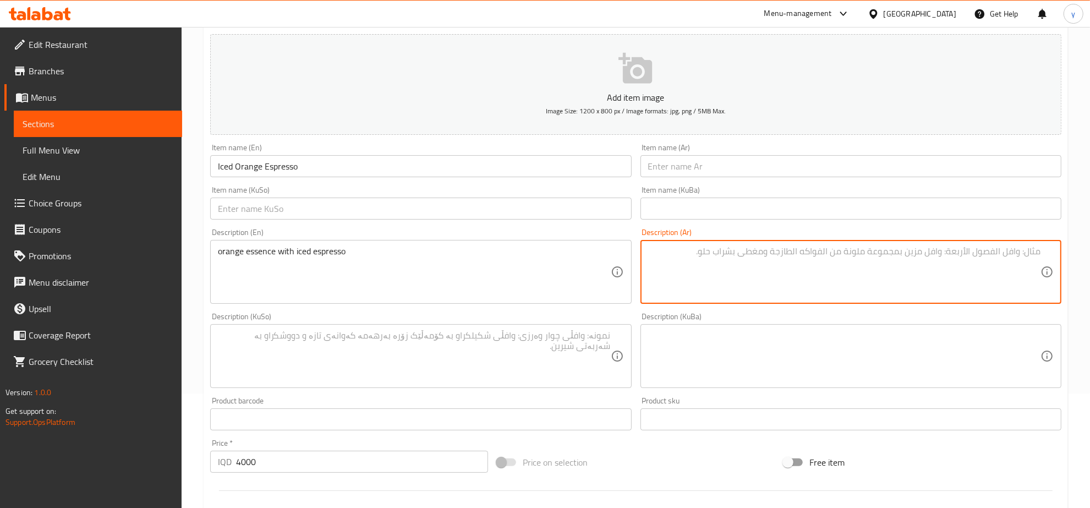
click at [686, 272] on textarea at bounding box center [844, 272] width 392 height 52
click at [531, 377] on textarea at bounding box center [414, 356] width 392 height 52
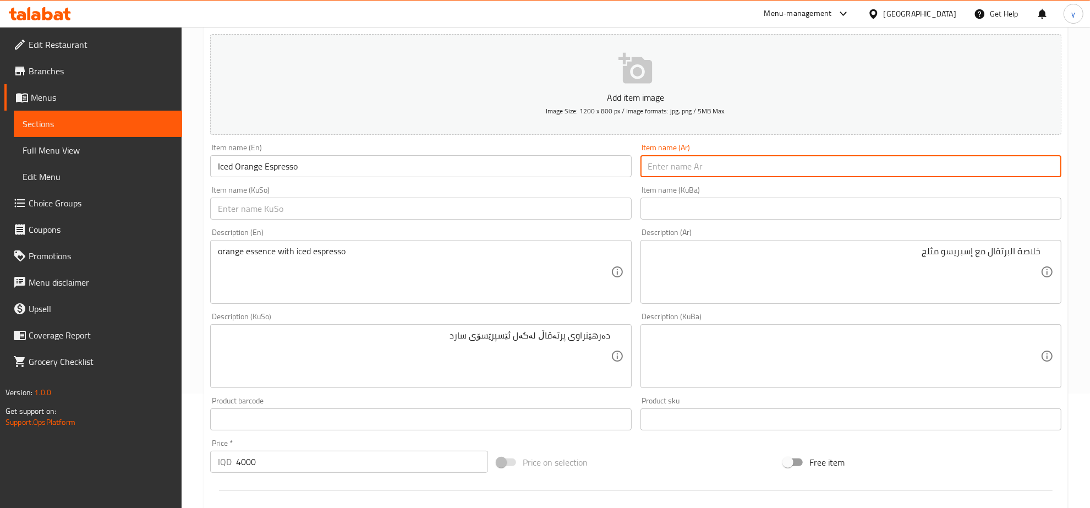
click at [795, 169] on input "text" at bounding box center [850, 166] width 421 height 22
click at [768, 163] on input "text" at bounding box center [850, 166] width 421 height 22
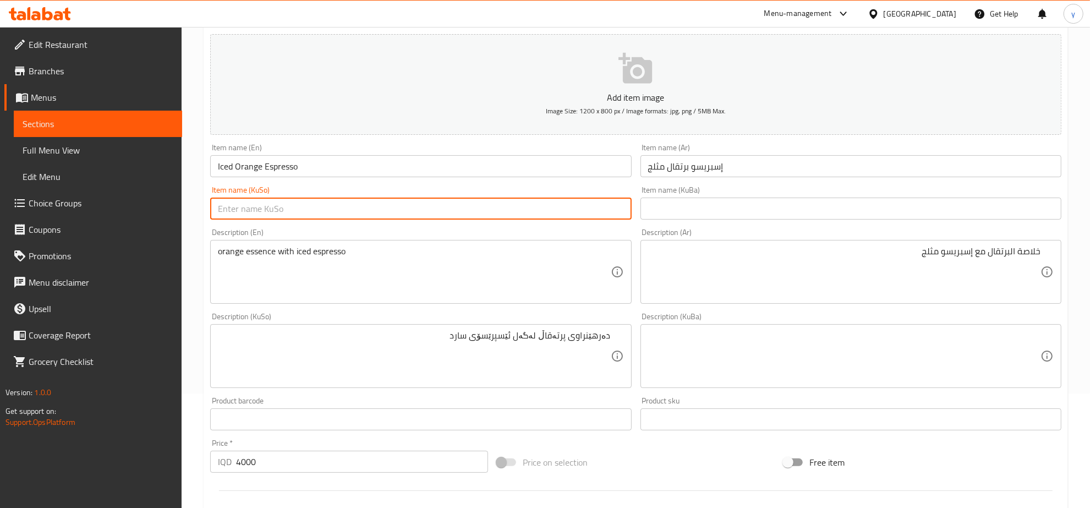
click at [518, 207] on input "text" at bounding box center [420, 208] width 421 height 22
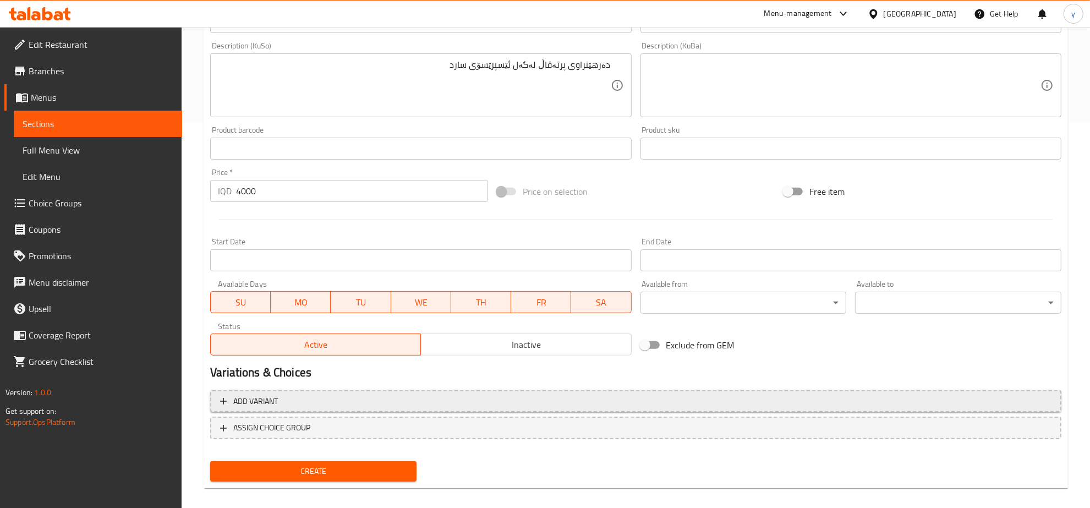
scroll to position [394, 0]
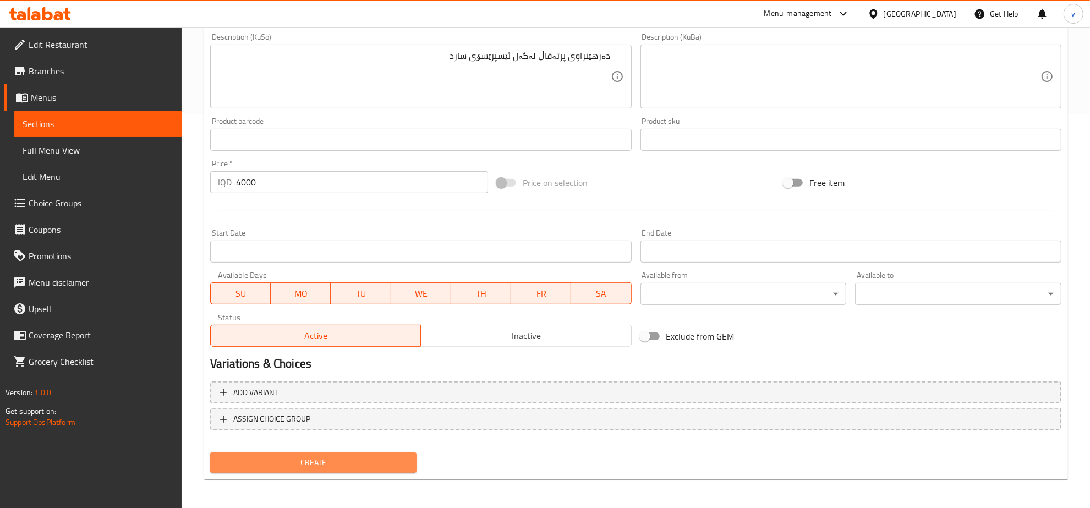
click at [364, 455] on span "Create" at bounding box center [313, 462] width 189 height 14
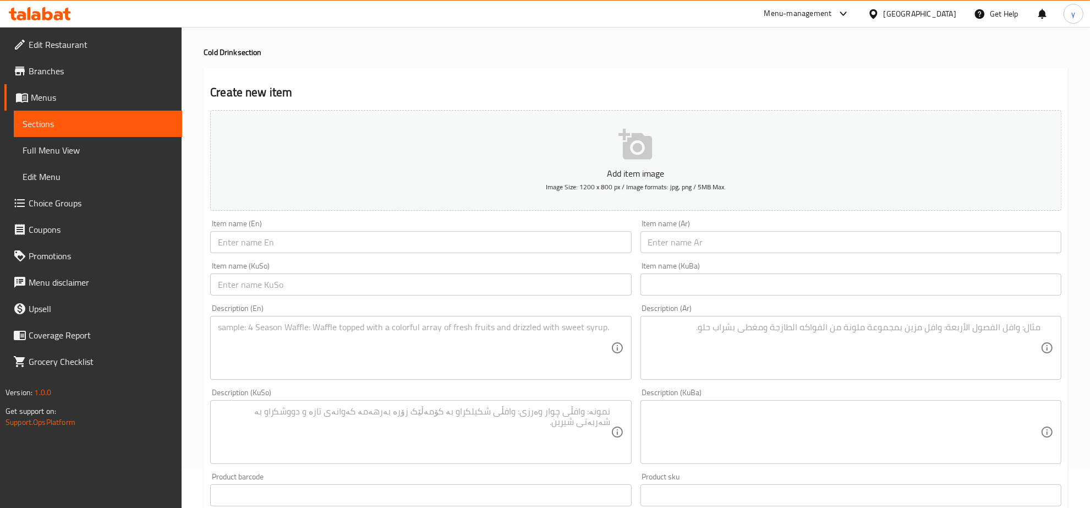
scroll to position [0, 0]
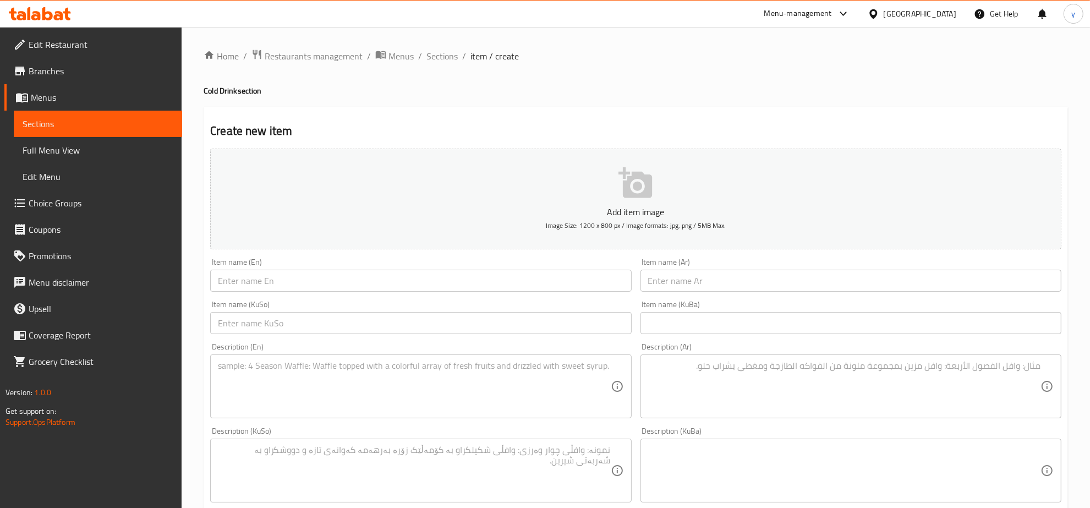
click at [418, 54] on li "/" at bounding box center [420, 56] width 4 height 13
click at [435, 61] on span "Sections" at bounding box center [441, 56] width 31 height 13
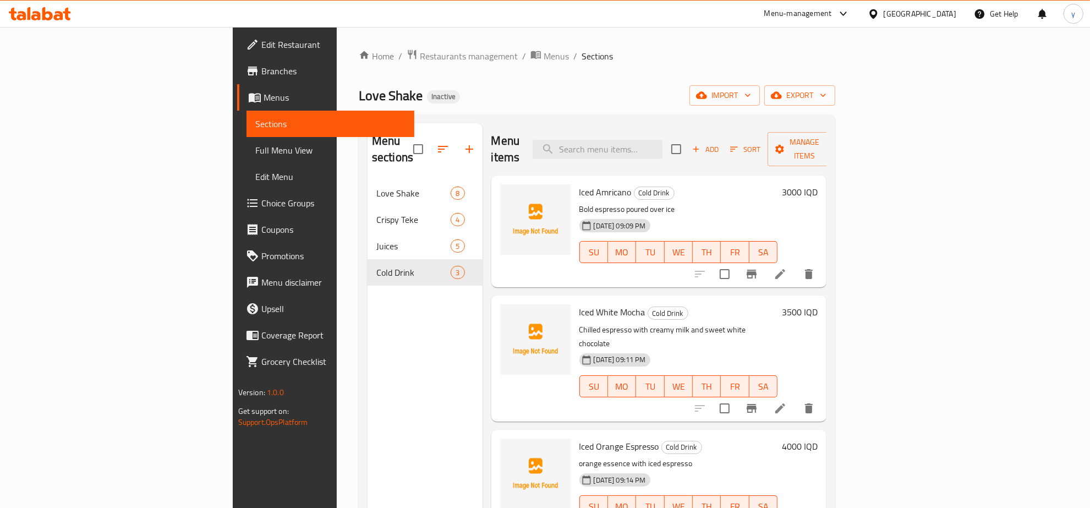
click at [456, 149] on button "button" at bounding box center [469, 149] width 26 height 26
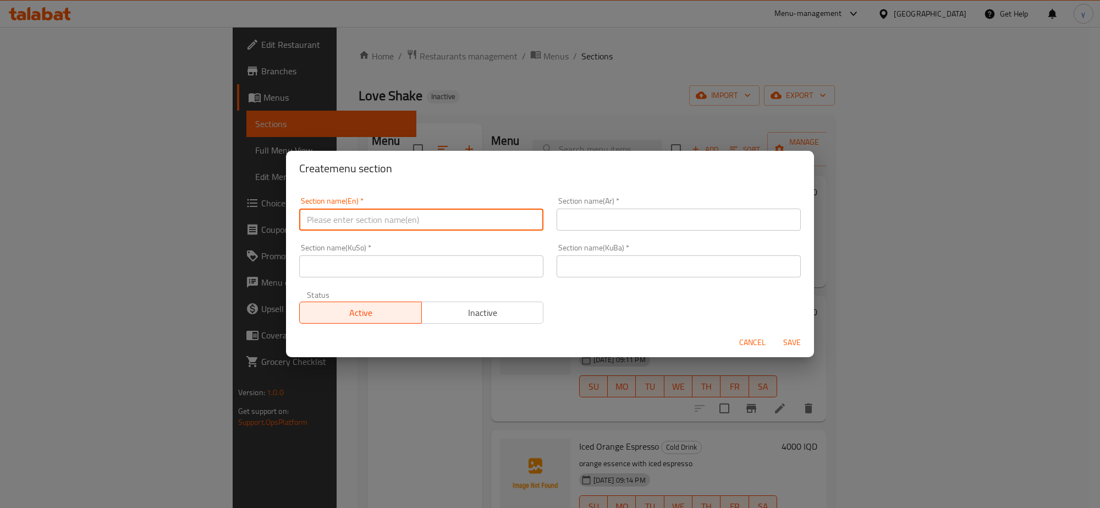
click at [463, 229] on input "text" at bounding box center [421, 219] width 244 height 22
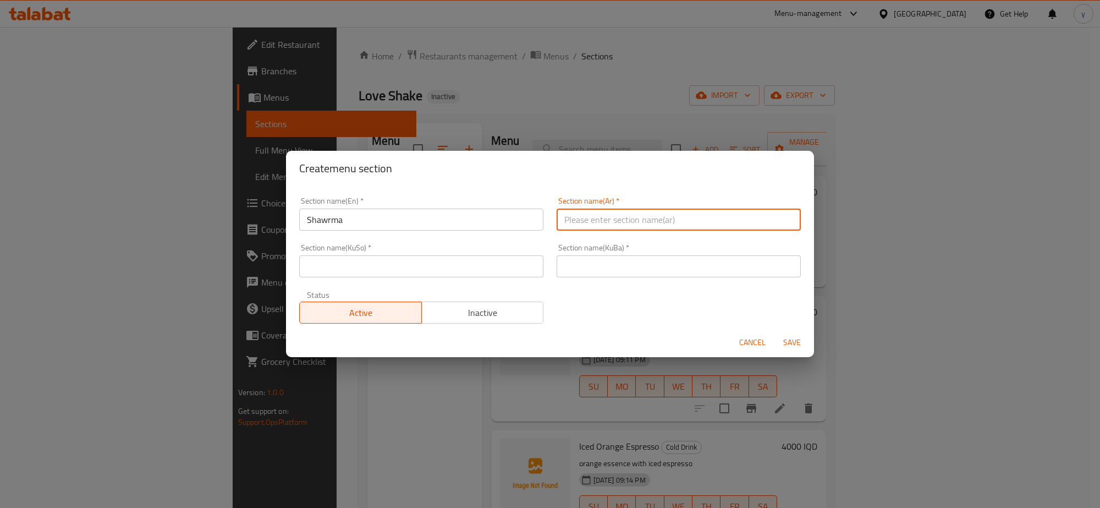
click at [608, 218] on input "text" at bounding box center [679, 219] width 244 height 22
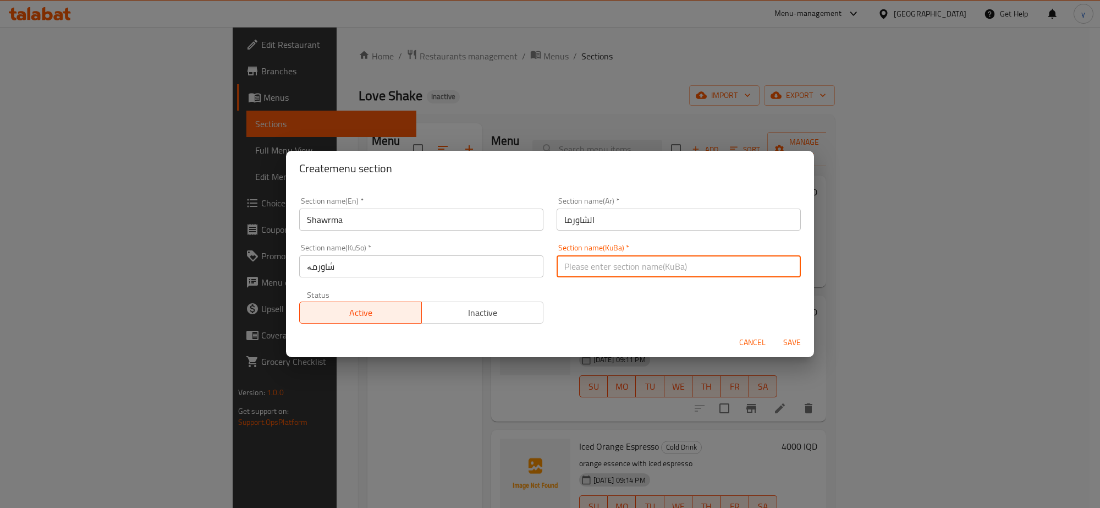
click at [622, 260] on input "text" at bounding box center [679, 266] width 244 height 22
click at [810, 337] on div "Cancel Save" at bounding box center [550, 342] width 528 height 29
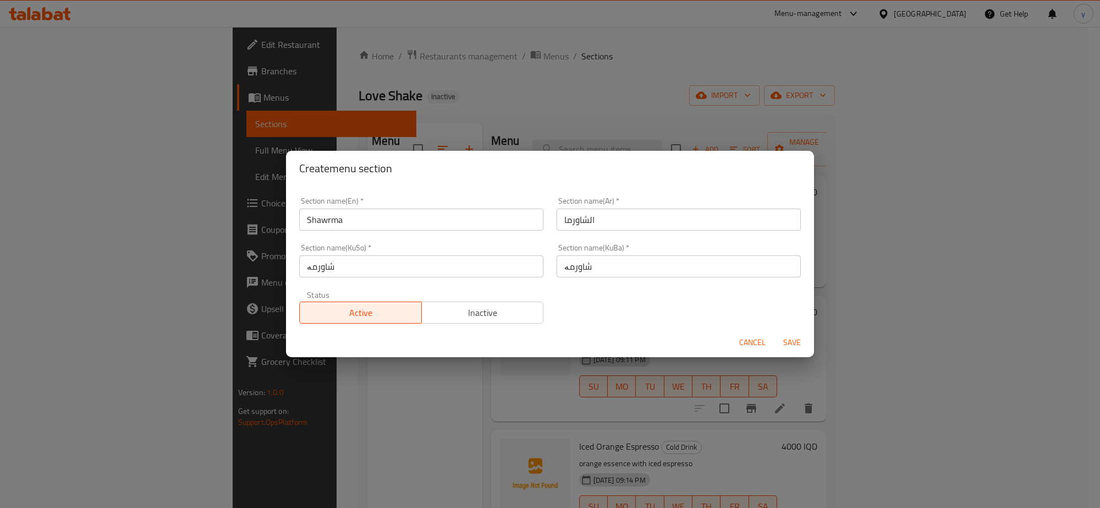
click at [804, 339] on span "Save" at bounding box center [792, 343] width 26 height 14
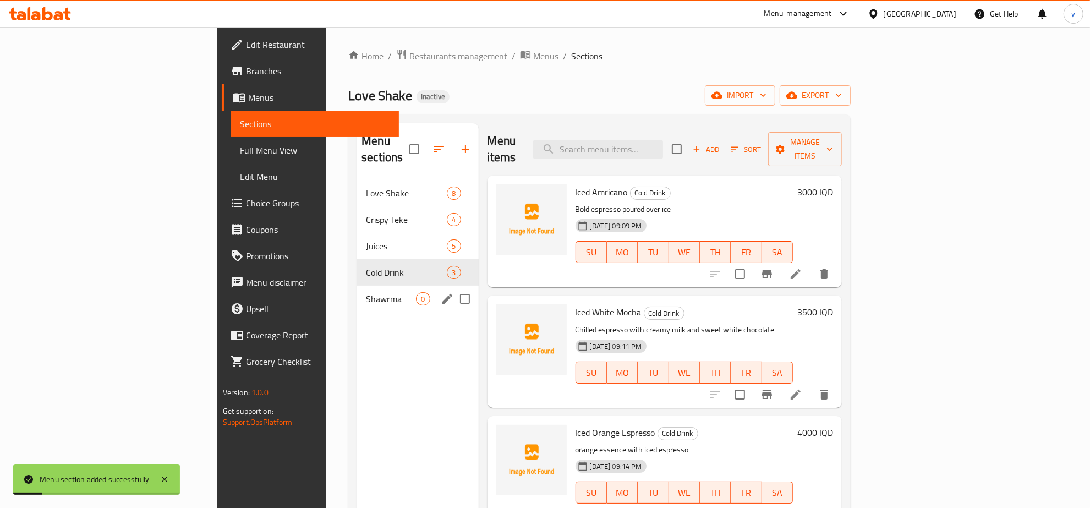
click at [366, 292] on span "Shawrma" at bounding box center [391, 298] width 50 height 13
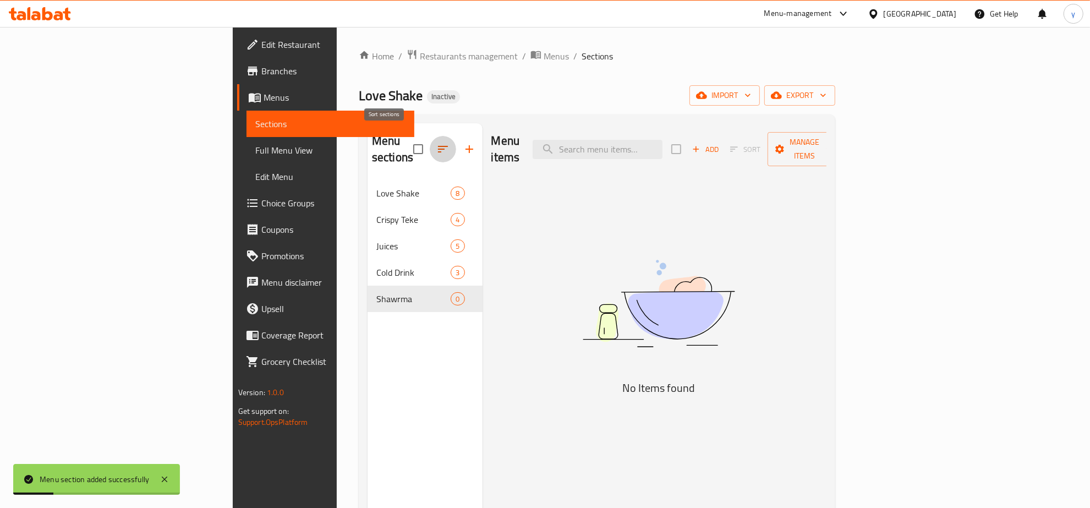
click at [430, 150] on button "button" at bounding box center [443, 149] width 26 height 26
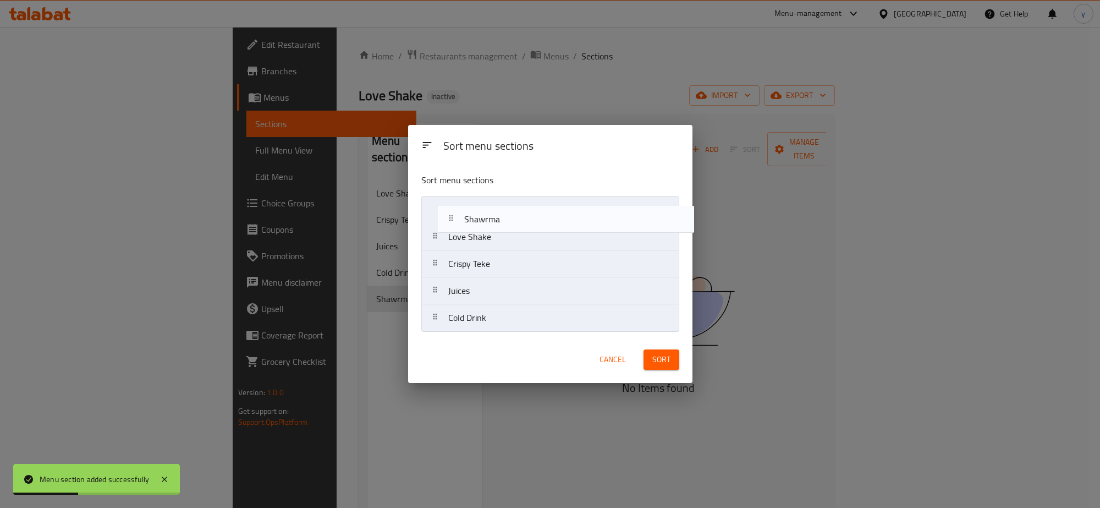
drag, startPoint x: 471, startPoint y: 322, endPoint x: 488, endPoint y: 211, distance: 112.4
click at [488, 211] on nav "Love Shake Crispy Teke Juices Cold Drink Shawrma" at bounding box center [550, 264] width 258 height 136
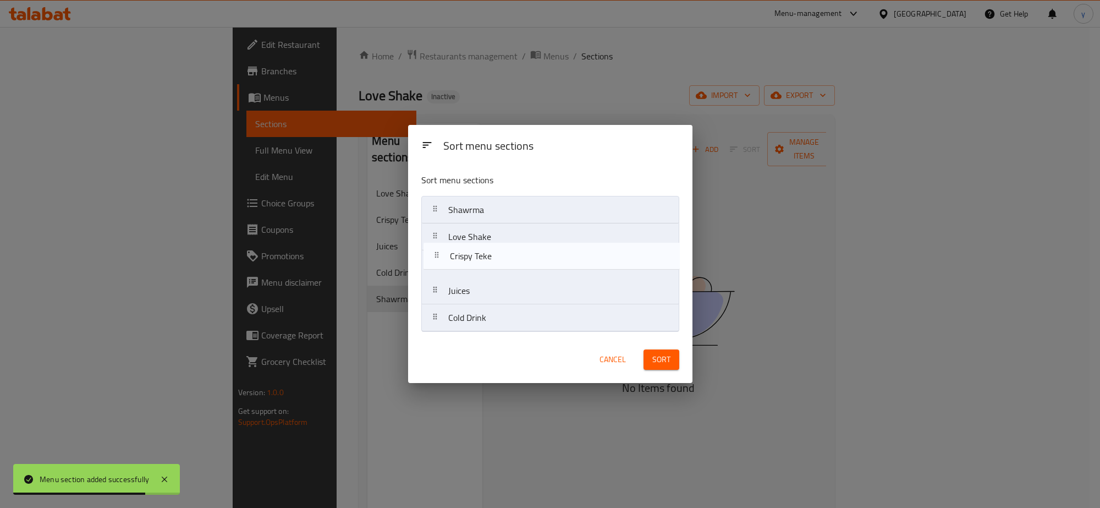
drag, startPoint x: 518, startPoint y: 266, endPoint x: 520, endPoint y: 255, distance: 11.2
click at [520, 255] on nav "Shawrma Love Shake Crispy Teke Juices Cold Drink" at bounding box center [550, 264] width 258 height 136
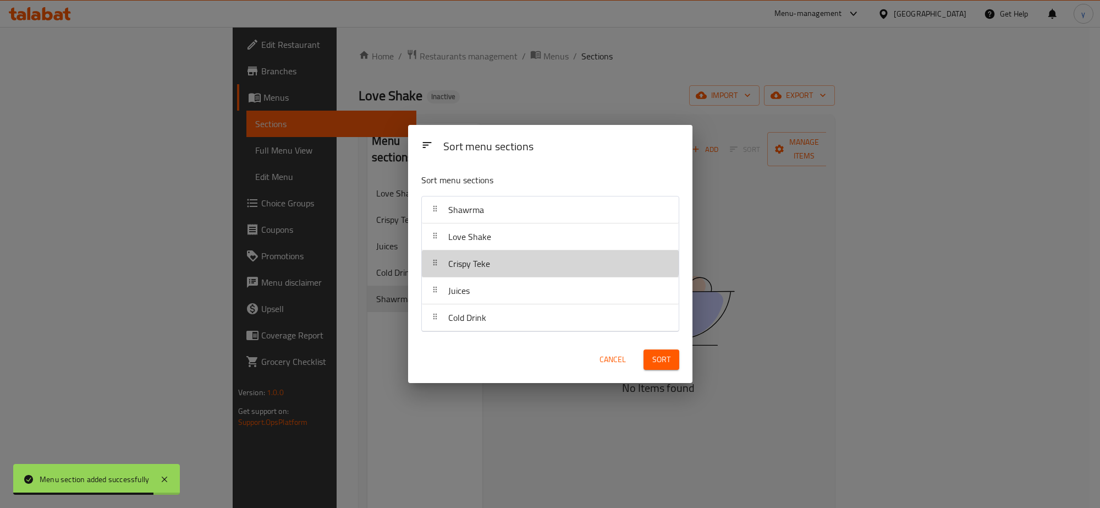
click at [526, 222] on nav "Shawrma Love Shake Crispy Teke Juices Cold Drink" at bounding box center [550, 264] width 258 height 136
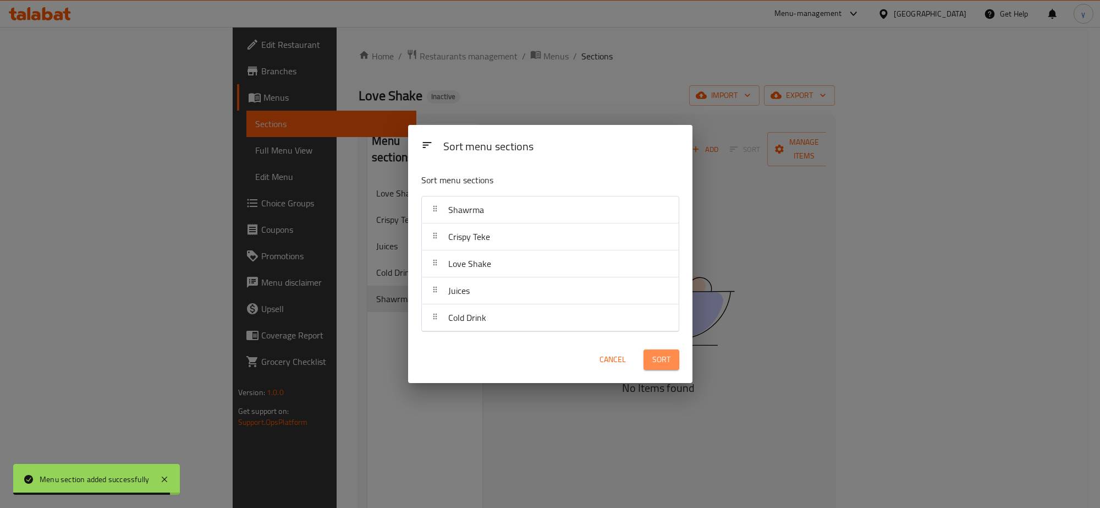
click at [656, 362] on span "Sort" at bounding box center [661, 360] width 18 height 14
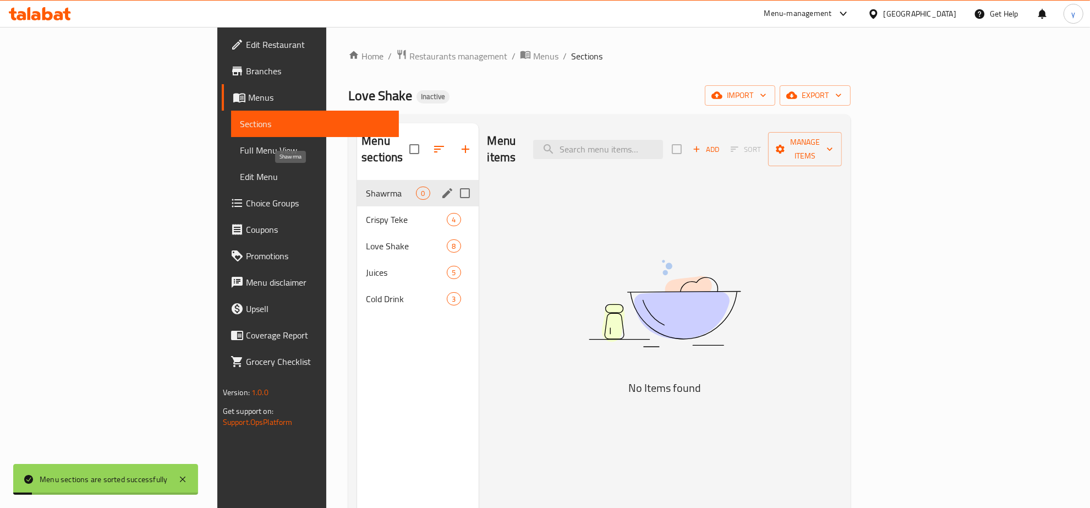
click at [366, 186] on span "Shawrma" at bounding box center [391, 192] width 50 height 13
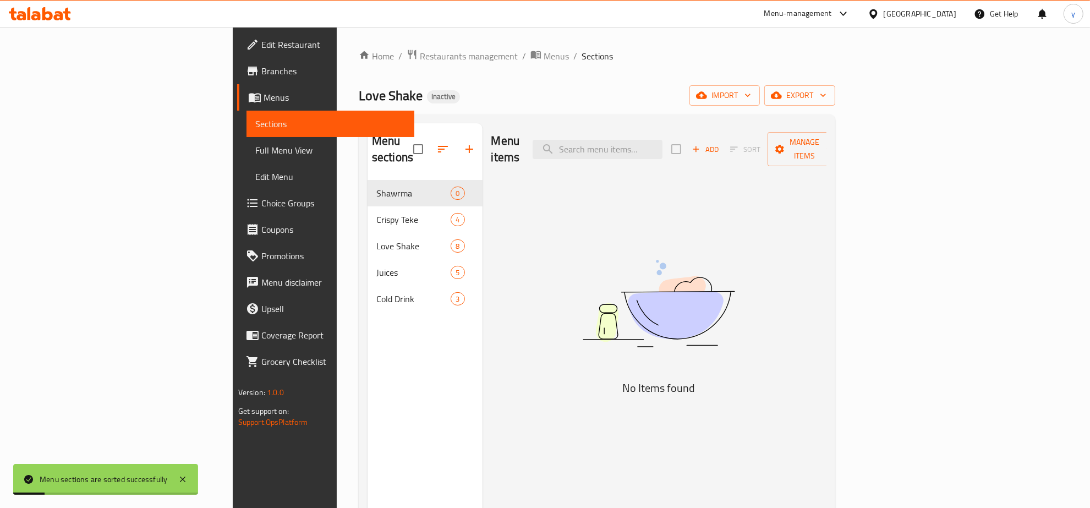
click at [720, 143] on span "Add" at bounding box center [705, 149] width 30 height 13
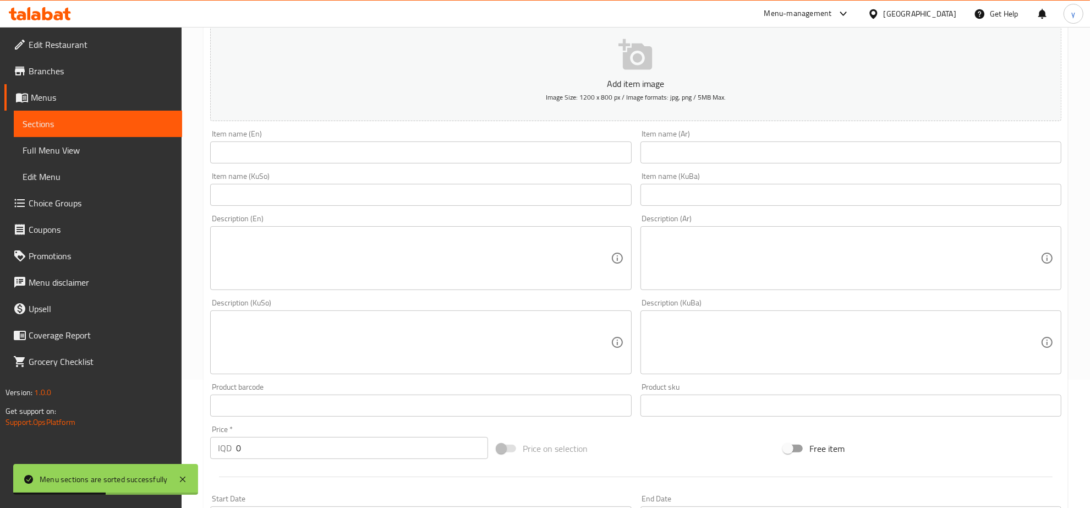
scroll to position [394, 0]
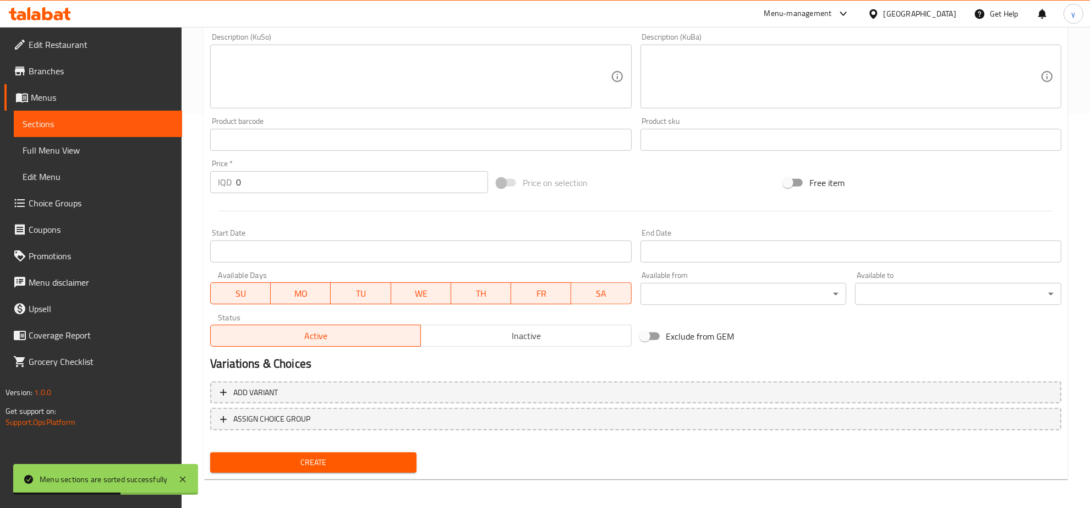
drag, startPoint x: 191, startPoint y: 189, endPoint x: 191, endPoint y: 197, distance: 8.3
click at [191, 197] on div "Home / Restaurants management / Menus / Sections / item / create Shawrma sectio…" at bounding box center [636, 71] width 908 height 877
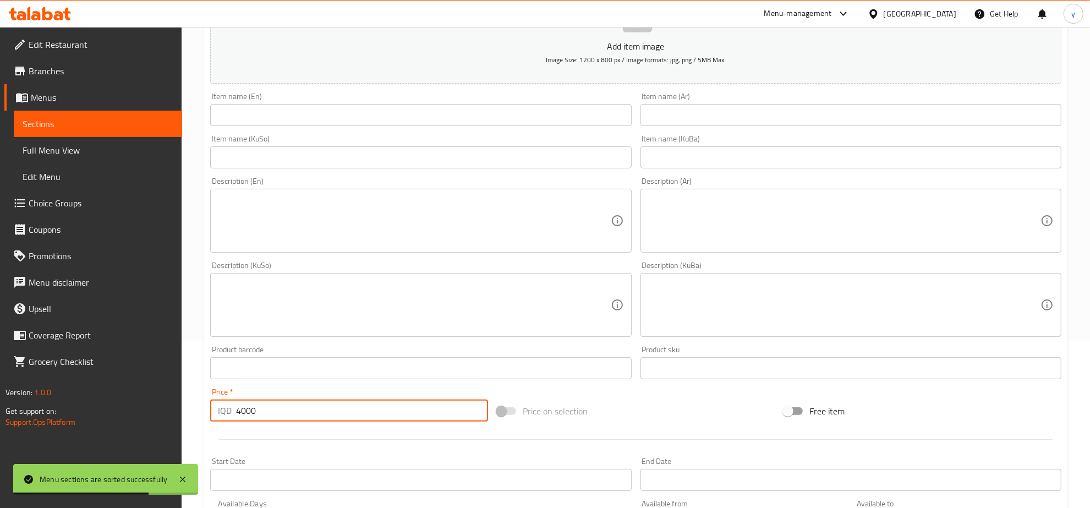
scroll to position [165, 0]
click at [343, 123] on input "text" at bounding box center [420, 116] width 421 height 22
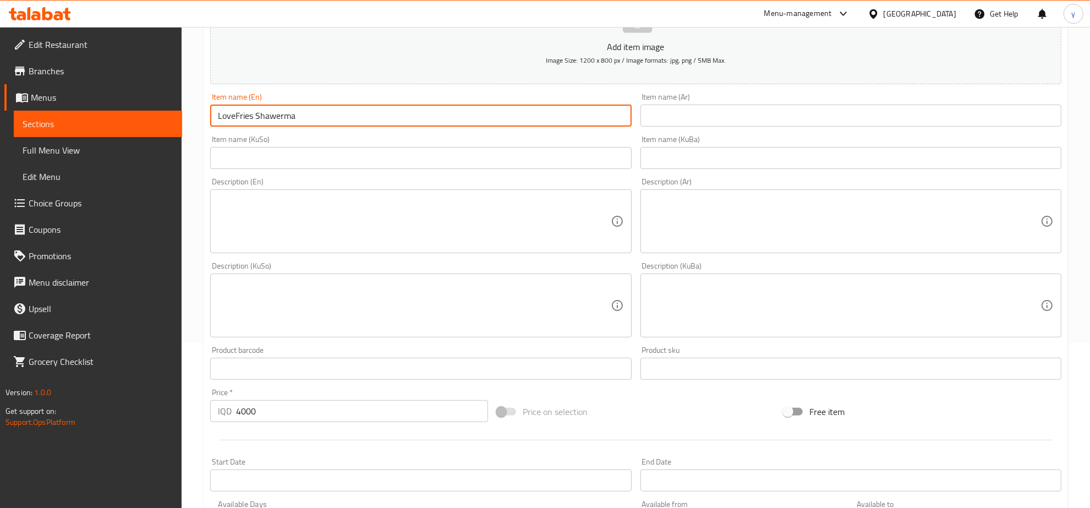
click at [234, 116] on input "LoveFries Shawerma" at bounding box center [420, 116] width 421 height 22
click at [450, 231] on textarea at bounding box center [414, 221] width 392 height 52
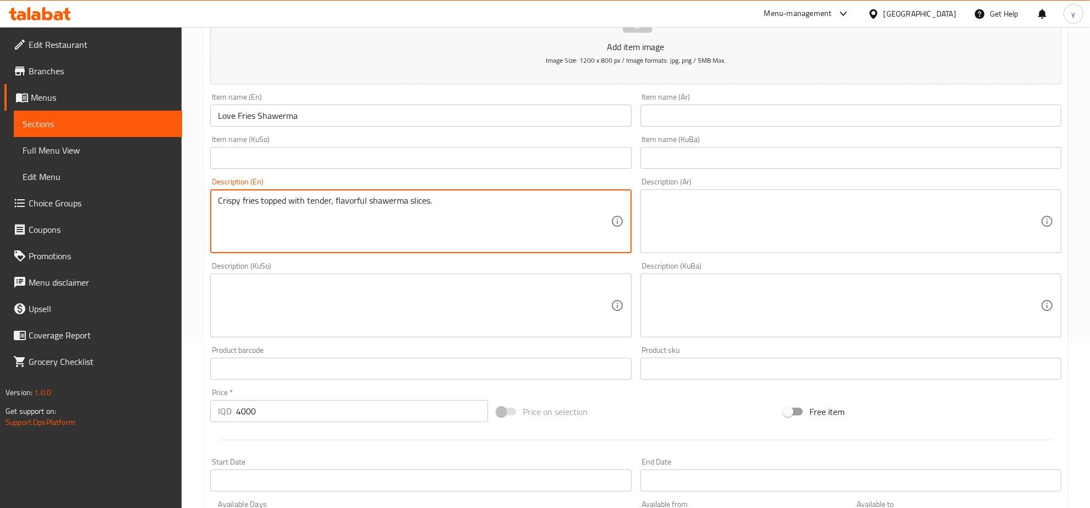
click at [790, 92] on div "Item name (Ar) Item name (Ar)" at bounding box center [851, 110] width 430 height 42
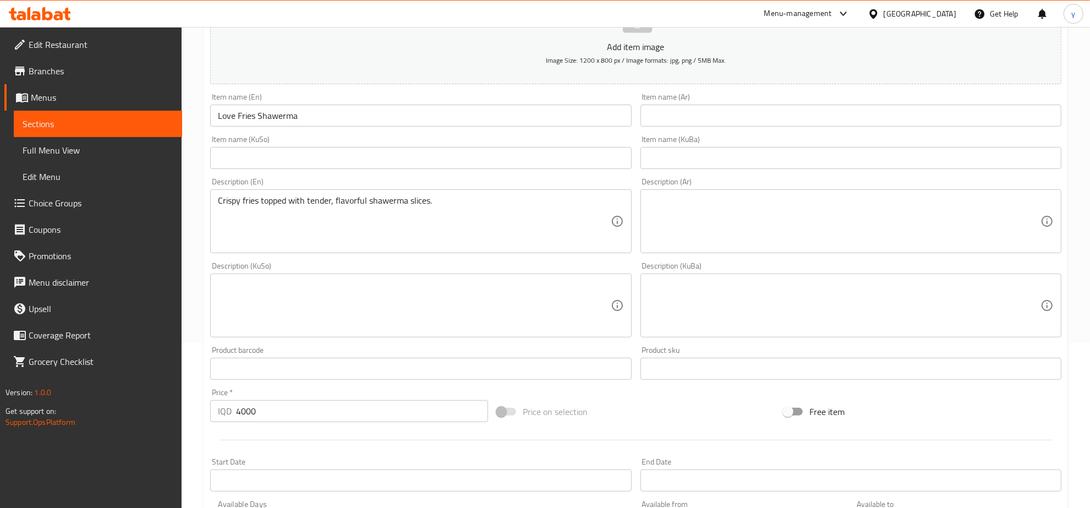
click at [785, 113] on input "text" at bounding box center [850, 116] width 421 height 22
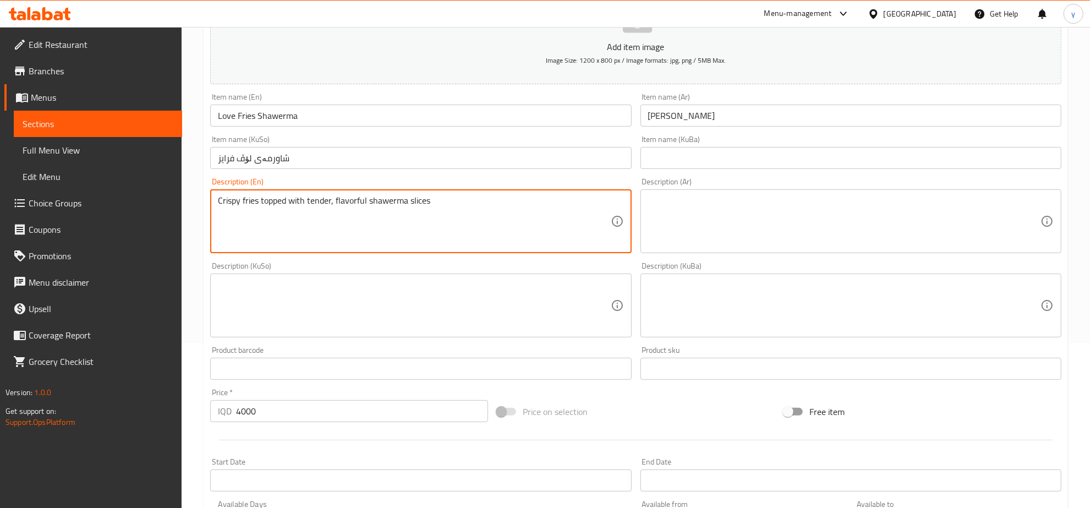
drag, startPoint x: 332, startPoint y: 201, endPoint x: 331, endPoint y: 213, distance: 12.1
click at [331, 213] on textarea "Crispy fries topped with tender, flavorful shawerma slices" at bounding box center [414, 221] width 392 height 52
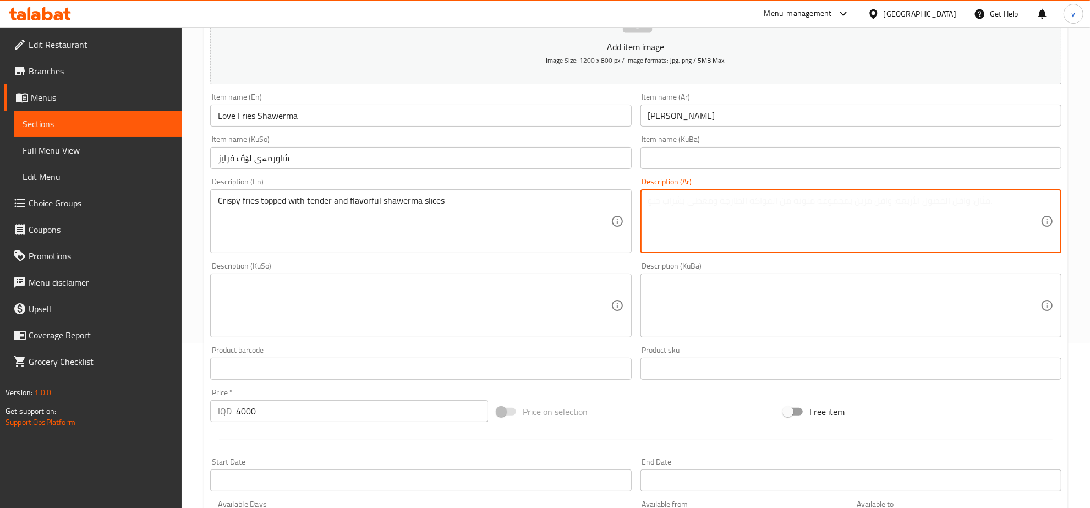
click at [696, 217] on textarea at bounding box center [844, 221] width 392 height 52
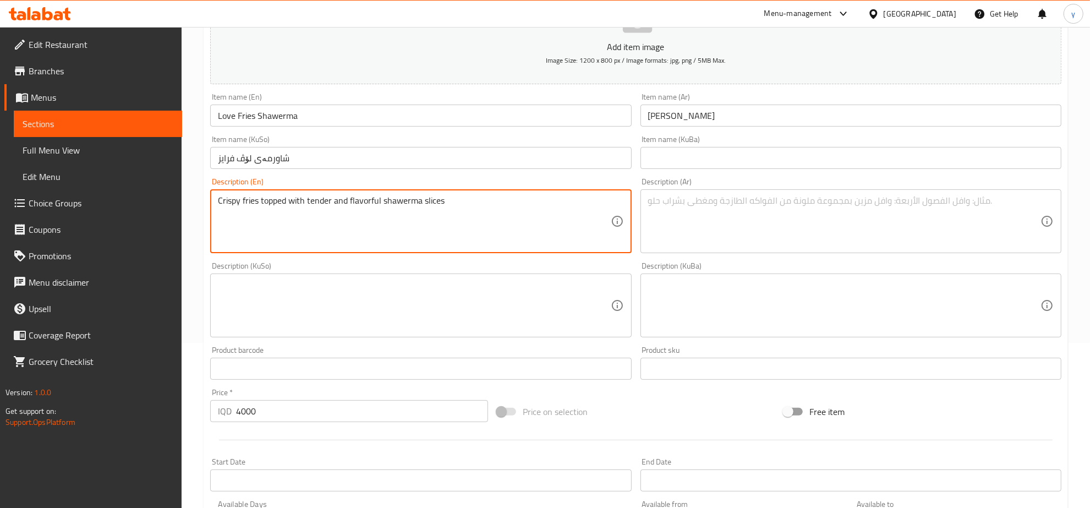
click at [492, 218] on textarea "Crispy fries topped with tender and flavorful shawerma slices" at bounding box center [414, 221] width 392 height 52
click at [655, 207] on textarea at bounding box center [844, 221] width 392 height 52
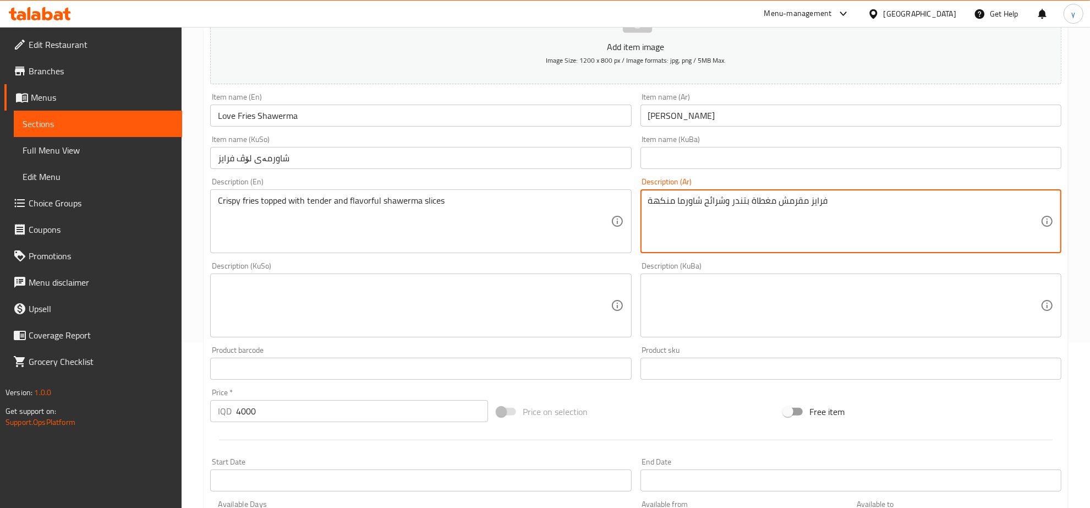
click at [594, 307] on textarea at bounding box center [414, 305] width 392 height 52
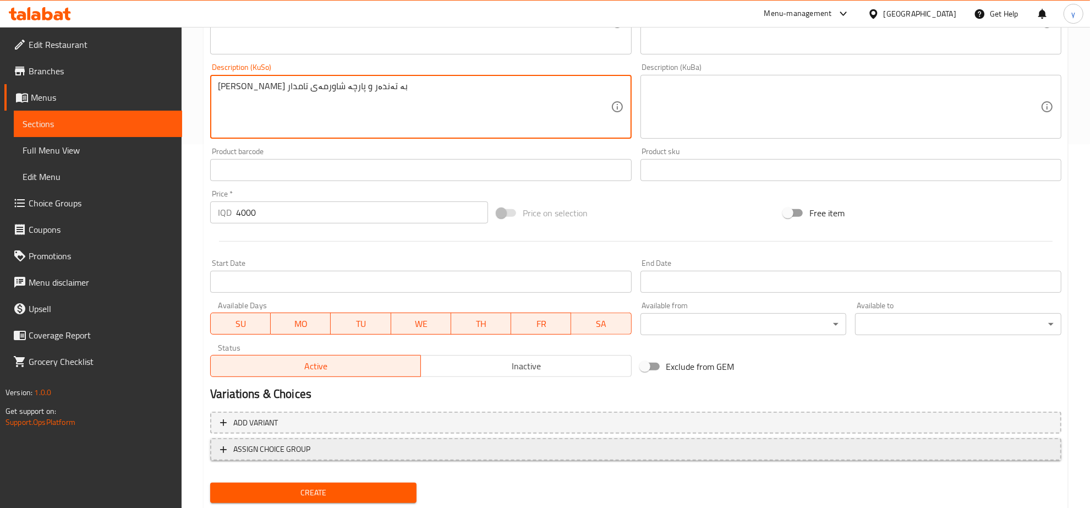
scroll to position [394, 0]
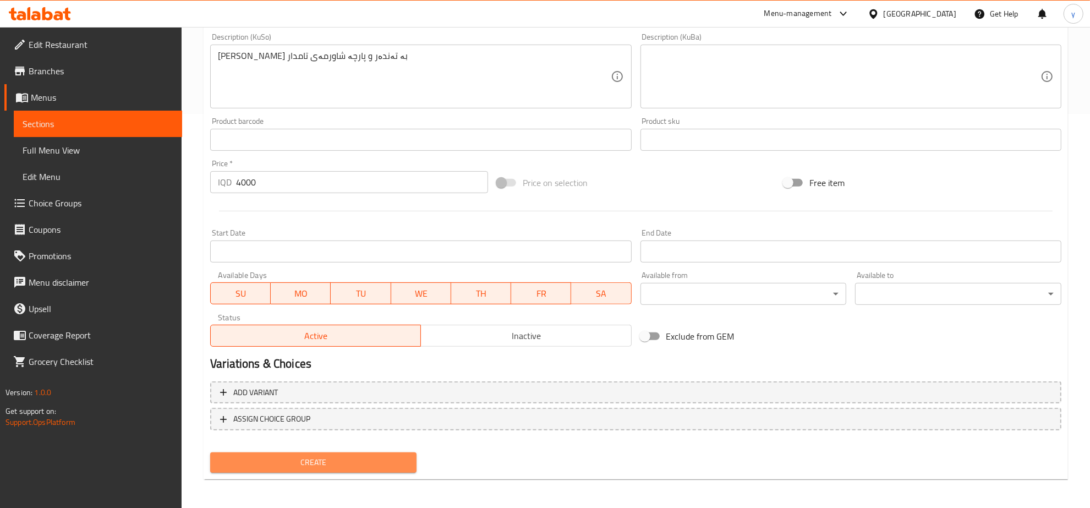
click at [298, 452] on button "Create" at bounding box center [313, 462] width 206 height 20
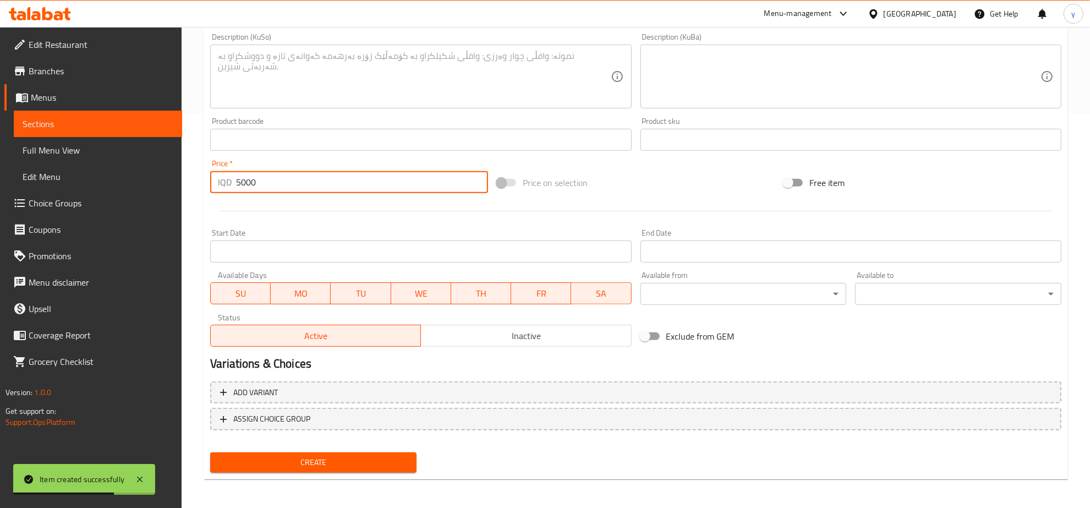
click at [233, 185] on div "IQD 5000 Price *" at bounding box center [349, 182] width 278 height 22
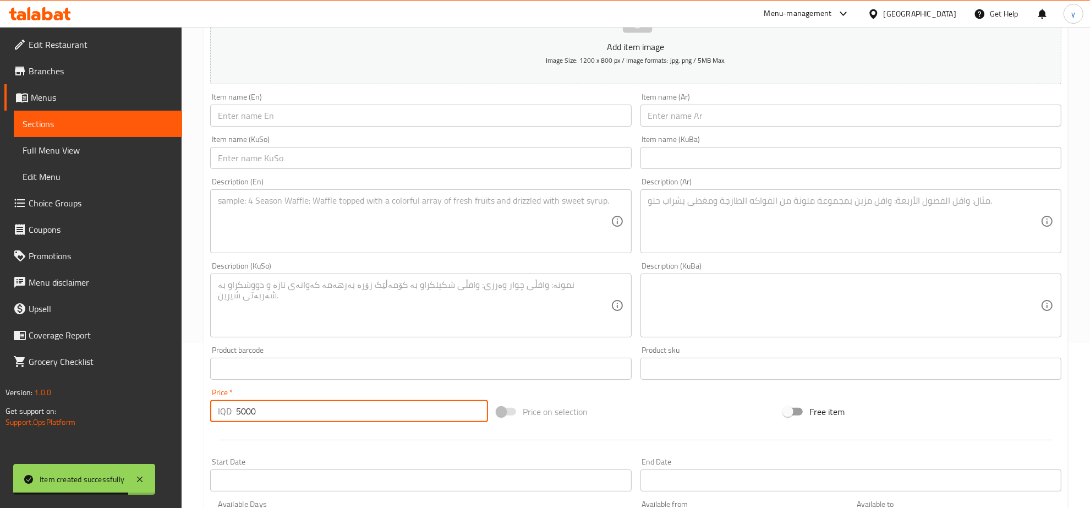
click at [298, 116] on input "text" at bounding box center [420, 116] width 421 height 22
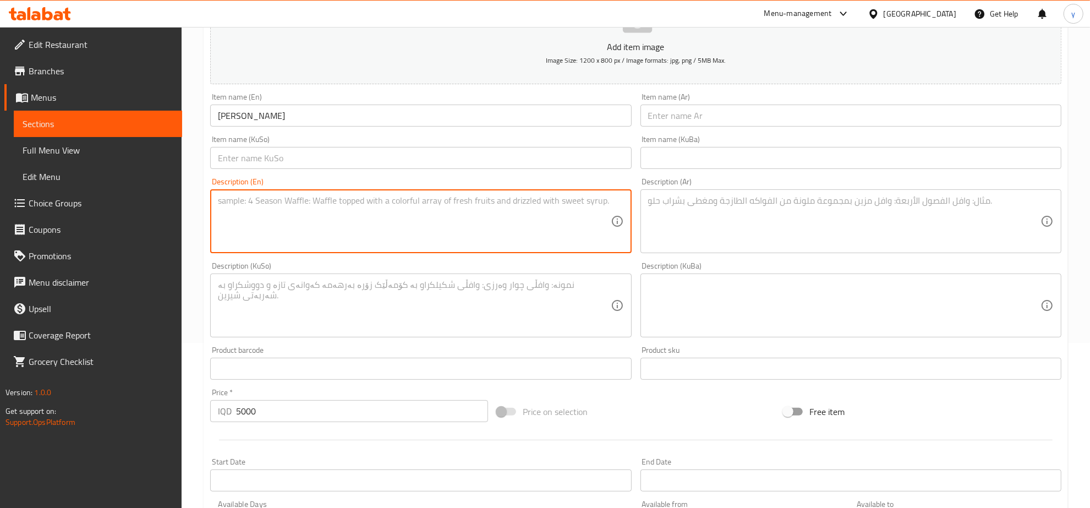
click at [276, 205] on textarea at bounding box center [414, 221] width 392 height 52
click at [330, 208] on textarea "Fluffy seasoned rice served with juicy, spiced shawerma." at bounding box center [414, 221] width 392 height 52
click at [677, 238] on textarea at bounding box center [844, 221] width 392 height 52
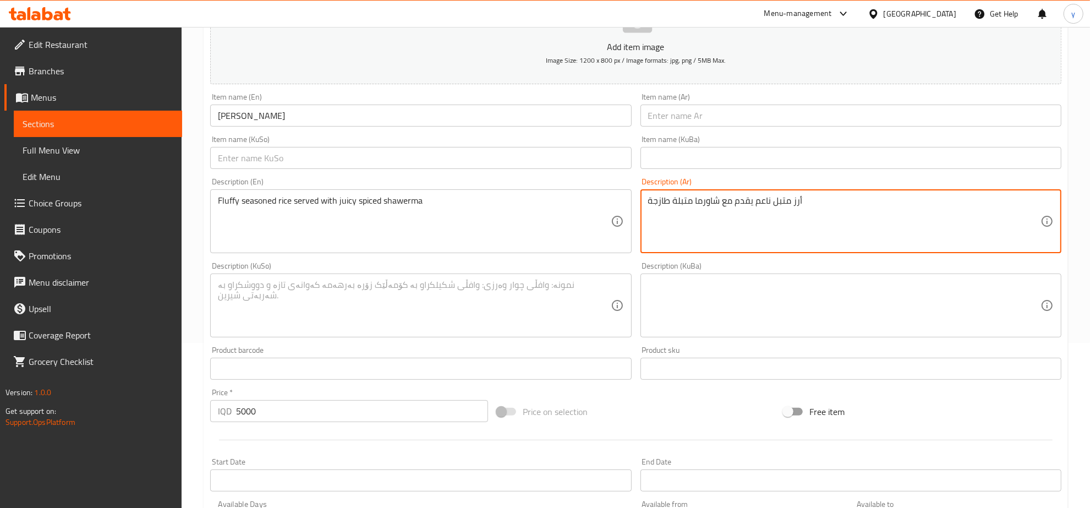
click at [564, 288] on textarea at bounding box center [414, 305] width 392 height 52
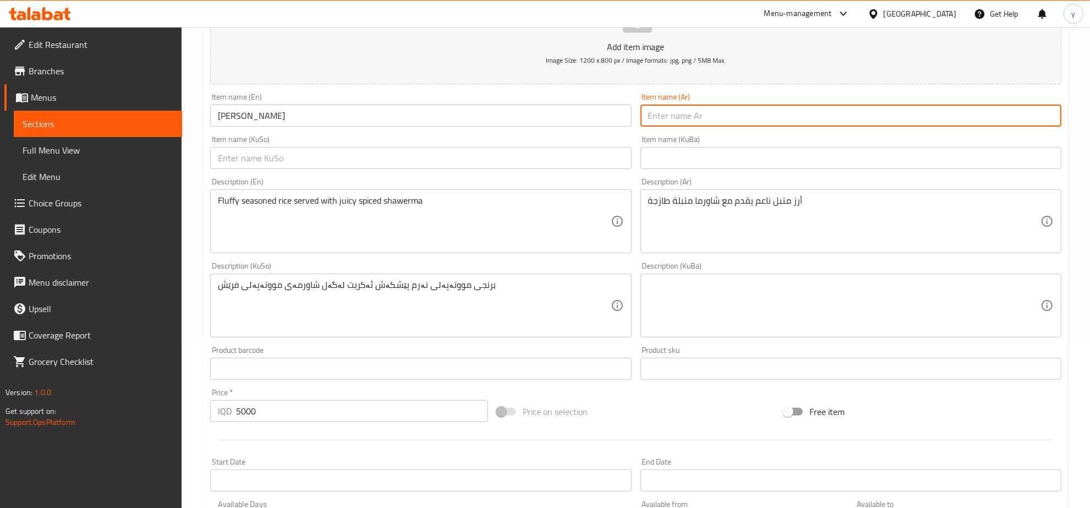
click at [683, 125] on input "text" at bounding box center [850, 116] width 421 height 22
drag, startPoint x: 684, startPoint y: 116, endPoint x: 691, endPoint y: 118, distance: 7.5
click at [691, 118] on input "ساورمة ريزو" at bounding box center [850, 116] width 421 height 22
drag, startPoint x: 668, startPoint y: 116, endPoint x: 664, endPoint y: 132, distance: 16.9
click at [664, 132] on div "Add item image Image Size: 1200 x 800 px / Image formats: jpg, png / 5MB Max. I…" at bounding box center [636, 279] width 860 height 601
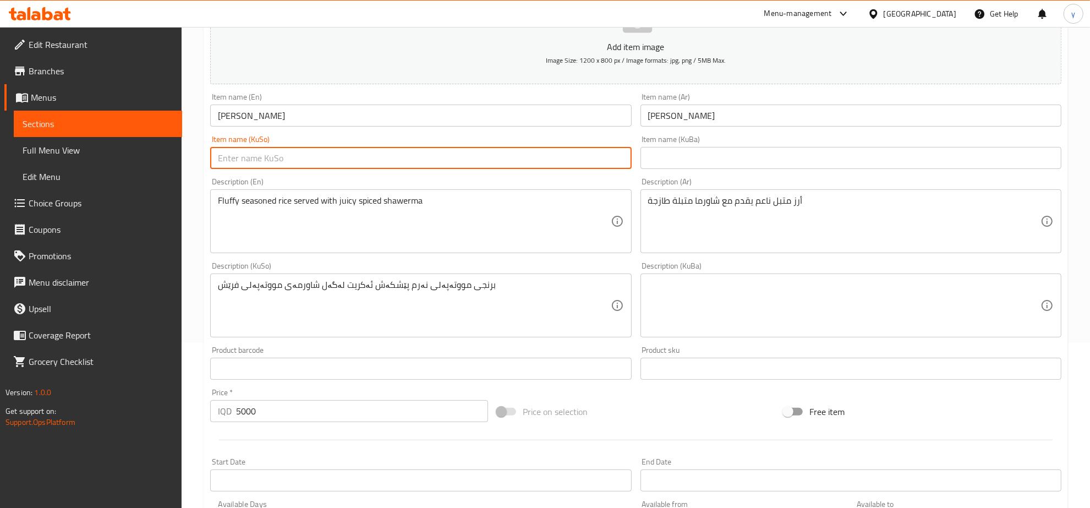
click at [545, 163] on input "text" at bounding box center [420, 158] width 421 height 22
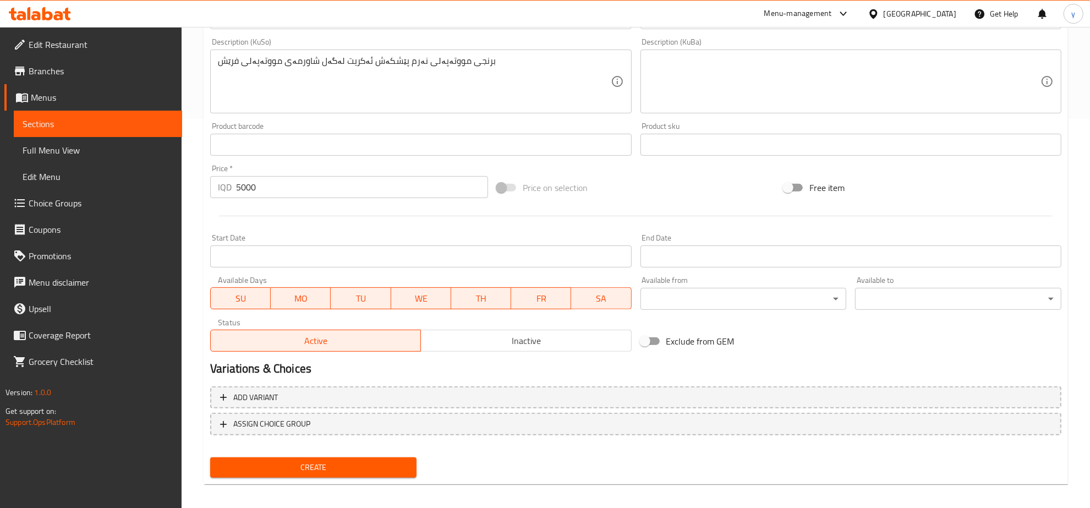
scroll to position [394, 0]
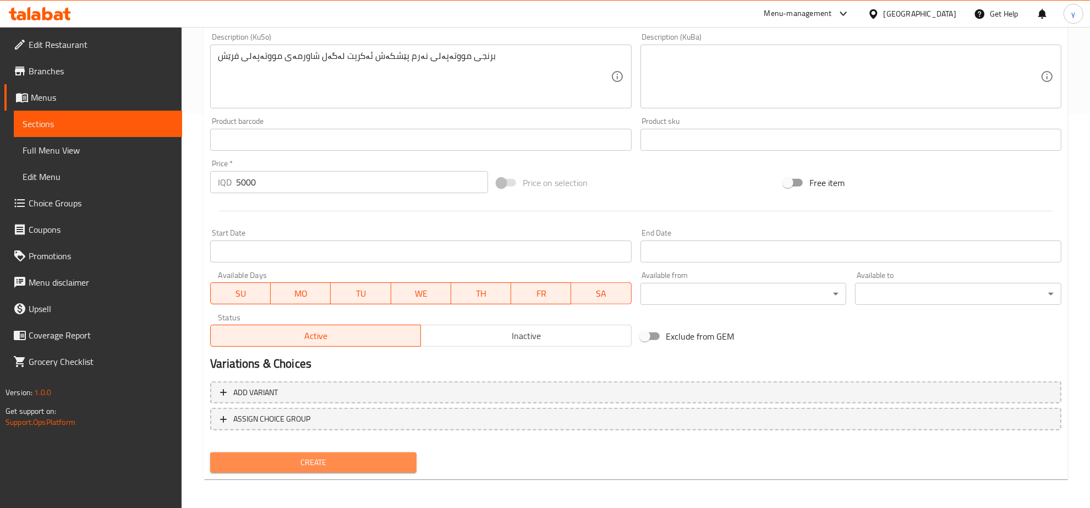
click at [339, 462] on span "Create" at bounding box center [313, 462] width 189 height 14
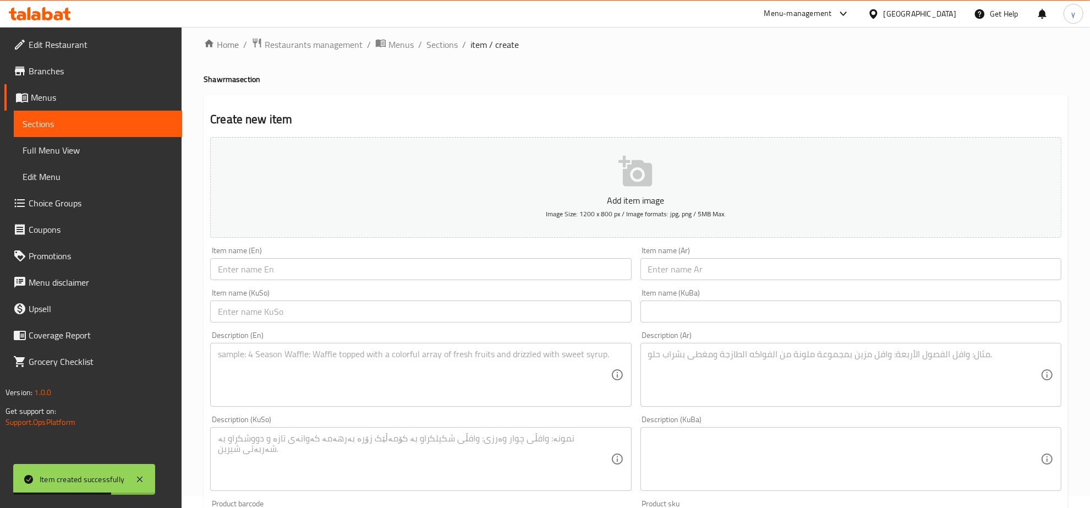
scroll to position [0, 0]
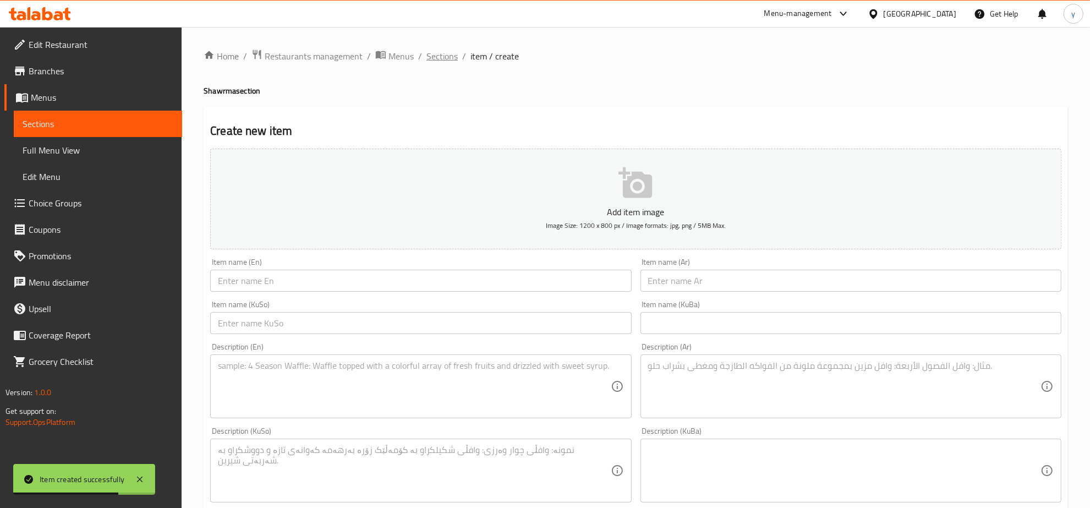
click at [439, 51] on span "Sections" at bounding box center [441, 56] width 31 height 13
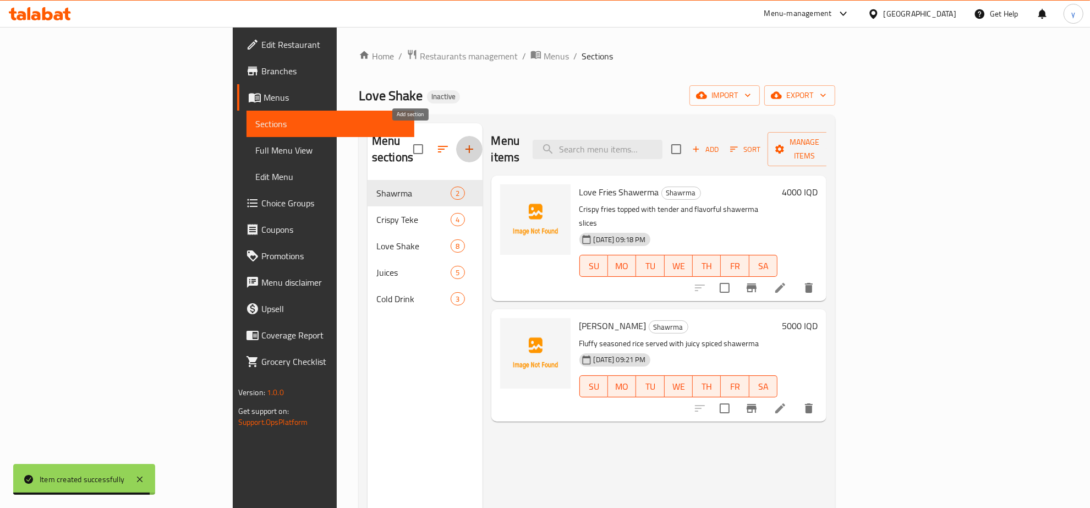
click at [465, 145] on icon "button" at bounding box center [469, 149] width 8 height 8
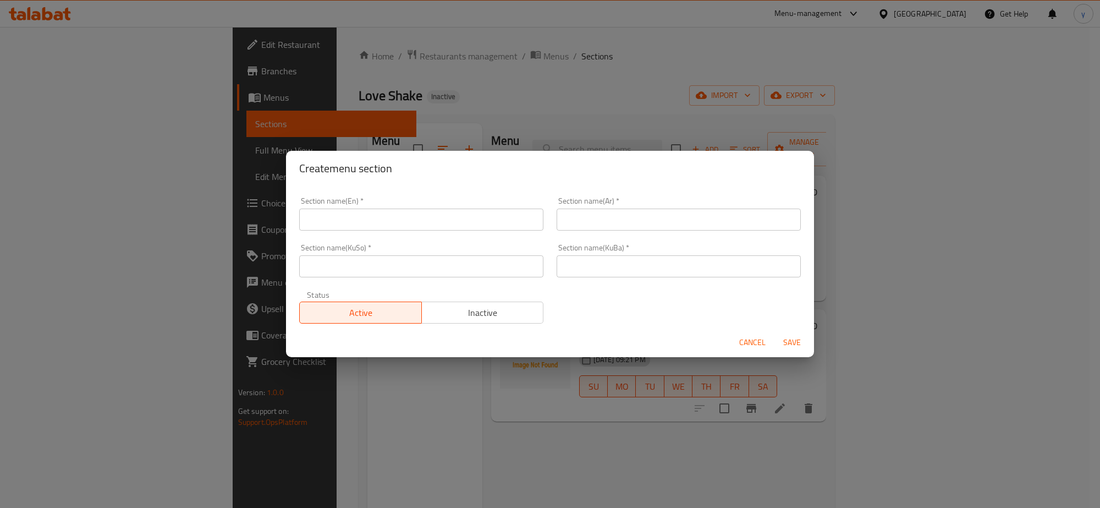
click at [406, 218] on input "text" at bounding box center [421, 219] width 244 height 22
click at [307, 218] on input "Fries" at bounding box center [421, 219] width 244 height 22
click at [393, 222] on input "Fries" at bounding box center [421, 219] width 244 height 22
click at [580, 212] on input "text" at bounding box center [679, 219] width 244 height 22
click at [499, 249] on div "Section name(KuSo)   * Section name(KuSo) *" at bounding box center [421, 261] width 244 height 34
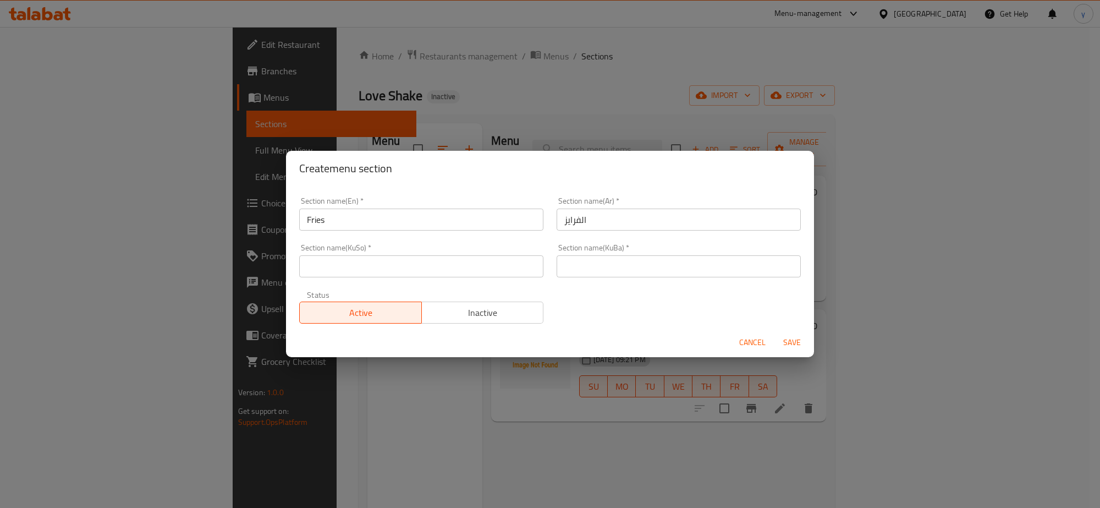
click at [464, 224] on input "Fries" at bounding box center [421, 219] width 244 height 22
click at [763, 340] on span "Cancel" at bounding box center [752, 343] width 26 height 14
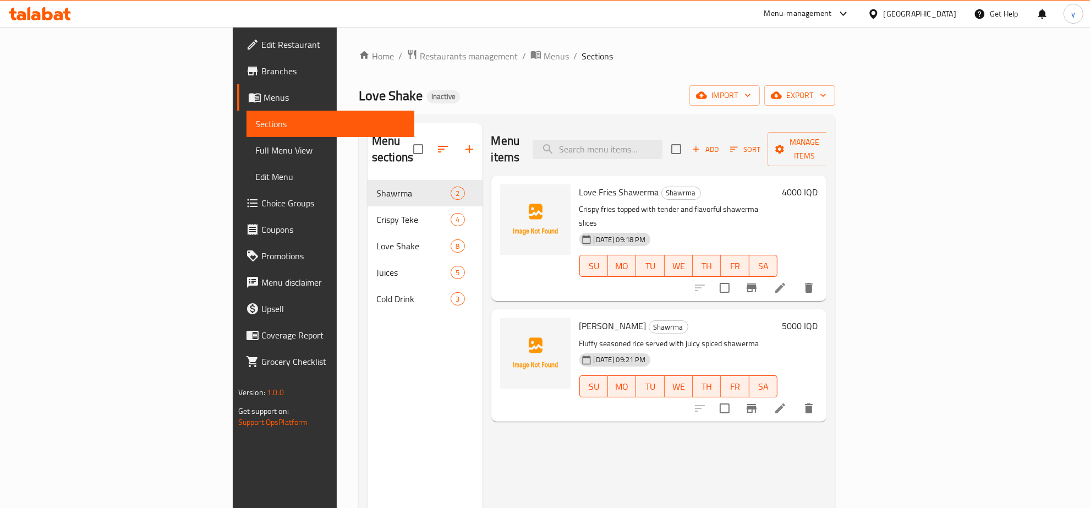
click at [246, 134] on link "Sections" at bounding box center [330, 124] width 168 height 26
click at [255, 144] on span "Full Menu View" at bounding box center [330, 150] width 151 height 13
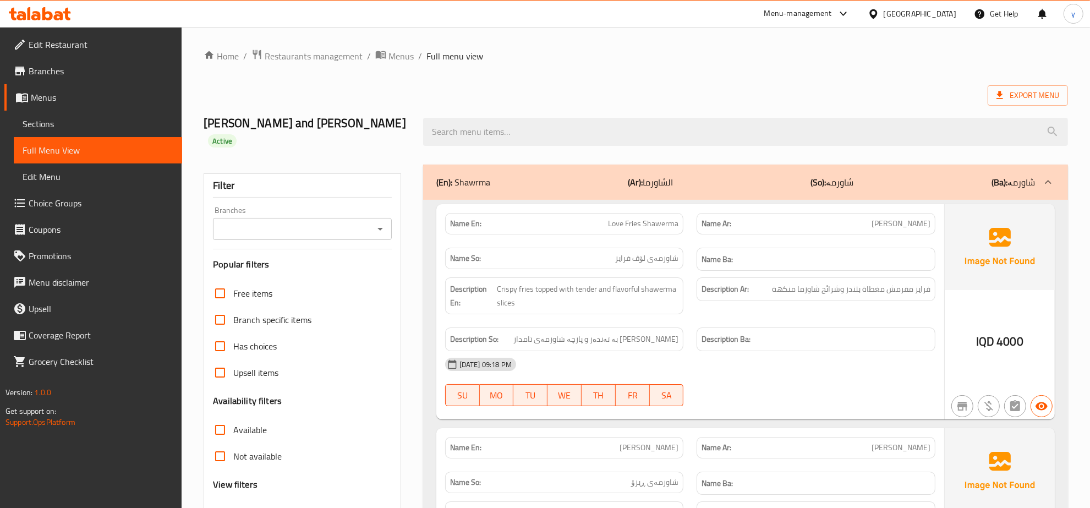
click at [375, 222] on icon "Open" at bounding box center [379, 228] width 13 height 13
click at [315, 266] on li "Love Shake," at bounding box center [302, 260] width 178 height 20
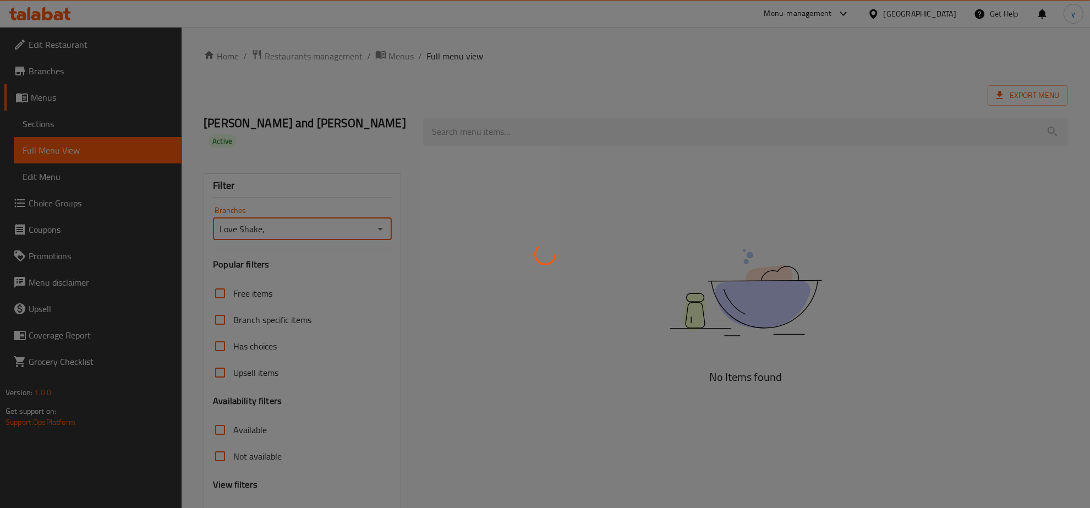
scroll to position [78, 0]
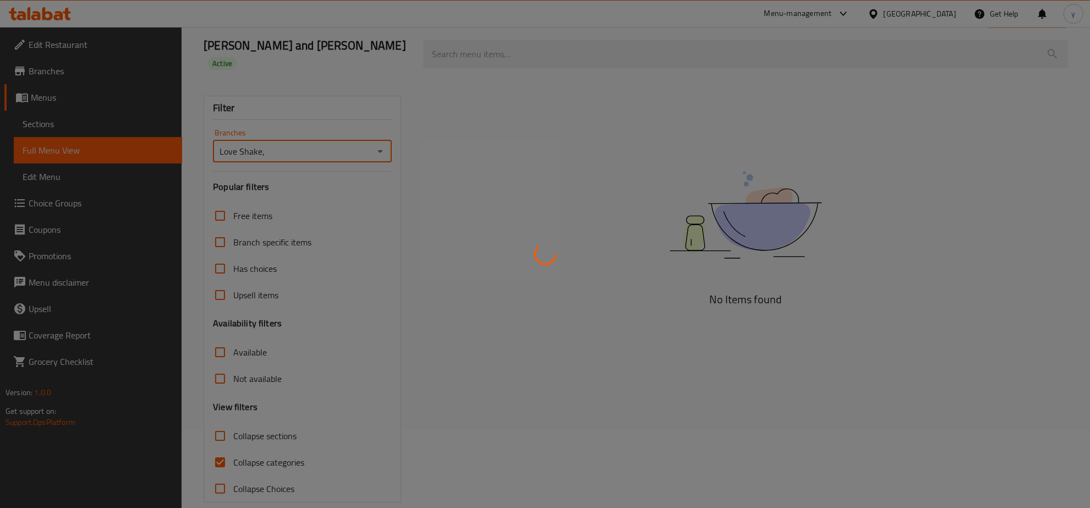
click at [224, 438] on div at bounding box center [545, 254] width 1090 height 508
click at [224, 440] on div at bounding box center [545, 254] width 1090 height 508
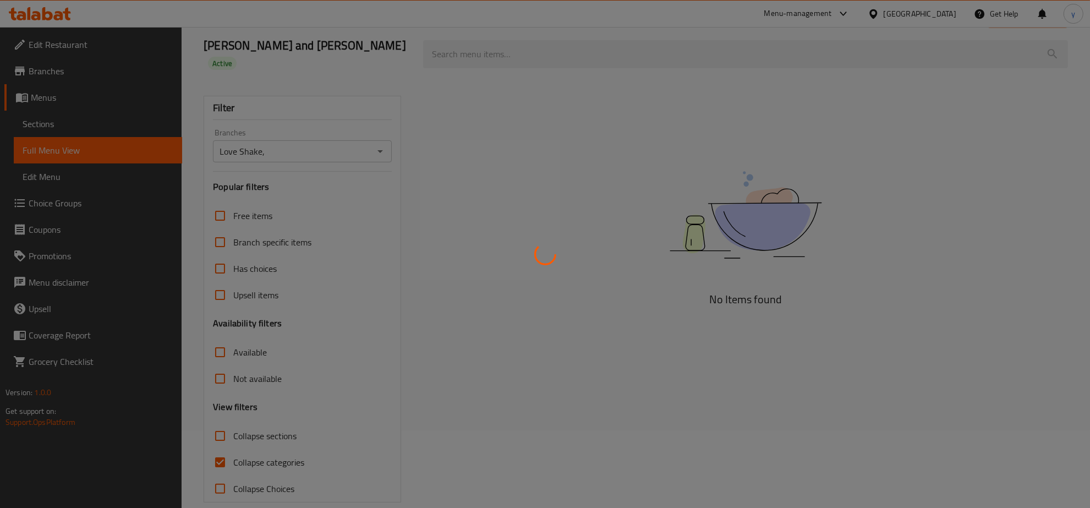
click at [224, 440] on div at bounding box center [545, 254] width 1090 height 508
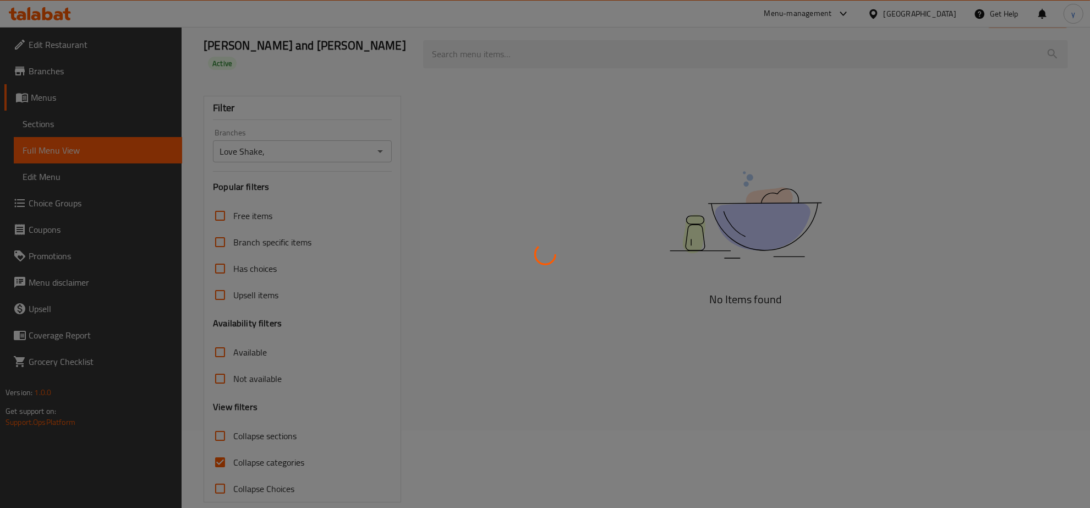
click at [224, 440] on div at bounding box center [545, 254] width 1090 height 508
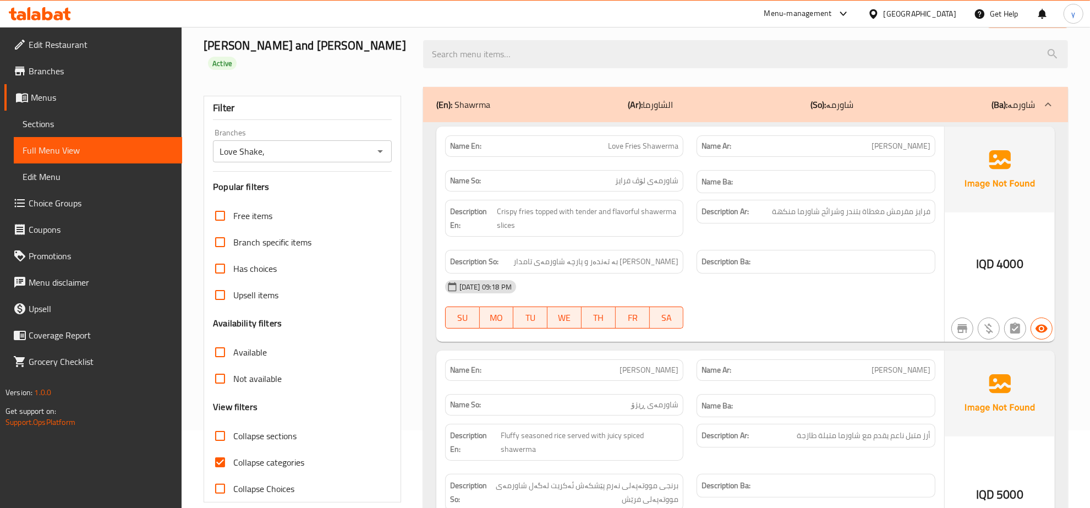
click at [224, 449] on input "Collapse categories" at bounding box center [220, 462] width 26 height 26
click at [221, 427] on input "Collapse sections" at bounding box center [220, 435] width 26 height 26
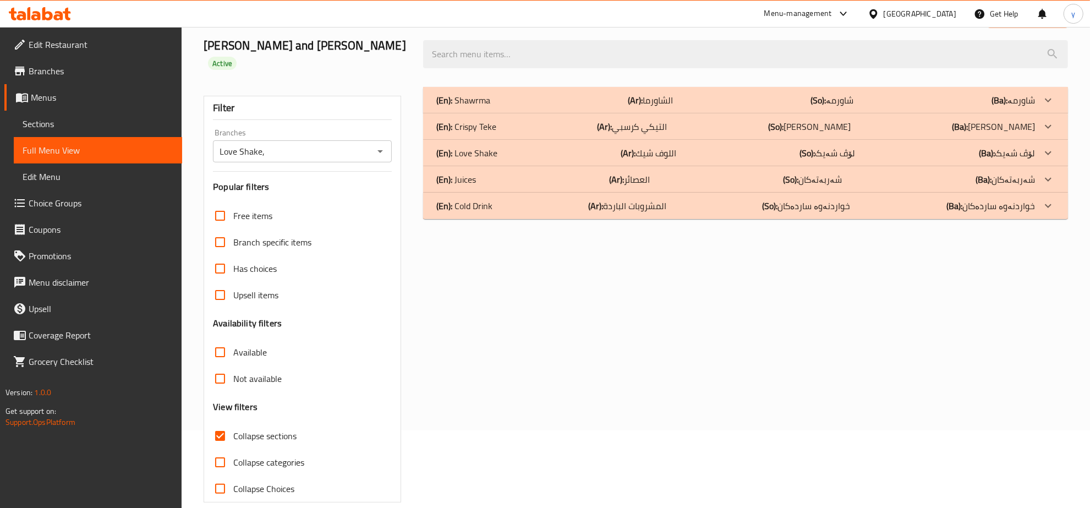
click at [568, 107] on div "(En): Cold Drink (Ar): المشروبات الباردة (So): خواردنەوە ساردەکان (Ba): خواردنە…" at bounding box center [735, 100] width 598 height 13
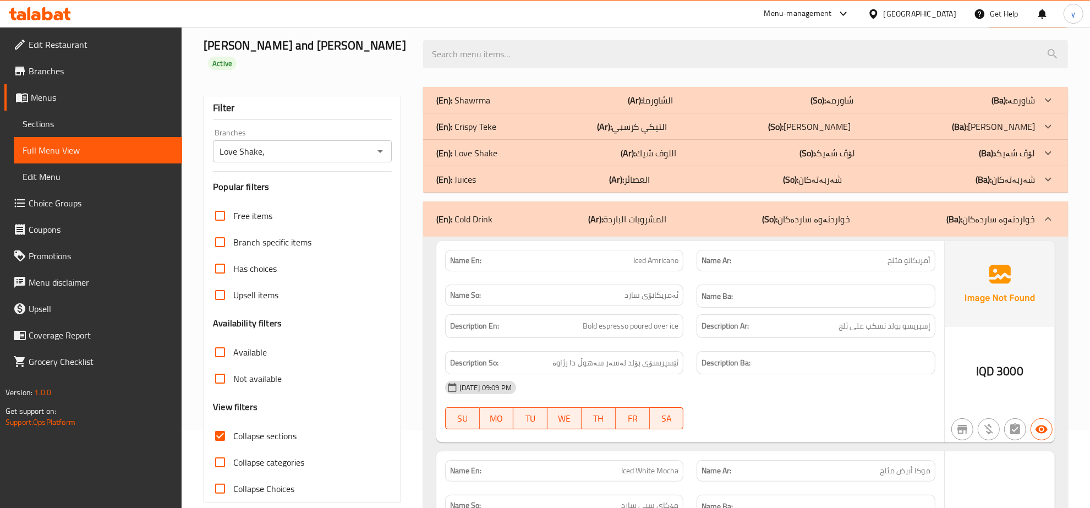
click at [571, 107] on div "(En): Juices (Ar): العصائر (So): شەربەتەکان (Ba): شەربەتەکان" at bounding box center [735, 100] width 598 height 13
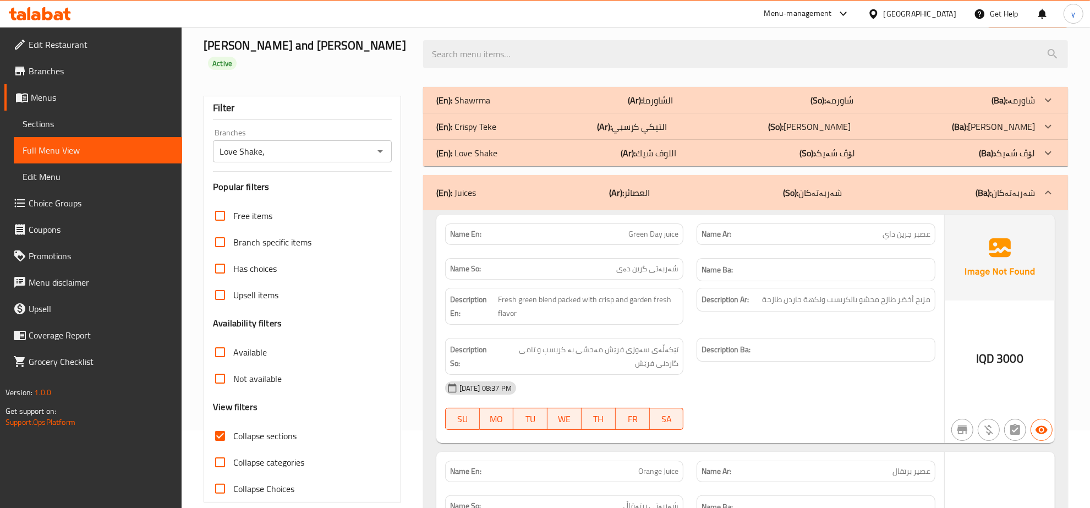
click at [571, 107] on div "(En): Love Shake (Ar): اللوف شيك (So): لۆڤ شەیک (Ba): لۆڤ شەیک" at bounding box center [735, 100] width 598 height 13
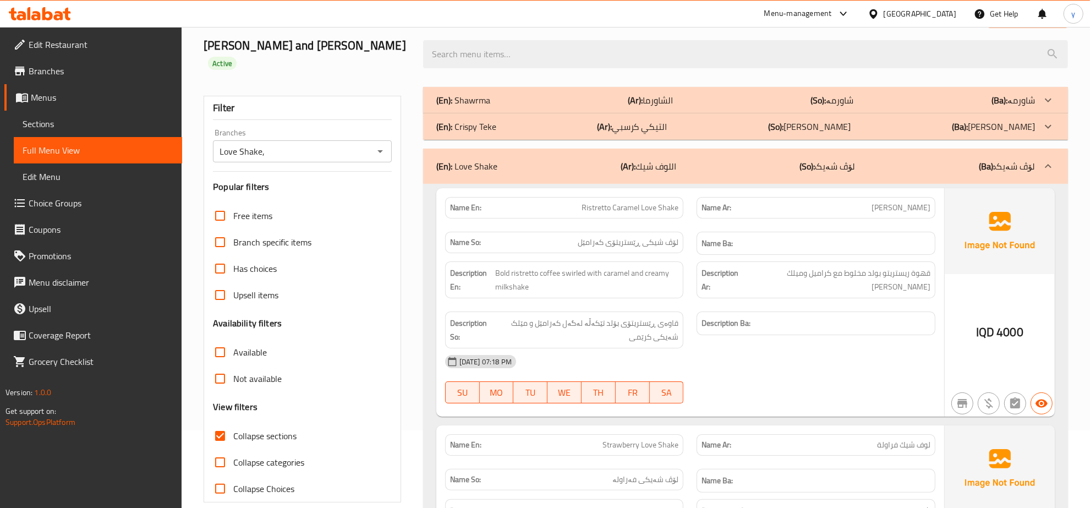
click at [575, 107] on div "(En): [PERSON_NAME] (Ar): التيكي كرسبي (So): [PERSON_NAME] (Ba): [PERSON_NAME]" at bounding box center [735, 100] width 598 height 13
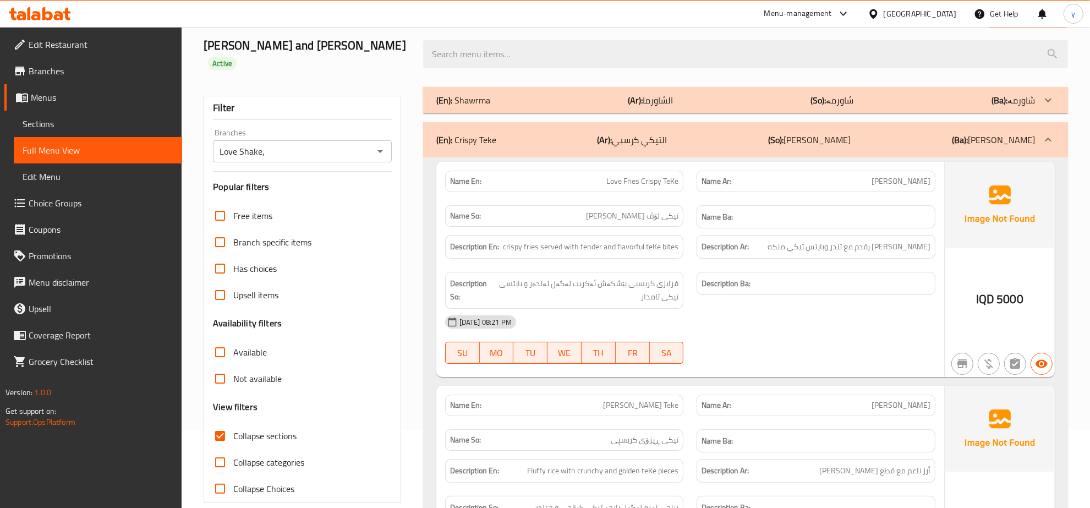
click at [569, 94] on div "(En): [PERSON_NAME] (Ar): الشاورما (So): شاورمە (Ba): شاورمە" at bounding box center [735, 100] width 598 height 13
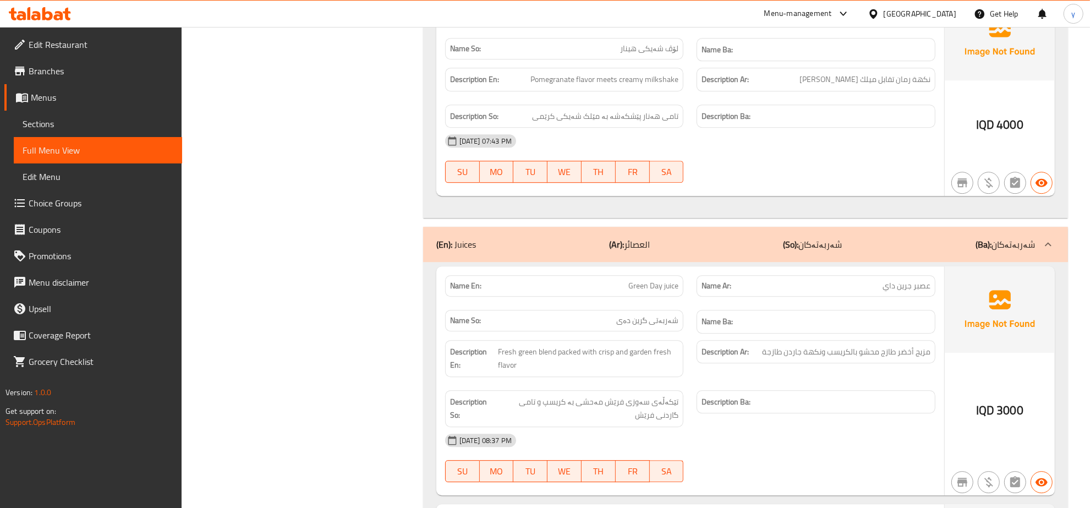
scroll to position [3364, 0]
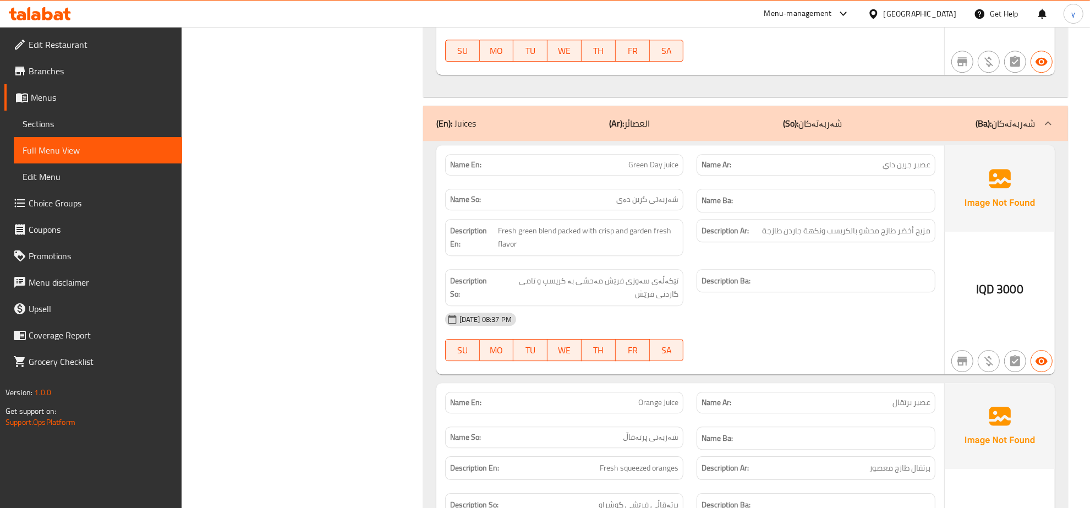
click at [116, 123] on span "Sections" at bounding box center [98, 123] width 151 height 13
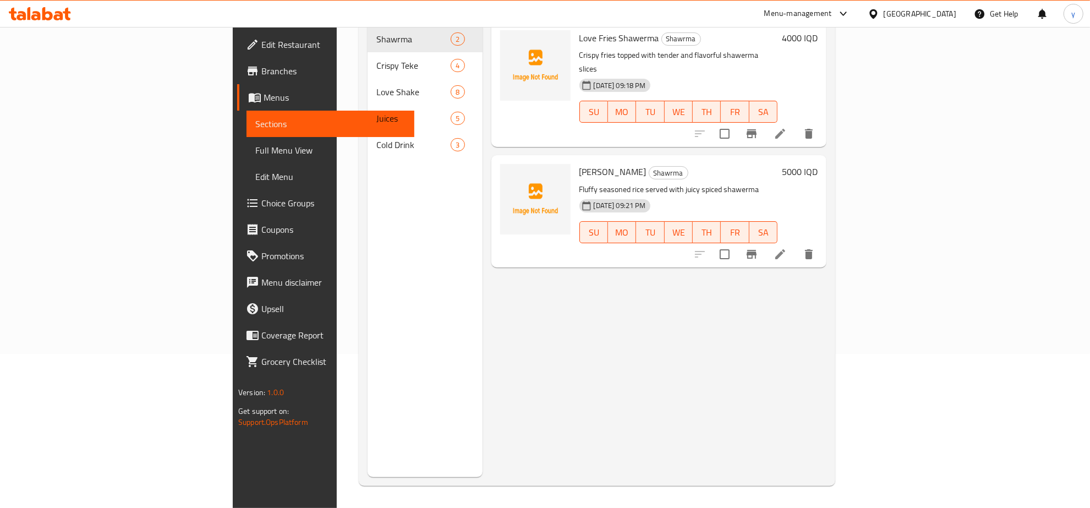
scroll to position [155, 0]
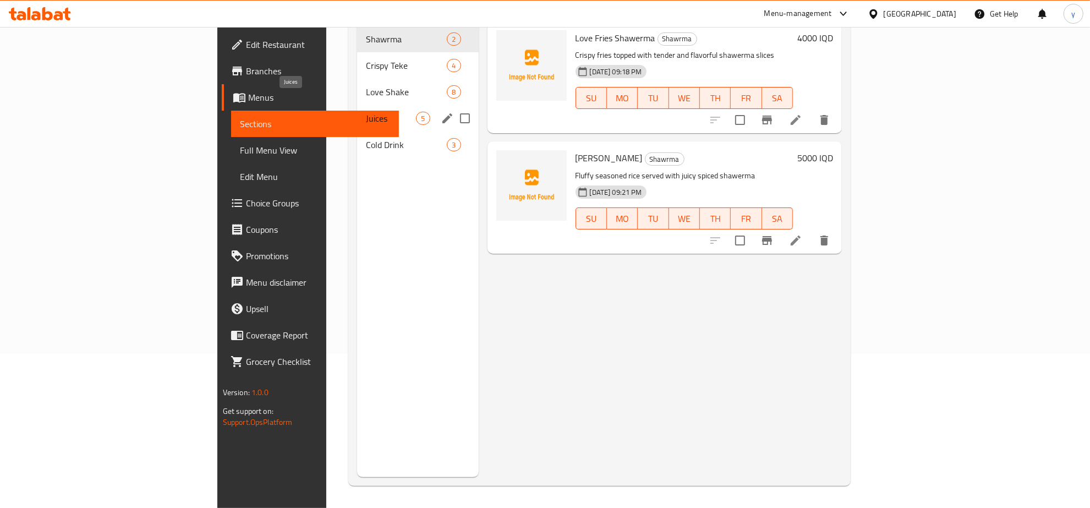
click at [366, 112] on span "Juices" at bounding box center [391, 118] width 50 height 13
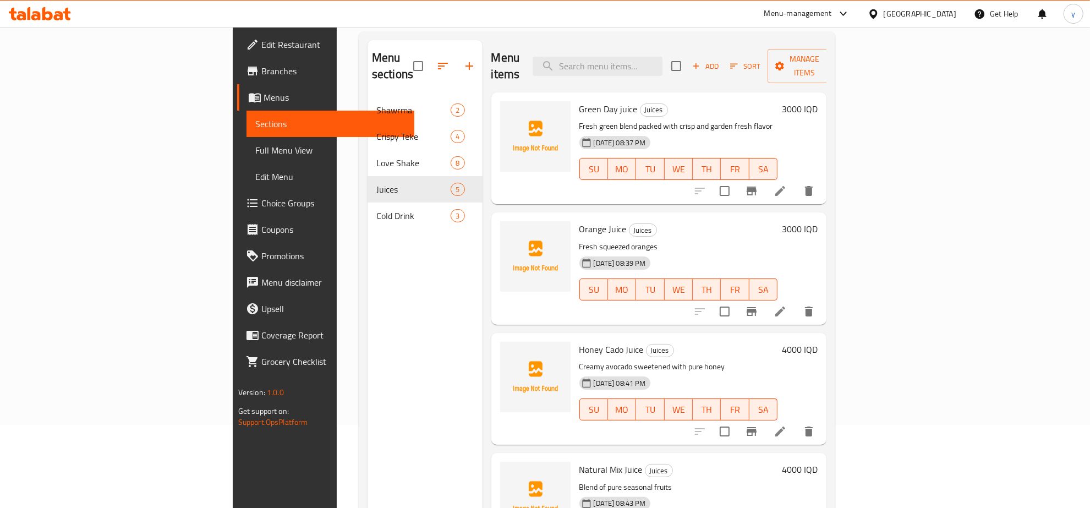
scroll to position [40, 0]
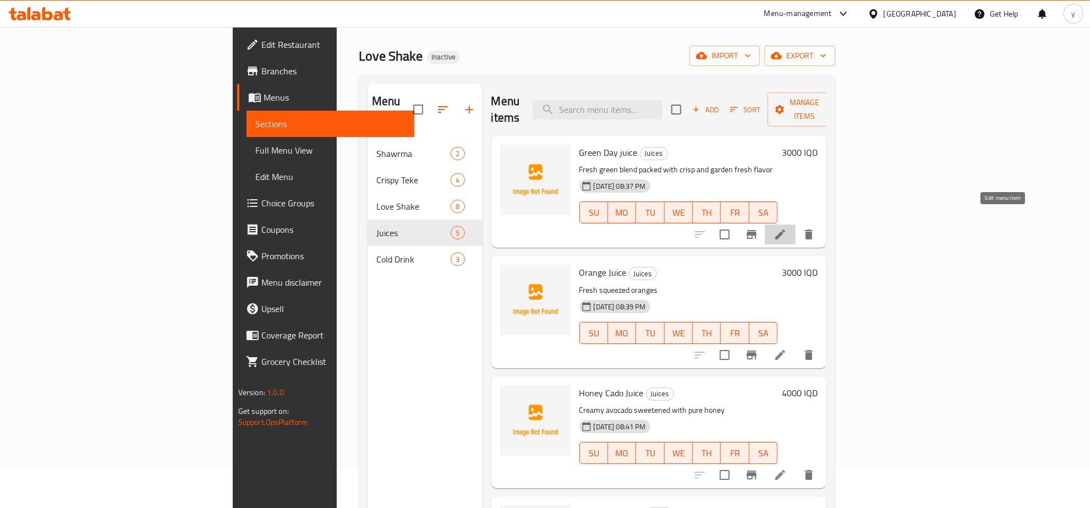
click at [787, 228] on icon at bounding box center [779, 234] width 13 height 13
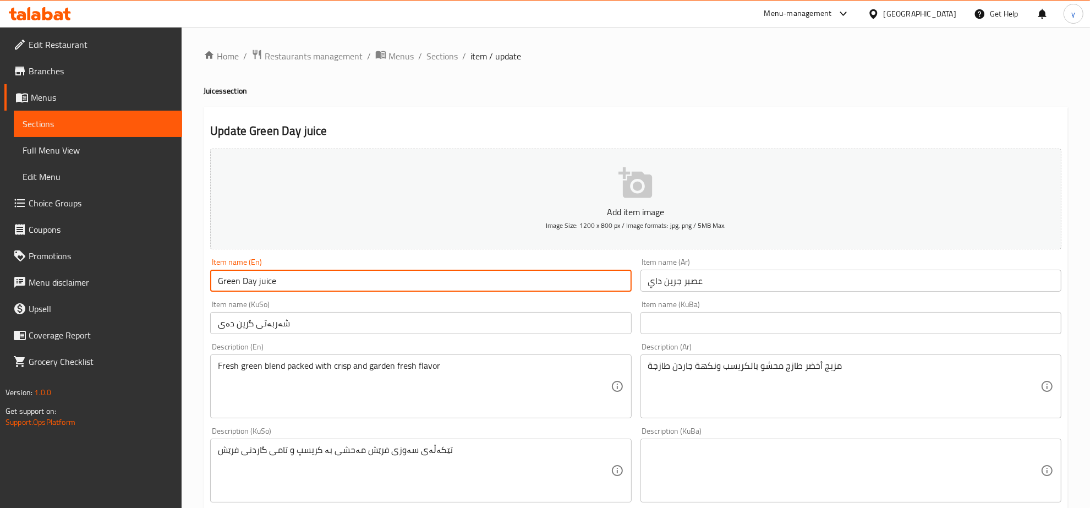
drag, startPoint x: 260, startPoint y: 279, endPoint x: 257, endPoint y: 287, distance: 8.2
click at [257, 287] on input "Green Day juice" at bounding box center [420, 281] width 421 height 22
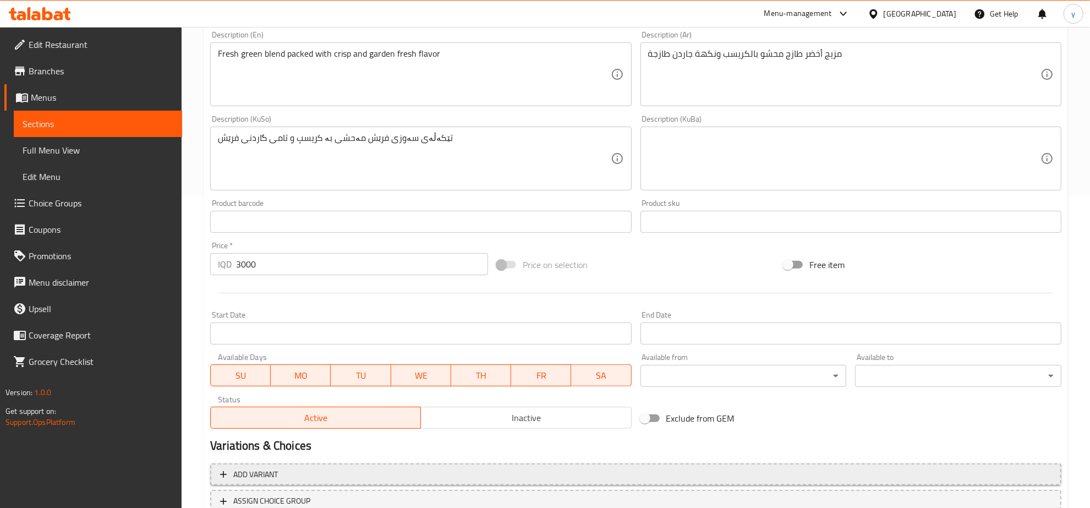
scroll to position [394, 0]
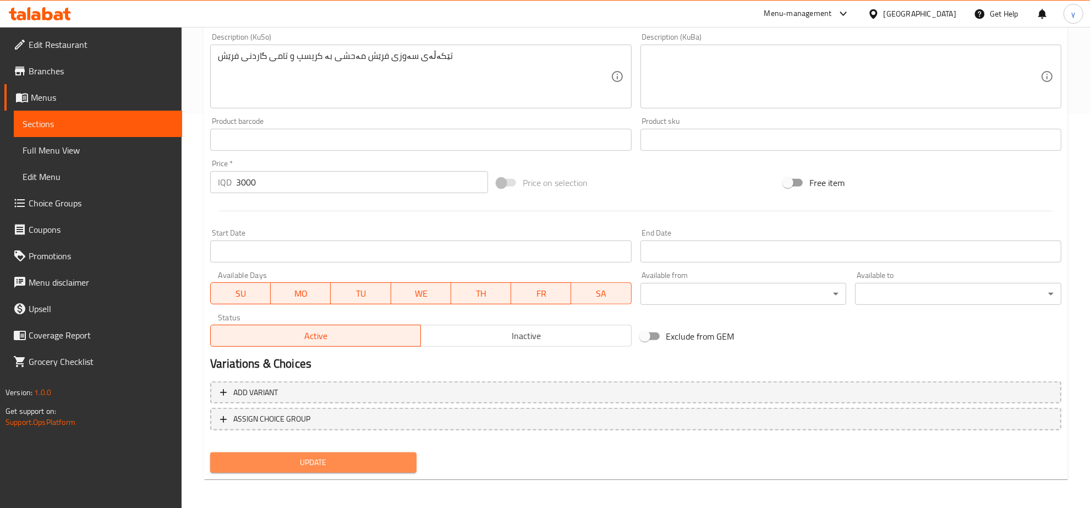
click at [336, 463] on span "Update" at bounding box center [313, 462] width 189 height 14
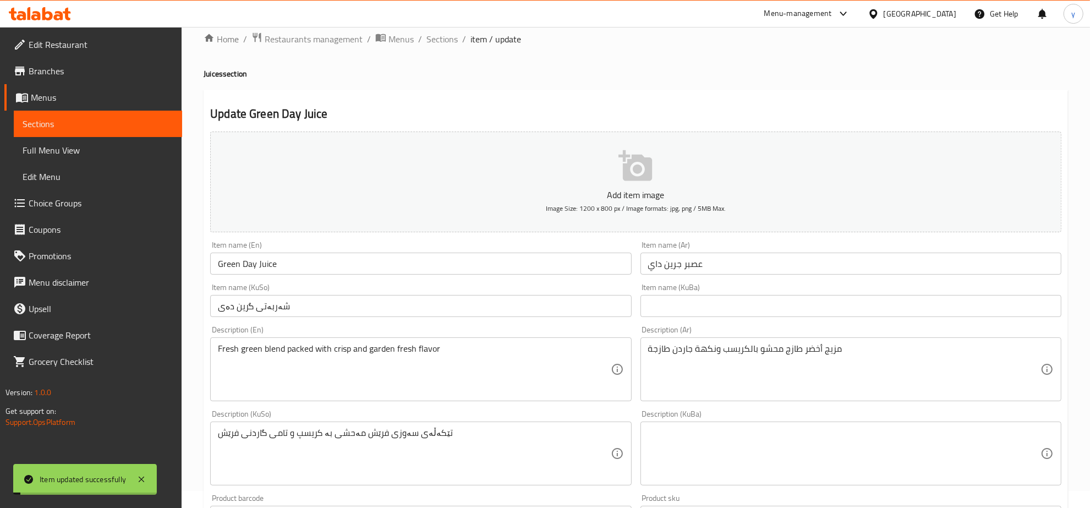
scroll to position [0, 0]
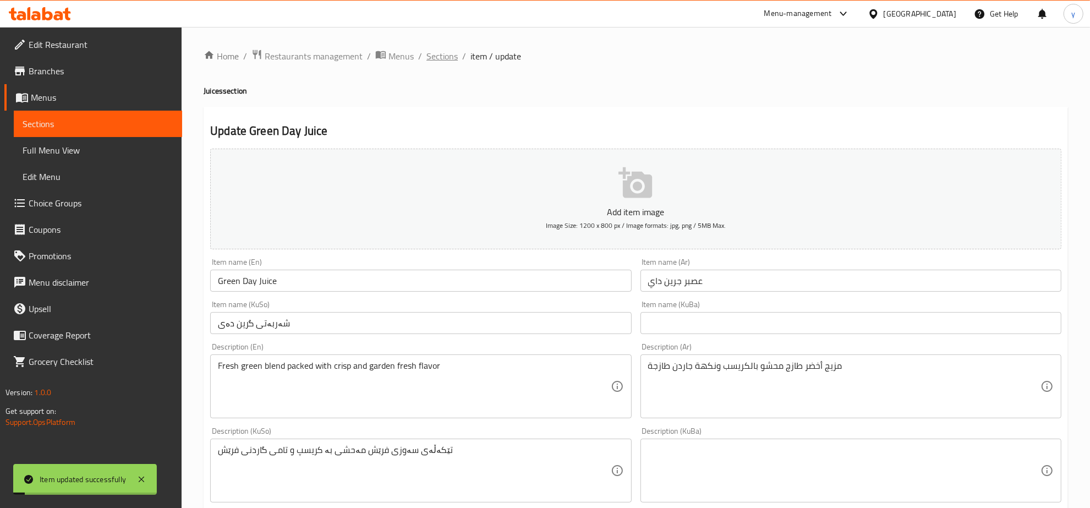
click at [436, 59] on span "Sections" at bounding box center [441, 56] width 31 height 13
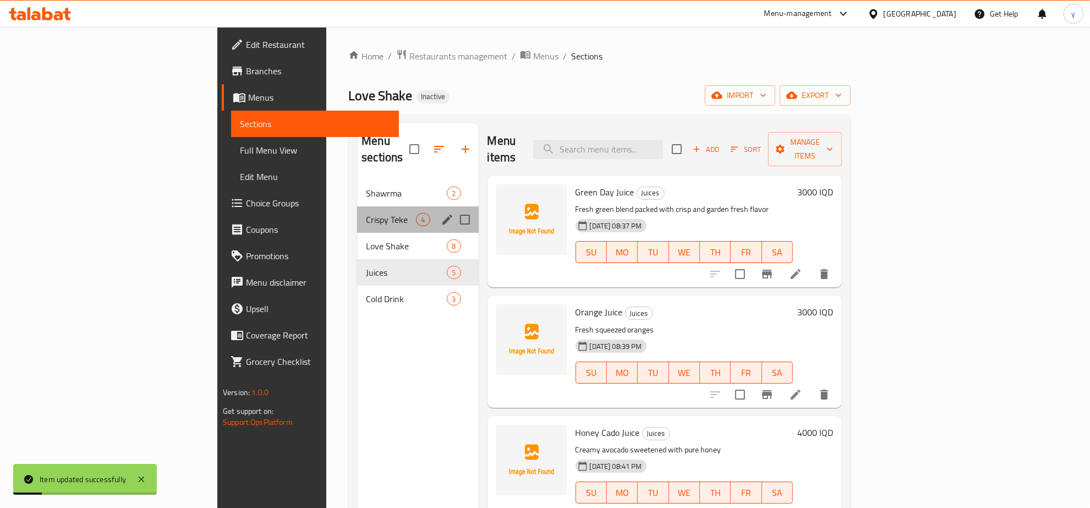
click at [357, 206] on div "Crispy Teke 4" at bounding box center [417, 219] width 121 height 26
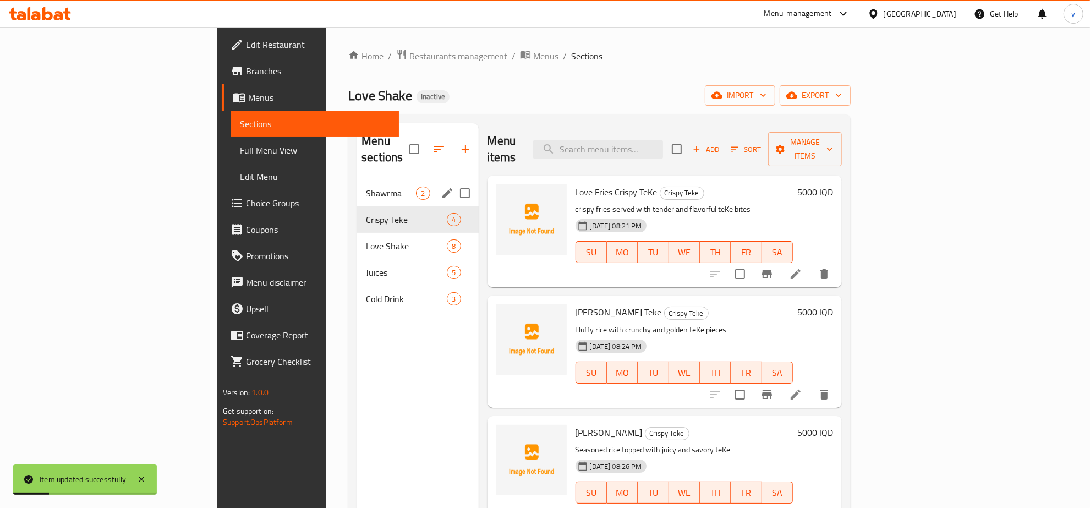
click at [357, 180] on div "Shawrma 2" at bounding box center [417, 193] width 121 height 26
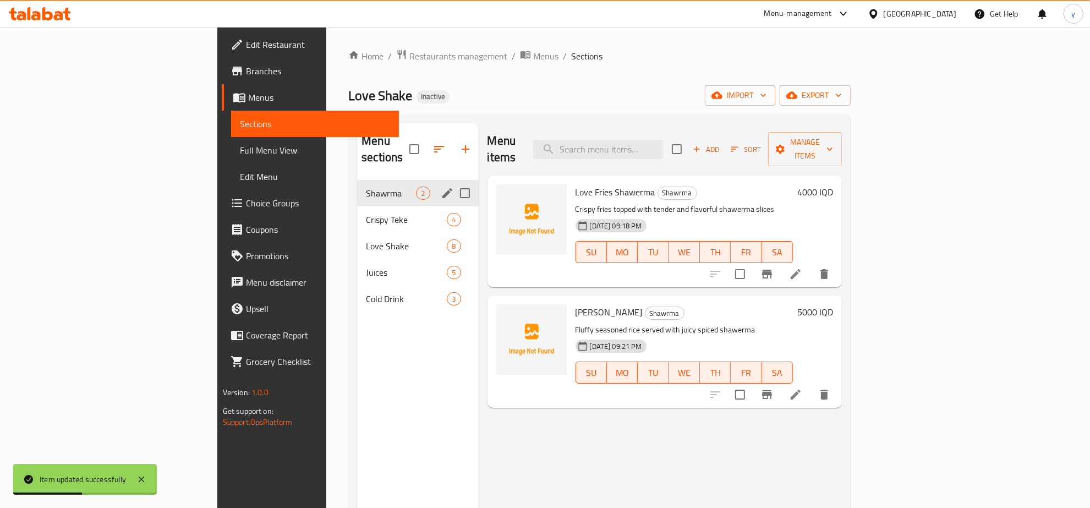
click at [357, 206] on div "Crispy Teke 4" at bounding box center [417, 219] width 121 height 26
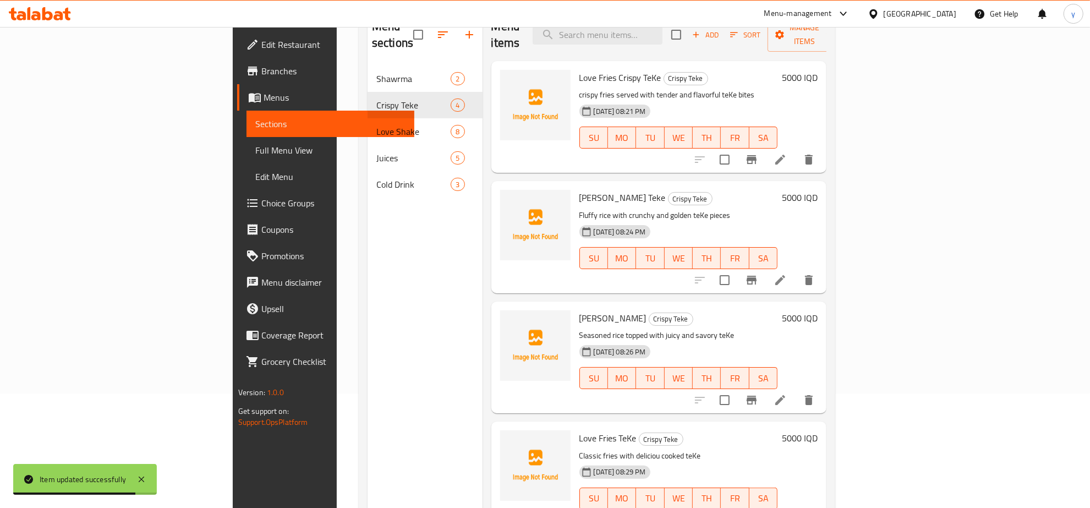
scroll to position [155, 0]
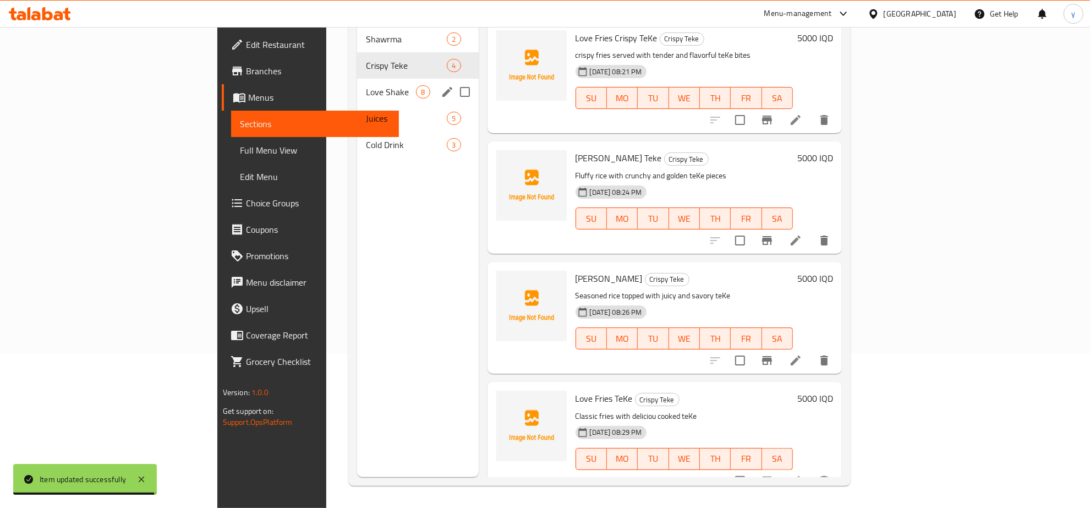
click at [366, 85] on span "Love Shake" at bounding box center [391, 91] width 50 height 13
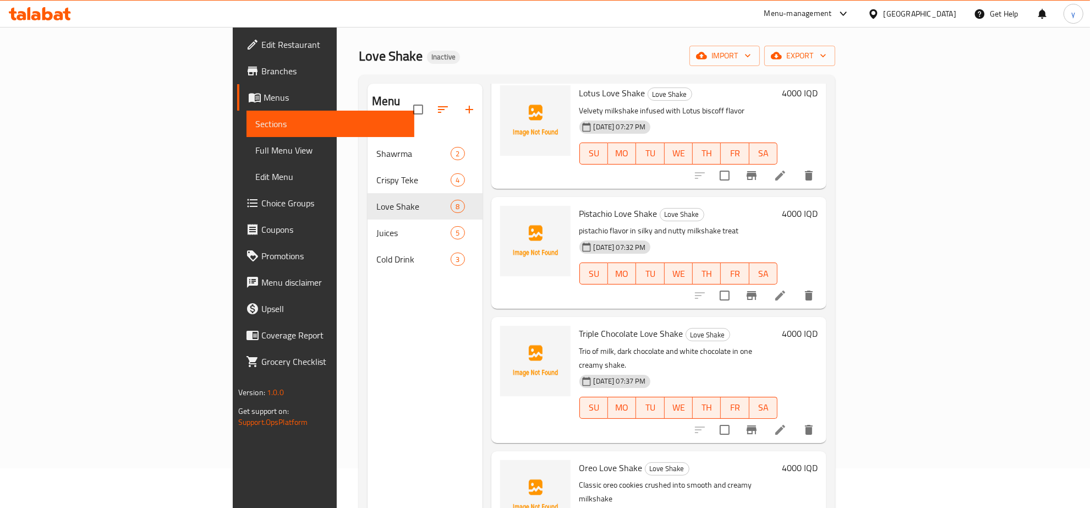
scroll to position [458, 0]
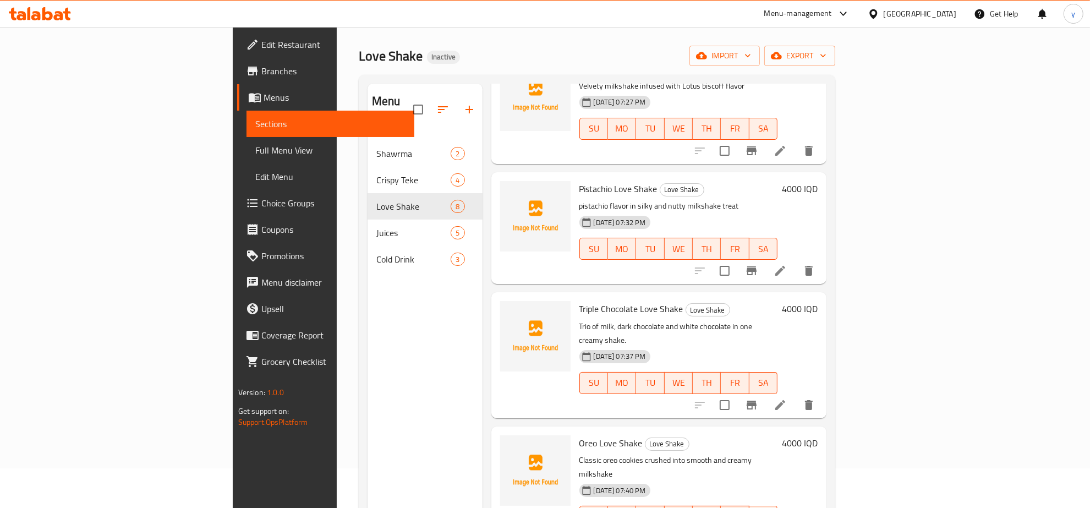
click at [787, 264] on icon at bounding box center [779, 270] width 13 height 13
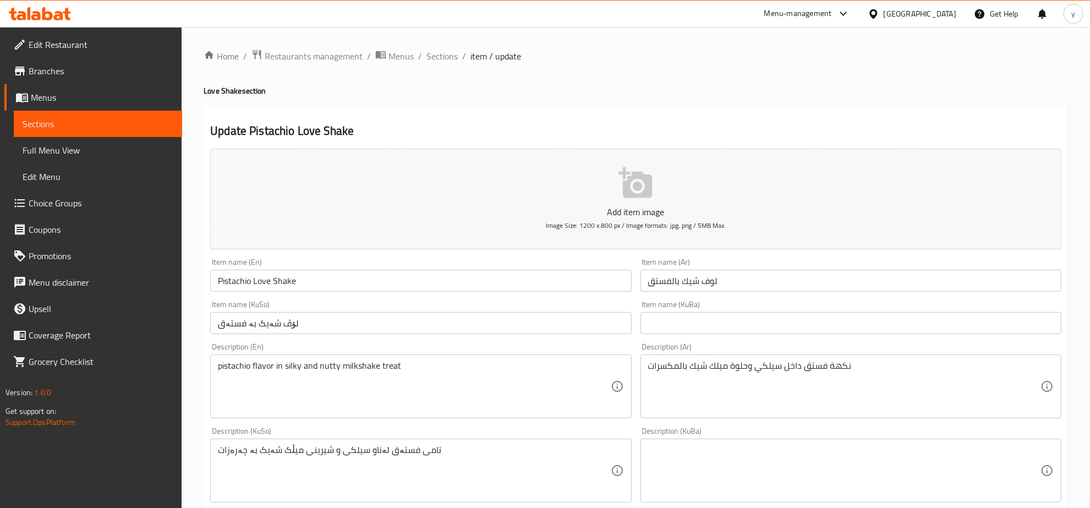
click at [457, 53] on ol "Home / Restaurants management / Menus / Sections / item / update" at bounding box center [636, 56] width 864 height 14
click at [439, 67] on div "Home / Restaurants management / Menus / Sections / item / update Love Shake sec…" at bounding box center [636, 465] width 864 height 833
click at [439, 59] on span "Sections" at bounding box center [441, 56] width 31 height 13
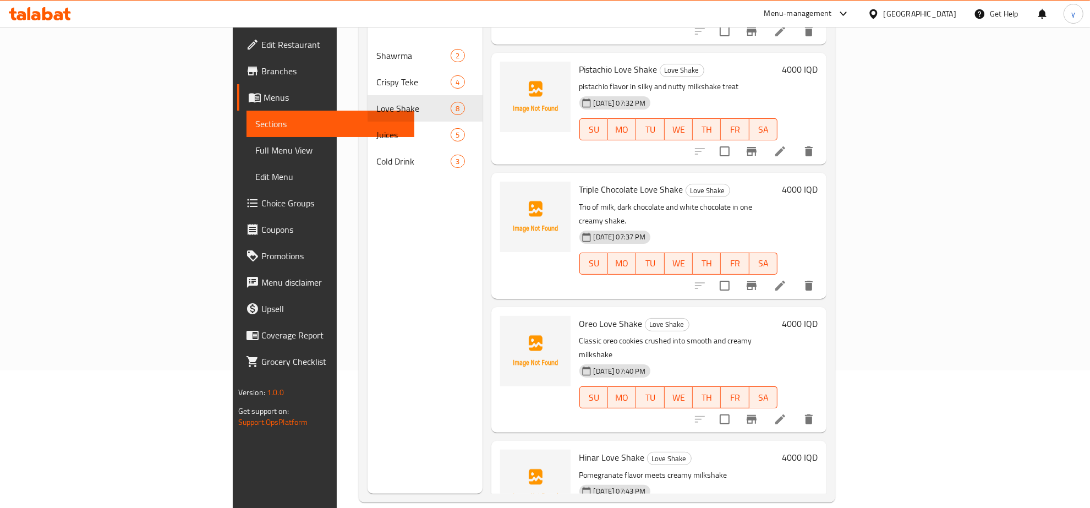
scroll to position [155, 0]
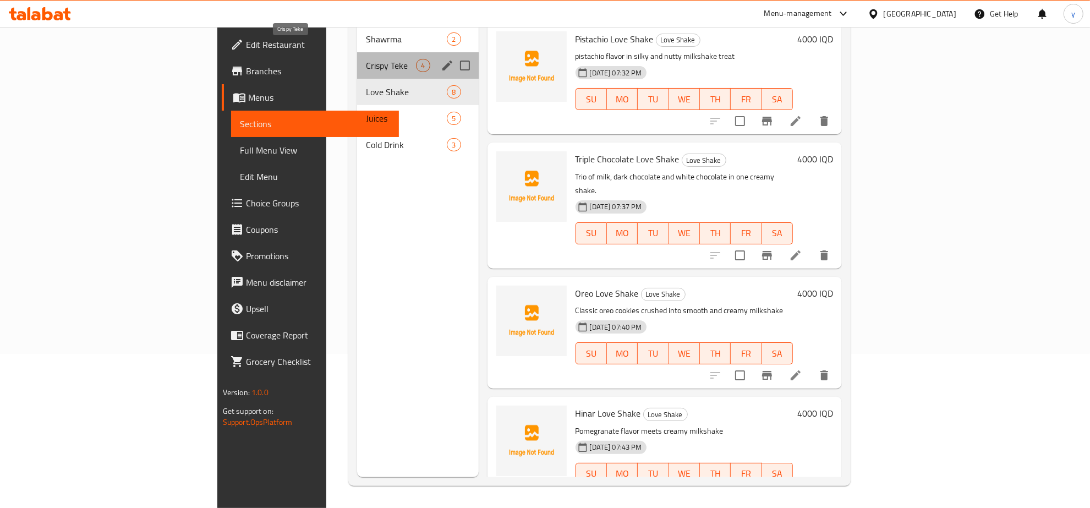
click at [366, 59] on span "Crispy Teke" at bounding box center [391, 65] width 50 height 13
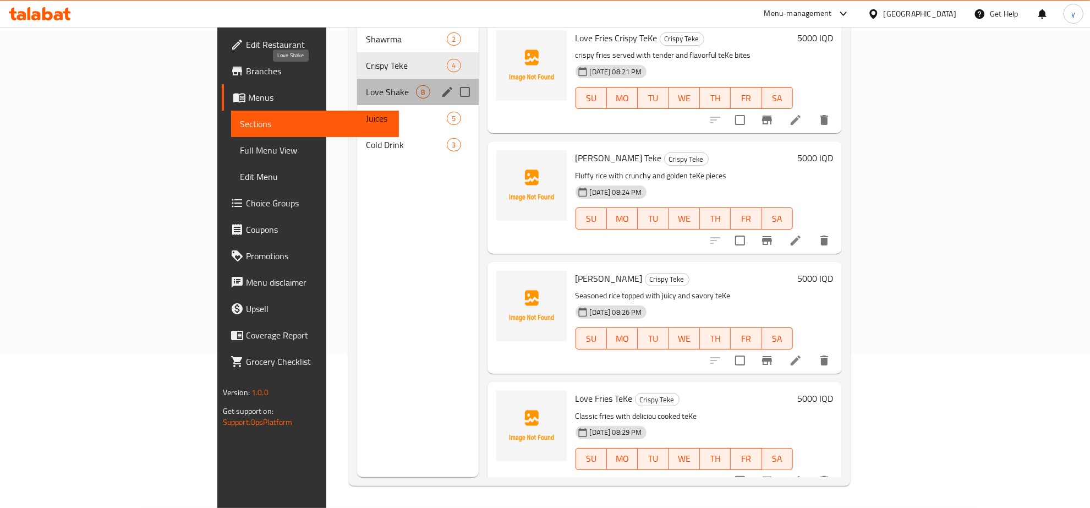
click at [366, 85] on span "Love Shake" at bounding box center [391, 91] width 50 height 13
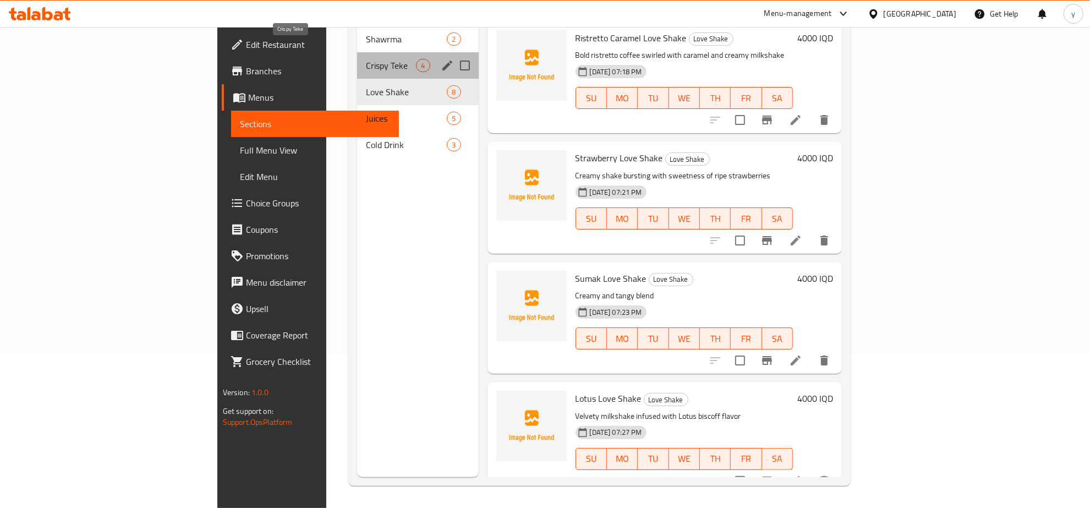
click at [366, 59] on span "Crispy Teke" at bounding box center [391, 65] width 50 height 13
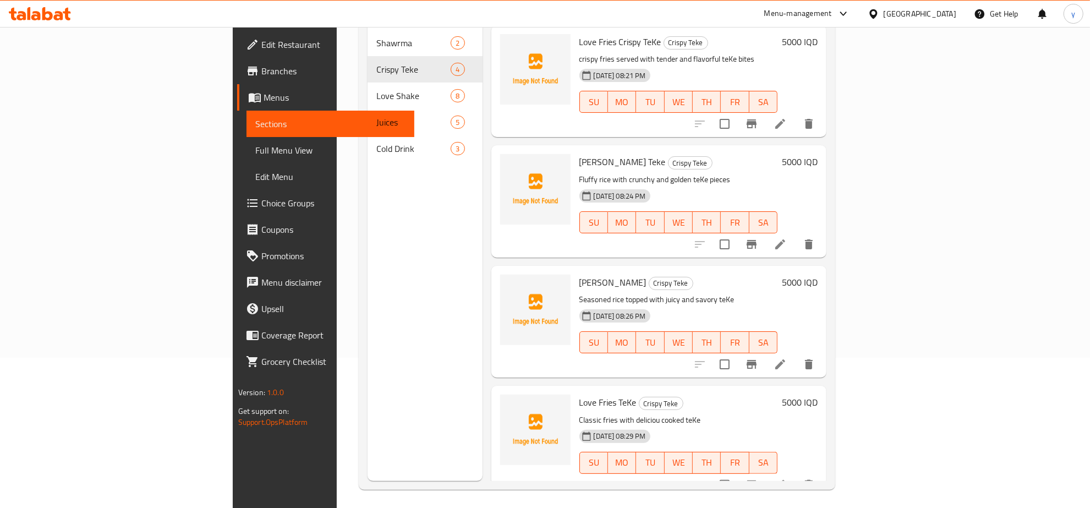
scroll to position [155, 0]
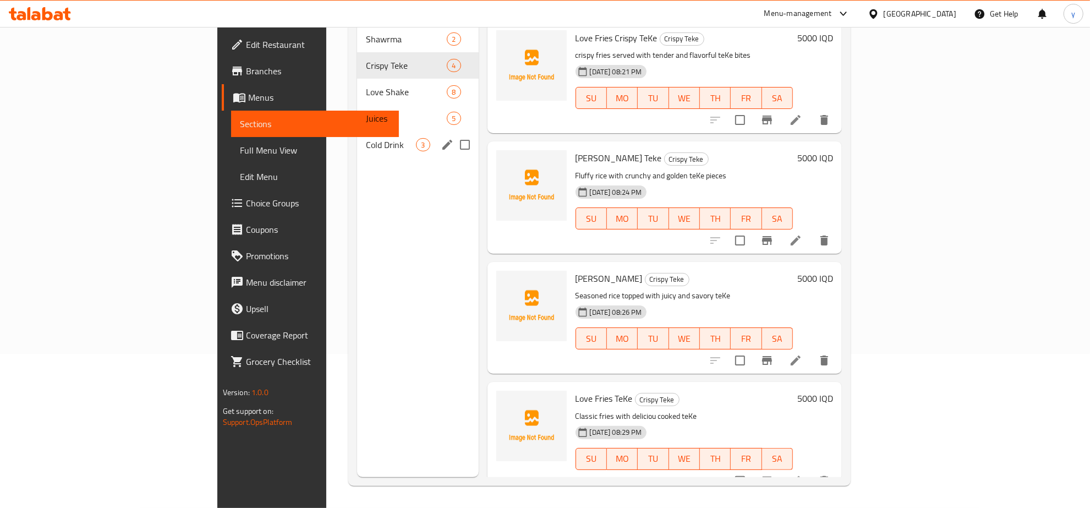
click at [366, 85] on span "Love Shake" at bounding box center [406, 91] width 81 height 13
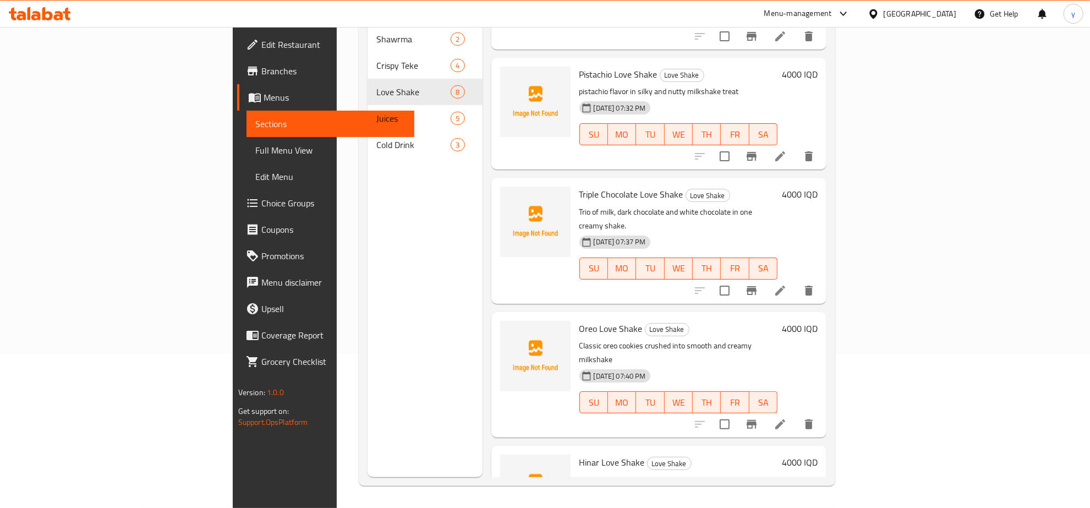
scroll to position [480, 0]
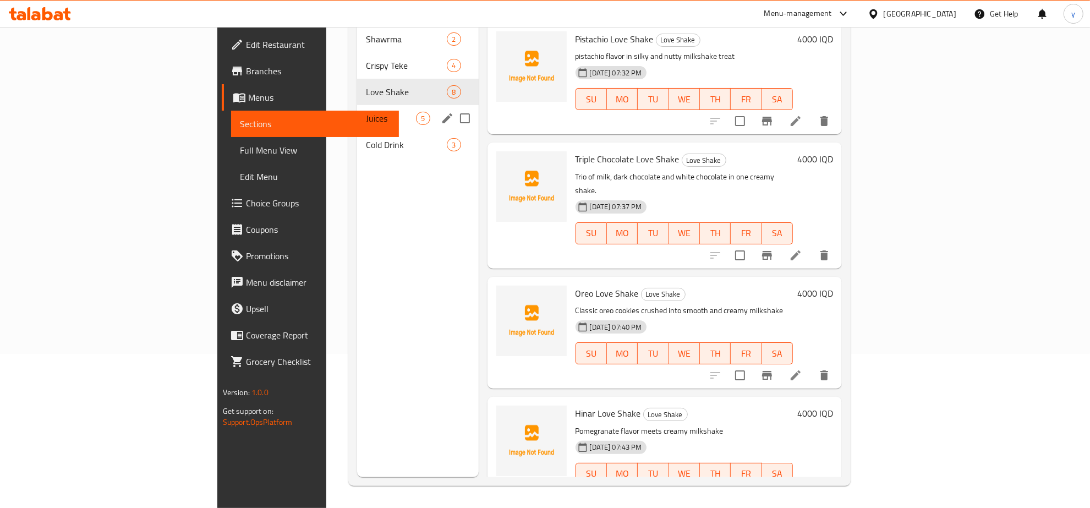
click at [357, 105] on div "Juices 5" at bounding box center [417, 118] width 121 height 26
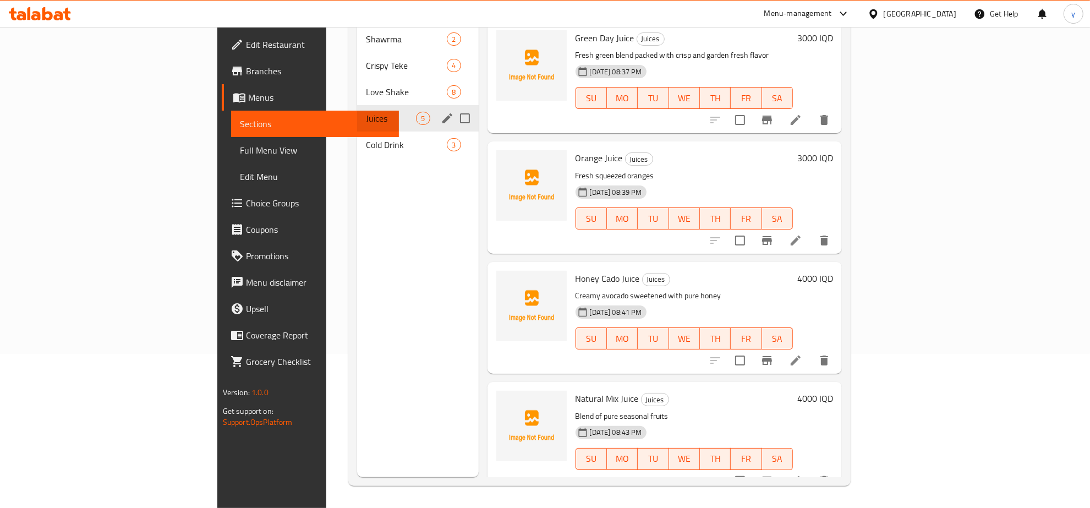
click at [357, 113] on div "Juices 5" at bounding box center [417, 118] width 121 height 26
click at [357, 131] on div "Cold Drink 3" at bounding box center [417, 144] width 121 height 26
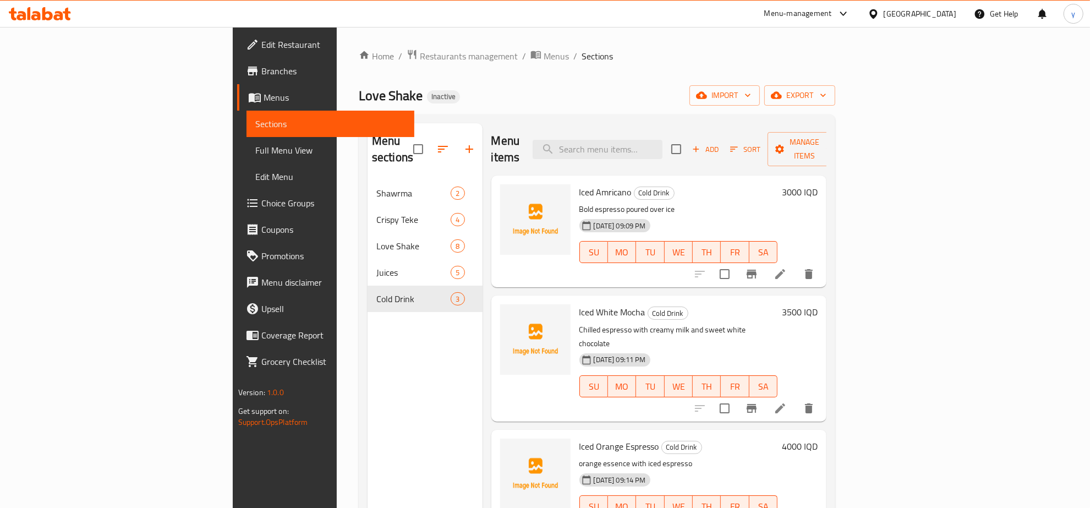
click at [255, 144] on span "Full Menu View" at bounding box center [330, 150] width 151 height 13
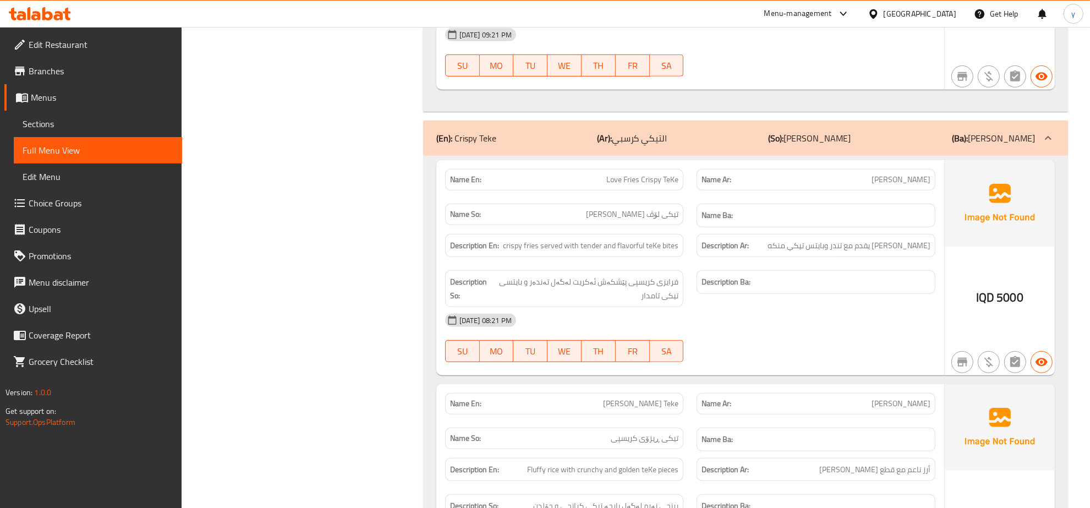
scroll to position [573, 0]
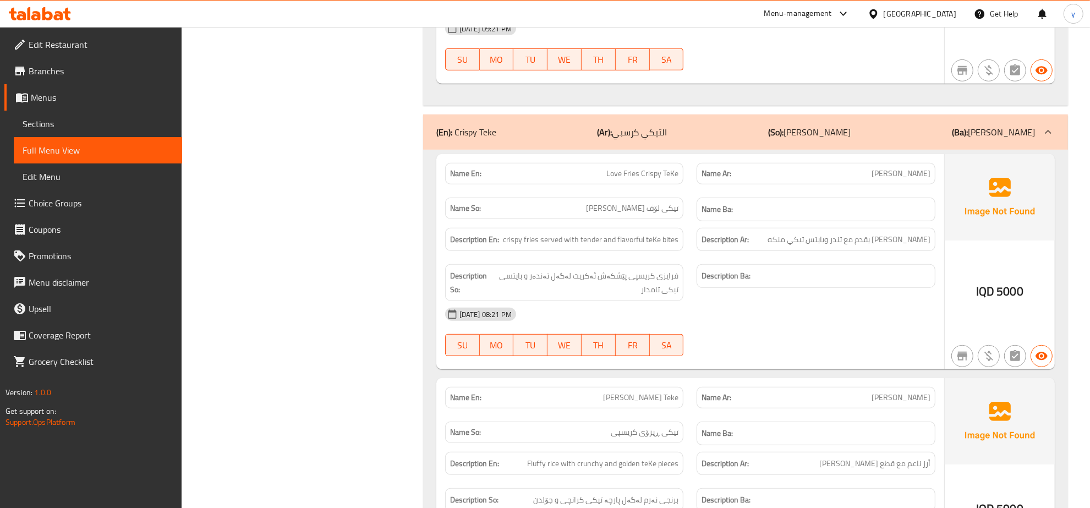
click at [110, 111] on link "Sections" at bounding box center [98, 124] width 168 height 26
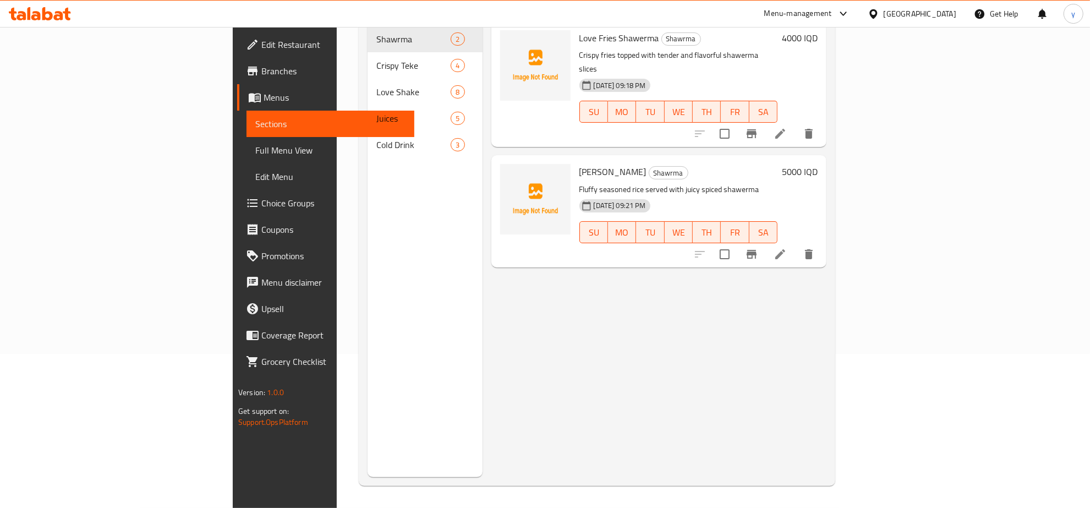
scroll to position [155, 0]
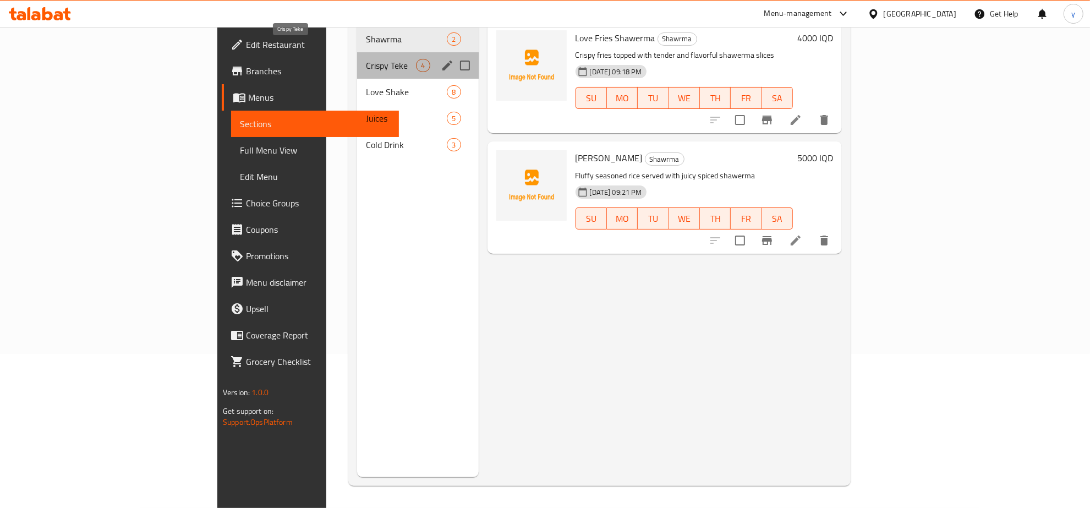
click at [366, 59] on span "Crispy Teke" at bounding box center [391, 65] width 50 height 13
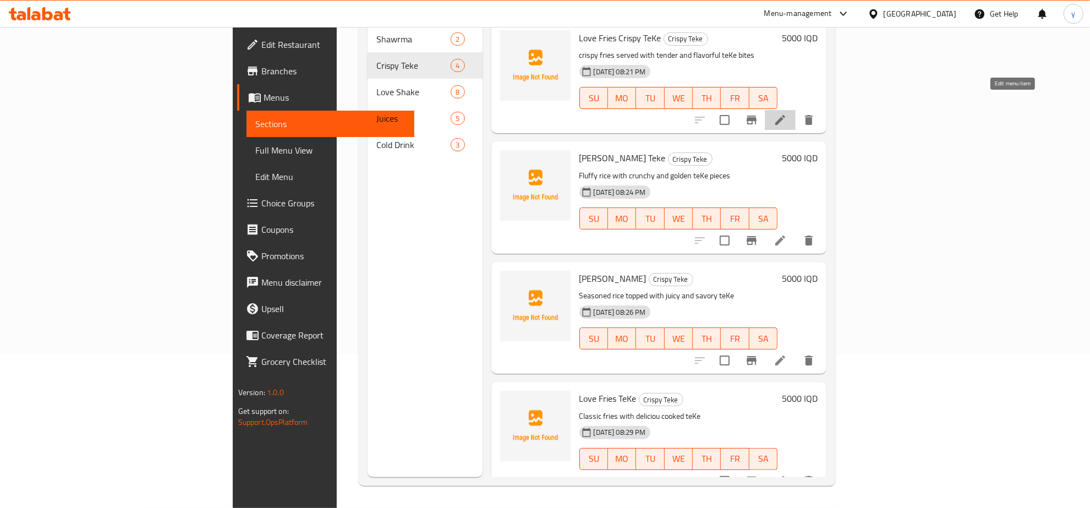
click at [785, 115] on icon at bounding box center [780, 120] width 10 height 10
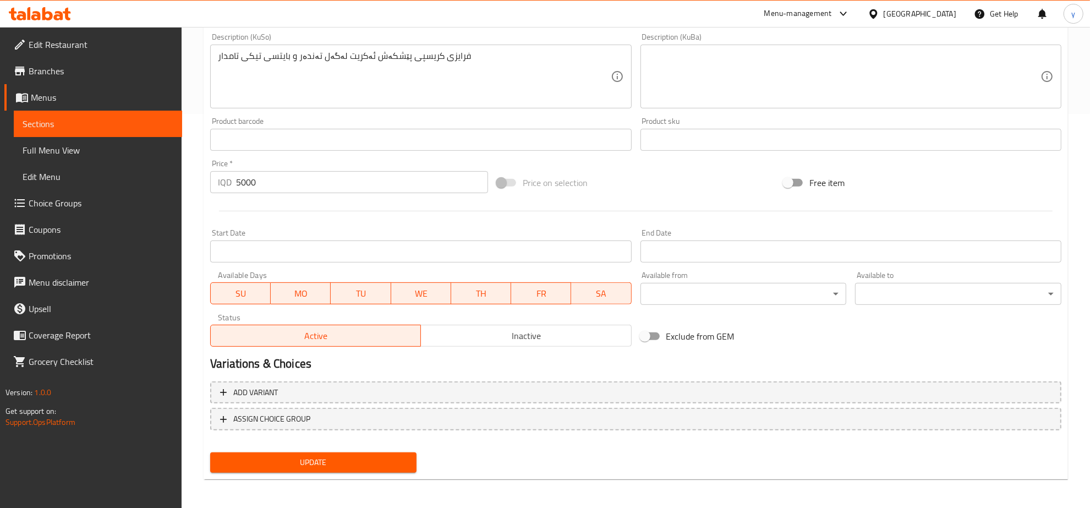
click at [279, 477] on div "Home / Restaurants management / Menus / Sections / item / update Crispy Teke se…" at bounding box center [636, 71] width 864 height 833
click at [288, 463] on span "Update" at bounding box center [313, 462] width 189 height 14
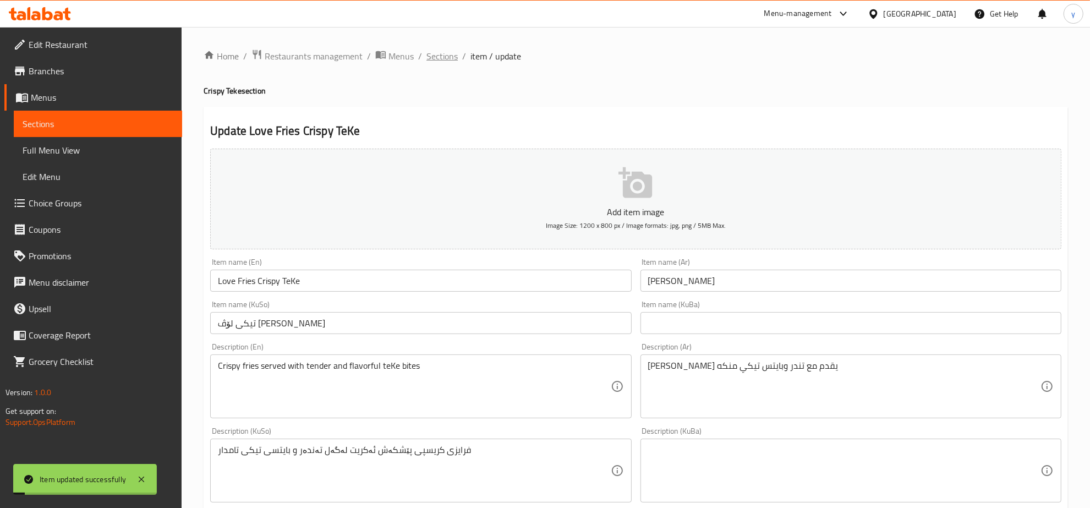
click at [450, 57] on span "Sections" at bounding box center [441, 56] width 31 height 13
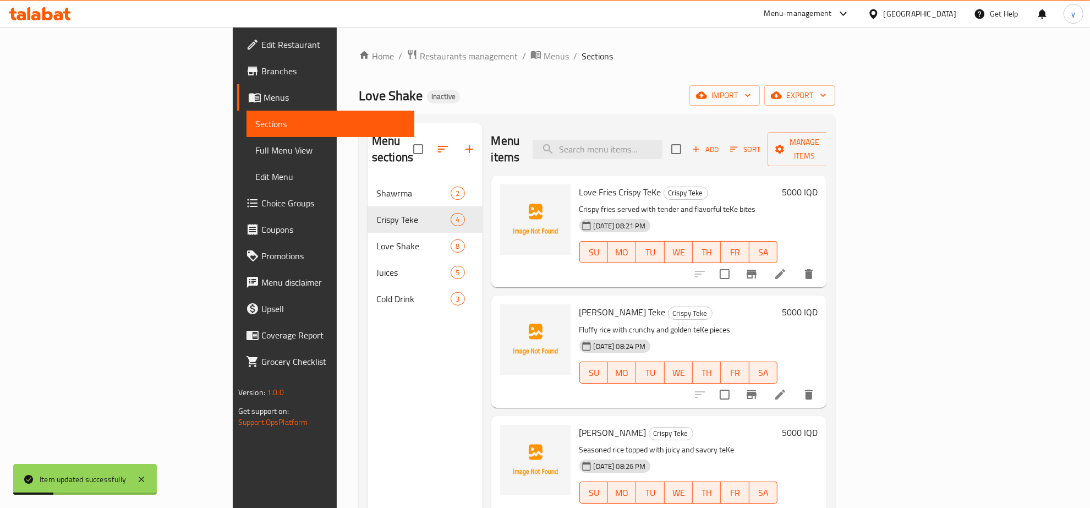
click at [246, 139] on link "Full Menu View" at bounding box center [330, 150] width 168 height 26
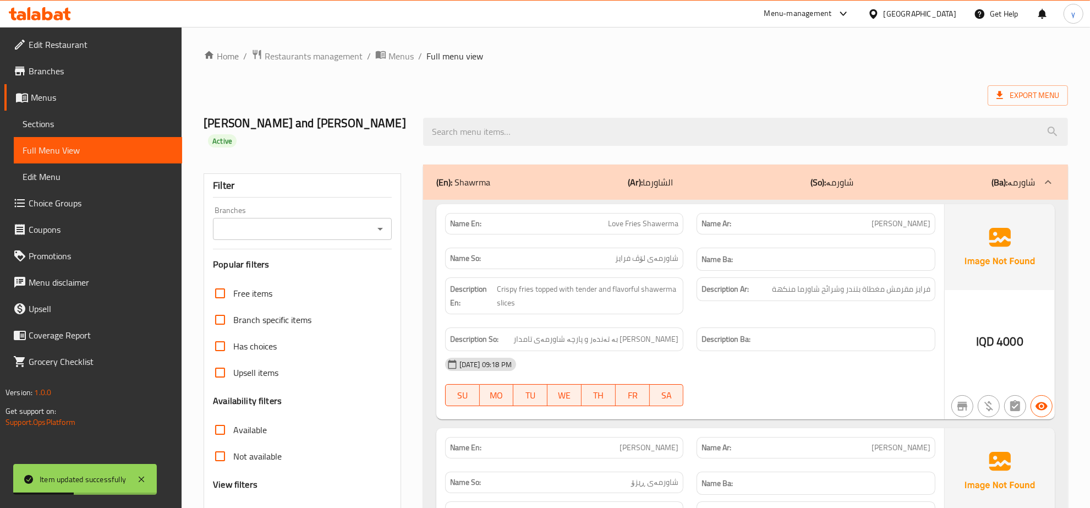
click at [375, 222] on icon "Open" at bounding box center [379, 228] width 13 height 13
click at [339, 266] on li "Love Shake," at bounding box center [302, 260] width 178 height 20
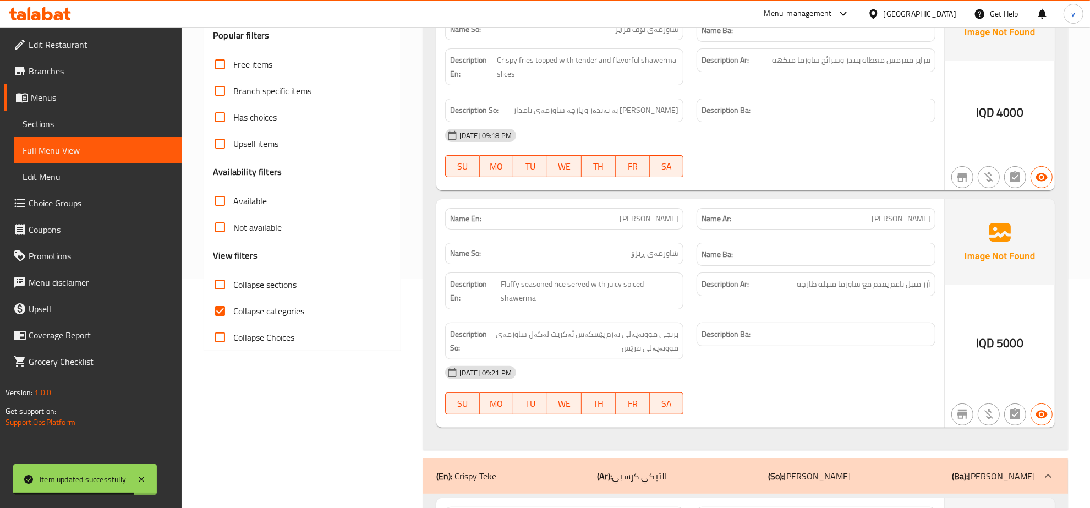
click at [219, 298] on input "Collapse categories" at bounding box center [220, 311] width 26 height 26
click at [216, 271] on input "Collapse sections" at bounding box center [220, 284] width 26 height 26
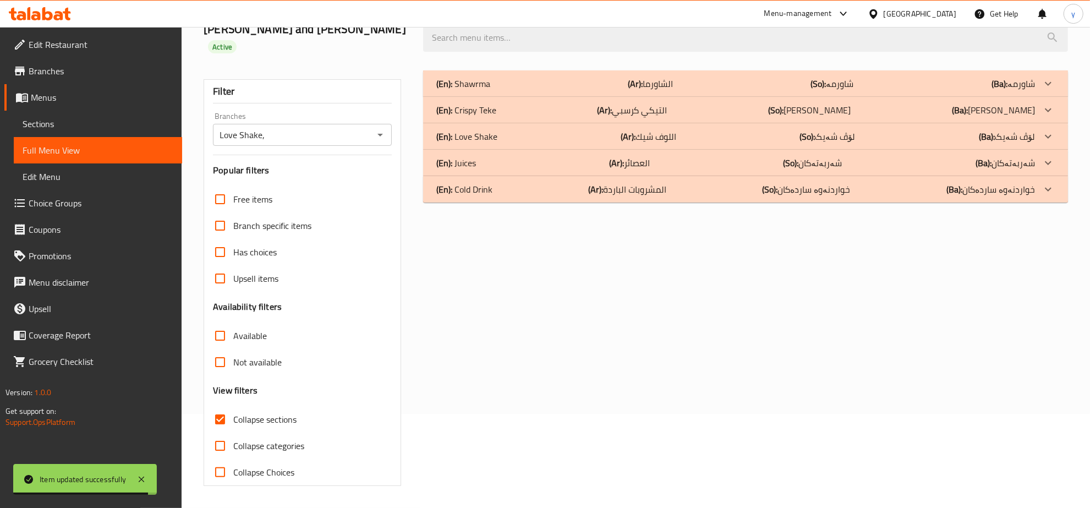
scroll to position [78, 0]
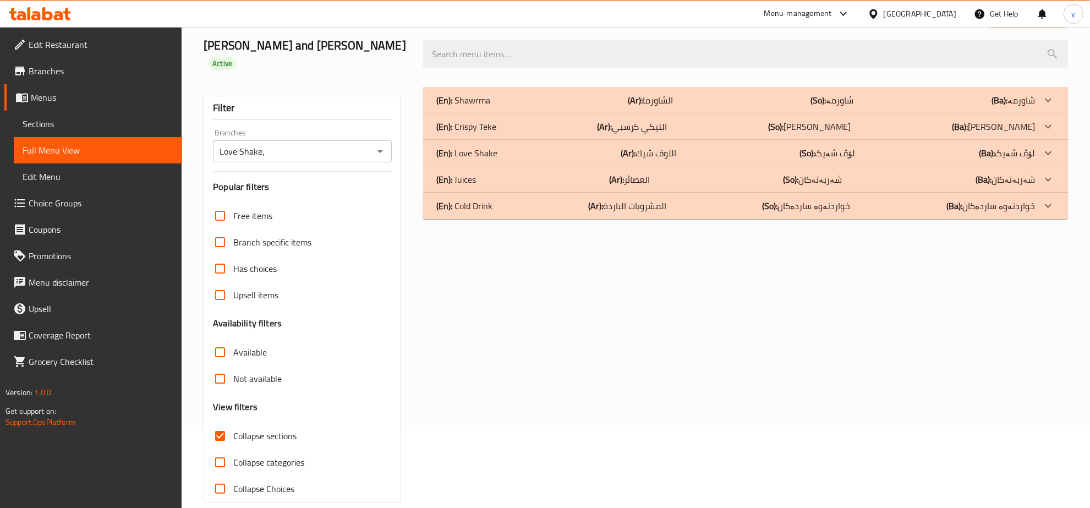
click at [515, 94] on div "(En): [PERSON_NAME] (Ar): الشاورما (So): شاورمە (Ba): شاورمە" at bounding box center [735, 100] width 598 height 13
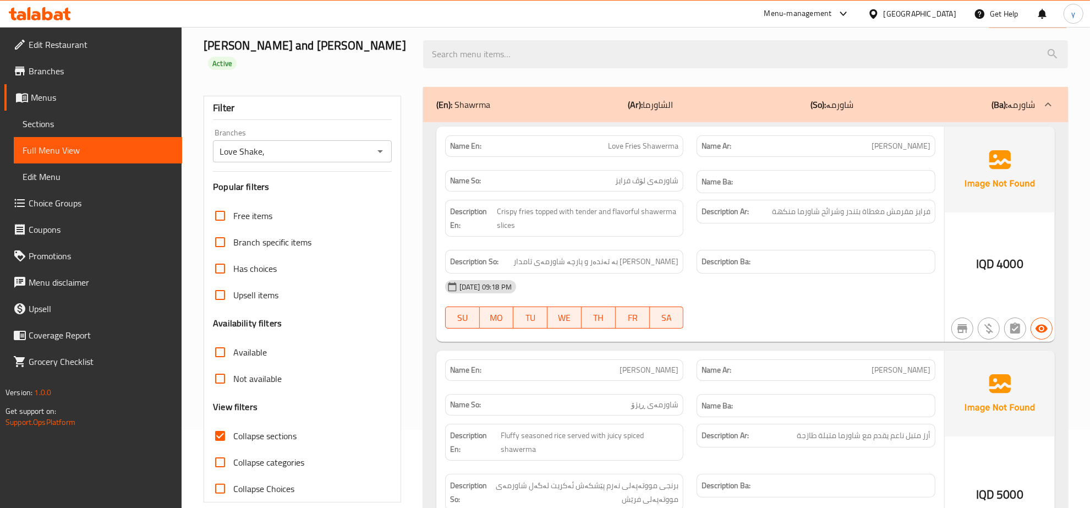
click at [520, 98] on div "(En): [PERSON_NAME] (Ar): الشاورما (So): شاورمە (Ba): شاورمە" at bounding box center [735, 104] width 598 height 13
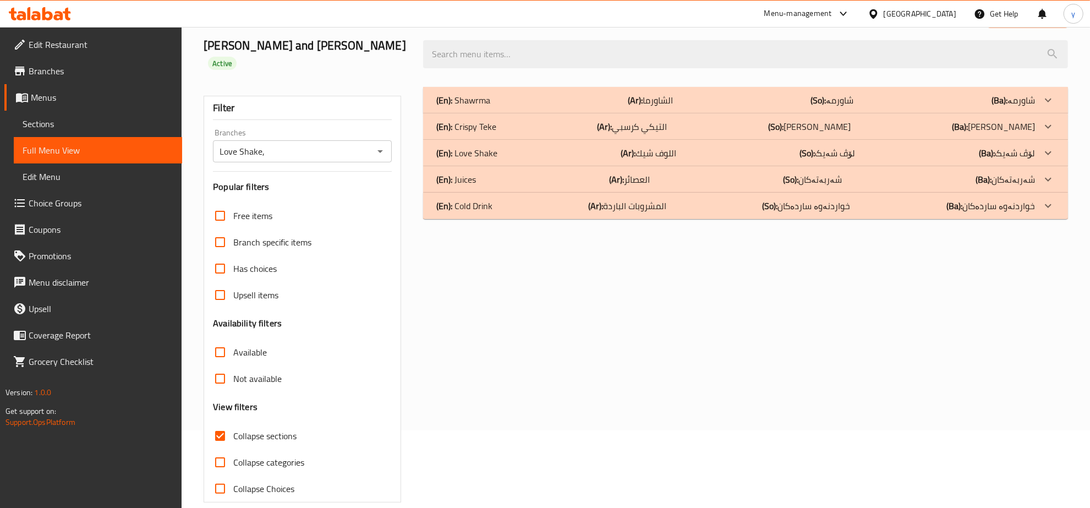
click at [535, 113] on div "(En): [PERSON_NAME] (Ar): التيكي كرسبي (So): [PERSON_NAME] (Ba): [PERSON_NAME]" at bounding box center [745, 100] width 645 height 26
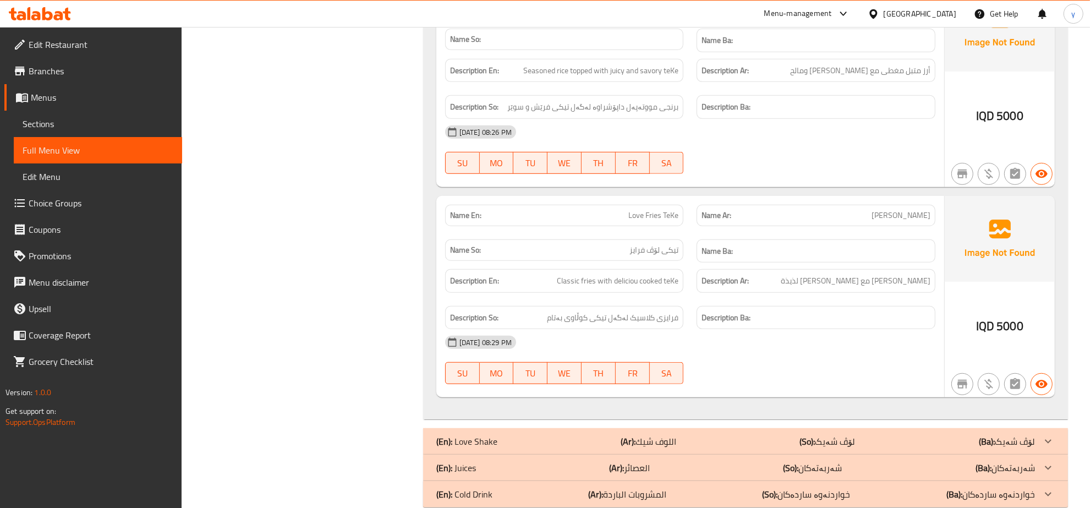
scroll to position [697, 0]
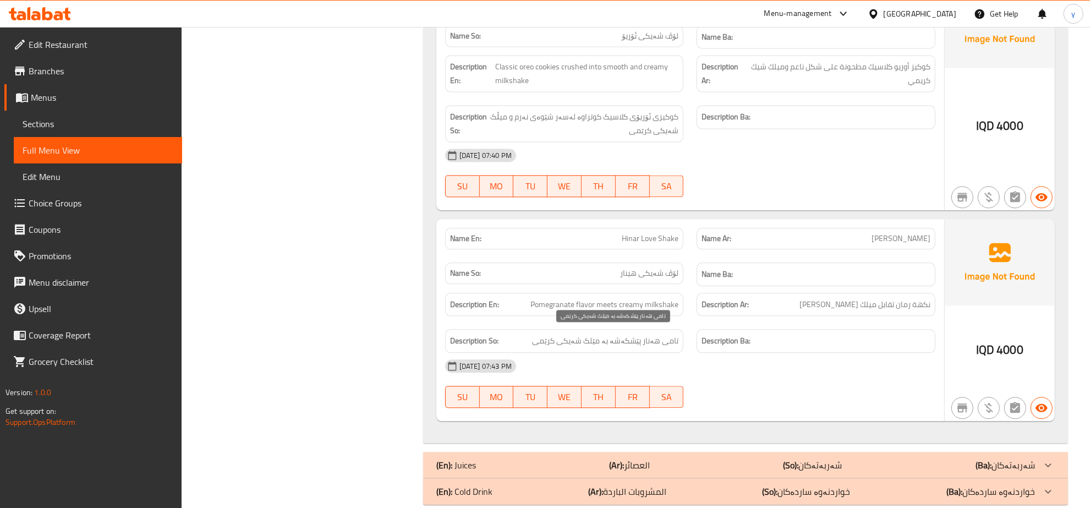
scroll to position [2544, 0]
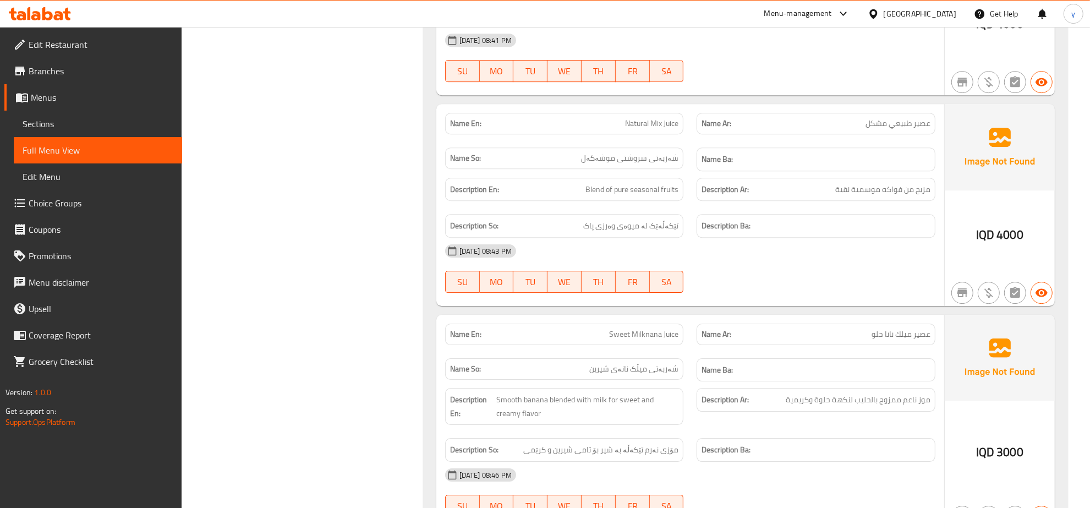
scroll to position [3677, 0]
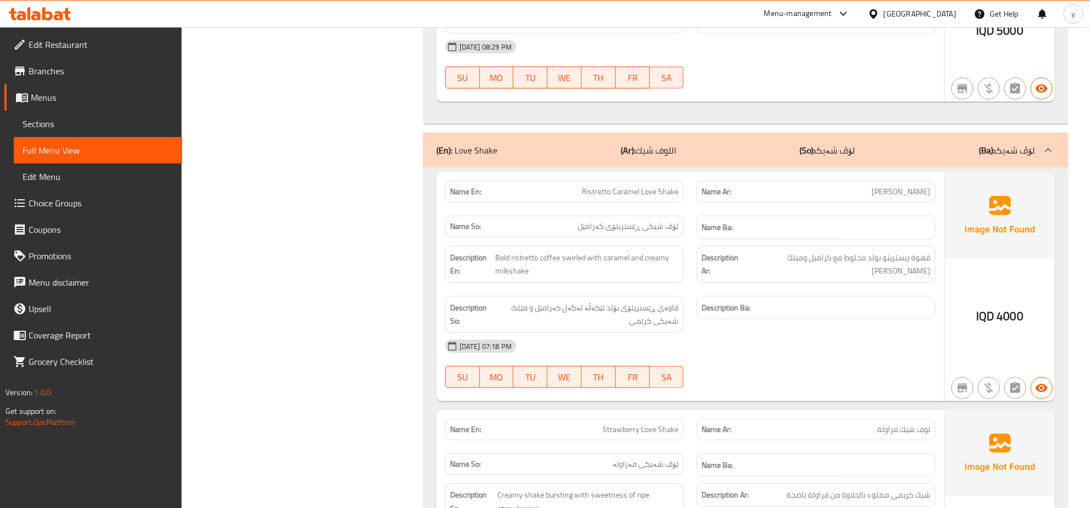
scroll to position [0, 0]
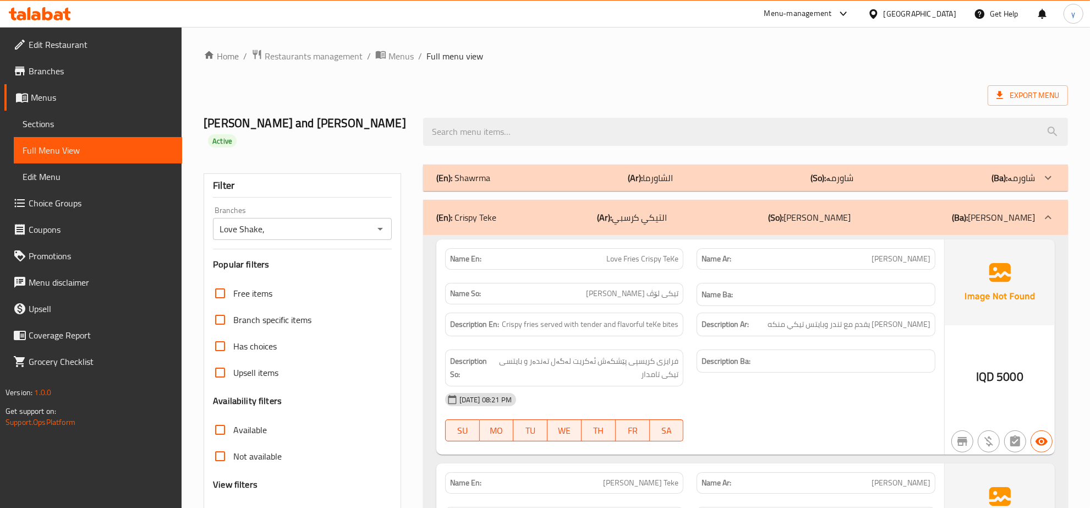
click at [711, 171] on div "(En): [PERSON_NAME] (Ar): الشاورما (So): شاورمە (Ba): شاورمە" at bounding box center [735, 177] width 598 height 13
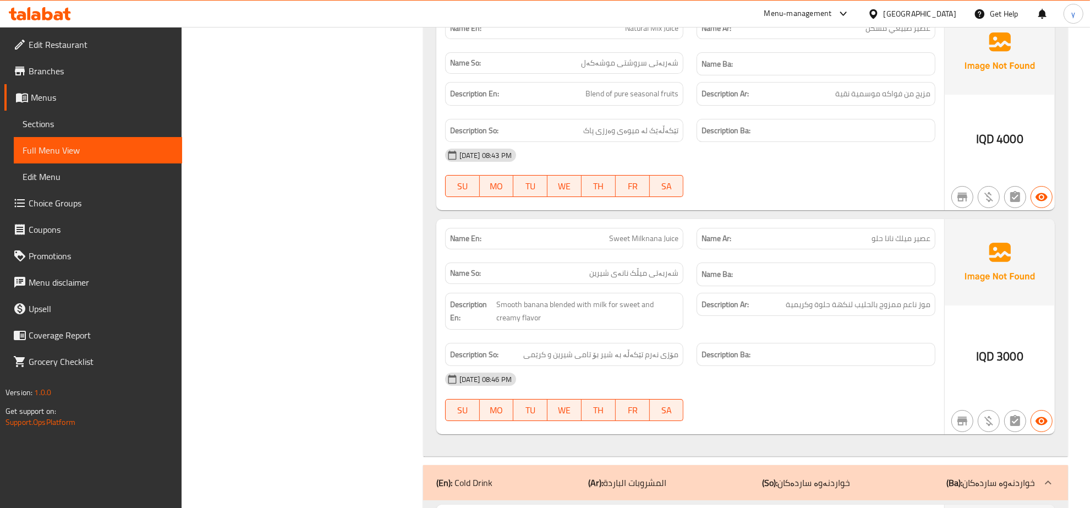
scroll to position [4052, 0]
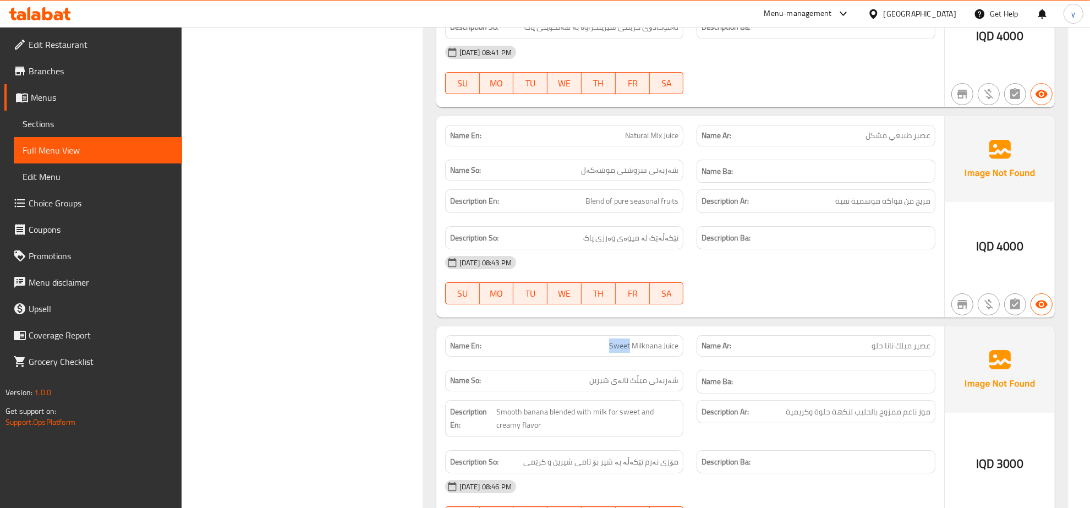
drag, startPoint x: 630, startPoint y: 347, endPoint x: 586, endPoint y: 367, distance: 48.5
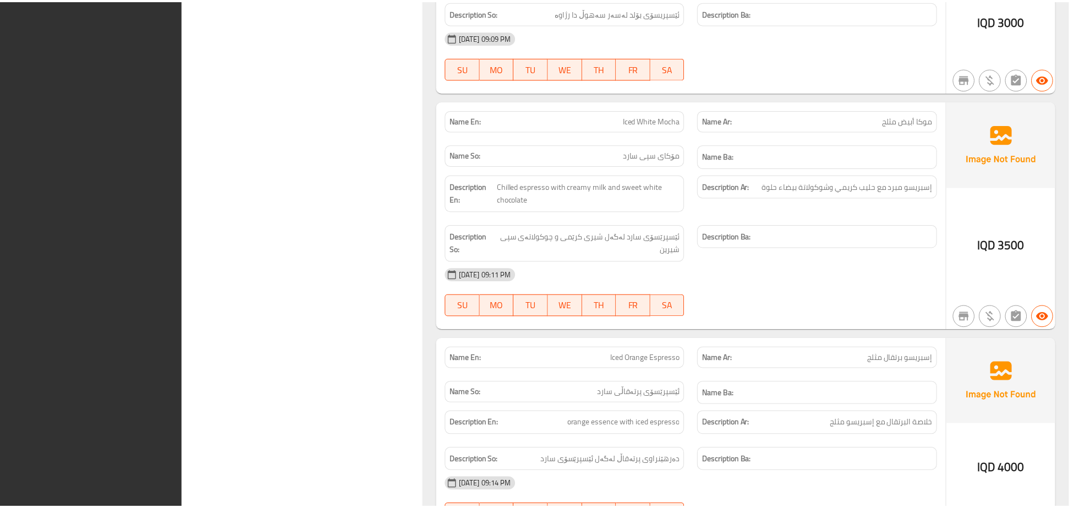
scroll to position [4827, 0]
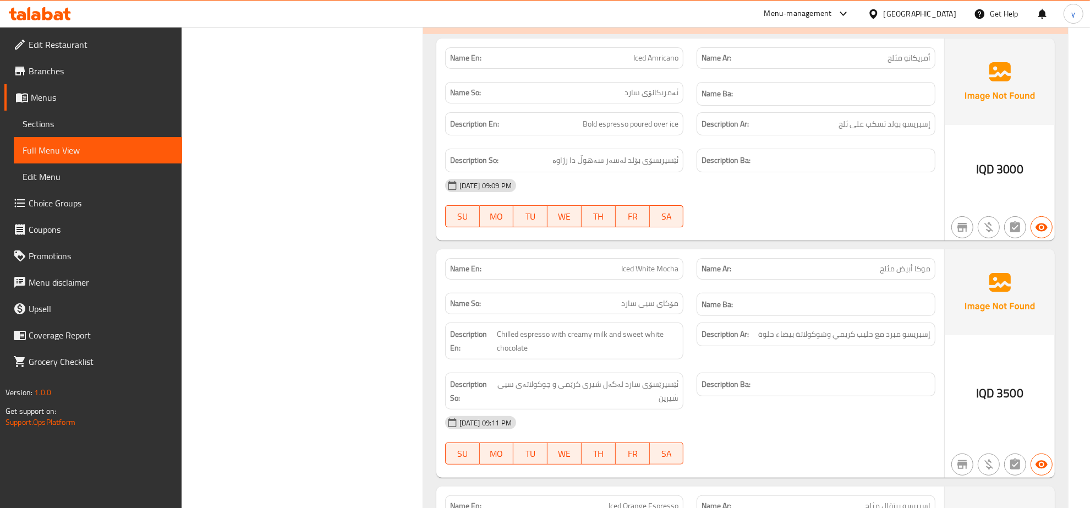
click at [116, 124] on span "Sections" at bounding box center [98, 123] width 151 height 13
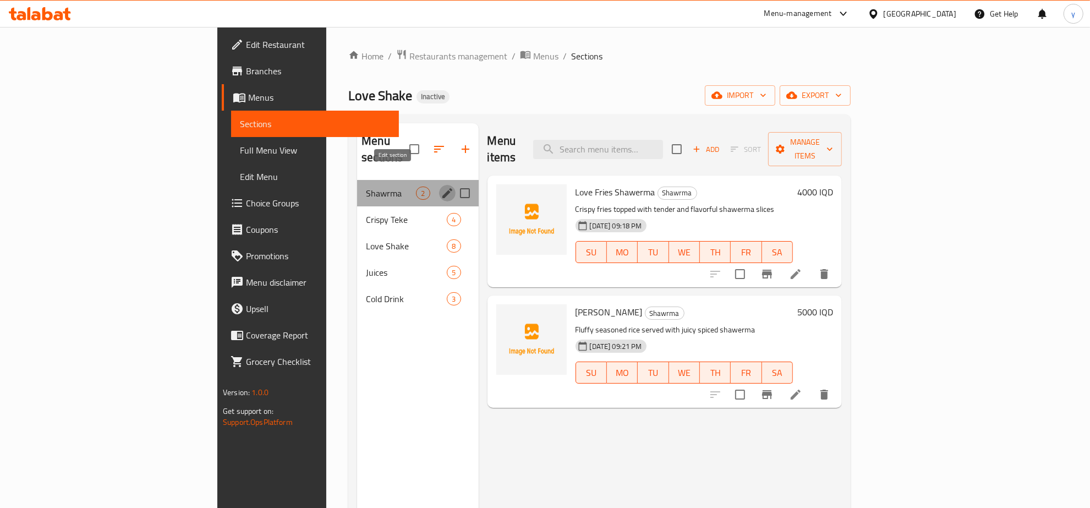
click at [441, 186] on icon "edit" at bounding box center [447, 192] width 13 height 13
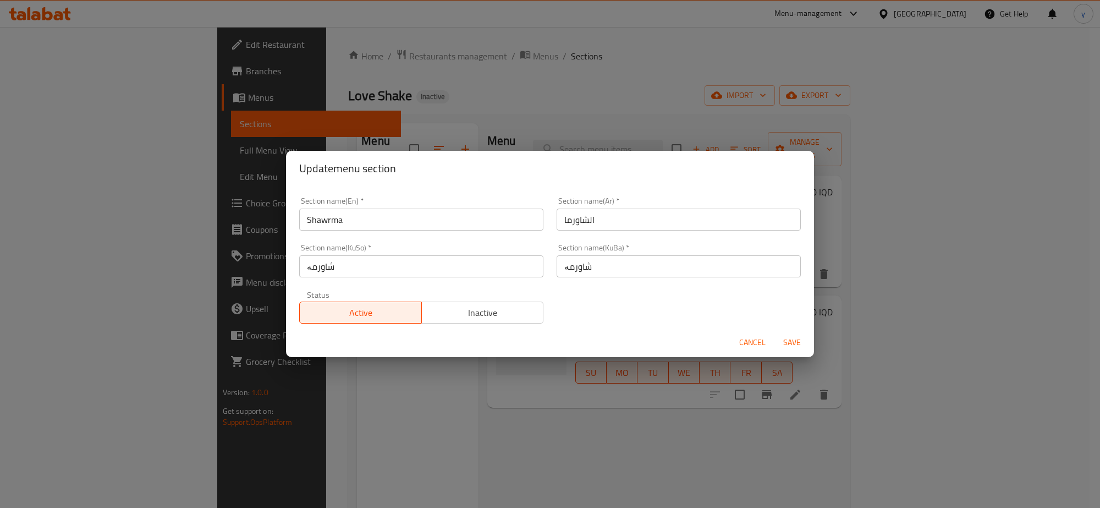
click at [375, 232] on div "Section name(En)   * Shawrma Section name(En) *" at bounding box center [421, 213] width 257 height 47
click at [375, 213] on input "Shawrma" at bounding box center [421, 219] width 244 height 22
click at [745, 343] on span "Cancel" at bounding box center [752, 343] width 26 height 14
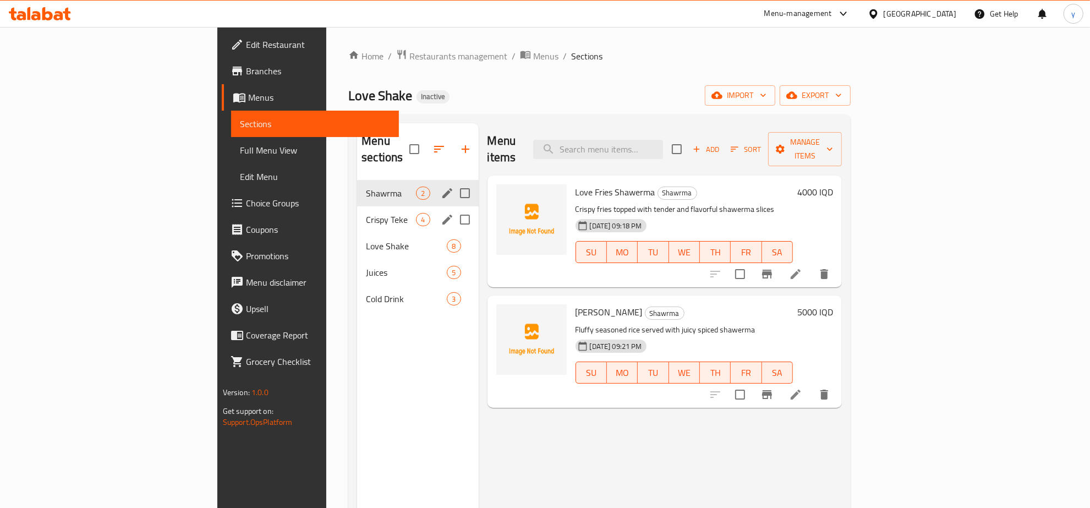
click at [441, 213] on icon "edit" at bounding box center [447, 219] width 13 height 13
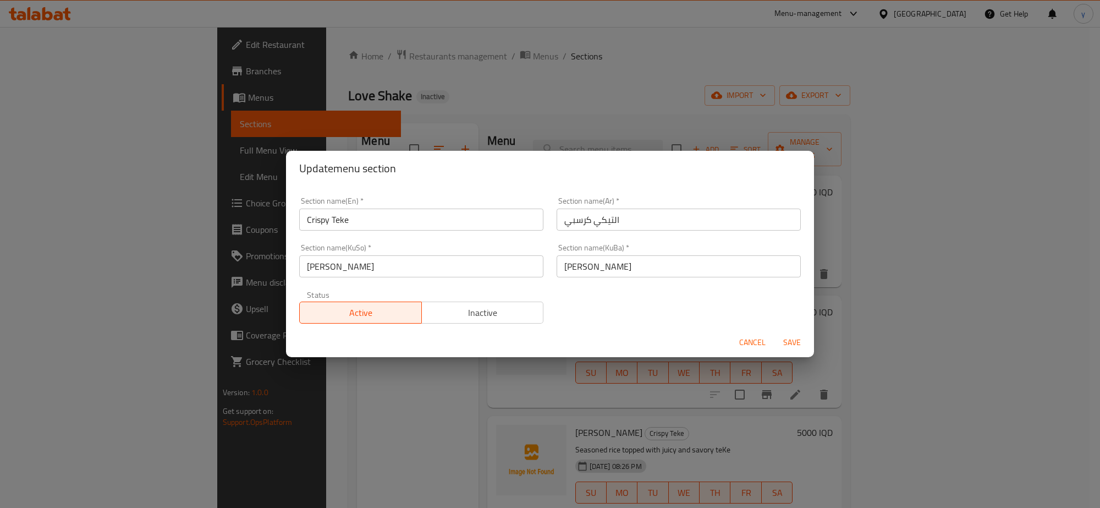
click at [359, 222] on input "Crispy Teke" at bounding box center [421, 219] width 244 height 22
click at [749, 349] on span "Cancel" at bounding box center [752, 343] width 26 height 14
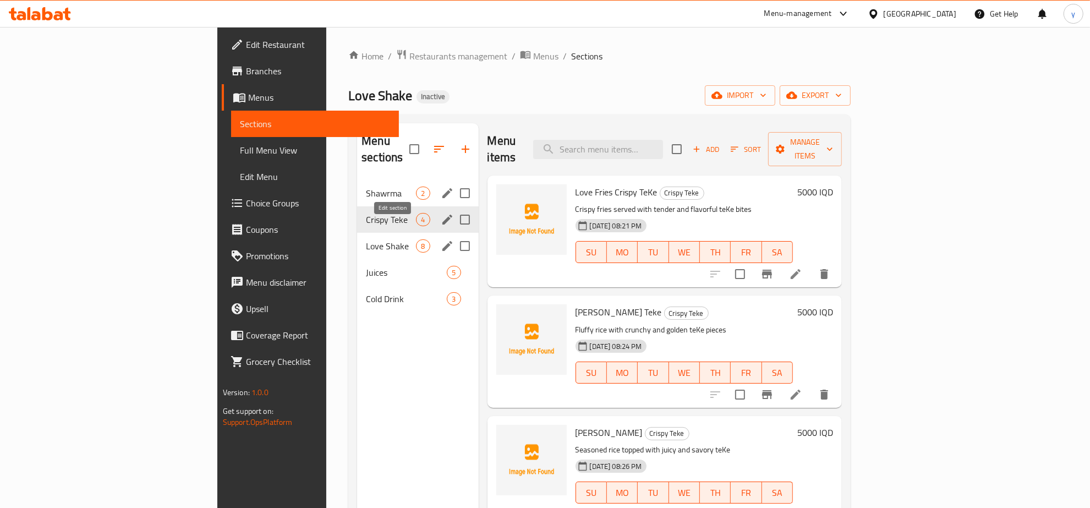
click at [441, 239] on icon "edit" at bounding box center [447, 245] width 13 height 13
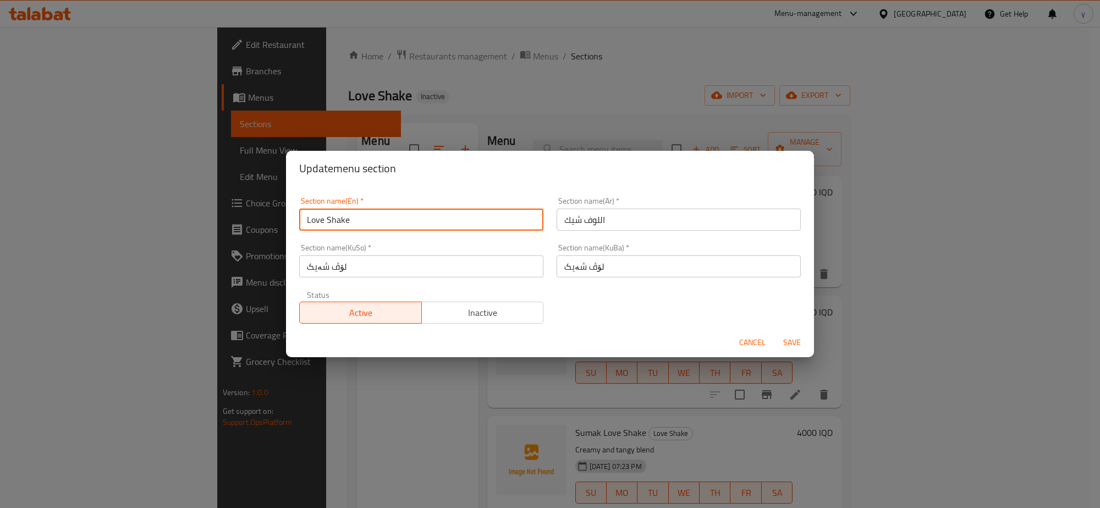
click at [350, 223] on input "Love Shake" at bounding box center [421, 219] width 244 height 22
drag, startPoint x: 350, startPoint y: 223, endPoint x: 367, endPoint y: 235, distance: 20.6
click at [350, 223] on input "Love Shake" at bounding box center [421, 219] width 244 height 22
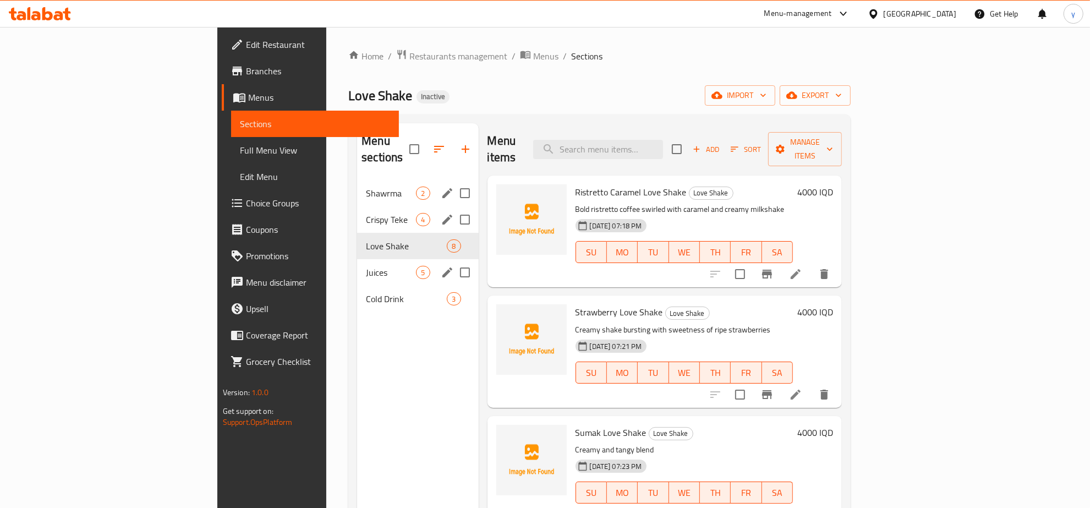
click at [442, 267] on icon "edit" at bounding box center [447, 272] width 10 height 10
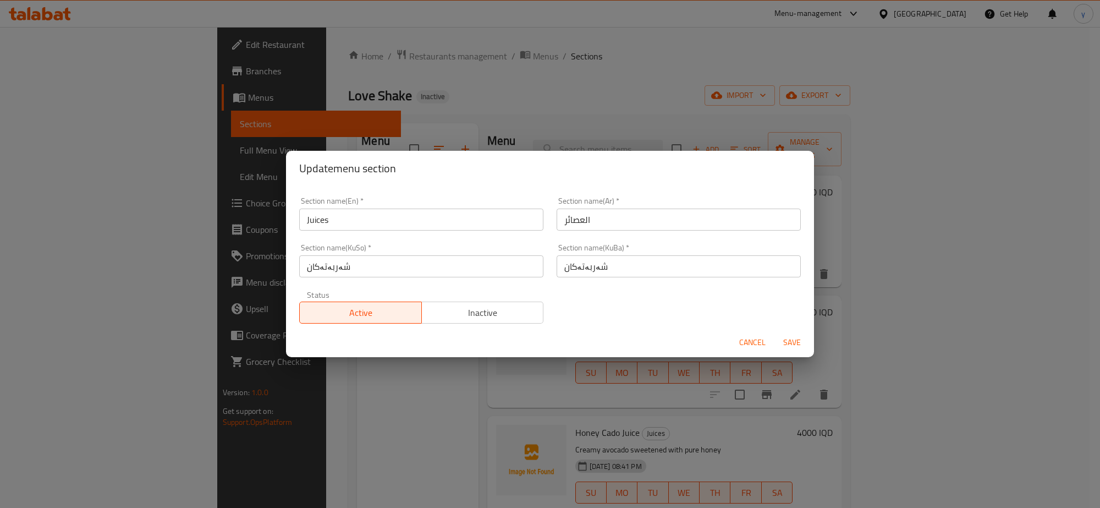
click at [369, 215] on input "Juices" at bounding box center [421, 219] width 244 height 22
click at [740, 344] on span "Cancel" at bounding box center [752, 343] width 26 height 14
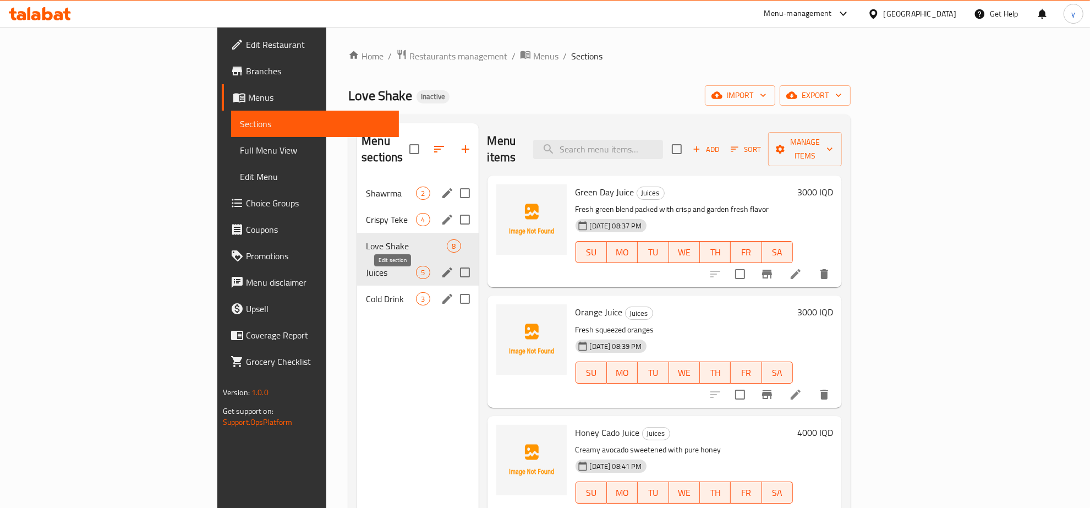
click at [441, 292] on icon "edit" at bounding box center [447, 298] width 13 height 13
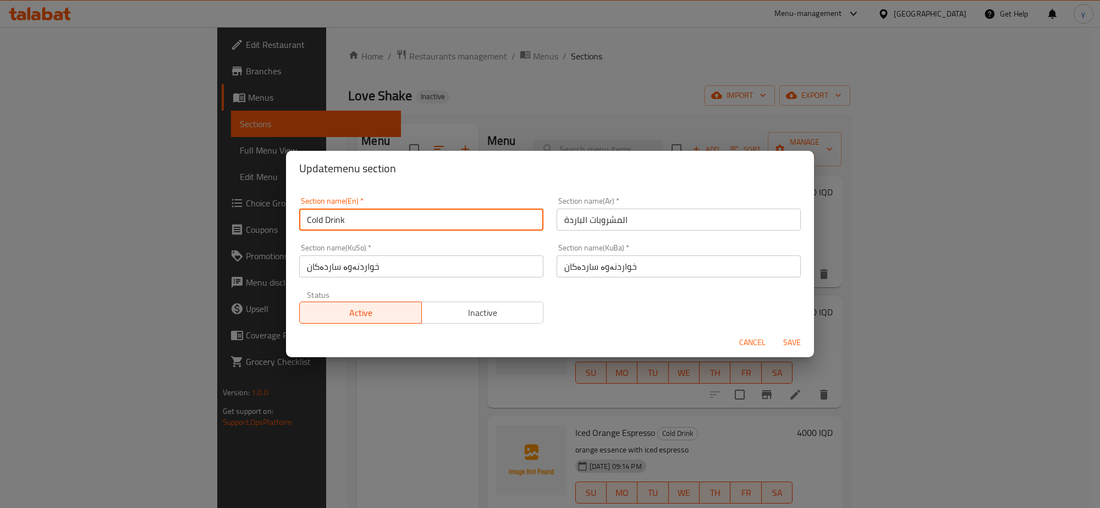
click at [348, 217] on input "Cold Drink" at bounding box center [421, 219] width 244 height 22
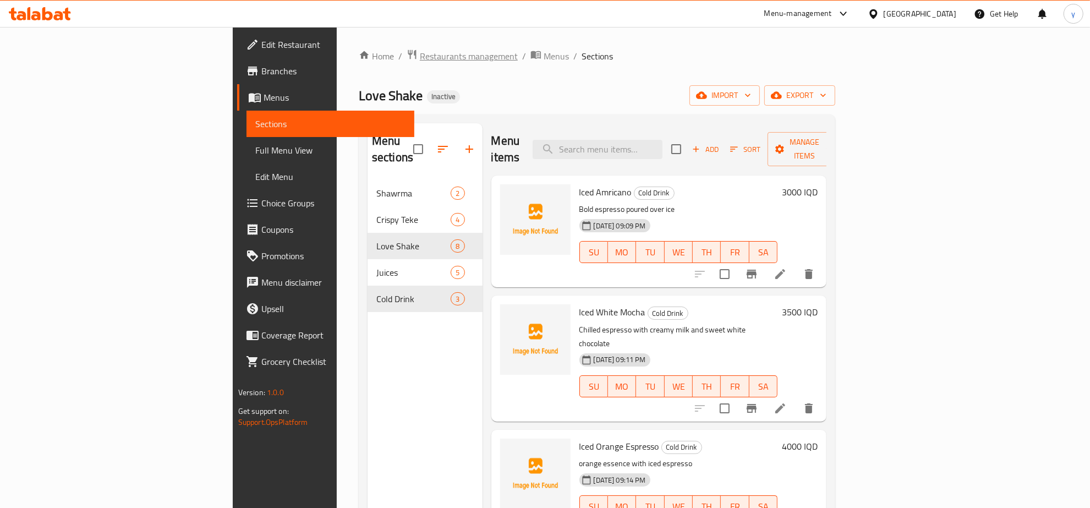
click at [420, 50] on span "Restaurants management" at bounding box center [469, 56] width 98 height 13
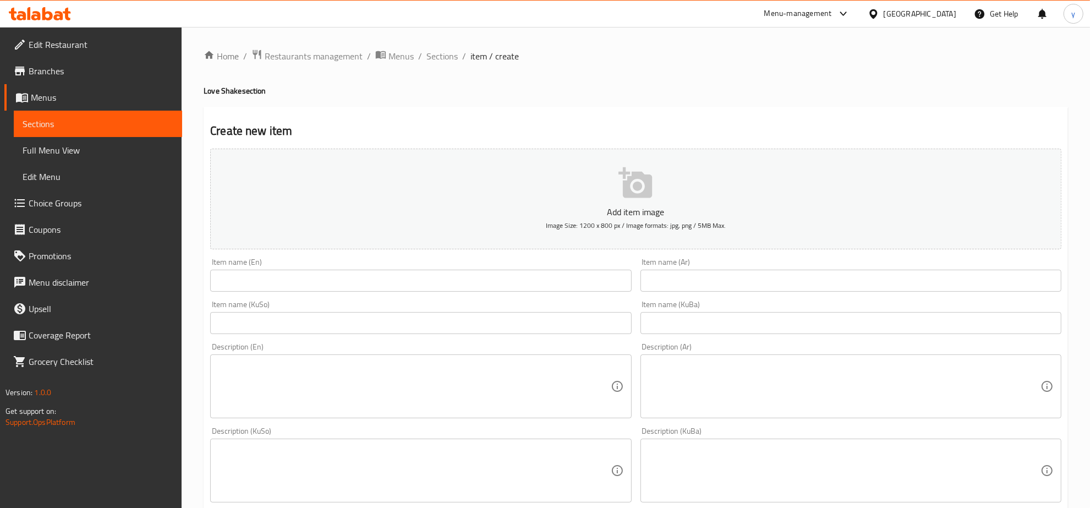
click at [63, 12] on icon at bounding box center [67, 14] width 8 height 13
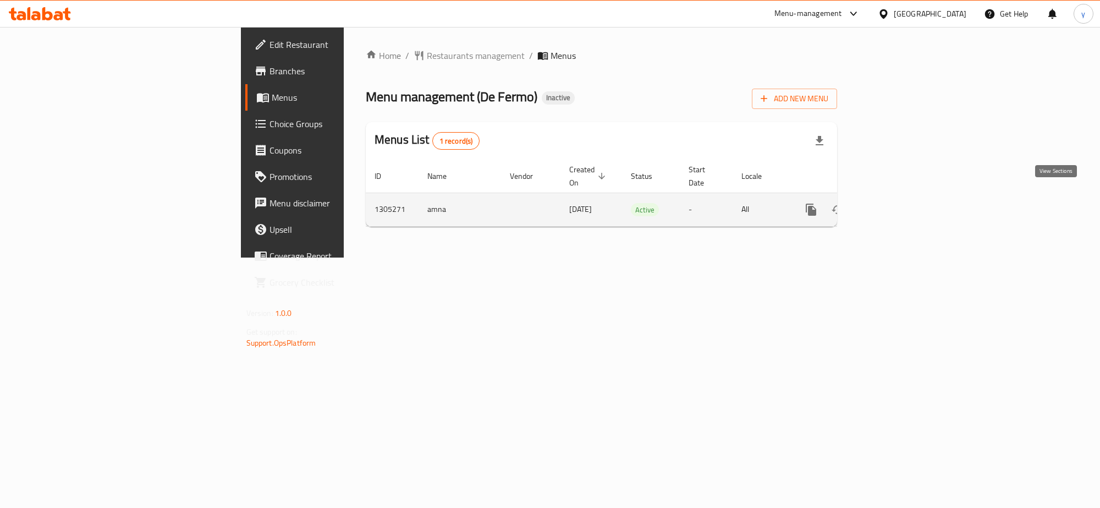
click at [904, 201] on link "enhanced table" at bounding box center [890, 209] width 26 height 26
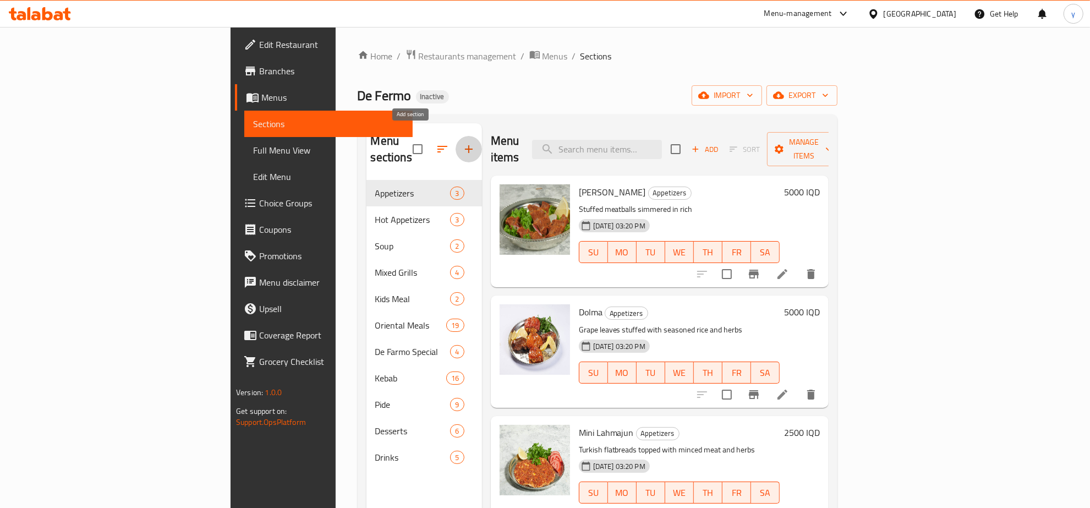
click at [465, 145] on icon "button" at bounding box center [469, 149] width 8 height 8
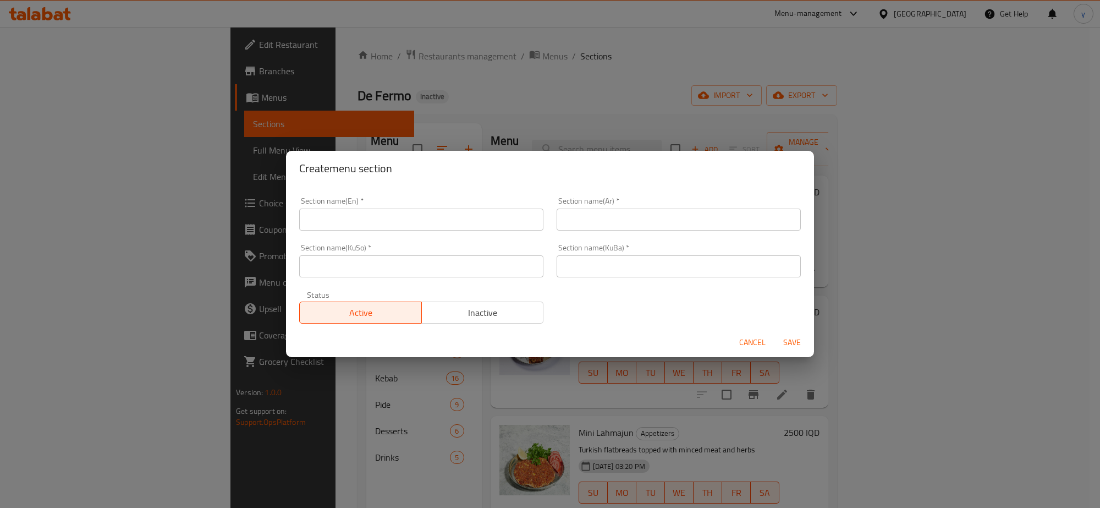
click at [405, 240] on div "Section name(KuSo)   * Section name(KuSo) *" at bounding box center [421, 260] width 257 height 47
drag, startPoint x: 416, startPoint y: 218, endPoint x: 427, endPoint y: 220, distance: 11.2
click at [416, 217] on input "text" at bounding box center [421, 219] width 244 height 22
paste input "Doner"
type input "Doner"
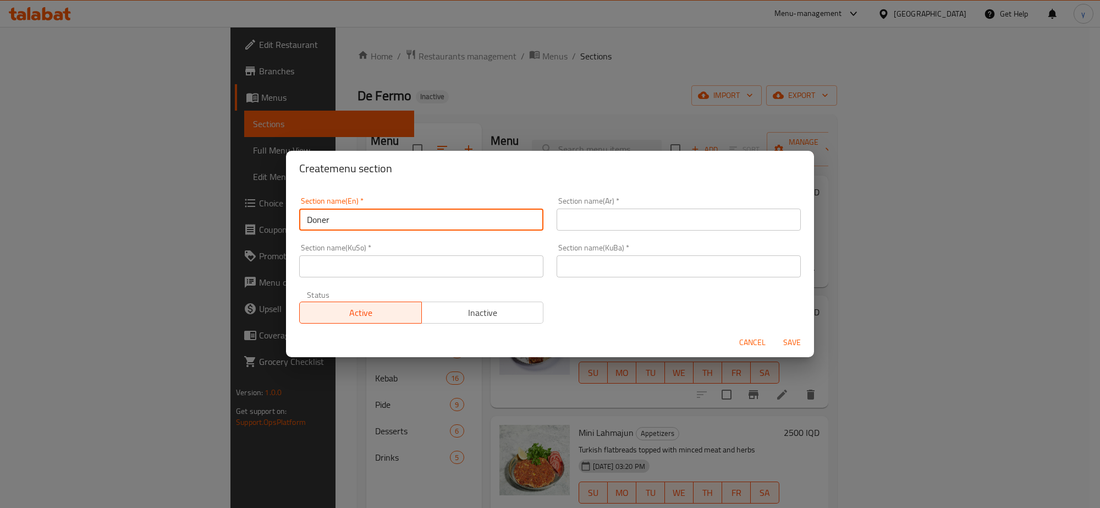
click at [630, 213] on input "text" at bounding box center [679, 219] width 244 height 22
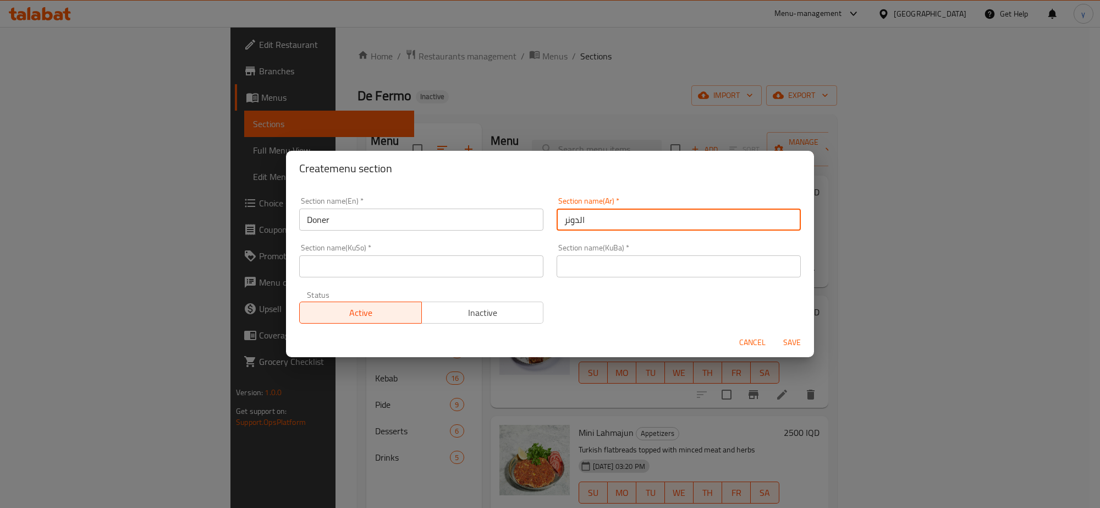
type input "الدونر"
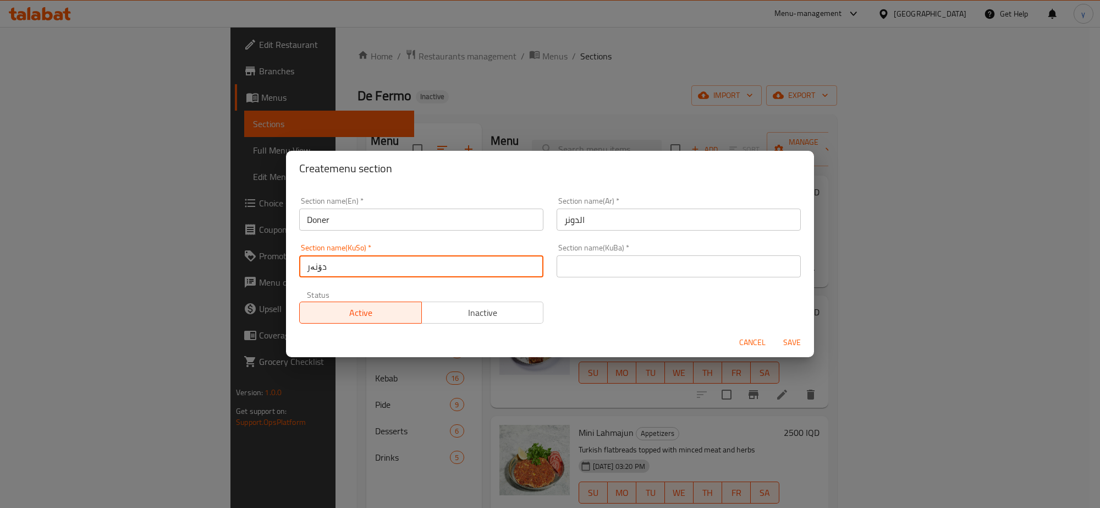
type input "دۆنەر"
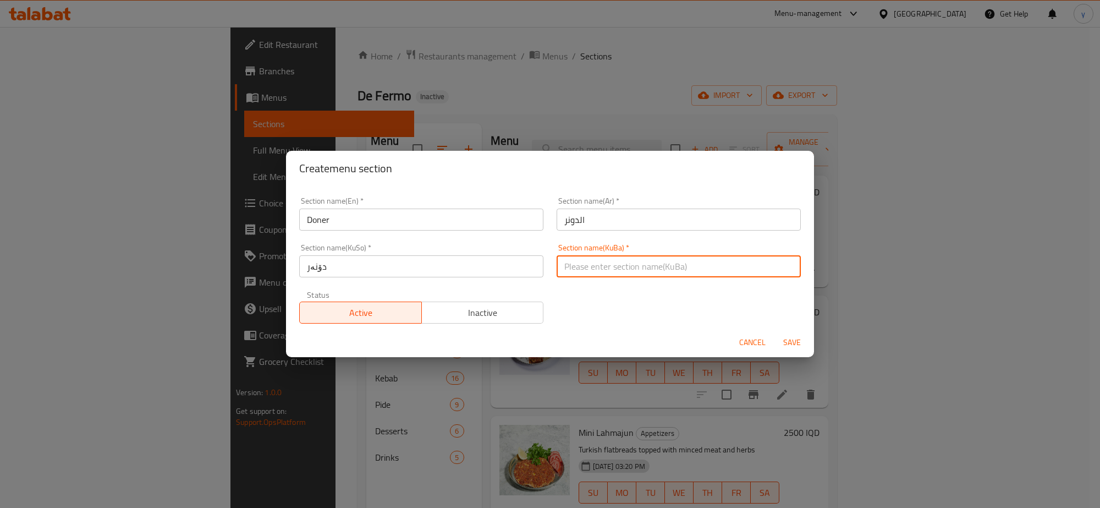
click at [367, 262] on input "دۆنەر" at bounding box center [421, 266] width 244 height 22
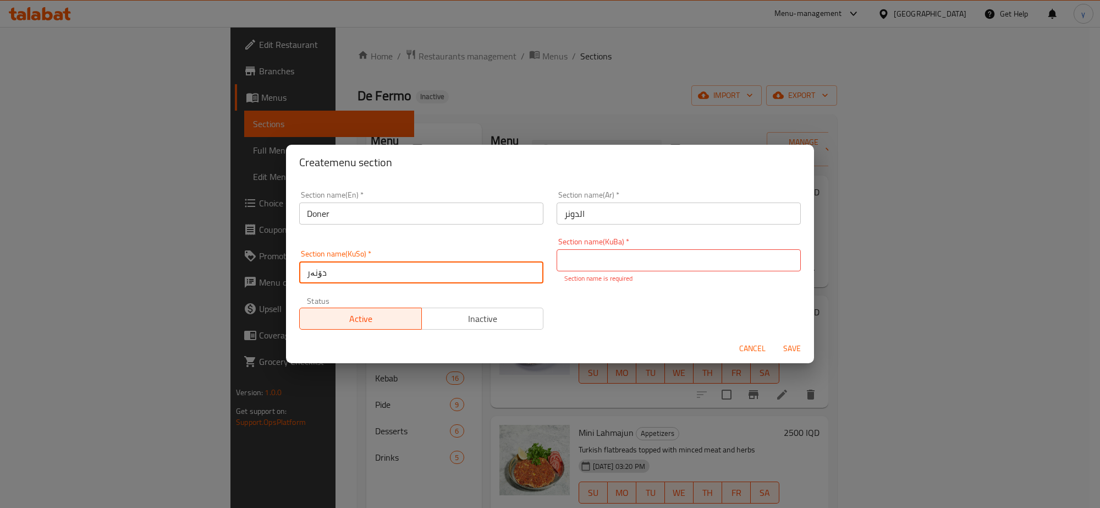
click at [367, 262] on input "دۆنەر" at bounding box center [421, 272] width 244 height 22
click at [596, 273] on p "Section name is required" at bounding box center [678, 278] width 229 height 10
click at [601, 246] on div "Section name(KuBa)   * Section name(KuBa) * Section name is required" at bounding box center [679, 261] width 244 height 46
click at [598, 254] on input "text" at bounding box center [679, 260] width 244 height 22
paste input "دۆنەر"
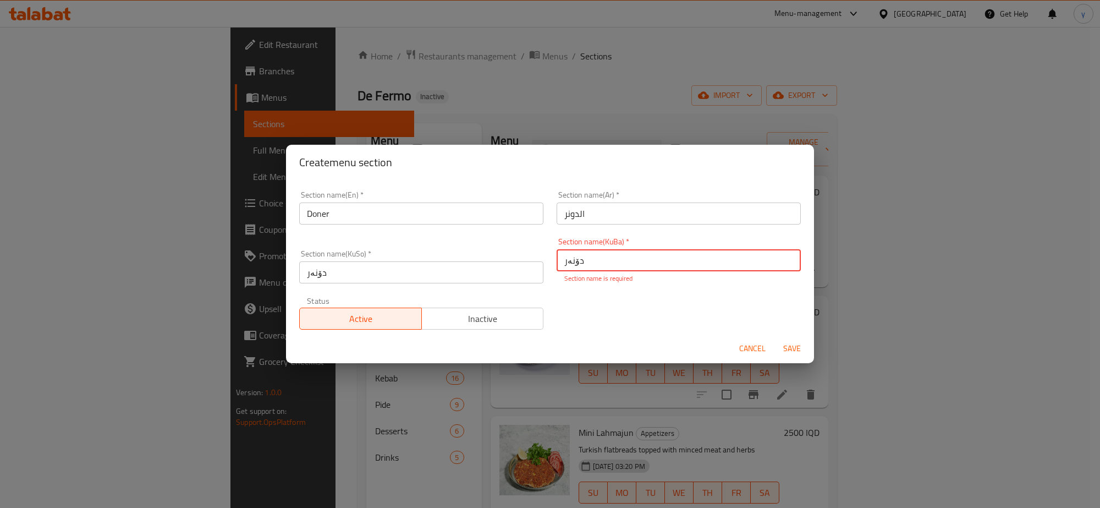
type input "دۆنەر"
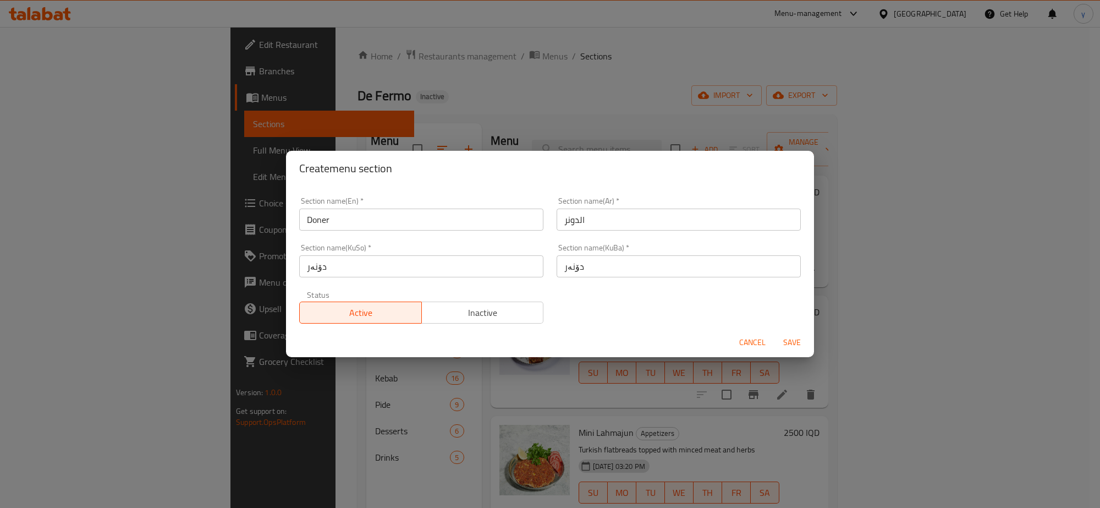
click at [799, 355] on div "Cancel Save" at bounding box center [550, 342] width 528 height 29
click at [792, 339] on span "Save" at bounding box center [792, 343] width 26 height 14
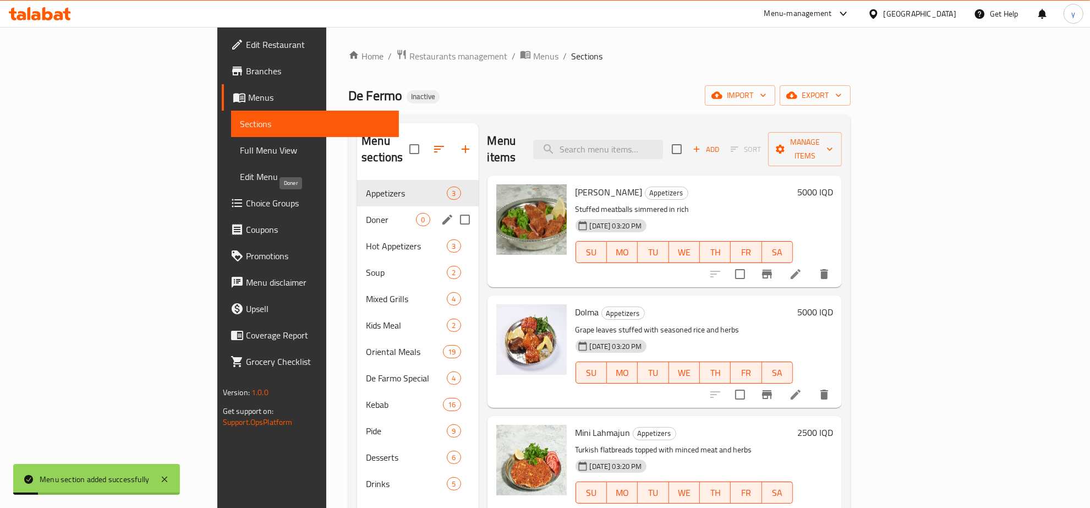
click at [366, 213] on span "Doner" at bounding box center [391, 219] width 50 height 13
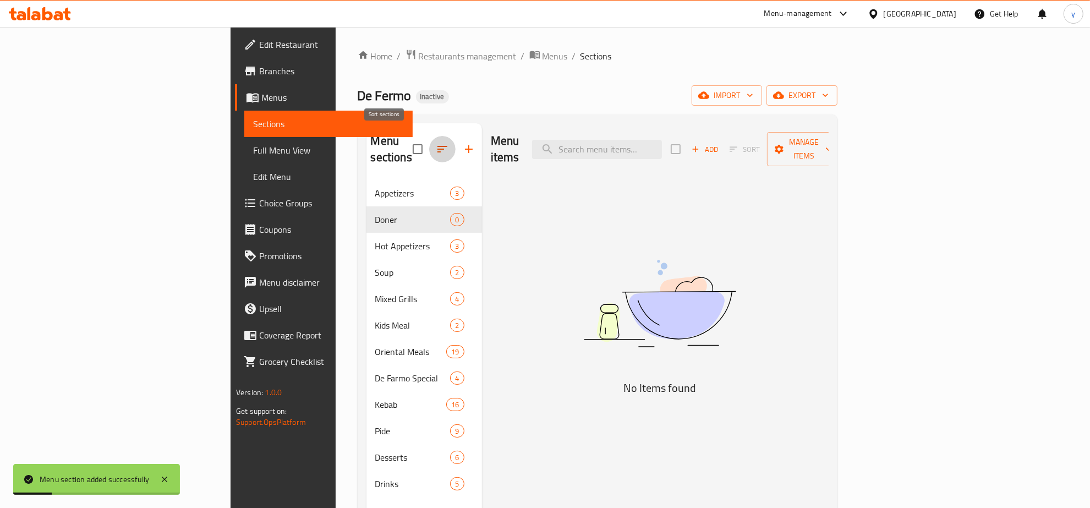
click at [429, 136] on button "button" at bounding box center [442, 149] width 26 height 26
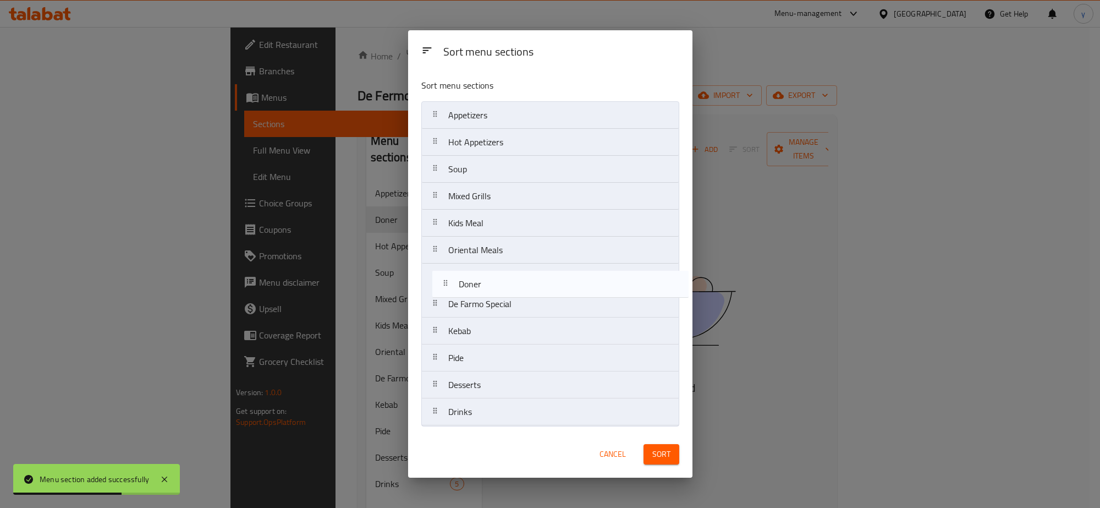
drag, startPoint x: 513, startPoint y: 138, endPoint x: 523, endPoint y: 284, distance: 146.1
click at [523, 284] on nav "Appetizers Doner Hot Appetizers Soup Mixed Grills Kids Meal Oriental Meals De F…" at bounding box center [550, 263] width 258 height 325
drag, startPoint x: 485, startPoint y: 281, endPoint x: 490, endPoint y: 312, distance: 31.2
click at [490, 312] on nav "Appetizers Hot Appetizers Soup Mixed Grills Kids Meal Oriental Meals Doner De F…" at bounding box center [550, 263] width 258 height 325
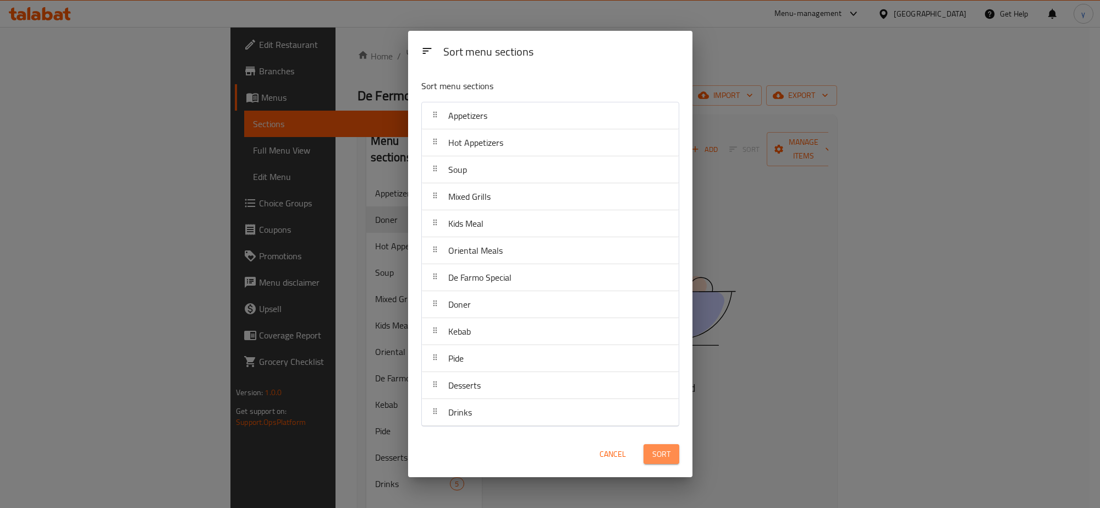
click at [675, 457] on button "Sort" at bounding box center [662, 454] width 36 height 20
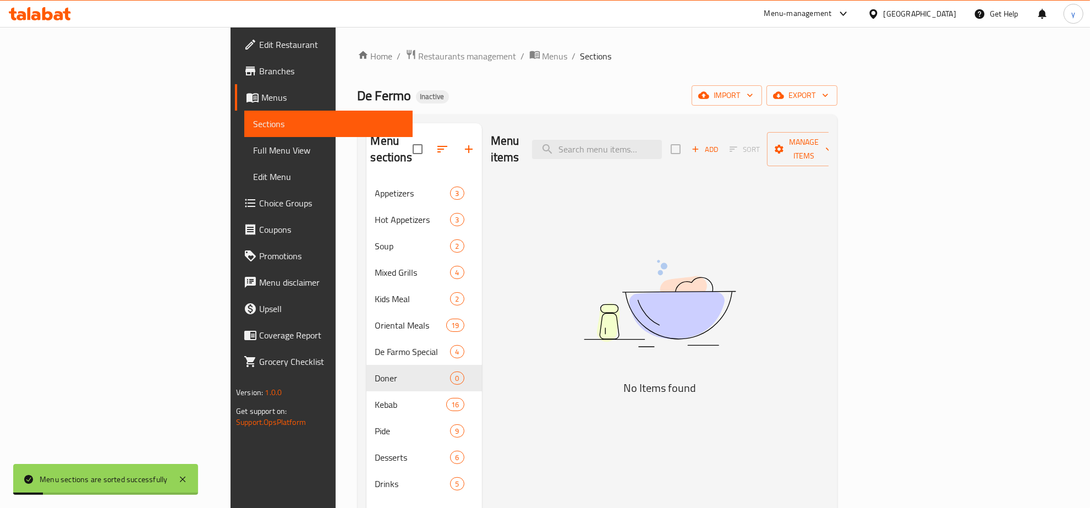
click at [719, 143] on span "Add" at bounding box center [705, 149] width 30 height 13
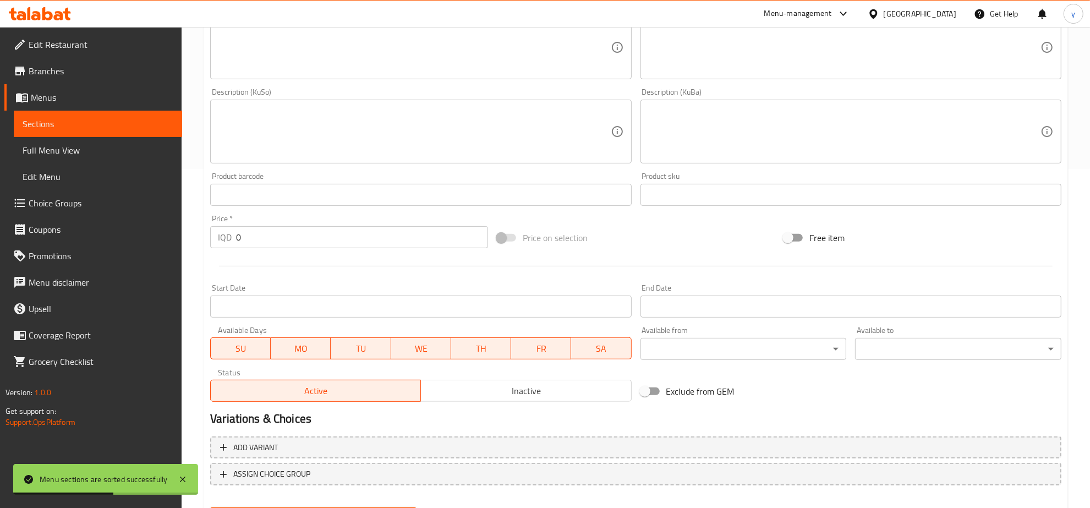
scroll to position [344, 0]
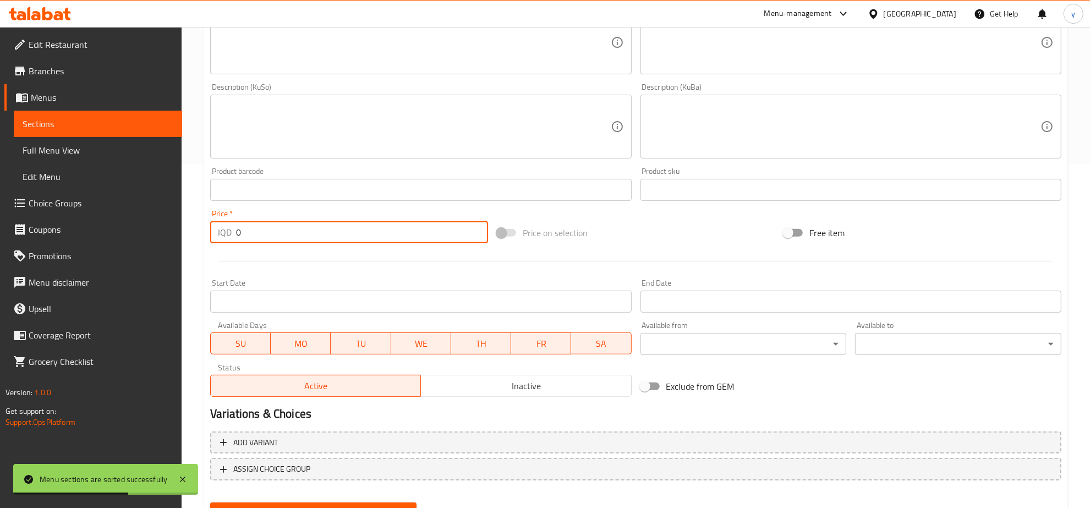
drag, startPoint x: 237, startPoint y: 237, endPoint x: 226, endPoint y: 239, distance: 11.8
click at [226, 237] on div "IQD 0 Price *" at bounding box center [349, 232] width 278 height 22
paste input "1700"
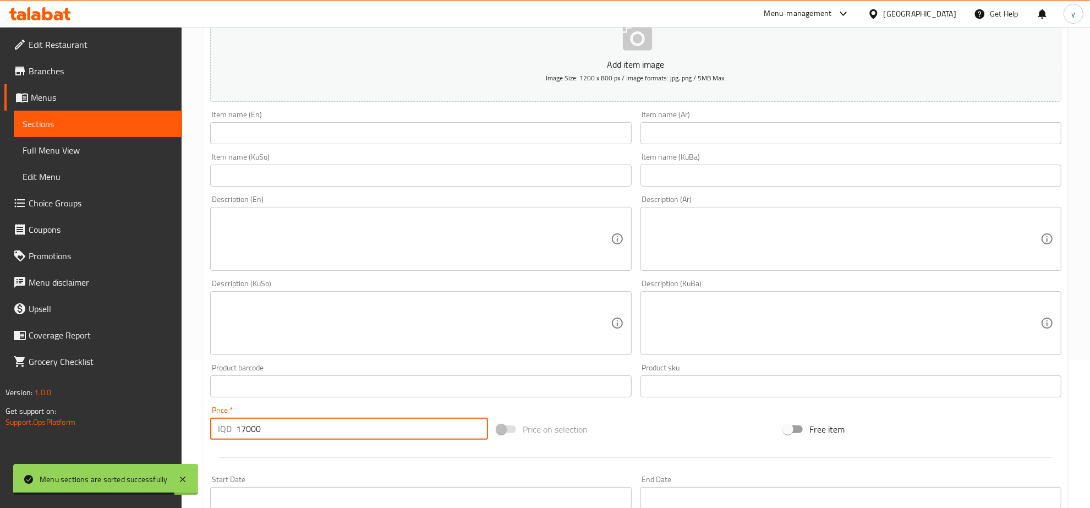
scroll to position [114, 0]
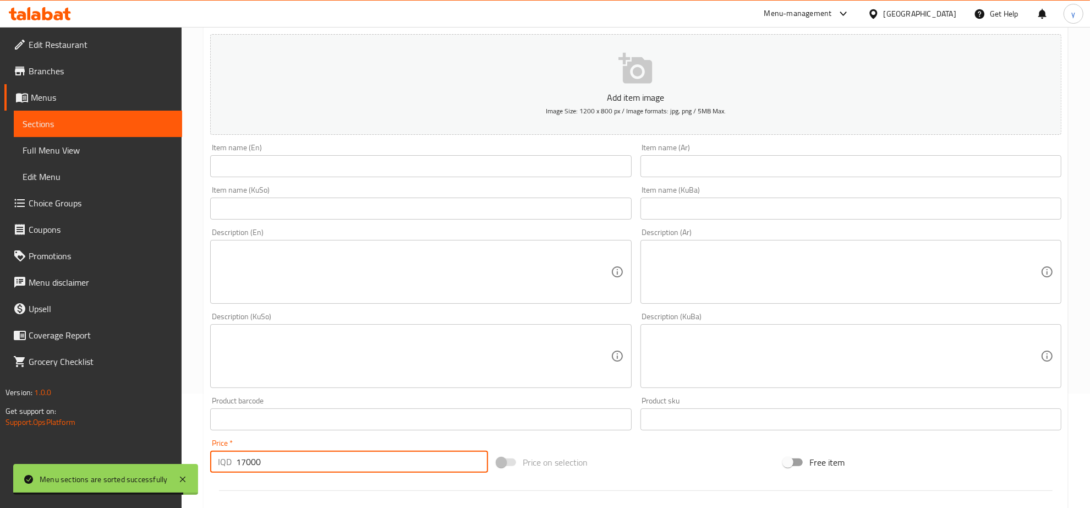
type input "17000"
click at [536, 172] on input "text" at bounding box center [420, 166] width 421 height 22
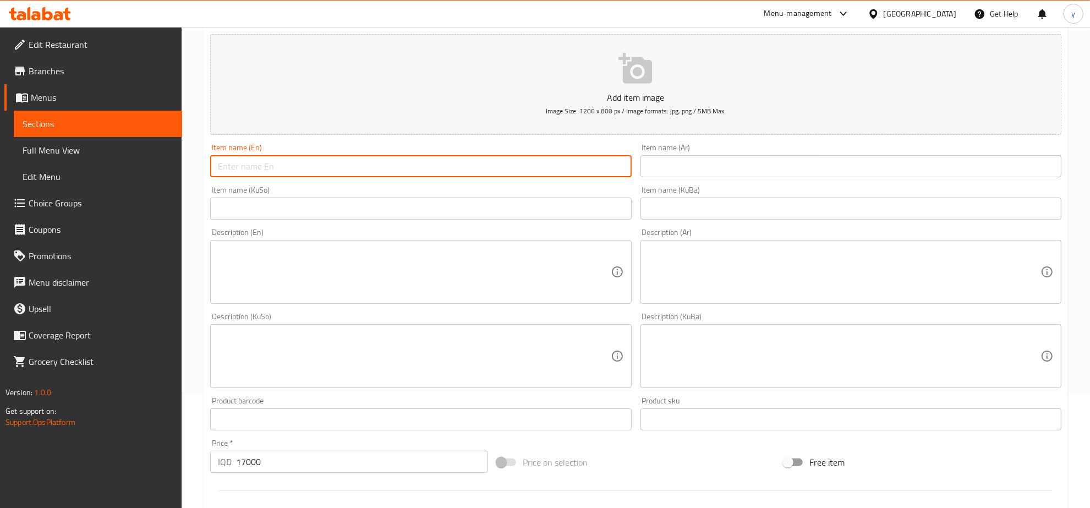
paste input "Iskender Doner"
drag, startPoint x: 219, startPoint y: 164, endPoint x: 212, endPoint y: 169, distance: 8.7
click at [212, 169] on input "Iskender Doner" at bounding box center [420, 166] width 421 height 22
type input "Iskender Doner"
click at [677, 162] on input "text" at bounding box center [850, 166] width 421 height 22
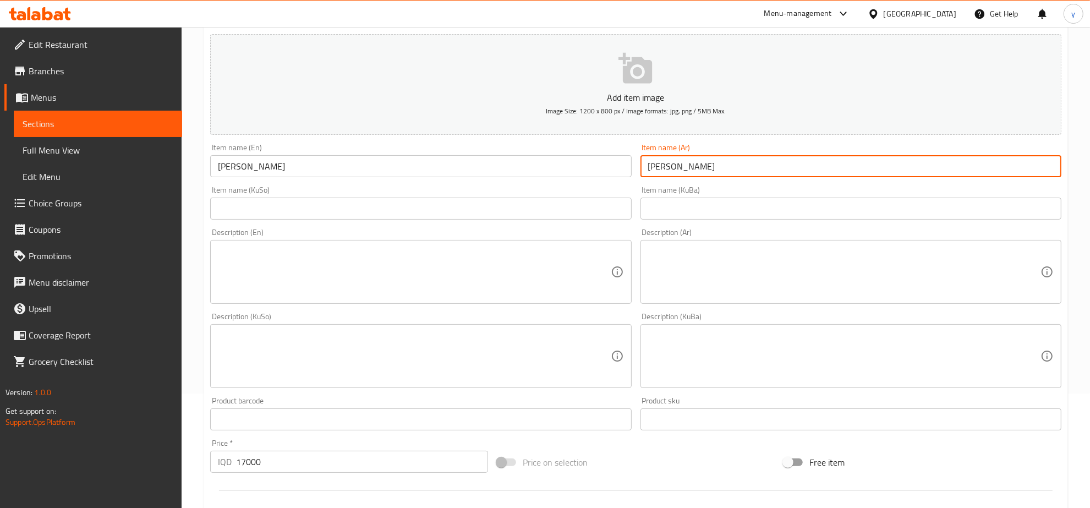
type input "دونر إسكندر"
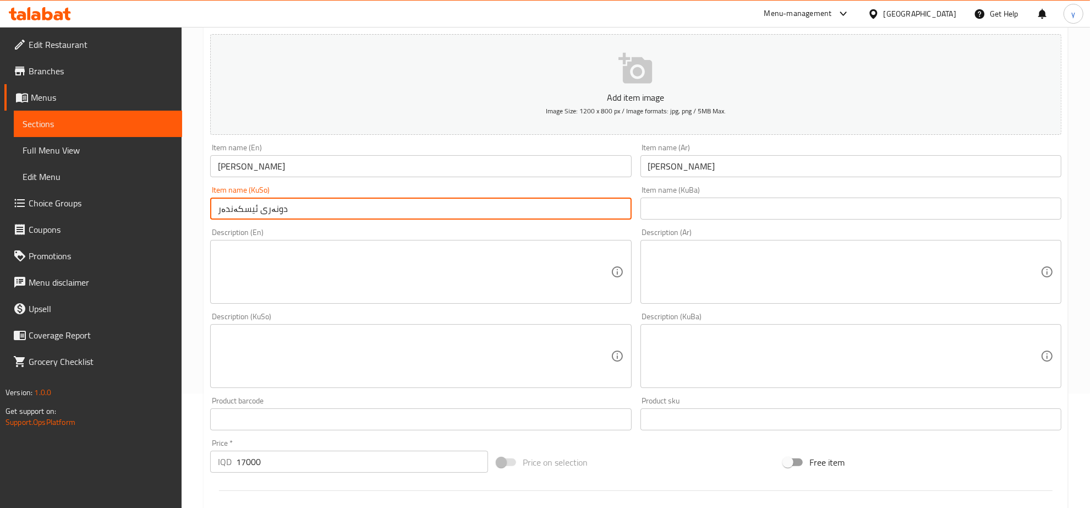
type input "دونەری ئیسکەندەر"
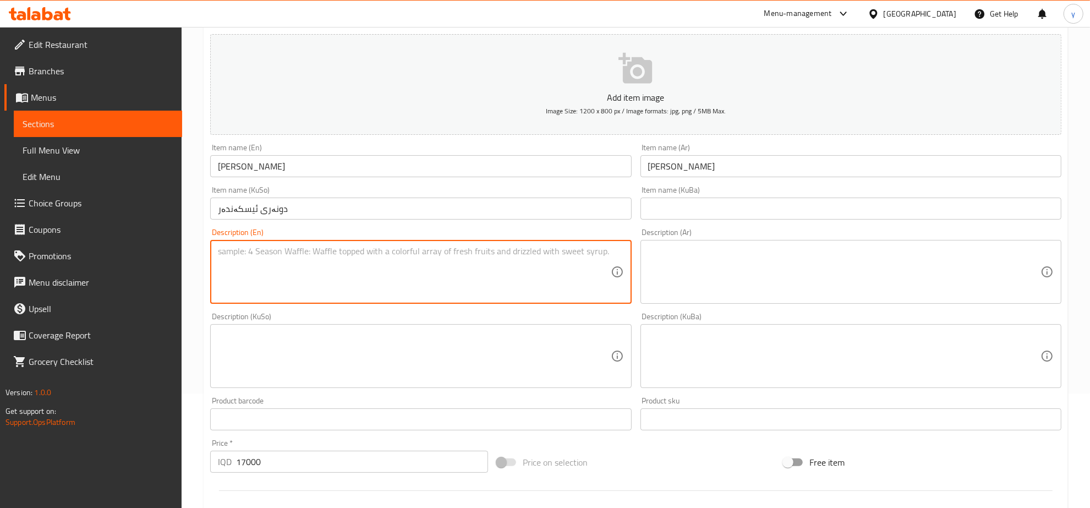
paste textarea "Sliced doner meat served over bread with tomato sauce, butter, and yogurt"
click at [452, 256] on textarea "Sliced doner meat served over bread with tomato sauce, butter, and yogurt" at bounding box center [414, 272] width 392 height 52
type textarea "Sliced doner meat served over bread with tomato sauce, butter and yogurt"
click at [741, 259] on textarea at bounding box center [844, 272] width 392 height 52
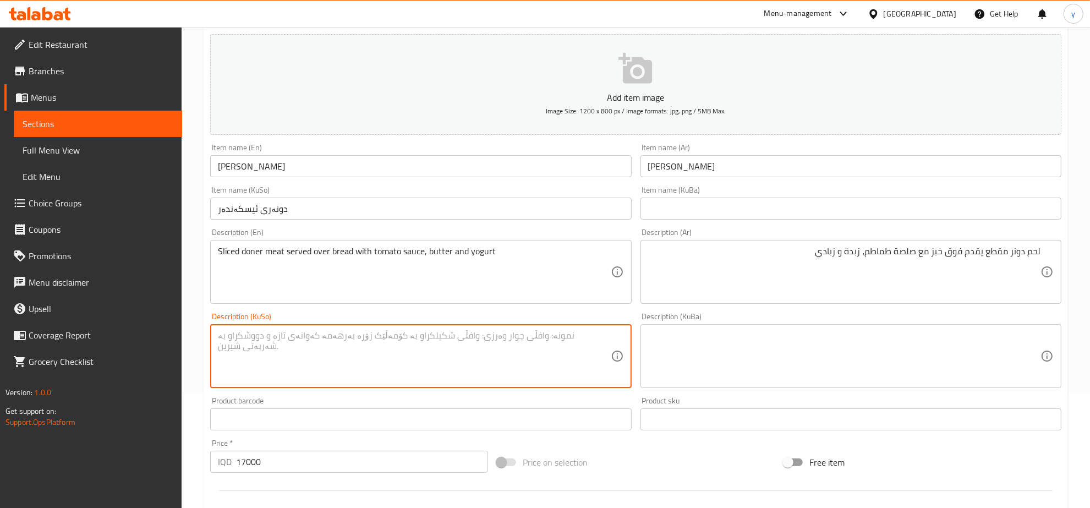
click at [557, 361] on textarea at bounding box center [414, 356] width 392 height 52
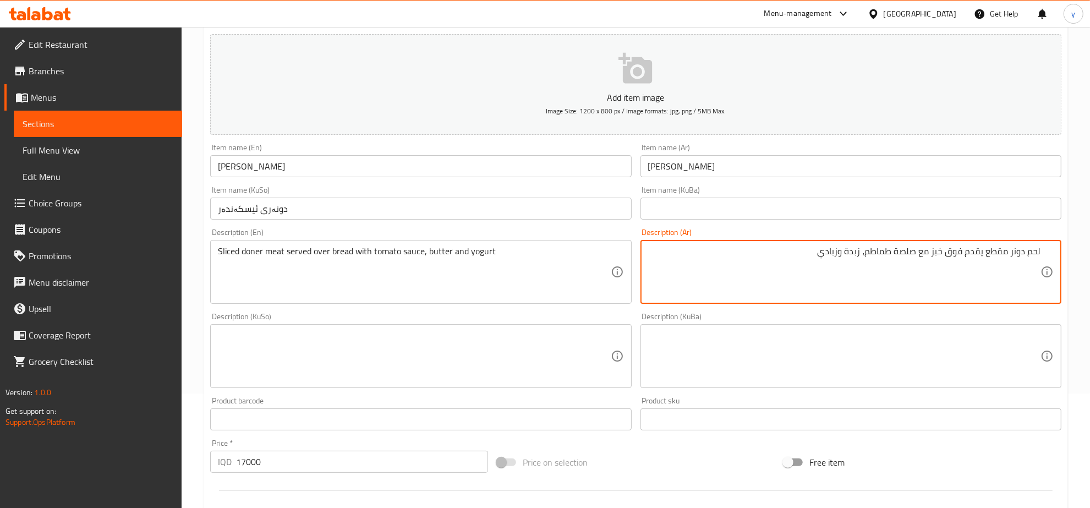
type textarea "لحم دونر مقطع يقدم فوق خبز مع صلصة طماطم، زبدة وزبادي"
click at [524, 333] on textarea at bounding box center [414, 356] width 392 height 52
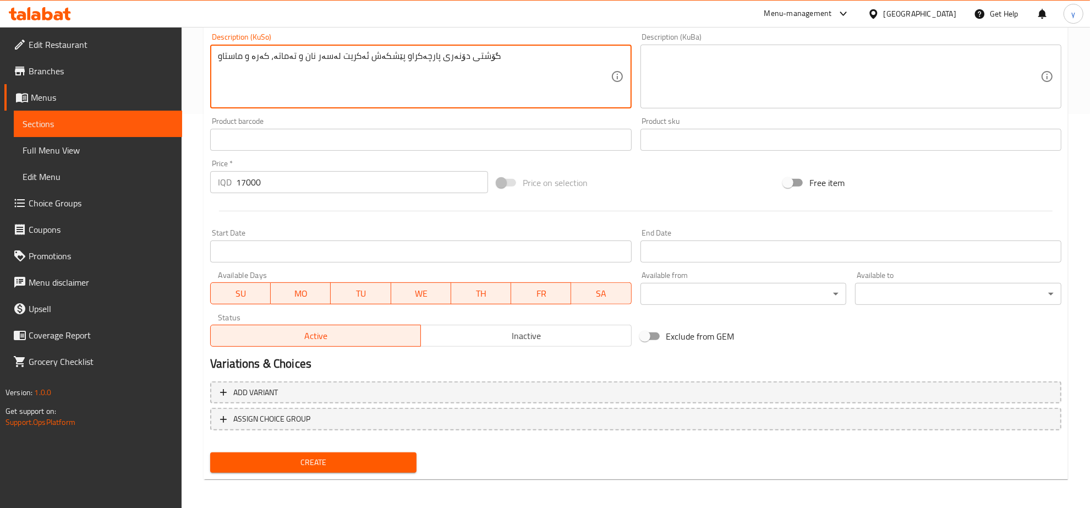
type textarea "گۆشتی دۆنەری پارچەکراو پێشکەش ئەکریت لەسەر نان و تەماتە، کەرە و ماستاو"
click at [348, 452] on button "Create" at bounding box center [313, 462] width 206 height 20
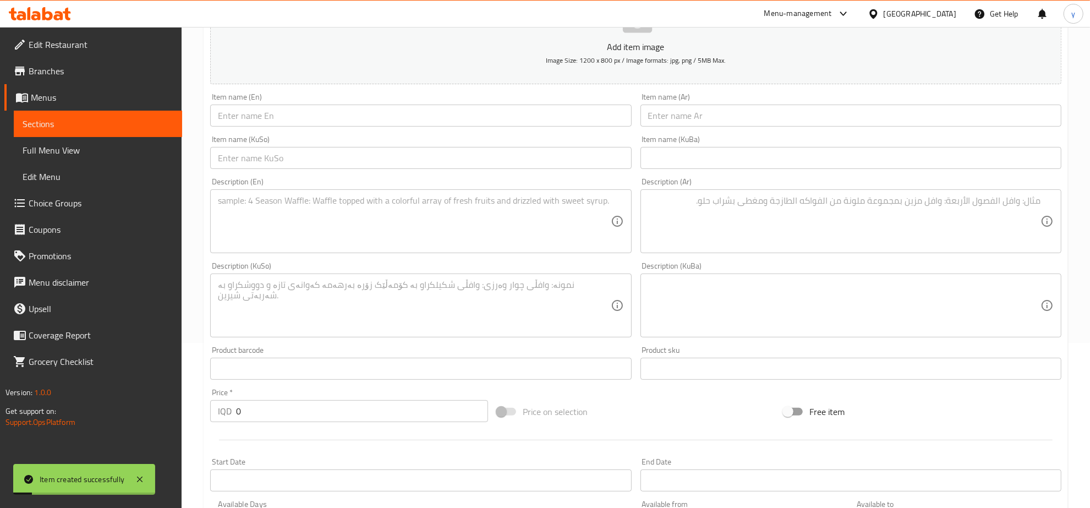
scroll to position [394, 0]
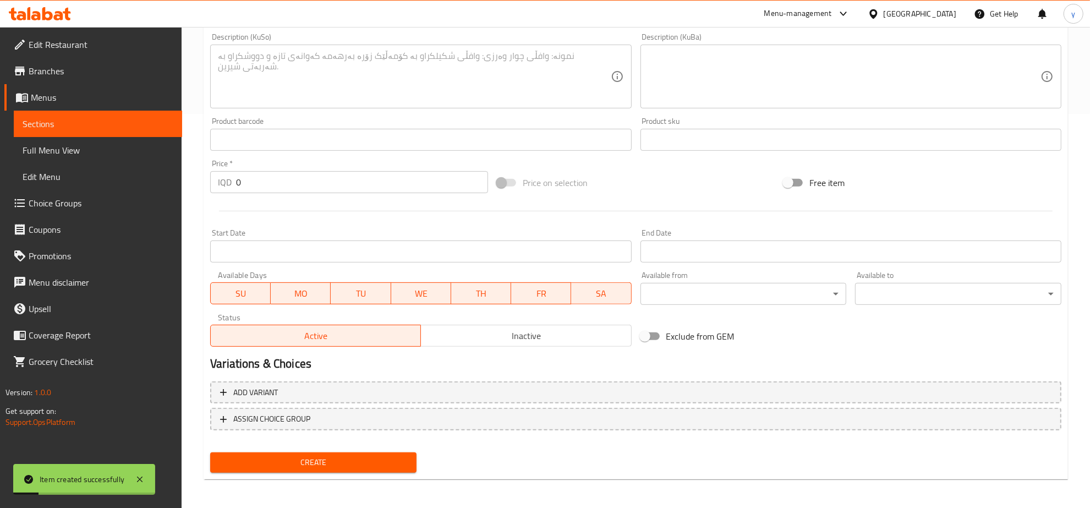
drag, startPoint x: 239, startPoint y: 169, endPoint x: 232, endPoint y: 174, distance: 8.4
click at [232, 174] on div "IQD 0 Price *" at bounding box center [349, 182] width 278 height 22
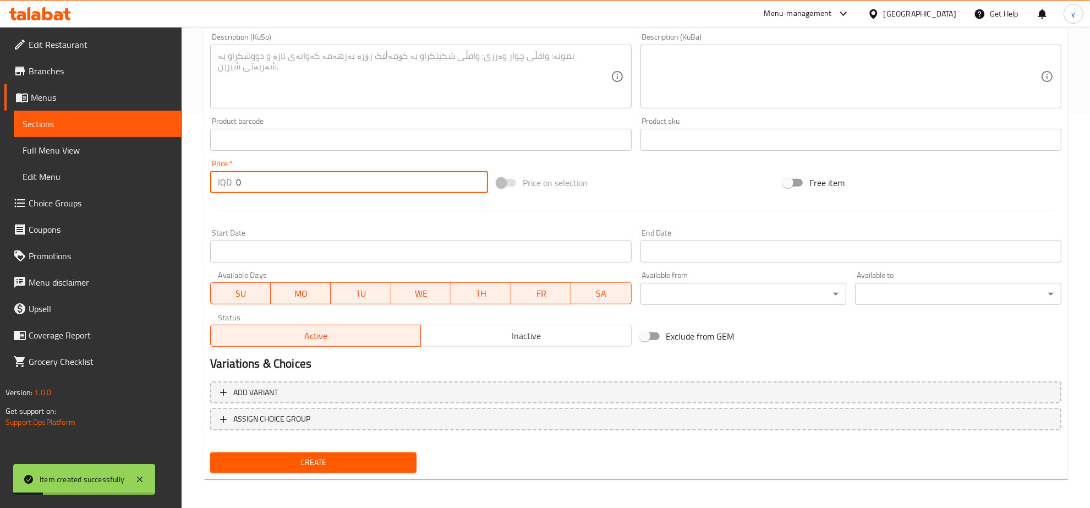
paste input "1700"
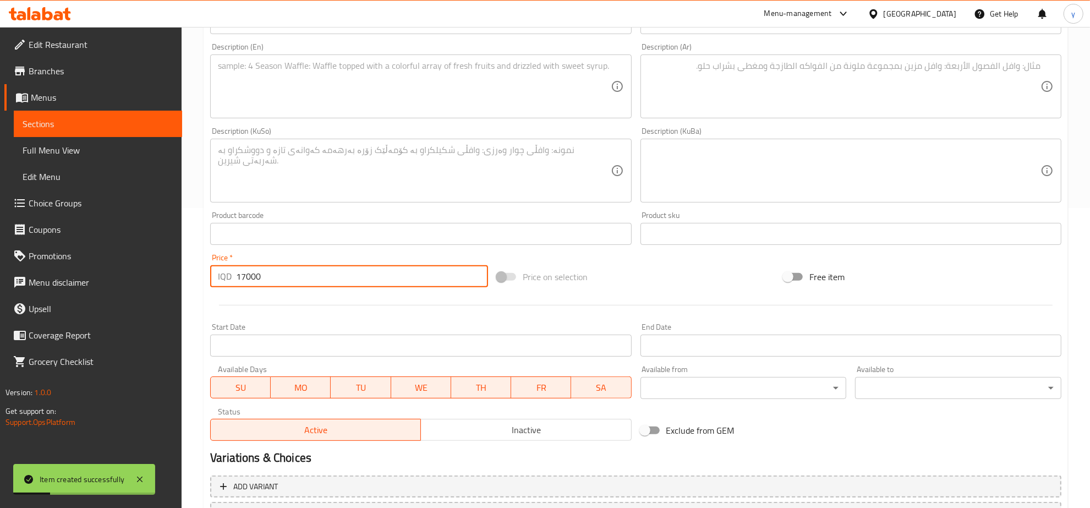
scroll to position [165, 0]
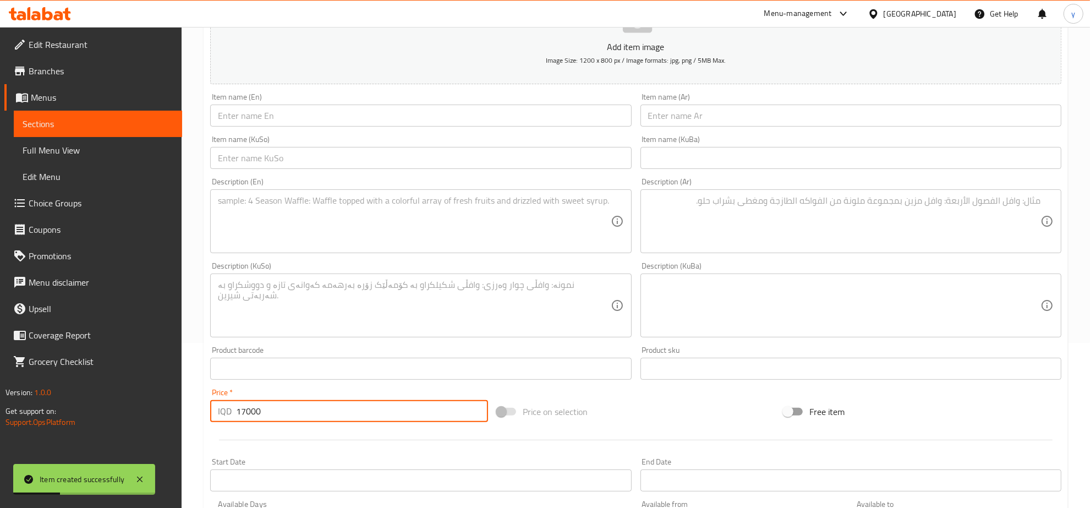
type input "17000"
drag, startPoint x: 325, startPoint y: 114, endPoint x: 322, endPoint y: 129, distance: 15.1
click at [325, 114] on input "text" at bounding box center [420, 116] width 421 height 22
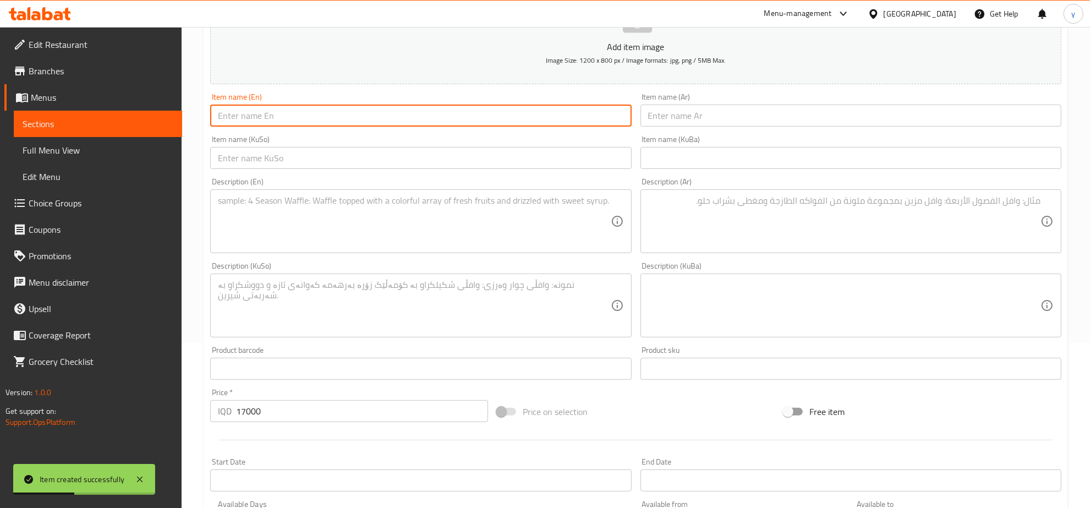
paste input "Doner with Rice"
type input "Doner with Rice"
click at [317, 205] on textarea at bounding box center [414, 221] width 392 height 52
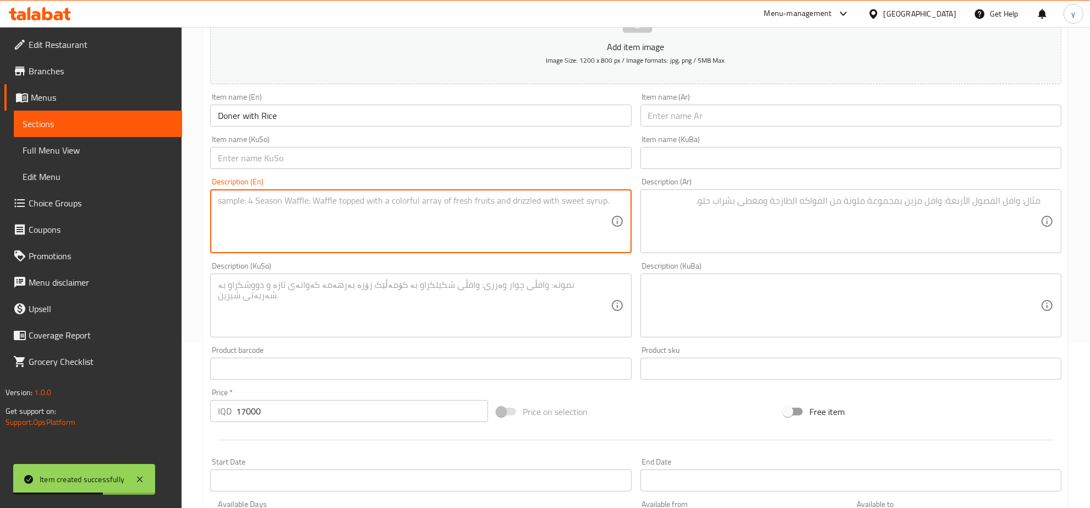
paste textarea "Tender doner meat paired with fragrant rice and fresh sides."
type textarea "Tender doner meat paired with fragrant rice and fresh sides."
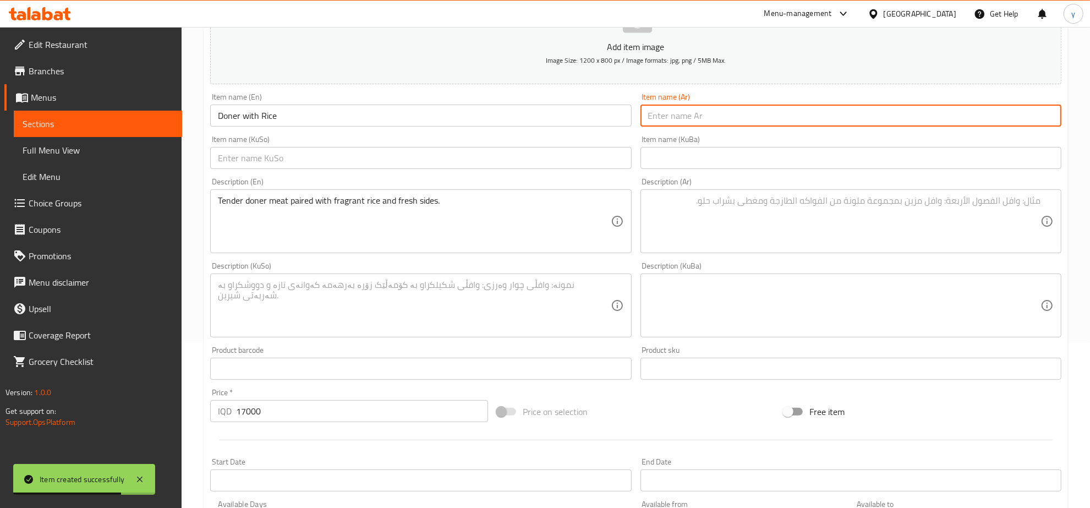
click at [674, 122] on input "text" at bounding box center [850, 116] width 421 height 22
type input "دونر مع أرز"
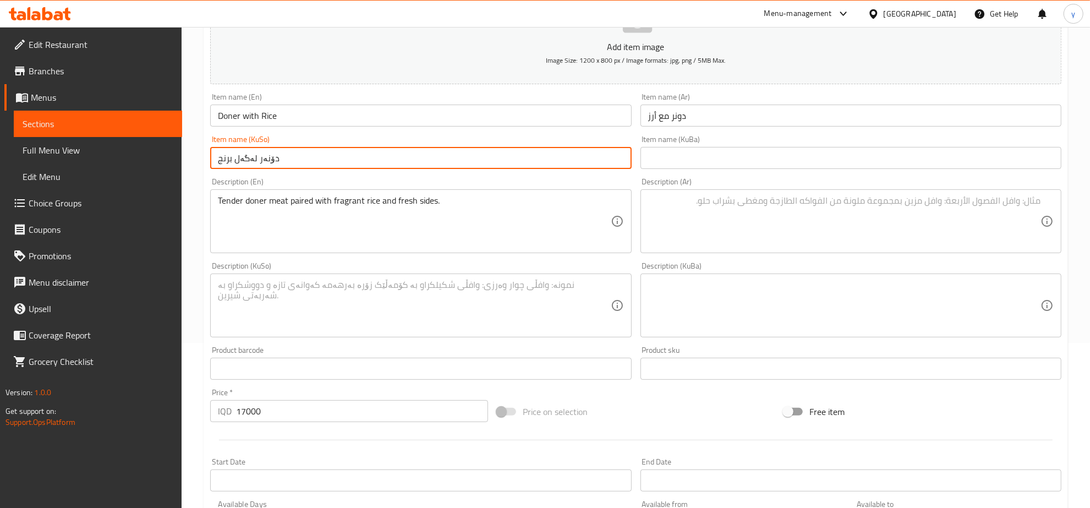
type input "دۆنەر لەگەل برنج"
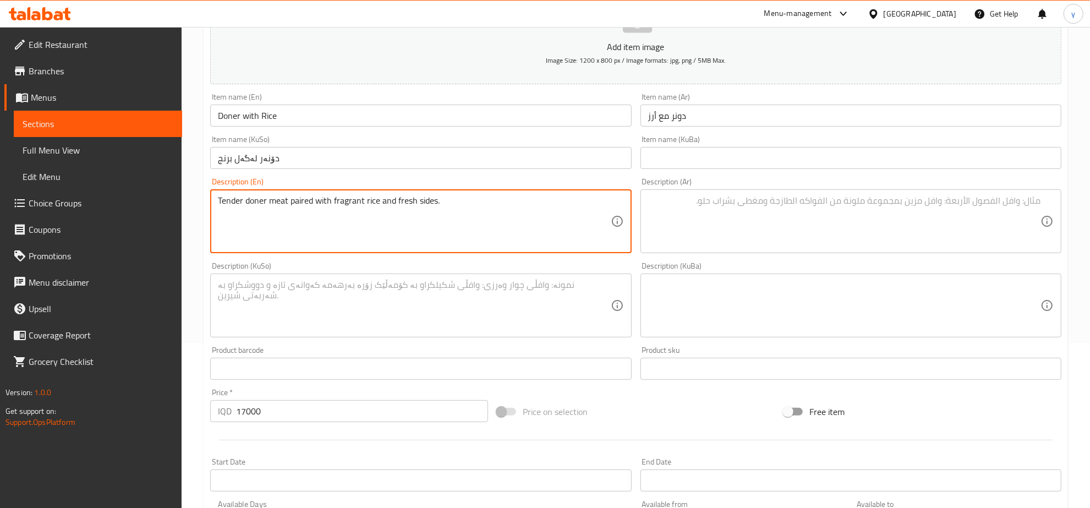
click at [354, 204] on textarea "Tender doner meat paired with fragrant rice and fresh sides." at bounding box center [414, 221] width 392 height 52
click at [348, 248] on div "Tender doner meat paired with fragrant rice and fresh sides. Description (En)" at bounding box center [420, 221] width 421 height 64
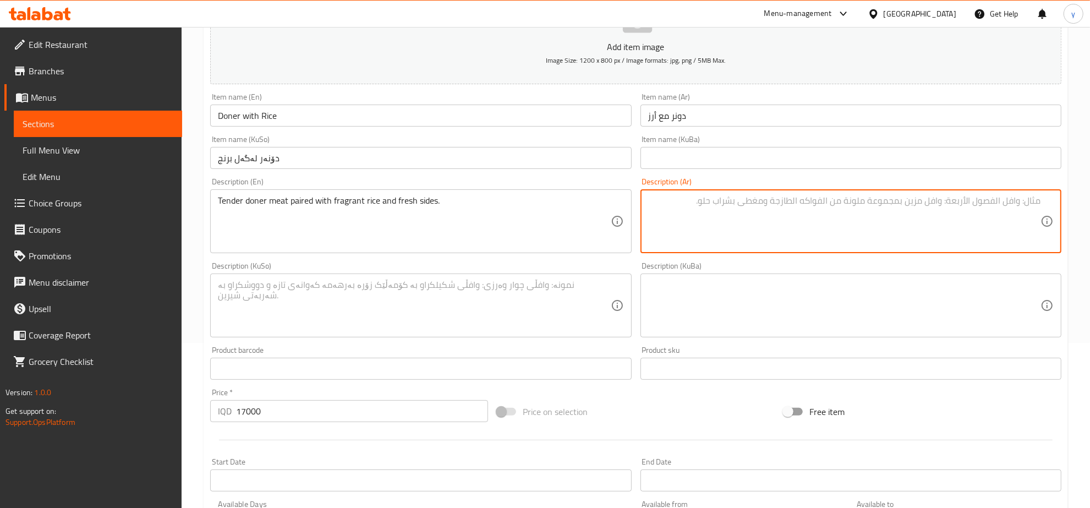
click at [733, 202] on textarea at bounding box center [844, 221] width 392 height 52
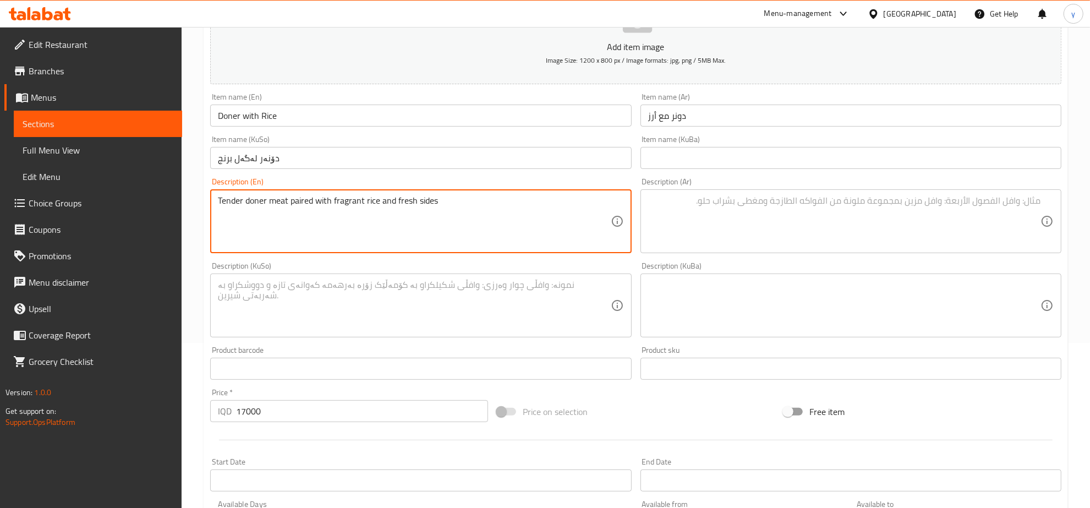
type textarea "Tender doner meat paired with fragrant rice and fresh sides"
click at [774, 207] on textarea at bounding box center [844, 221] width 392 height 52
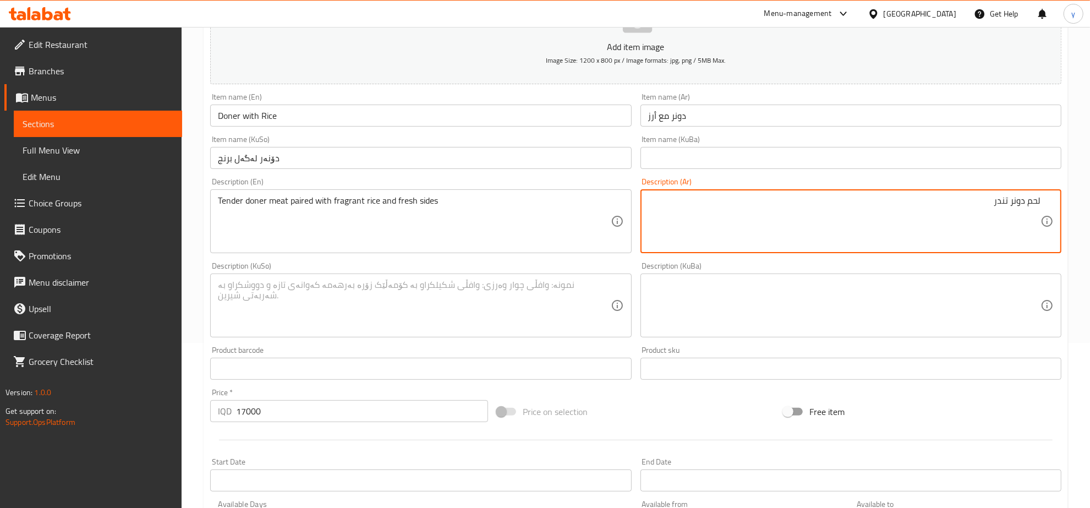
type textarea "لحم دونر تندر"
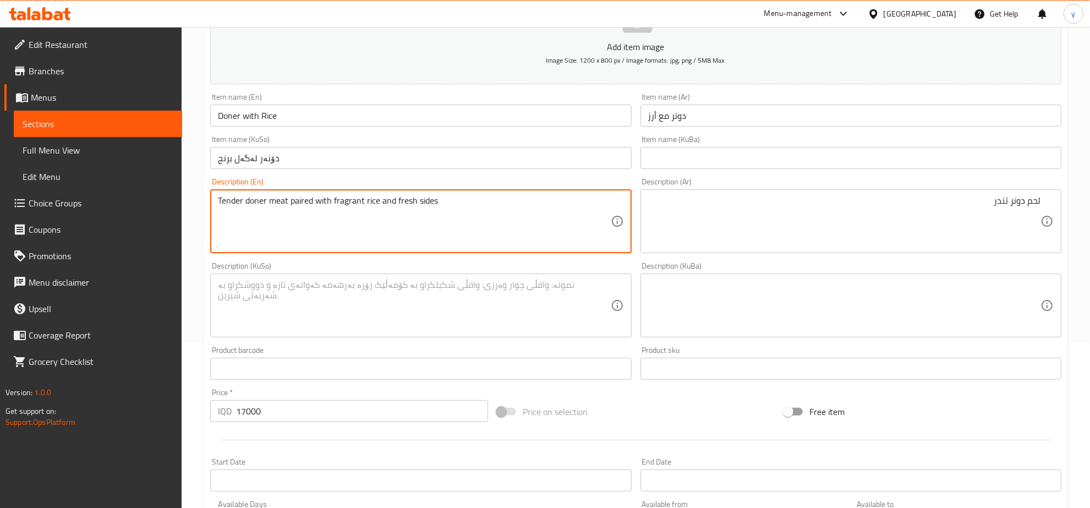
click at [299, 210] on textarea "Tender doner meat paired with fragrant rice and fresh sides" at bounding box center [414, 221] width 392 height 52
type textarea "Tender doner meat with fragrant rice and fresh sides"
click at [826, 185] on div "Description (Ar) لحم دونر تندر Description (Ar)" at bounding box center [850, 215] width 421 height 75
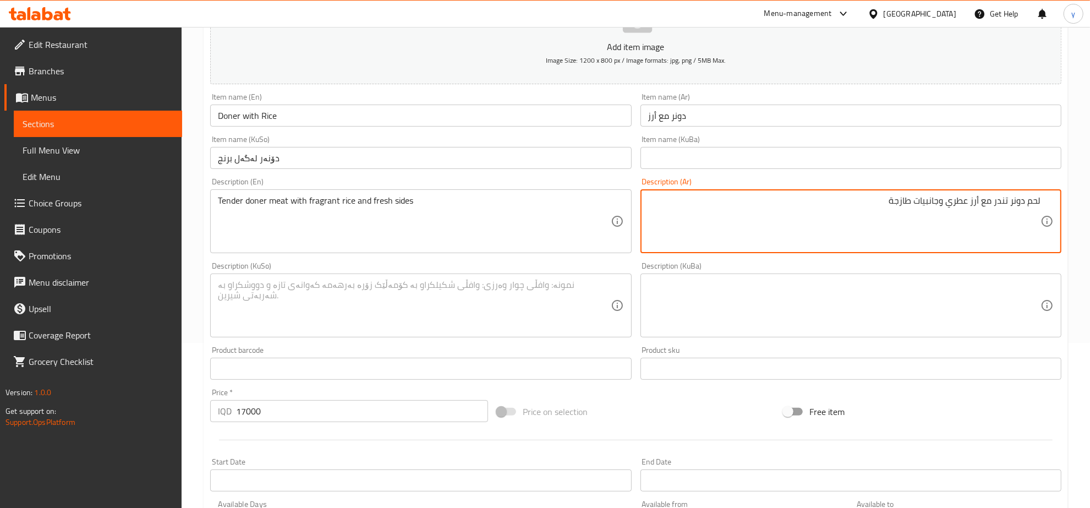
type textarea "لحم دونر تندر مع أرز عطري وجانبيات طازجة"
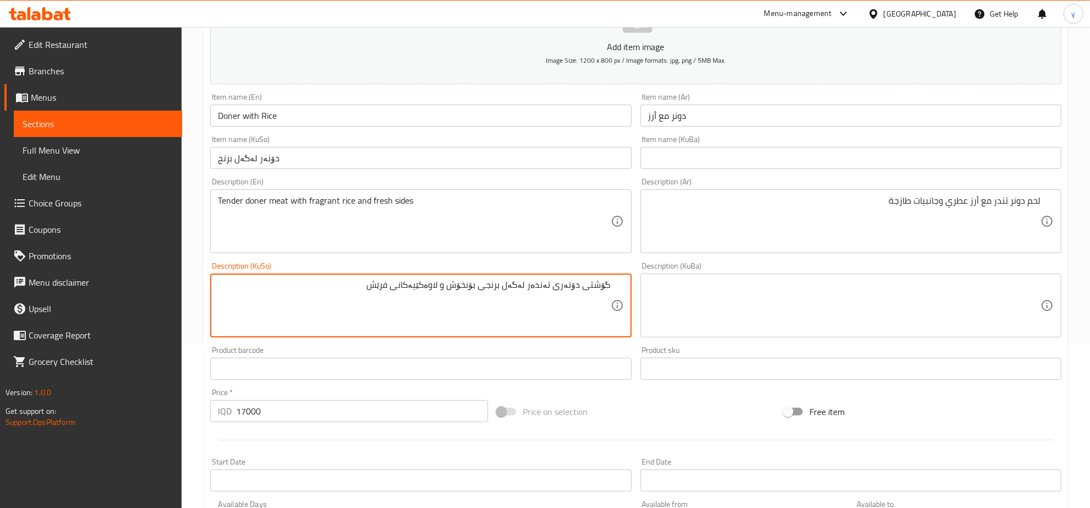
click at [419, 293] on textarea "گۆشتی دۆنەری تەندەر لەگەل برنجی بۆنخۆش و لاوەکێیەکانی فرێش" at bounding box center [414, 305] width 392 height 52
click at [409, 300] on textarea "گۆشتی دۆنەری تەندەر لەگەل برنجی بۆنخۆش و لاوەکێیەکانی فرێش" at bounding box center [414, 305] width 392 height 52
click at [359, 293] on textarea "گۆشتی دۆنەری تەندەر لەگەل برنجی بۆنخۆش و لاوەکێیەکانی فرێش" at bounding box center [414, 305] width 392 height 52
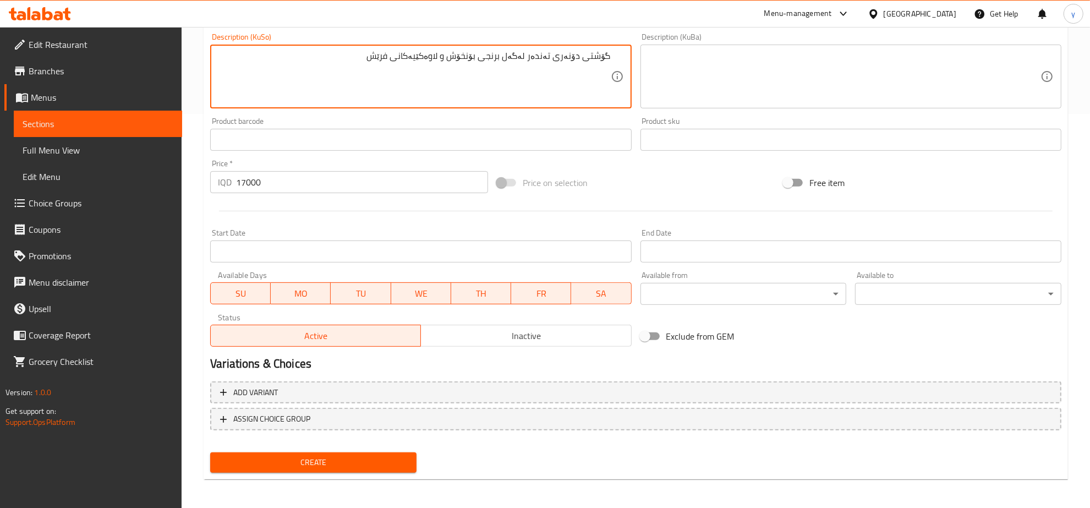
type textarea "گۆشتی دۆنەری تەندەر لەگەل برنجی بۆنخۆش و لاوەکێیەکانی فرێش"
click at [304, 460] on span "Create" at bounding box center [313, 462] width 189 height 14
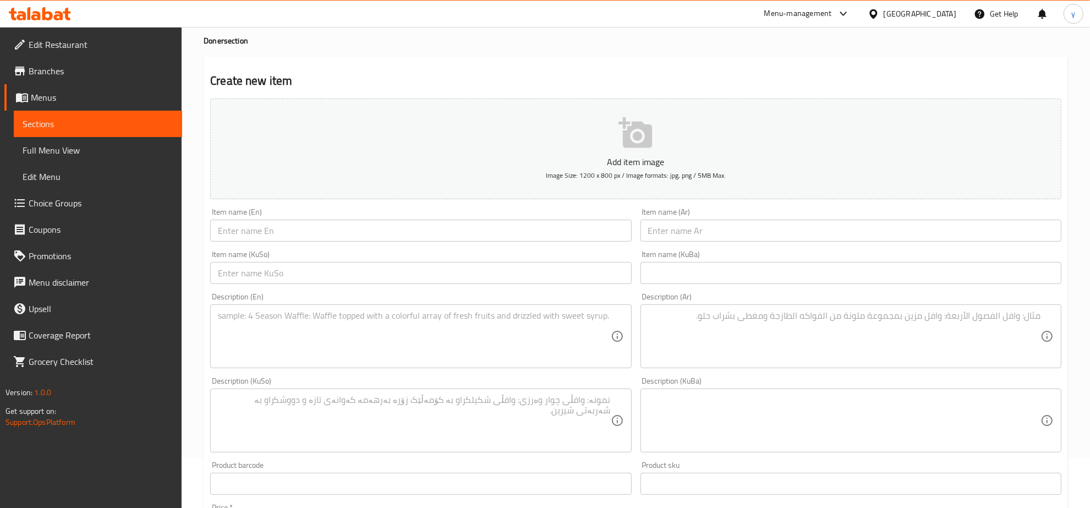
scroll to position [279, 0]
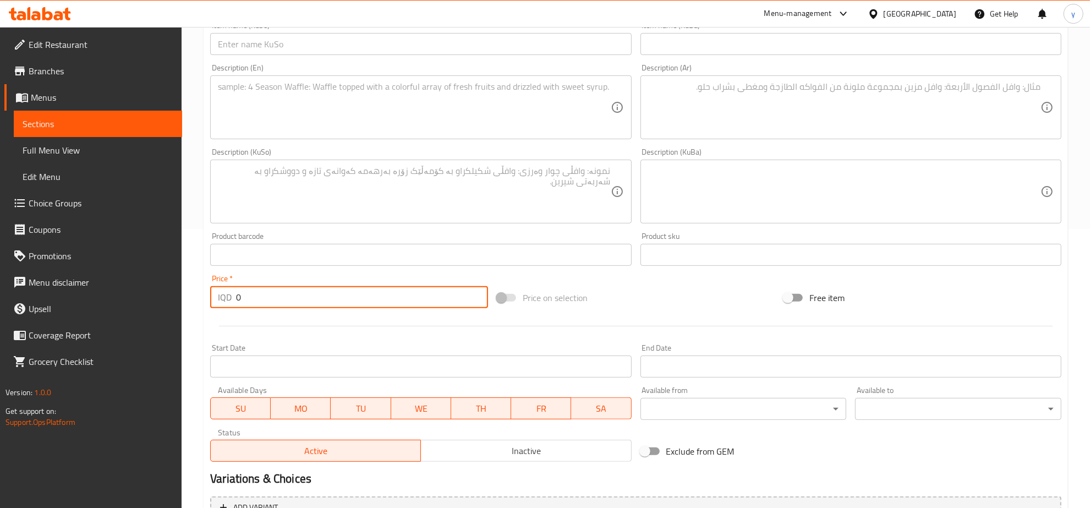
drag, startPoint x: 243, startPoint y: 300, endPoint x: 232, endPoint y: 298, distance: 10.7
click at [232, 298] on div "IQD 0 Price *" at bounding box center [349, 297] width 278 height 22
paste input "1700"
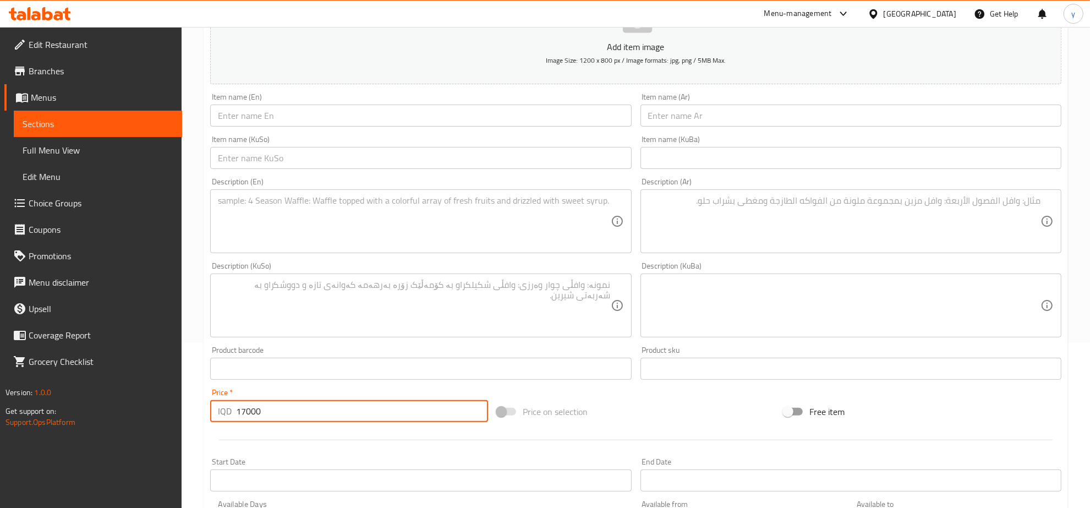
type input "17000"
click at [283, 108] on input "text" at bounding box center [420, 116] width 421 height 22
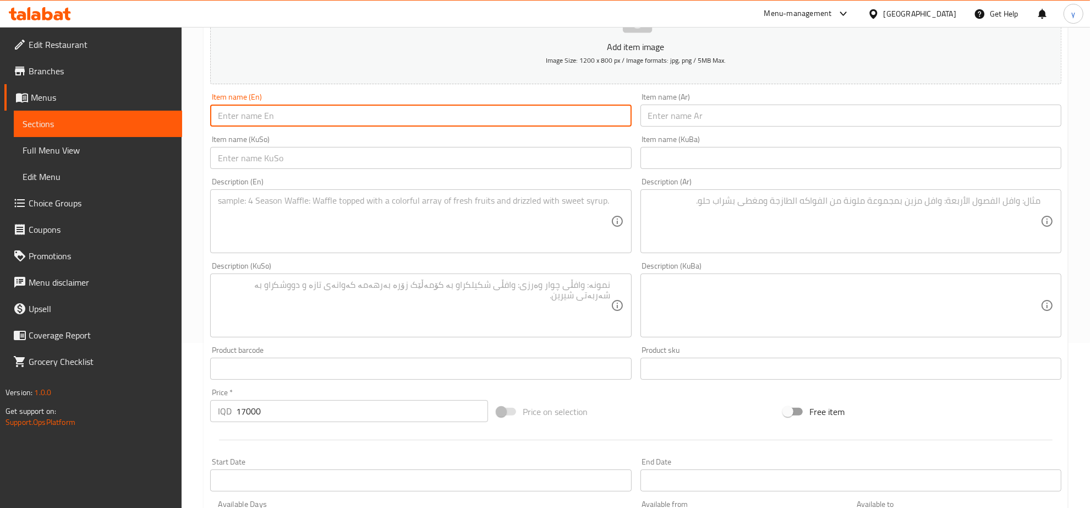
paste input "Liver Saj ( 1 Person )"
type input "Liver Saj ( 1 Person )"
click at [293, 193] on div "Description (En)" at bounding box center [420, 221] width 421 height 64
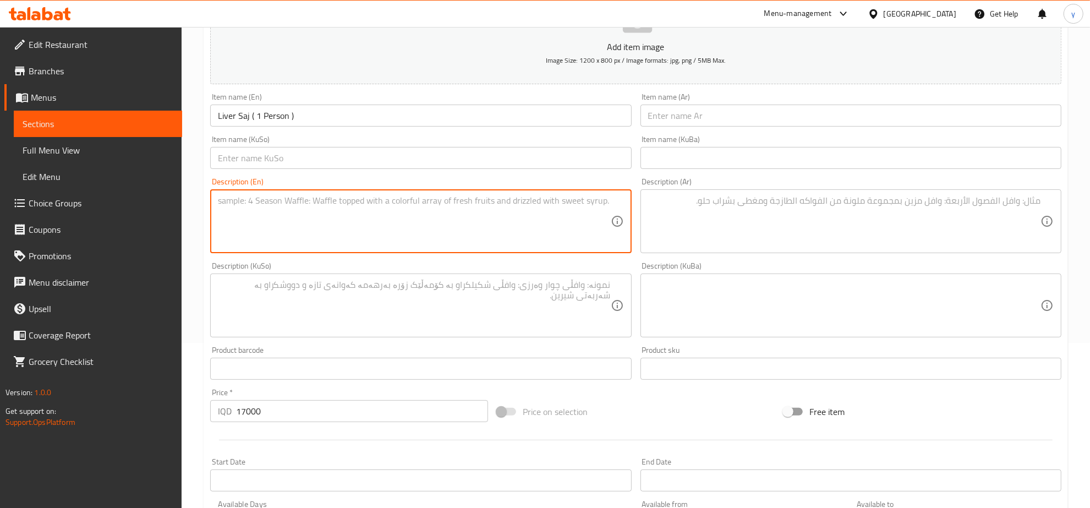
paste textarea "saj bread filled with seasoned grilled liver and vegetables."
type textarea "saj bread filled with seasoned grilled liver and vegetables."
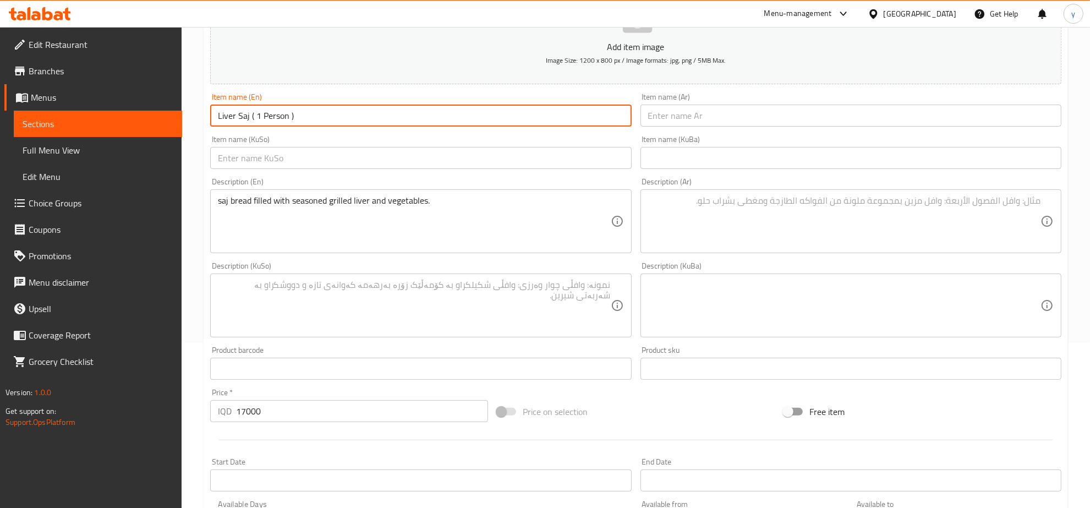
drag, startPoint x: 254, startPoint y: 113, endPoint x: 249, endPoint y: 114, distance: 5.7
click at [249, 114] on input "Liver Saj ( 1 Person )" at bounding box center [420, 116] width 421 height 22
click at [298, 117] on input "Liver Saj - 1 Person )" at bounding box center [420, 116] width 421 height 22
type input "Liver Saj - 1 Person"
click at [653, 124] on input "text" at bounding box center [850, 116] width 421 height 22
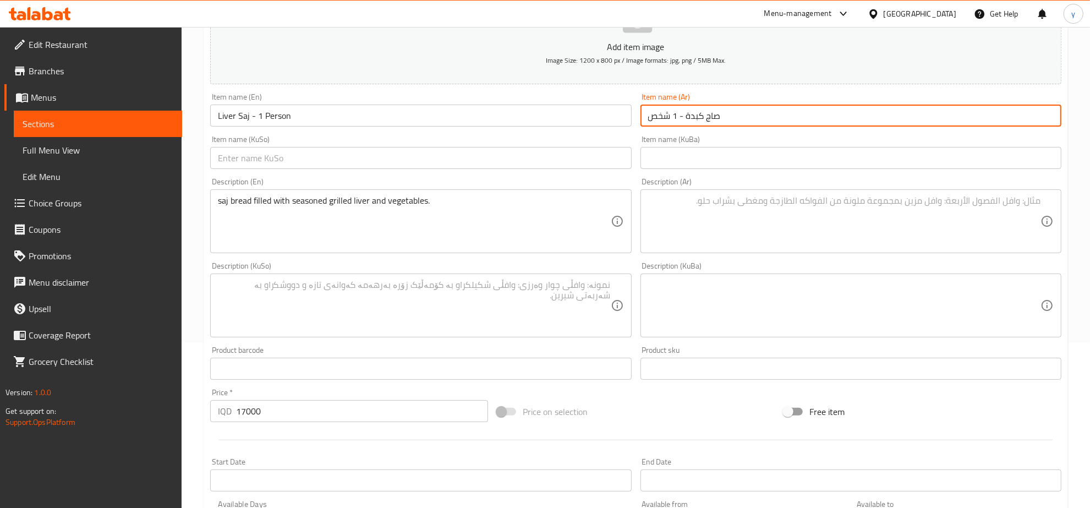
type input "صاج كبدة - 1 شخص"
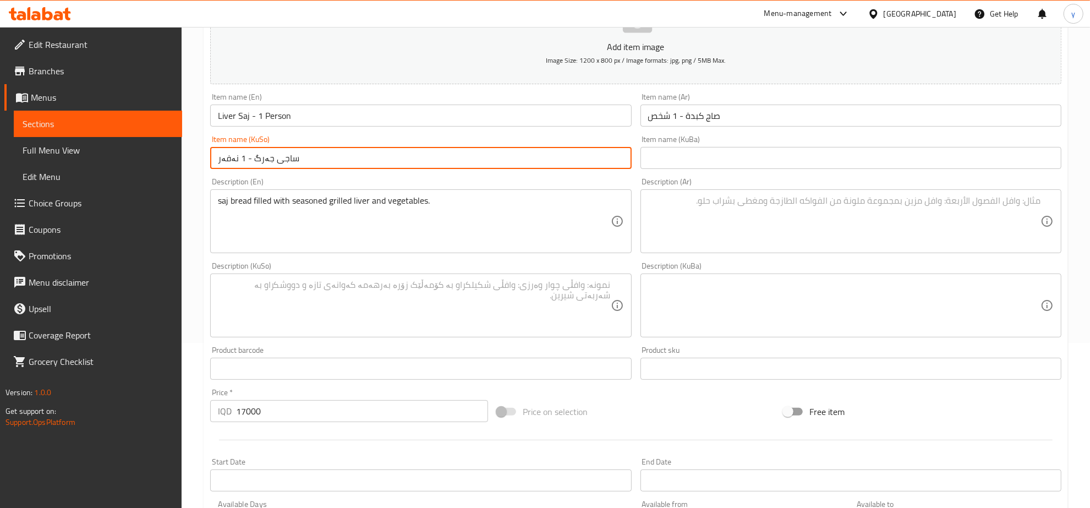
click at [227, 157] on input "ساجی جەرگ - 1 نەفەر" at bounding box center [420, 158] width 421 height 22
type input "ساجی جەرگ - 1 کەس"
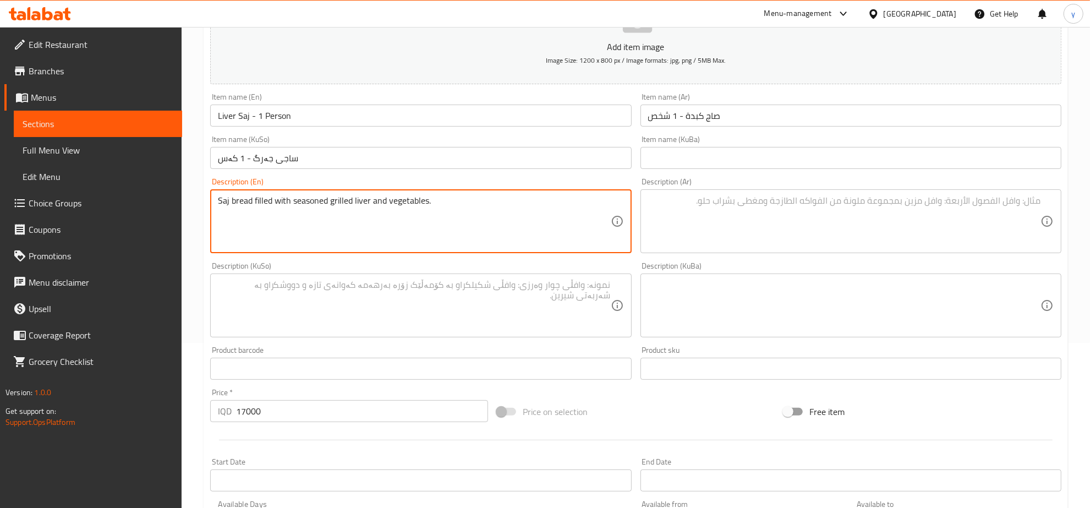
click at [436, 208] on textarea "Saj bread filled with seasoned grilled liver and vegetables." at bounding box center [414, 221] width 392 height 52
click at [441, 204] on textarea "Saj bread filled with seasoned grilled liver and vegetables." at bounding box center [414, 221] width 392 height 52
type textarea "Saj bread filled with seasoned grilled liver and vegetables"
click at [900, 235] on textarea at bounding box center [844, 221] width 392 height 52
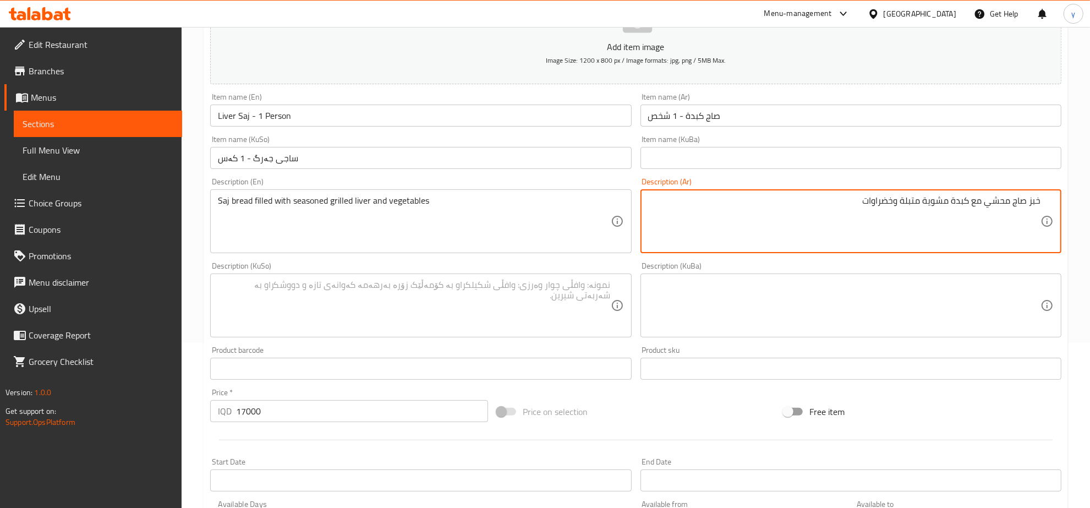
type textarea "خبز صاج محشي مع كبدة مشوية متبلة وخضراوات"
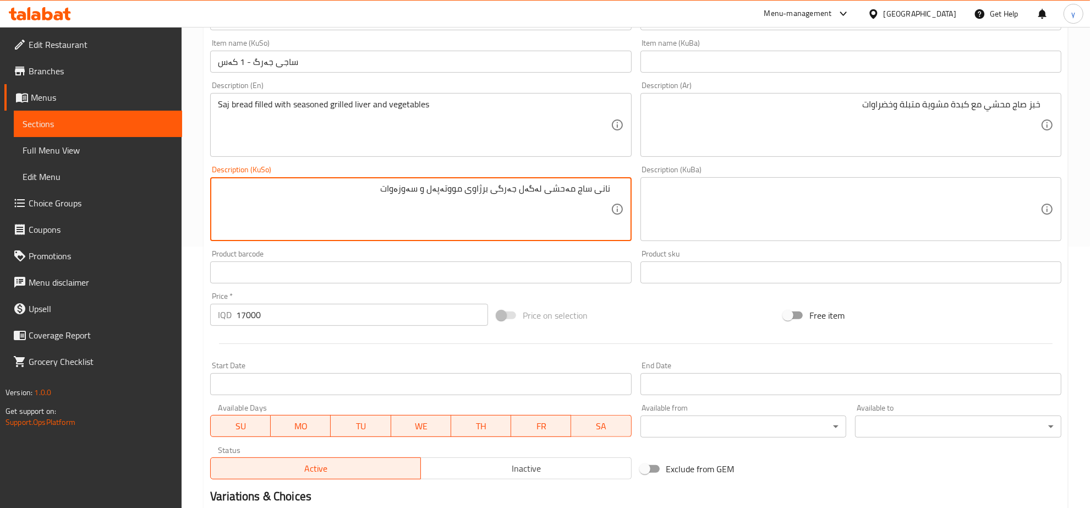
scroll to position [394, 0]
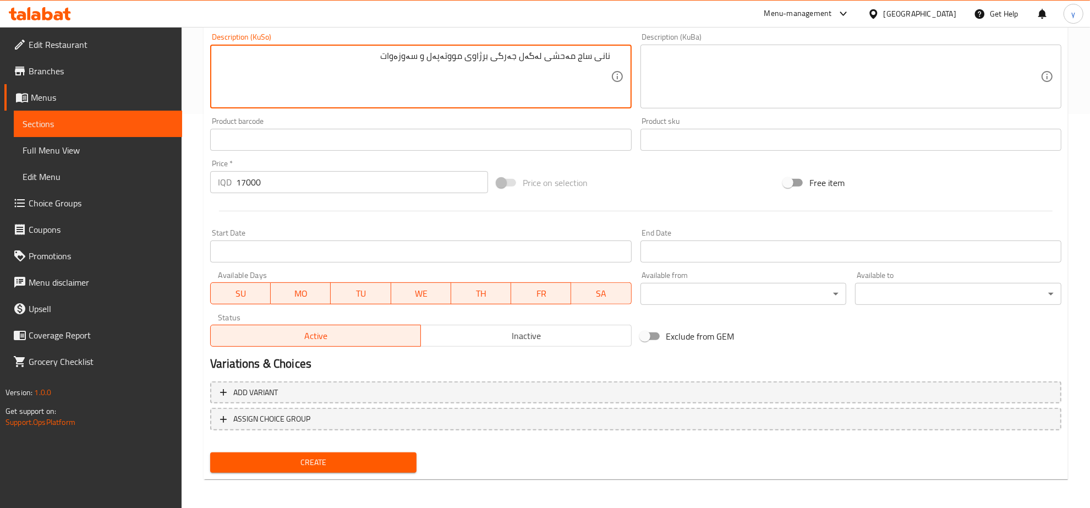
type textarea "نانی ساج مەحشی لەگەل جەرگی برژاوی مووتەپەل و سەوزەوات"
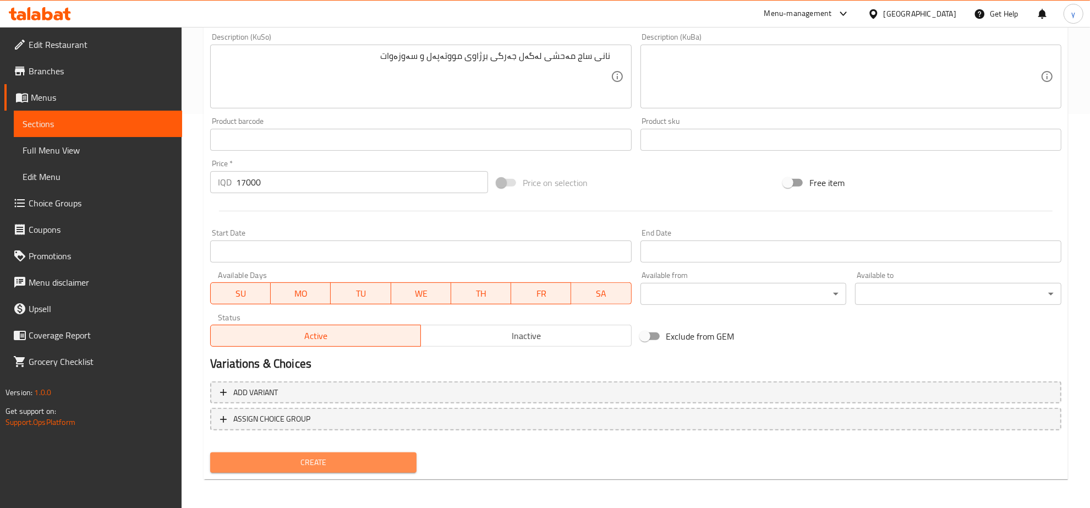
click at [306, 463] on span "Create" at bounding box center [313, 462] width 189 height 14
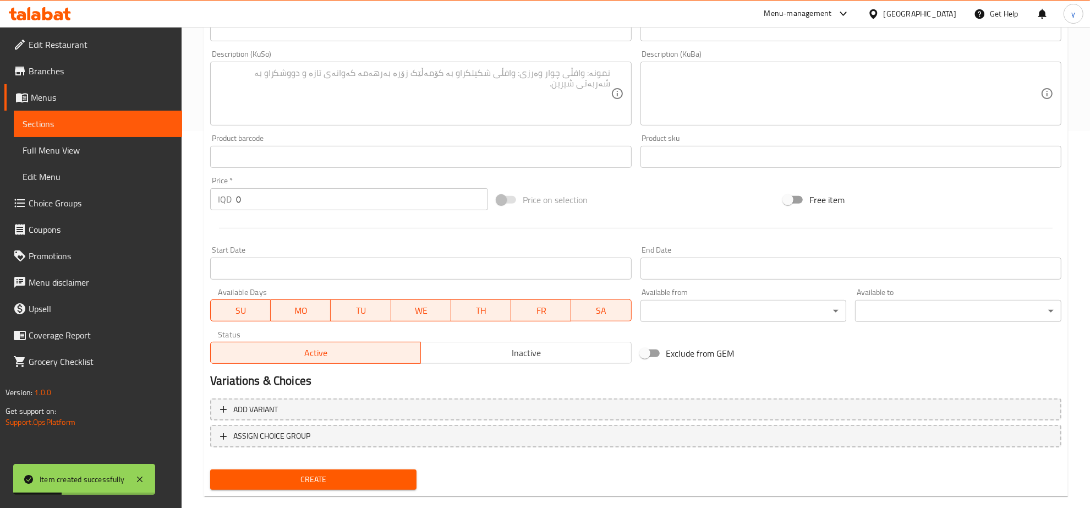
scroll to position [279, 0]
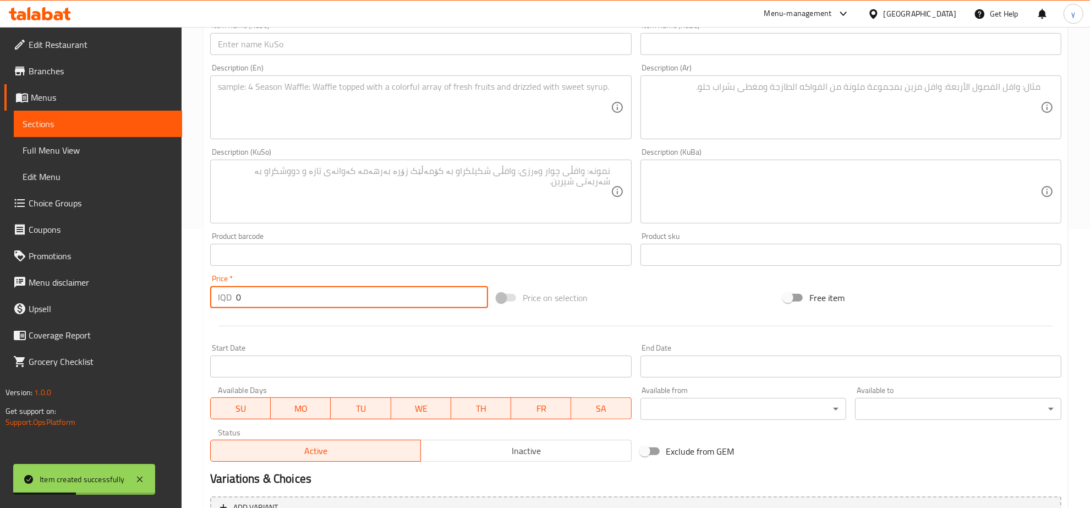
click at [276, 296] on input "0" at bounding box center [362, 297] width 252 height 22
paste input "1200"
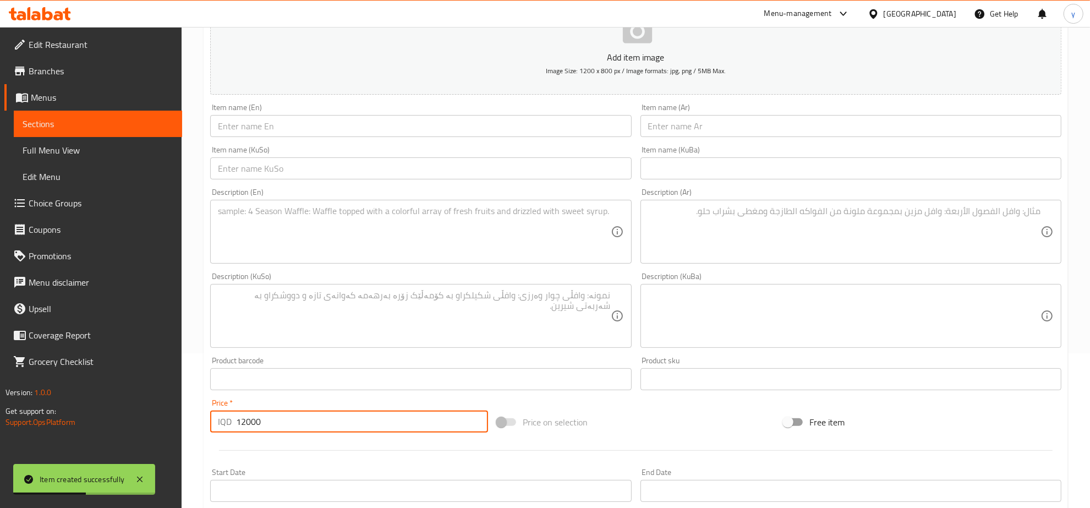
scroll to position [50, 0]
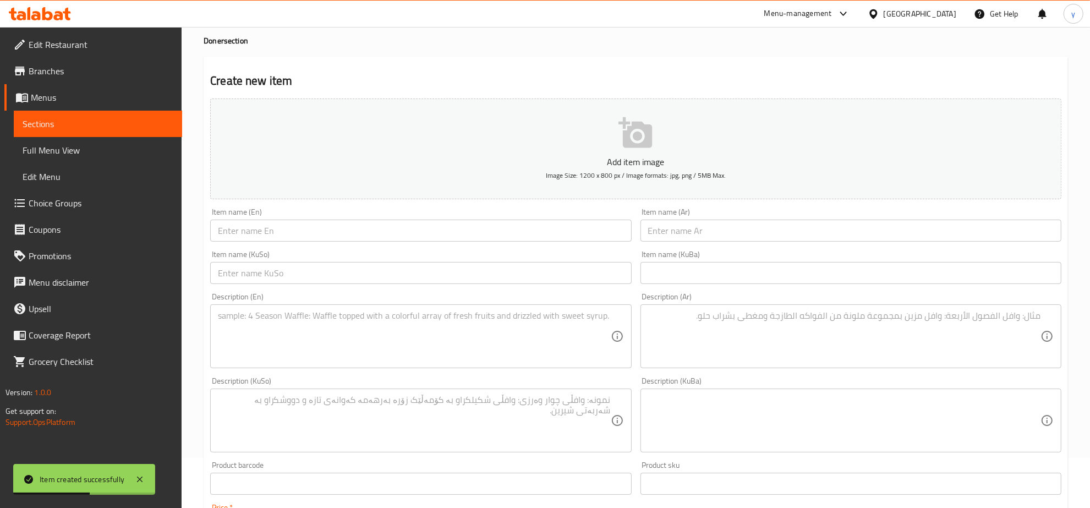
type input "12000"
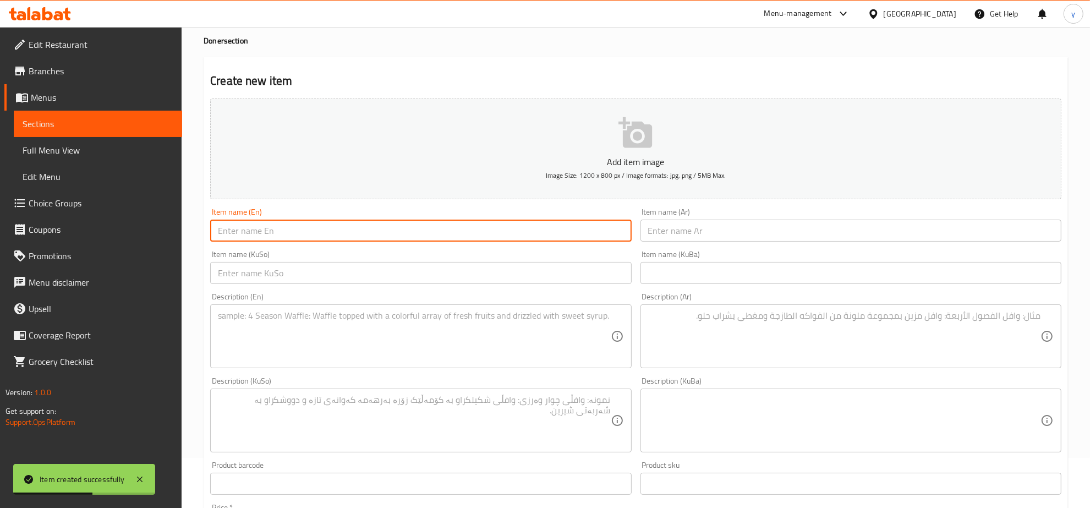
click at [337, 232] on input "text" at bounding box center [420, 230] width 421 height 22
paste input "Chicken Saj ( 1 Person )"
type input "Chicken Saj ( 1 Person )"
click at [294, 342] on textarea at bounding box center [414, 336] width 392 height 52
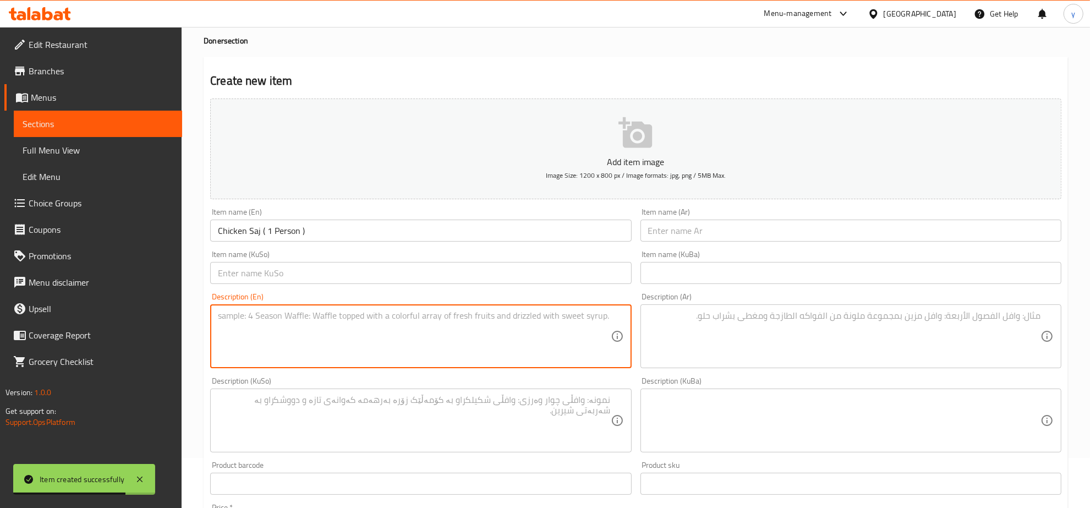
paste textarea "Saj bread stuffed with marinated chicken, cheese, and fresh veggies."
type textarea "Saj bread stuffed with marinated chicken, cheese, and fresh veggies."
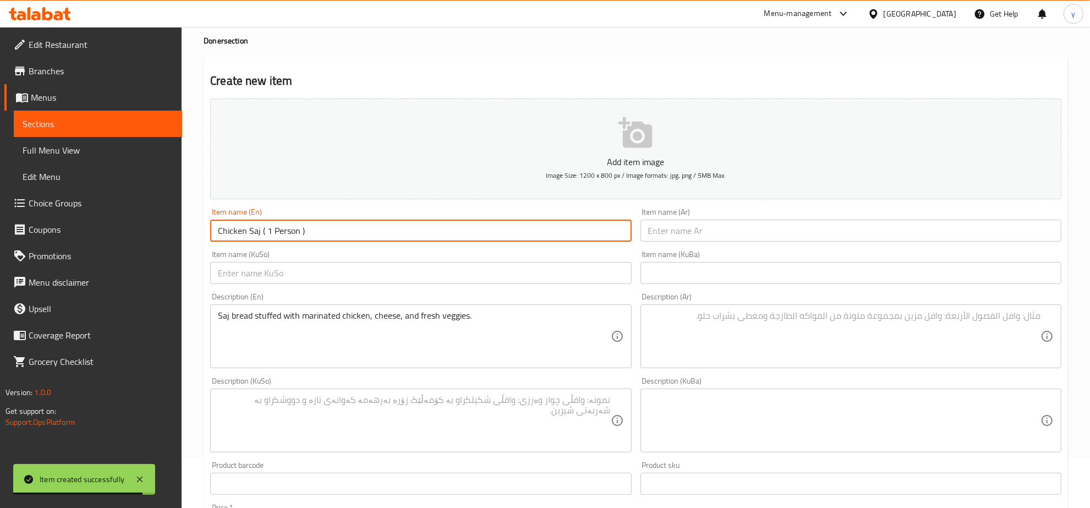
drag, startPoint x: 264, startPoint y: 229, endPoint x: 259, endPoint y: 234, distance: 6.6
click at [259, 234] on input "Chicken Saj ( 1 Person )" at bounding box center [420, 230] width 421 height 22
drag, startPoint x: 306, startPoint y: 227, endPoint x: 298, endPoint y: 234, distance: 10.9
click at [298, 234] on input "Chicken Saj - 1 Person )" at bounding box center [420, 230] width 421 height 22
click at [271, 232] on input "Chicken Saj - 1 Person" at bounding box center [420, 230] width 421 height 22
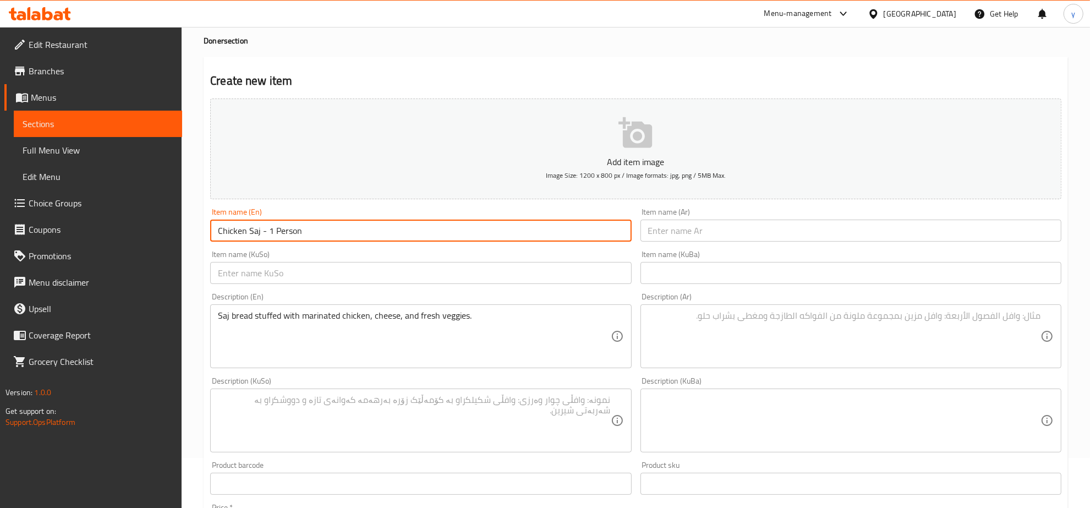
click at [266, 232] on input "Chicken Saj - 1 Person" at bounding box center [420, 230] width 421 height 22
type input "Chicken Saj - 1 Person"
click at [661, 238] on input "text" at bounding box center [850, 230] width 421 height 22
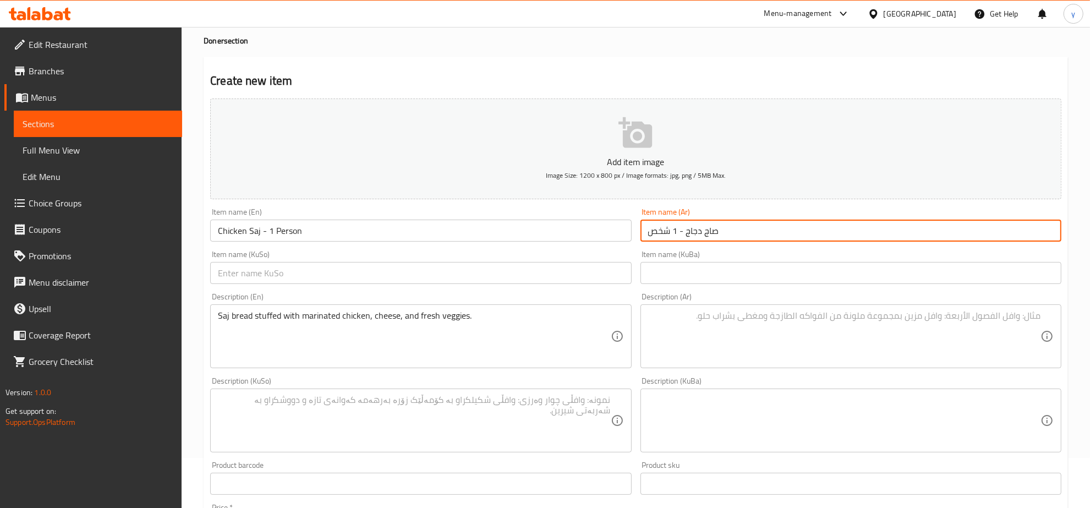
type input "صاج دجاج - 1 شخص"
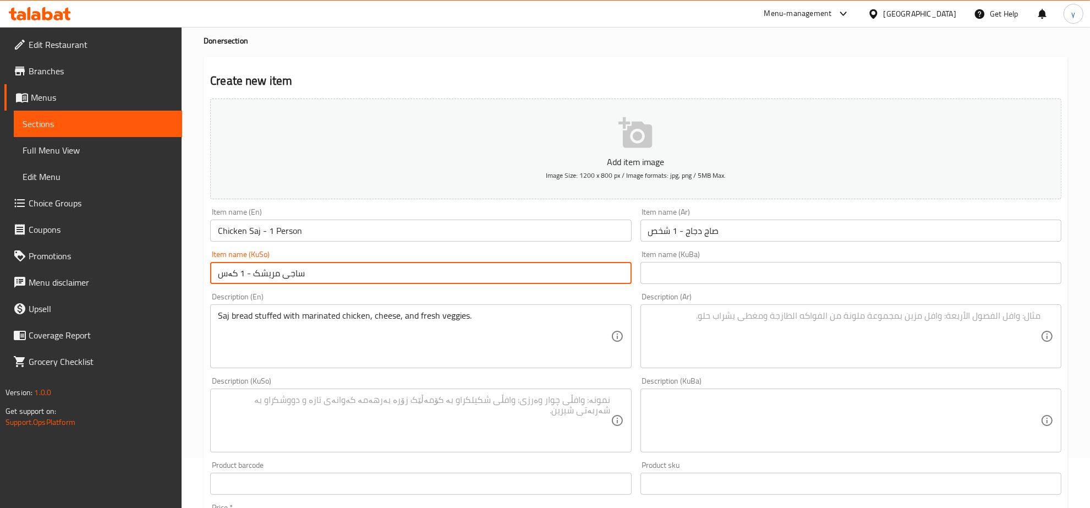
type input "ساجی مریشک - 1 کەس"
drag, startPoint x: 513, startPoint y: 334, endPoint x: 394, endPoint y: 334, distance: 118.8
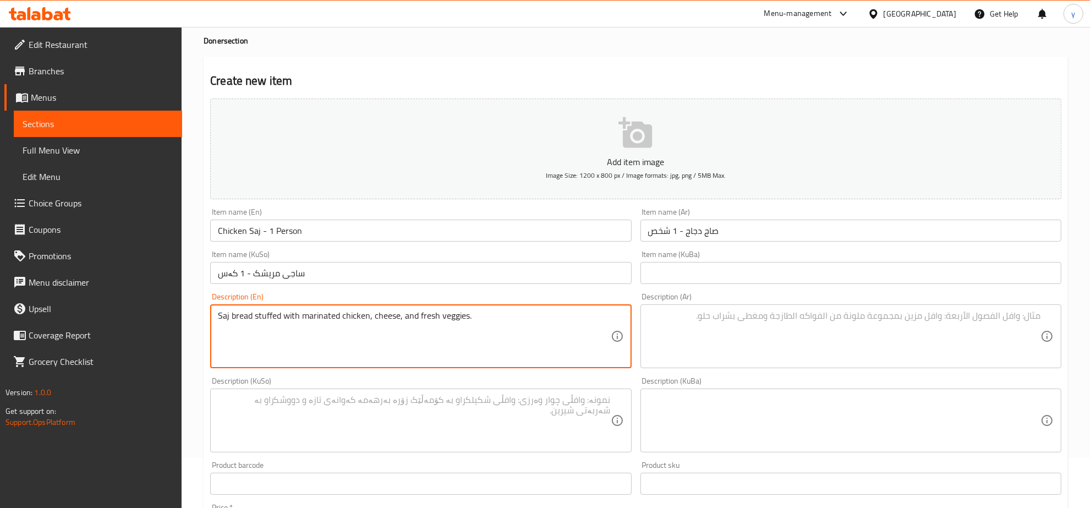
click at [576, 320] on textarea "Saj bread stuffed with marinated chicken, cheese, and fresh veggies." at bounding box center [414, 336] width 392 height 52
click at [452, 315] on textarea "Saj bread stuffed with marinated chicken, cheese, and fresh veggies" at bounding box center [414, 336] width 392 height 52
click at [400, 317] on textarea "Saj bread stuffed with marinated chicken, cheese, and fresh veggies" at bounding box center [414, 336] width 392 height 52
type textarea "Saj bread stuffed with marinated chicken, cheese and fresh veggies"
click at [721, 329] on textarea at bounding box center [844, 336] width 392 height 52
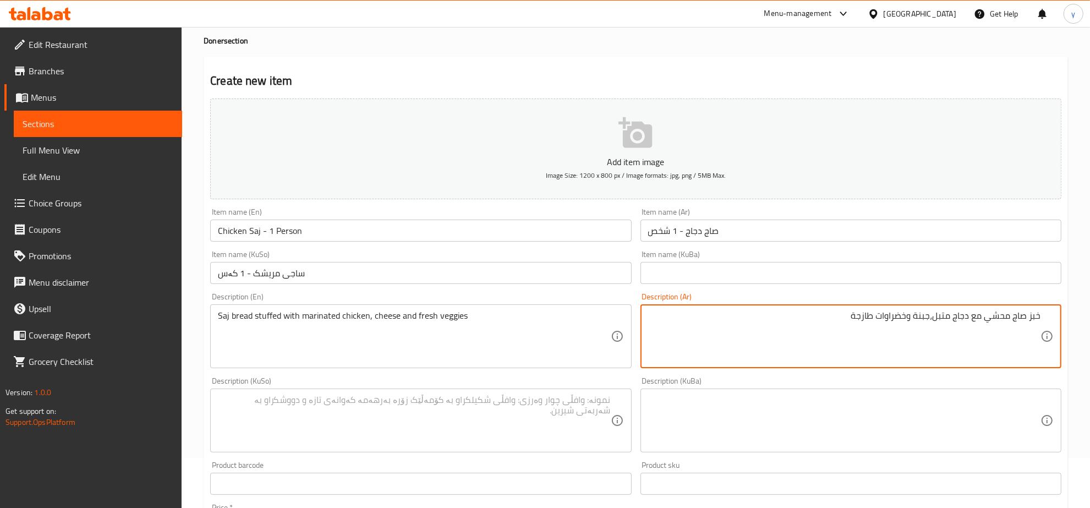
type textarea "خبز صاج محشي مع دجاج متبل،جبنة وخضراوات طازجة"
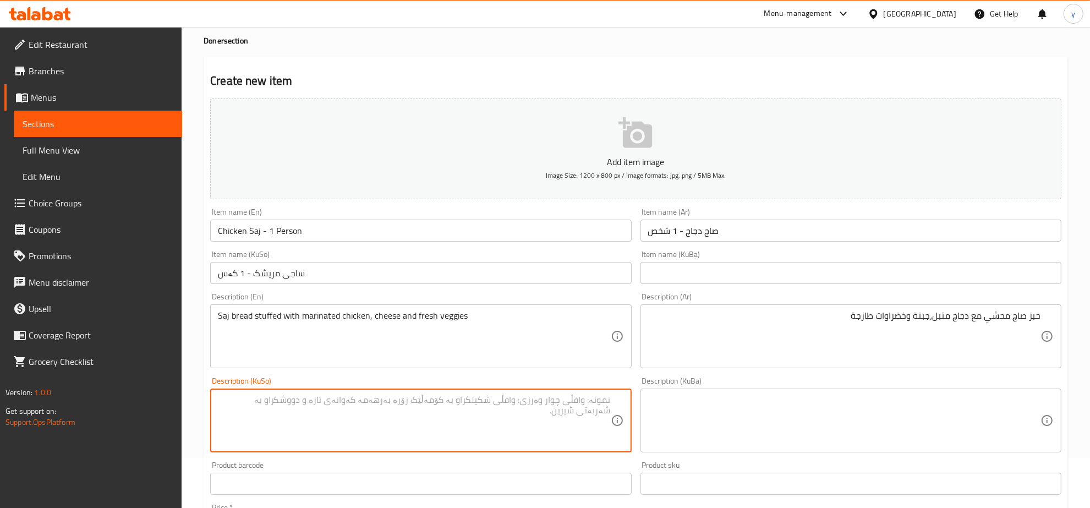
click at [568, 405] on textarea at bounding box center [414, 420] width 392 height 52
type textarea "نانی ساج مەحشی لەگەل مریشکی مووتەپەل، پەنیر و سەوزەواتی فرێش"
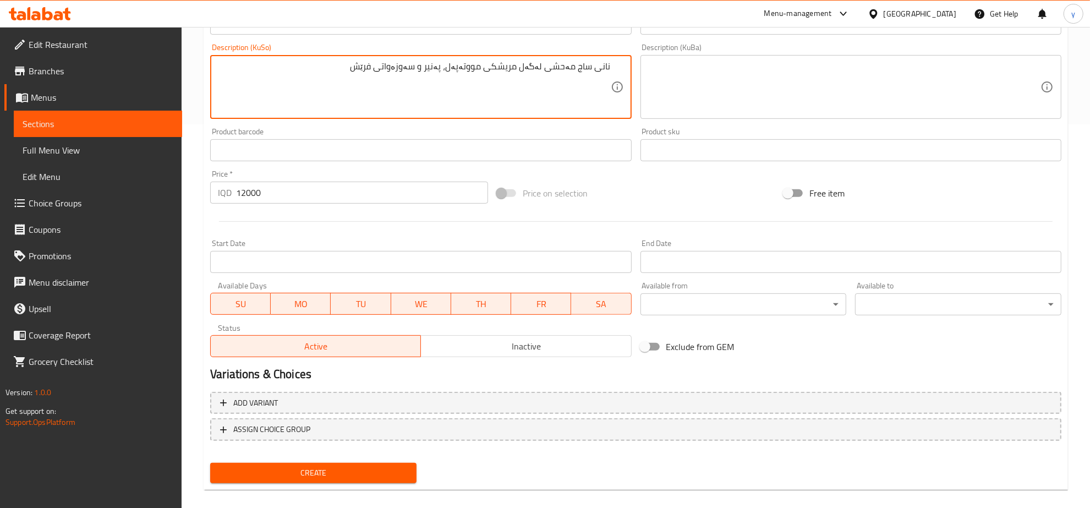
scroll to position [394, 0]
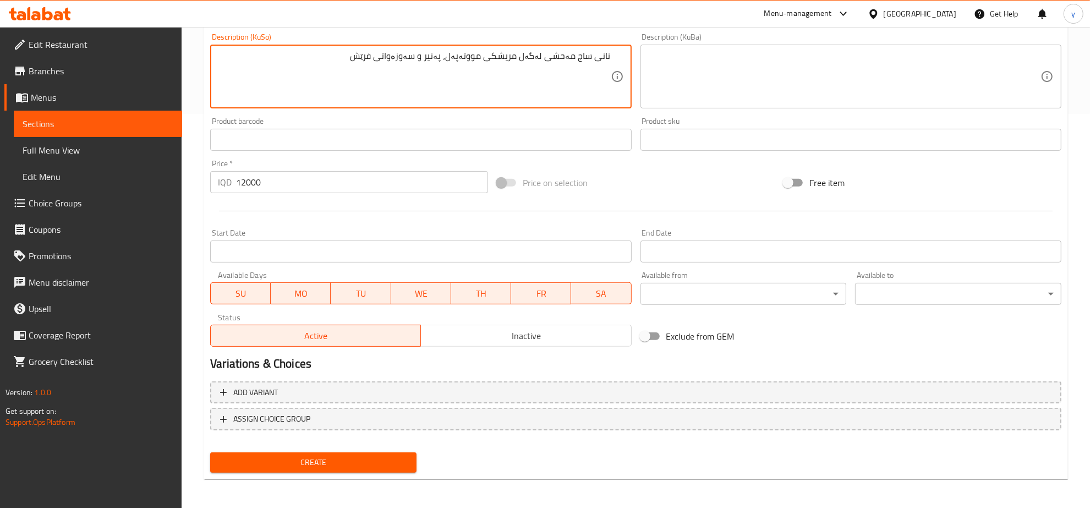
click at [336, 460] on span "Create" at bounding box center [313, 462] width 189 height 14
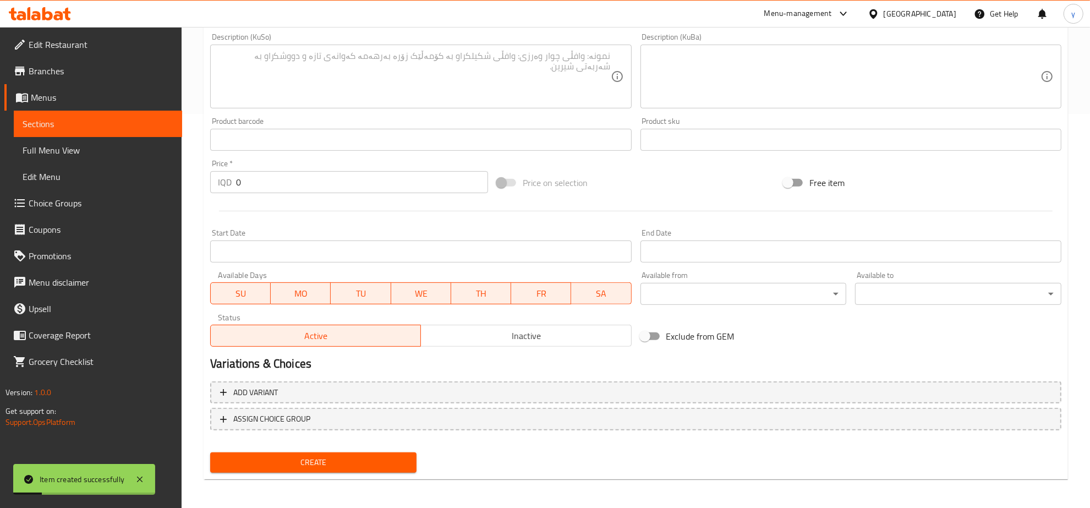
drag, startPoint x: 257, startPoint y: 188, endPoint x: 234, endPoint y: 202, distance: 27.9
click at [224, 188] on div "IQD 0 Price *" at bounding box center [349, 182] width 278 height 22
paste input "1700"
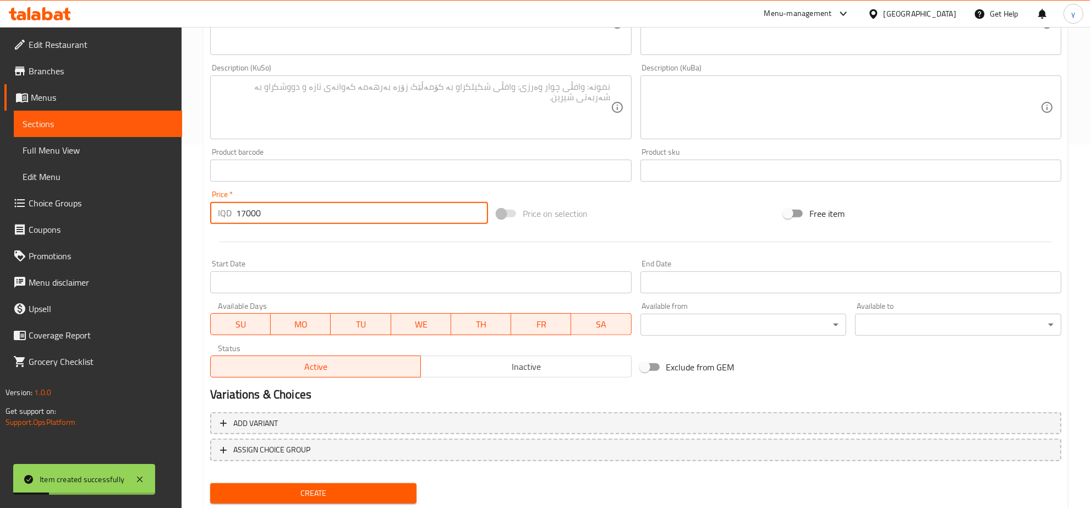
scroll to position [165, 0]
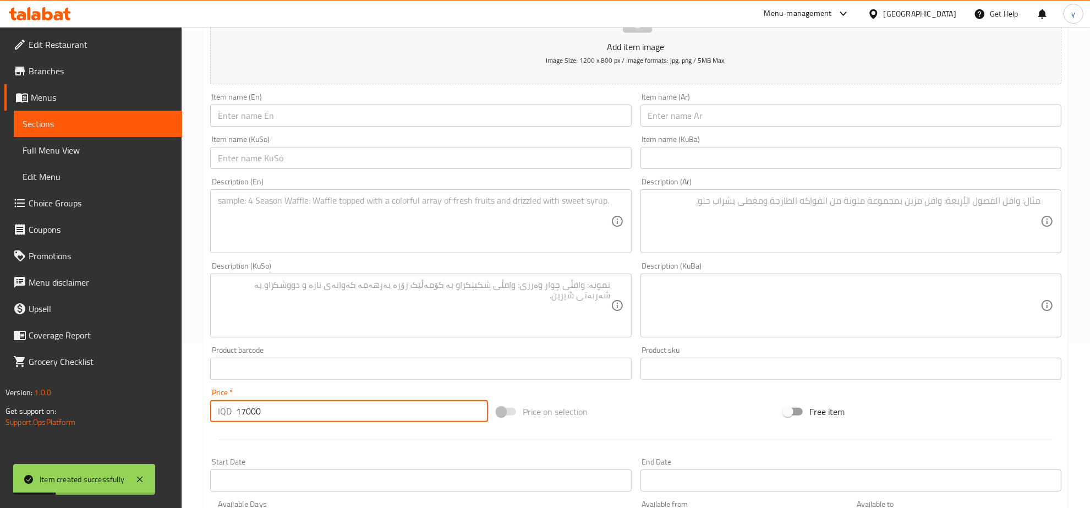
type input "17000"
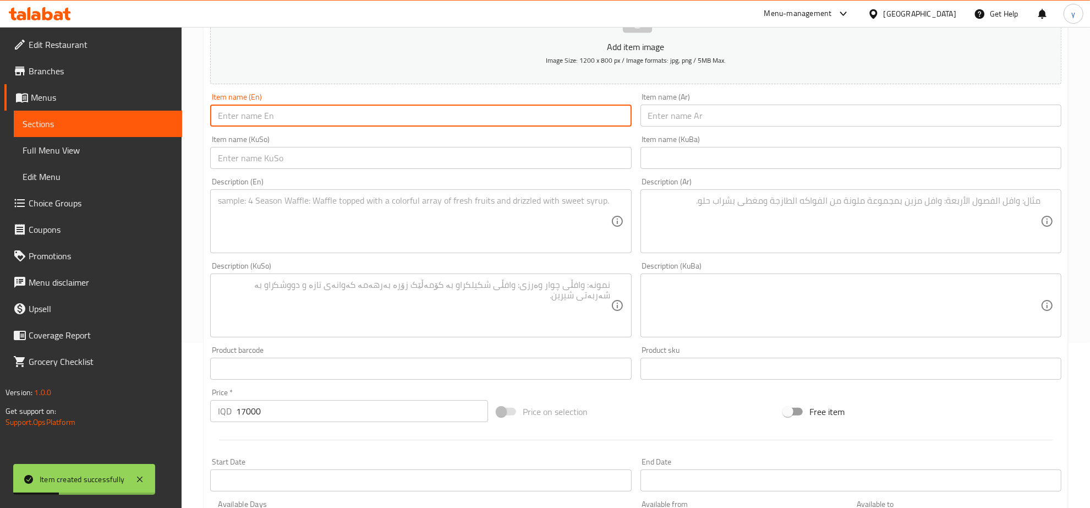
click at [290, 114] on input "text" at bounding box center [420, 116] width 421 height 22
paste input "Beef Saj ( 1 Person )"
click at [257, 114] on input "Beef Saj ( 1 Person" at bounding box center [420, 116] width 421 height 22
click at [256, 116] on input "Beef Saj ( 1 Person" at bounding box center [420, 116] width 421 height 22
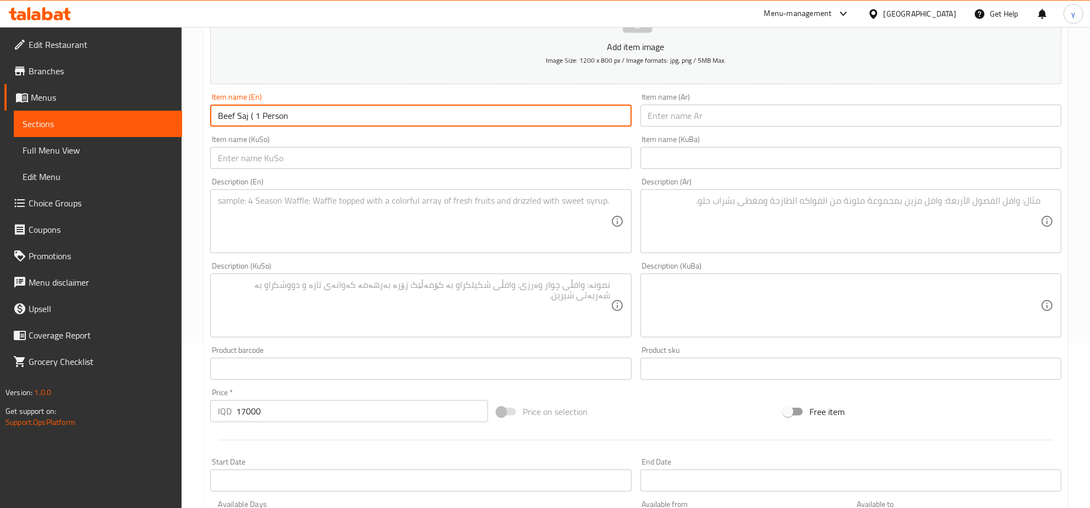
click at [255, 117] on input "Beef Saj ( 1 Person" at bounding box center [420, 116] width 421 height 22
type input "Beef Saj - 1 Person"
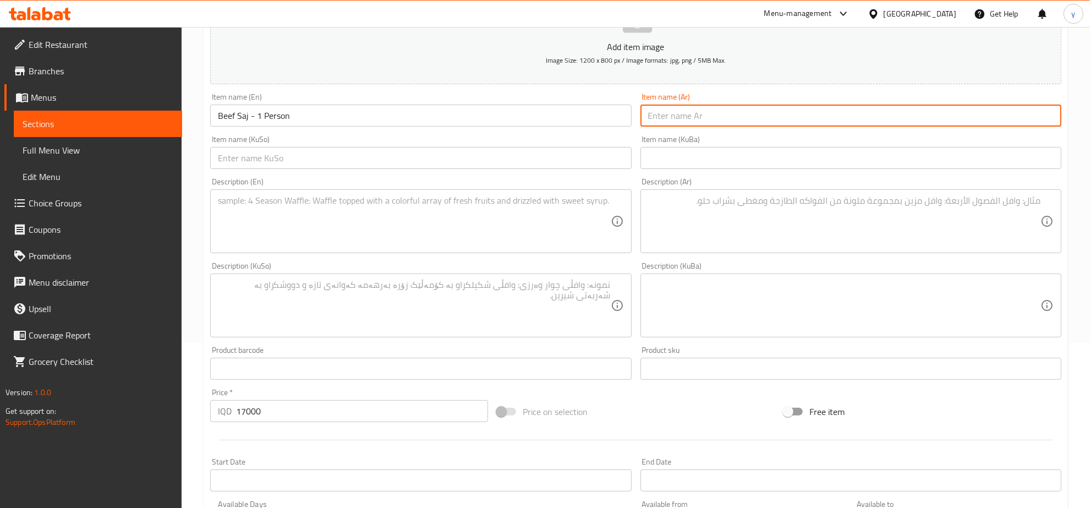
click at [658, 116] on input "text" at bounding box center [850, 116] width 421 height 22
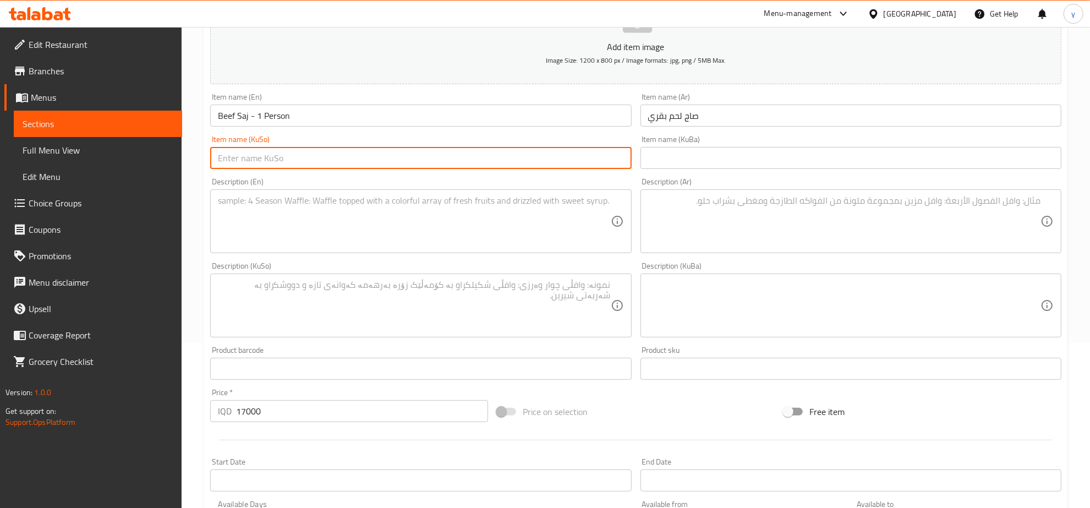
click at [800, 122] on input "صاج لحم بقري" at bounding box center [850, 116] width 421 height 22
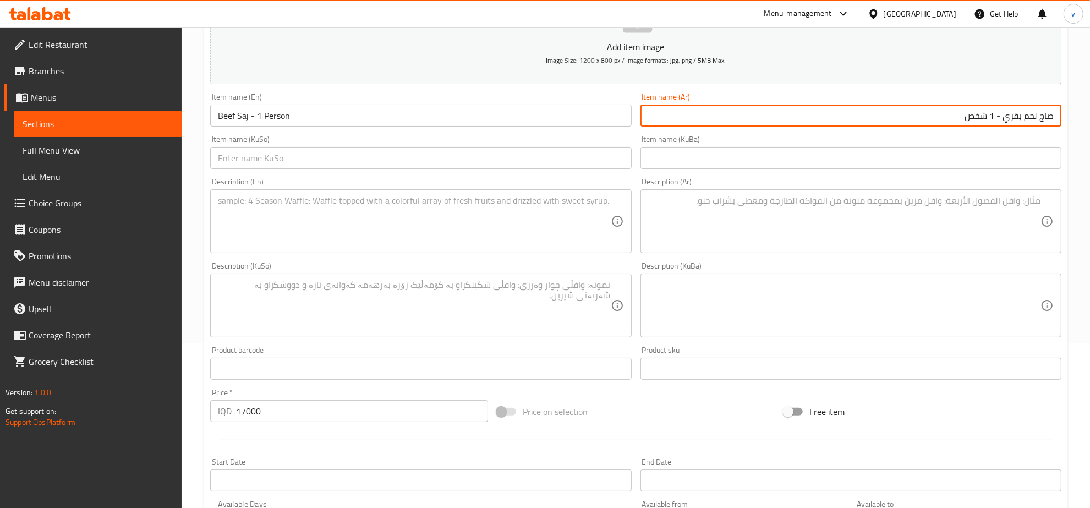
type input "صاج لحم بقري - 1 شخص"
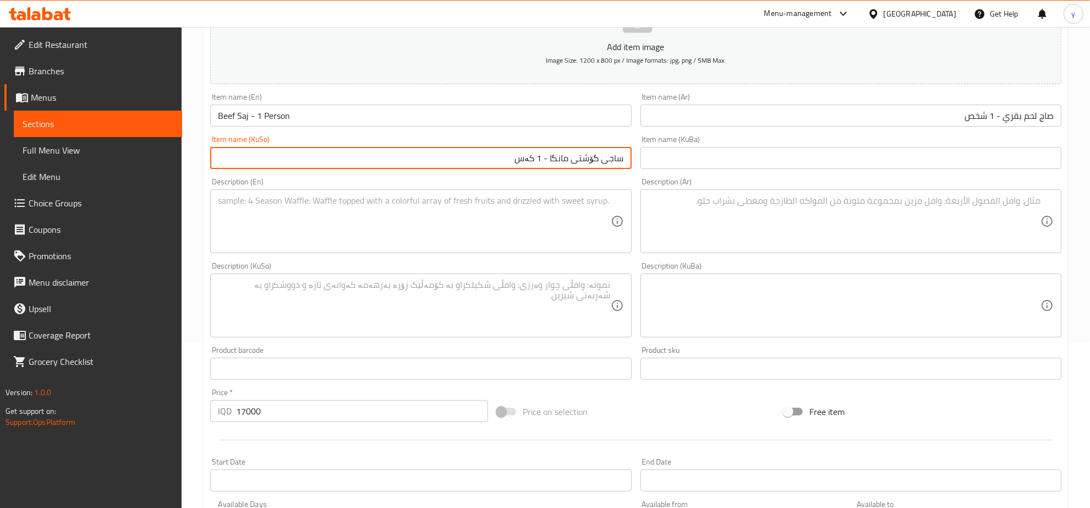
type input "ساجی گۆشتی مانگا - 1 کەس"
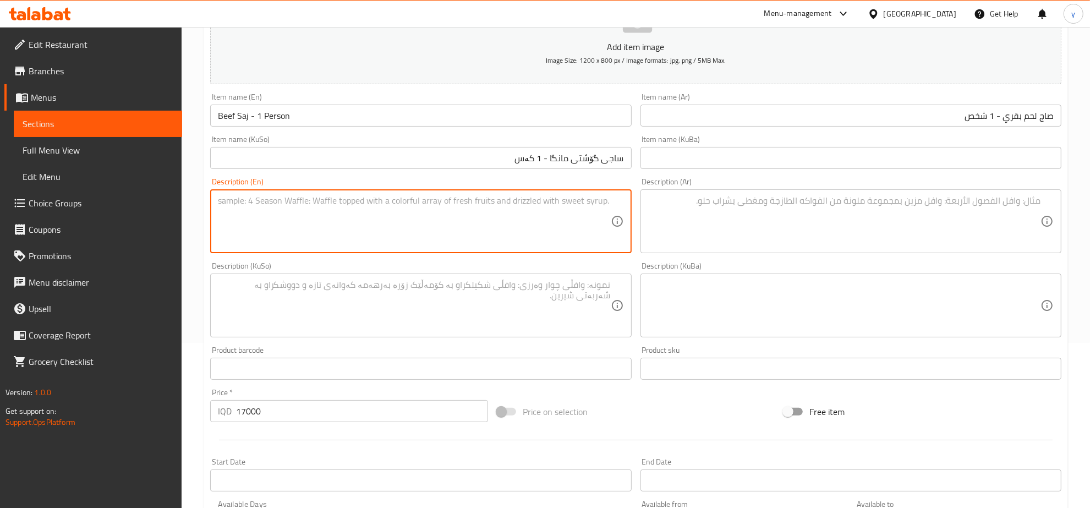
click at [331, 199] on textarea at bounding box center [414, 221] width 392 height 52
paste textarea "Saj bread packed with spiced beef, cheese, and vegetables"
click at [373, 201] on textarea "Saj bread packed with spiced beef, cheese, and vegetables" at bounding box center [414, 221] width 392 height 52
type textarea "Saj bread packed with spiced beef, cheese and vegetables"
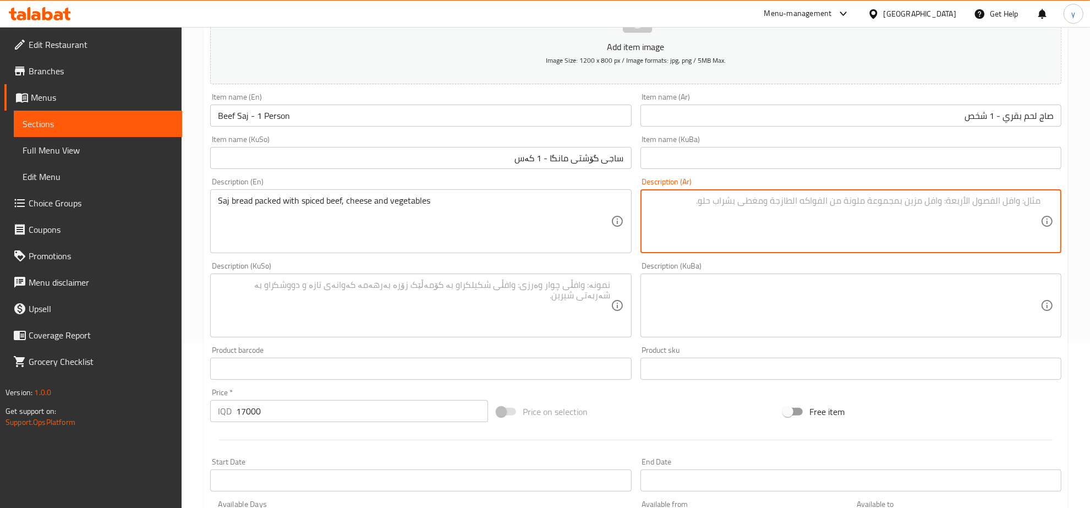
click at [758, 228] on textarea at bounding box center [844, 221] width 392 height 52
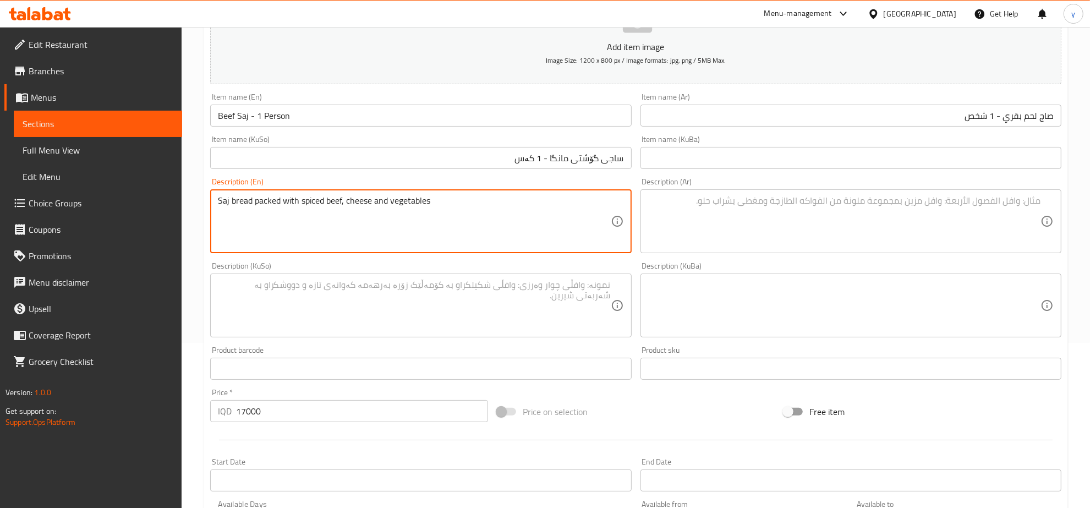
drag, startPoint x: 341, startPoint y: 195, endPoint x: 200, endPoint y: 212, distance: 142.3
click at [507, 234] on textarea "Saj bread packed with spiced beef, cheese and vegetables" at bounding box center [414, 221] width 392 height 52
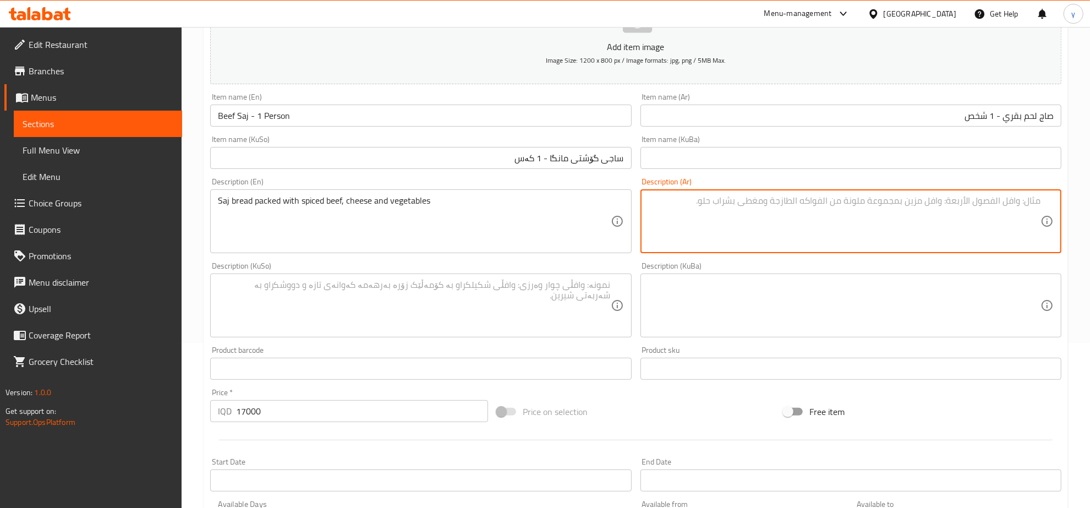
click at [732, 221] on textarea at bounding box center [844, 221] width 392 height 52
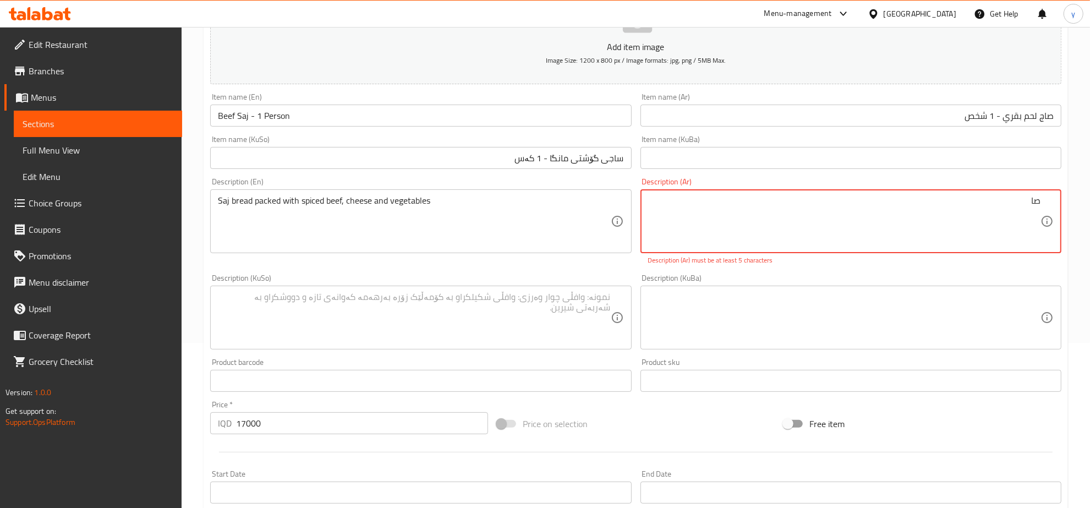
type textarea "ص"
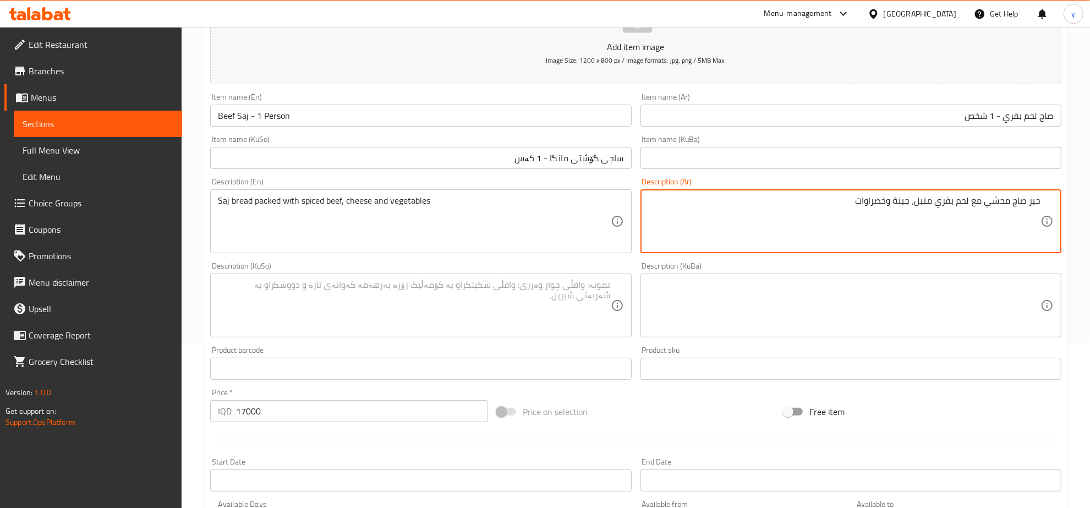
type textarea "خبز صاج محشي مع لحم بقري متبل، جبنة وخضراوات"
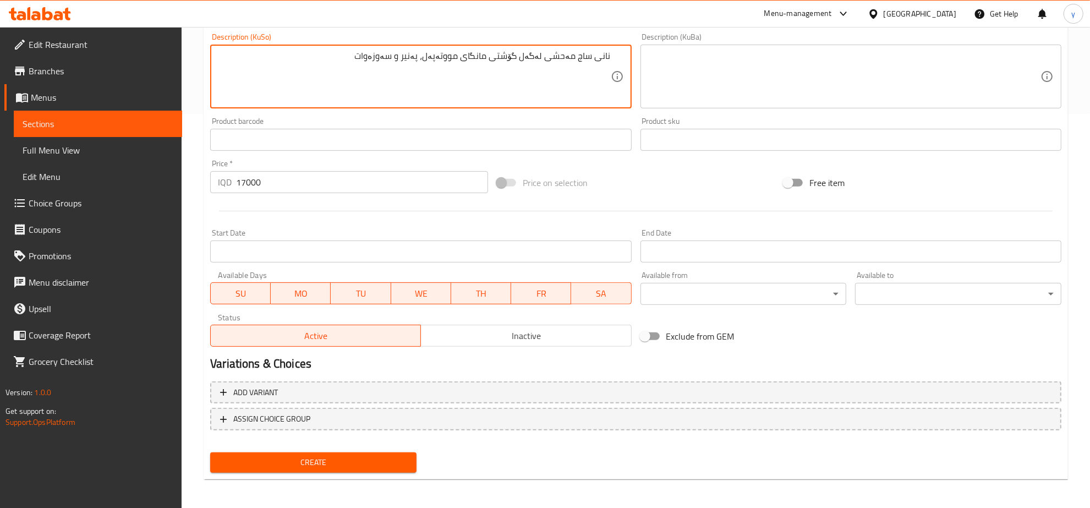
type textarea "نانی ساج مەحشی لەگەل گۆشتی مانگای مووتەپەل، پەنیر و سەوزەوات"
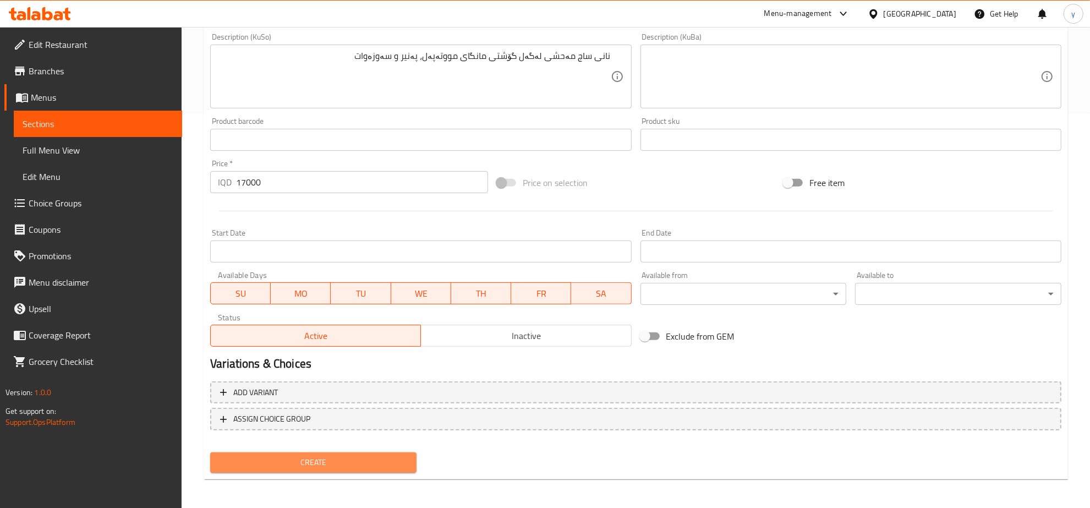
click at [327, 458] on span "Create" at bounding box center [313, 462] width 189 height 14
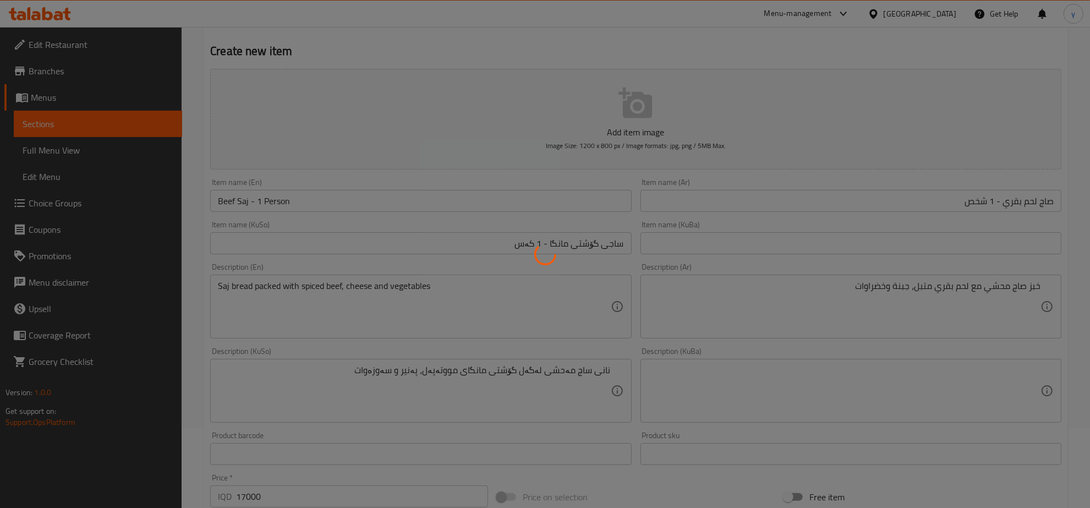
scroll to position [0, 0]
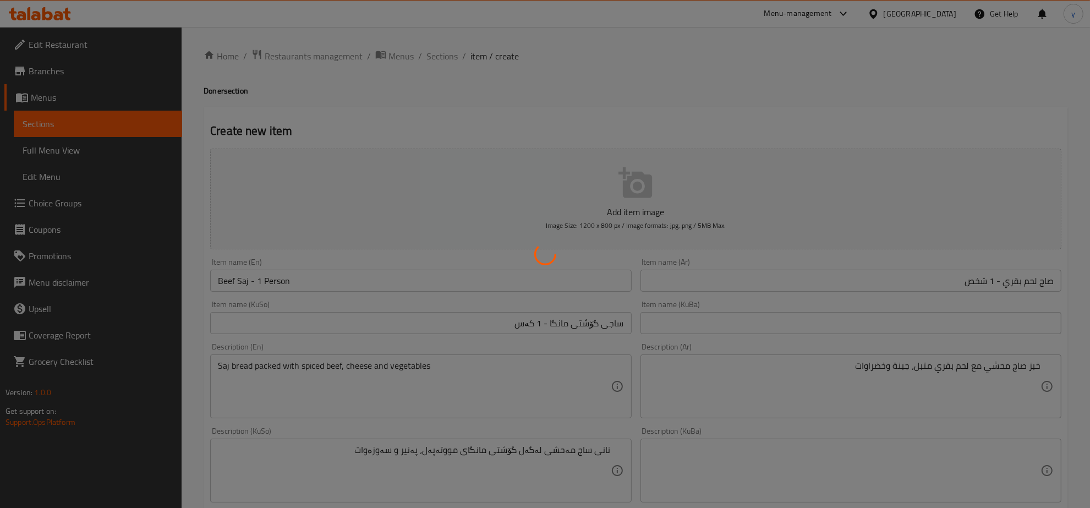
type input "0"
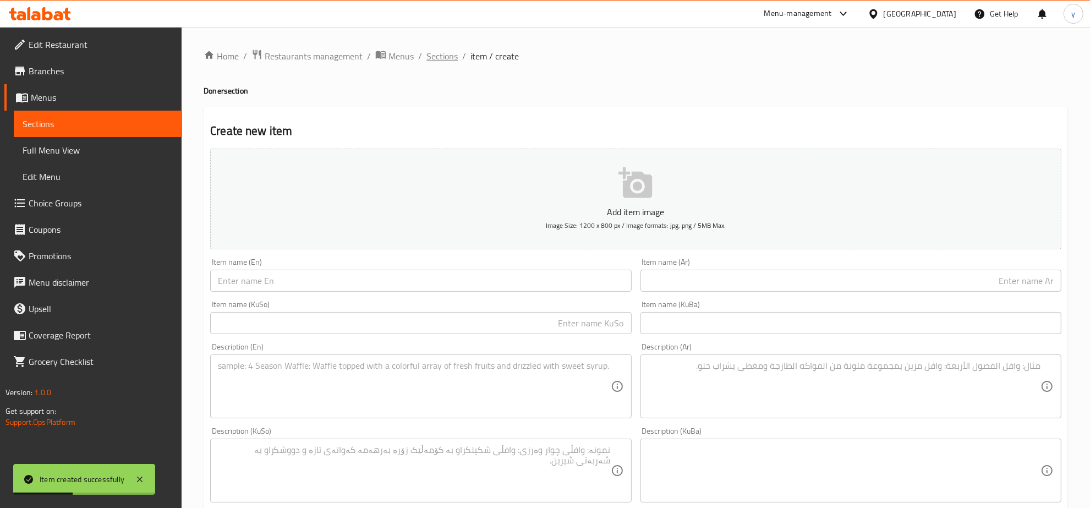
click at [431, 51] on span "Sections" at bounding box center [441, 56] width 31 height 13
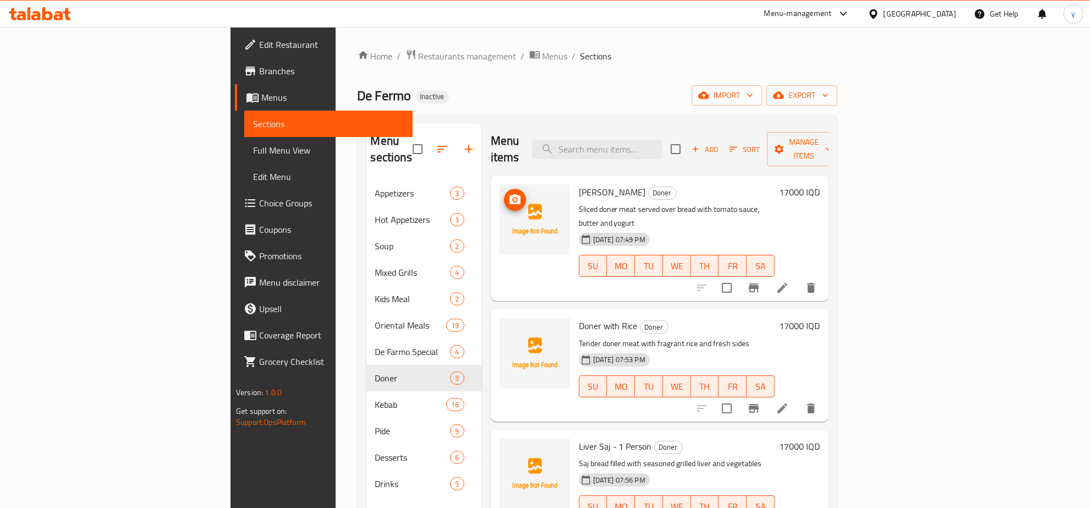
click at [499, 199] on img at bounding box center [534, 219] width 70 height 70
click at [513, 198] on circle "upload picture" at bounding box center [514, 199] width 3 height 3
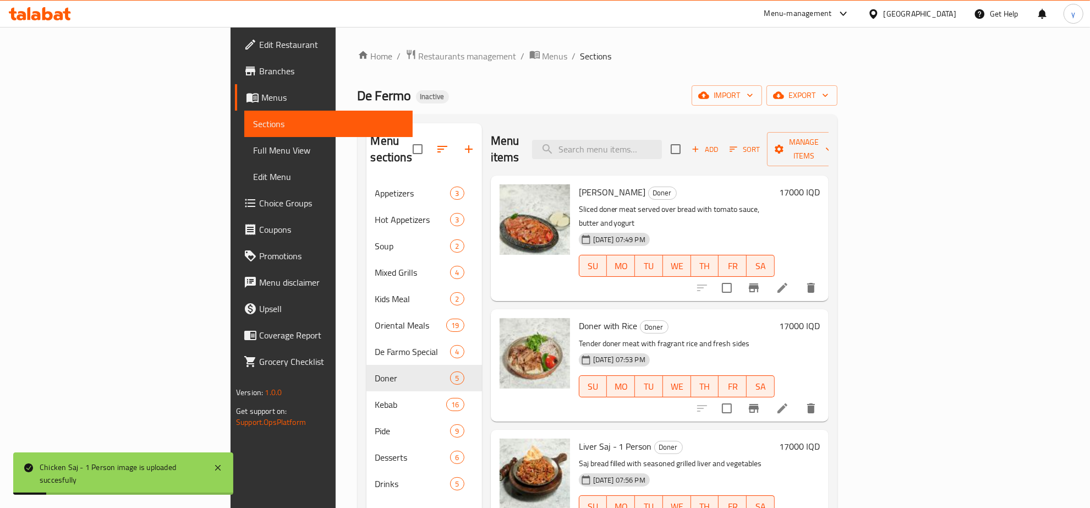
click at [579, 184] on span "Iskender Doner" at bounding box center [612, 192] width 67 height 17
click at [253, 146] on span "Full Menu View" at bounding box center [328, 150] width 151 height 13
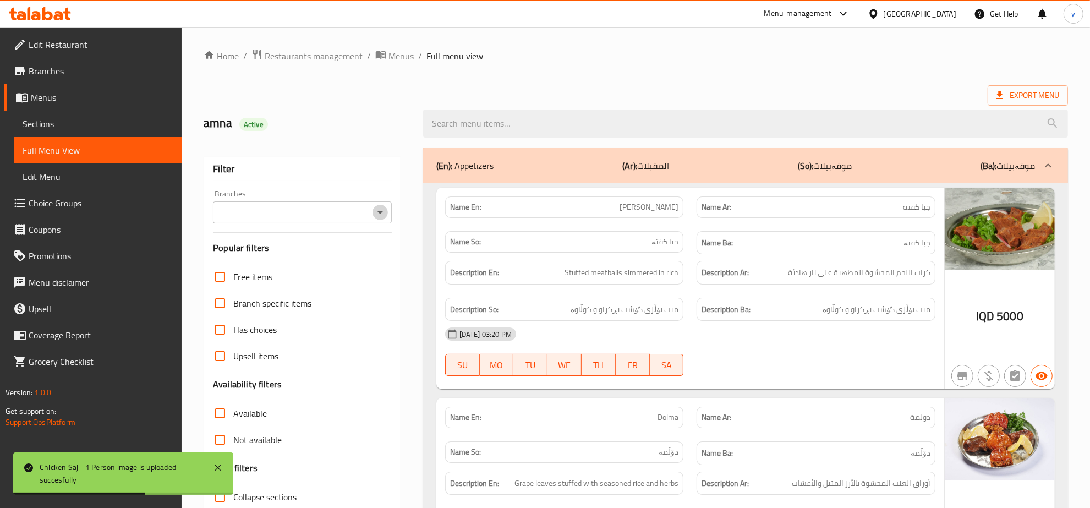
click at [377, 211] on icon "Open" at bounding box center [379, 212] width 13 height 13
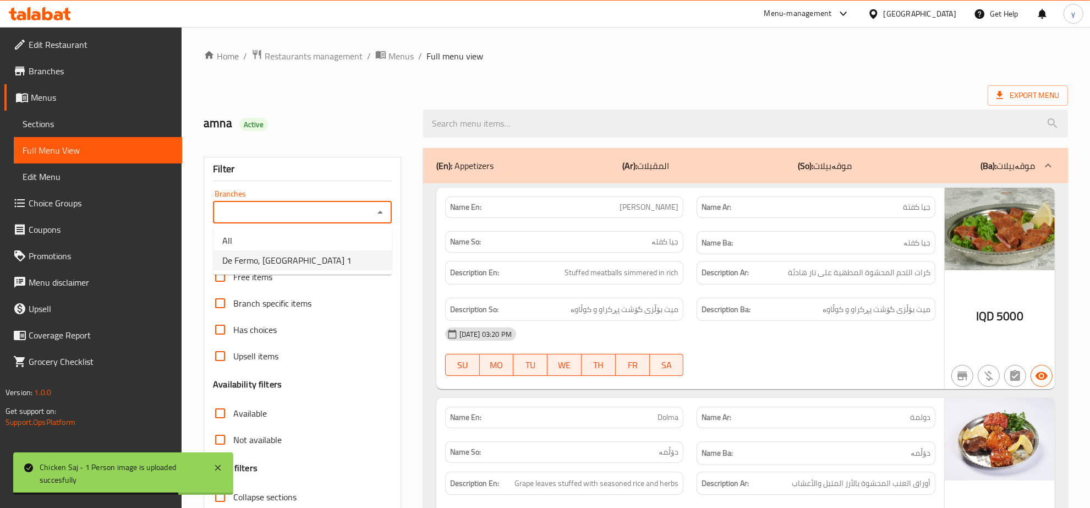
click at [352, 253] on li "De Fermo, Darwaza City 1" at bounding box center [302, 260] width 178 height 20
type input "De Fermo, Darwaza City 1"
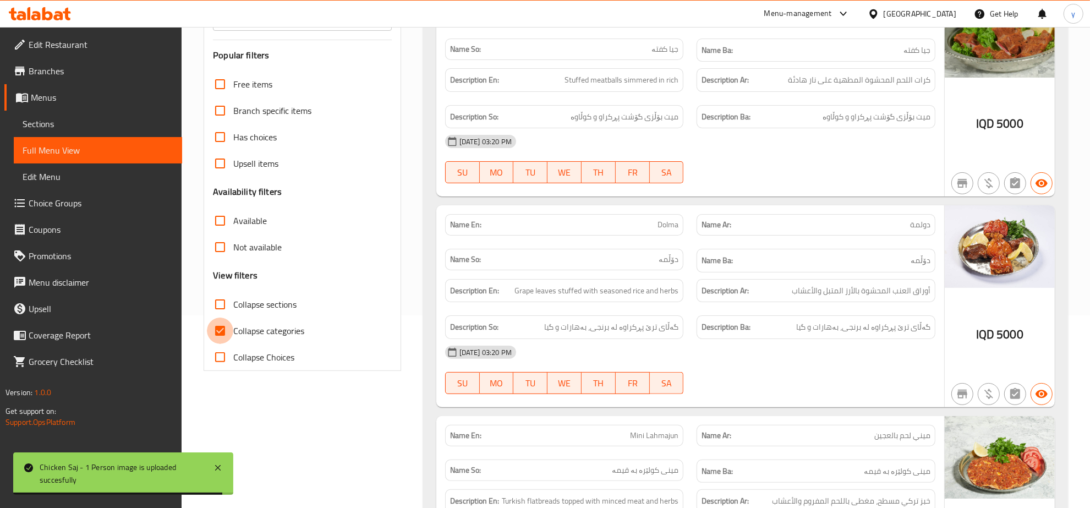
click at [207, 337] on input "Collapse categories" at bounding box center [220, 330] width 26 height 26
click at [224, 320] on input "Collapse categories" at bounding box center [220, 330] width 26 height 26
checkbox input "true"
click at [220, 304] on input "Collapse sections" at bounding box center [220, 304] width 26 height 26
checkbox input "true"
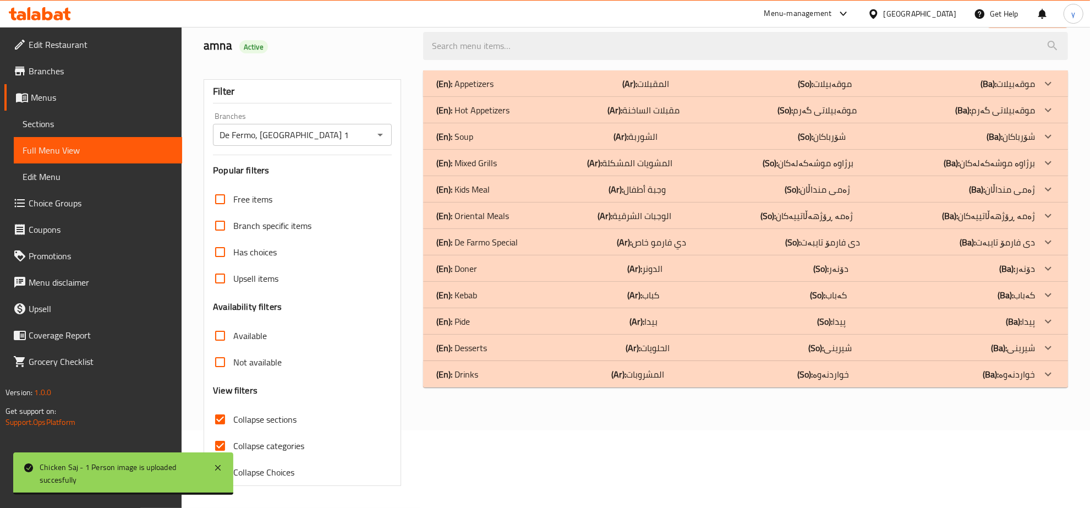
click at [218, 432] on input "Collapse categories" at bounding box center [220, 445] width 26 height 26
checkbox input "false"
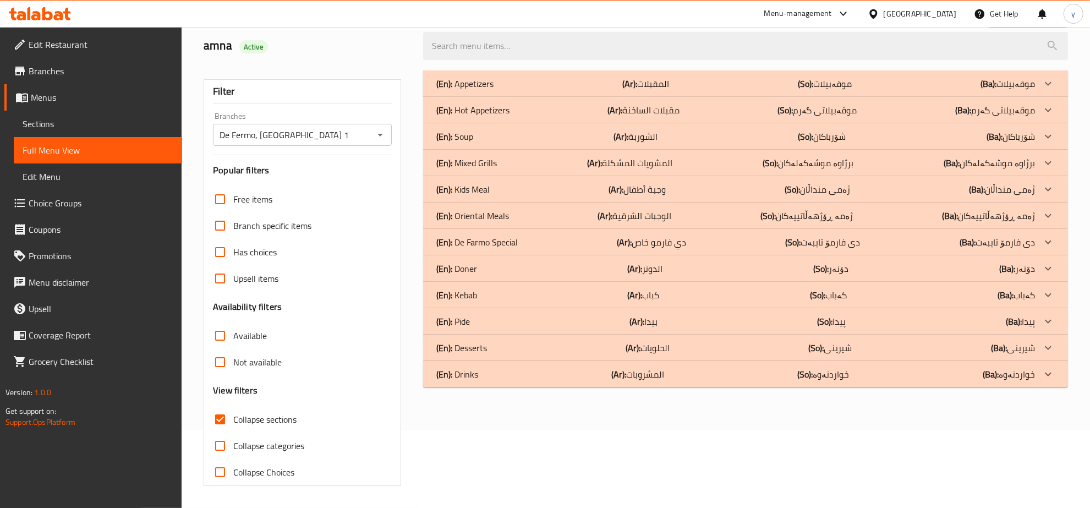
scroll to position [78, 0]
click at [515, 90] on div "(En): Doner (Ar): الدونر (So): دۆنەر (Ba): دۆنەر" at bounding box center [735, 83] width 598 height 13
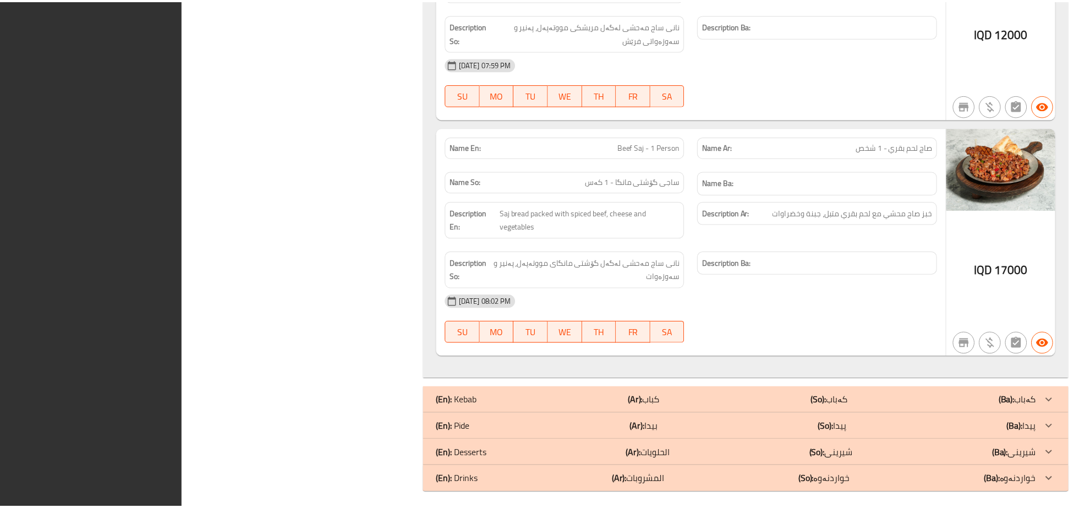
scroll to position [1201, 0]
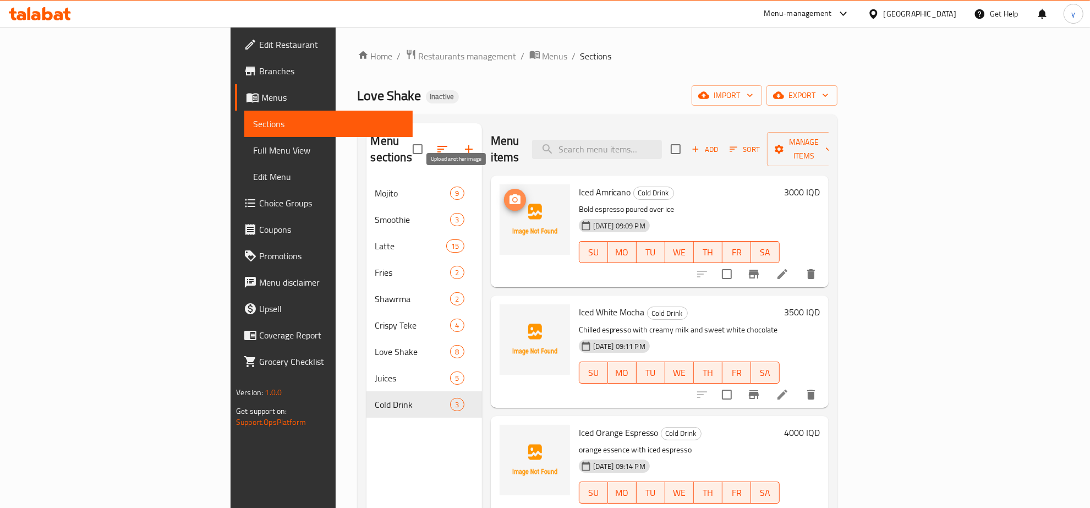
click at [508, 193] on icon "upload picture" at bounding box center [514, 199] width 13 height 13
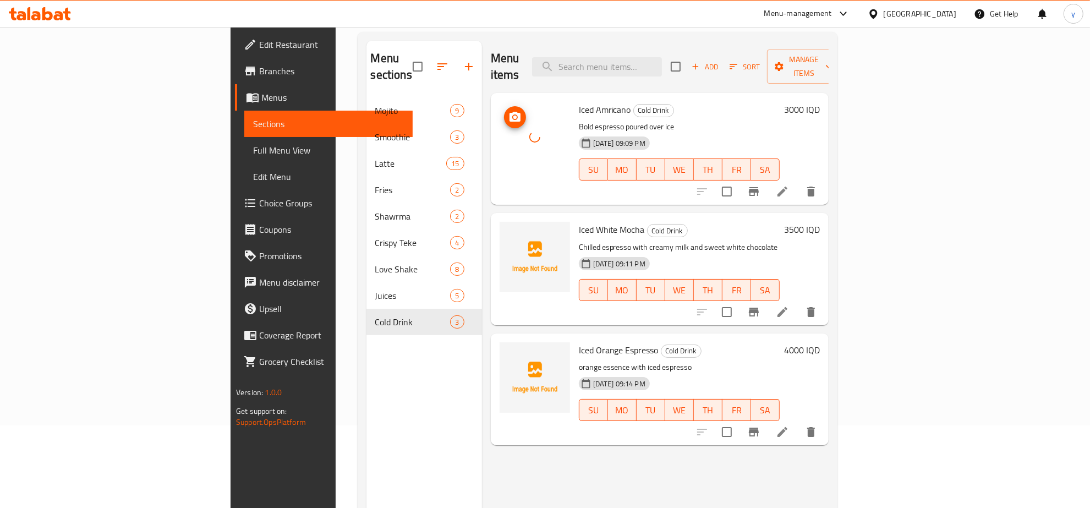
scroll to position [114, 0]
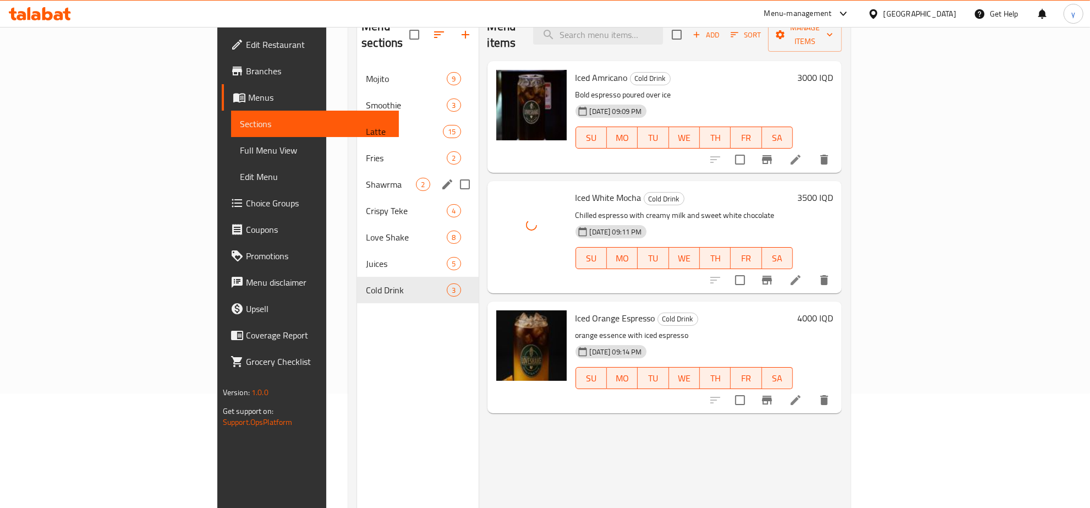
click at [357, 177] on div "Shawrma 2" at bounding box center [417, 184] width 121 height 26
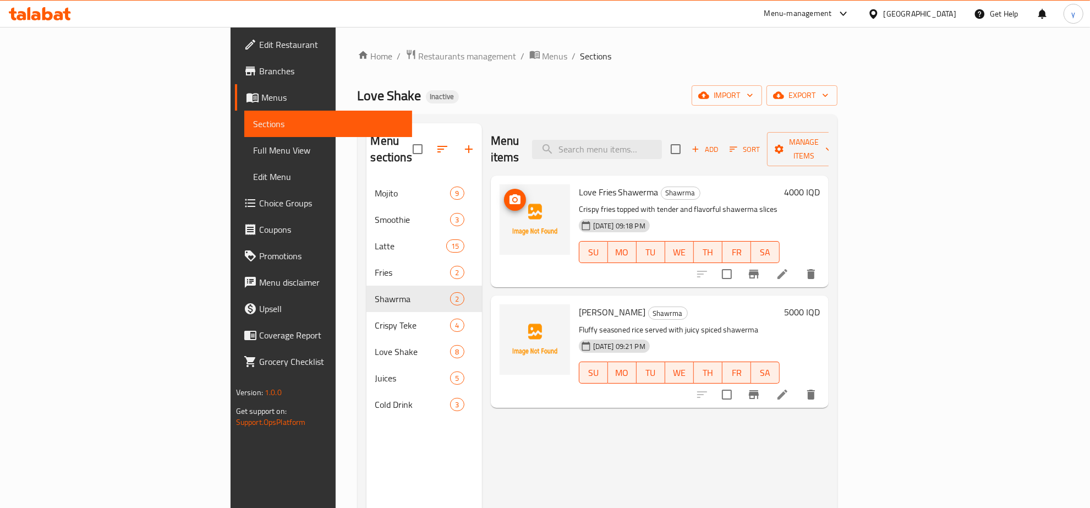
click at [509, 194] on icon "upload picture" at bounding box center [514, 199] width 11 height 10
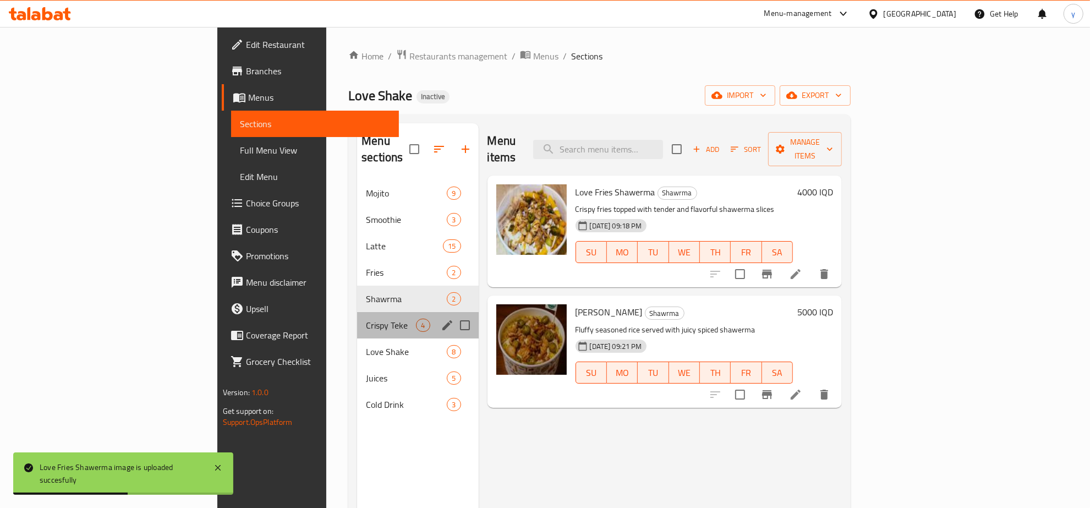
click at [357, 312] on div "Crispy Teke 4" at bounding box center [417, 325] width 121 height 26
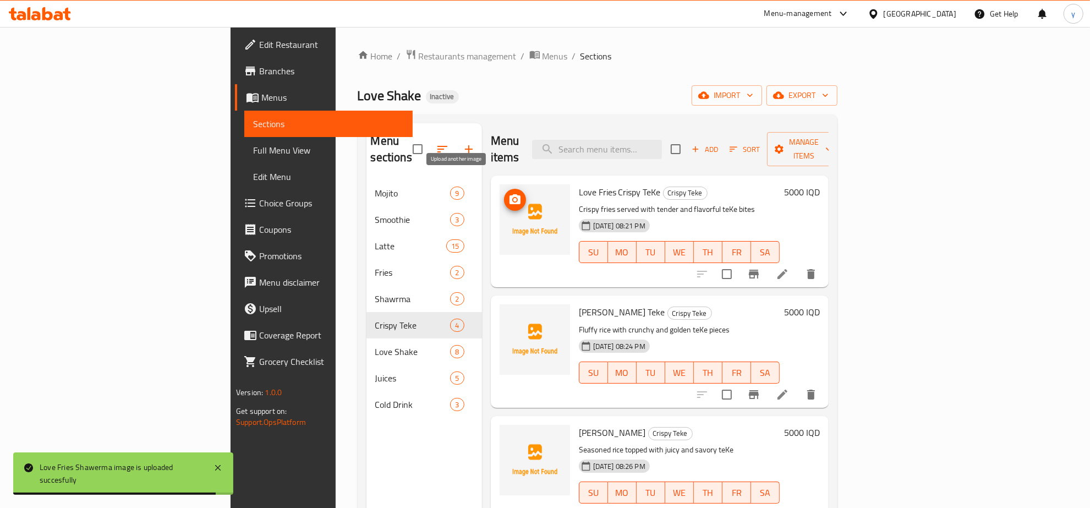
click at [509, 194] on icon "upload picture" at bounding box center [514, 199] width 11 height 10
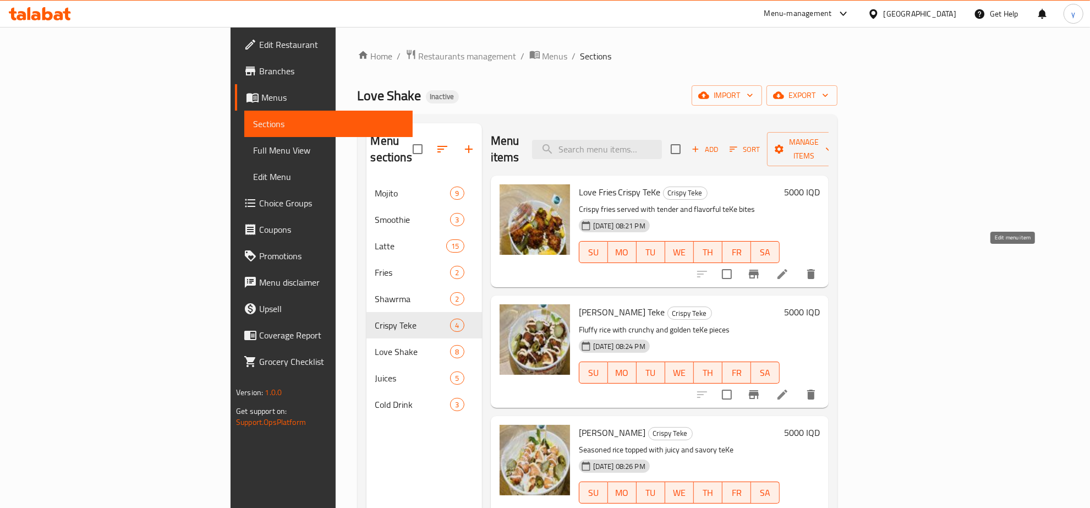
click at [789, 267] on icon at bounding box center [782, 273] width 13 height 13
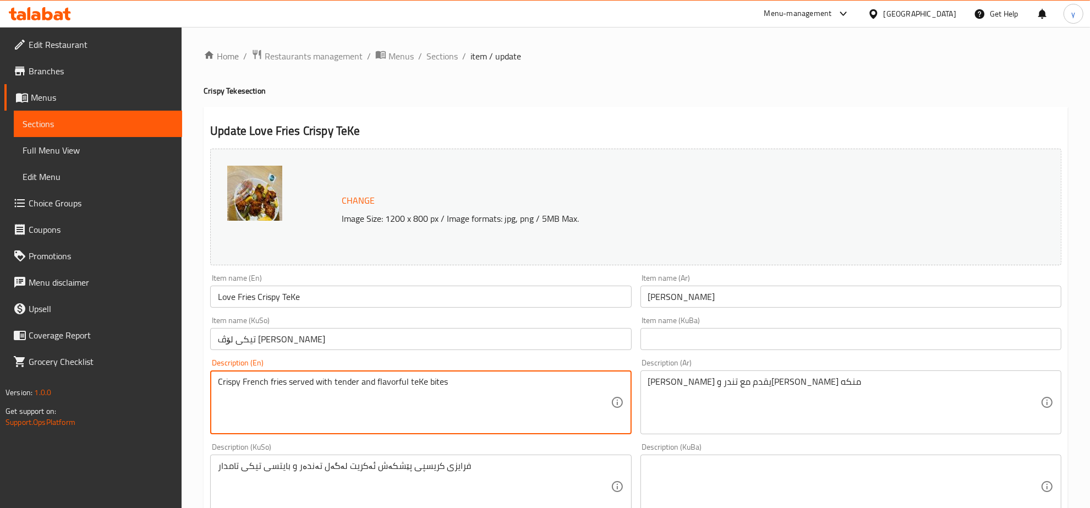
drag, startPoint x: 284, startPoint y: 380, endPoint x: 244, endPoint y: 375, distance: 40.9
click at [244, 375] on div "Crispy French fries served with tender and flavorful teKe bites Description (En)" at bounding box center [420, 402] width 421 height 64
type textarea "Crispy French fries served with tender and flavorful teKe bites"
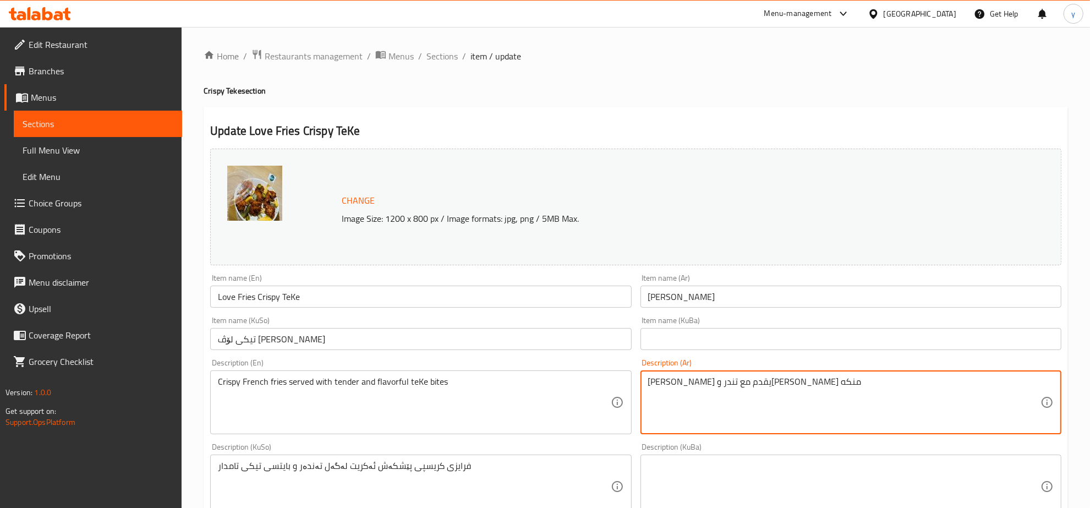
drag, startPoint x: 798, startPoint y: 383, endPoint x: 831, endPoint y: 386, distance: 33.7
drag, startPoint x: 850, startPoint y: 383, endPoint x: 796, endPoint y: 397, distance: 55.5
click at [796, 397] on textarea "بطاطا مقلية كرسبي يقدم مع تندر وبايتس تيكي منكه" at bounding box center [844, 402] width 392 height 52
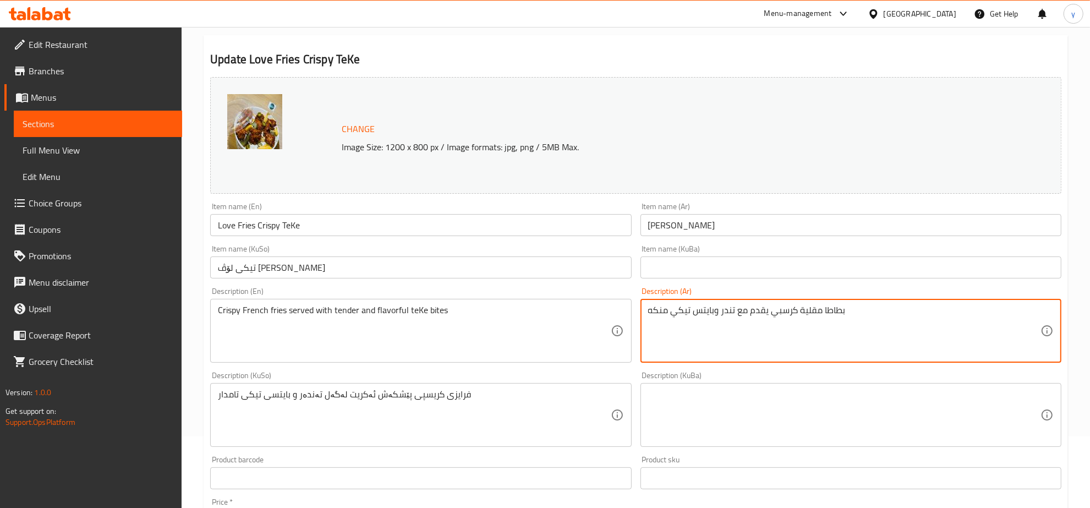
scroll to position [114, 0]
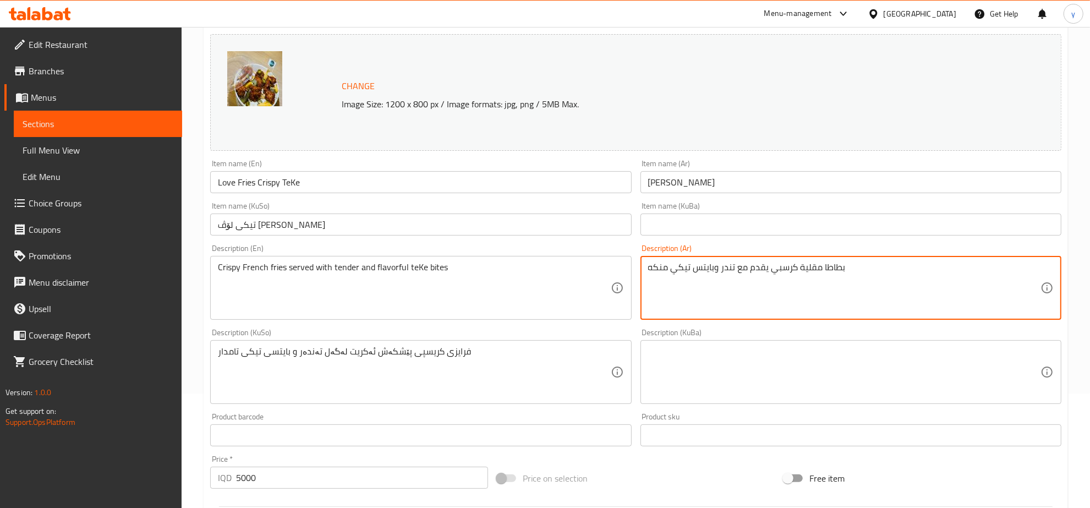
type textarea "بطاطا مقلية كرسبي يقدم مع تندر وبايتس تيكي منكه"
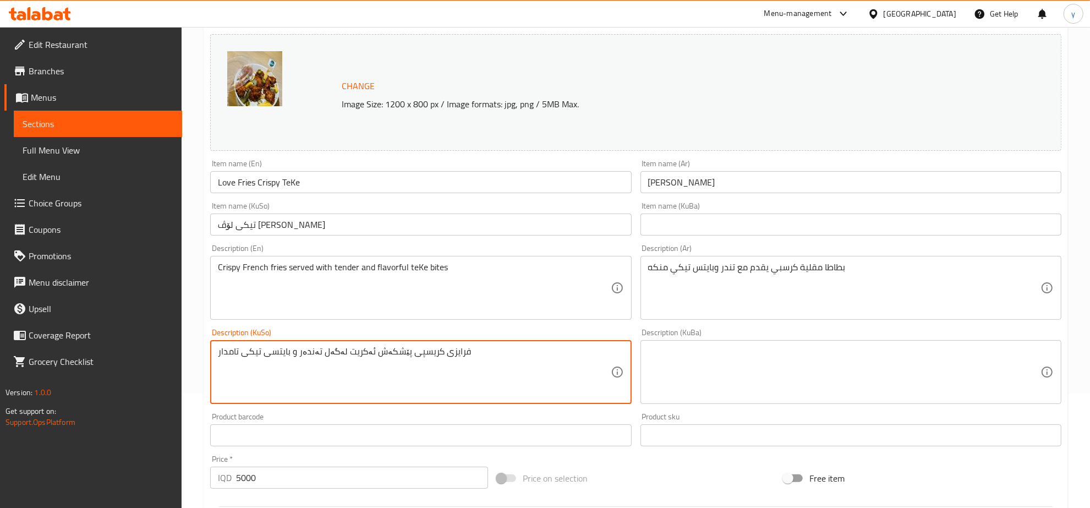
click at [450, 356] on textarea "فرایزی کریسپی پێشکەش ئەکریت لەگەل تەندەر و بایتسی تیکی تامدار" at bounding box center [414, 372] width 392 height 52
click at [450, 356] on textarea "فینگەری کریسپی پێشکەش ئەکریت لەگەل تەندەر و بایتسی تیکی تامدار" at bounding box center [414, 372] width 392 height 52
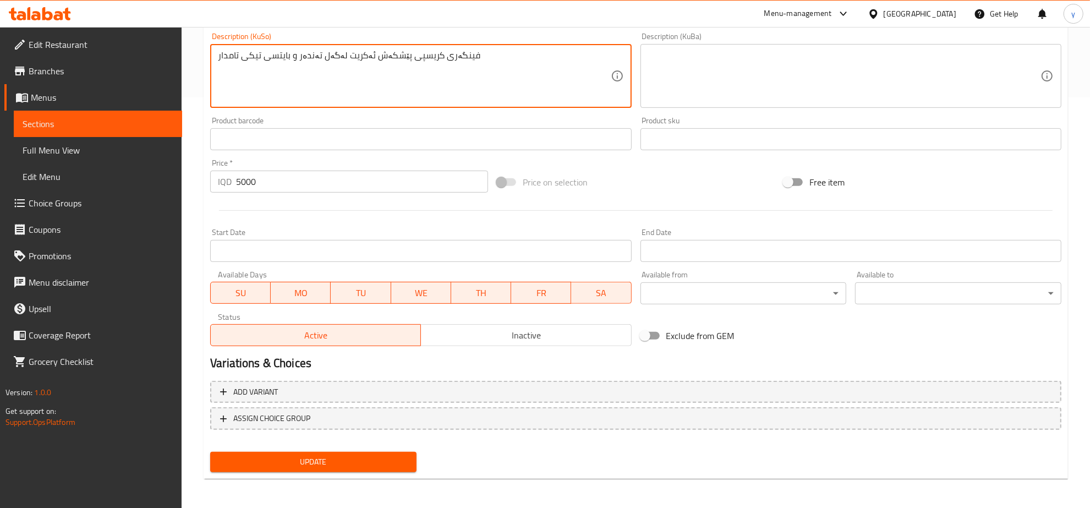
type textarea "فینگەری کریسپی پێشکەش ئەکریت لەگەل تەندەر و بایتسی تیکی تامدار"
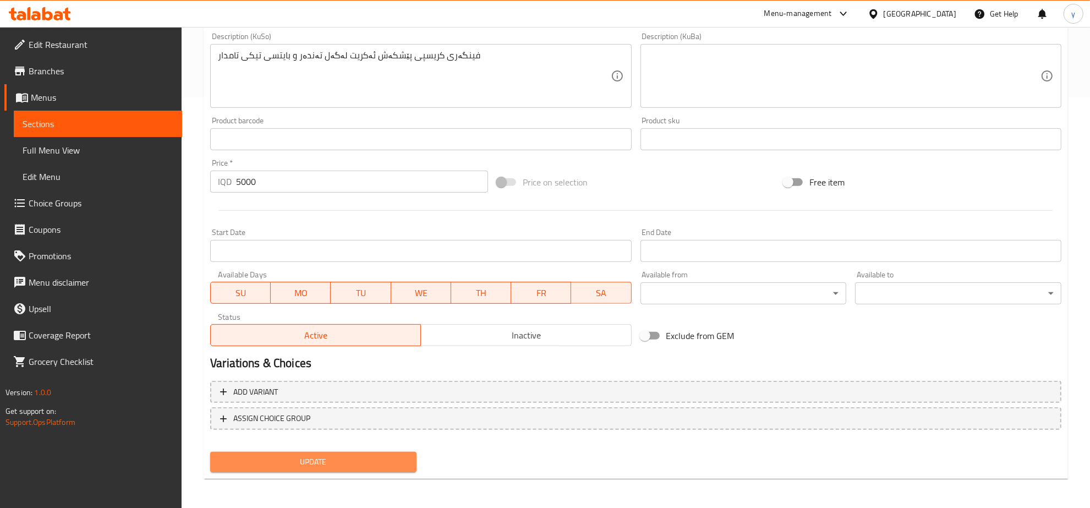
click at [325, 452] on button "Update" at bounding box center [313, 462] width 206 height 20
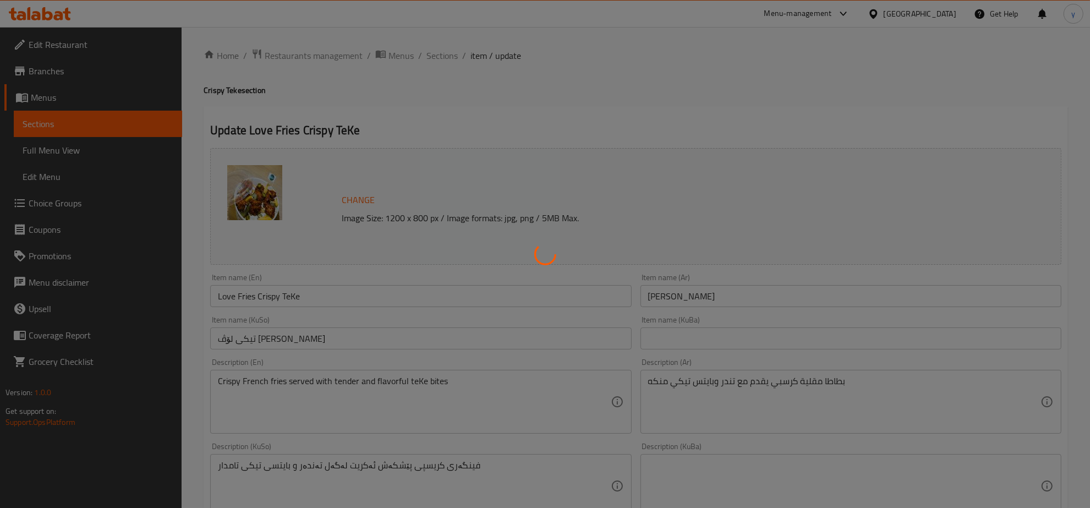
scroll to position [0, 0]
click at [450, 53] on div at bounding box center [545, 254] width 1090 height 508
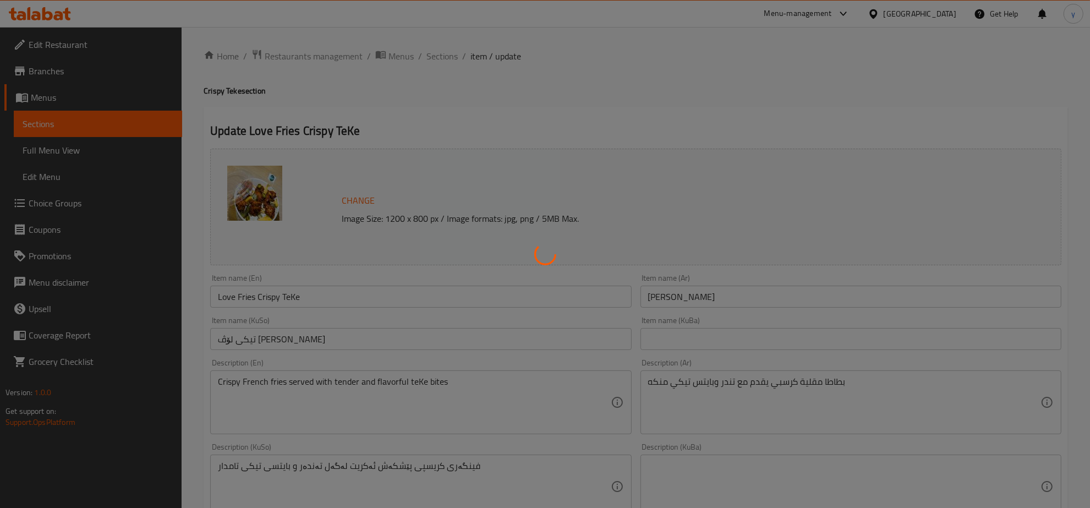
click at [450, 53] on div at bounding box center [545, 254] width 1090 height 508
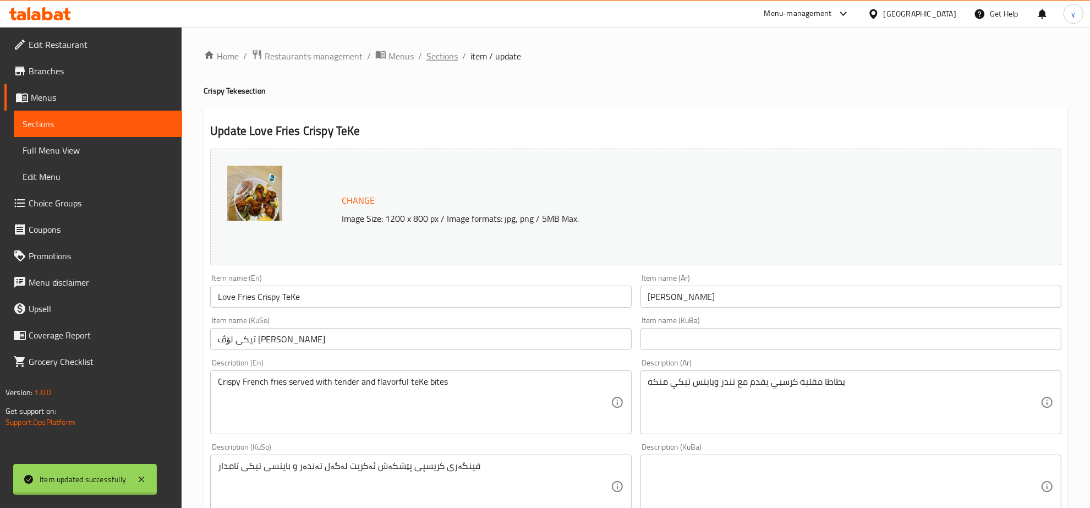
click at [450, 53] on div "Home / Restaurants management / Menus / Sections / item / update Crispy Teke se…" at bounding box center [636, 473] width 864 height 849
click at [450, 53] on span "Sections" at bounding box center [441, 56] width 31 height 13
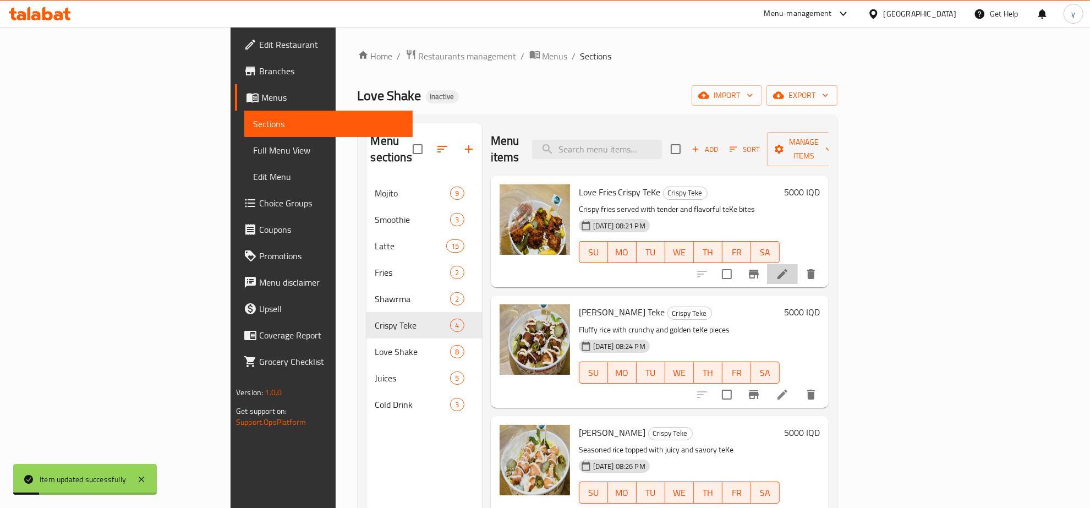
click at [798, 264] on li at bounding box center [782, 274] width 31 height 20
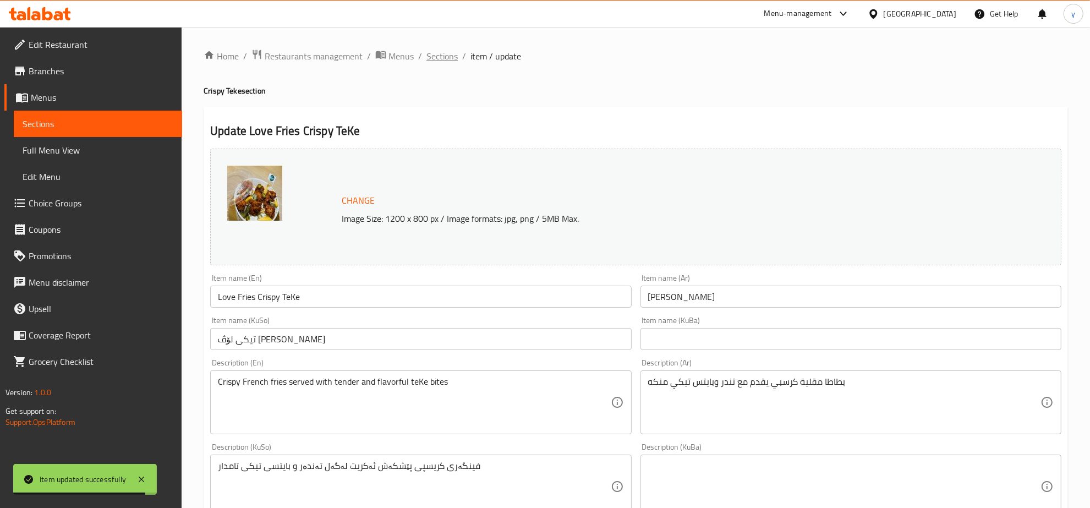
click at [435, 52] on span "Sections" at bounding box center [441, 56] width 31 height 13
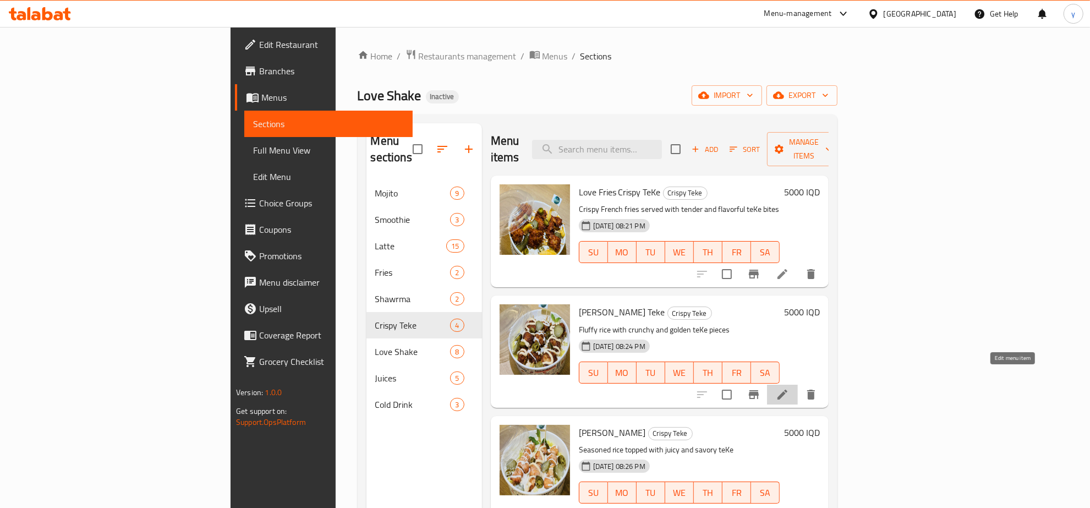
click at [787, 389] on icon at bounding box center [782, 394] width 10 height 10
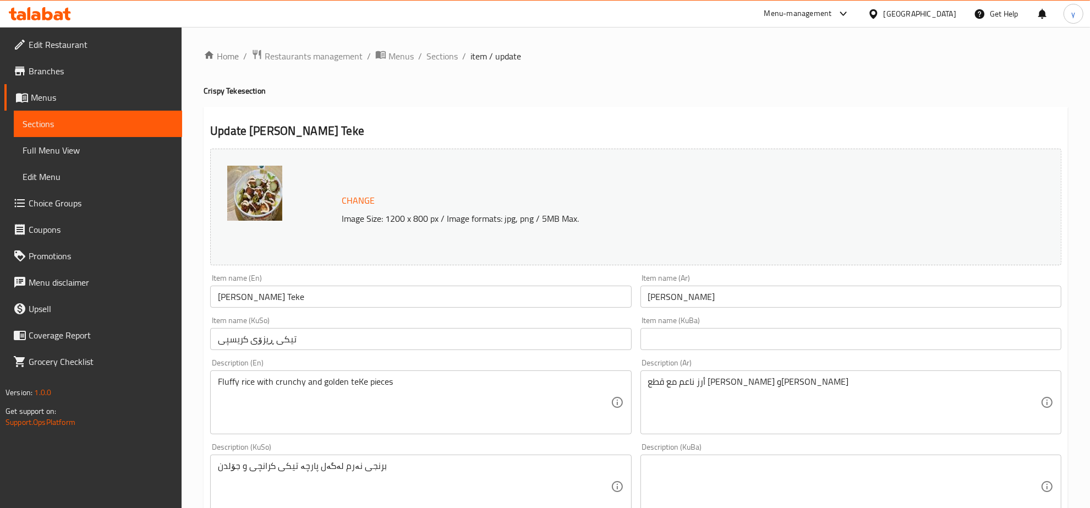
click at [438, 42] on div "Home / Restaurants management / Menus / Sections / item / update Crispy Teke se…" at bounding box center [636, 473] width 908 height 893
click at [454, 58] on span "Sections" at bounding box center [441, 56] width 31 height 13
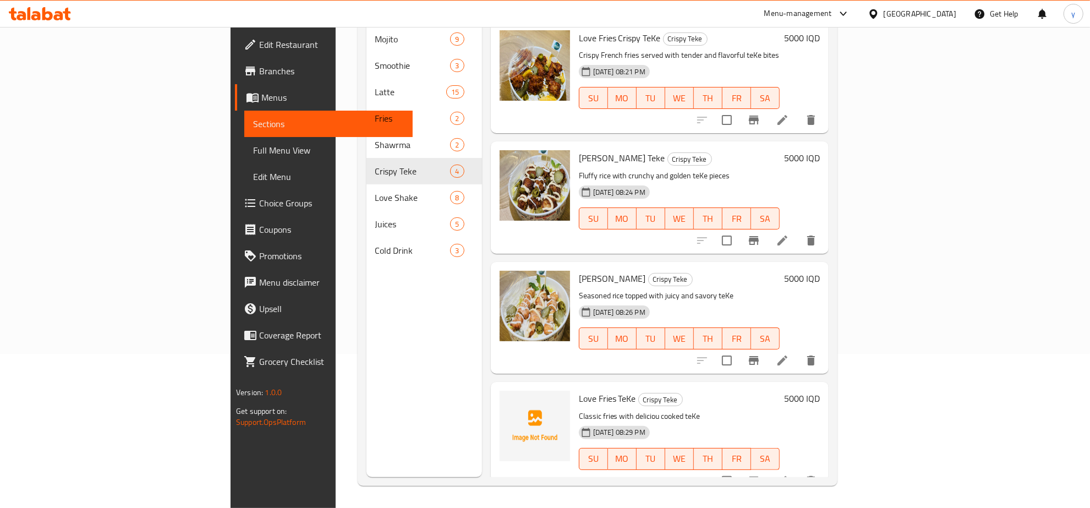
scroll to position [155, 0]
click at [789, 354] on icon at bounding box center [782, 360] width 13 height 13
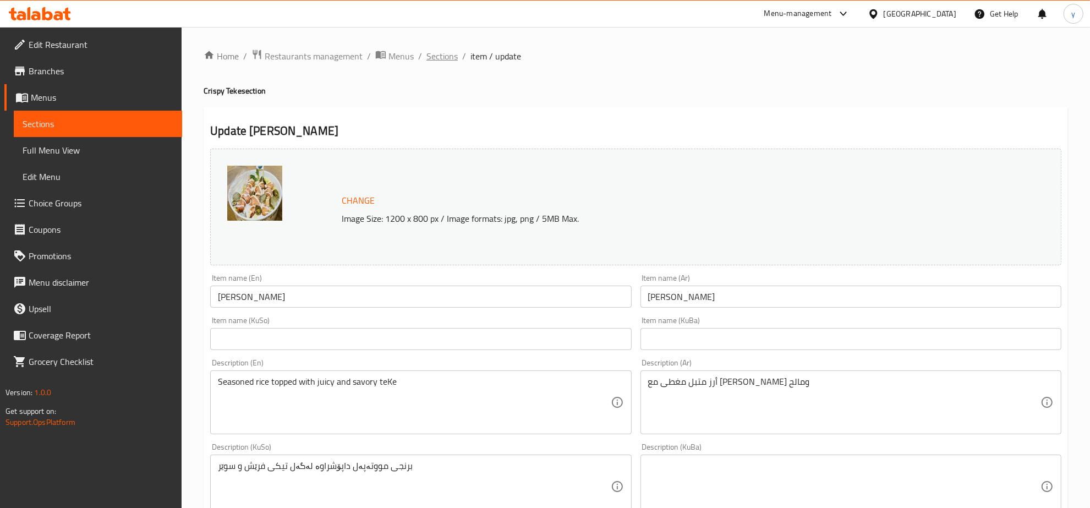
click at [435, 58] on span "Sections" at bounding box center [441, 56] width 31 height 13
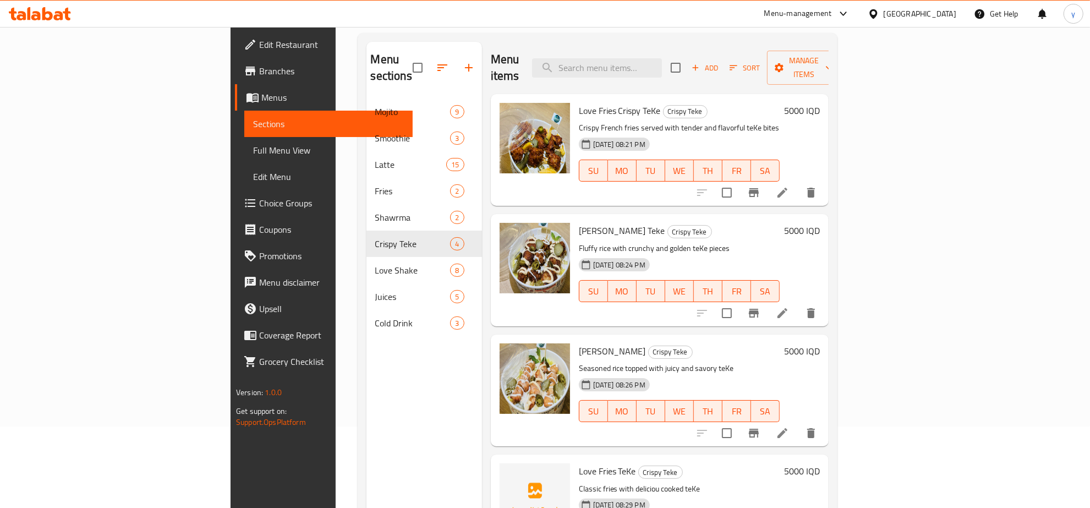
scroll to position [155, 0]
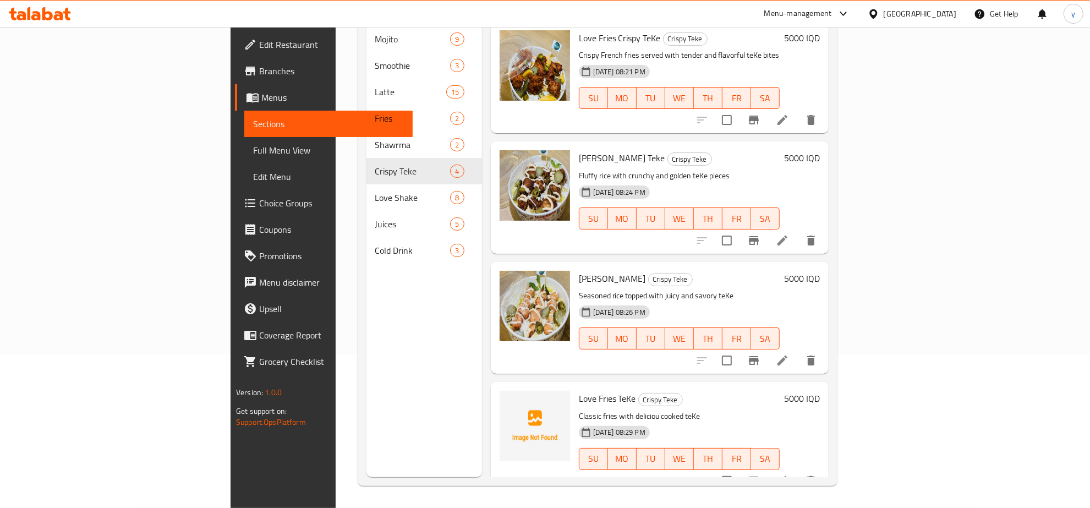
click at [798, 471] on li at bounding box center [782, 481] width 31 height 20
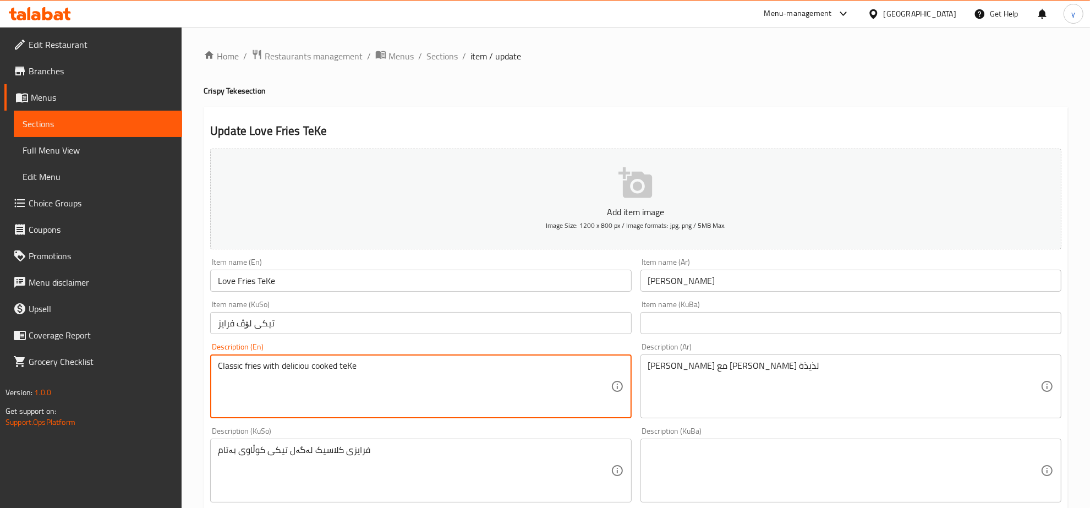
click at [254, 369] on textarea "Classic fries with deliciou cooked teKe" at bounding box center [414, 386] width 392 height 52
paste textarea "French fries"
type textarea "Classic French fries with deliciou cooked teKe"
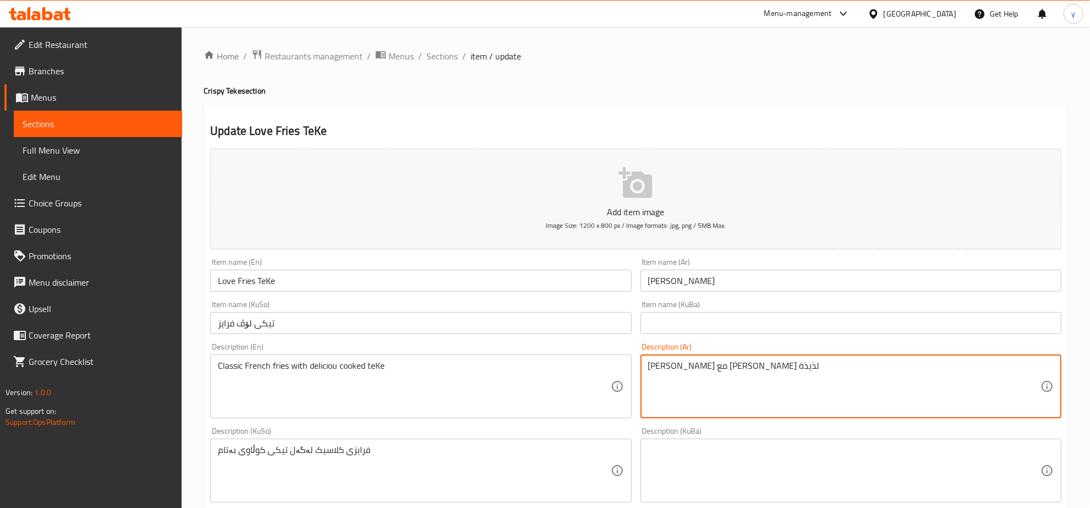
click at [766, 365] on textarea "[PERSON_NAME] مع [PERSON_NAME] لذيذة" at bounding box center [844, 386] width 392 height 52
paste textarea "بطاطا [GEOGRAPHIC_DATA]"
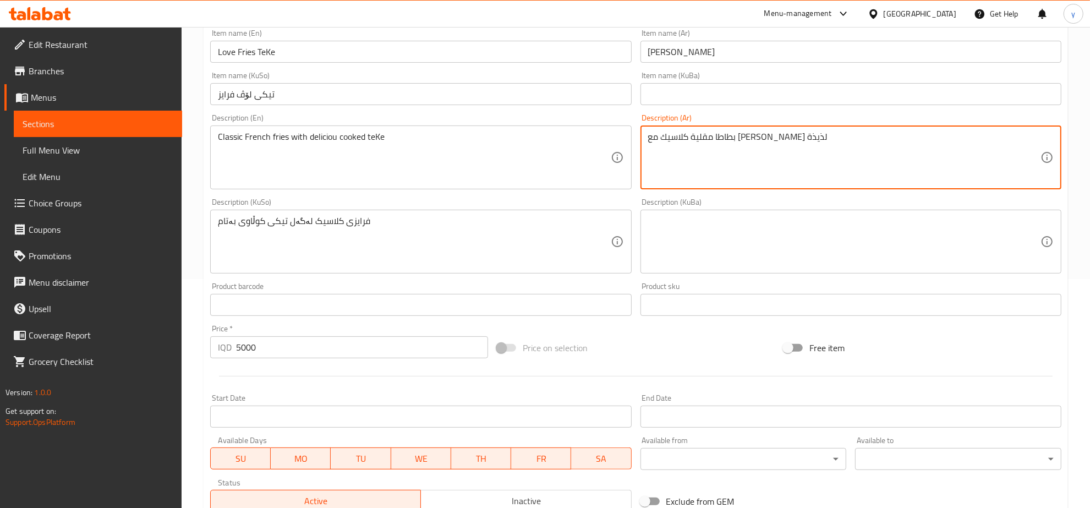
type textarea "بطاطا مقلية كلاسيك مع [PERSON_NAME] لذيذة"
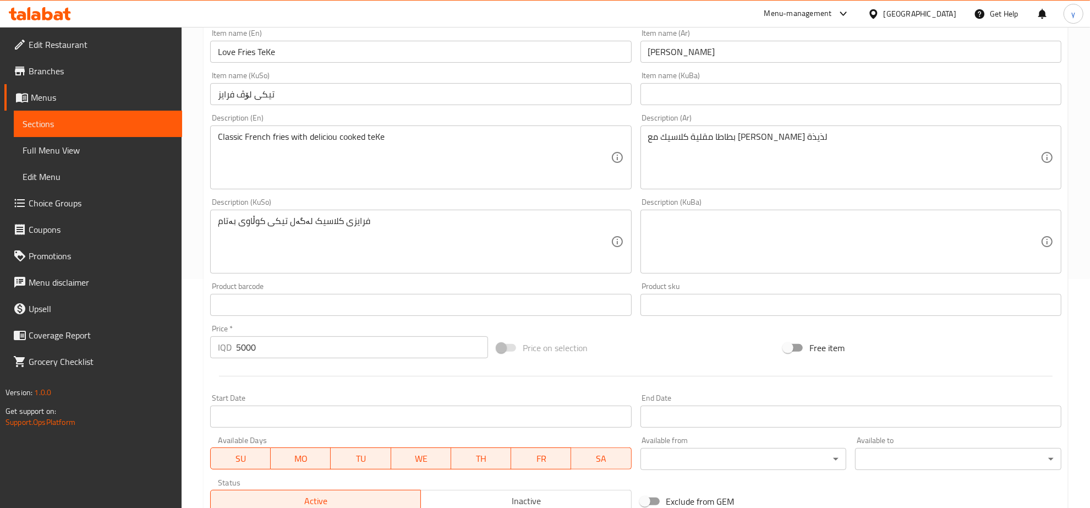
click at [354, 215] on div "فرایزی کلاسیک لەگەل تیکی کوڵاوی بەتام Description (KuSo)" at bounding box center [420, 242] width 421 height 64
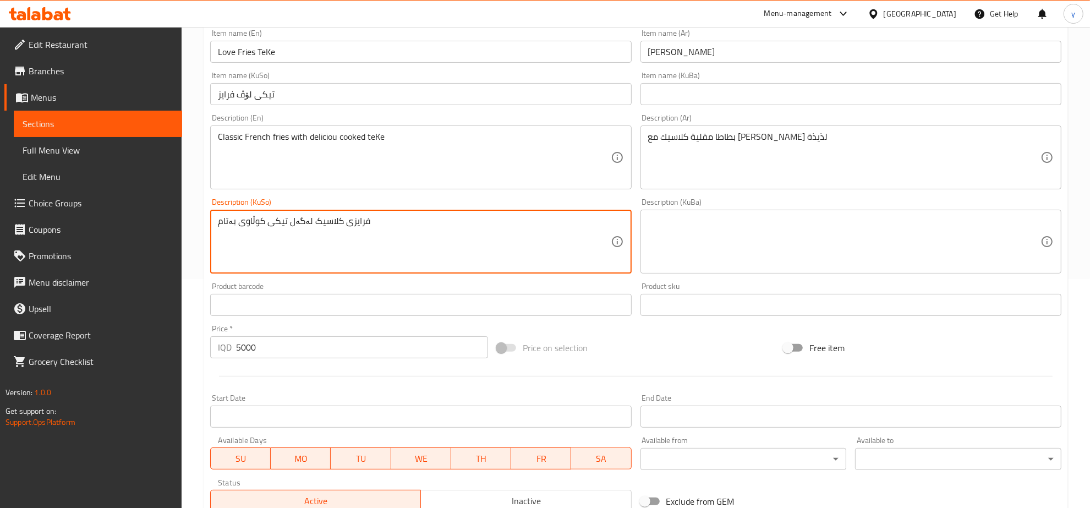
click at [356, 218] on textarea "فرایزی کلاسیک لەگەل تیکی کوڵاوی بەتام" at bounding box center [414, 242] width 392 height 52
paste textarea "ینگەر"
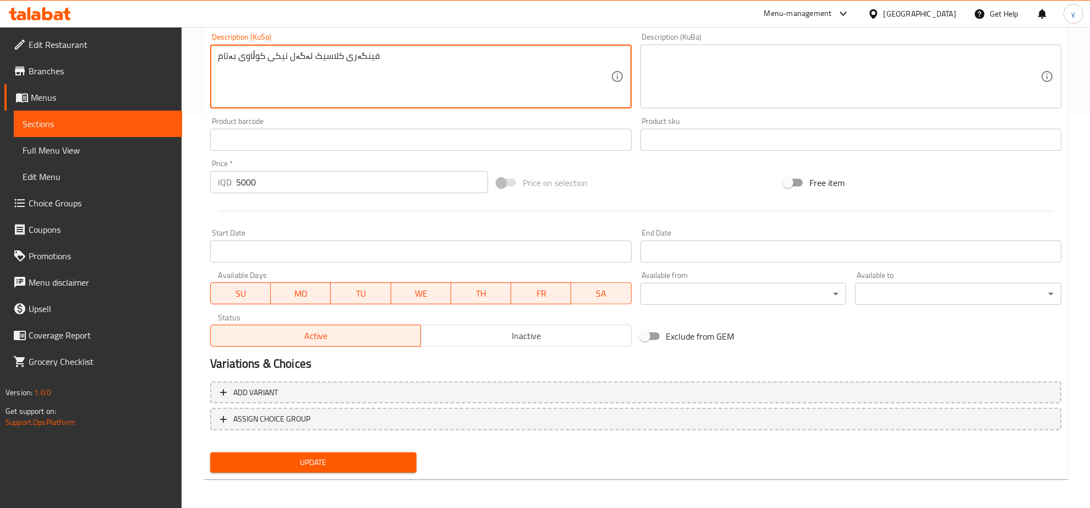
type textarea "فینگەری کلاسیک لەگەل تیکی کوڵاوی بەتام"
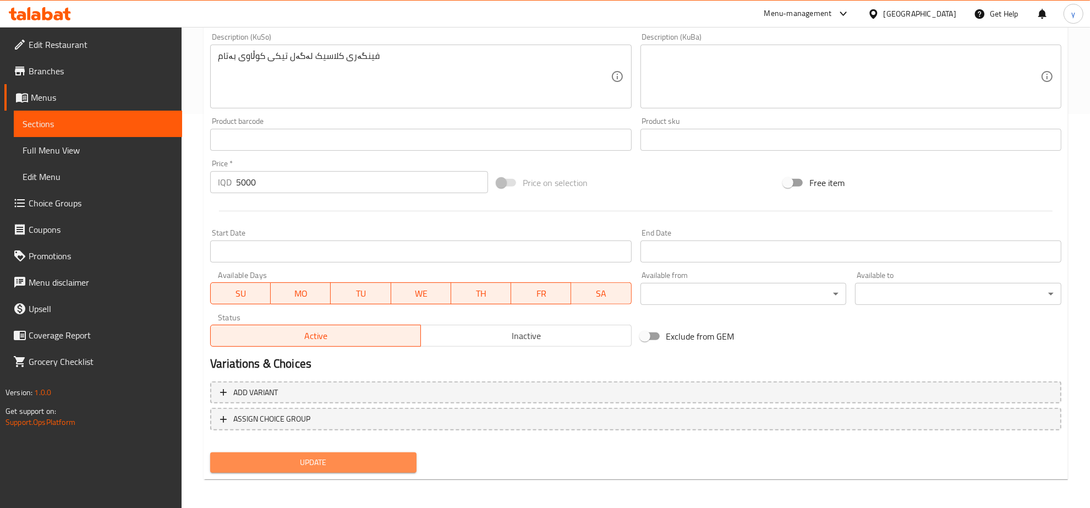
click at [315, 452] on button "Update" at bounding box center [313, 462] width 206 height 20
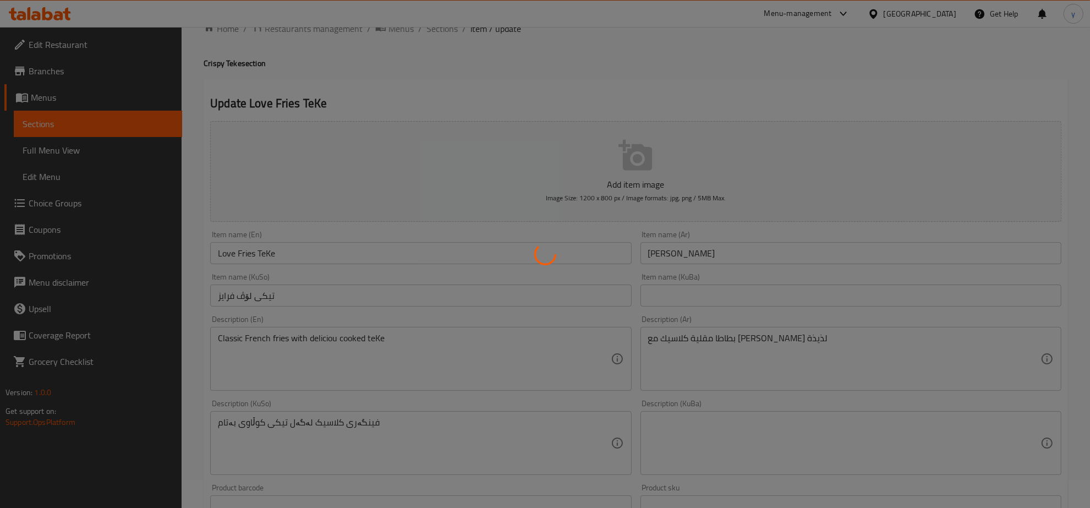
scroll to position [0, 0]
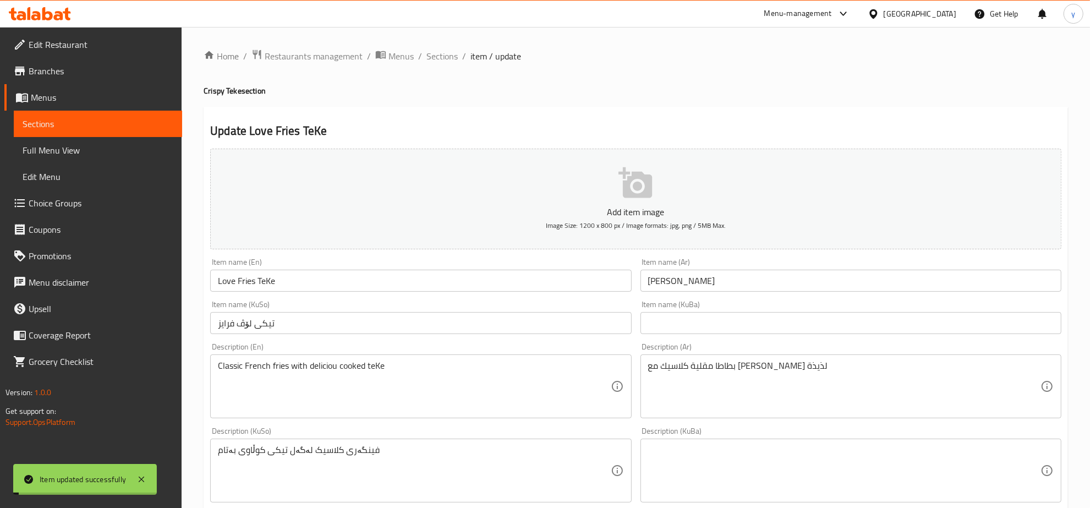
click at [440, 51] on span "Sections" at bounding box center [441, 56] width 31 height 13
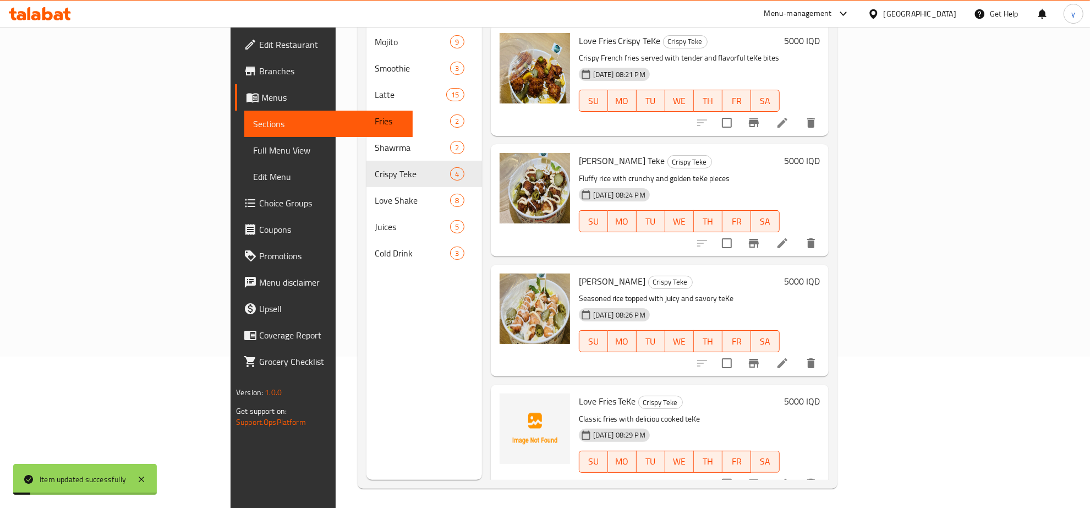
scroll to position [155, 0]
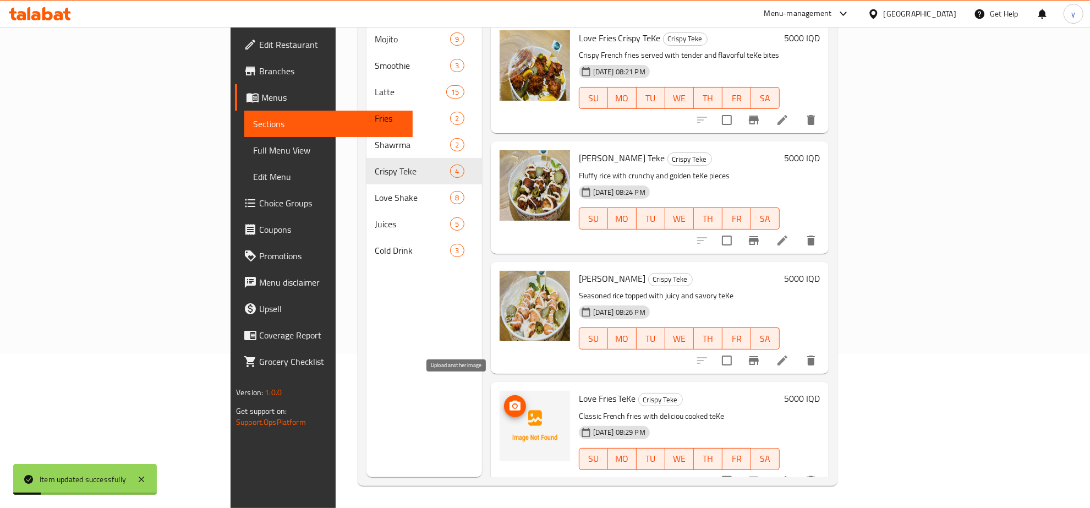
click at [504, 399] on span "upload picture" at bounding box center [515, 405] width 22 height 13
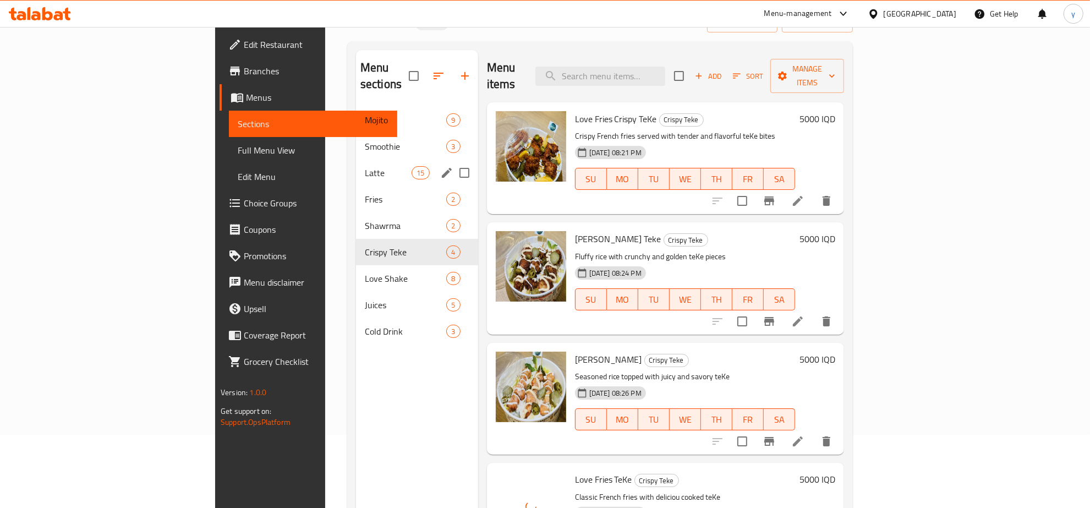
scroll to position [40, 0]
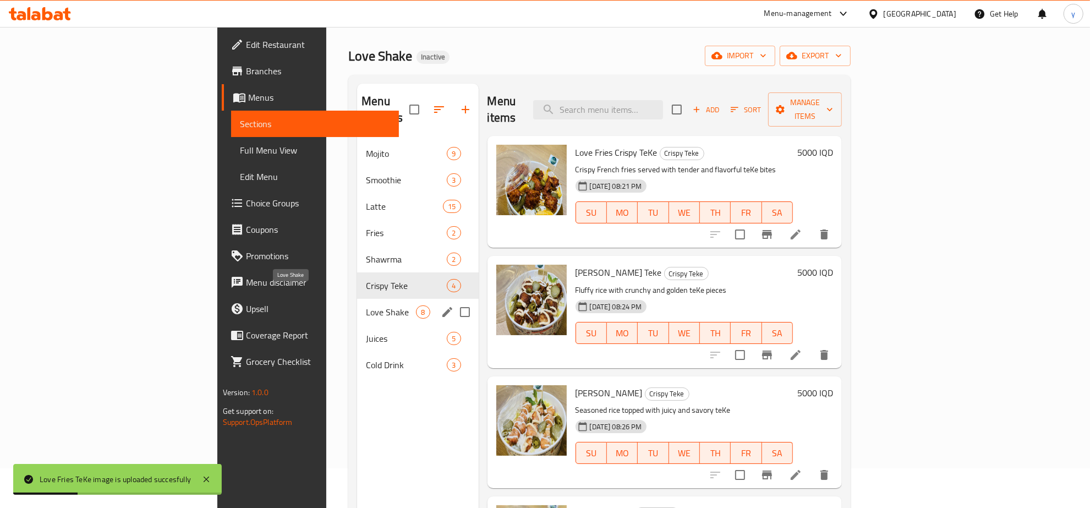
click at [366, 305] on span "Love Shake" at bounding box center [391, 311] width 50 height 13
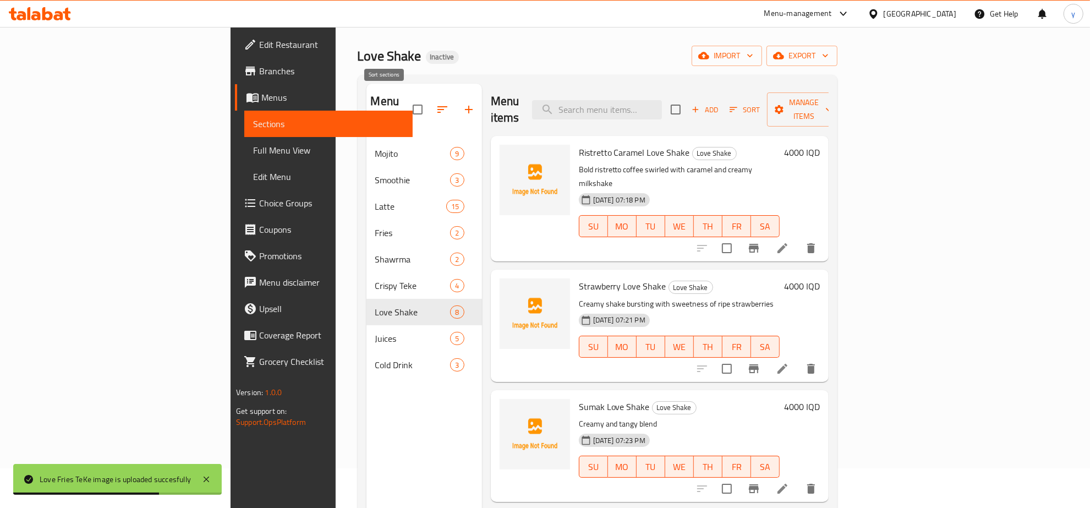
click at [436, 106] on icon "button" at bounding box center [442, 109] width 13 height 13
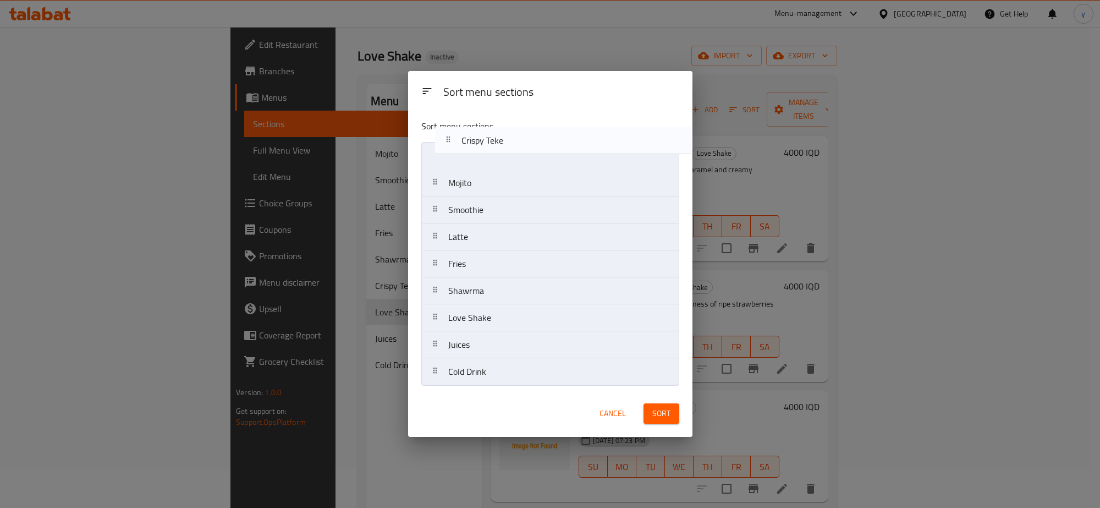
drag, startPoint x: 515, startPoint y: 283, endPoint x: 528, endPoint y: 122, distance: 161.7
click at [528, 122] on div "Sort menu sections Mojito Smoothie Latte Fries Shawrma Crispy Teke Love Shake J…" at bounding box center [550, 250] width 284 height 279
drag, startPoint x: 490, startPoint y: 292, endPoint x: 507, endPoint y: 152, distance: 140.1
click at [507, 152] on nav "Crispy Teke Mojito Smoothie Latte Fries Shawrma Love Shake Juices Cold Drink" at bounding box center [550, 264] width 258 height 244
drag, startPoint x: 491, startPoint y: 301, endPoint x: 515, endPoint y: 207, distance: 97.3
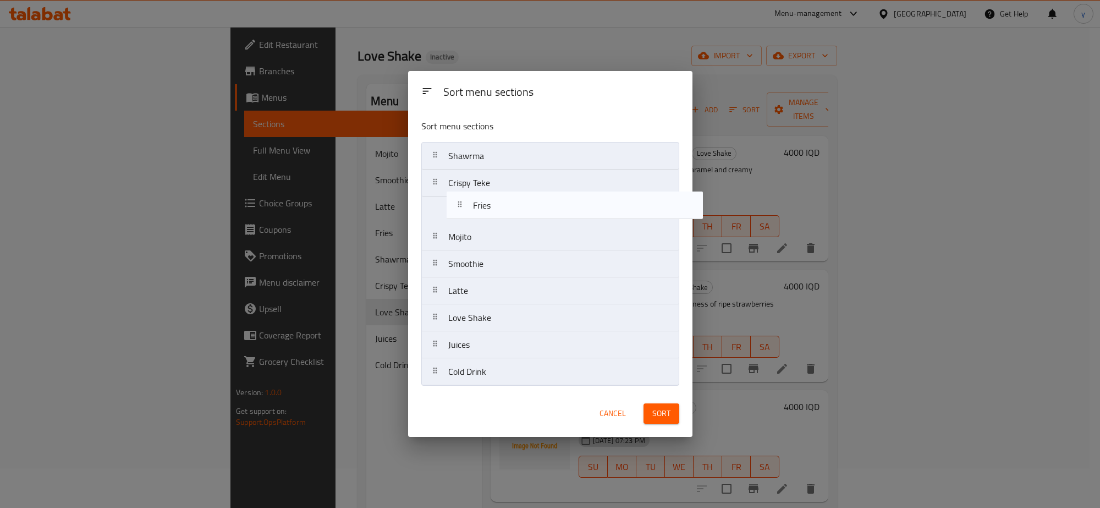
click at [515, 207] on nav "Shawrma Crispy Teke Mojito Smoothie Latte Fries Love Shake Juices Cold Drink" at bounding box center [550, 264] width 258 height 244
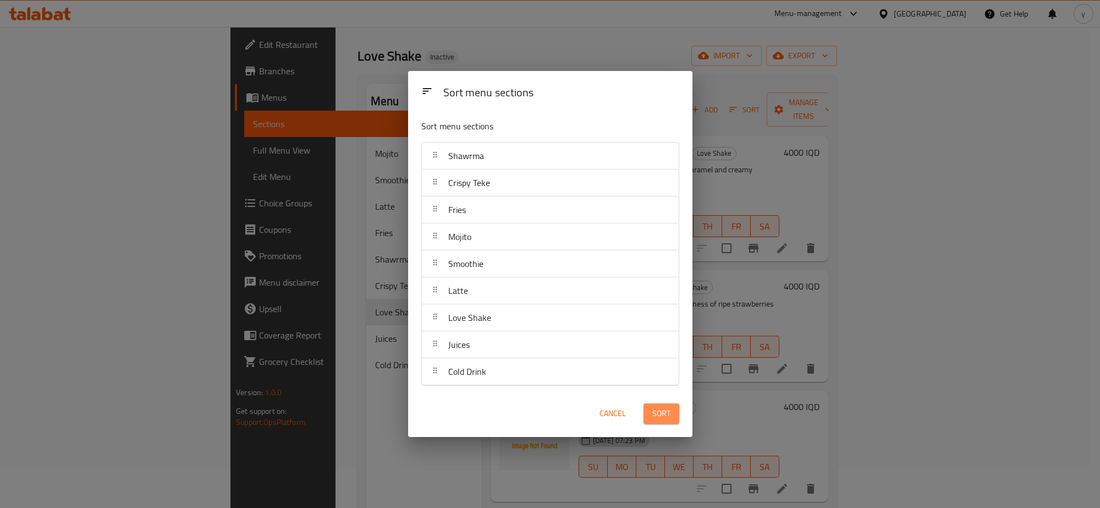
click at [663, 416] on span "Sort" at bounding box center [661, 413] width 18 height 14
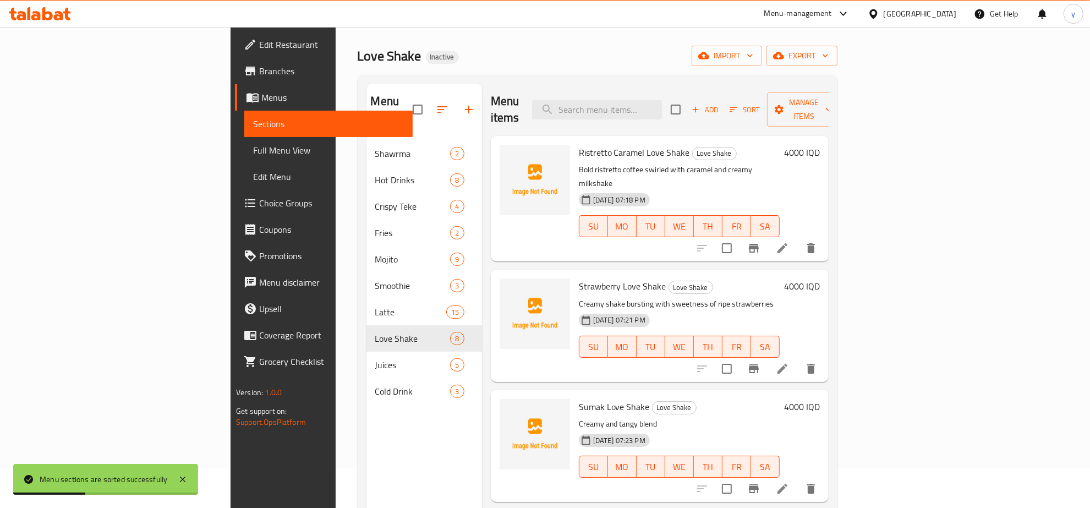
click at [429, 96] on button "button" at bounding box center [442, 109] width 26 height 26
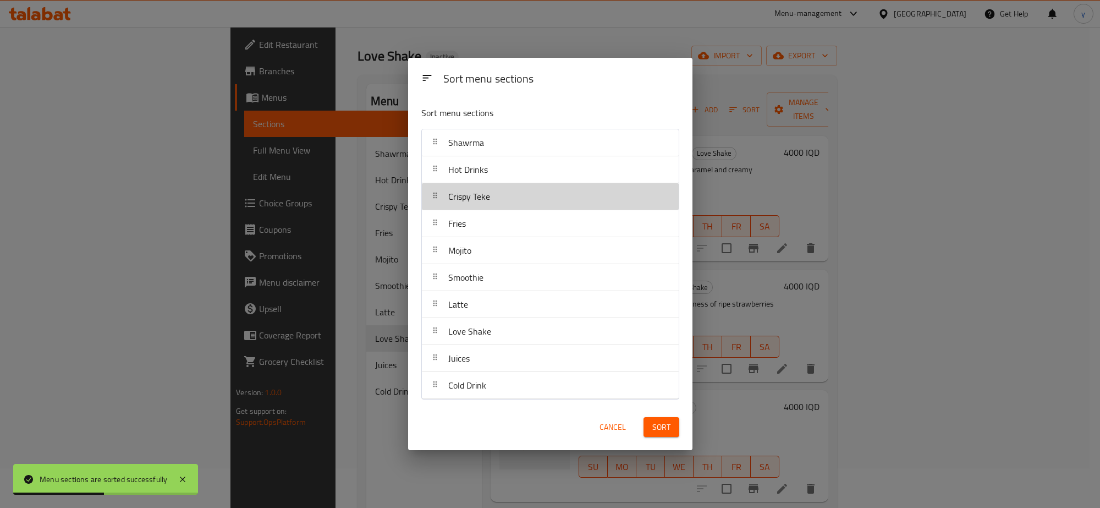
drag, startPoint x: 484, startPoint y: 204, endPoint x: 490, endPoint y: 173, distance: 30.7
click at [490, 173] on nav "Shawrma Hot Drinks Crispy Teke Fries Mojito Smoothie Latte Love Shake Juices Co…" at bounding box center [550, 264] width 258 height 271
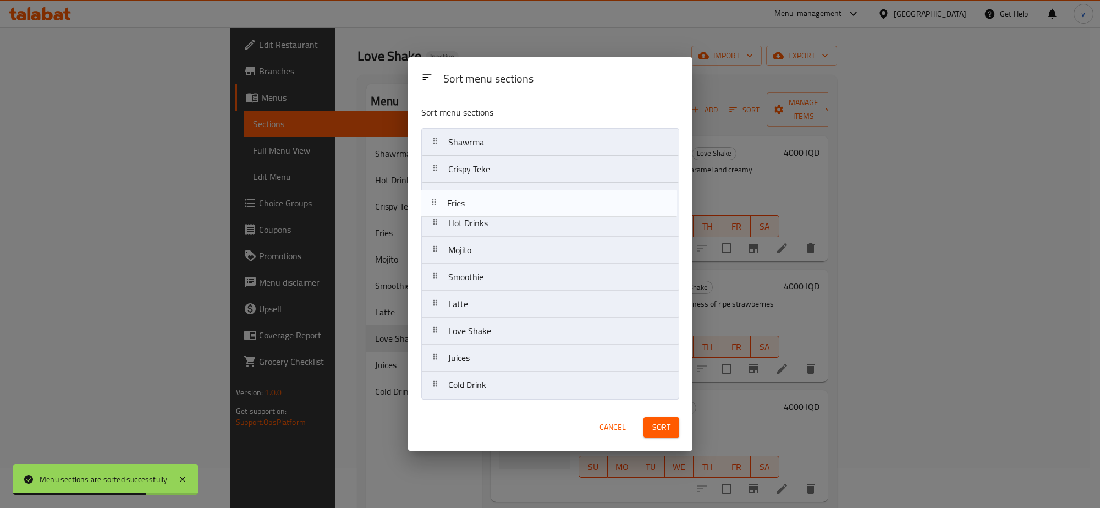
drag, startPoint x: 573, startPoint y: 222, endPoint x: 572, endPoint y: 190, distance: 31.9
click at [572, 190] on nav "Shawrma Crispy Teke Hot Drinks Fries Mojito Smoothie Latte Love Shake Juices Co…" at bounding box center [550, 263] width 258 height 271
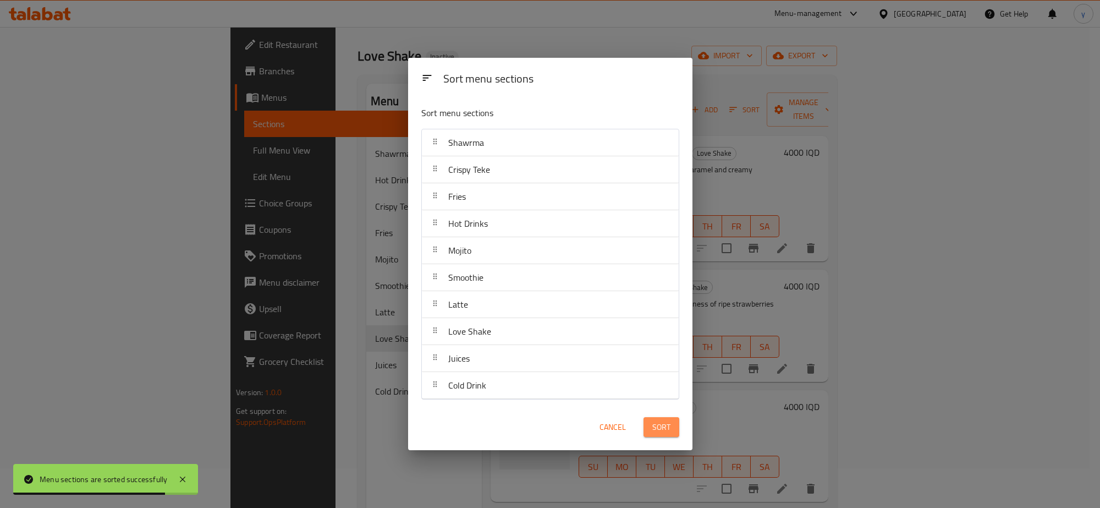
click at [668, 424] on span "Sort" at bounding box center [661, 427] width 18 height 14
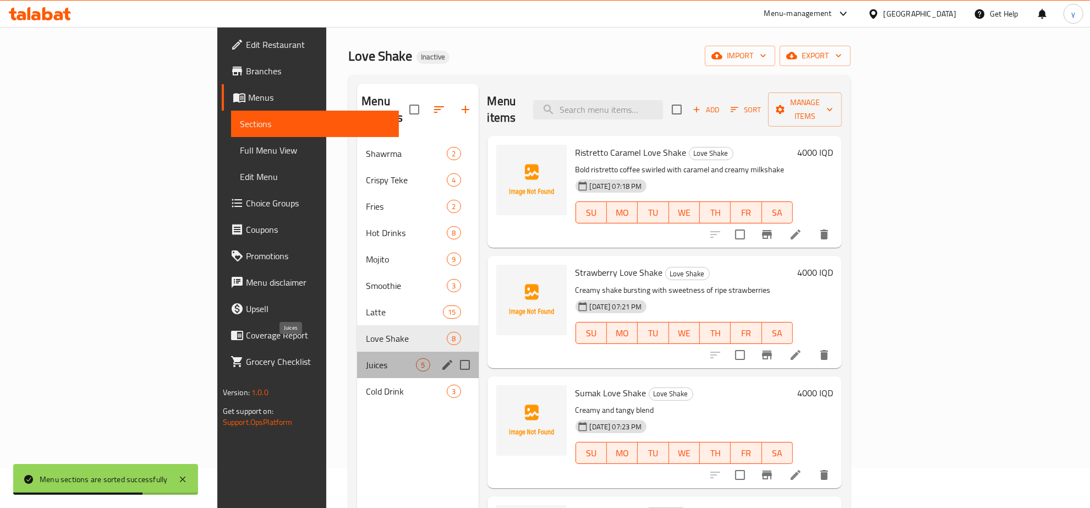
click at [366, 358] on span "Juices" at bounding box center [391, 364] width 50 height 13
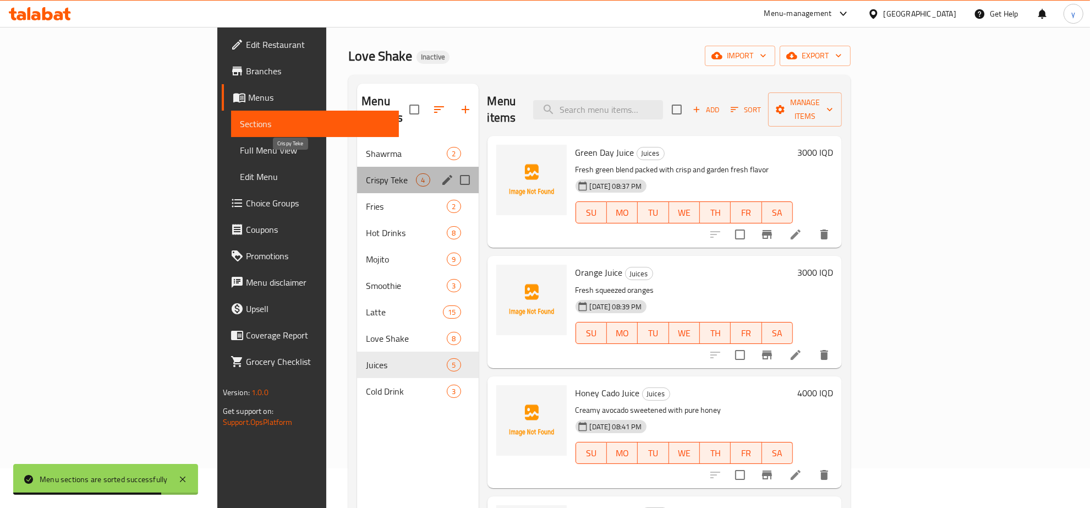
click at [366, 173] on span "Crispy Teke" at bounding box center [391, 179] width 50 height 13
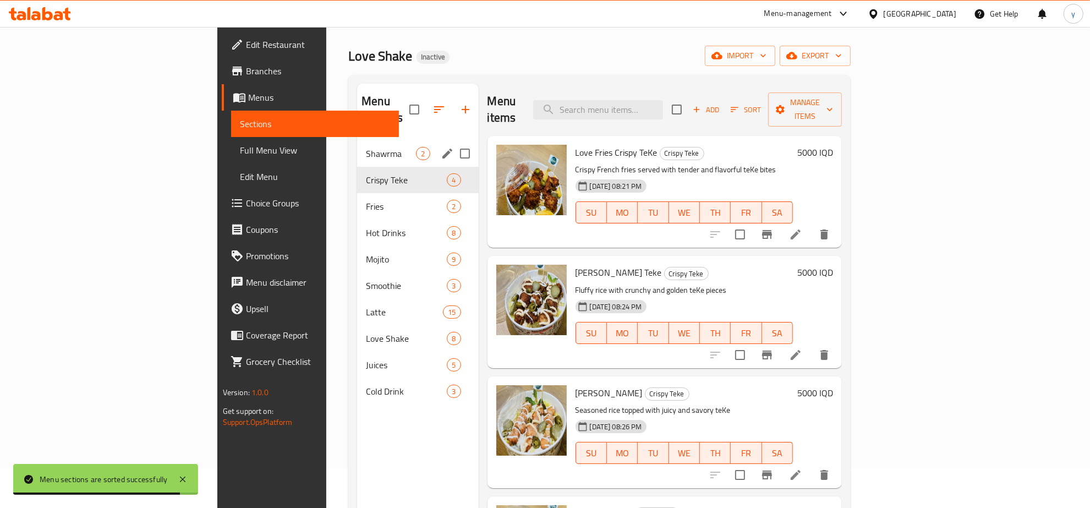
click at [357, 147] on div "Shawrma 2" at bounding box center [417, 153] width 121 height 26
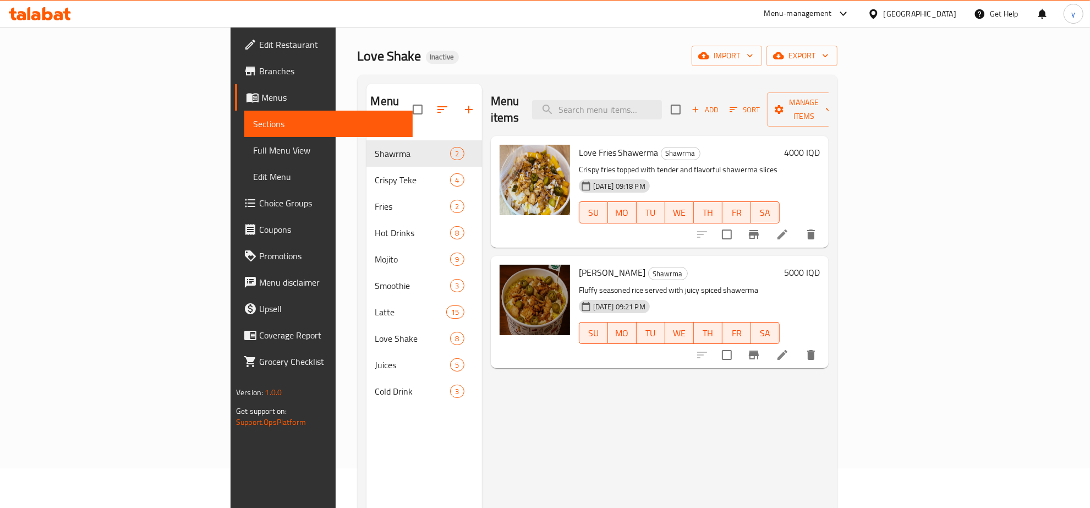
click at [789, 228] on icon at bounding box center [782, 234] width 13 height 13
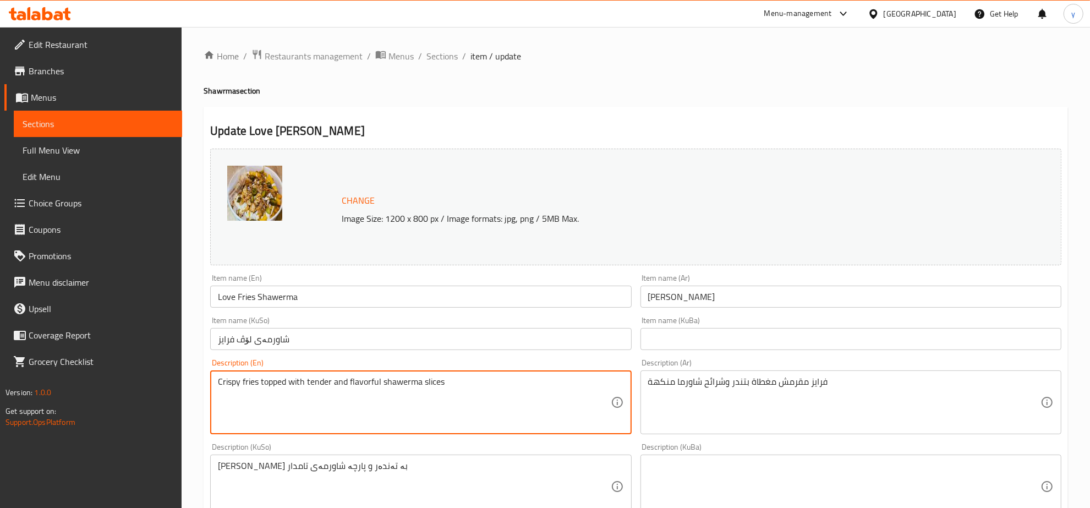
click at [256, 380] on textarea "Crispy fries topped with tender and flavorful shawerma slices" at bounding box center [414, 402] width 392 height 52
paste textarea "French fries"
type textarea "Crispy French fries topped with tender and flavorful shawerma slices"
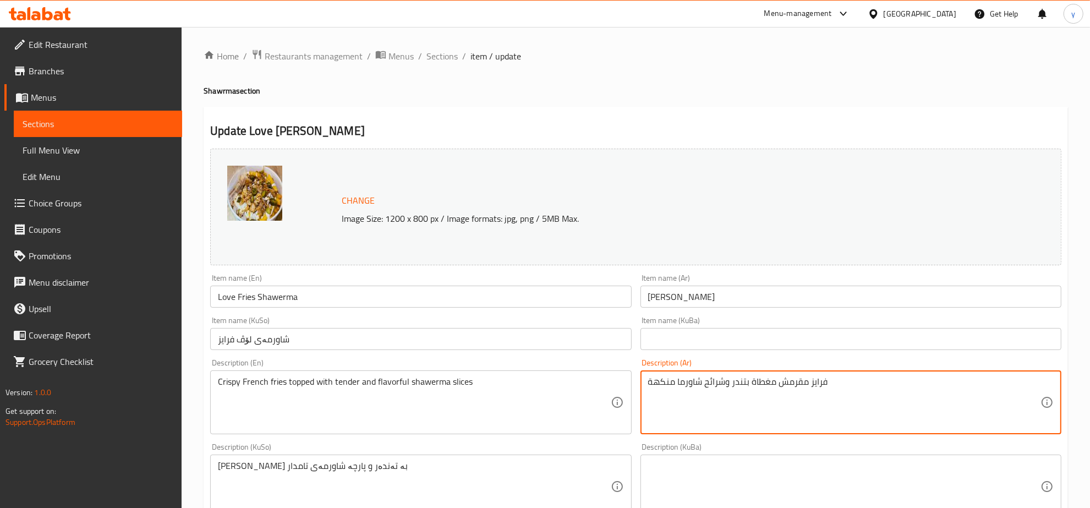
click at [815, 380] on textarea "فرايز مقرمش مغطاة بتندر وشرائح شاورما منكهة" at bounding box center [844, 402] width 392 height 52
paste textarea "بطاطا [GEOGRAPHIC_DATA]"
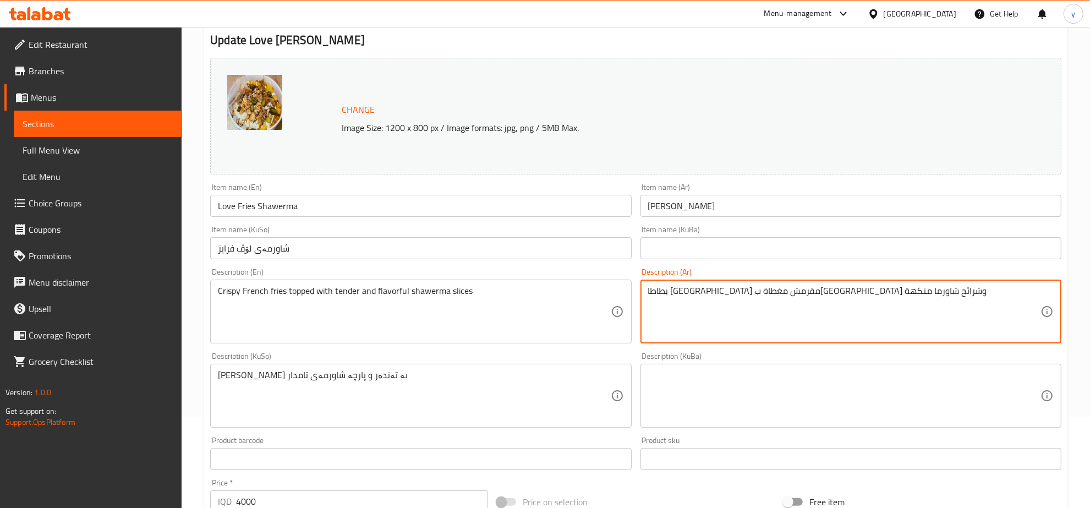
scroll to position [229, 0]
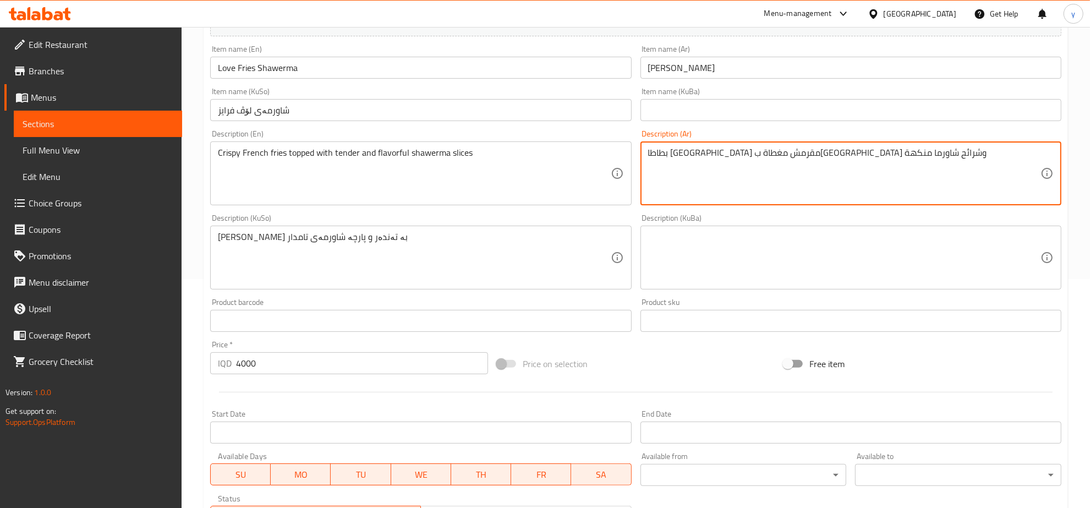
type textarea "بطاطا [GEOGRAPHIC_DATA] مقرمش مغطاة ب[GEOGRAPHIC_DATA] وشرائح شاورما منكهة"
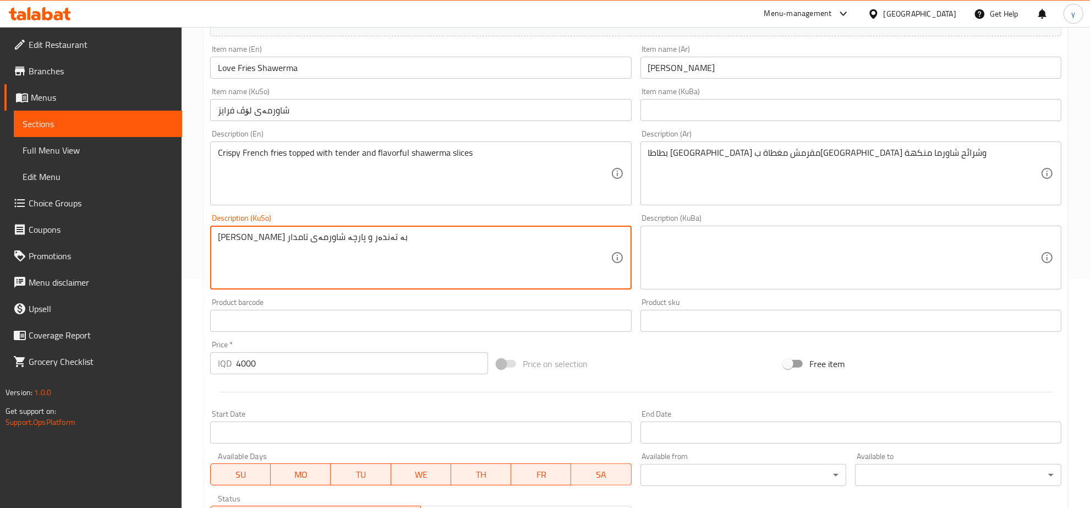
click at [410, 239] on textarea "[PERSON_NAME] بە تەندەر و پارچە شاورمەی تامدار" at bounding box center [414, 258] width 392 height 52
paste textarea "ینگەر"
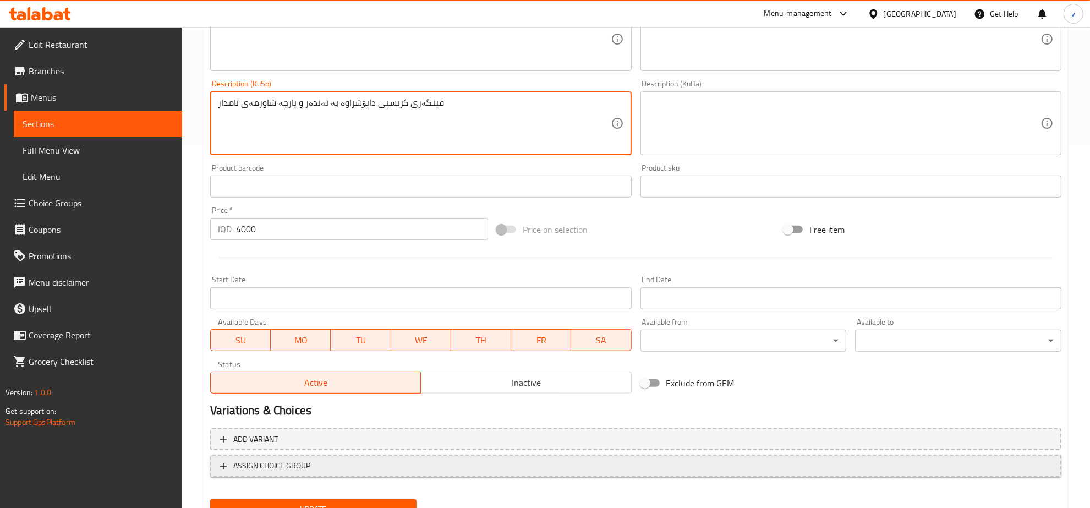
scroll to position [410, 0]
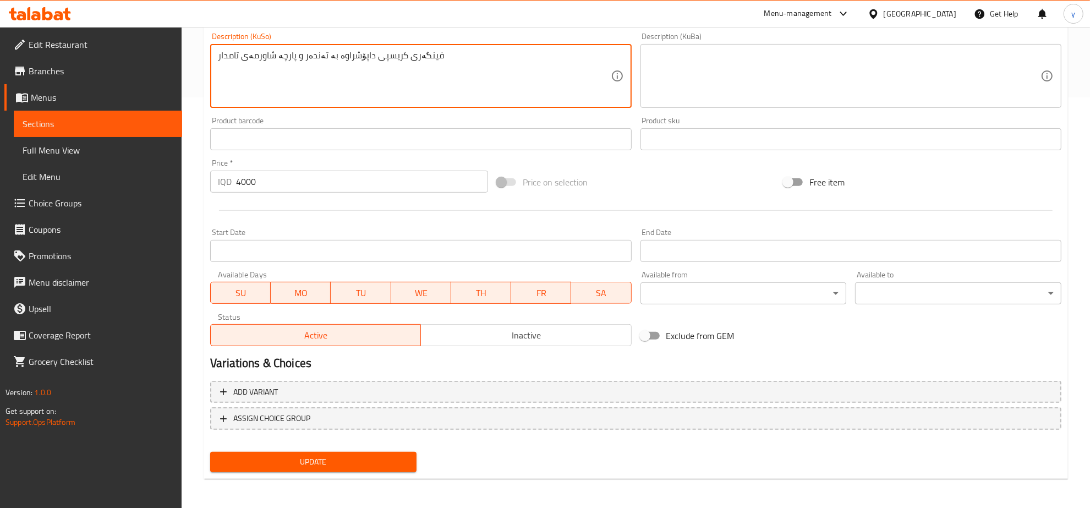
type textarea "فینگەری کریسپی داپۆشراوە بە تەندەر و پارچە شاورمەی تامدار"
click at [331, 474] on div "Update" at bounding box center [313, 461] width 215 height 29
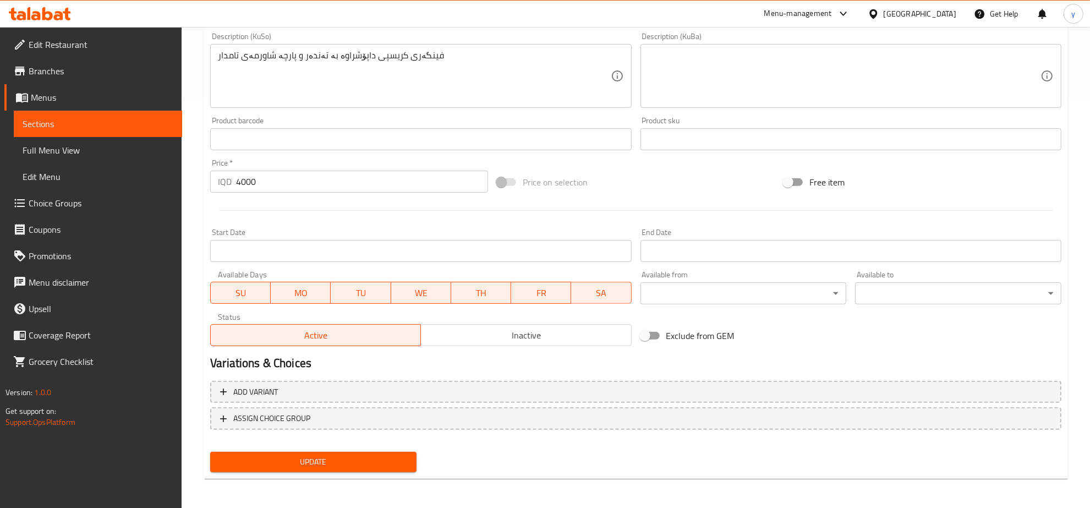
click at [339, 459] on span "Update" at bounding box center [313, 462] width 189 height 14
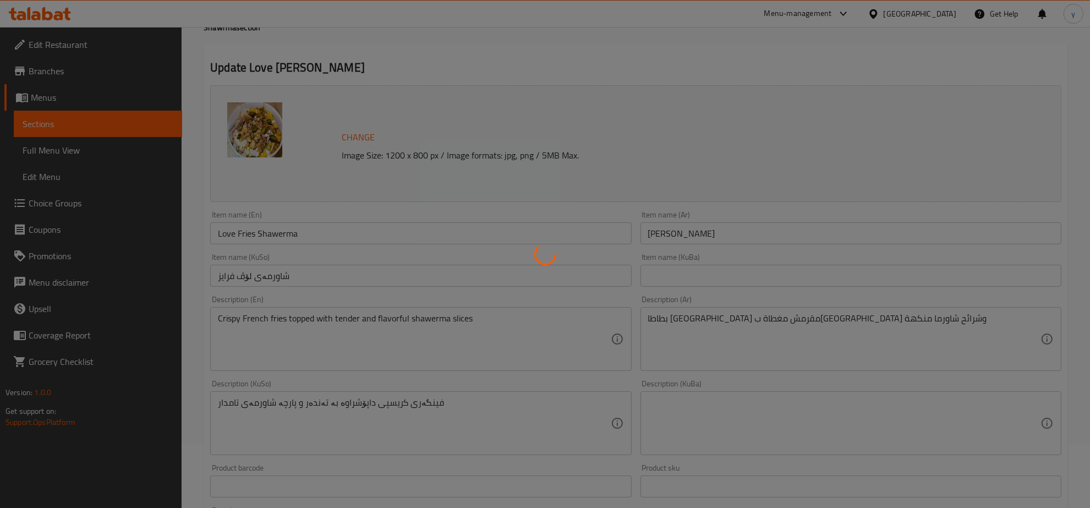
scroll to position [0, 0]
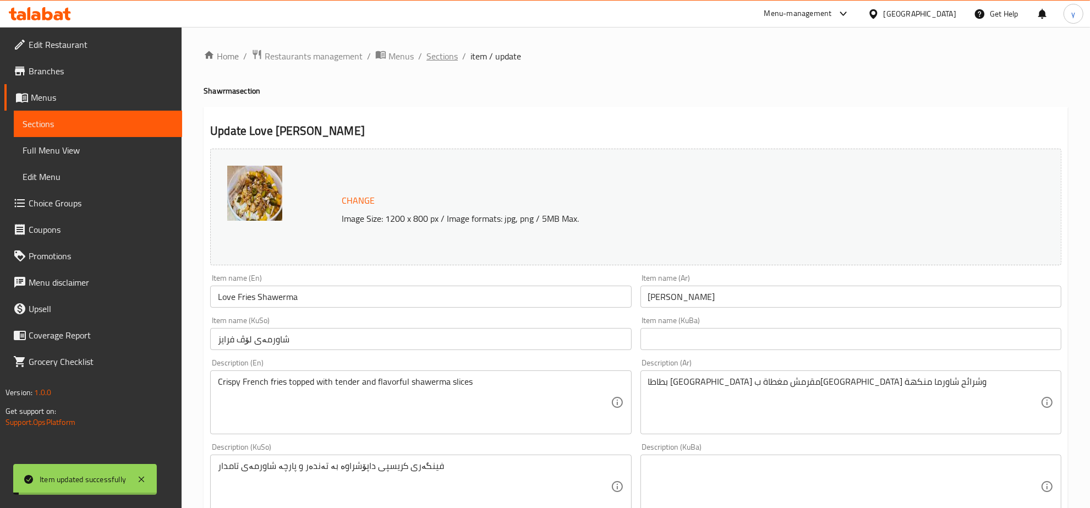
click at [441, 51] on span "Sections" at bounding box center [441, 56] width 31 height 13
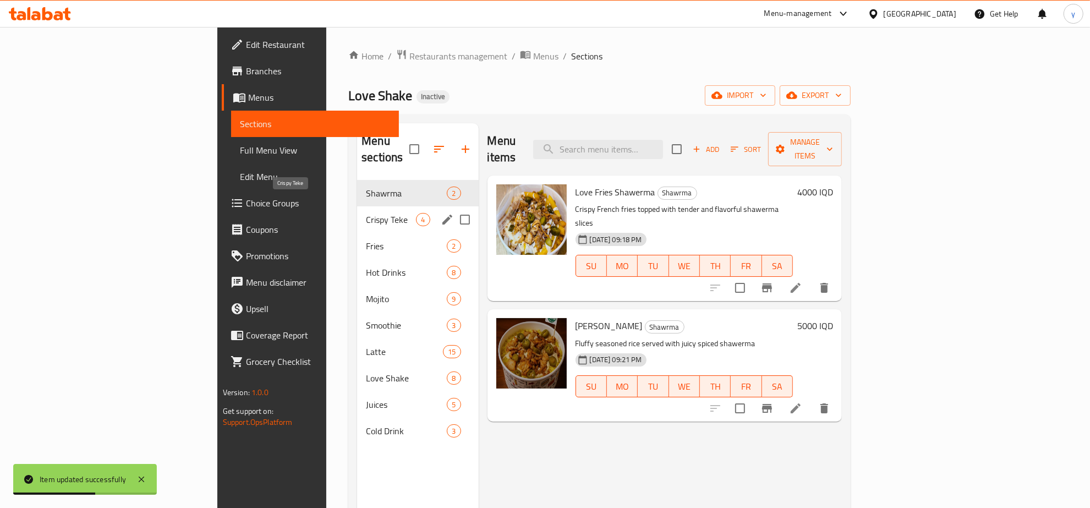
click at [366, 213] on span "Crispy Teke" at bounding box center [391, 219] width 50 height 13
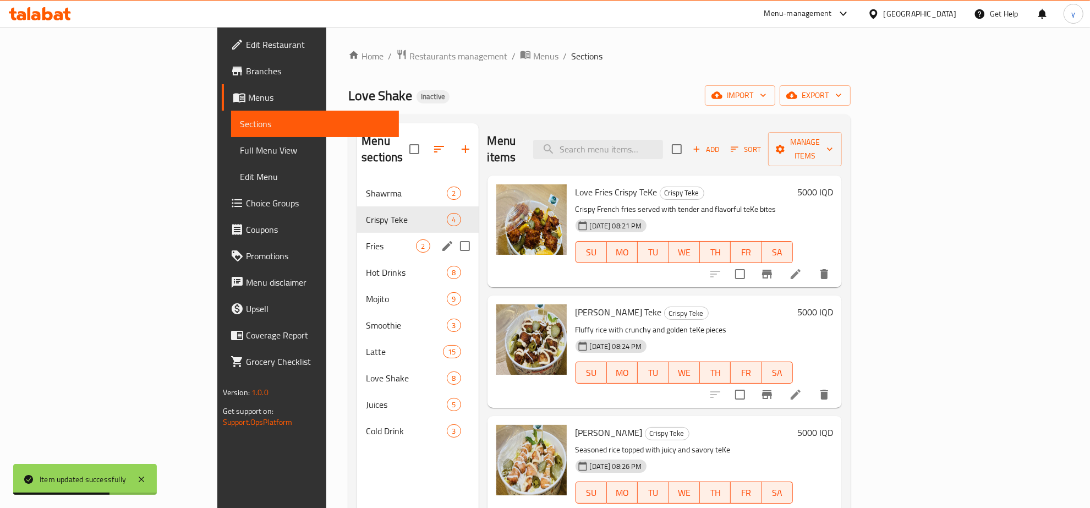
click at [357, 233] on div "Fries 2" at bounding box center [417, 246] width 121 height 26
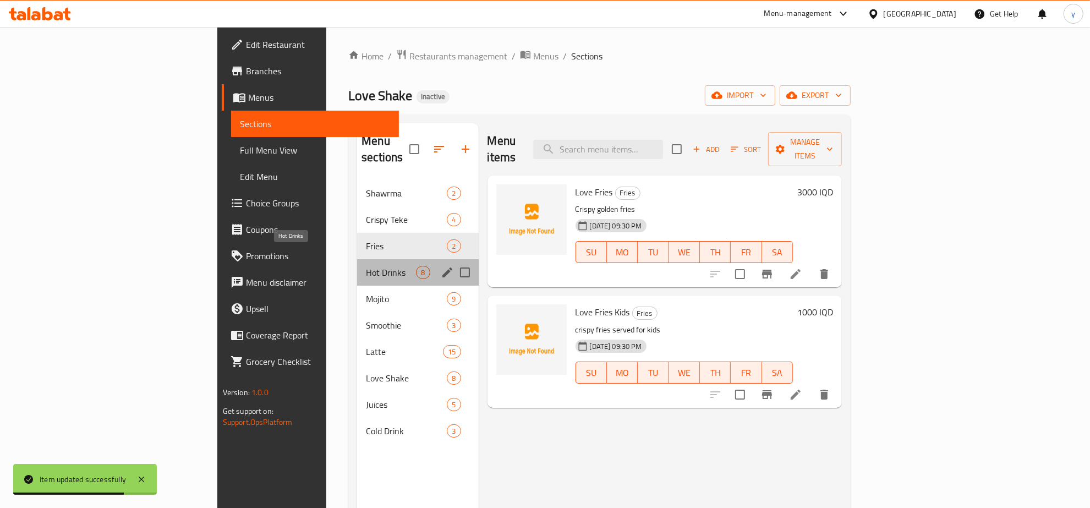
click at [366, 266] on span "Hot Drinks" at bounding box center [391, 272] width 50 height 13
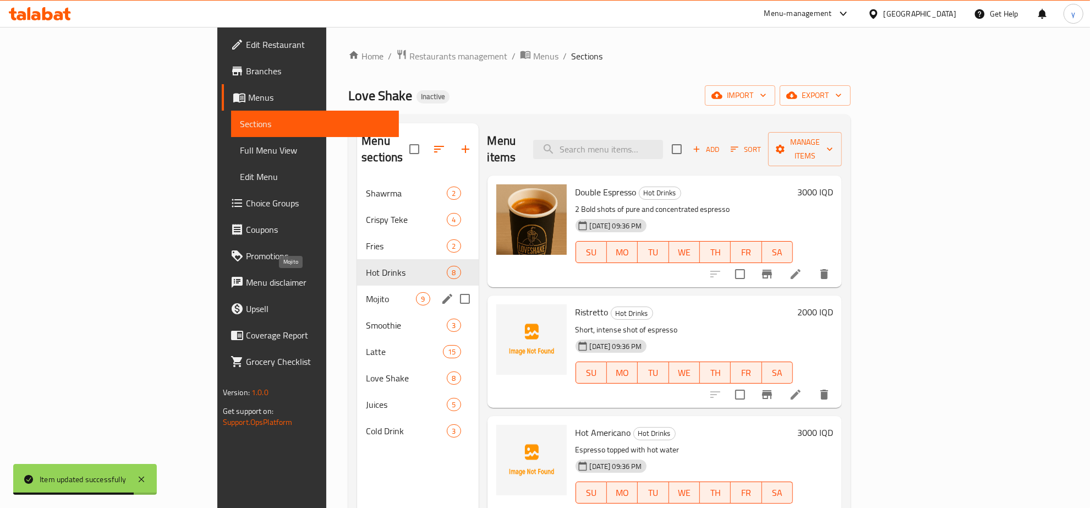
click at [366, 292] on span "Mojito" at bounding box center [391, 298] width 50 height 13
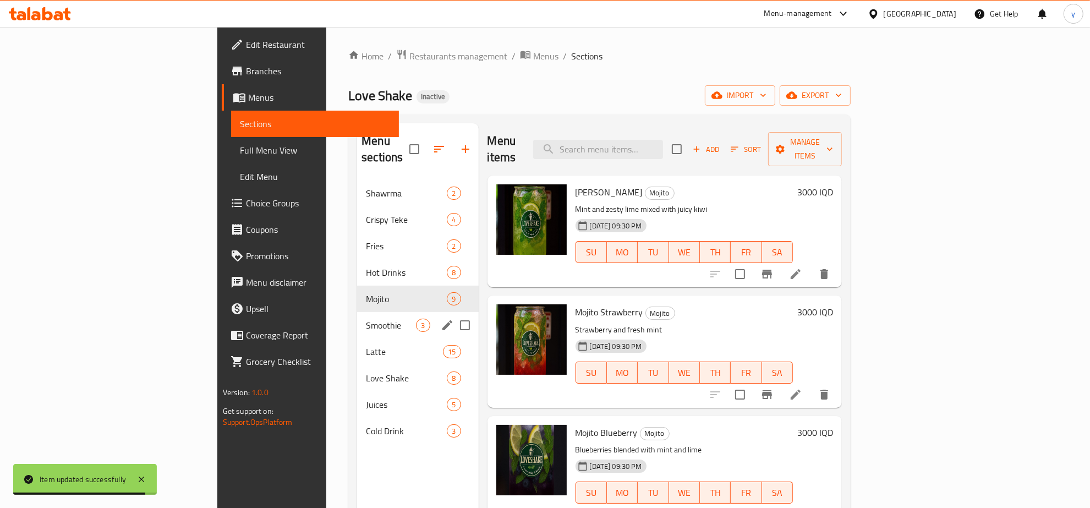
click at [357, 320] on div "Smoothie 3" at bounding box center [417, 325] width 121 height 26
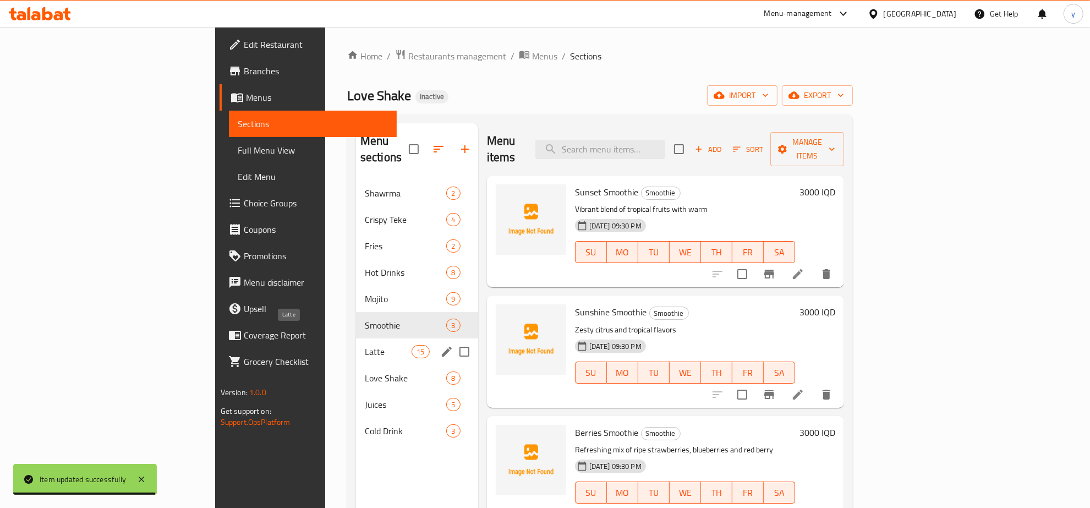
click at [365, 345] on span "Latte" at bounding box center [388, 351] width 47 height 13
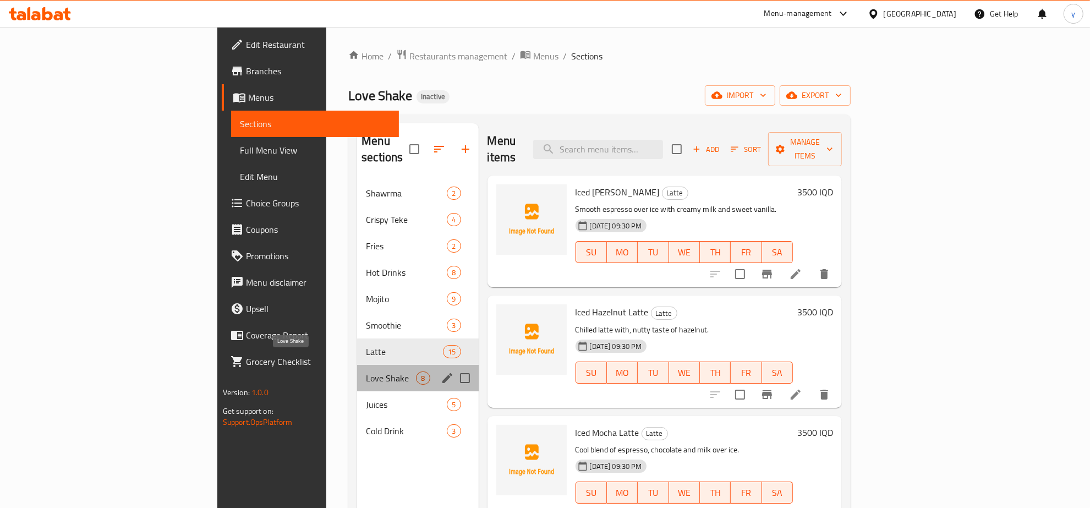
click at [366, 371] on span "Love Shake" at bounding box center [391, 377] width 50 height 13
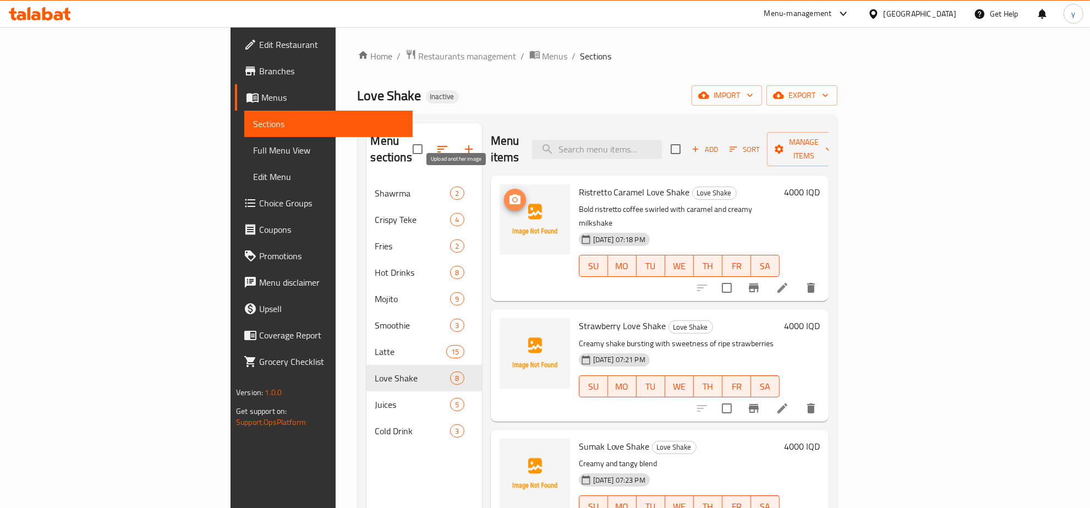
click at [509, 194] on icon "upload picture" at bounding box center [514, 199] width 11 height 10
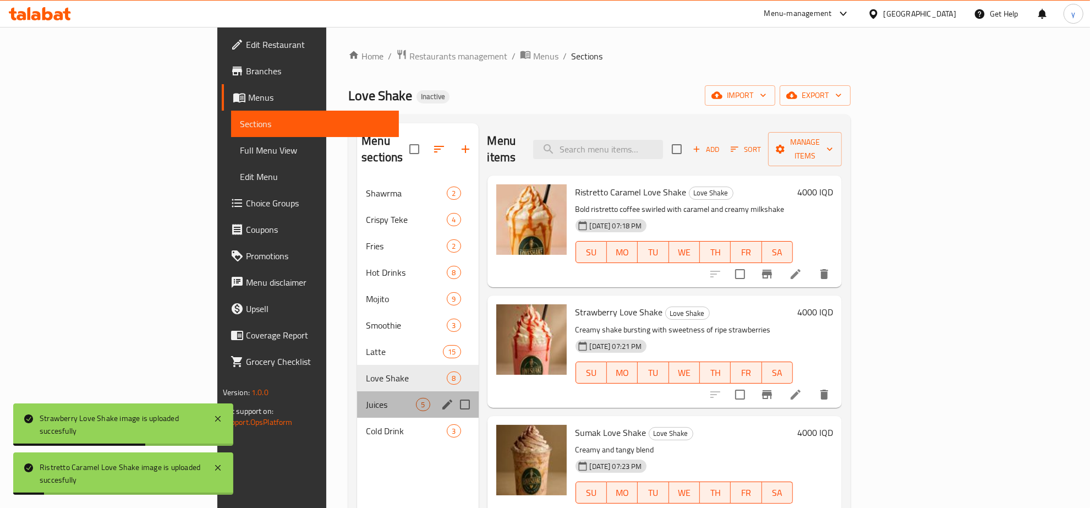
click at [357, 394] on div "Juices 5" at bounding box center [417, 404] width 121 height 26
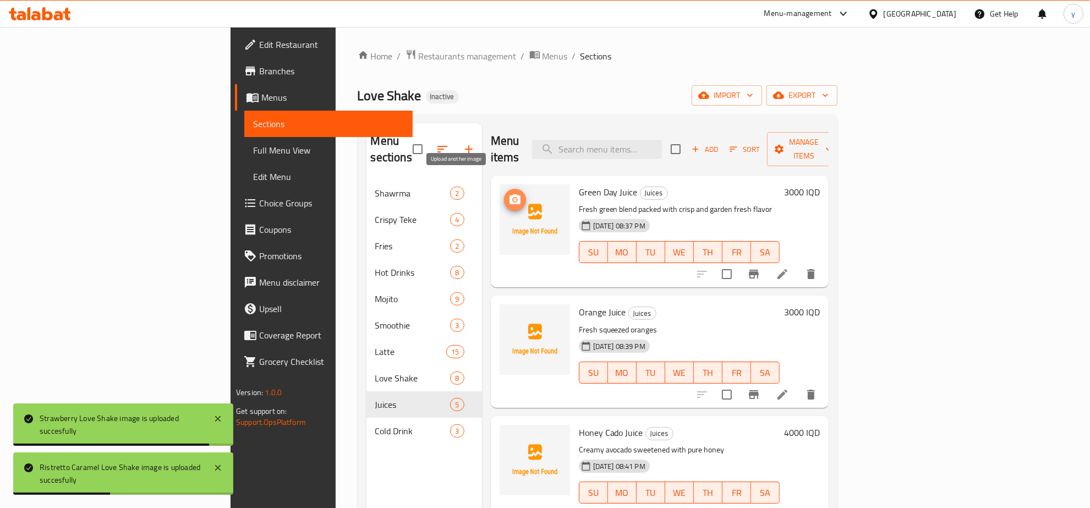
click at [513, 198] on circle "upload picture" at bounding box center [514, 199] width 3 height 3
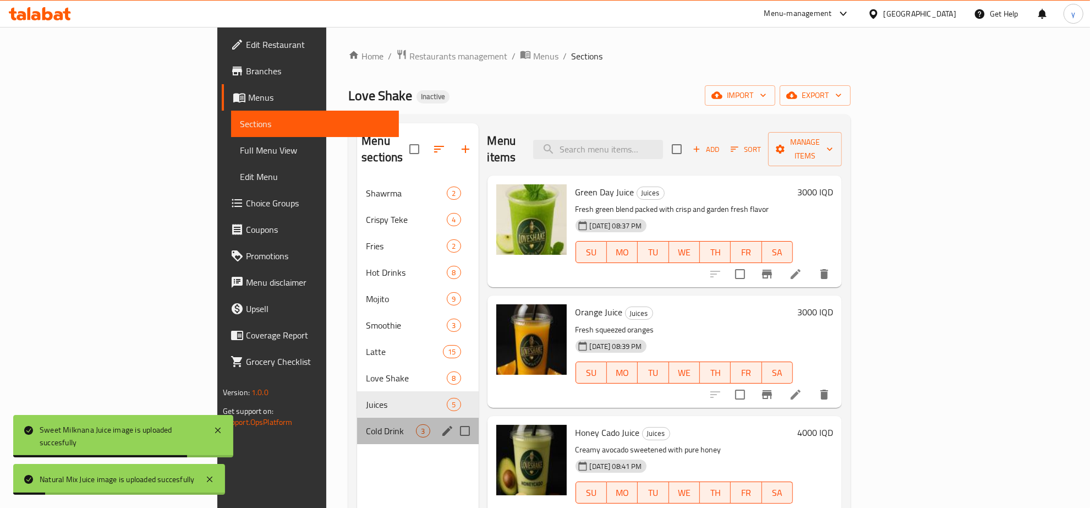
click at [357, 417] on div "Cold Drink 3" at bounding box center [417, 430] width 121 height 26
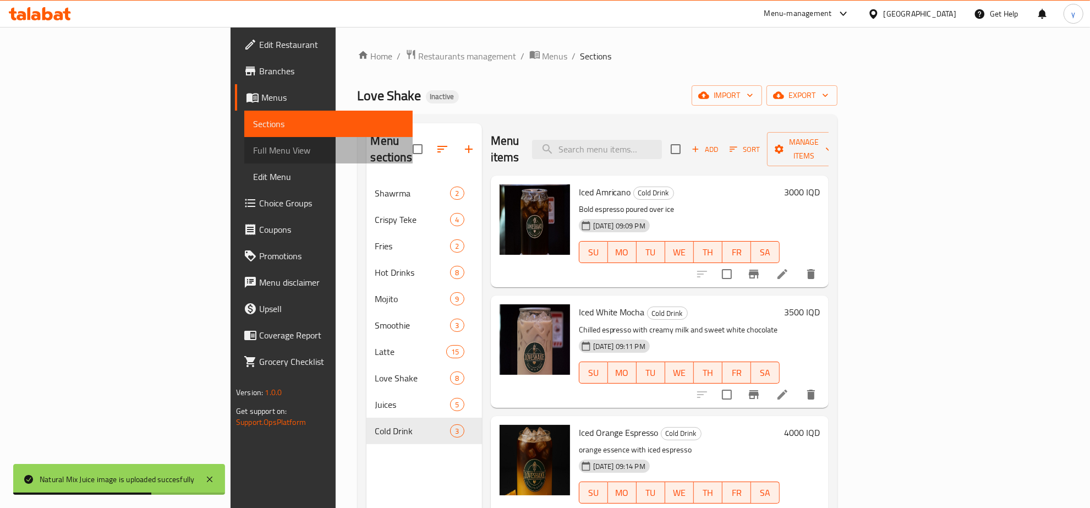
click at [244, 158] on link "Full Menu View" at bounding box center [328, 150] width 168 height 26
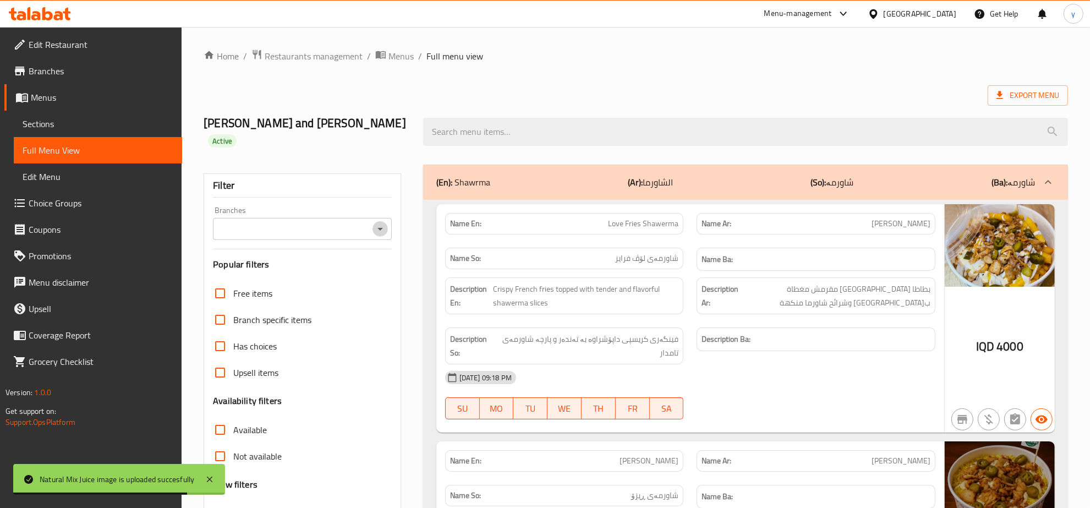
click at [383, 222] on icon "Open" at bounding box center [379, 228] width 13 height 13
click at [316, 257] on li "Love Shake," at bounding box center [302, 260] width 178 height 20
type input "Love Shake,"
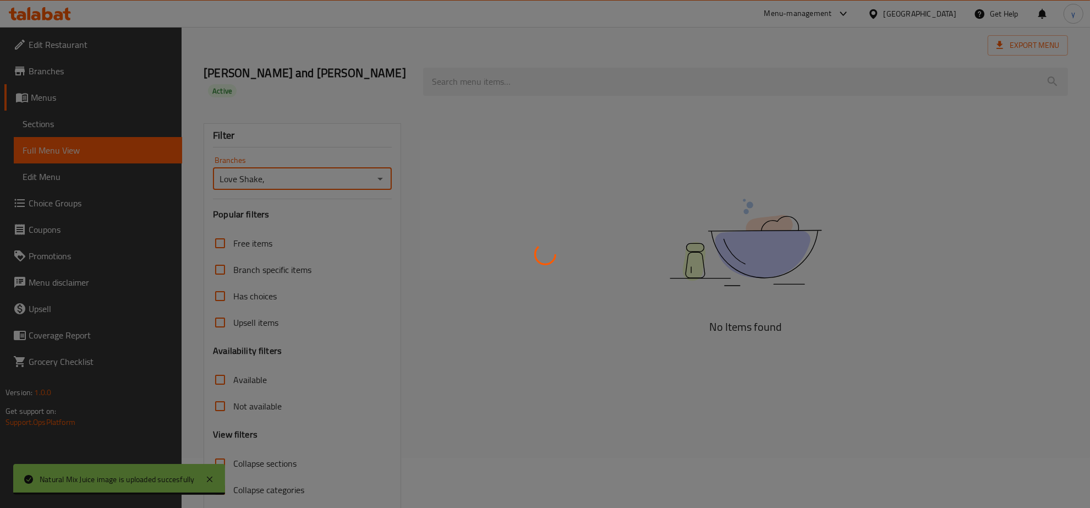
scroll to position [78, 0]
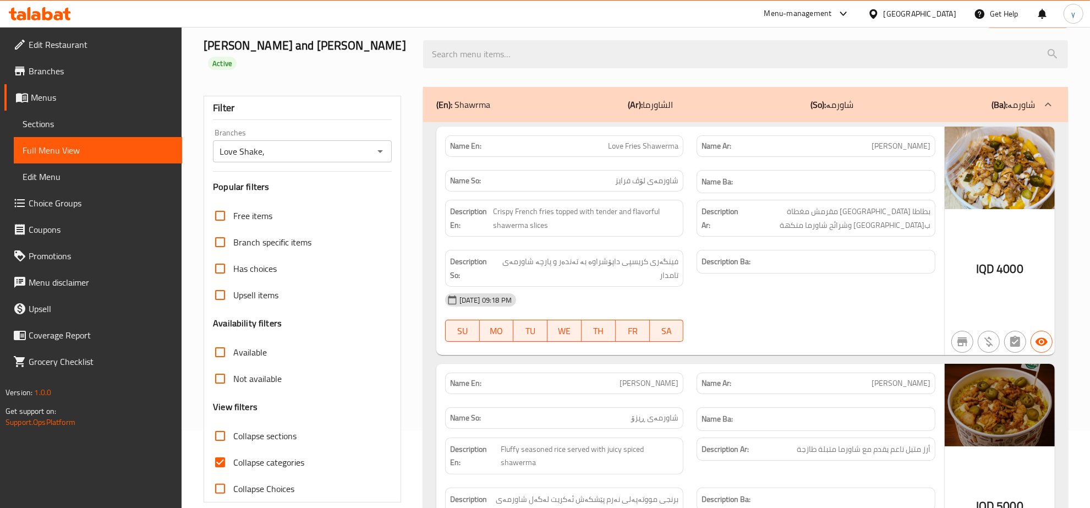
click at [220, 422] on input "Collapse sections" at bounding box center [220, 435] width 26 height 26
checkbox input "true"
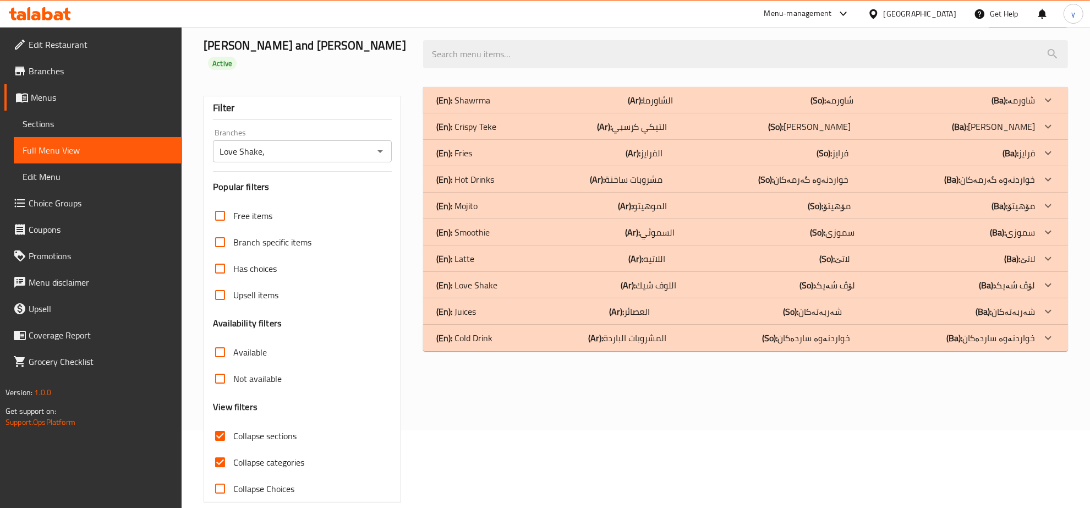
click at [219, 449] on input "Collapse categories" at bounding box center [220, 462] width 26 height 26
checkbox input "false"
click at [485, 107] on p "(En): Cold Drink" at bounding box center [463, 100] width 54 height 13
click at [487, 107] on div "(En): Juices (Ar): العصائر (So): شەربەتەکان (Ba): شەربەتەکان" at bounding box center [735, 100] width 598 height 13
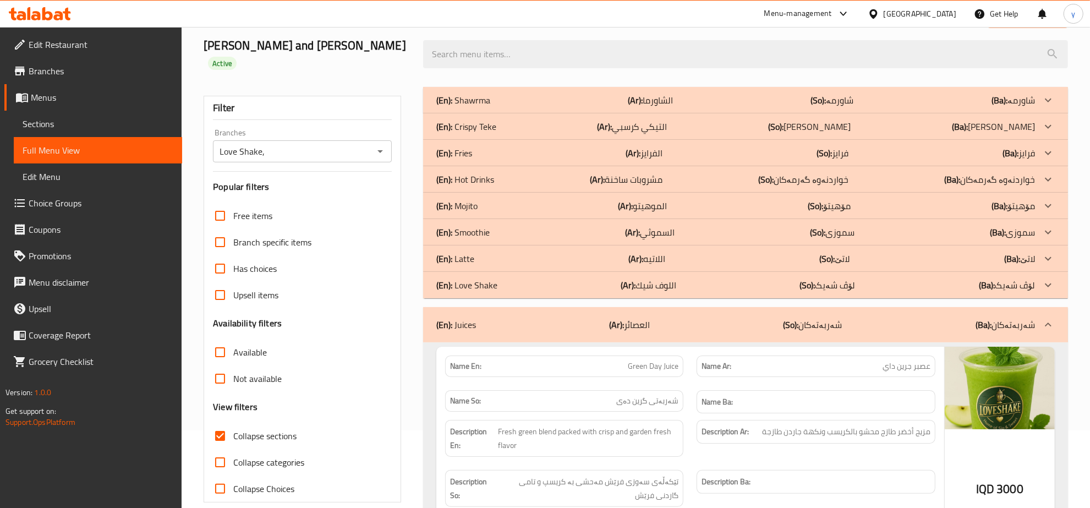
click at [515, 113] on div "(En): Love Shake (Ar): اللوف شيك (So): لۆڤ شەیک (Ba): لۆڤ شەیک" at bounding box center [745, 100] width 645 height 26
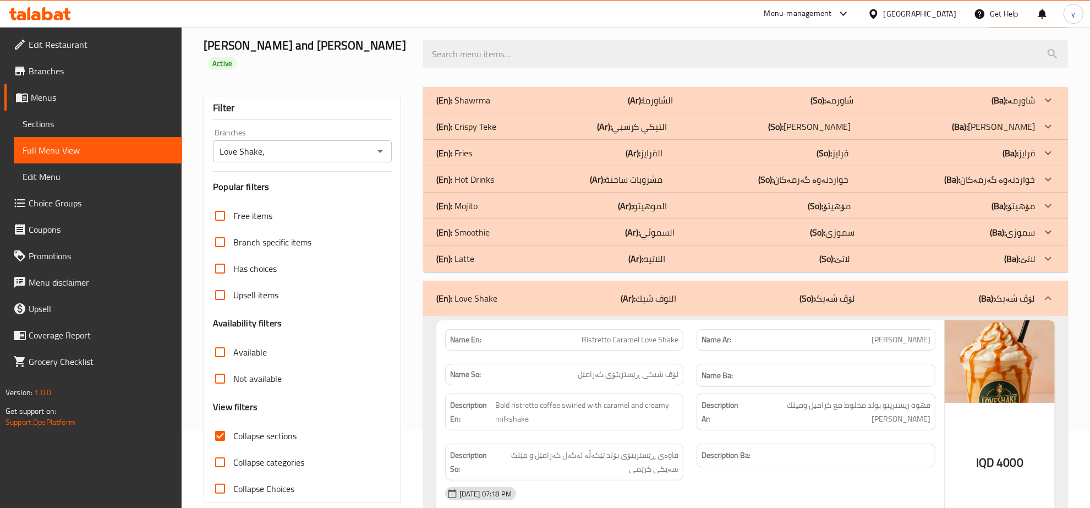
click at [496, 106] on div "(En): [PERSON_NAME] (Ar): التيكي كرسبي (So): [PERSON_NAME] (Ba): [PERSON_NAME]" at bounding box center [735, 100] width 598 height 13
click at [501, 94] on div "(En): [PERSON_NAME] (Ar): الشاورما (So): شاورمە (Ba): شاورمە" at bounding box center [735, 100] width 598 height 13
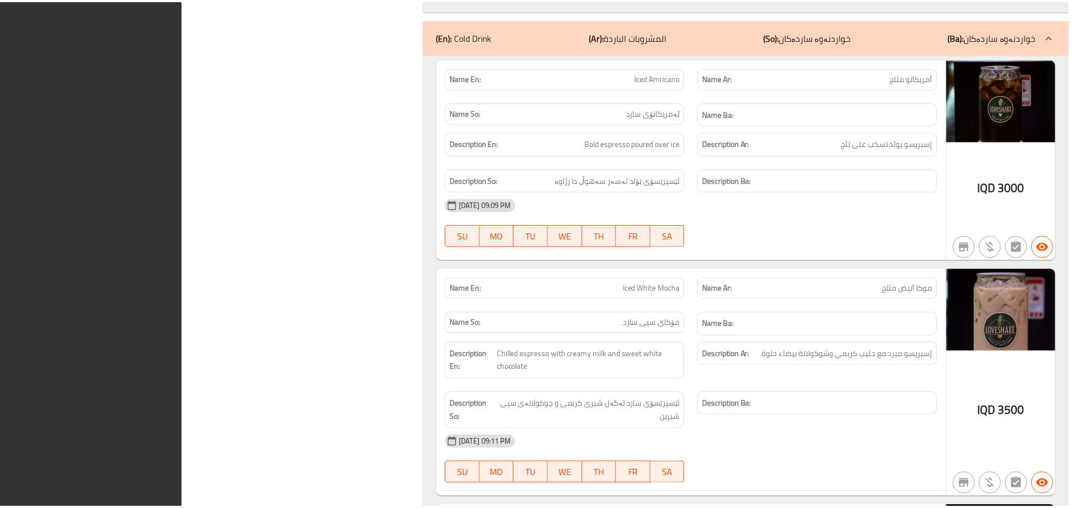
scroll to position [4995, 0]
